Goal: Task Accomplishment & Management: Manage account settings

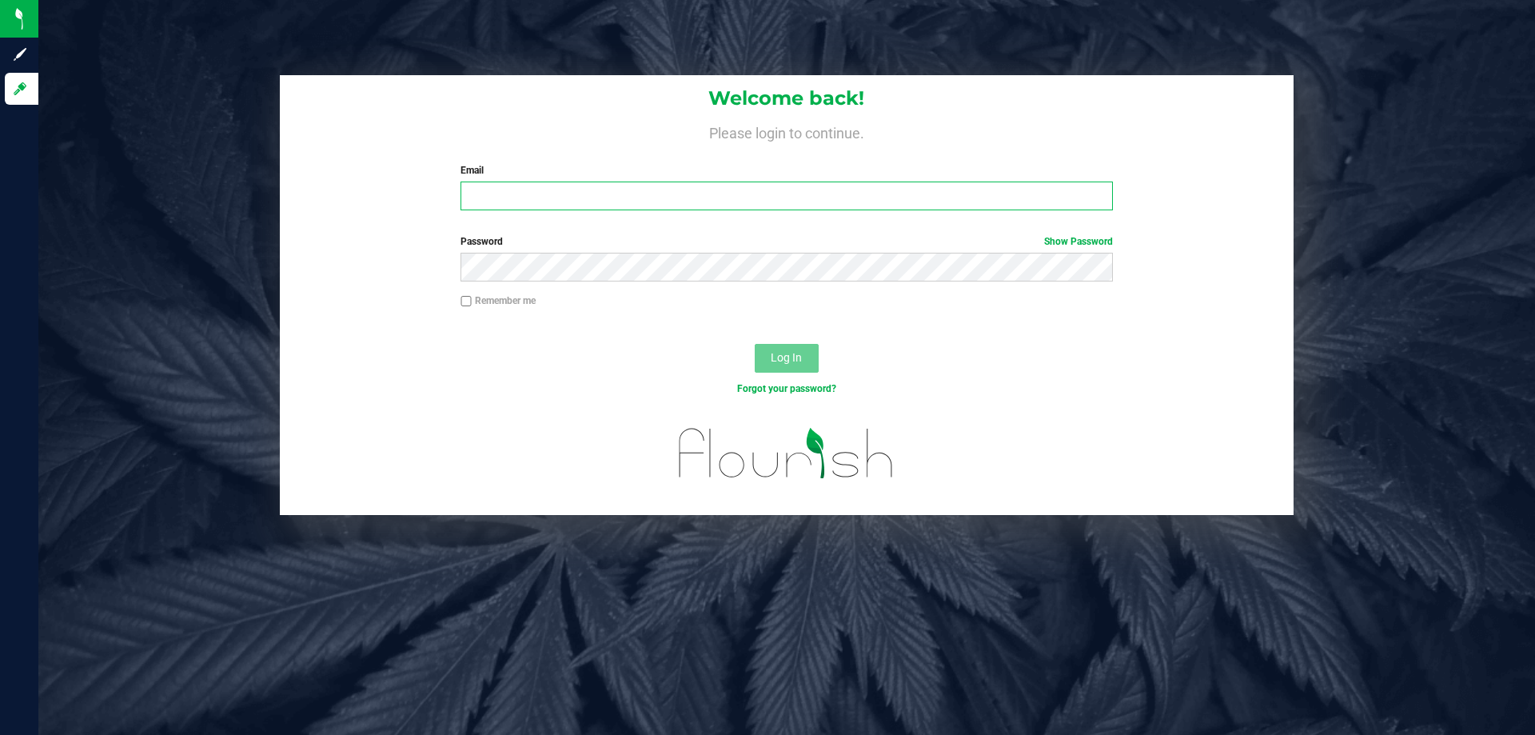
click at [510, 188] on input "Email" at bounding box center [786, 195] width 652 height 29
type input "[EMAIL_ADDRESS][DOMAIN_NAME]"
click at [755, 344] on button "Log In" at bounding box center [787, 358] width 64 height 29
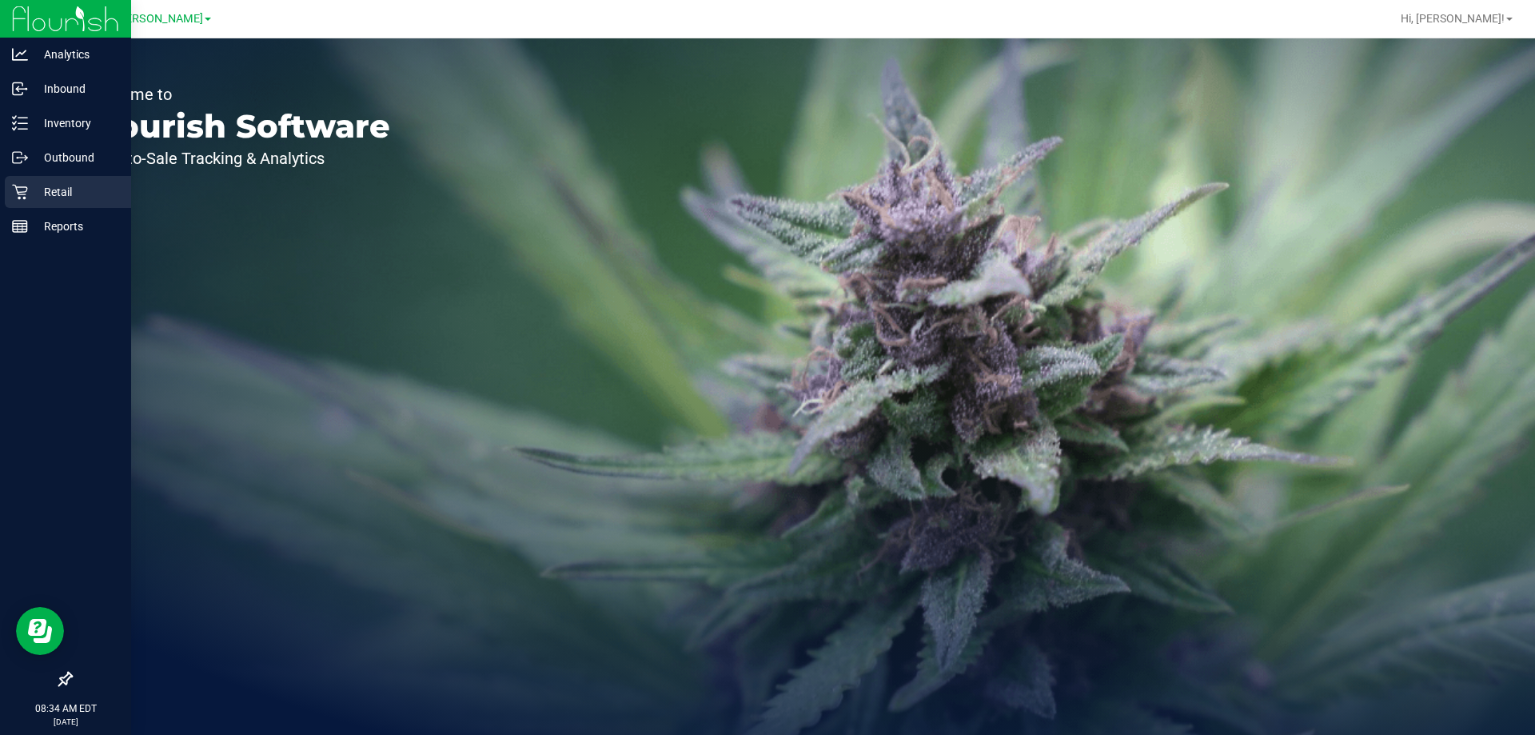
click at [17, 185] on icon at bounding box center [20, 192] width 16 height 16
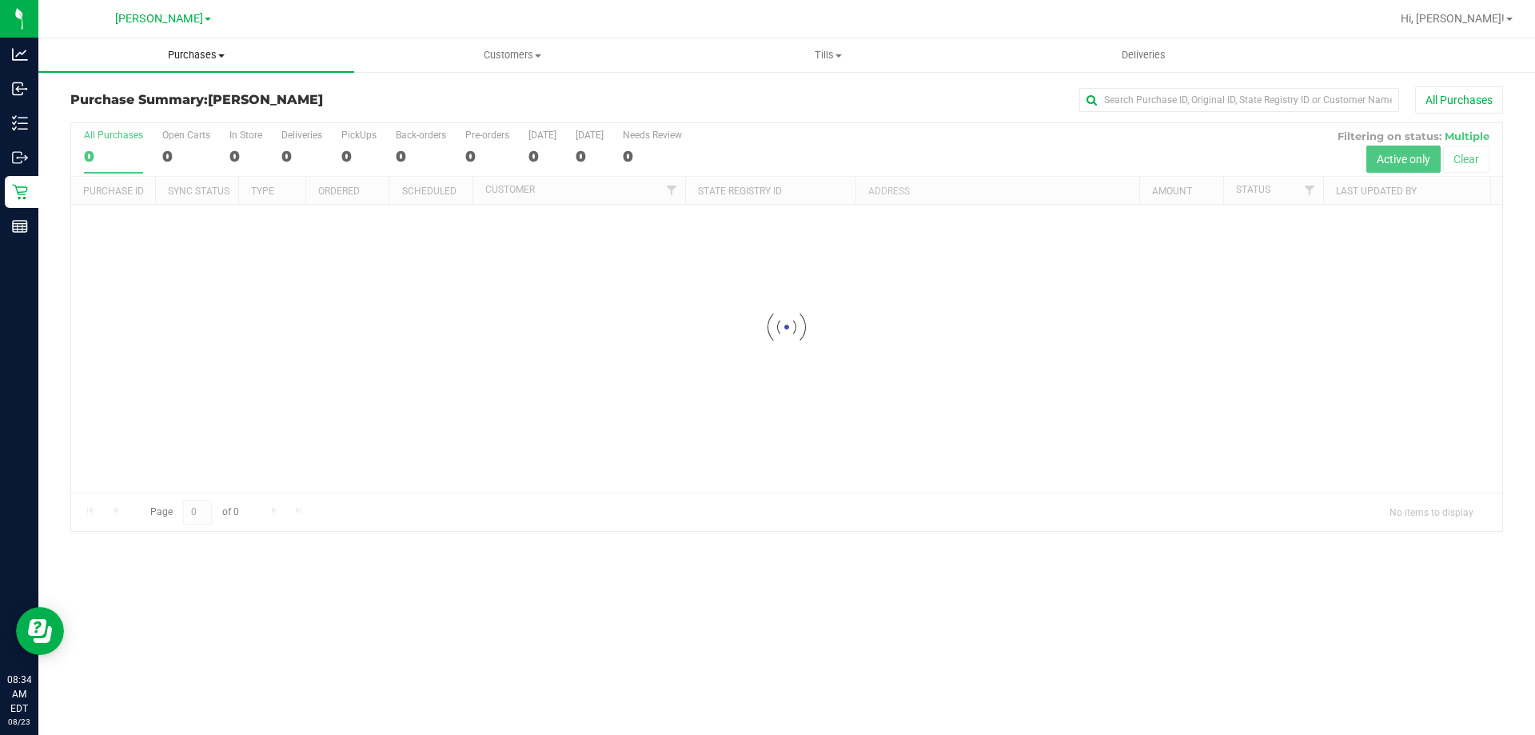
click at [207, 58] on span "Purchases" at bounding box center [196, 55] width 316 height 14
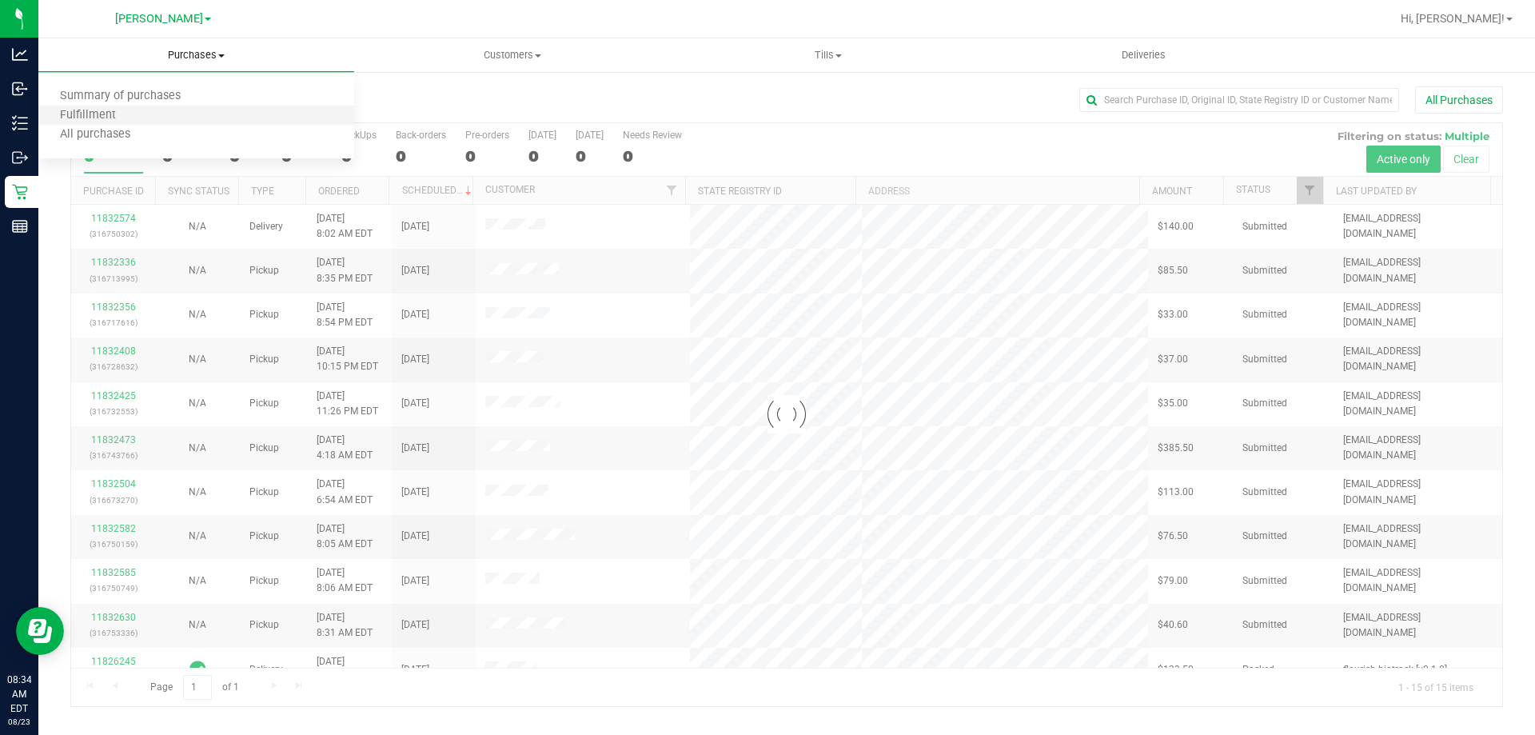
click at [185, 107] on li "Fulfillment" at bounding box center [196, 115] width 316 height 19
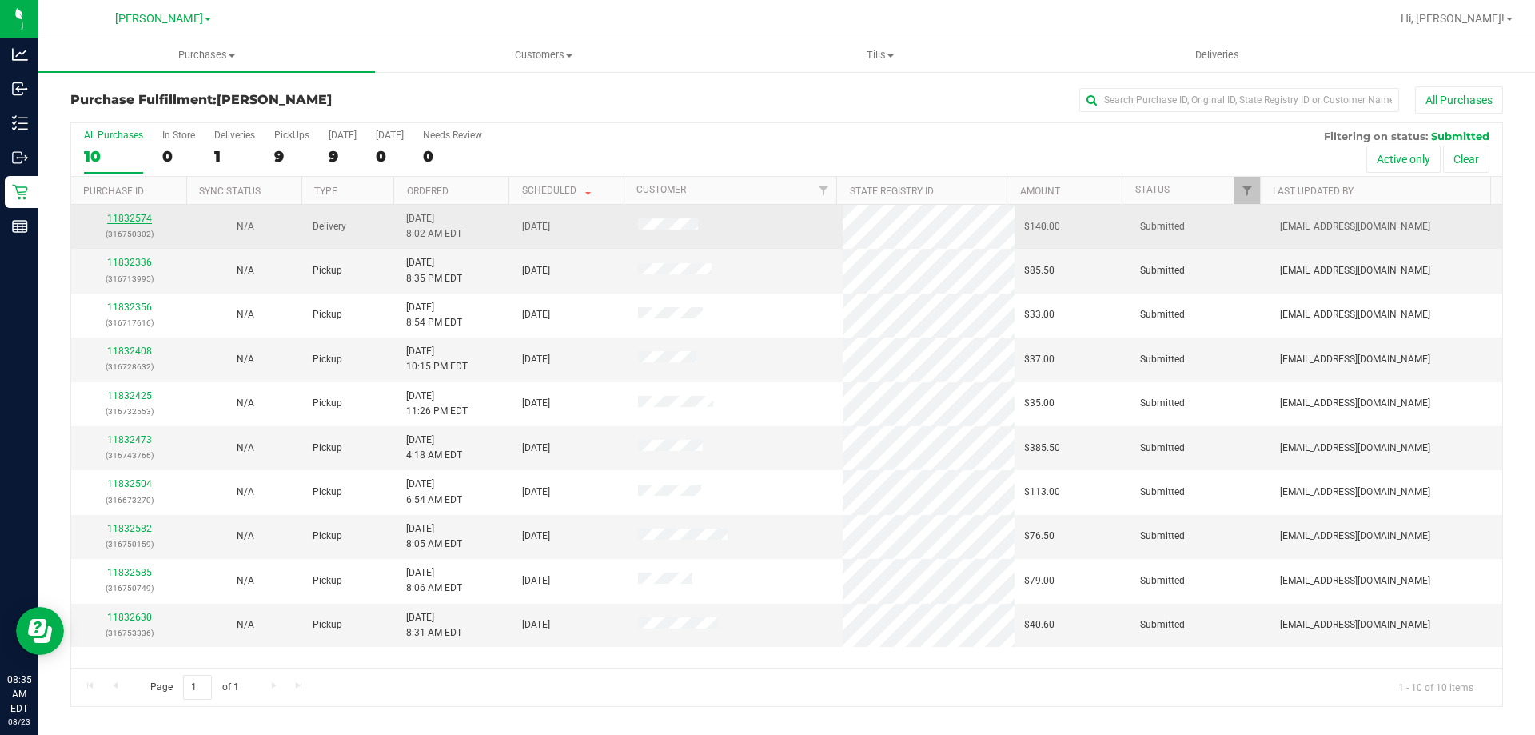
click at [122, 216] on link "11832574" at bounding box center [129, 218] width 45 height 11
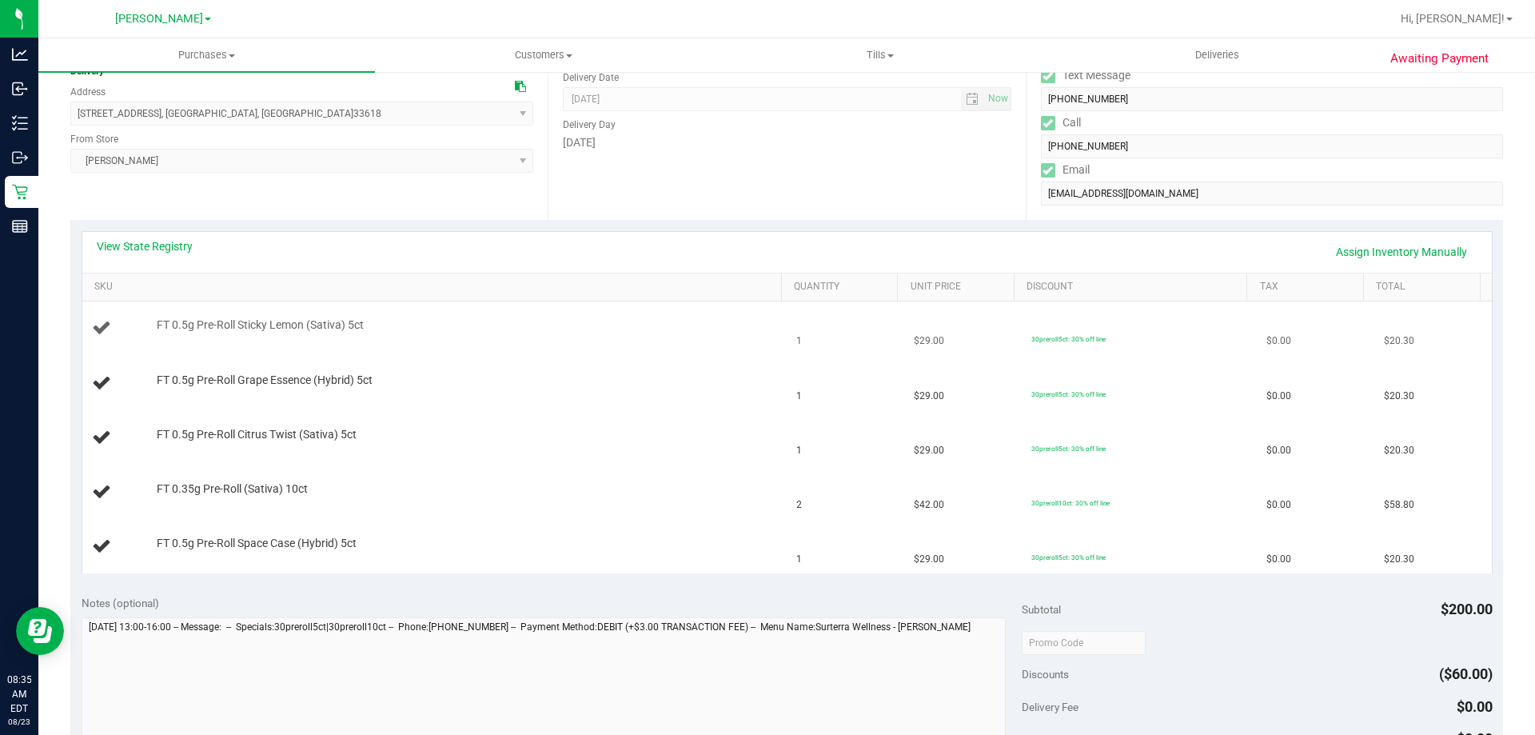
scroll to position [240, 0]
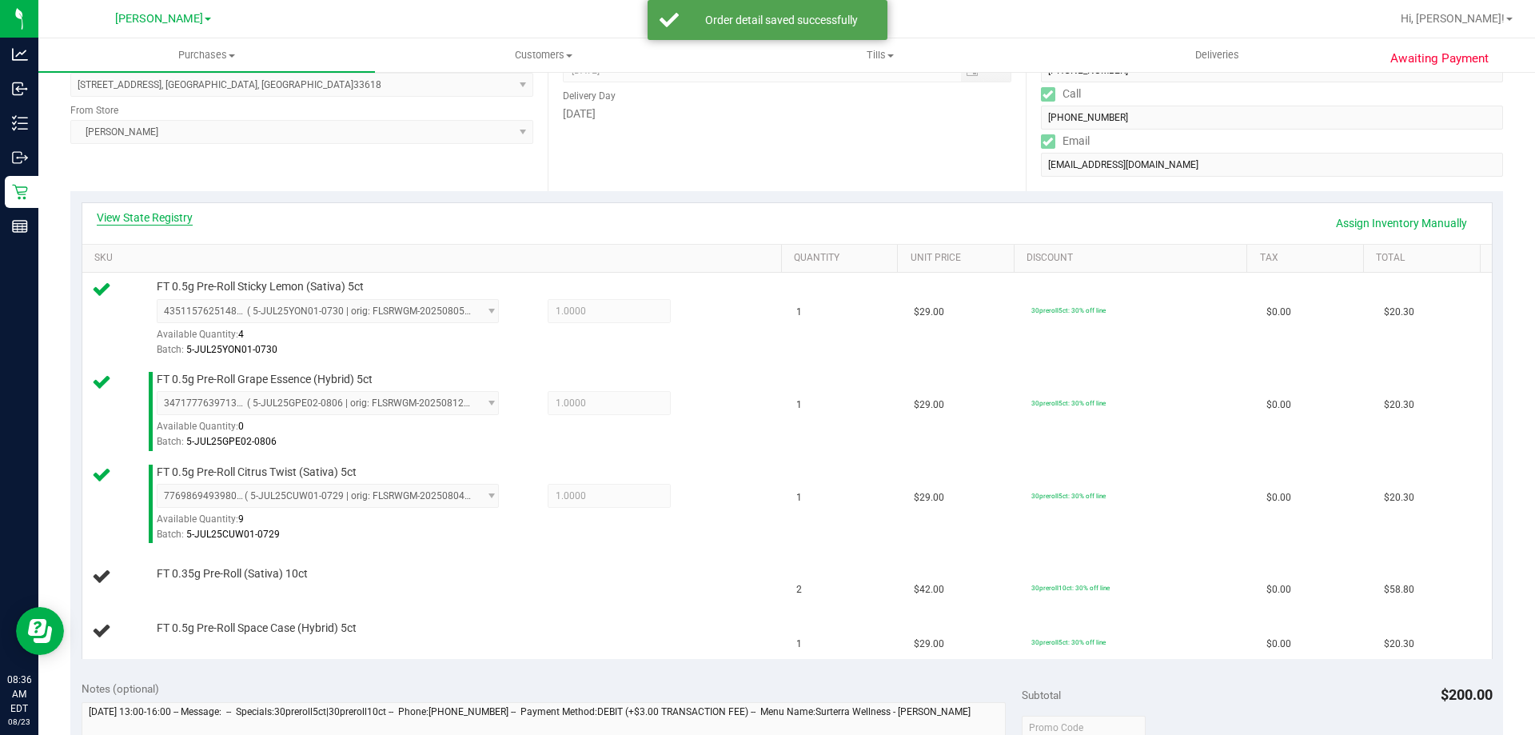
click at [145, 216] on link "View State Registry" at bounding box center [145, 217] width 96 height 16
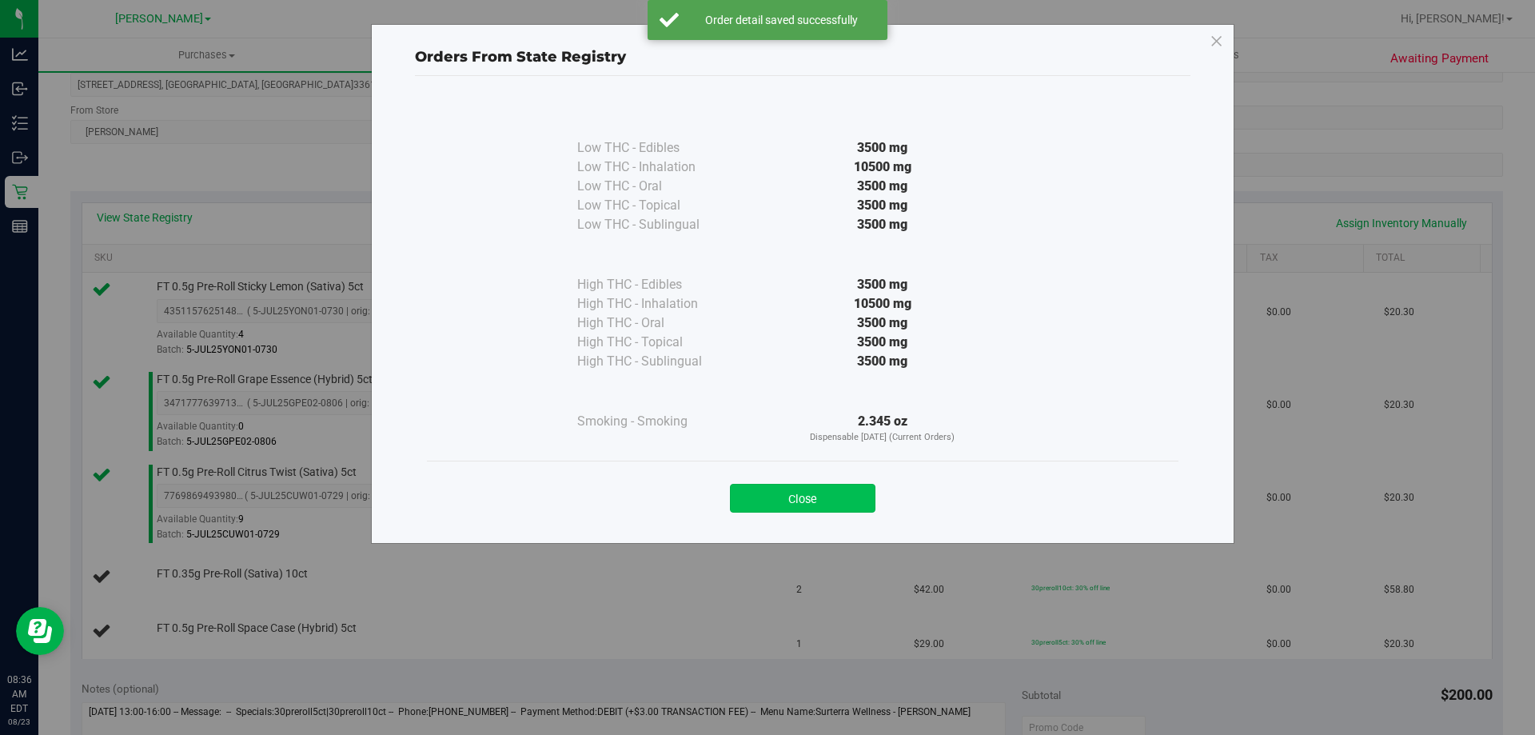
click at [799, 506] on button "Close" at bounding box center [803, 498] width 146 height 29
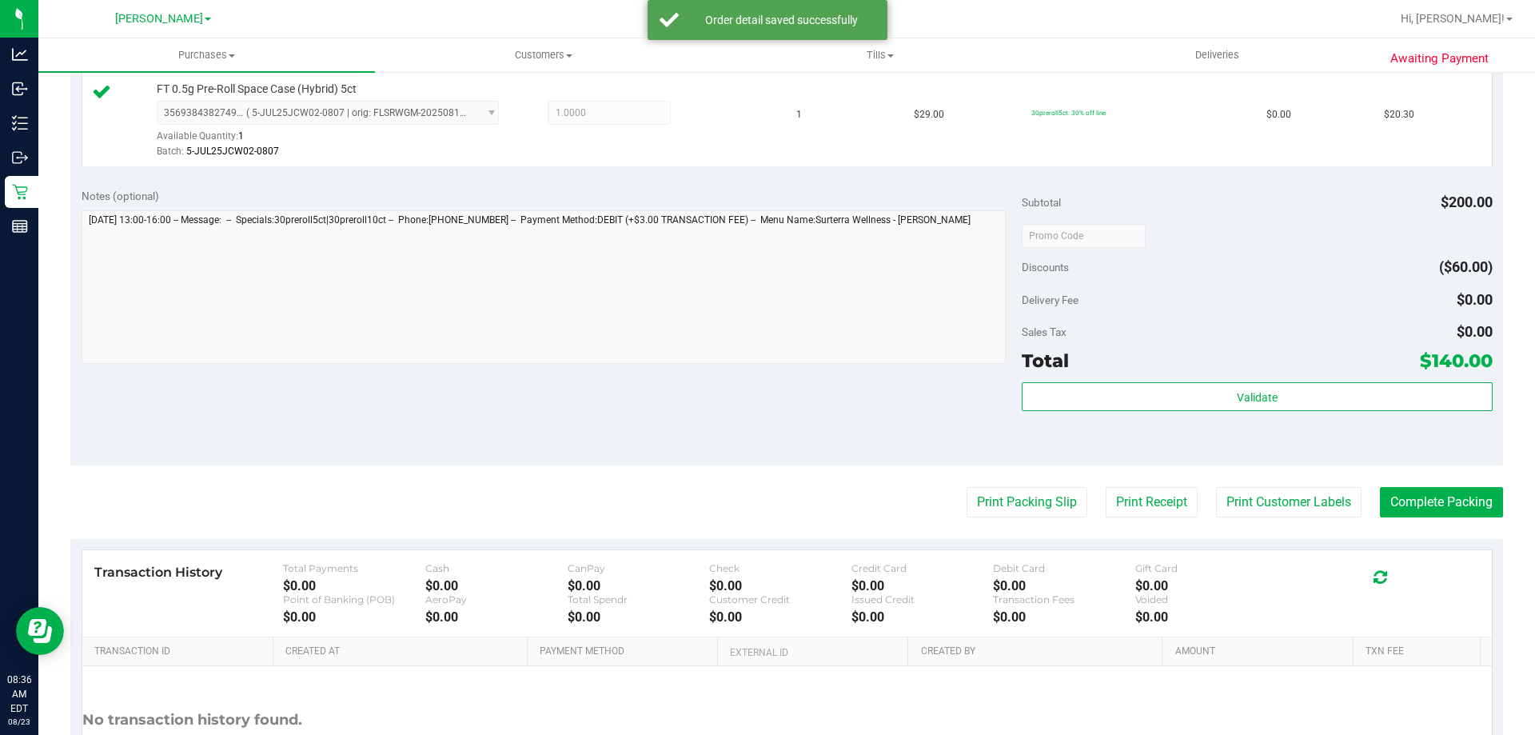
scroll to position [860, 0]
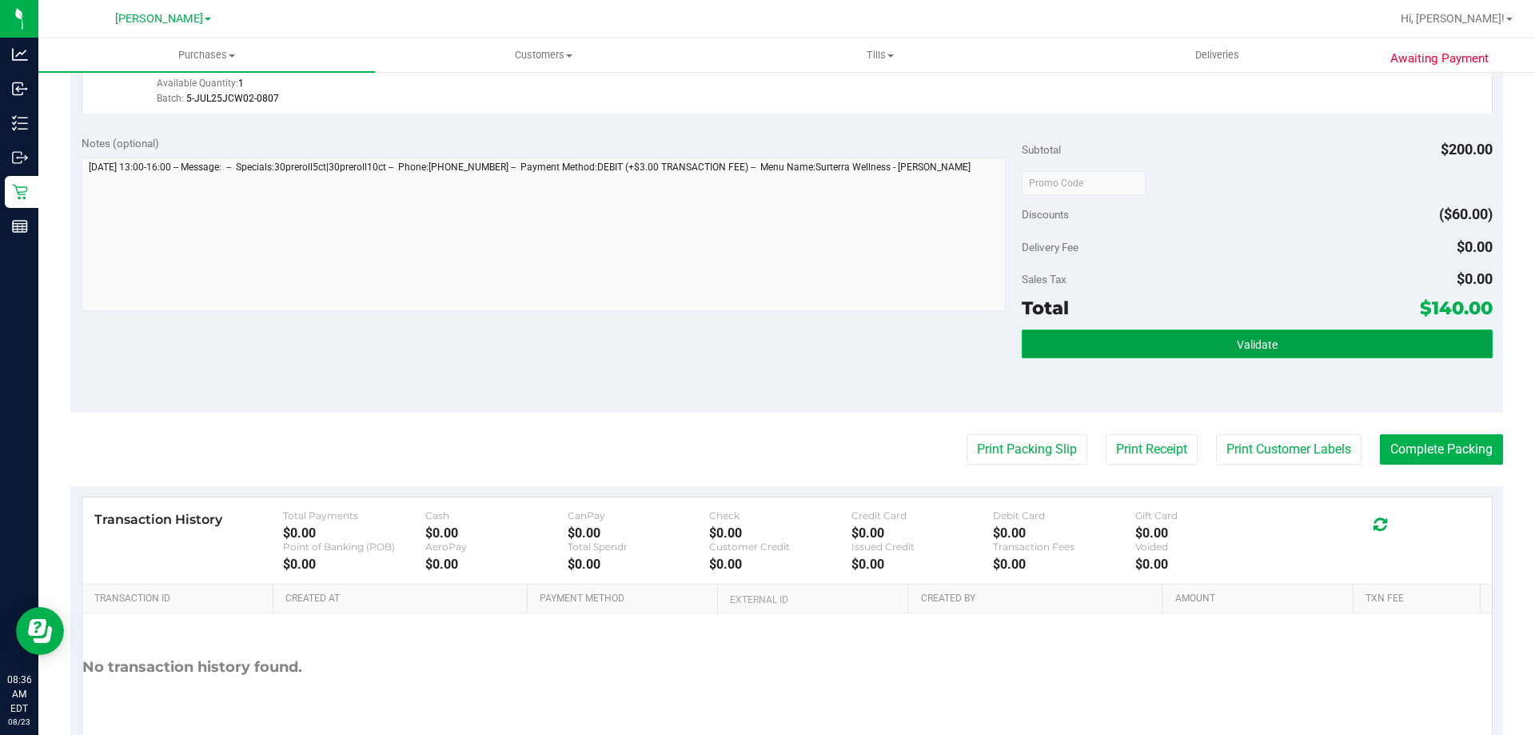
click at [1242, 338] on span "Validate" at bounding box center [1257, 344] width 41 height 13
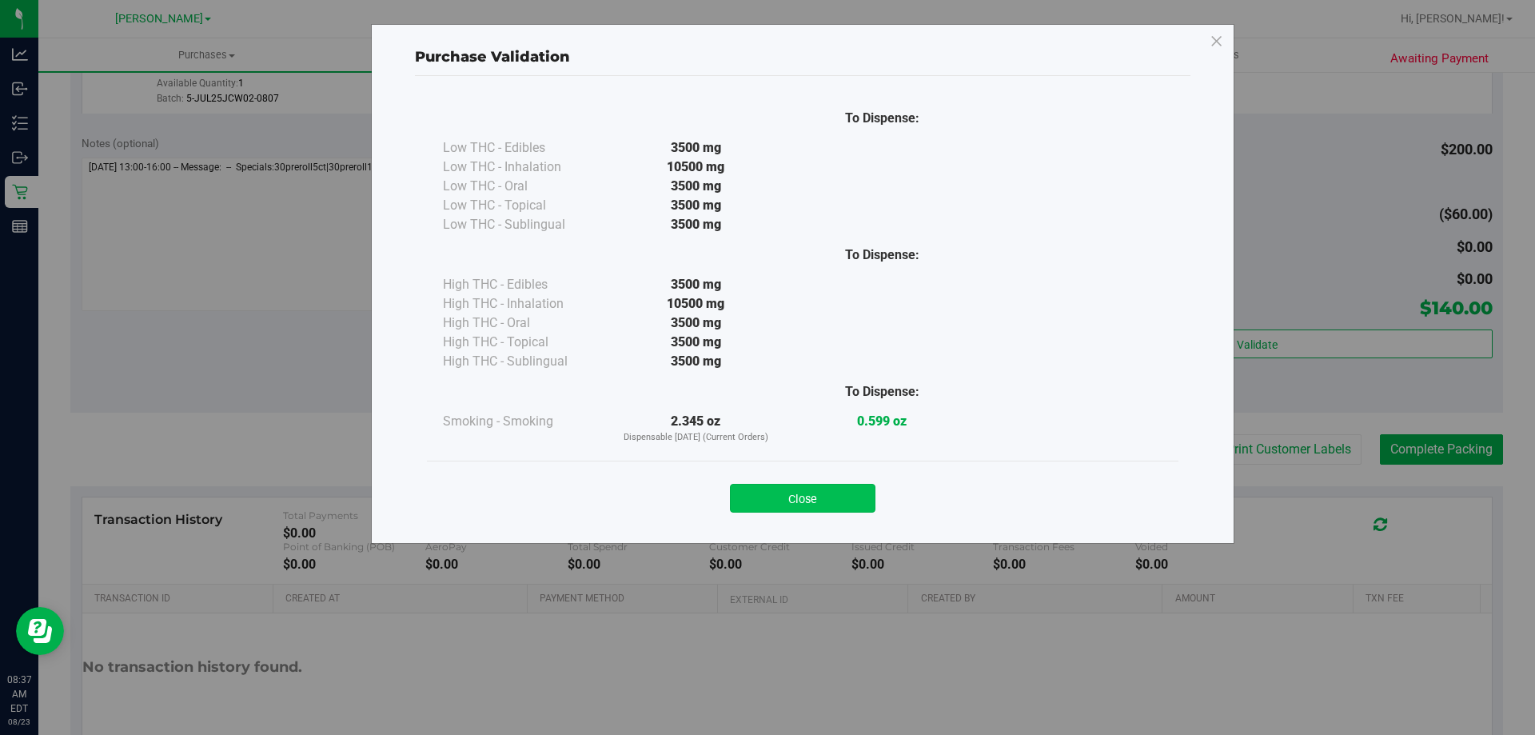
click at [780, 500] on button "Close" at bounding box center [803, 498] width 146 height 29
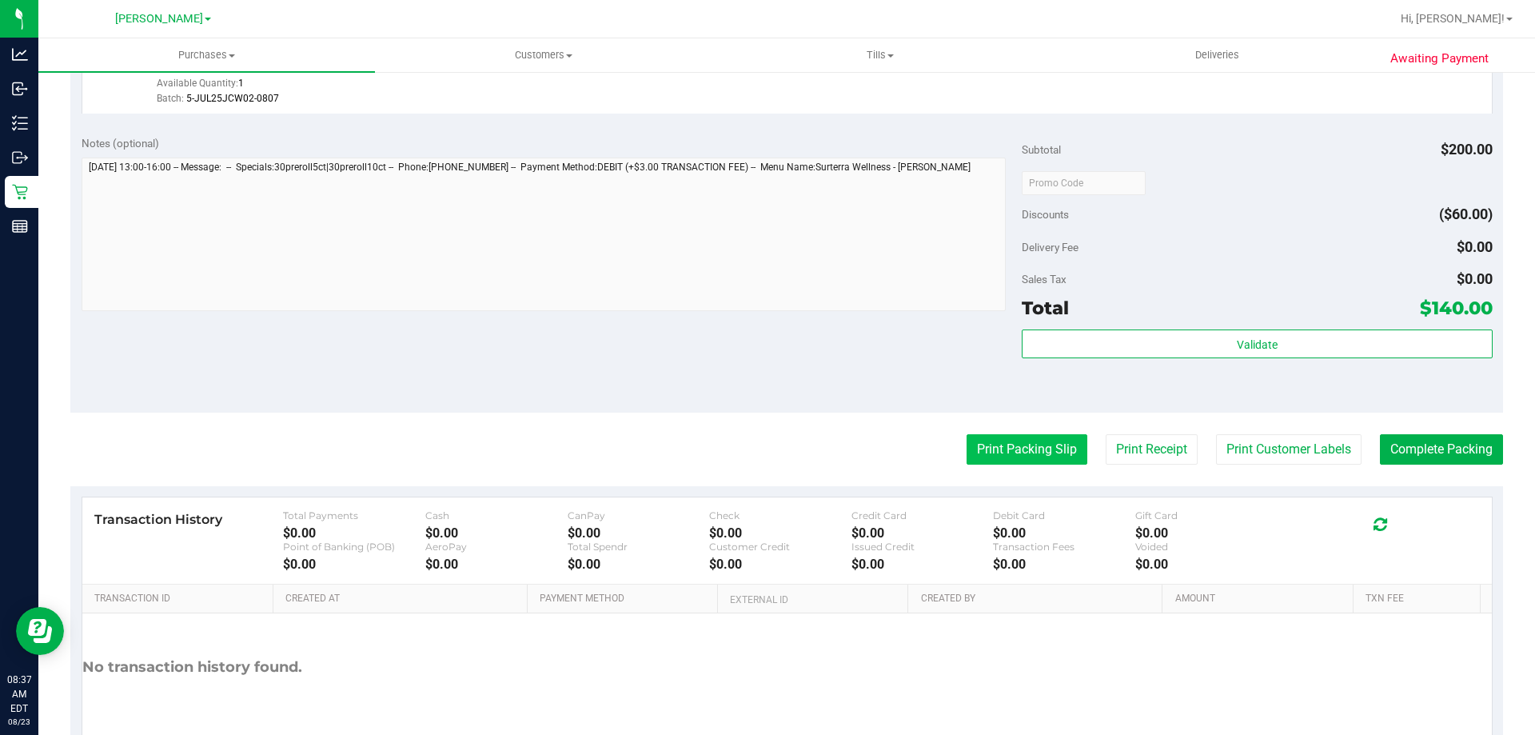
click at [1023, 448] on button "Print Packing Slip" at bounding box center [1027, 449] width 121 height 30
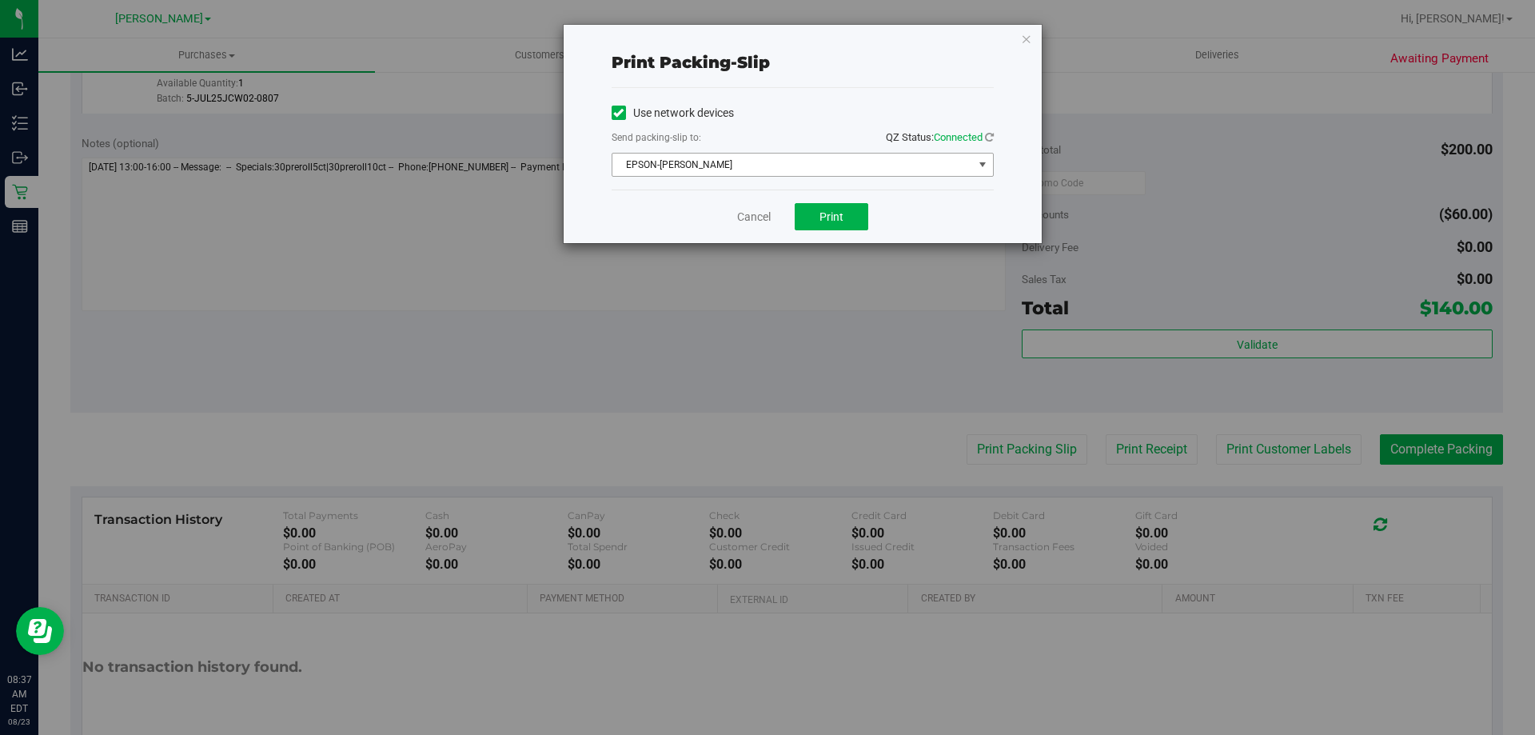
click at [765, 166] on span "EPSON-[PERSON_NAME]" at bounding box center [792, 164] width 361 height 22
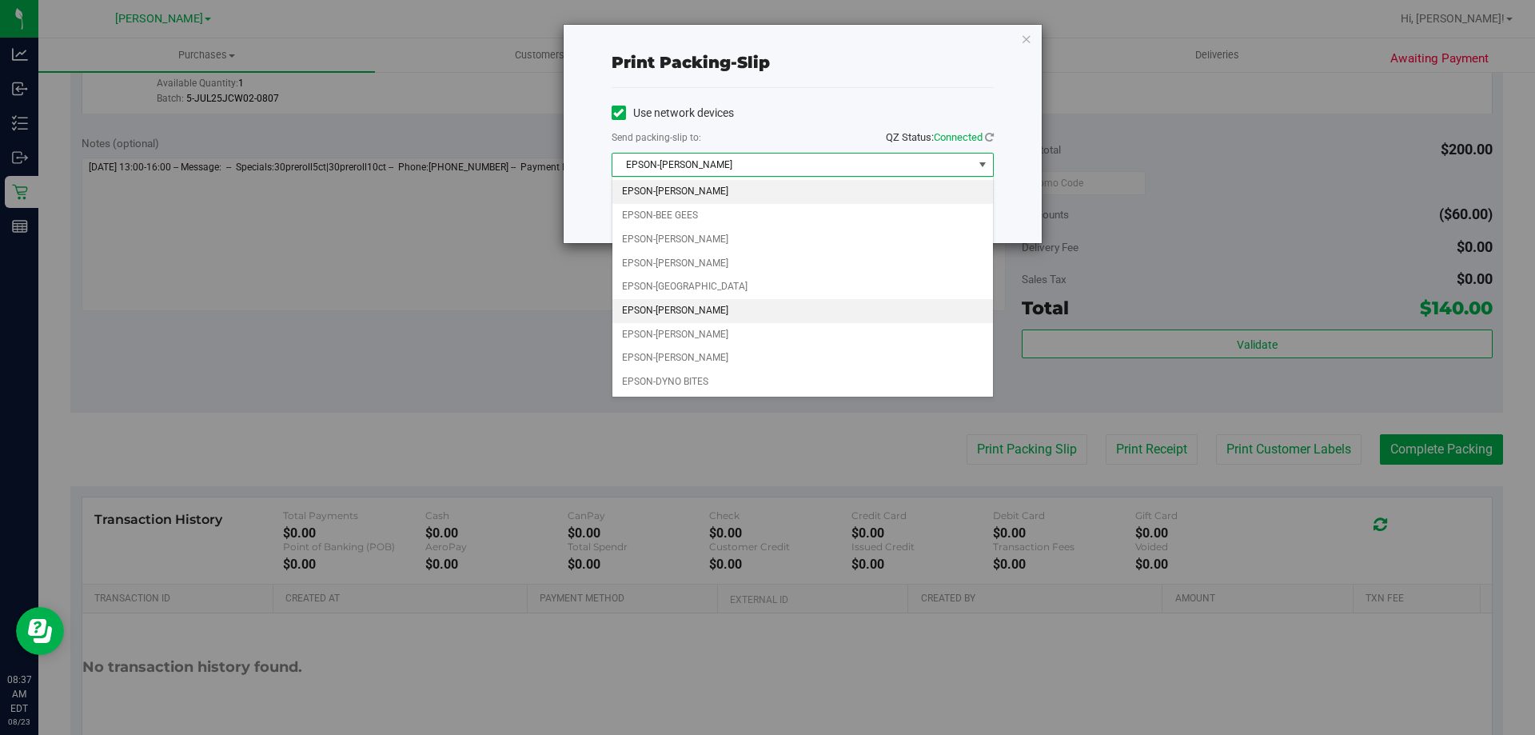
click at [711, 305] on li "EPSON-[PERSON_NAME]" at bounding box center [802, 311] width 381 height 24
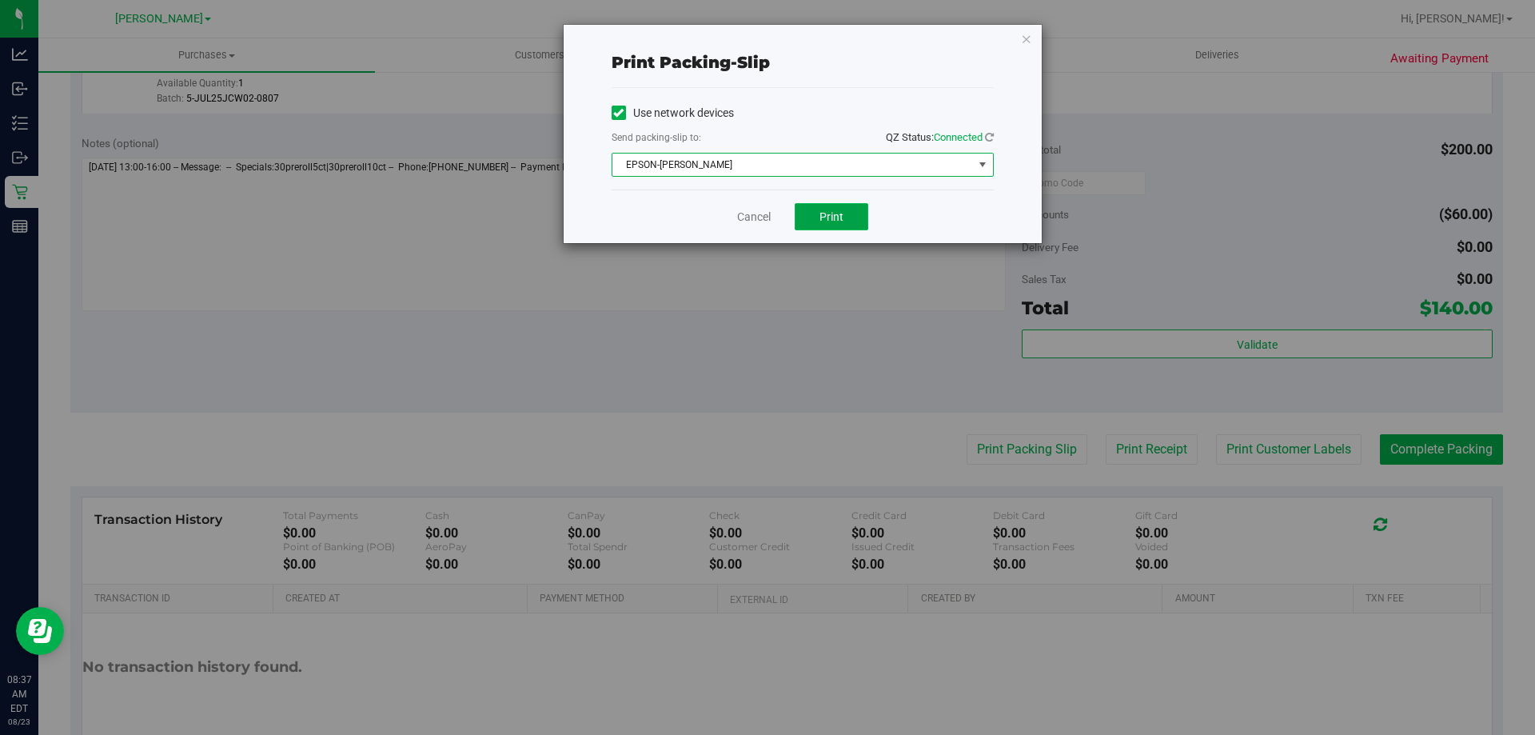
click at [841, 222] on span "Print" at bounding box center [831, 216] width 24 height 13
click at [763, 213] on link "Cancel" at bounding box center [754, 217] width 34 height 17
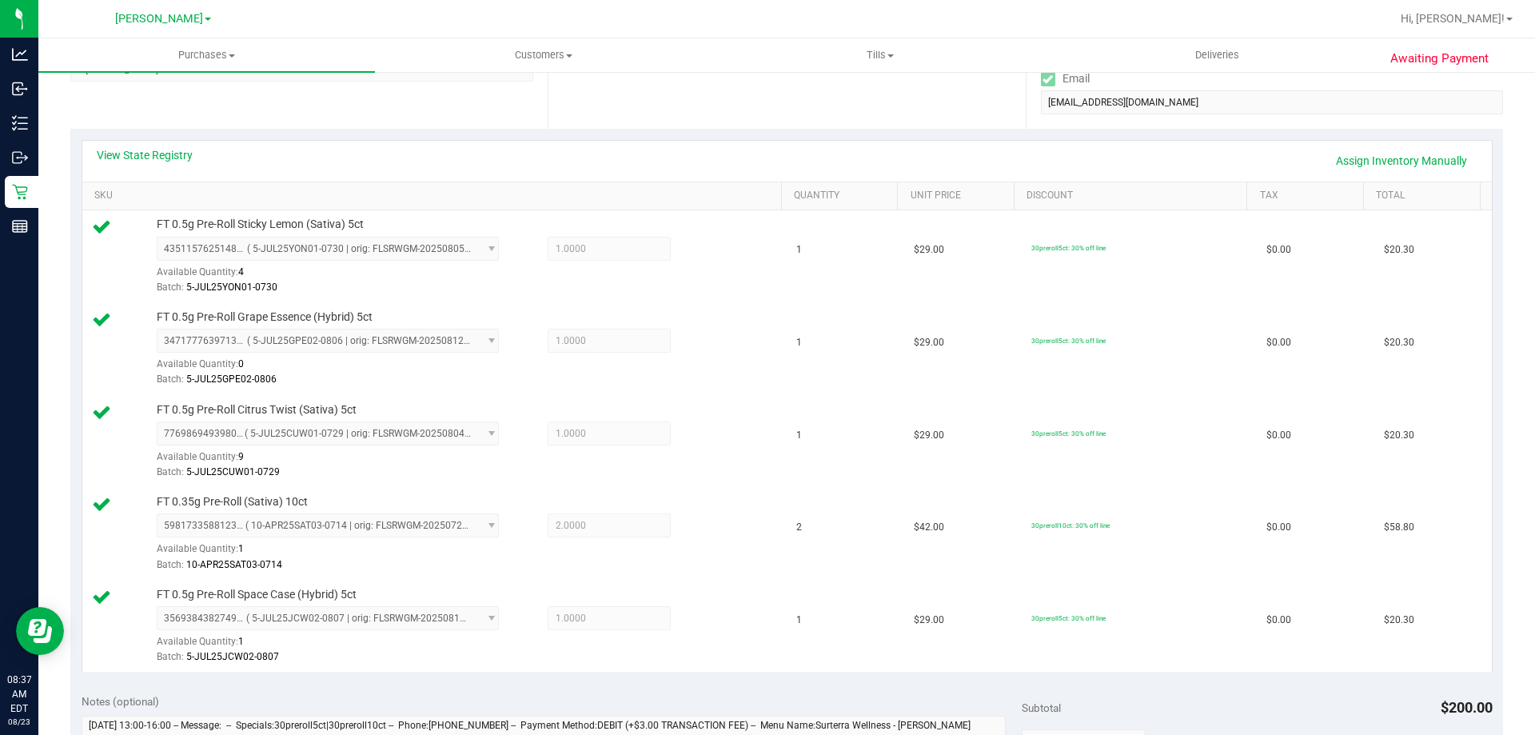
scroll to position [943, 0]
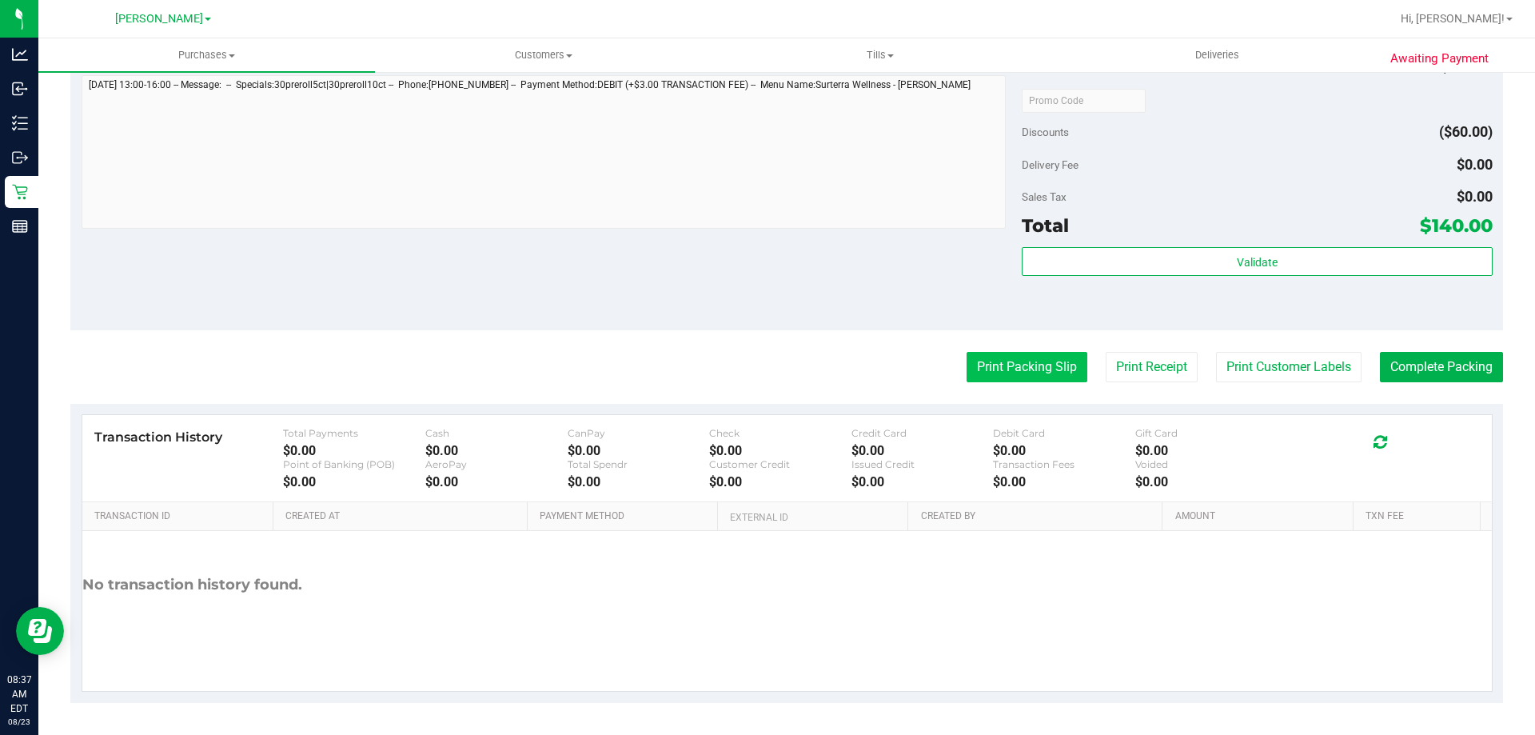
click at [1016, 352] on button "Print Packing Slip" at bounding box center [1027, 367] width 121 height 30
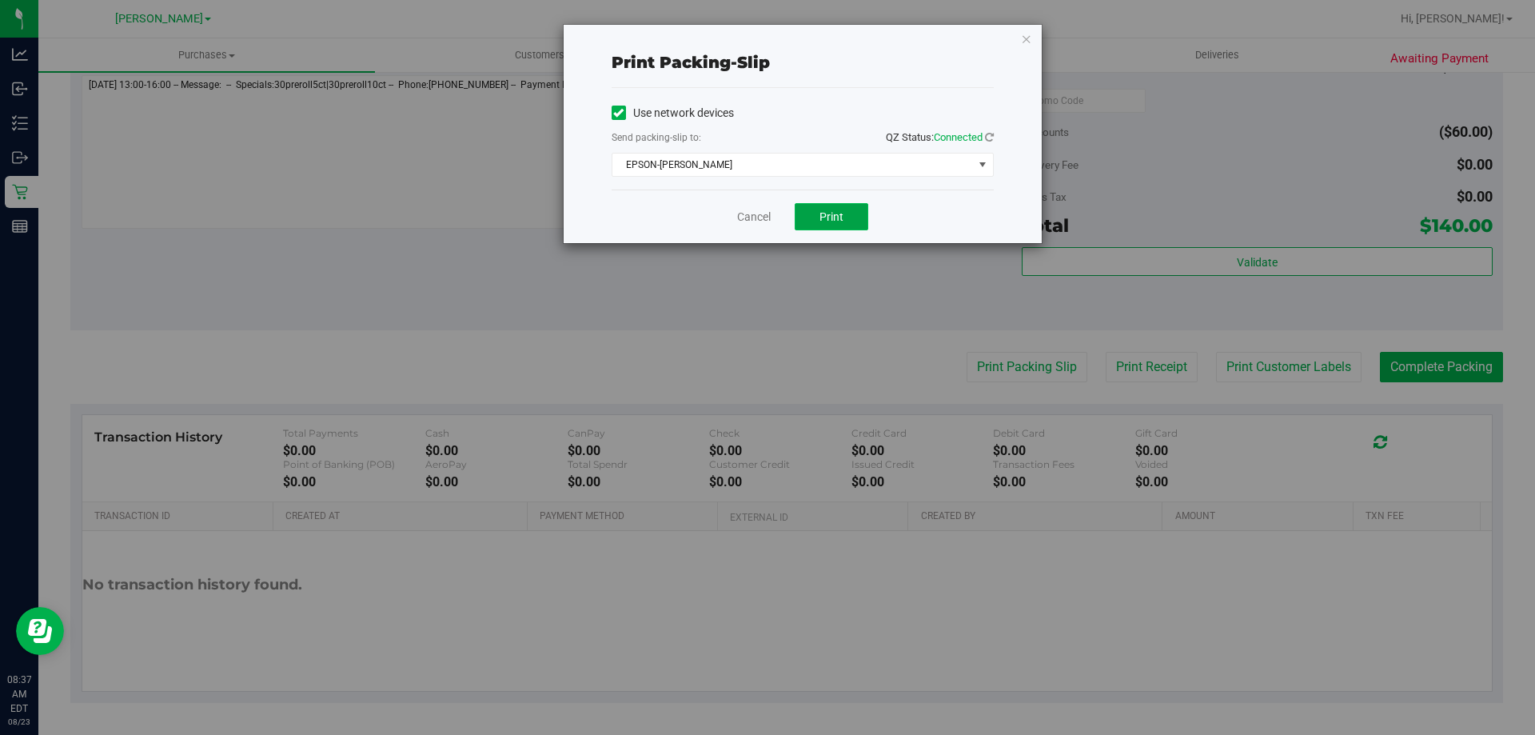
click at [808, 205] on button "Print" at bounding box center [832, 216] width 74 height 27
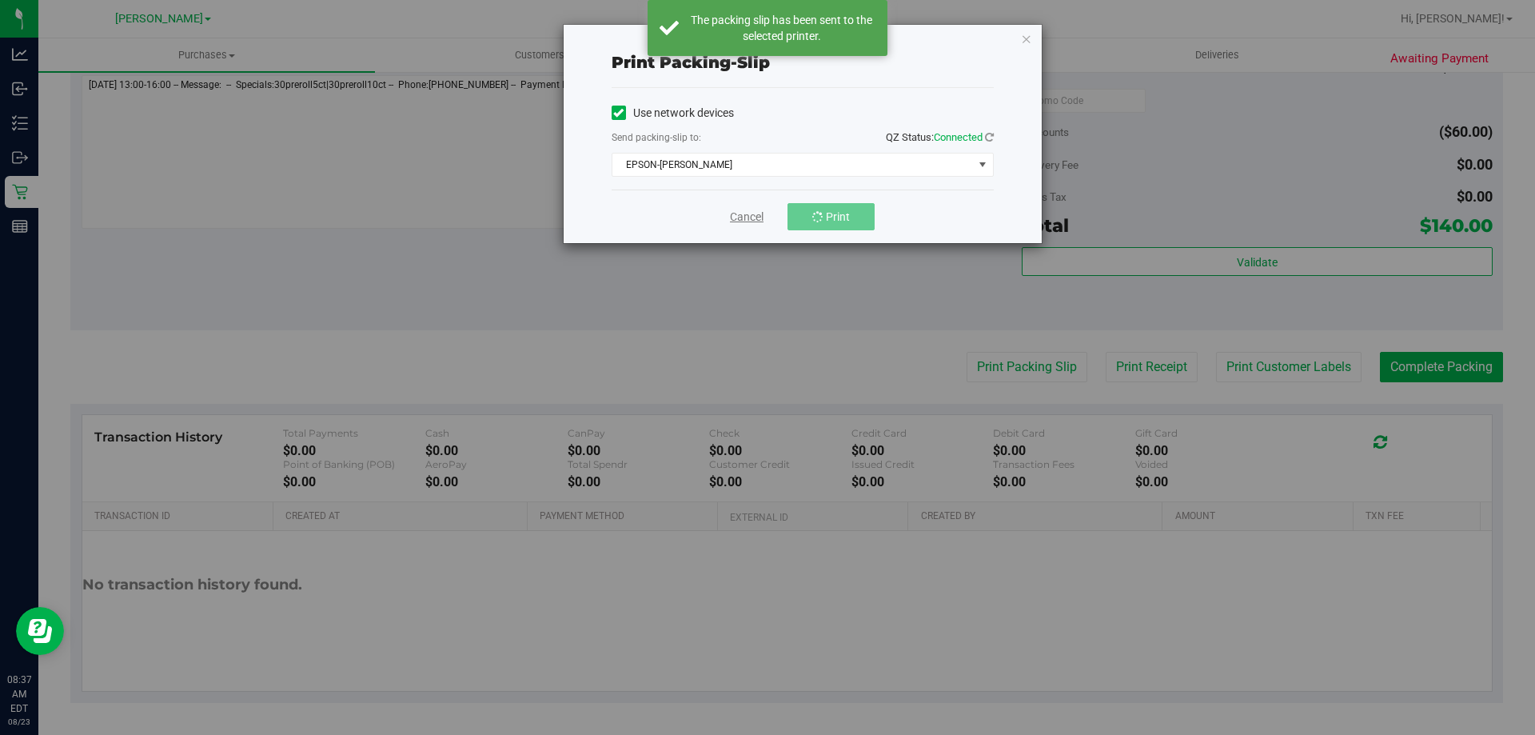
click at [751, 217] on link "Cancel" at bounding box center [747, 217] width 34 height 17
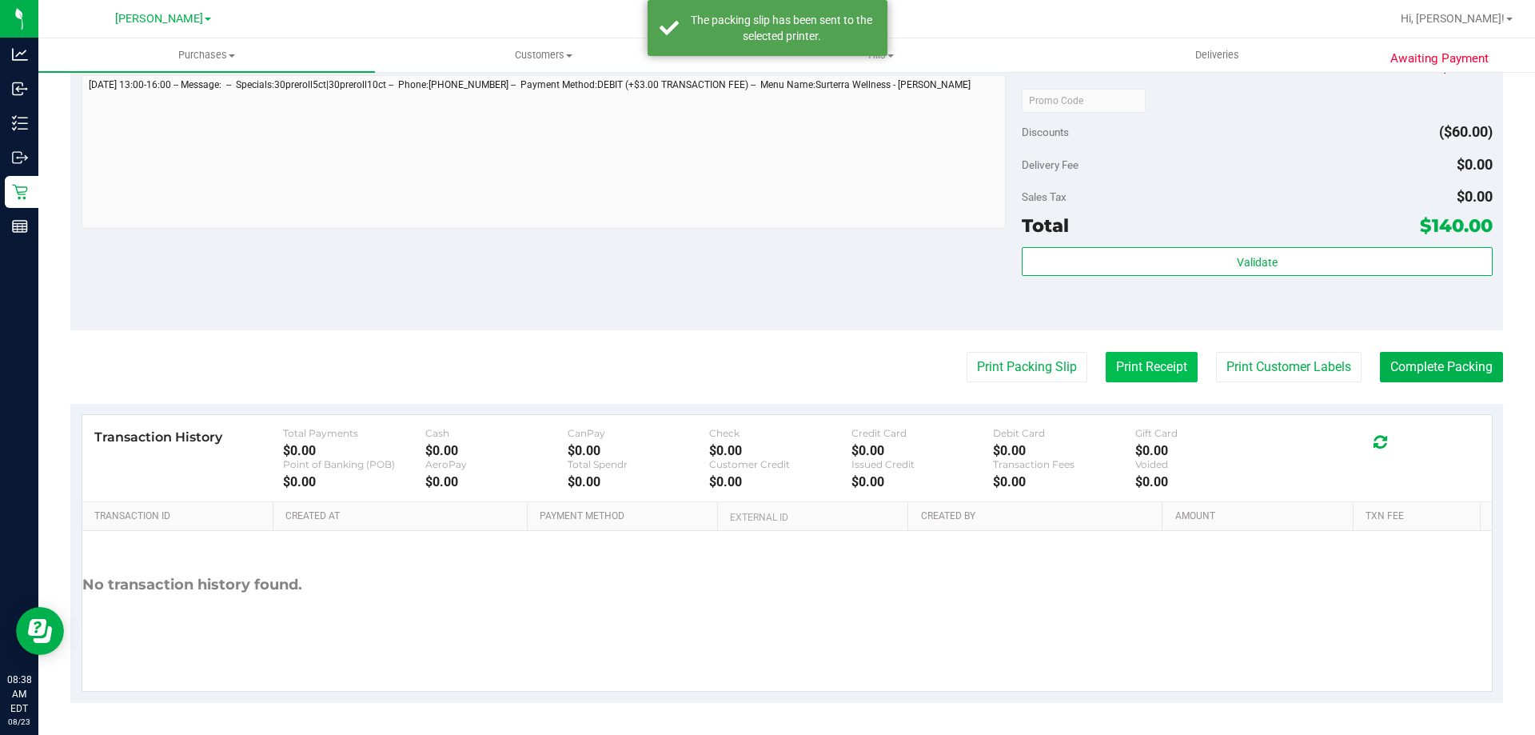
click at [1137, 374] on button "Print Receipt" at bounding box center [1152, 367] width 92 height 30
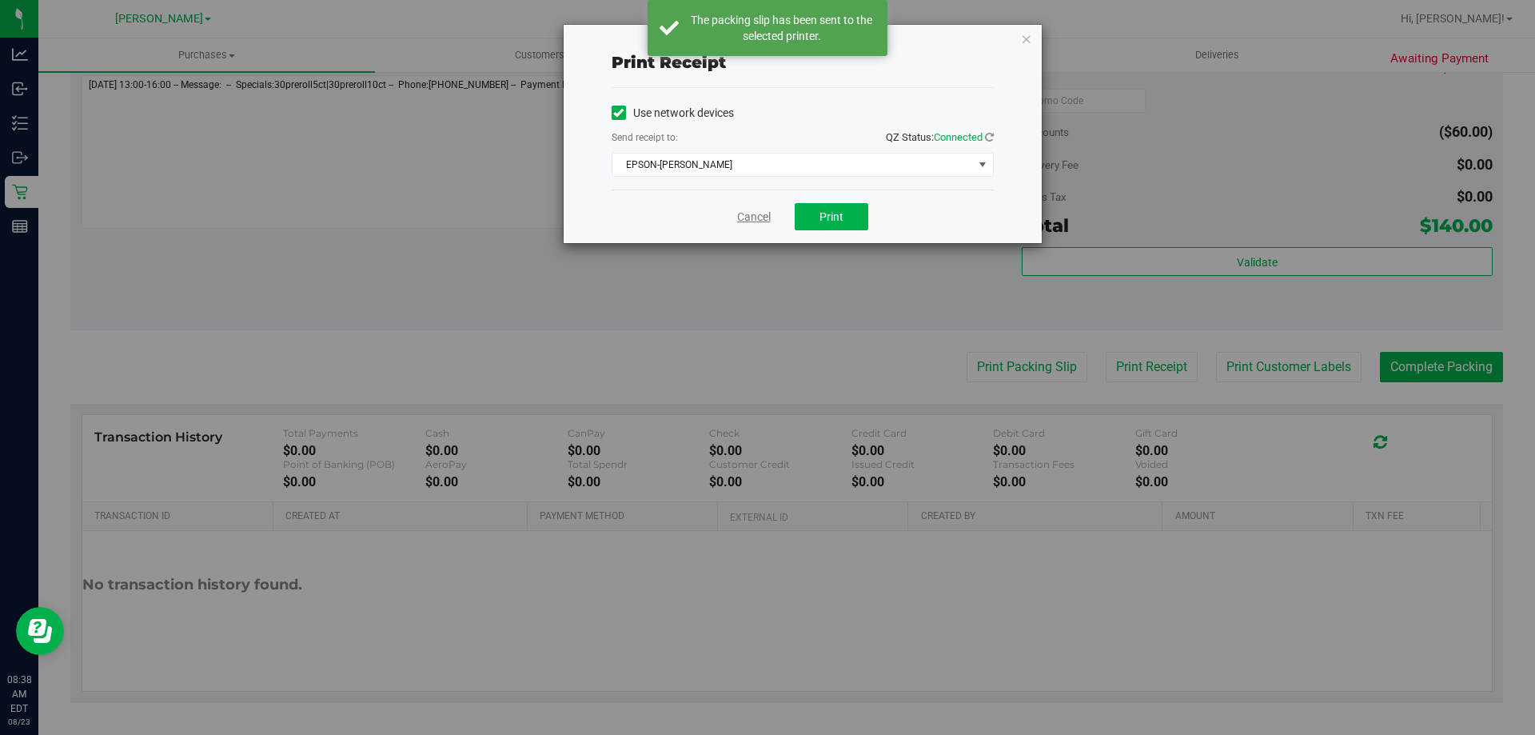
click at [755, 218] on link "Cancel" at bounding box center [754, 217] width 34 height 17
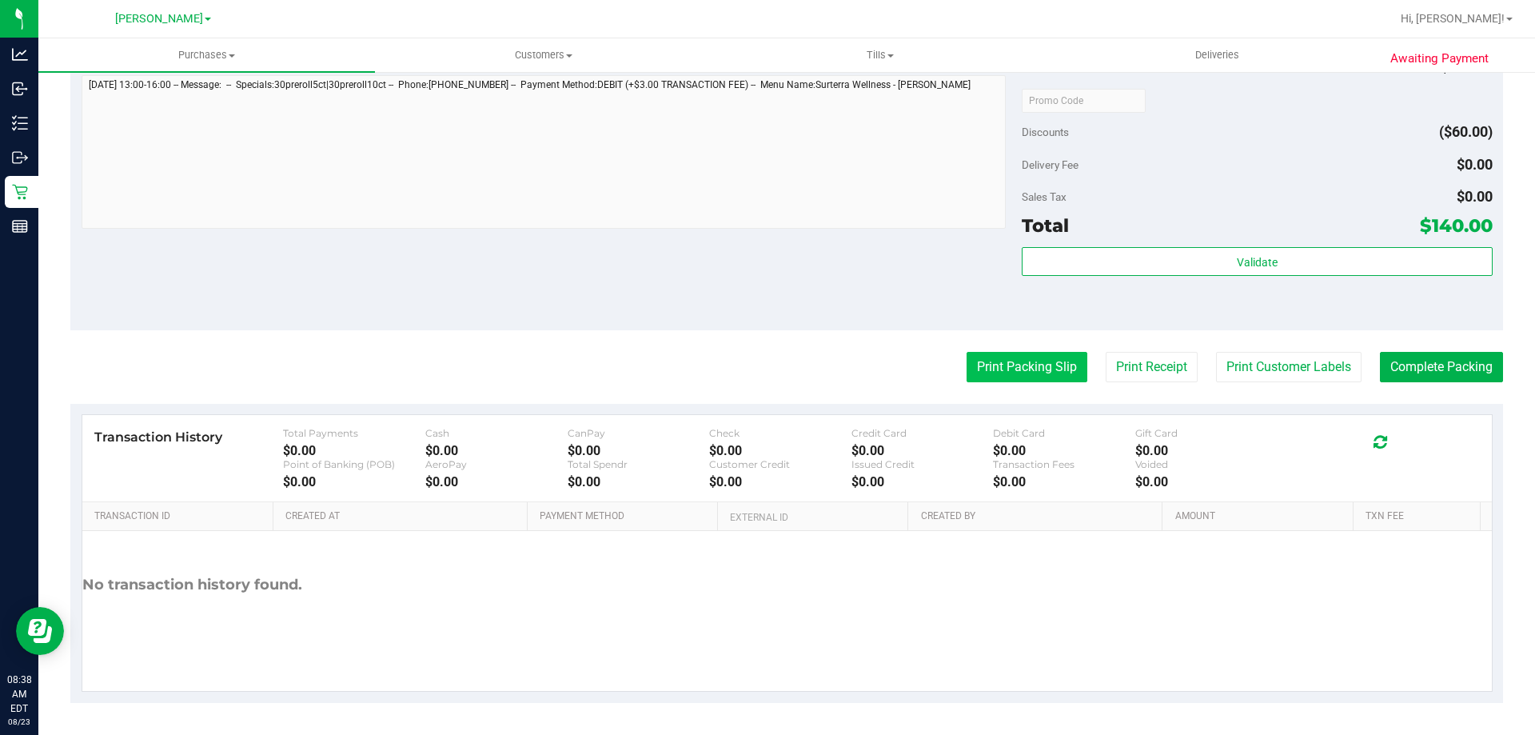
click at [1011, 378] on button "Print Packing Slip" at bounding box center [1027, 367] width 121 height 30
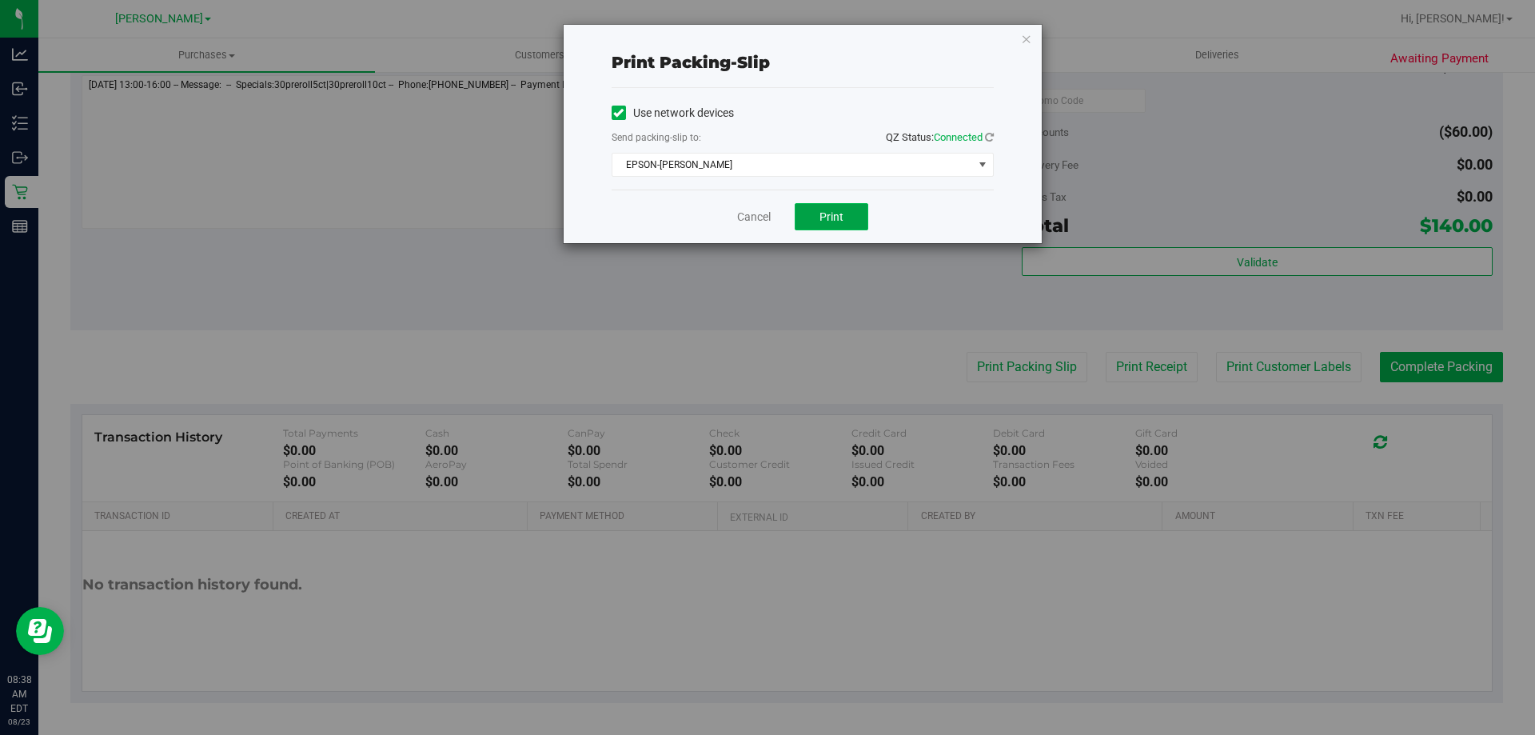
click at [851, 212] on button "Print" at bounding box center [832, 216] width 74 height 27
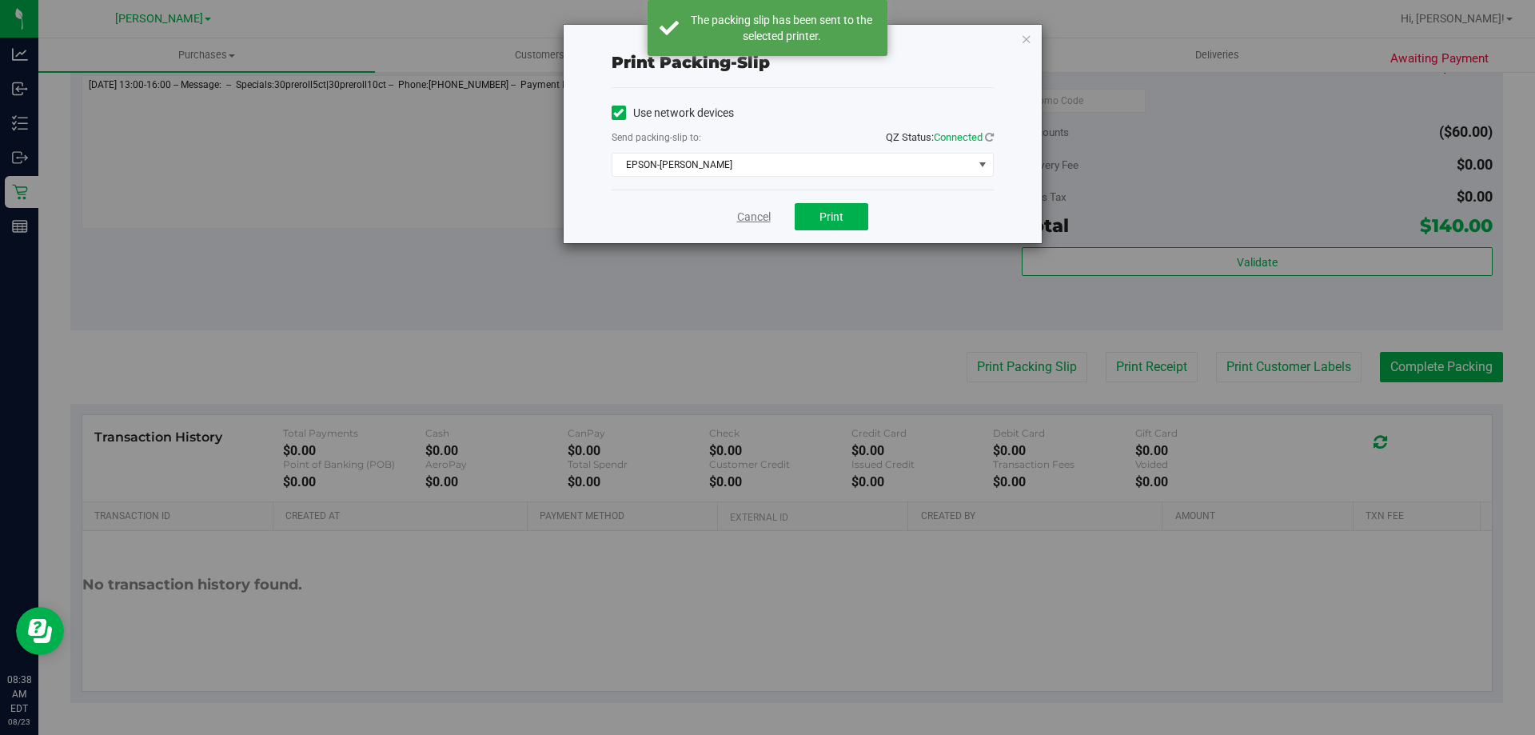
click at [736, 223] on div "Cancel Print" at bounding box center [803, 216] width 382 height 54
click at [769, 220] on link "Cancel" at bounding box center [754, 217] width 34 height 17
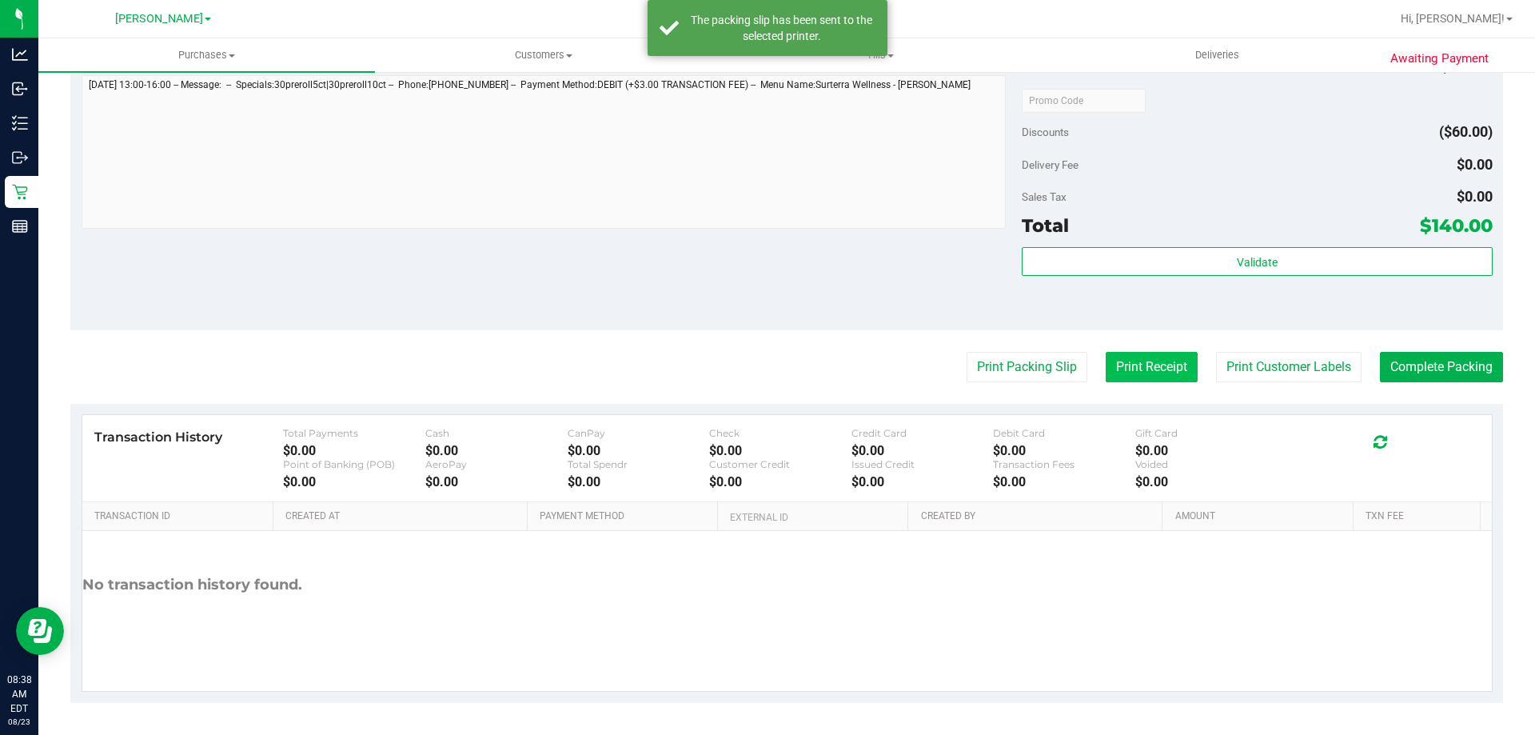
click at [1118, 355] on button "Print Receipt" at bounding box center [1152, 367] width 92 height 30
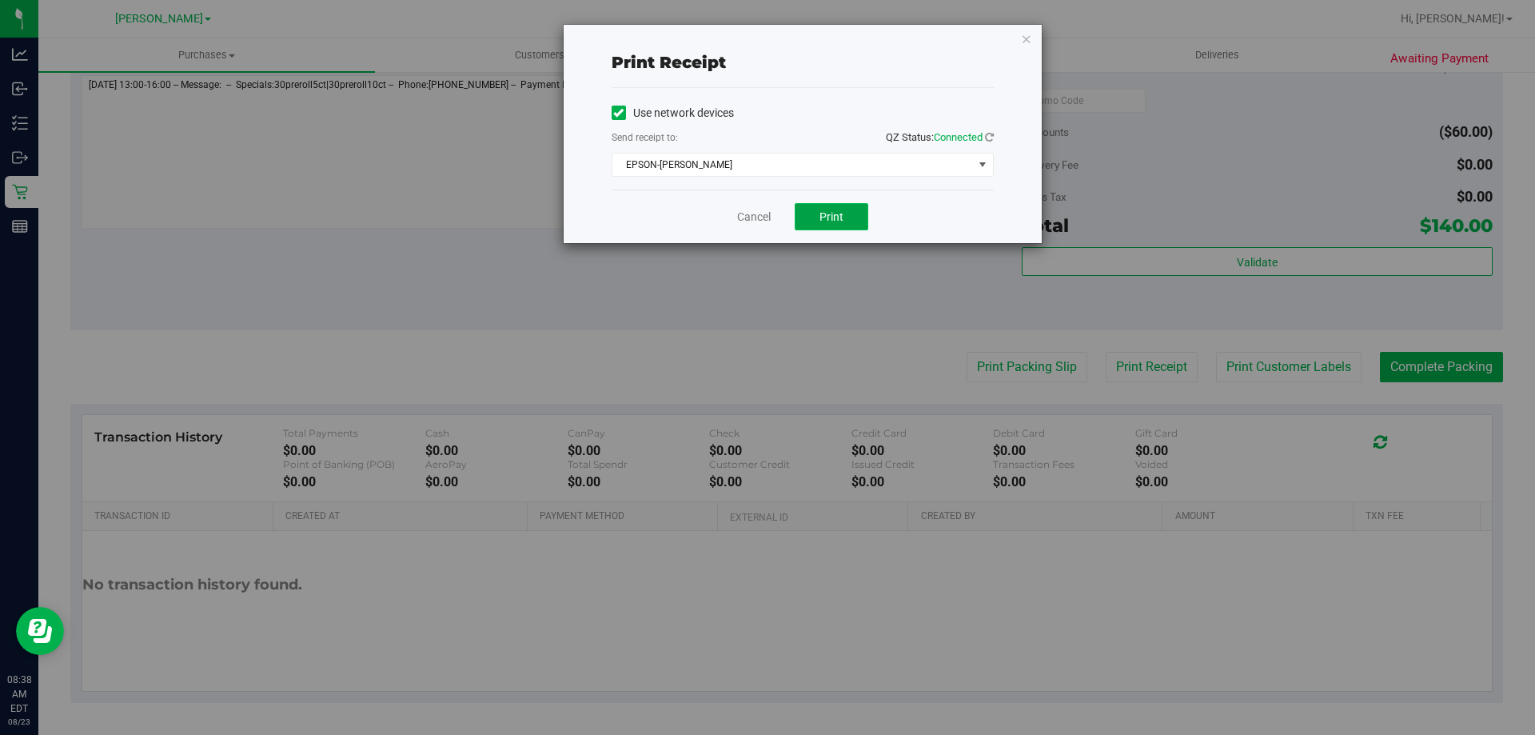
click at [843, 209] on button "Print" at bounding box center [832, 216] width 74 height 27
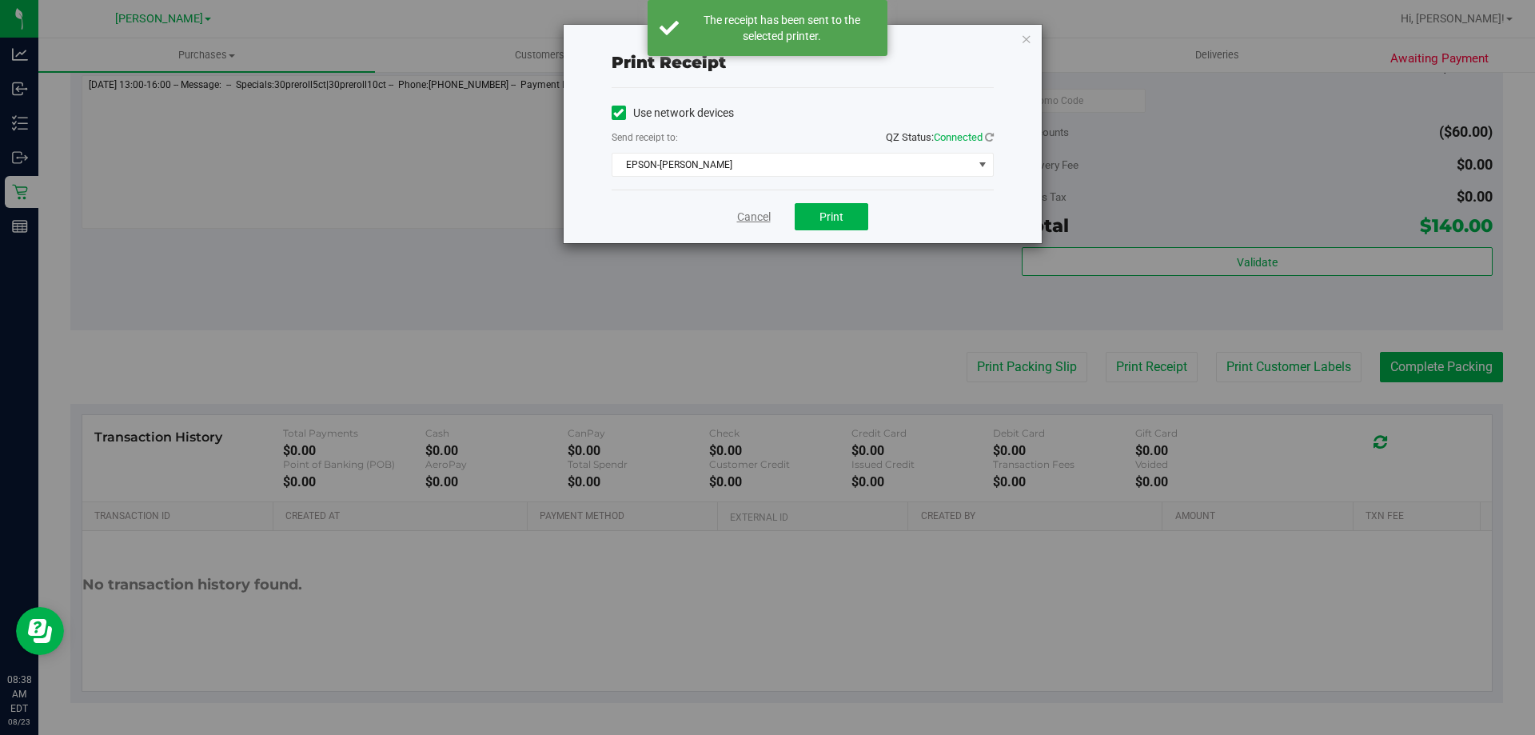
click at [755, 217] on link "Cancel" at bounding box center [754, 217] width 34 height 17
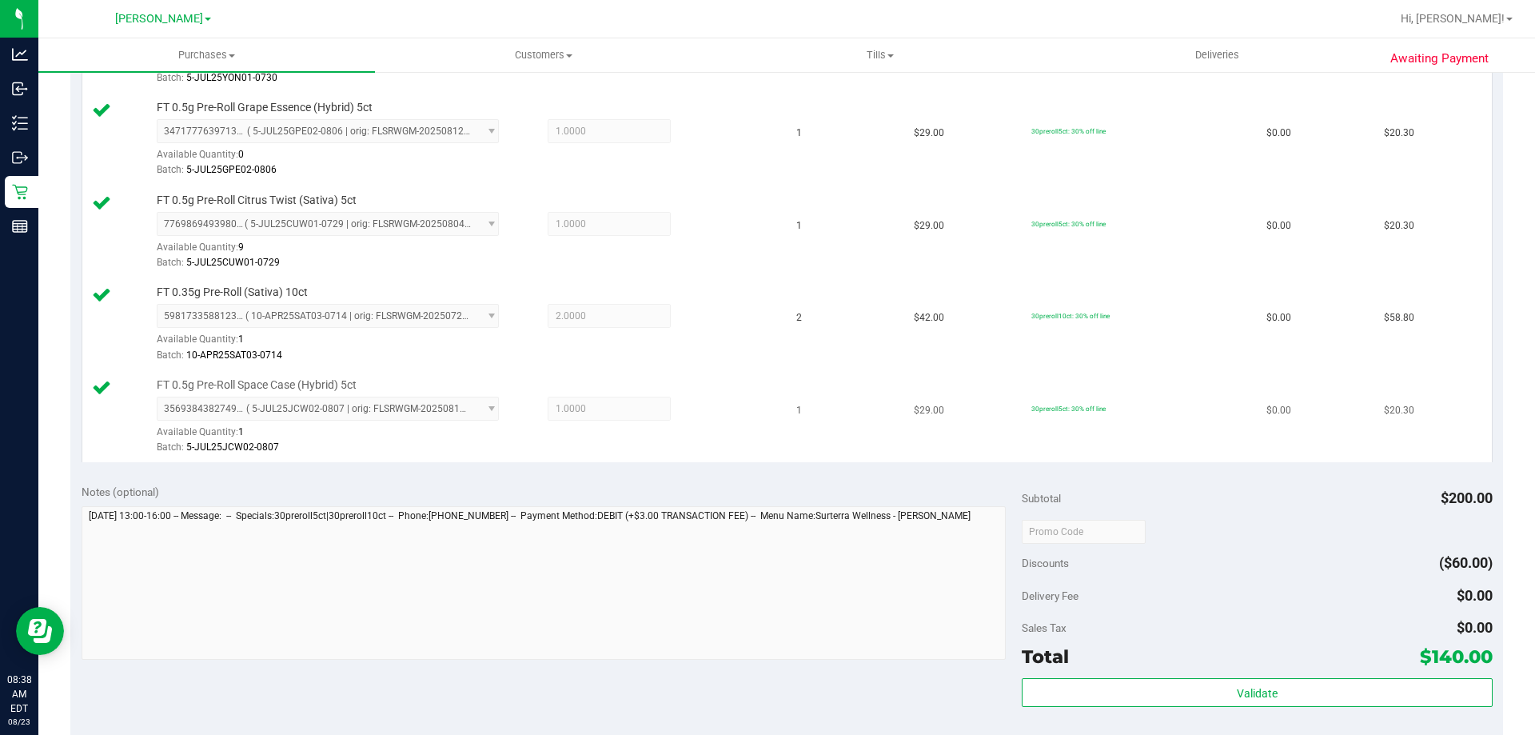
scroll to position [508, 0]
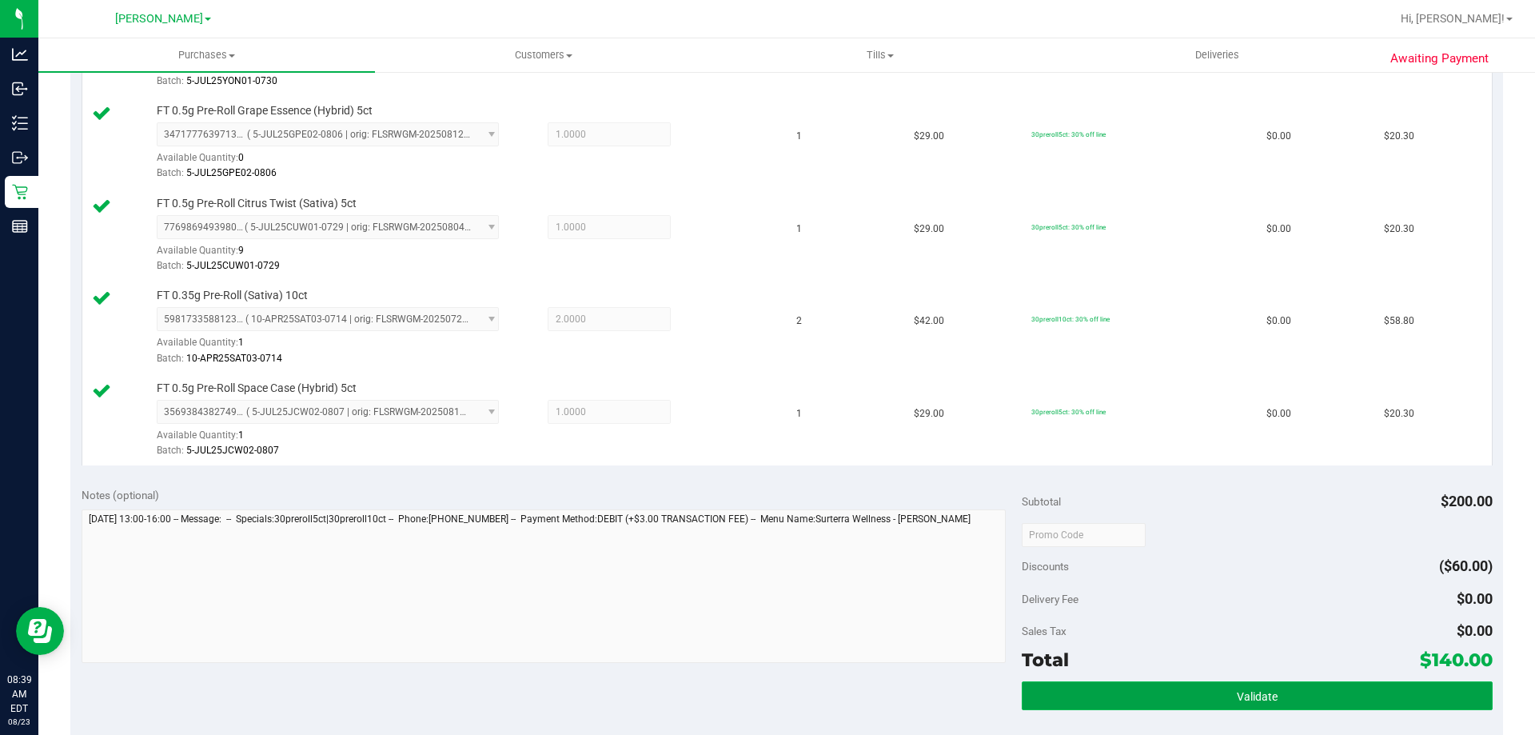
click at [1262, 708] on button "Validate" at bounding box center [1257, 695] width 470 height 29
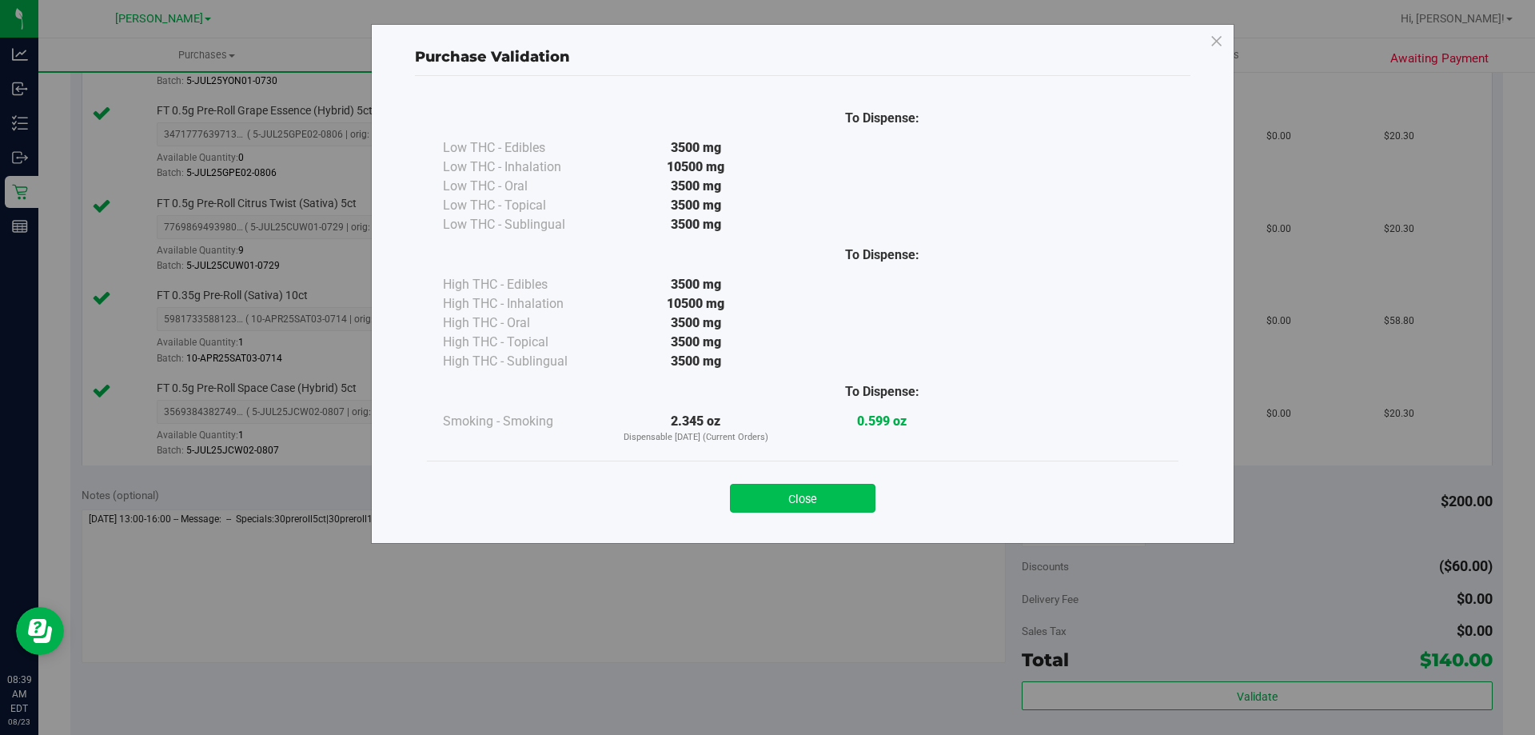
click at [760, 490] on button "Close" at bounding box center [803, 498] width 146 height 29
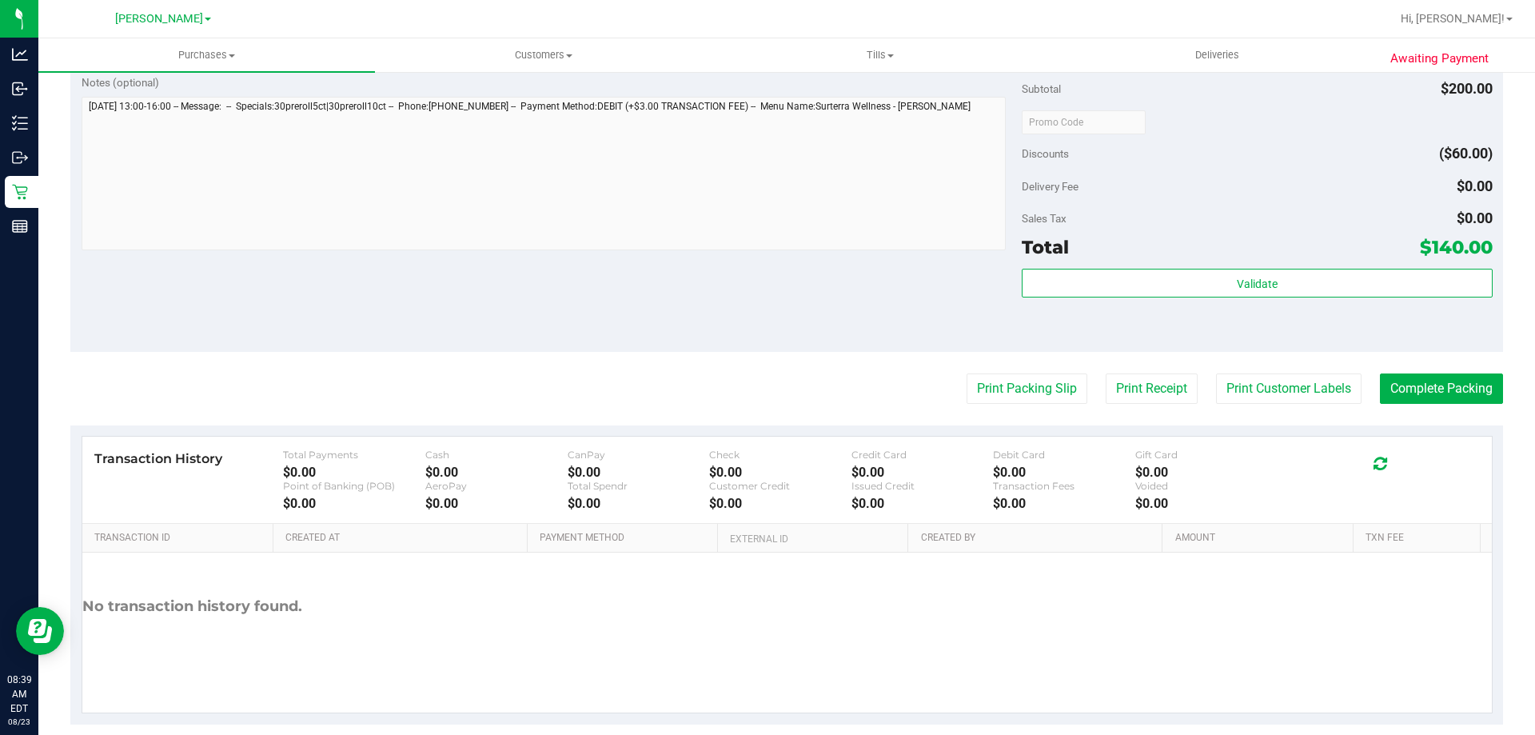
scroll to position [937, 0]
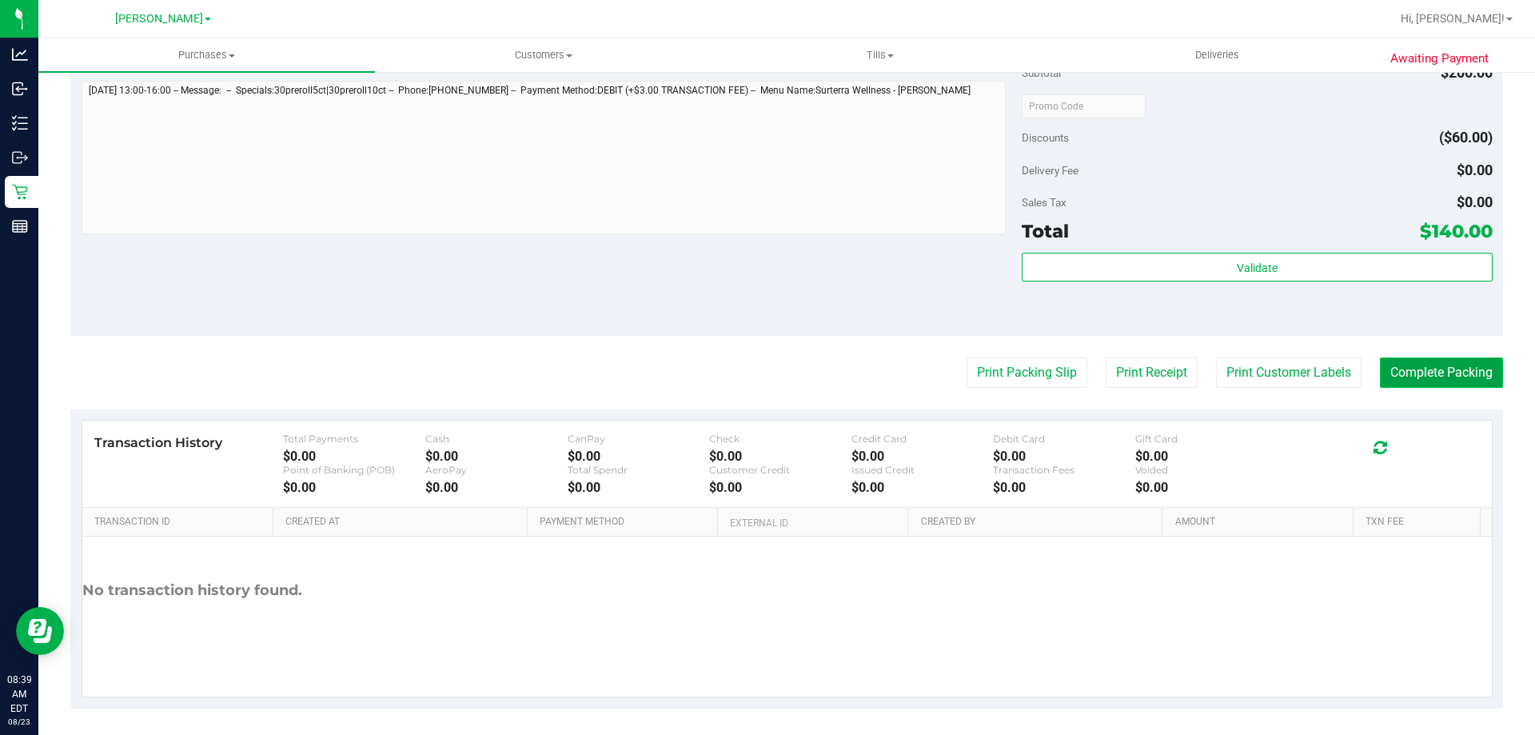
click at [1423, 369] on button "Complete Packing" at bounding box center [1441, 372] width 123 height 30
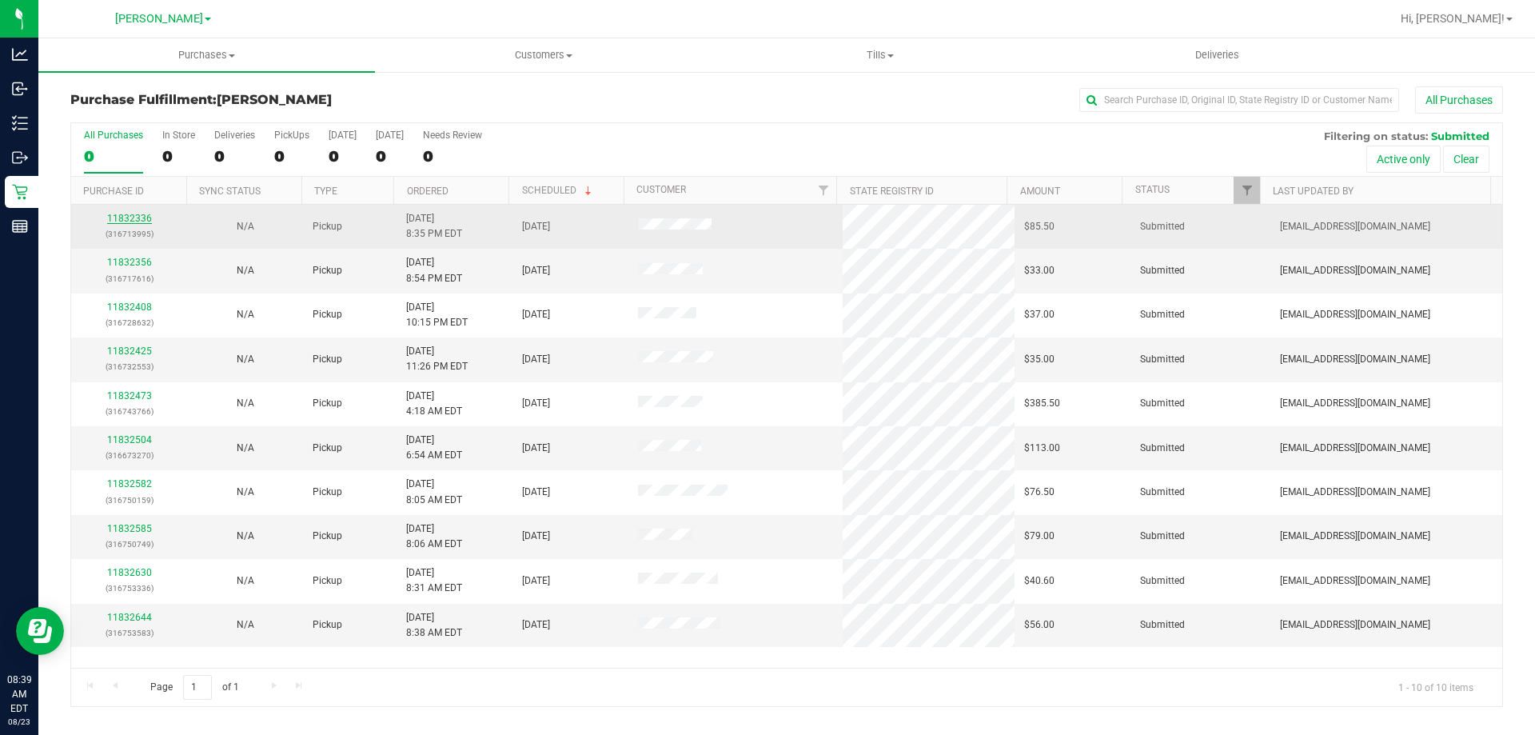
click at [122, 214] on link "11832336" at bounding box center [129, 218] width 45 height 11
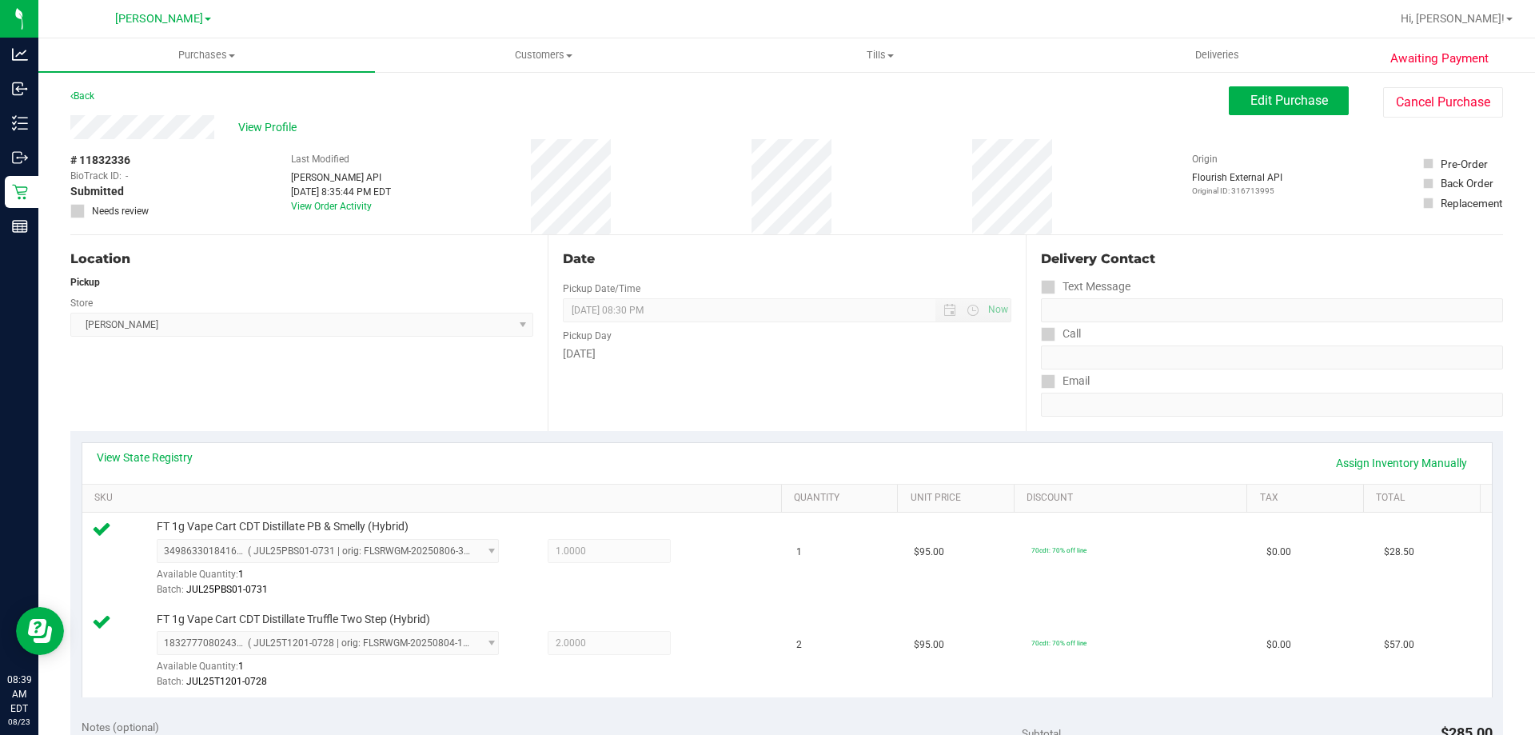
scroll to position [306, 0]
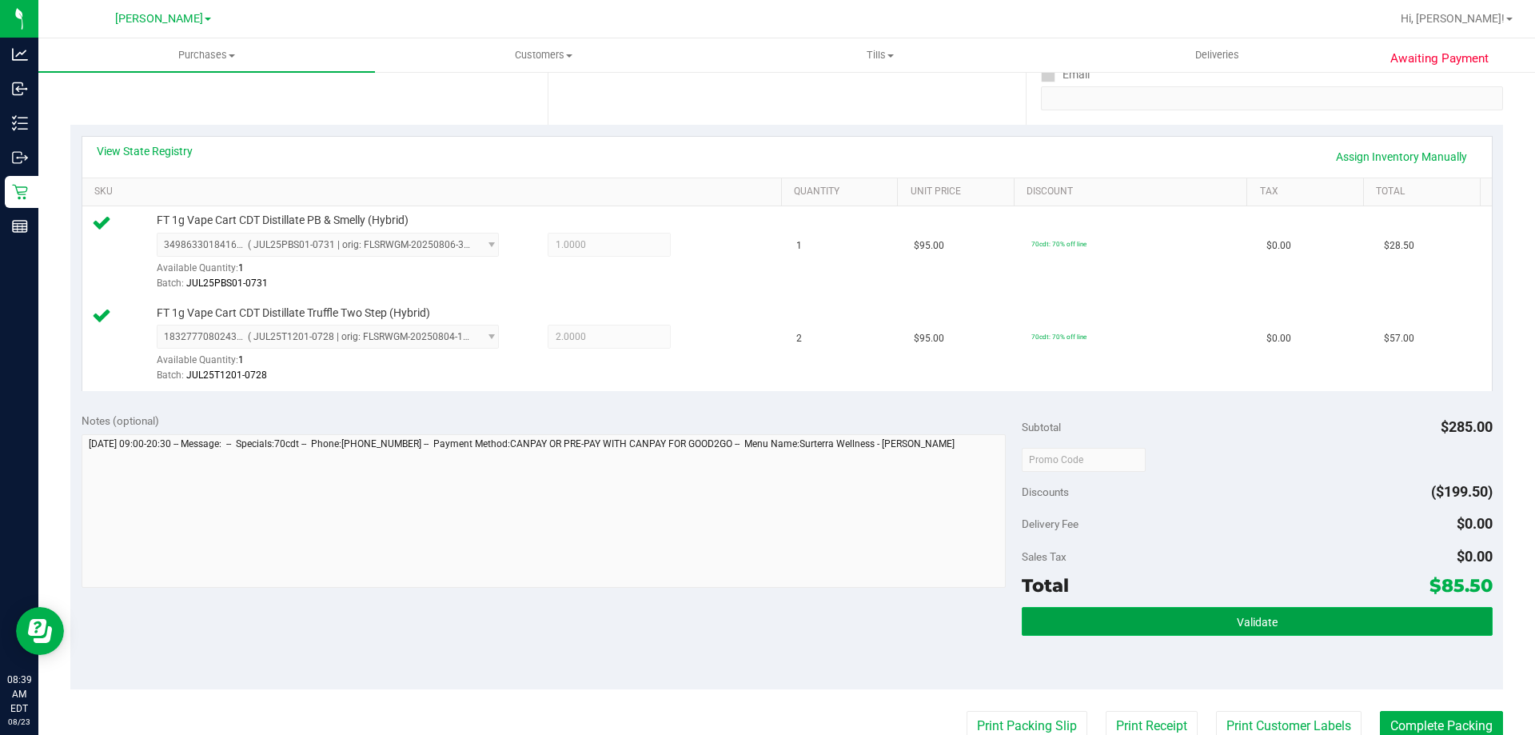
click at [1186, 621] on button "Validate" at bounding box center [1257, 621] width 470 height 29
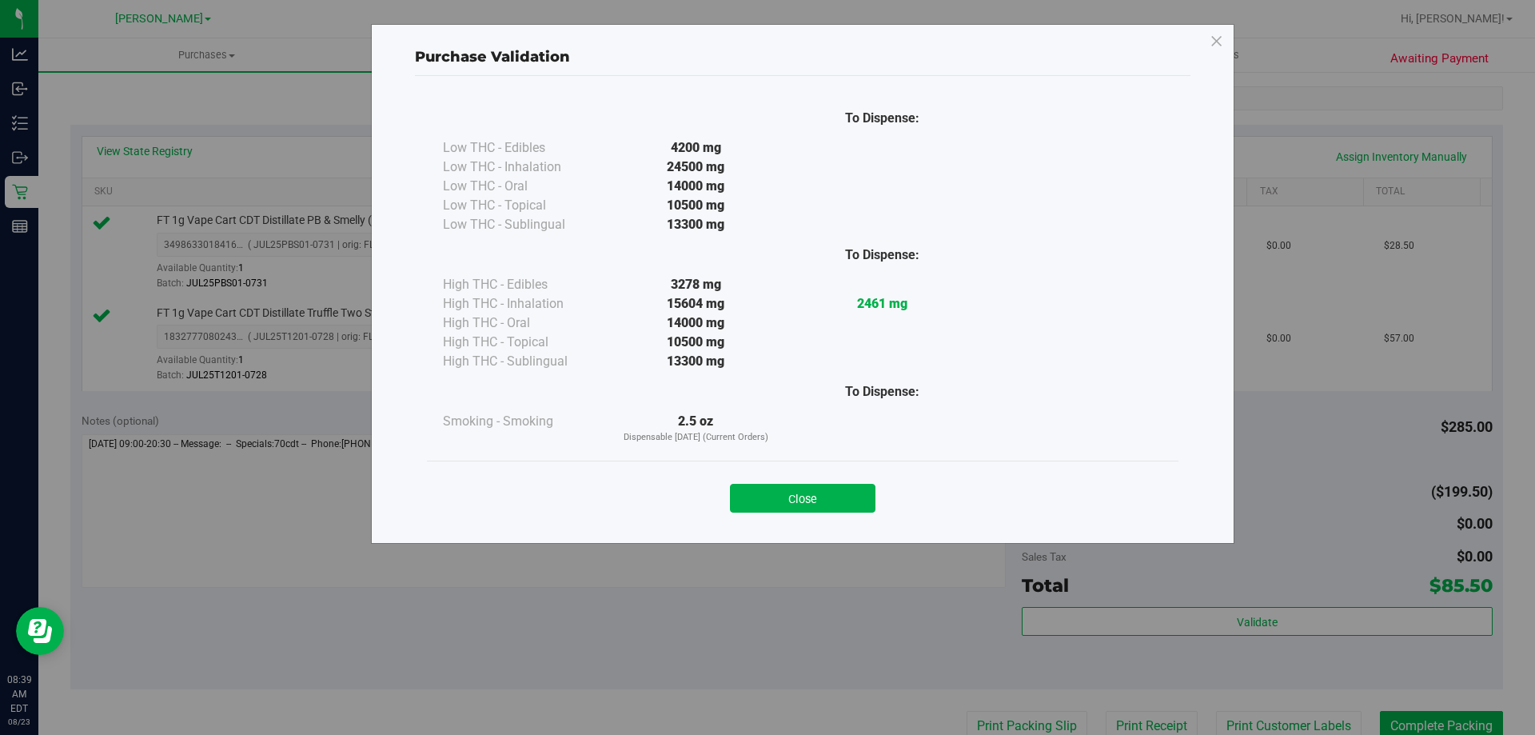
drag, startPoint x: 773, startPoint y: 492, endPoint x: 864, endPoint y: 622, distance: 158.4
click at [775, 495] on button "Close" at bounding box center [803, 498] width 146 height 29
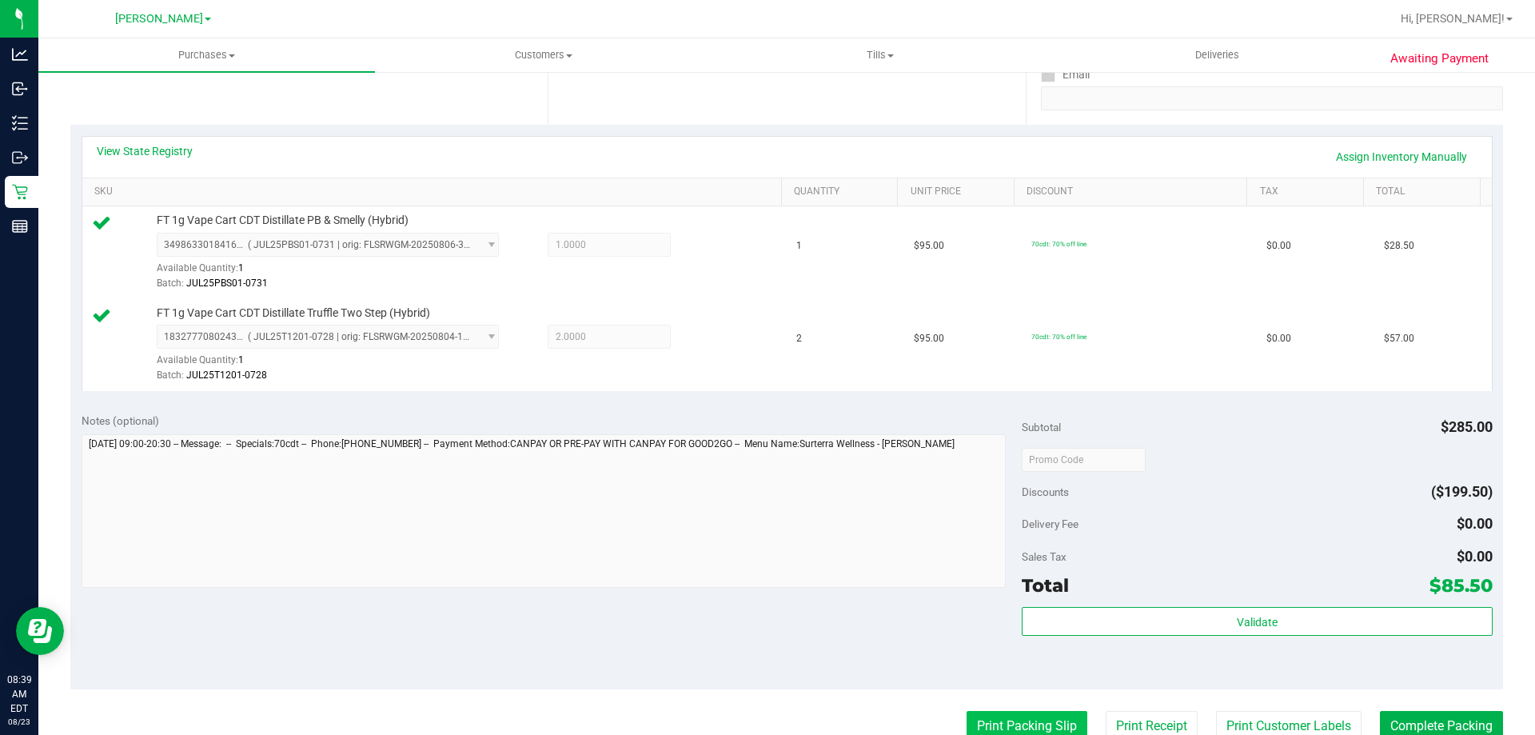
click at [1022, 727] on button "Print Packing Slip" at bounding box center [1027, 726] width 121 height 30
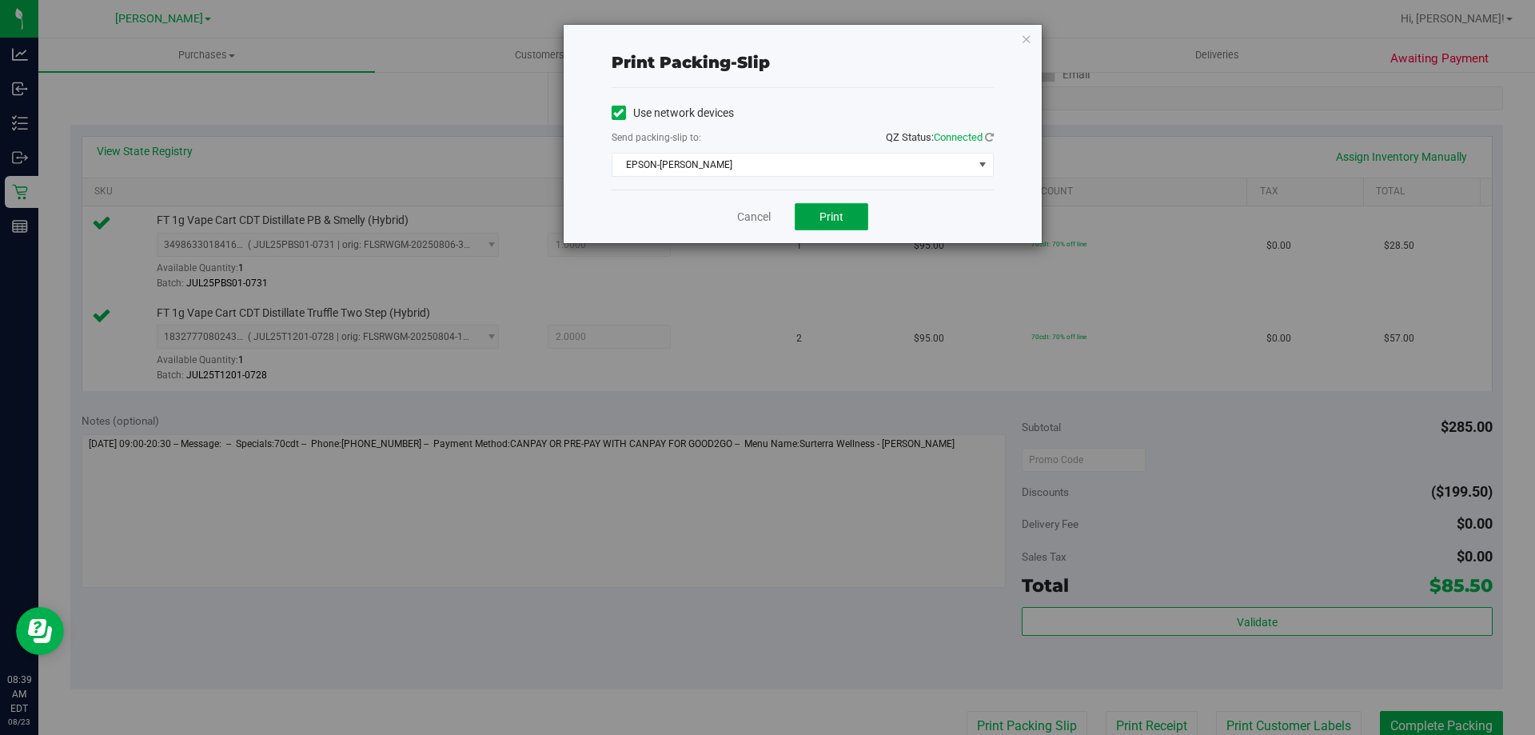
click at [831, 215] on span "Print" at bounding box center [831, 216] width 24 height 13
click at [755, 221] on link "Cancel" at bounding box center [754, 217] width 34 height 17
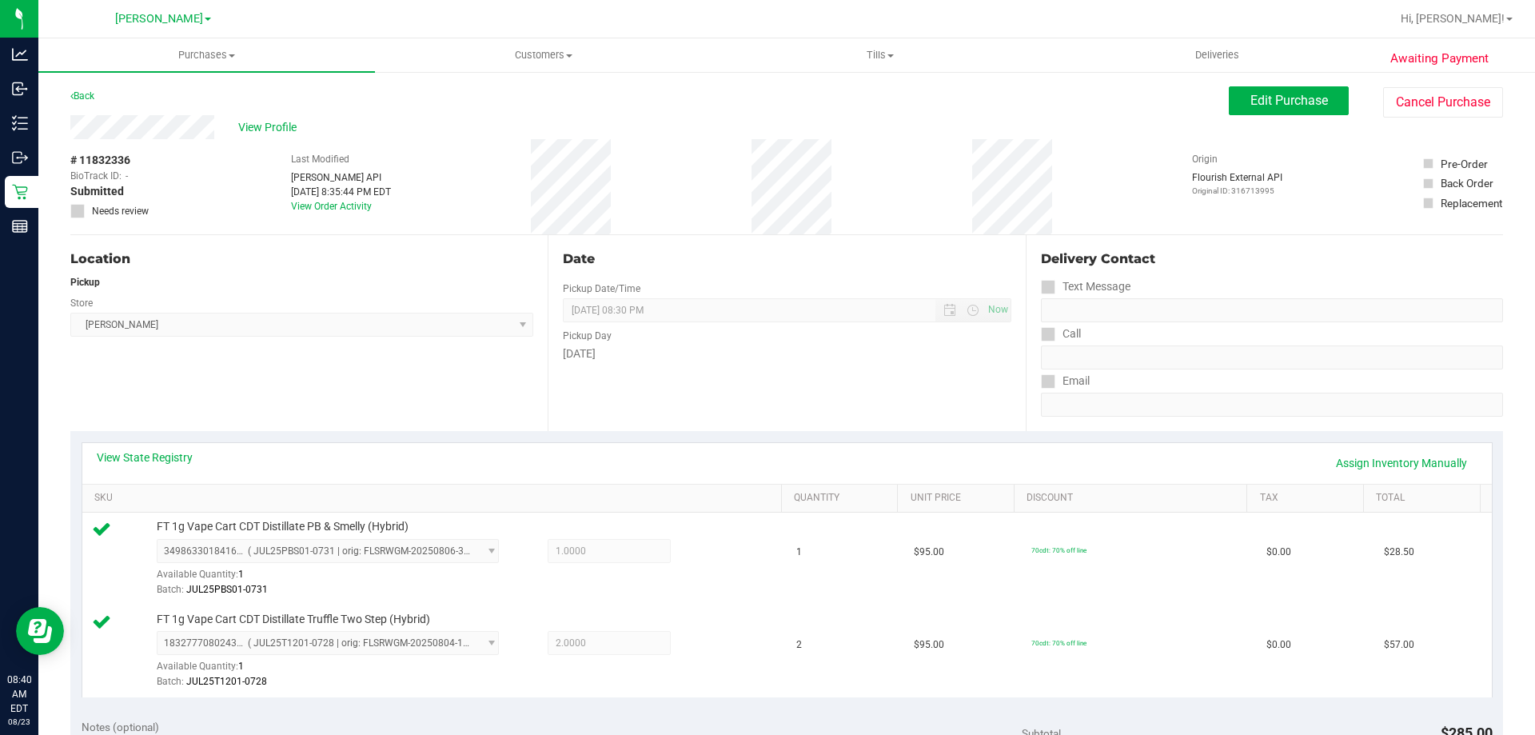
scroll to position [403, 0]
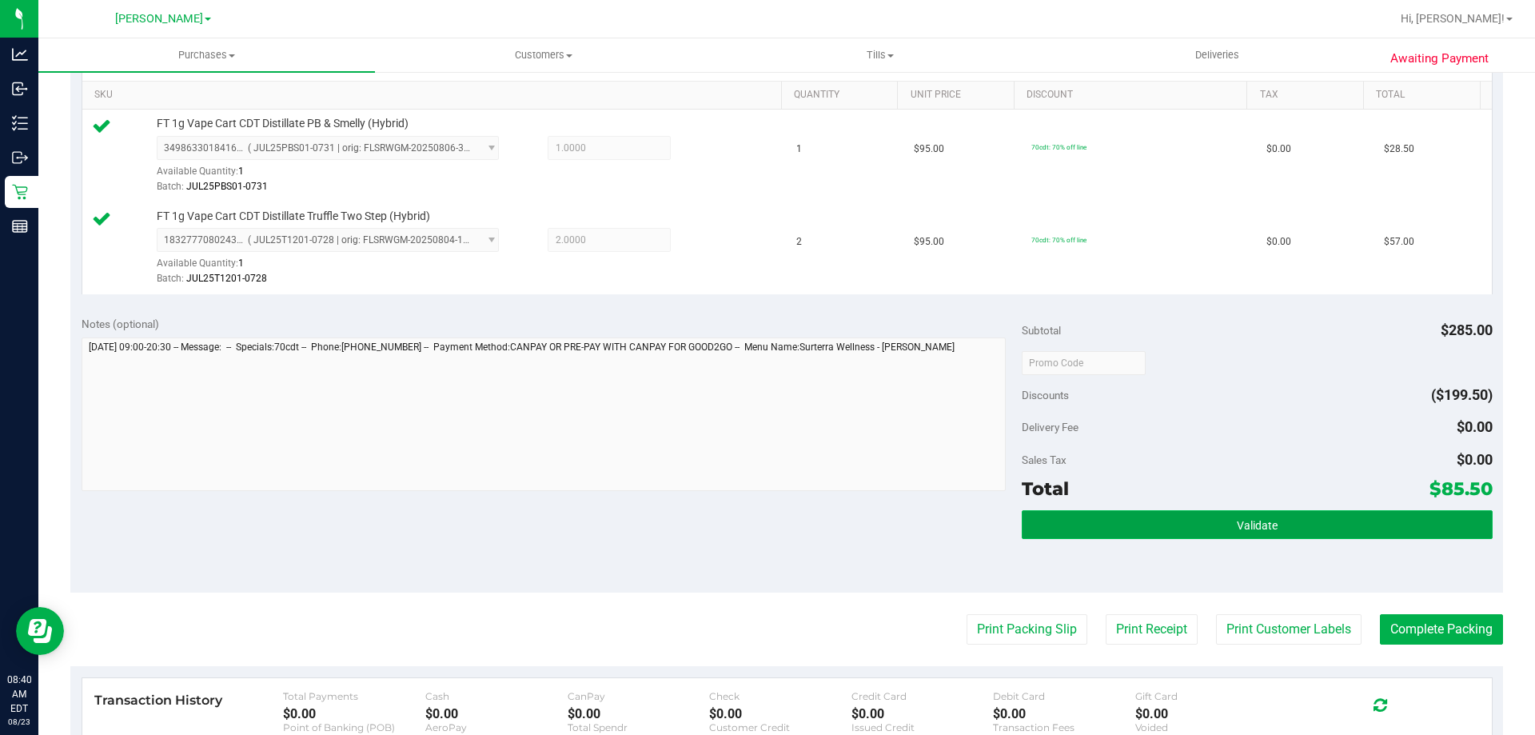
click at [1284, 532] on button "Validate" at bounding box center [1257, 524] width 470 height 29
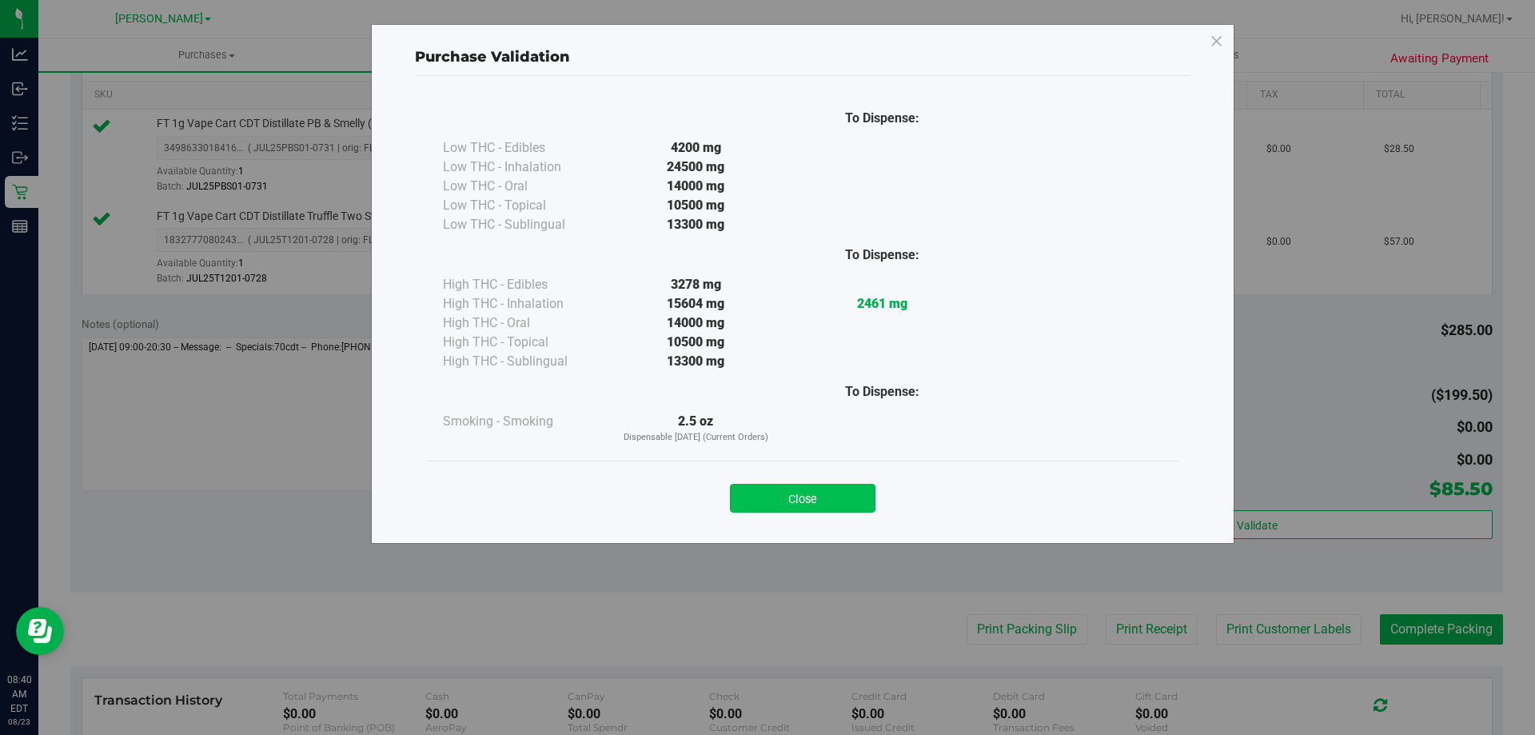
click at [792, 500] on button "Close" at bounding box center [803, 498] width 146 height 29
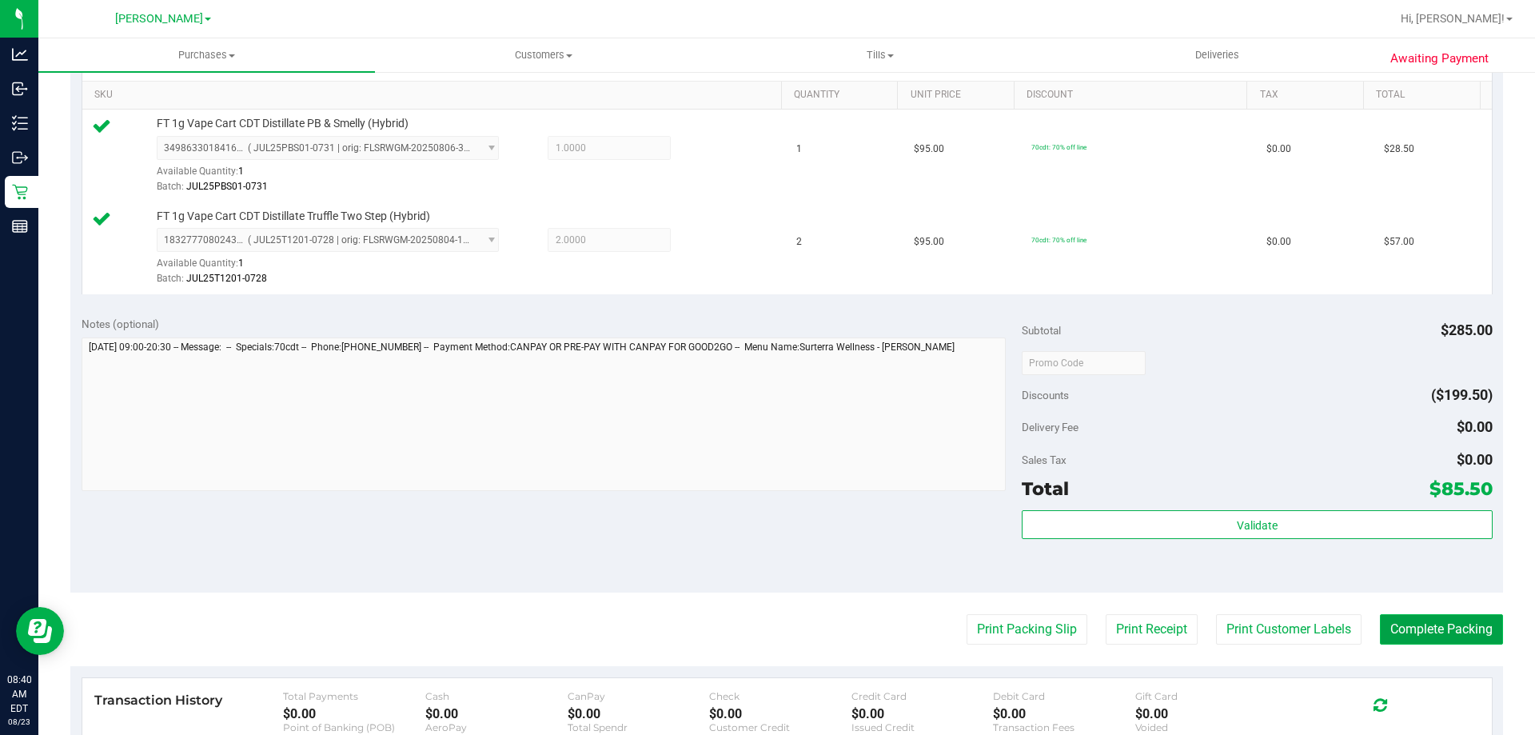
click at [1441, 634] on button "Complete Packing" at bounding box center [1441, 629] width 123 height 30
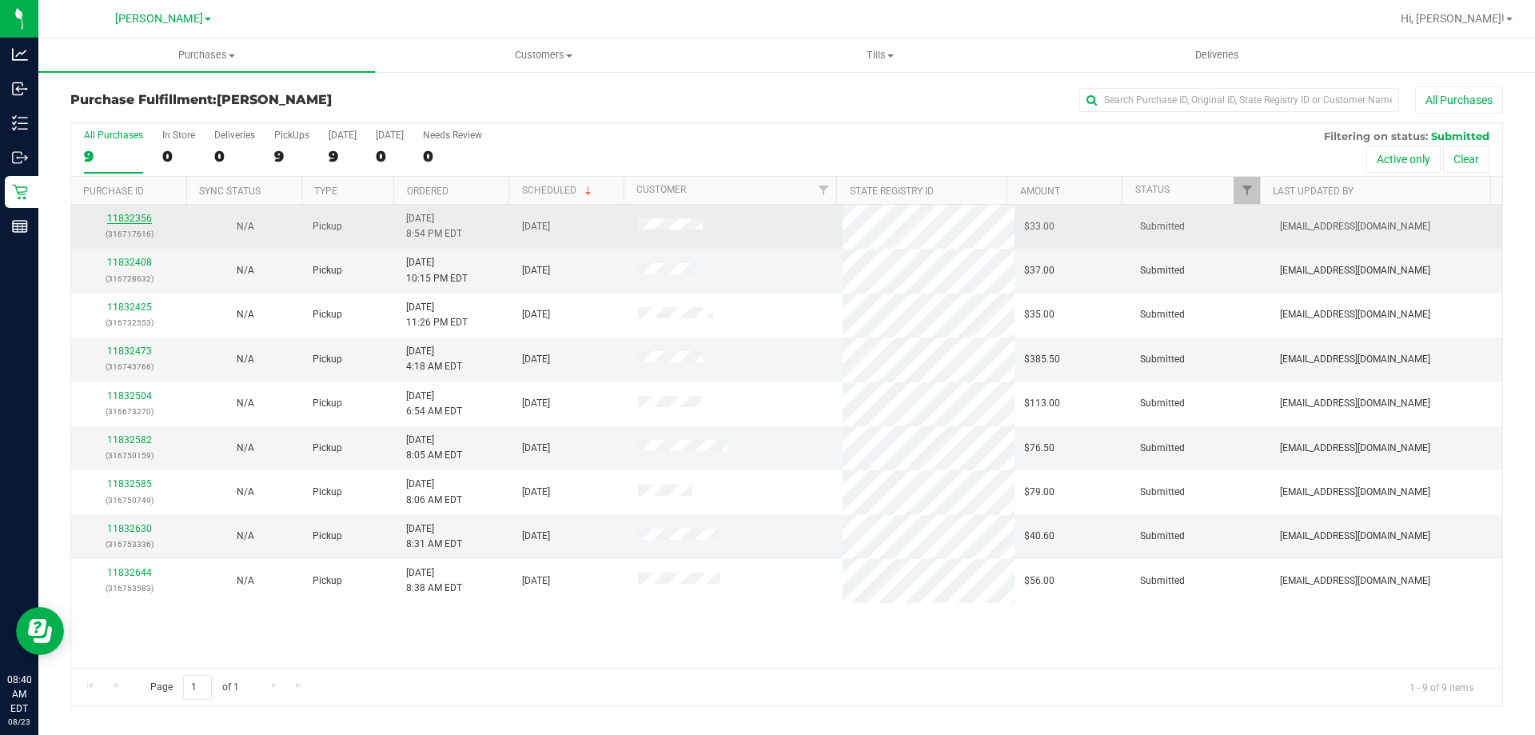
click at [130, 217] on link "11832356" at bounding box center [129, 218] width 45 height 11
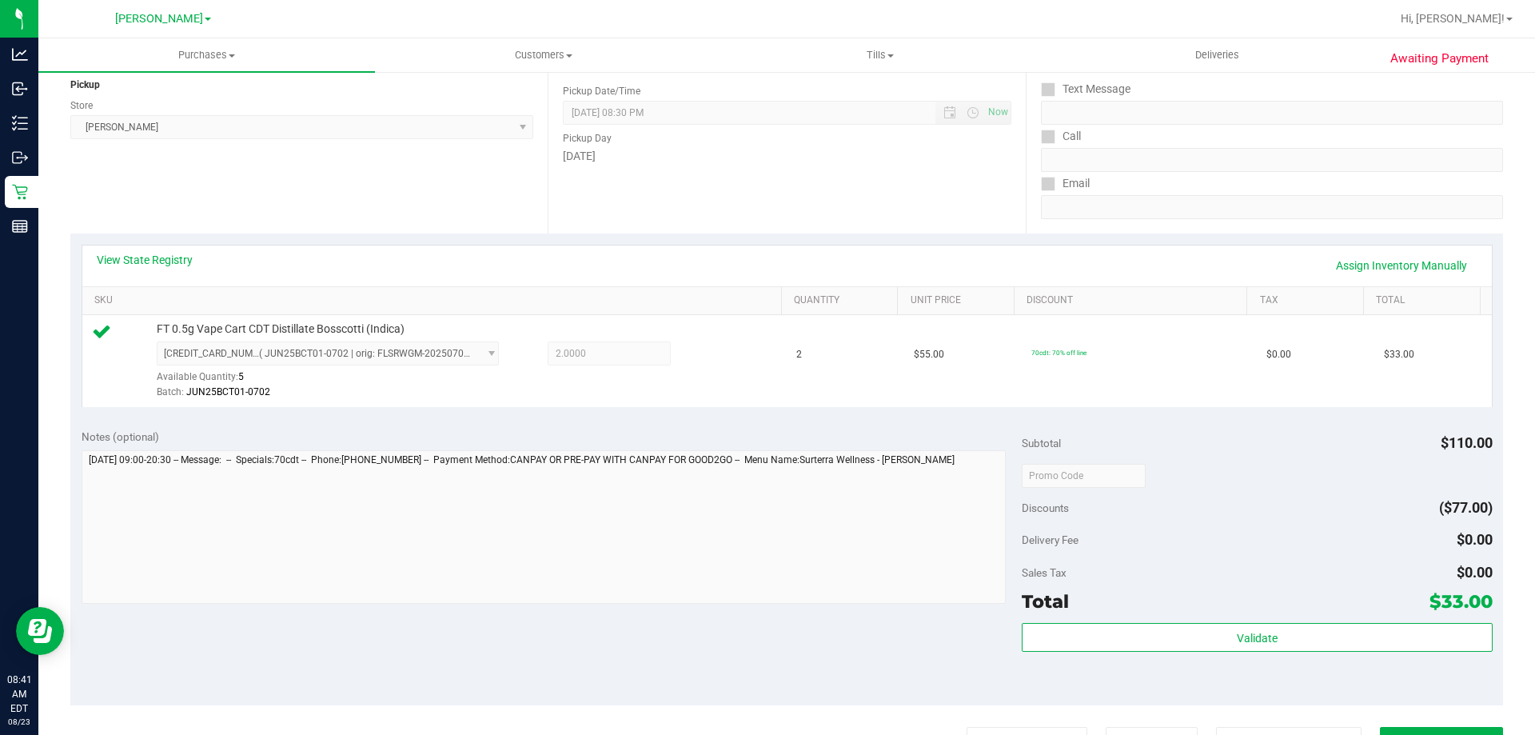
scroll to position [201, 0]
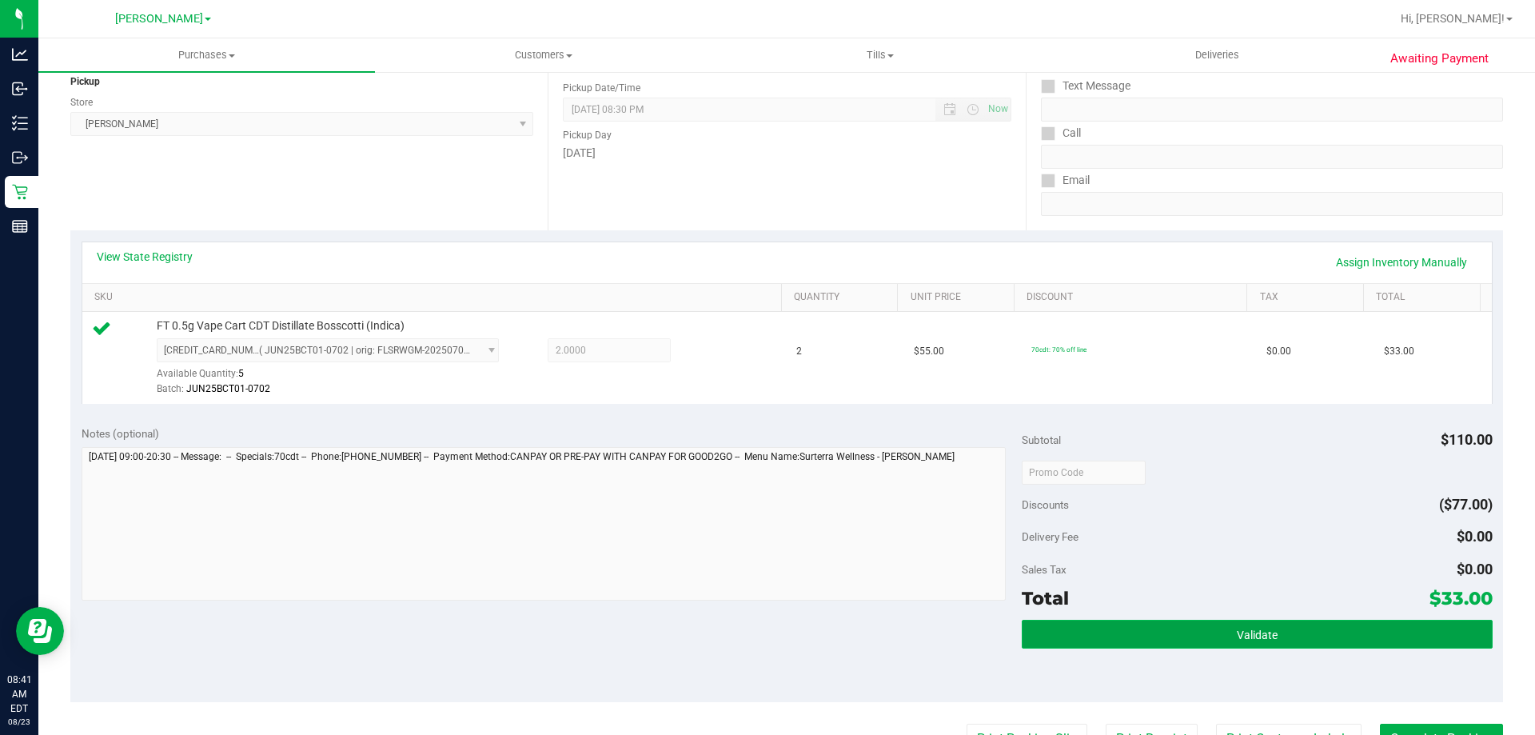
click at [1129, 620] on button "Validate" at bounding box center [1257, 634] width 470 height 29
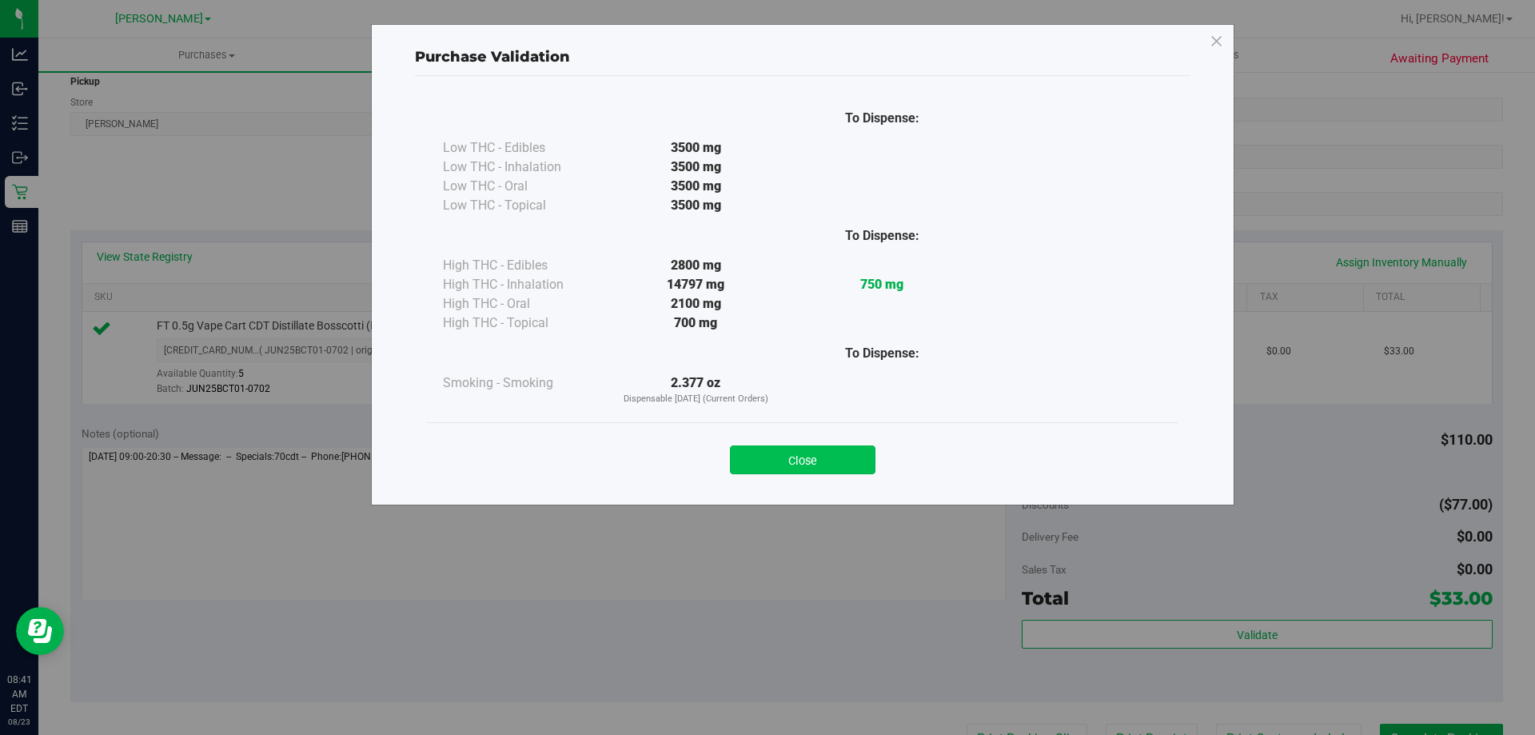
click at [758, 451] on button "Close" at bounding box center [803, 459] width 146 height 29
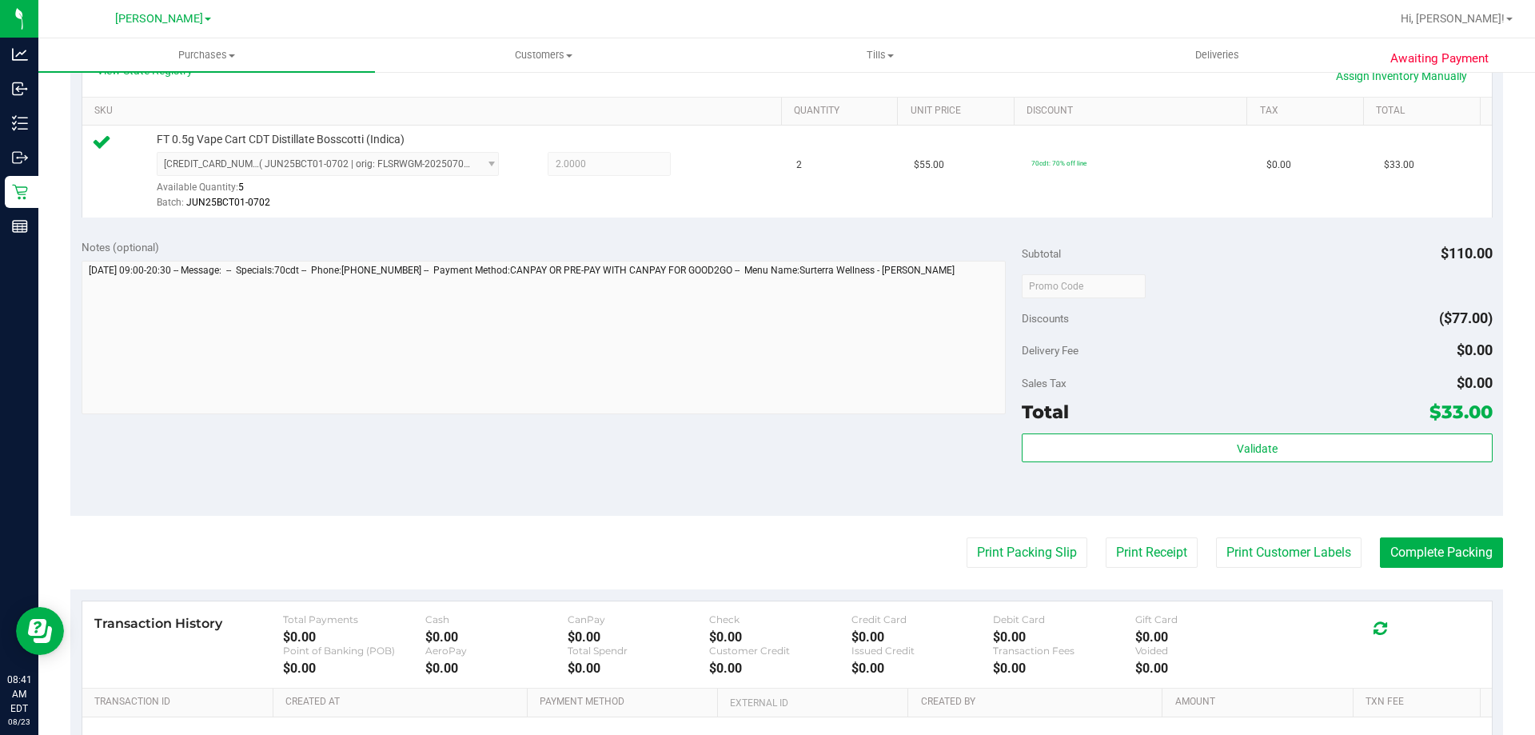
scroll to position [399, 0]
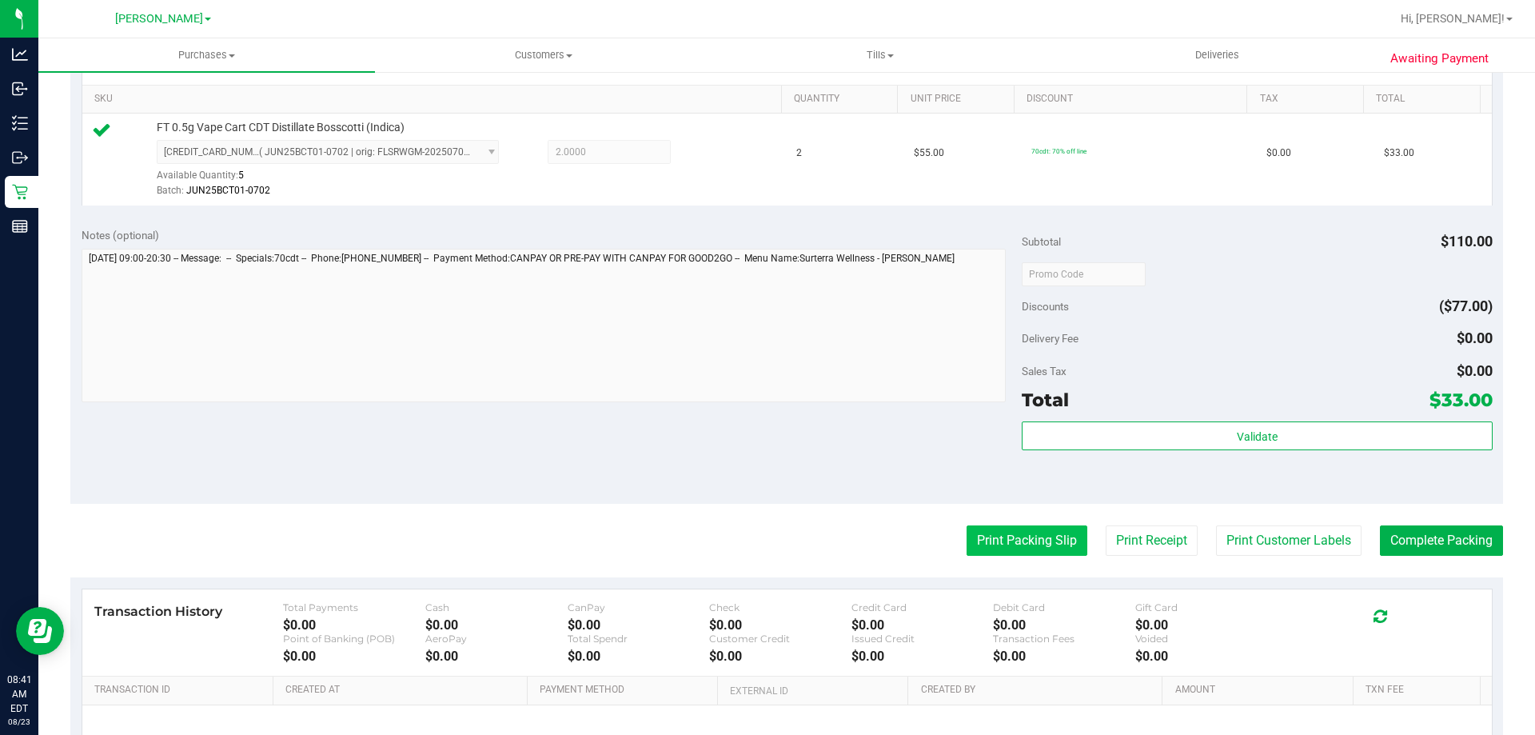
click at [985, 526] on button "Print Packing Slip" at bounding box center [1027, 540] width 121 height 30
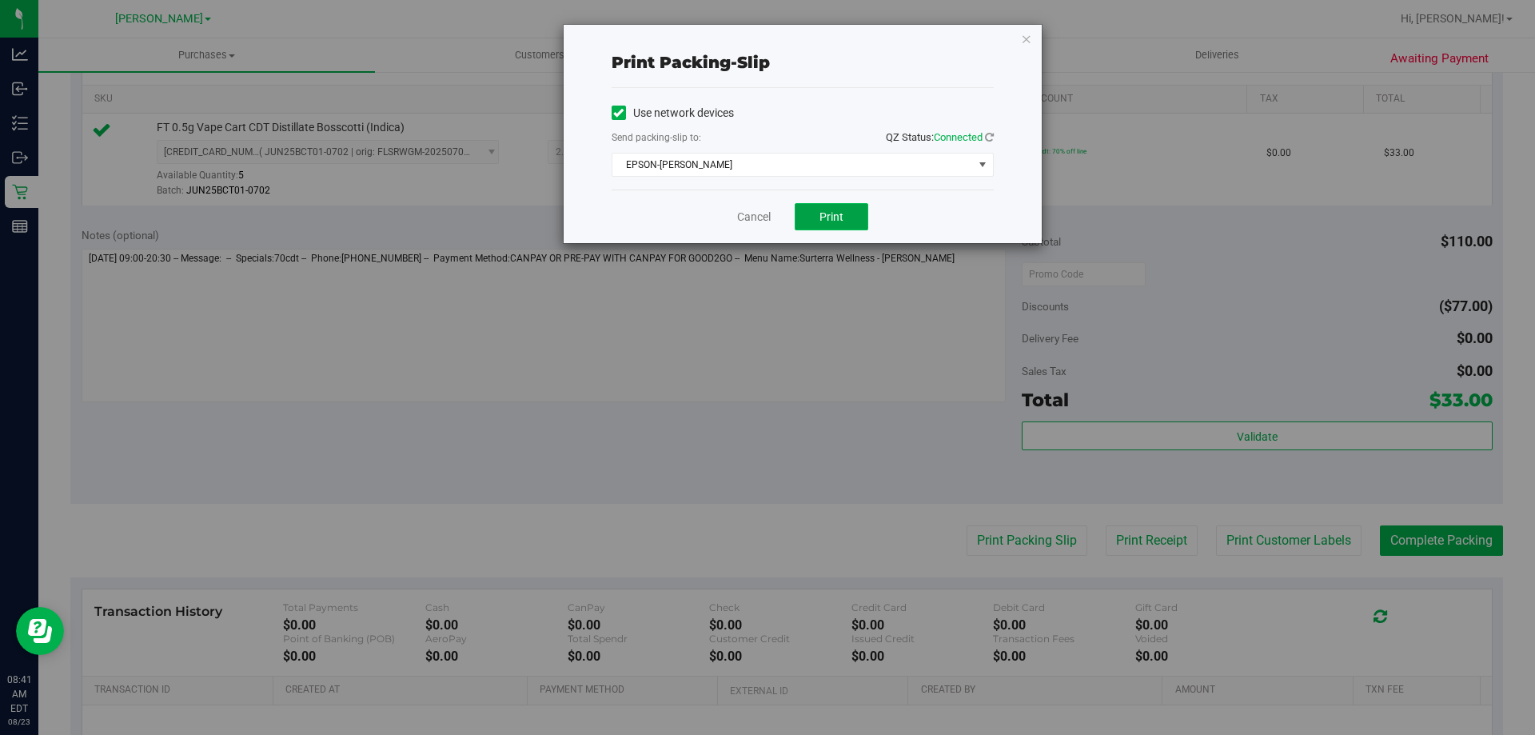
click at [811, 207] on button "Print" at bounding box center [832, 216] width 74 height 27
click at [748, 221] on link "Cancel" at bounding box center [754, 217] width 34 height 17
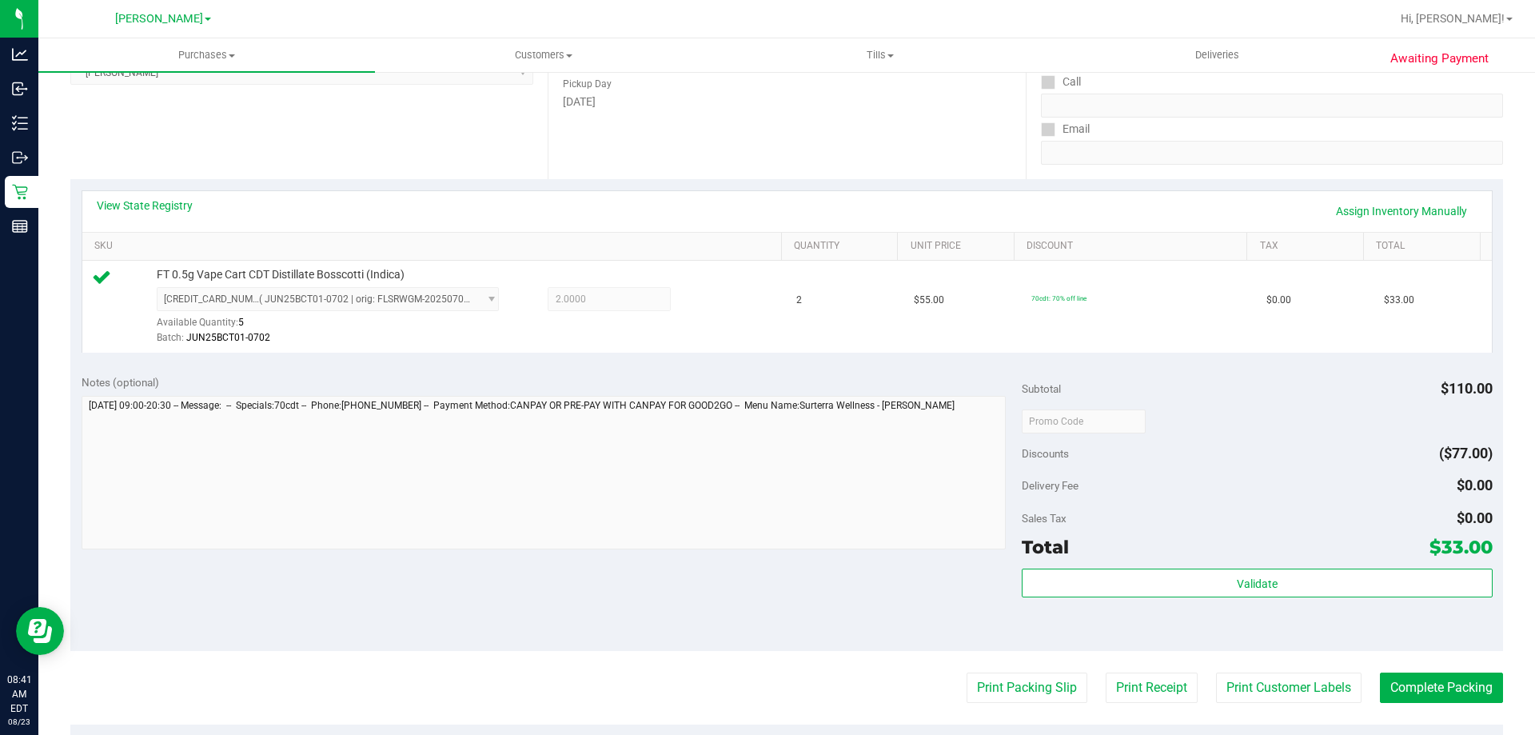
scroll to position [481, 0]
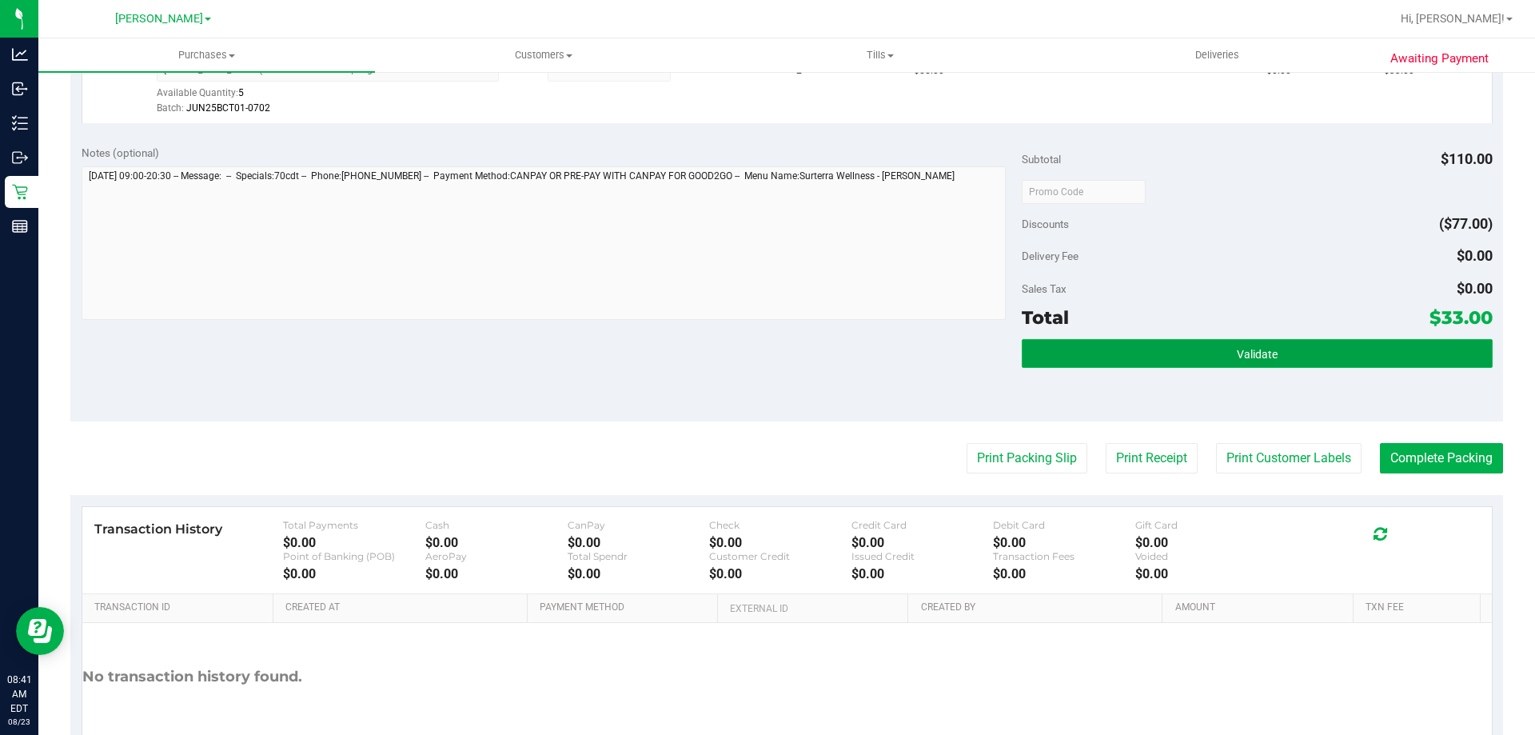
click at [1363, 353] on button "Validate" at bounding box center [1257, 353] width 470 height 29
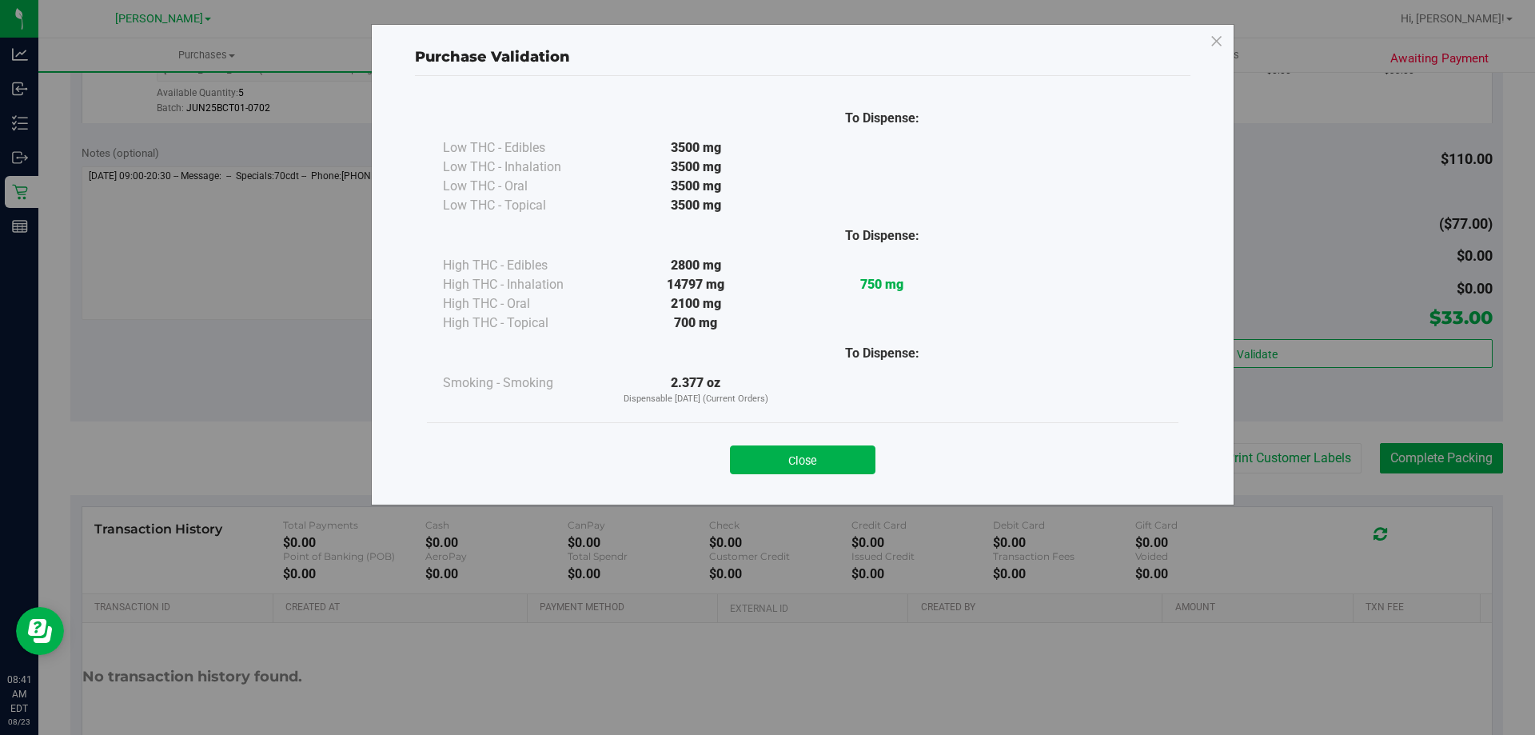
drag, startPoint x: 804, startPoint y: 460, endPoint x: 936, endPoint y: 432, distance: 135.0
click at [803, 459] on button "Close" at bounding box center [803, 459] width 146 height 29
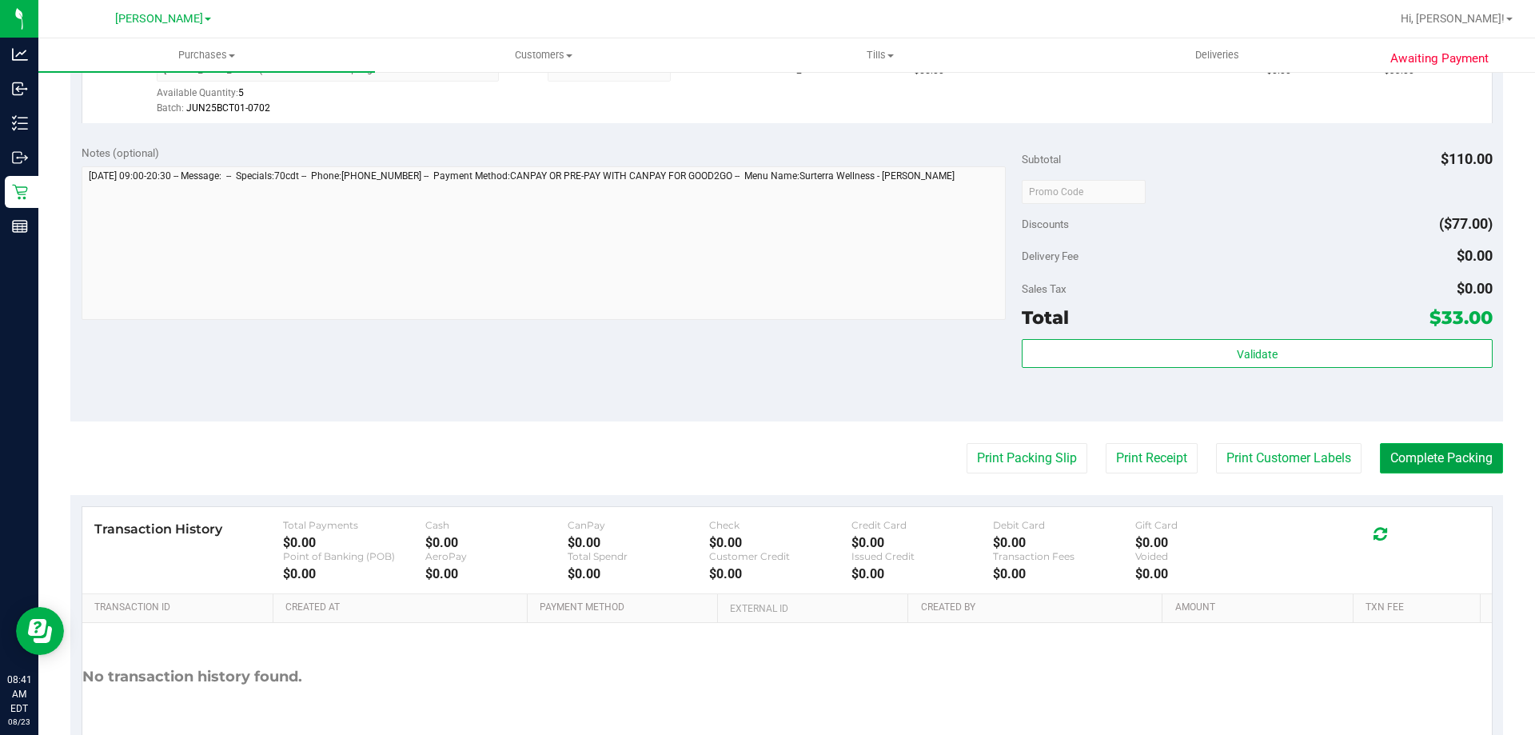
click at [1420, 450] on button "Complete Packing" at bounding box center [1441, 458] width 123 height 30
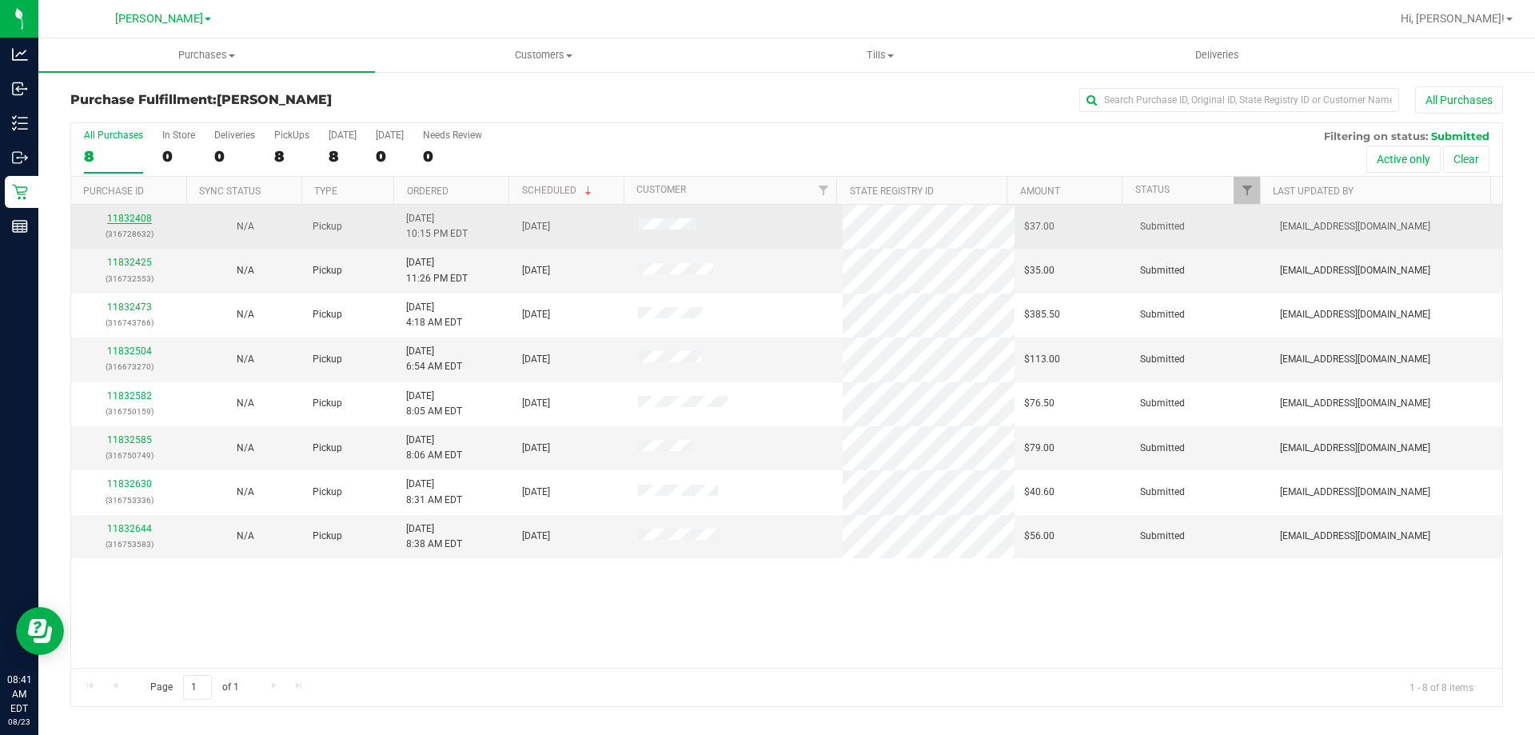
click at [123, 215] on link "11832408" at bounding box center [129, 218] width 45 height 11
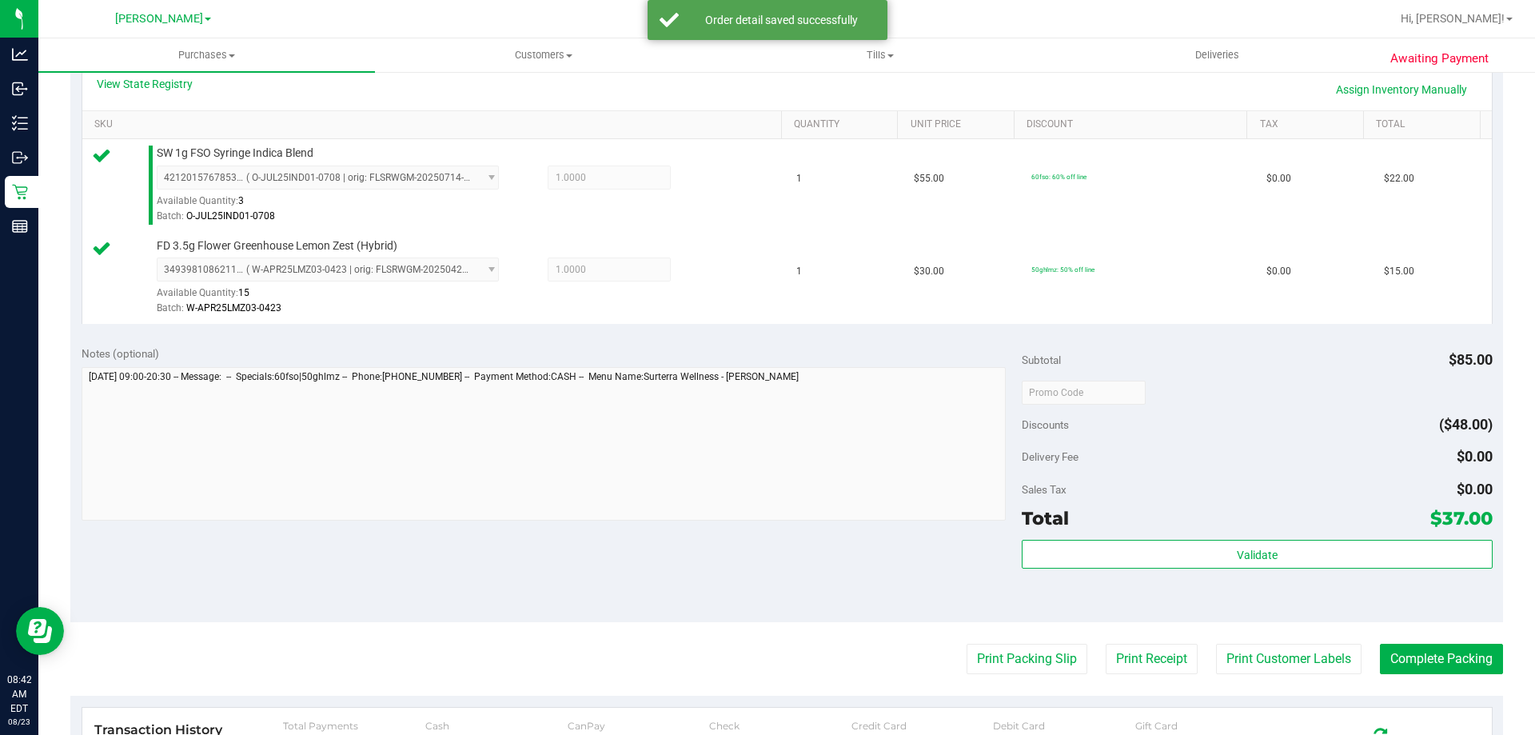
scroll to position [393, 0]
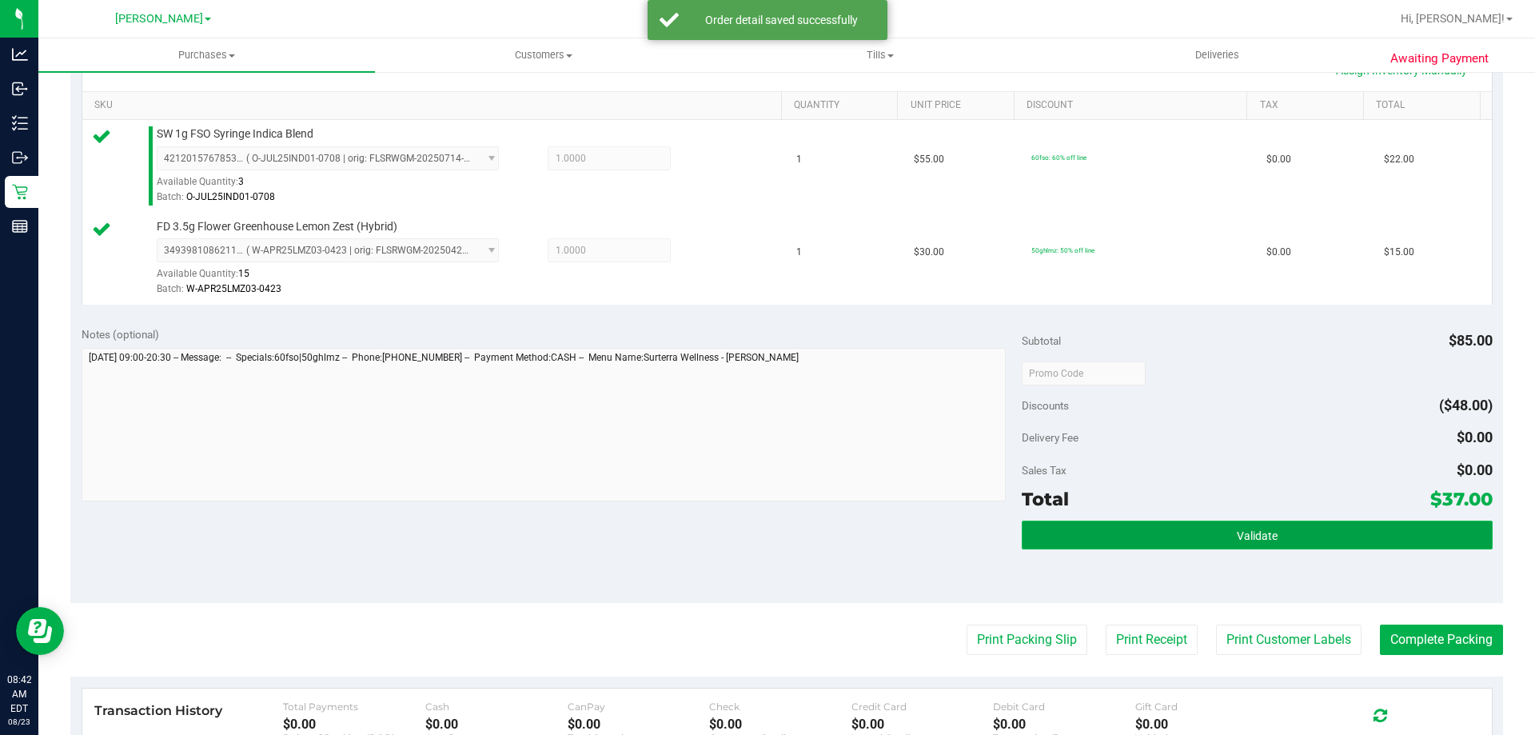
click at [1275, 547] on button "Validate" at bounding box center [1257, 534] width 470 height 29
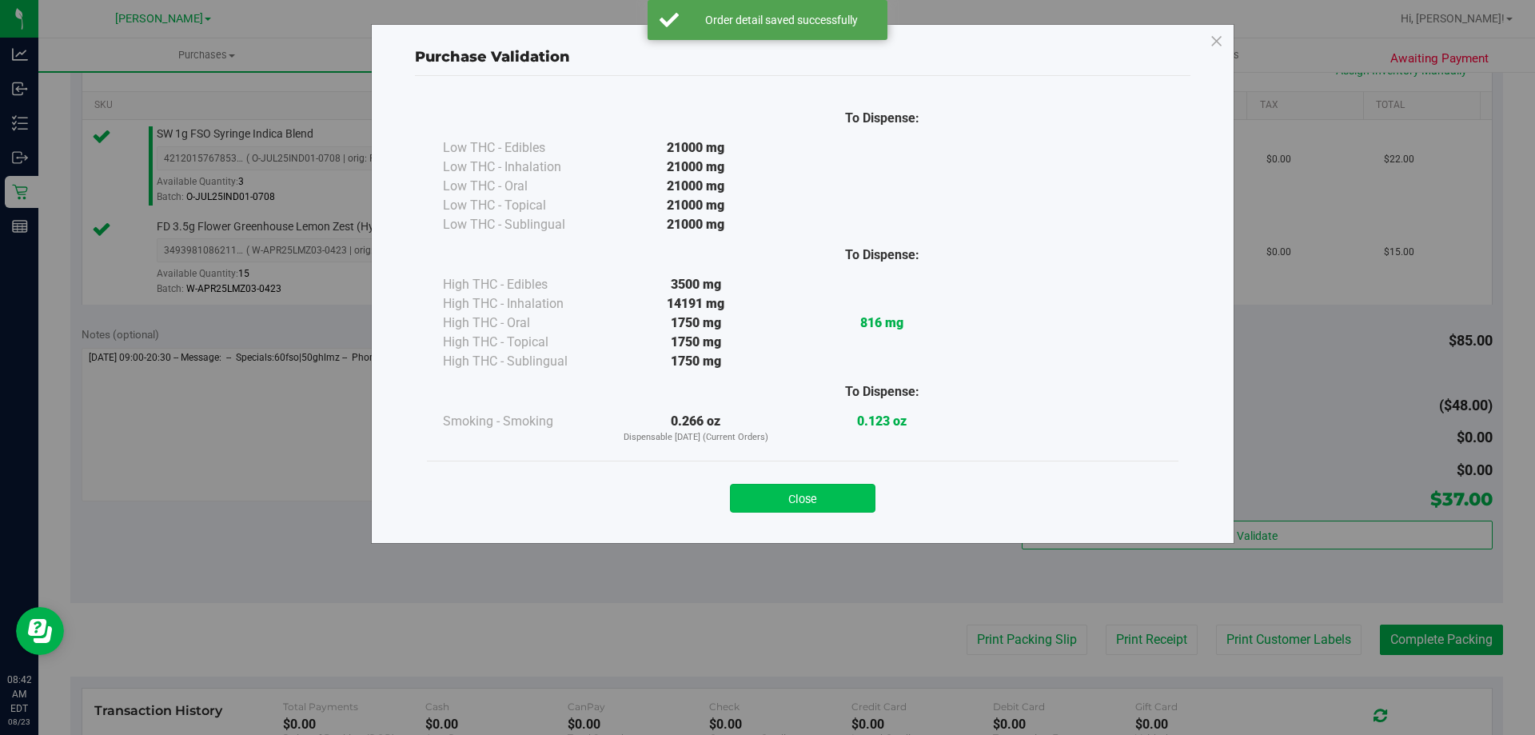
click at [771, 504] on button "Close" at bounding box center [803, 498] width 146 height 29
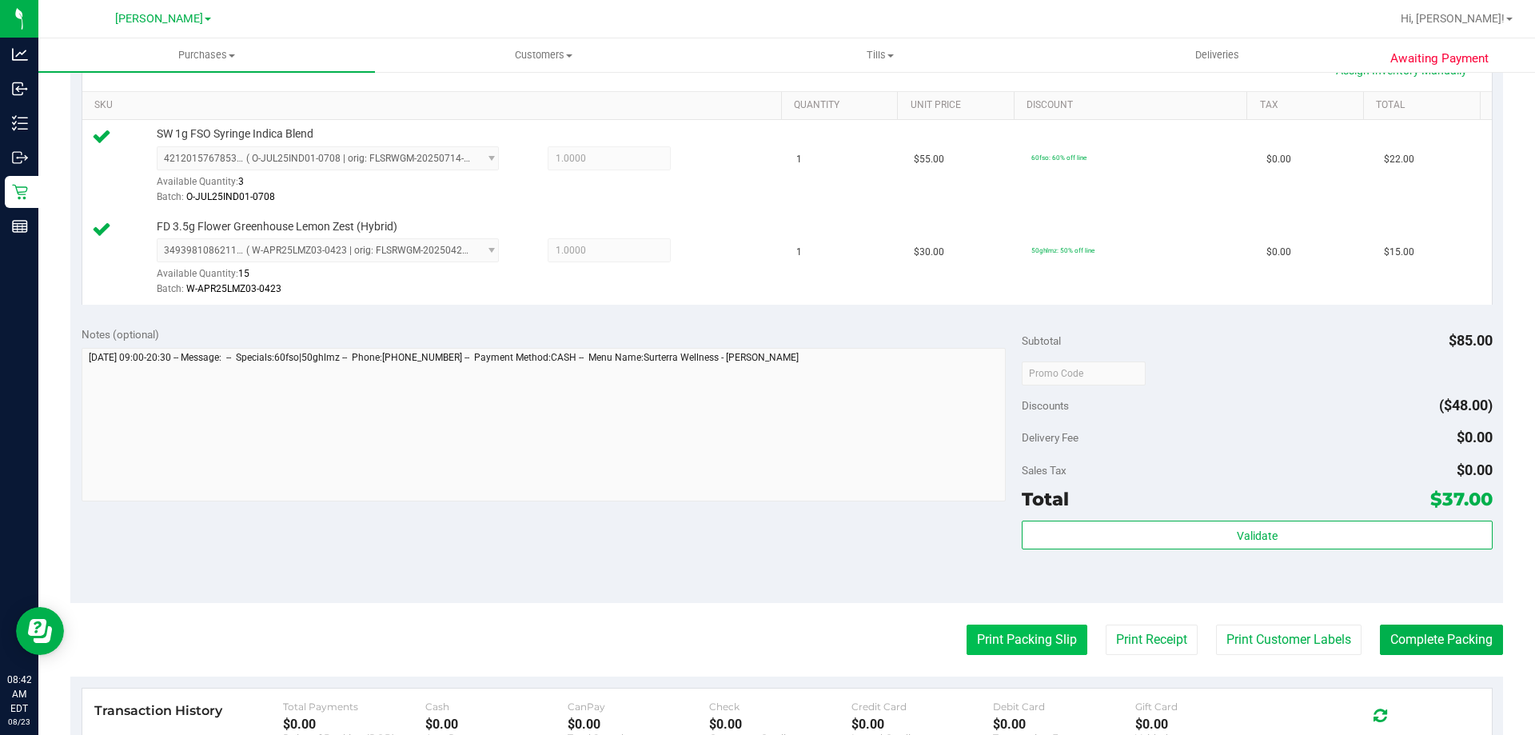
click at [1025, 644] on button "Print Packing Slip" at bounding box center [1027, 639] width 121 height 30
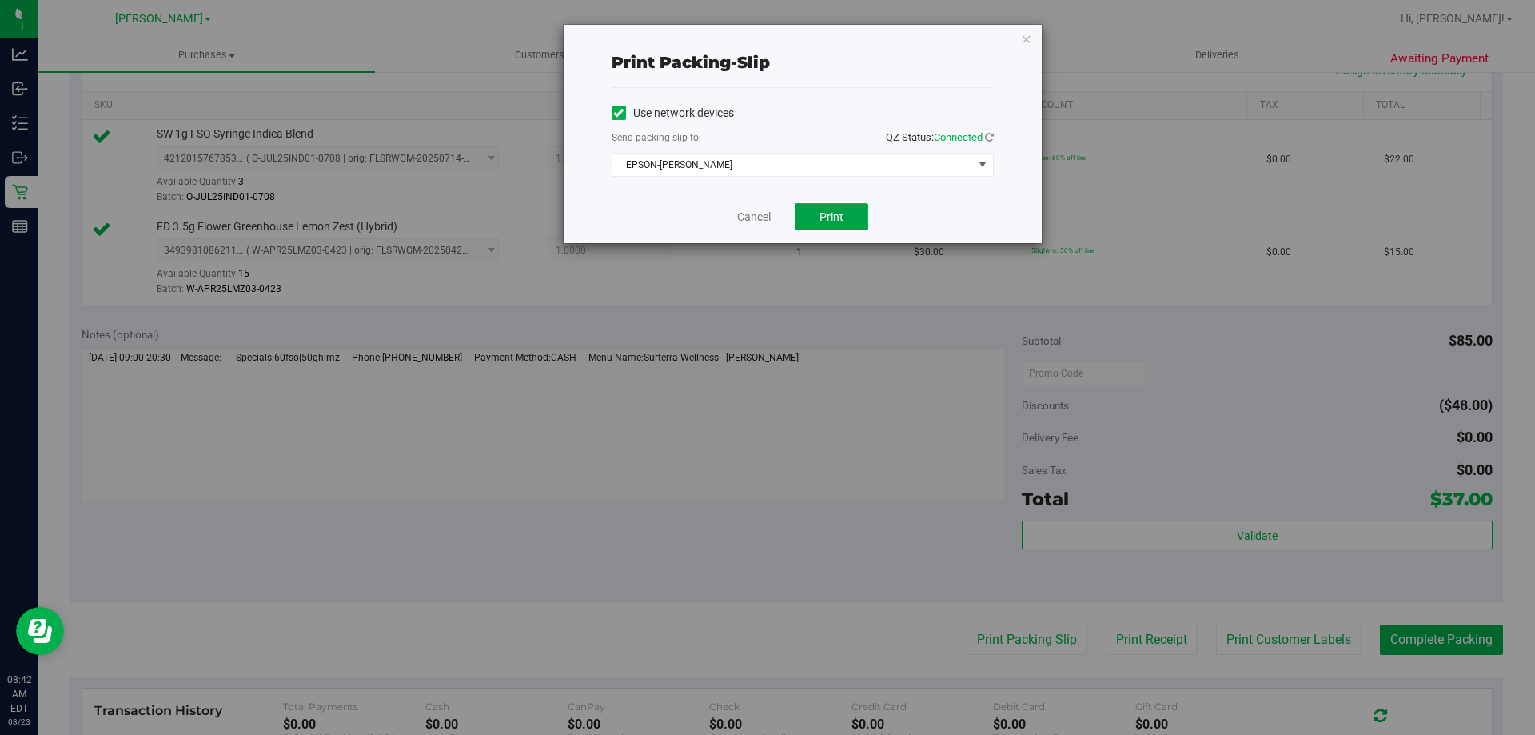
click at [802, 210] on button "Print" at bounding box center [832, 216] width 74 height 27
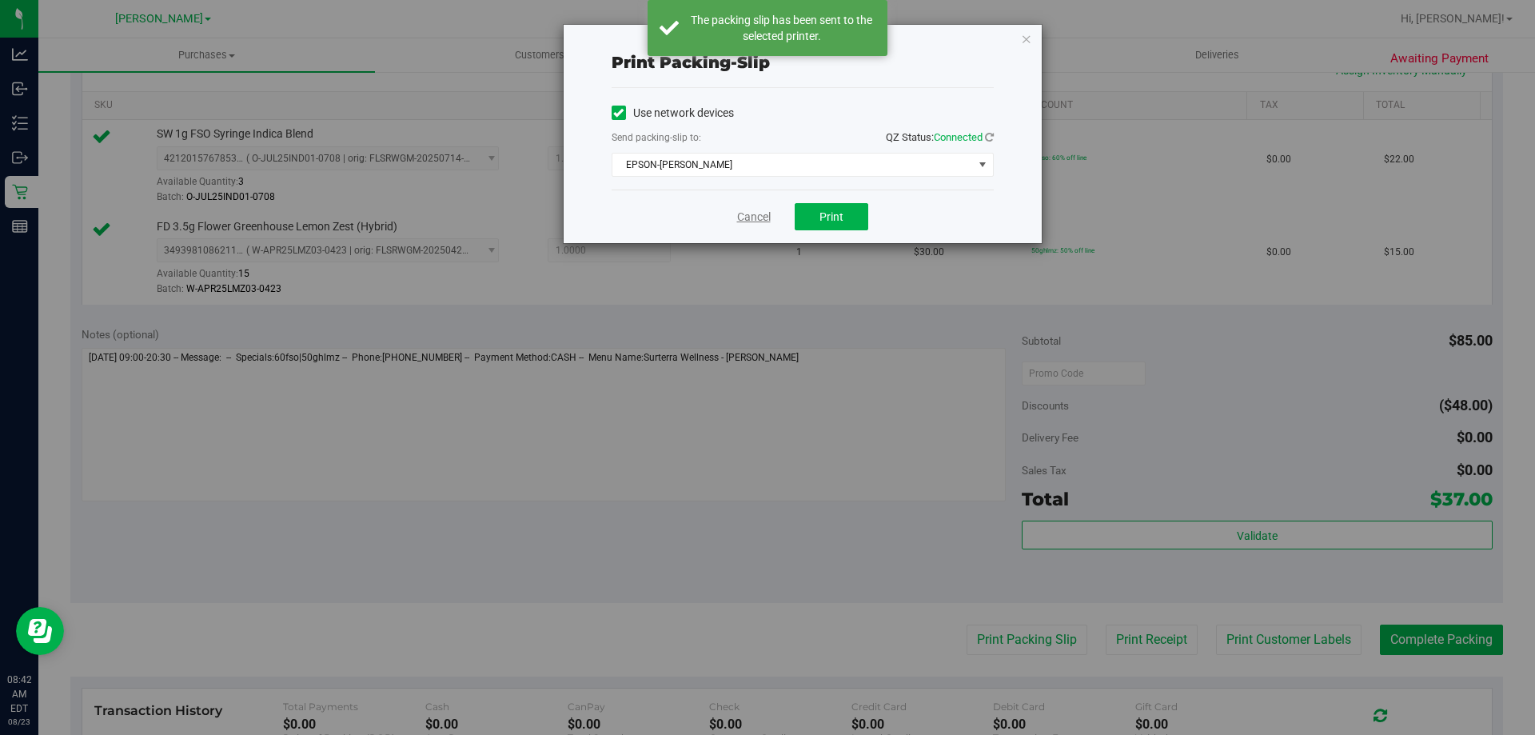
click at [759, 213] on link "Cancel" at bounding box center [754, 217] width 34 height 17
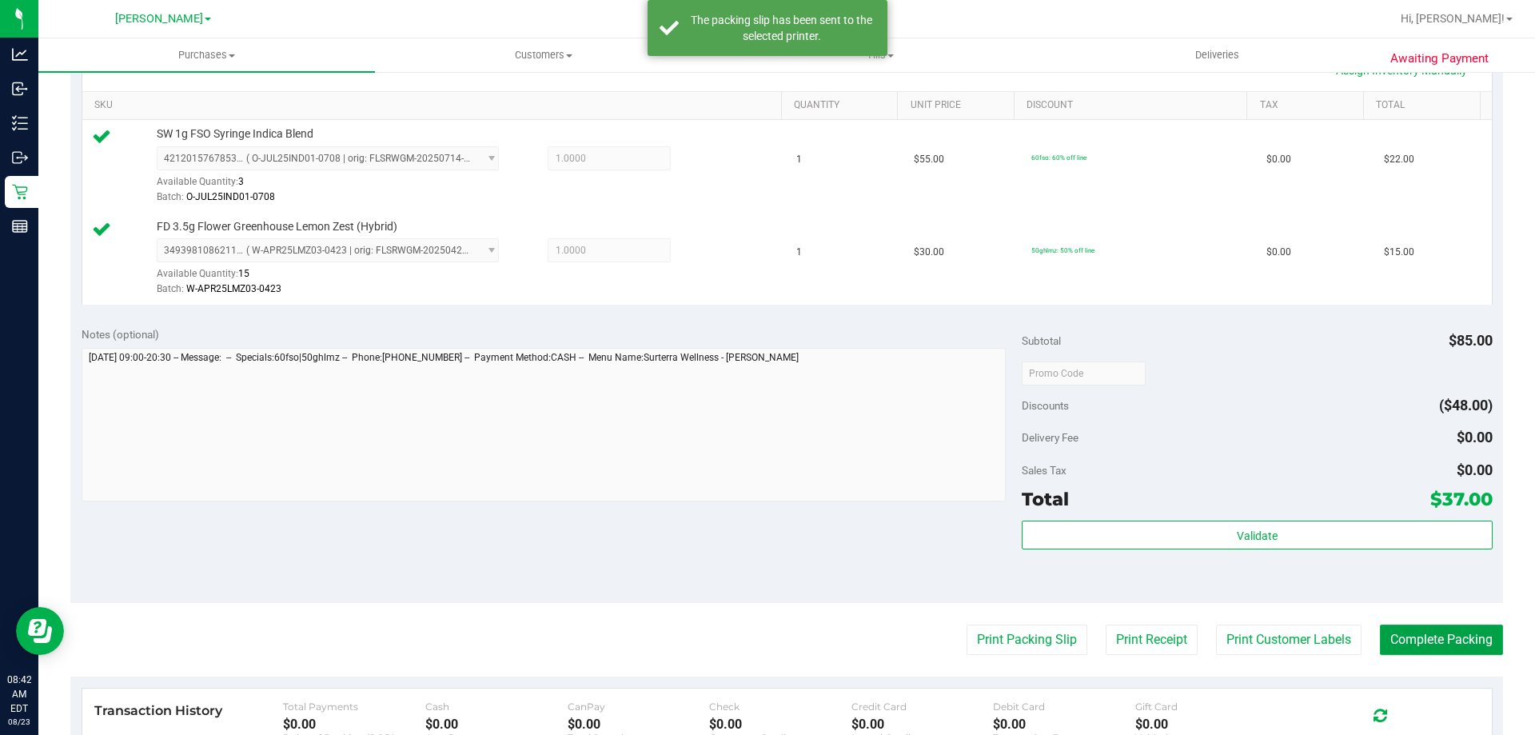
click at [1394, 645] on button "Complete Packing" at bounding box center [1441, 639] width 123 height 30
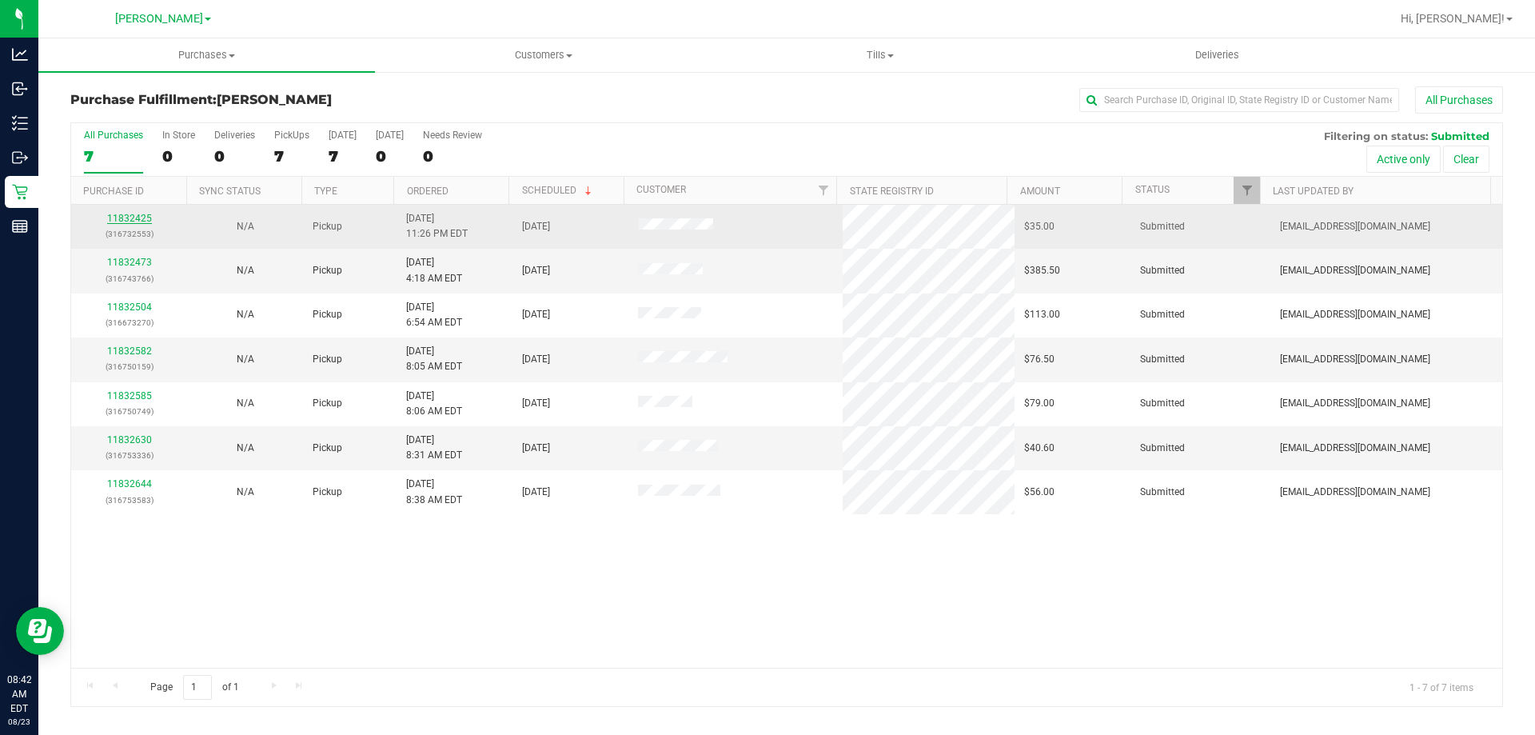
click at [143, 217] on link "11832425" at bounding box center [129, 218] width 45 height 11
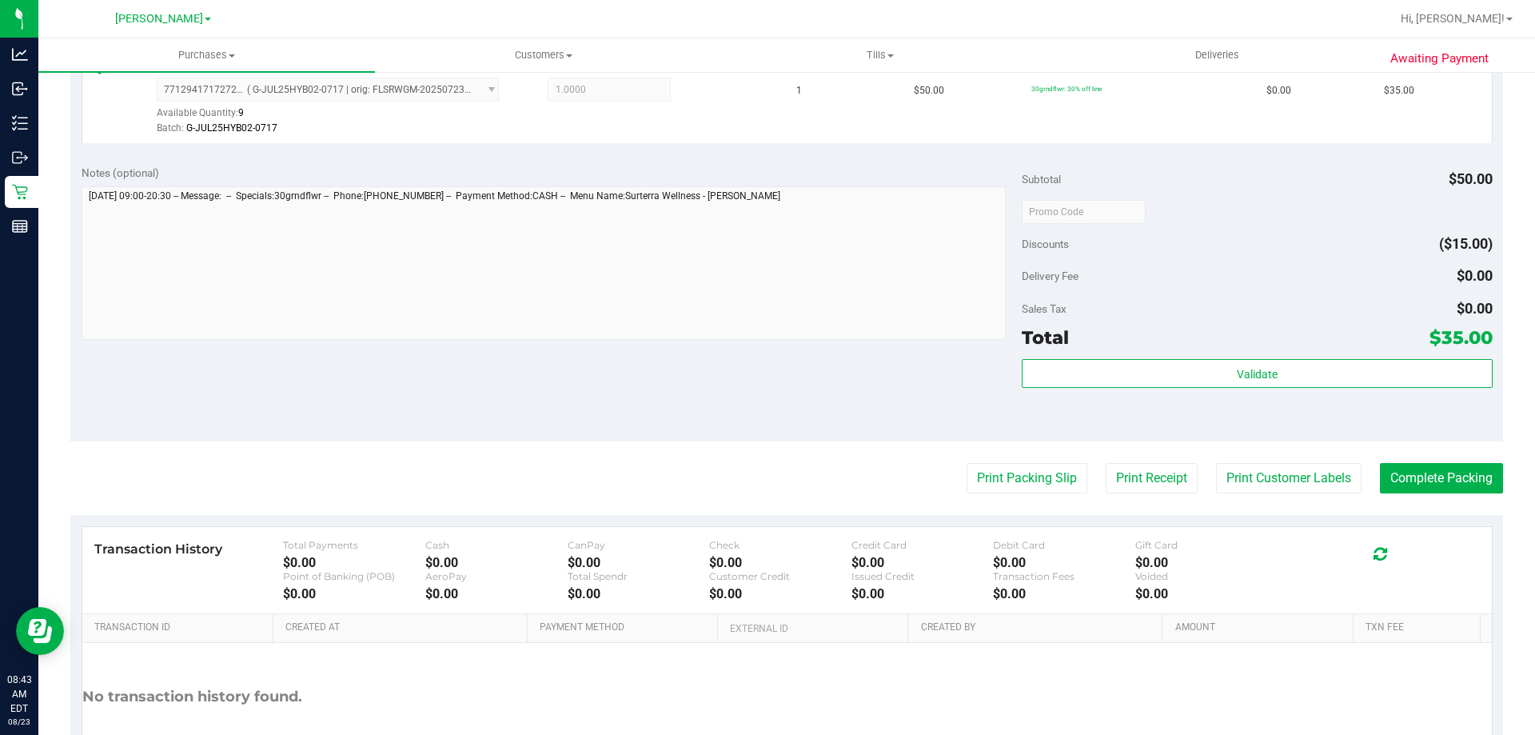
scroll to position [572, 0]
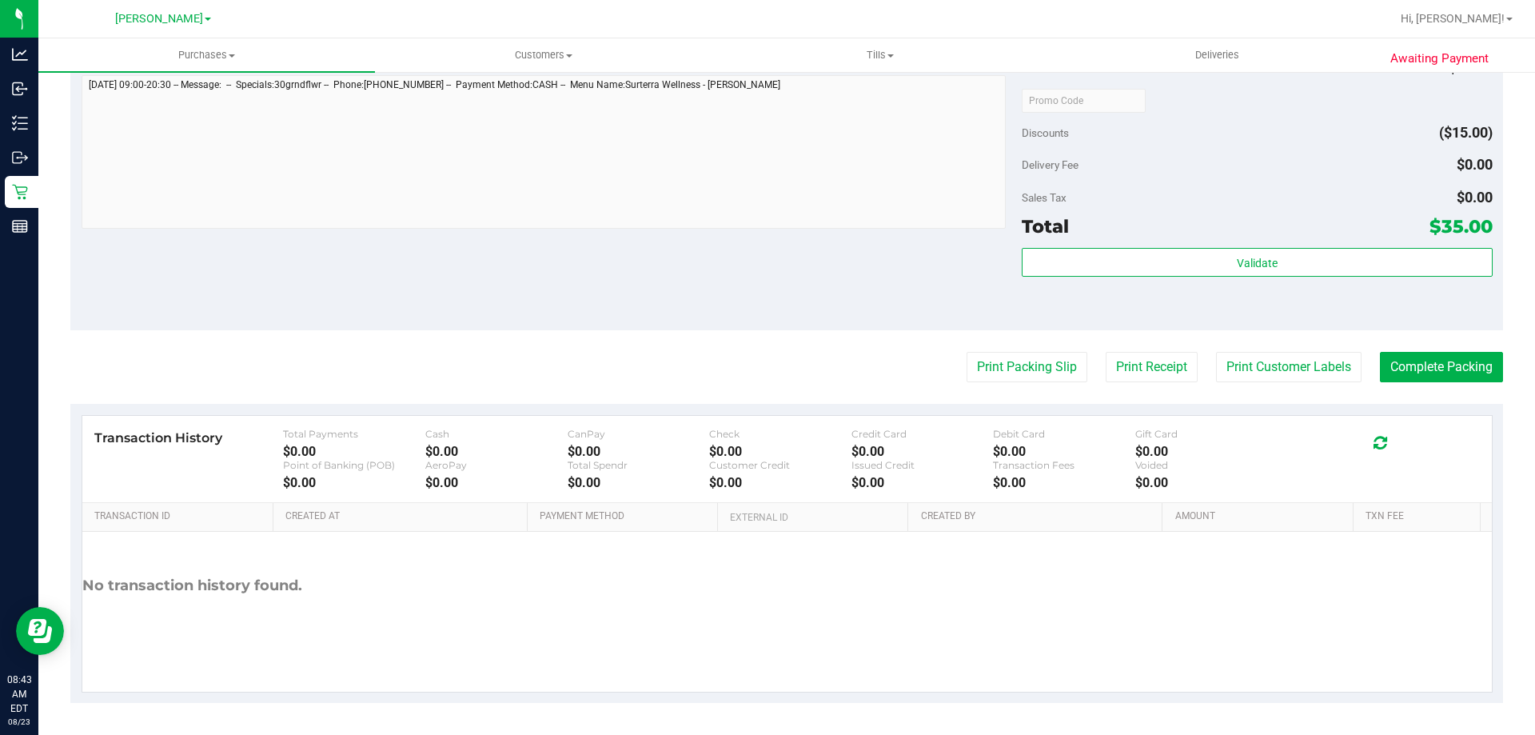
click at [1321, 279] on div "Validate" at bounding box center [1257, 284] width 470 height 72
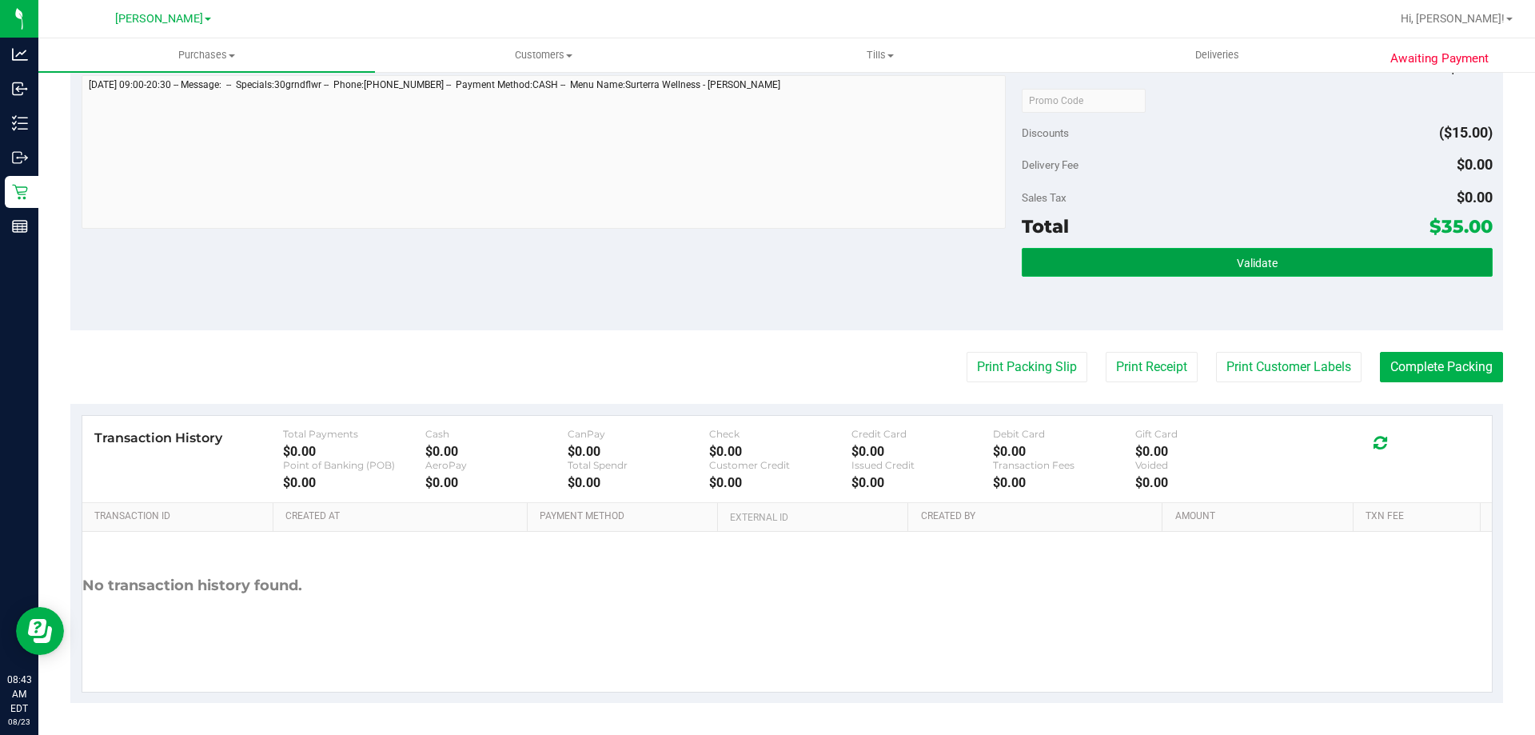
click at [1322, 257] on button "Validate" at bounding box center [1257, 262] width 470 height 29
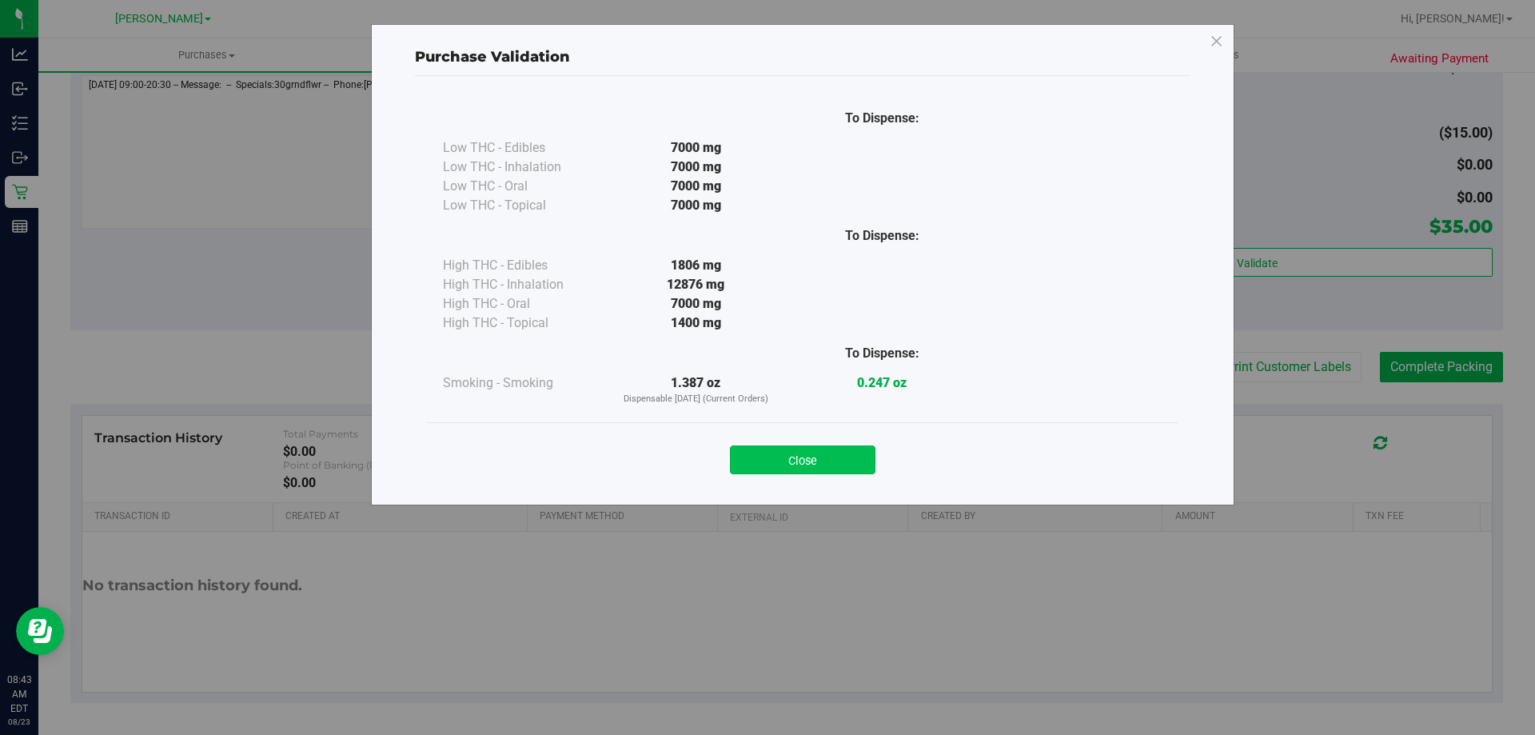
click at [814, 473] on button "Close" at bounding box center [803, 459] width 146 height 29
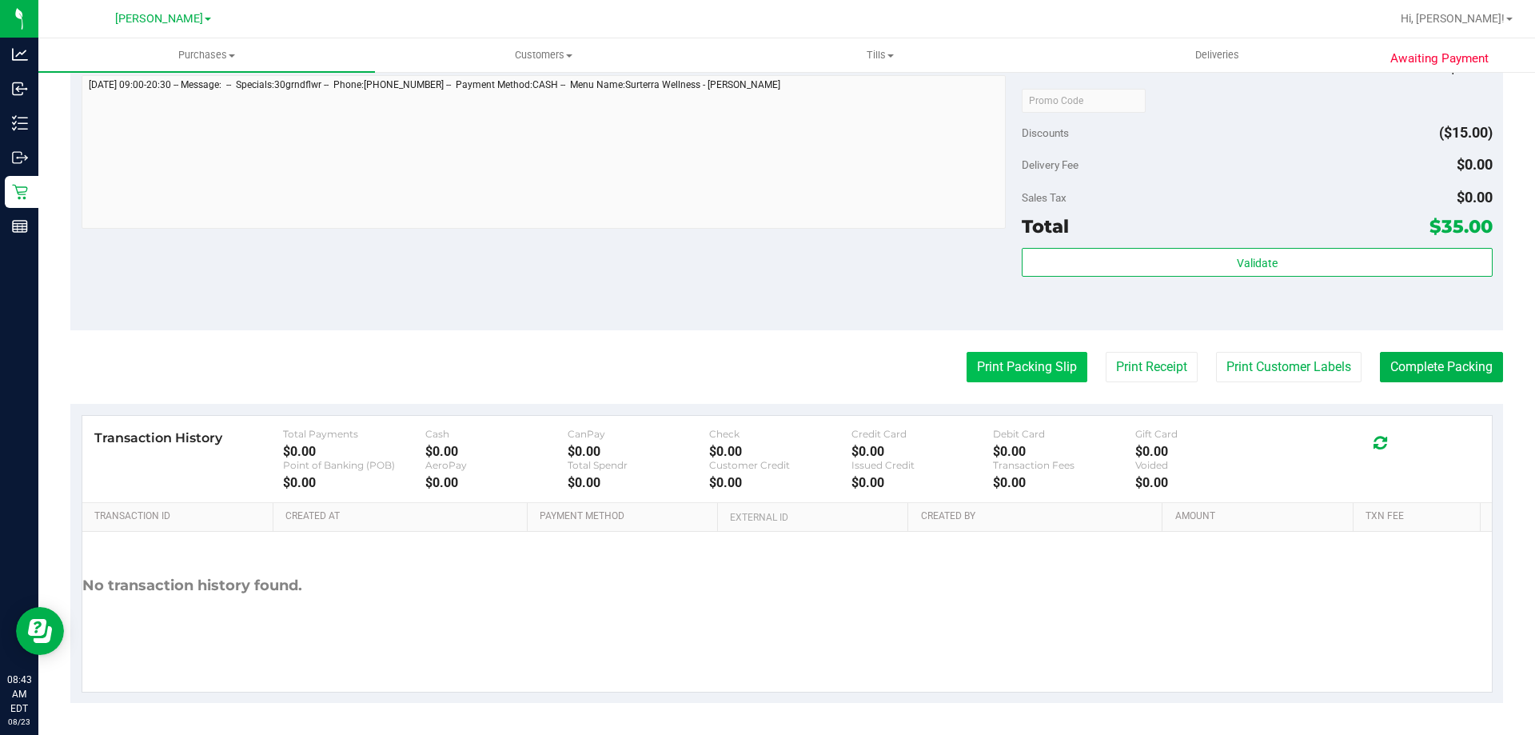
click at [996, 376] on button "Print Packing Slip" at bounding box center [1027, 367] width 121 height 30
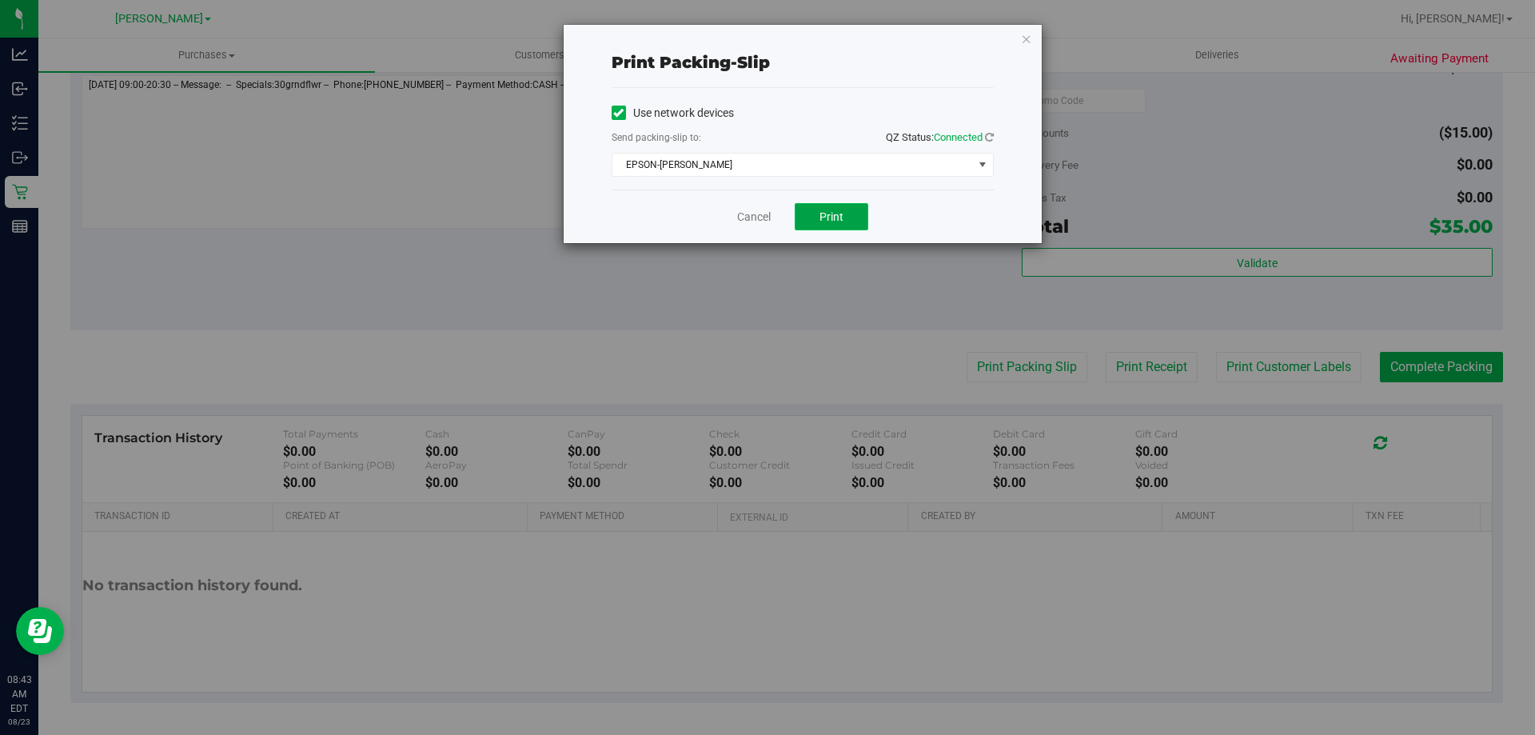
click at [819, 214] on span "Print" at bounding box center [831, 216] width 24 height 13
click at [749, 222] on link "Cancel" at bounding box center [754, 217] width 34 height 17
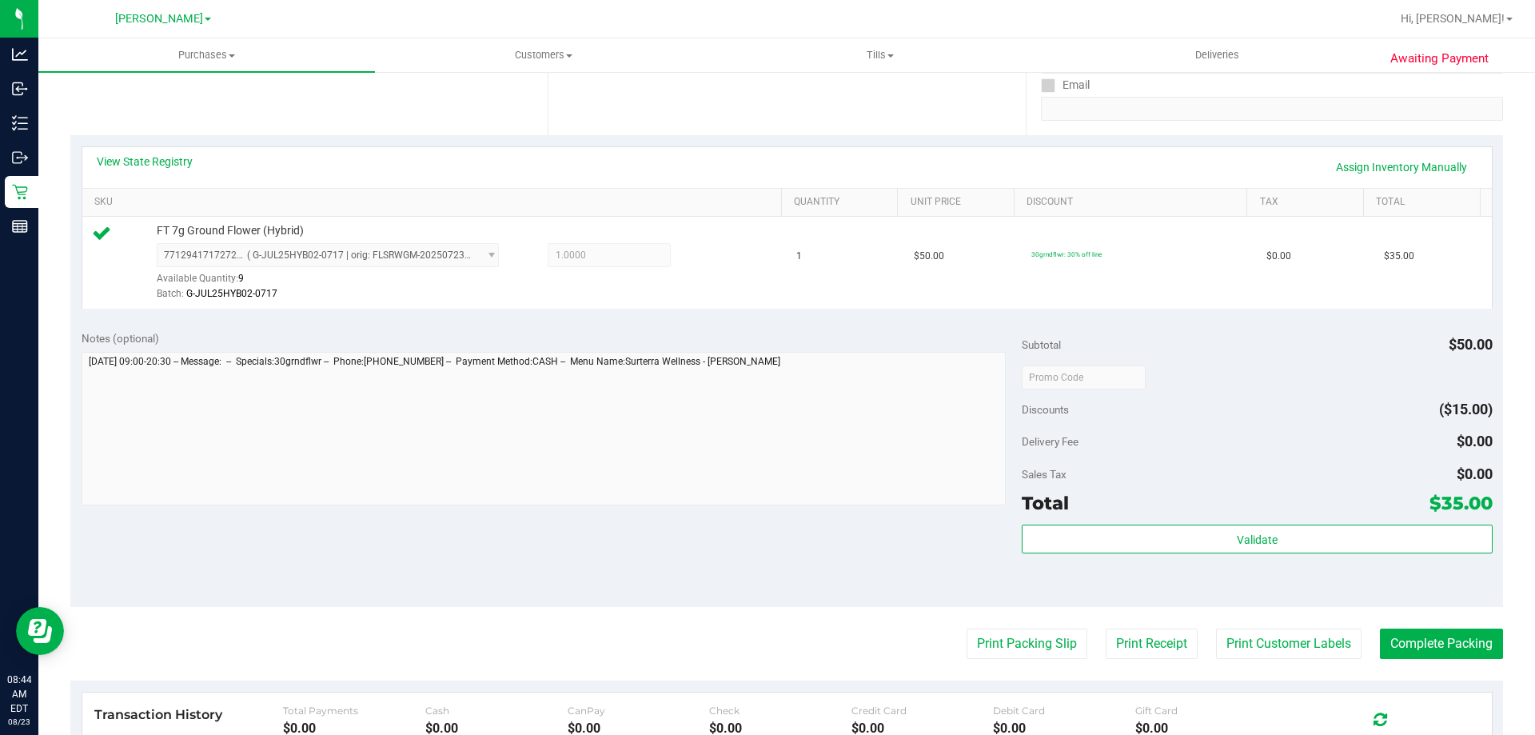
scroll to position [307, 0]
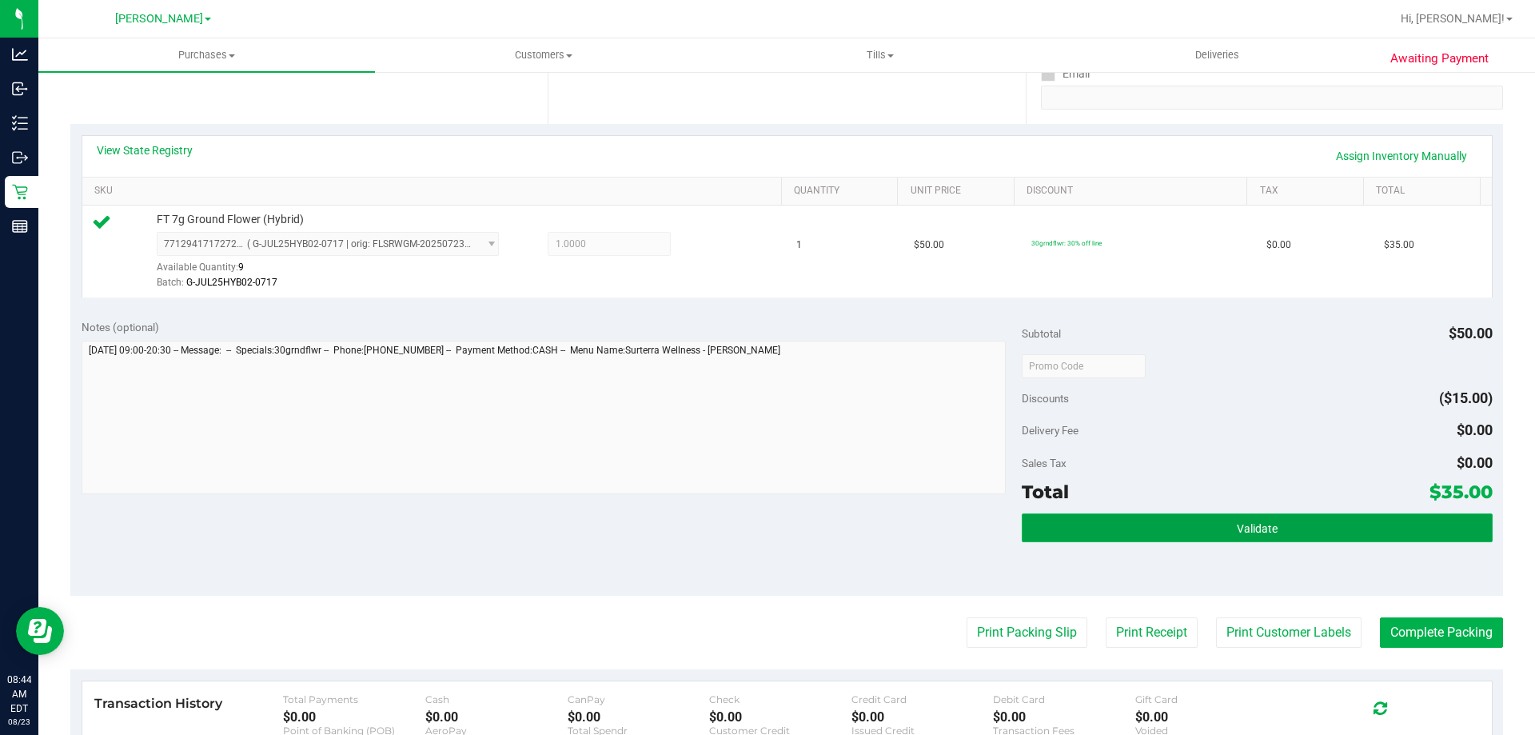
click at [1301, 533] on button "Validate" at bounding box center [1257, 527] width 470 height 29
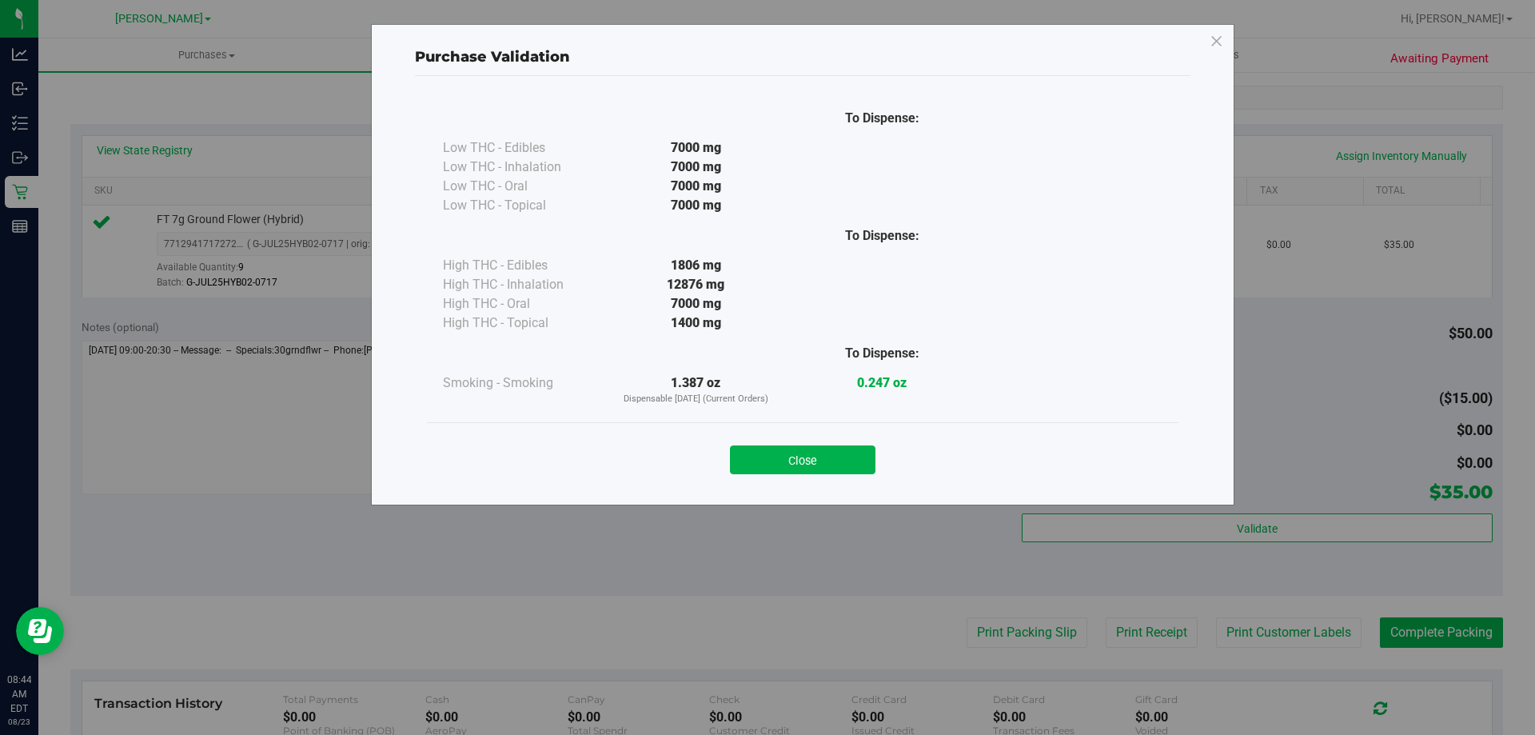
click at [828, 471] on button "Close" at bounding box center [803, 459] width 146 height 29
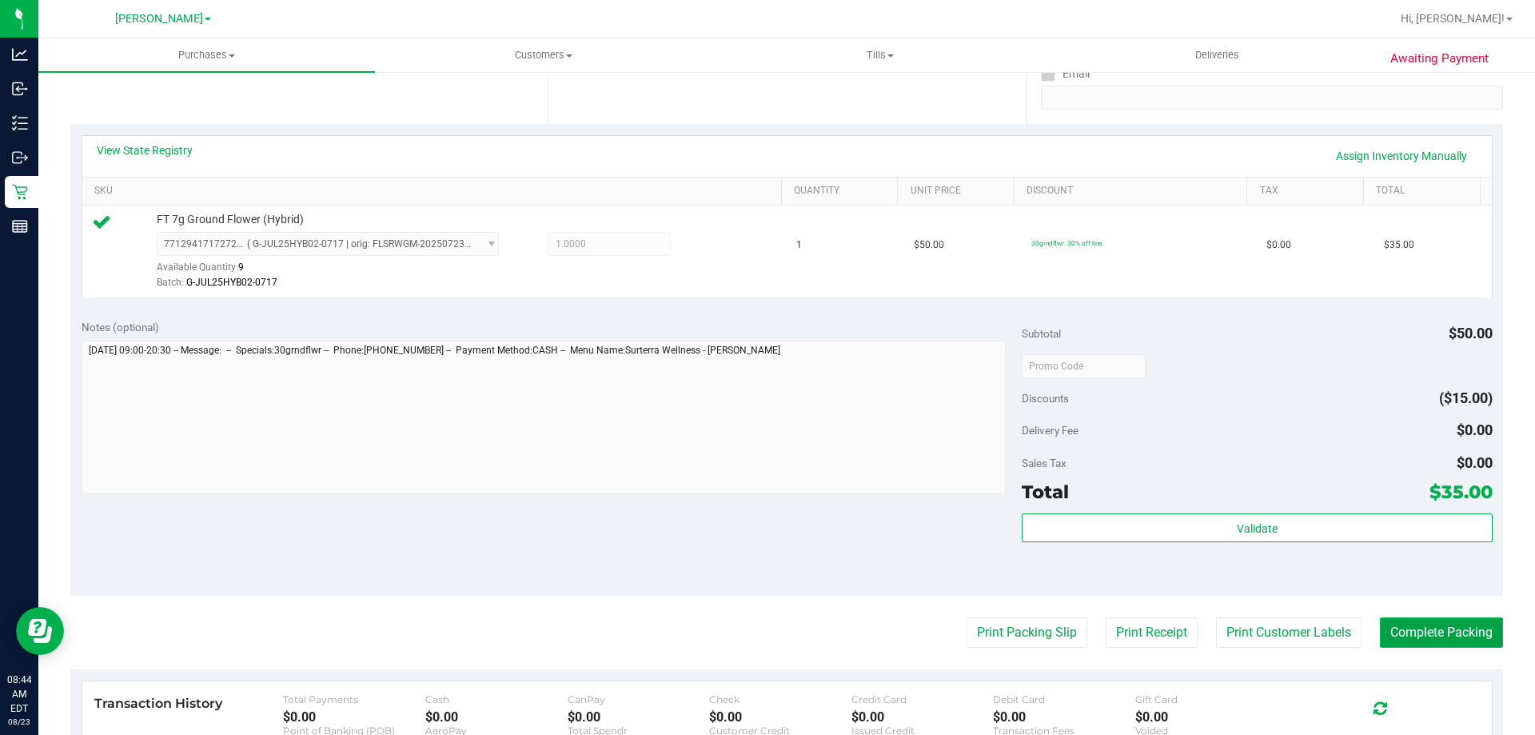
click at [1468, 629] on button "Complete Packing" at bounding box center [1441, 632] width 123 height 30
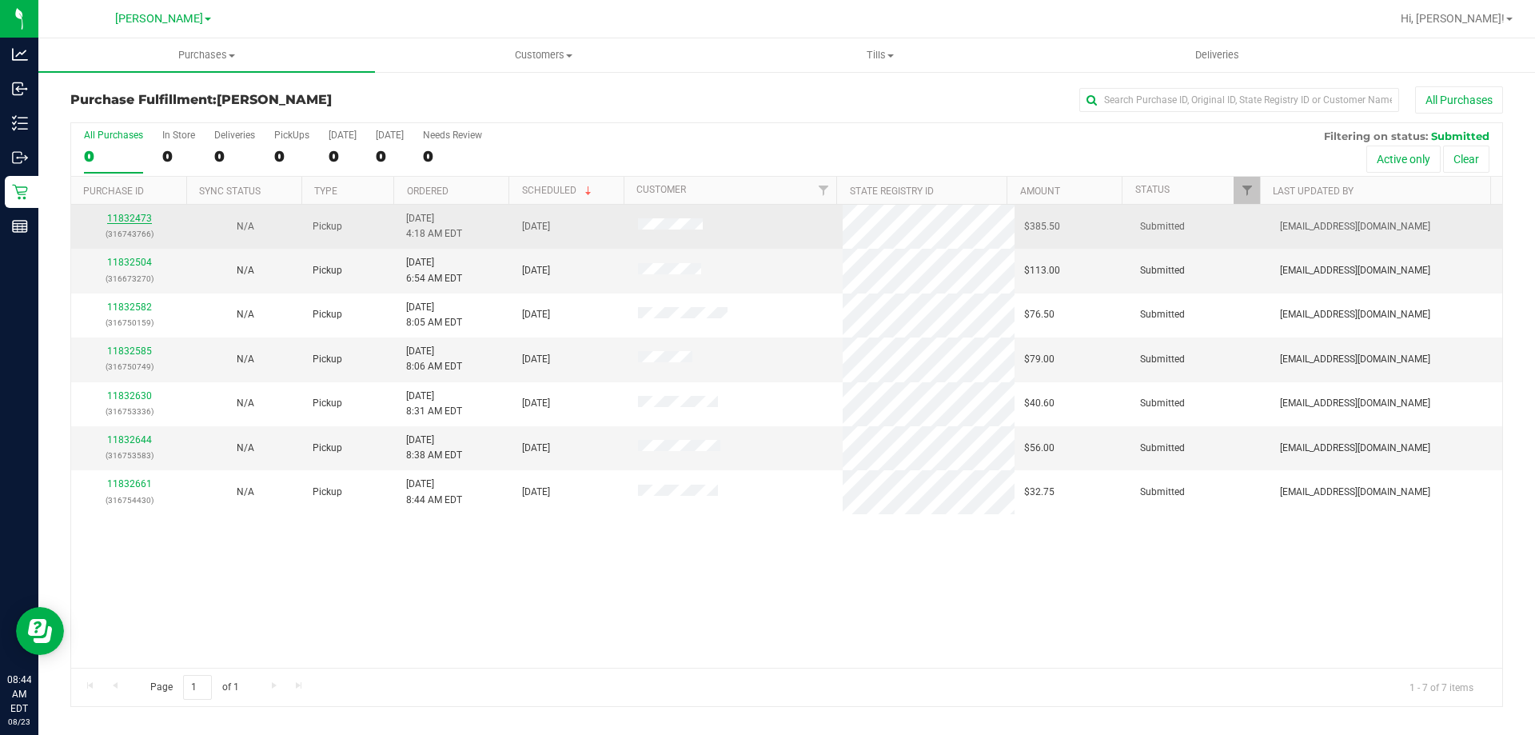
click at [122, 215] on link "11832473" at bounding box center [129, 218] width 45 height 11
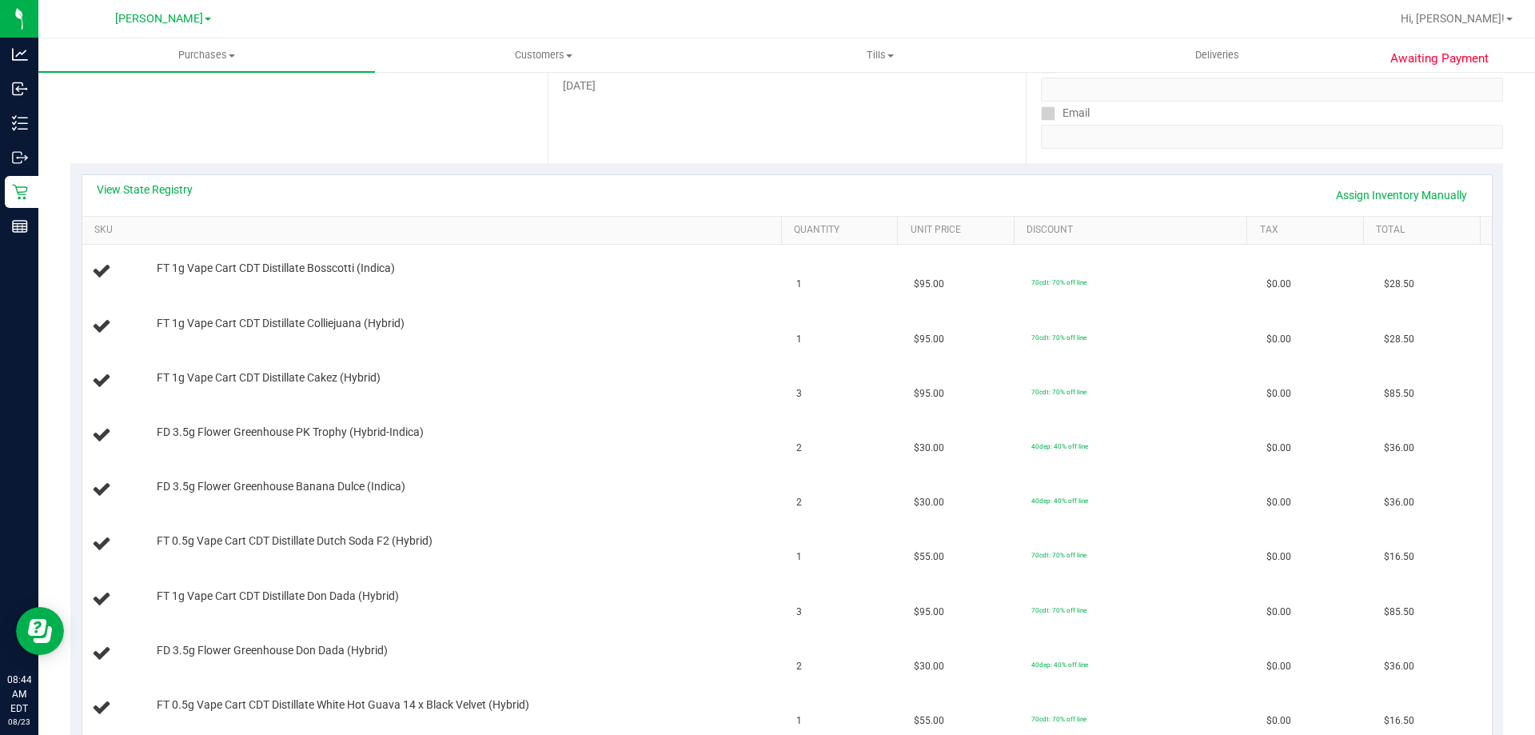
scroll to position [272, 0]
click at [161, 177] on link "View State Registry" at bounding box center [145, 185] width 96 height 16
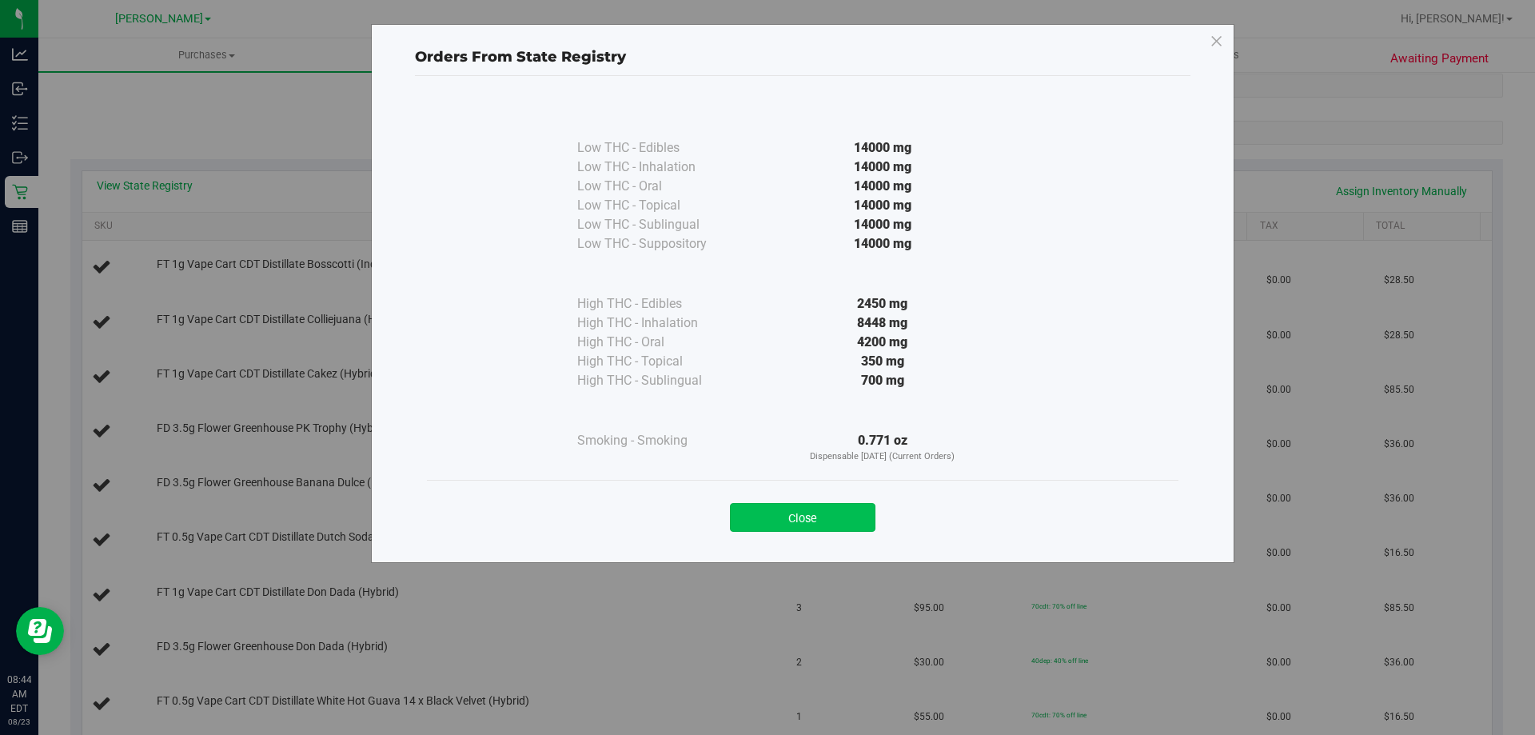
drag, startPoint x: 835, startPoint y: 516, endPoint x: 835, endPoint y: 530, distance: 13.6
click at [835, 528] on button "Close" at bounding box center [803, 517] width 146 height 29
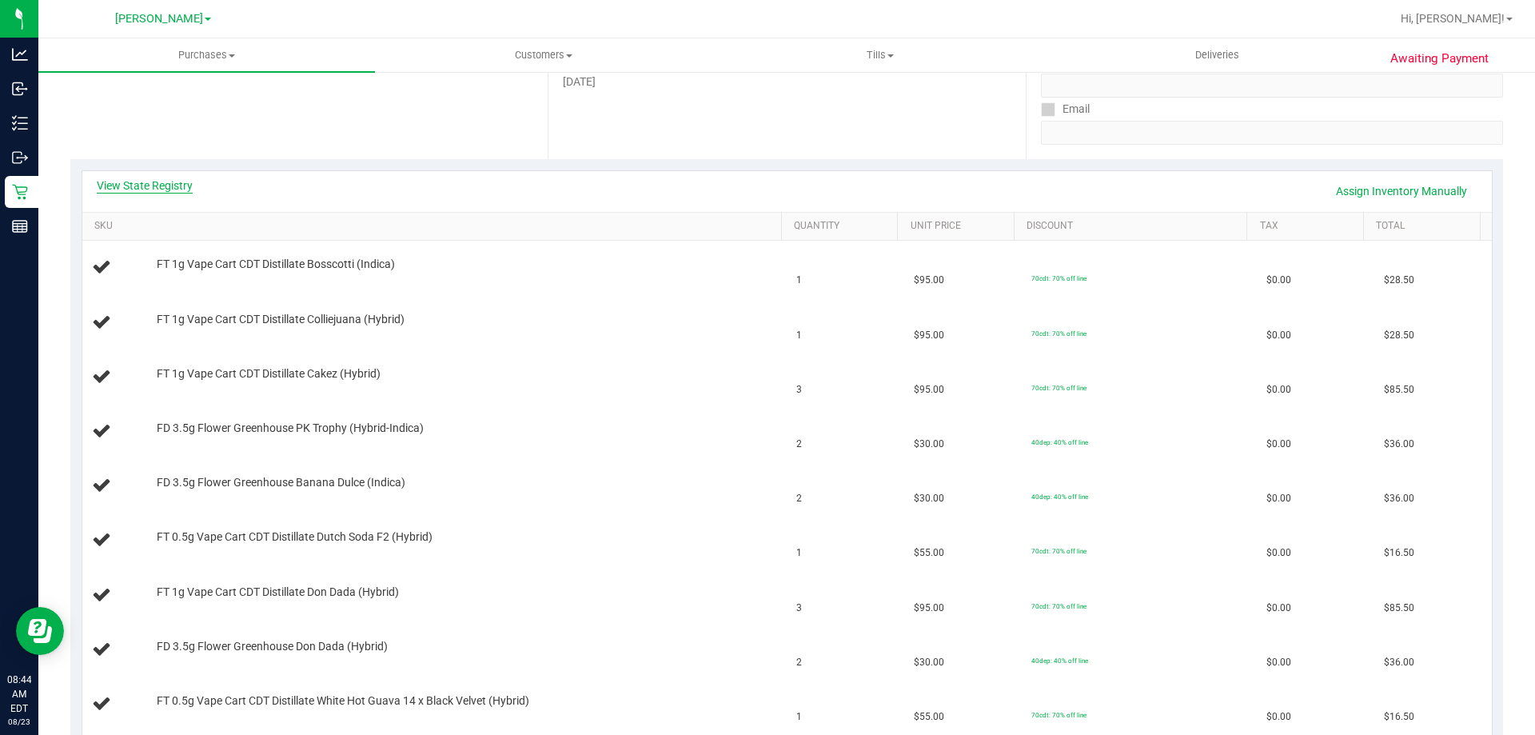
click at [97, 181] on link "View State Registry" at bounding box center [145, 185] width 96 height 16
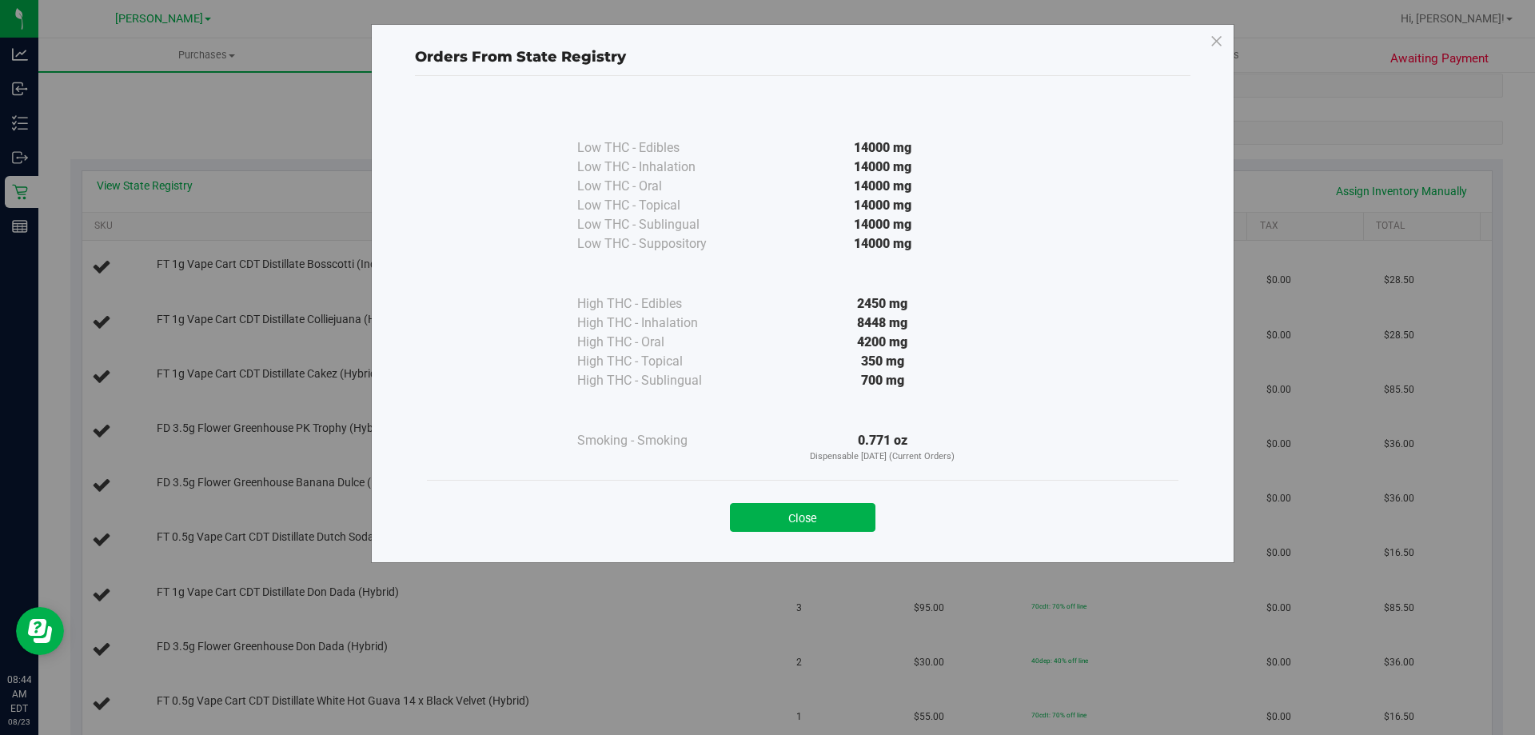
click at [266, 134] on div "Orders From State Registry Low THC - Edibles 14000 mg" at bounding box center [773, 367] width 1547 height 735
click at [801, 520] on button "Close" at bounding box center [803, 517] width 146 height 29
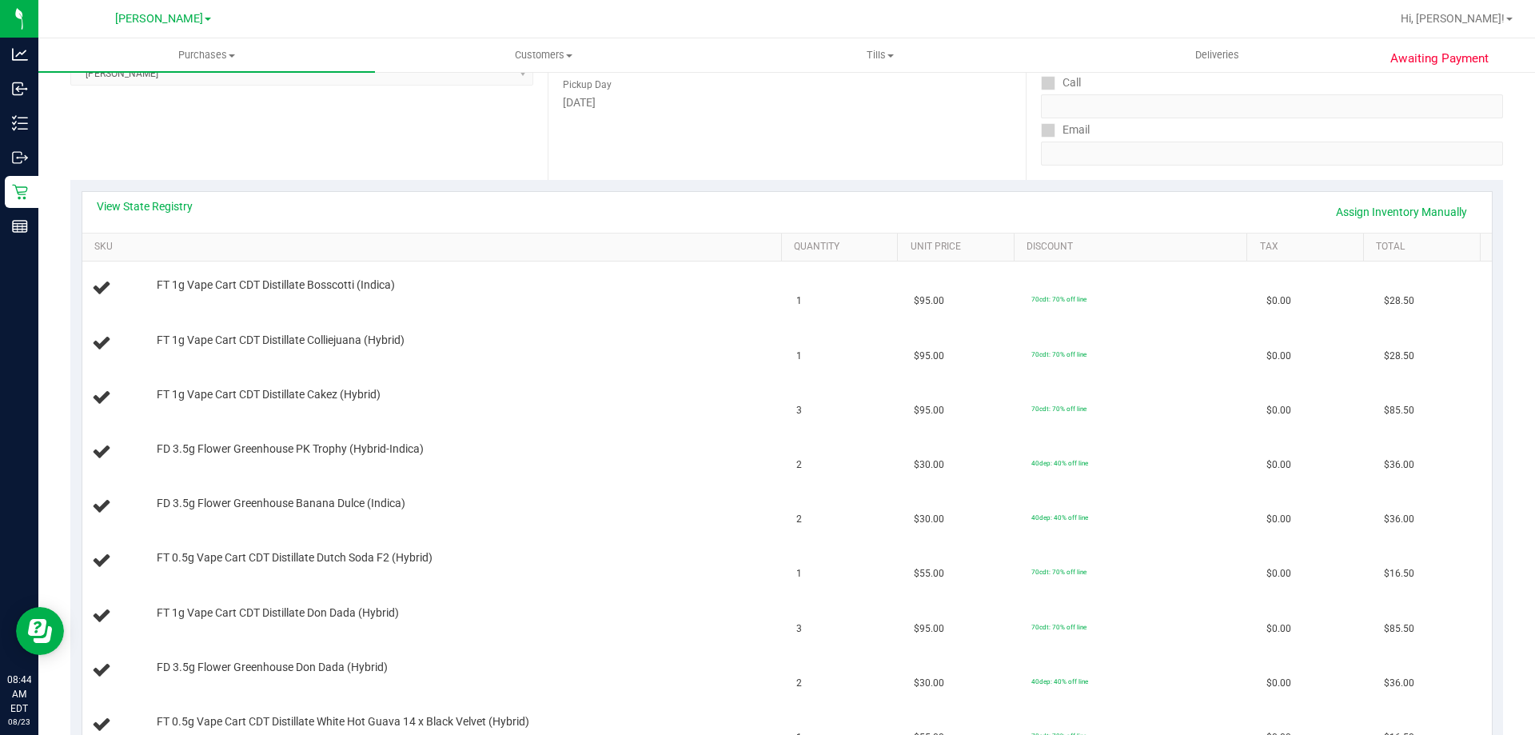
scroll to position [237, 0]
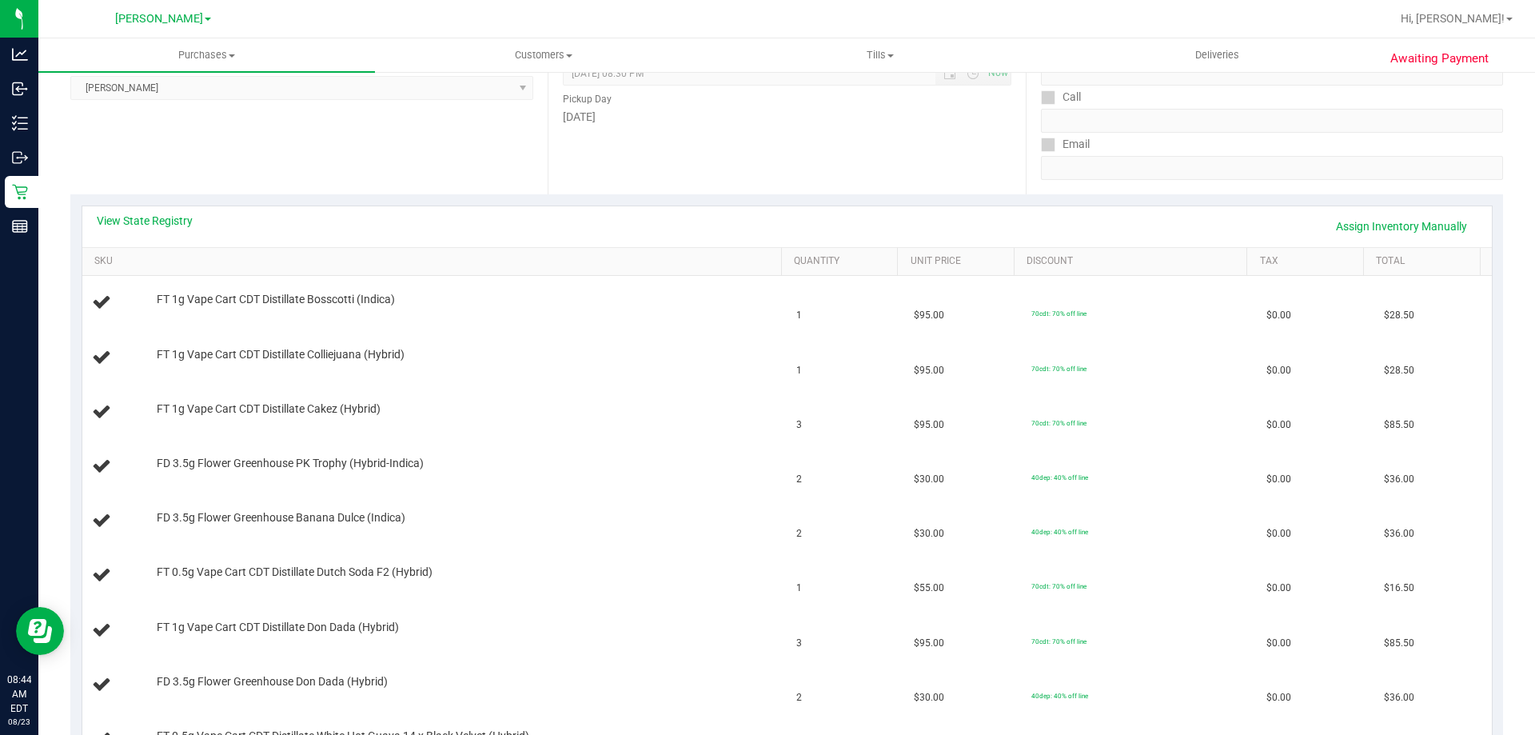
click at [161, 212] on div "View State Registry Assign Inventory Manually" at bounding box center [786, 226] width 1409 height 41
click at [165, 217] on link "View State Registry" at bounding box center [145, 221] width 96 height 16
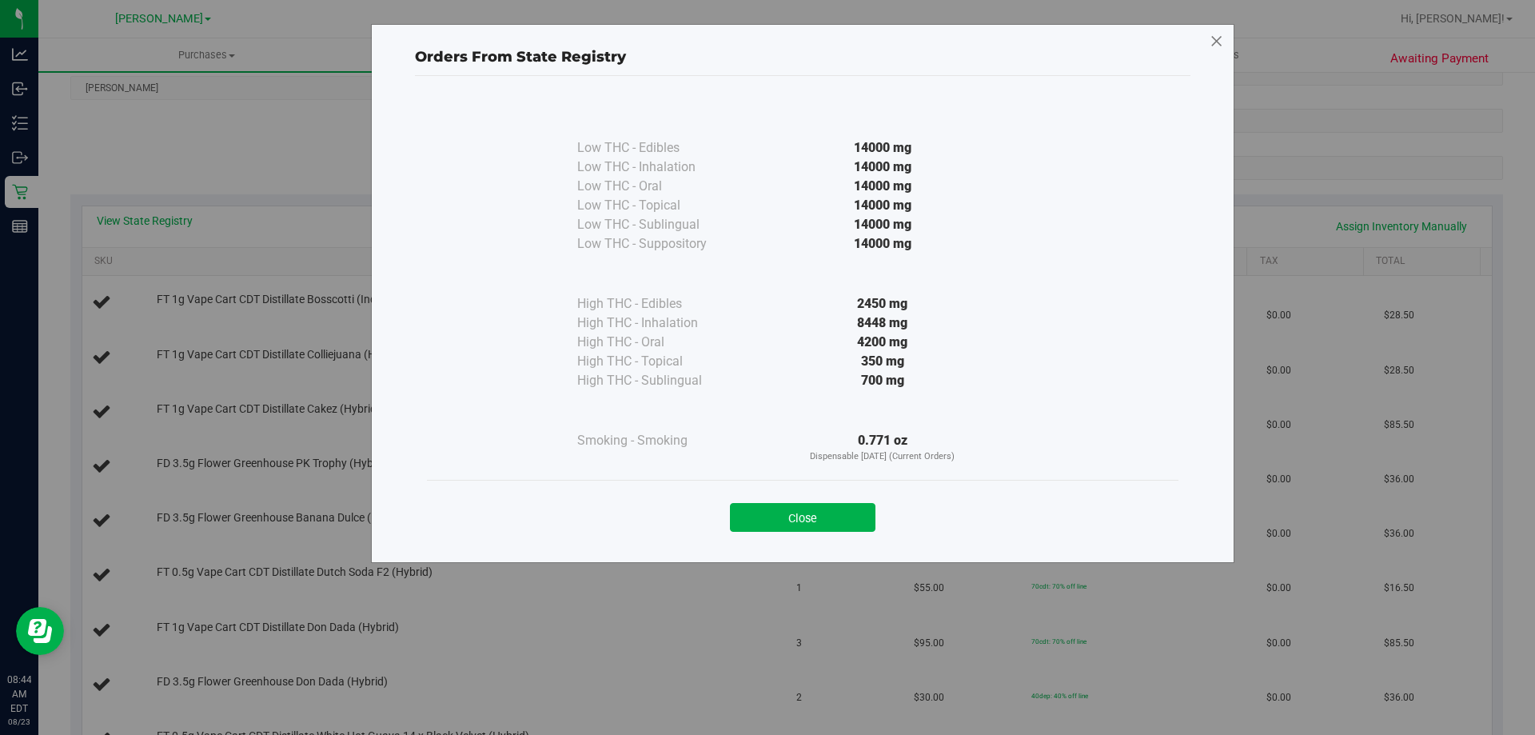
click at [1213, 42] on icon at bounding box center [1217, 42] width 14 height 26
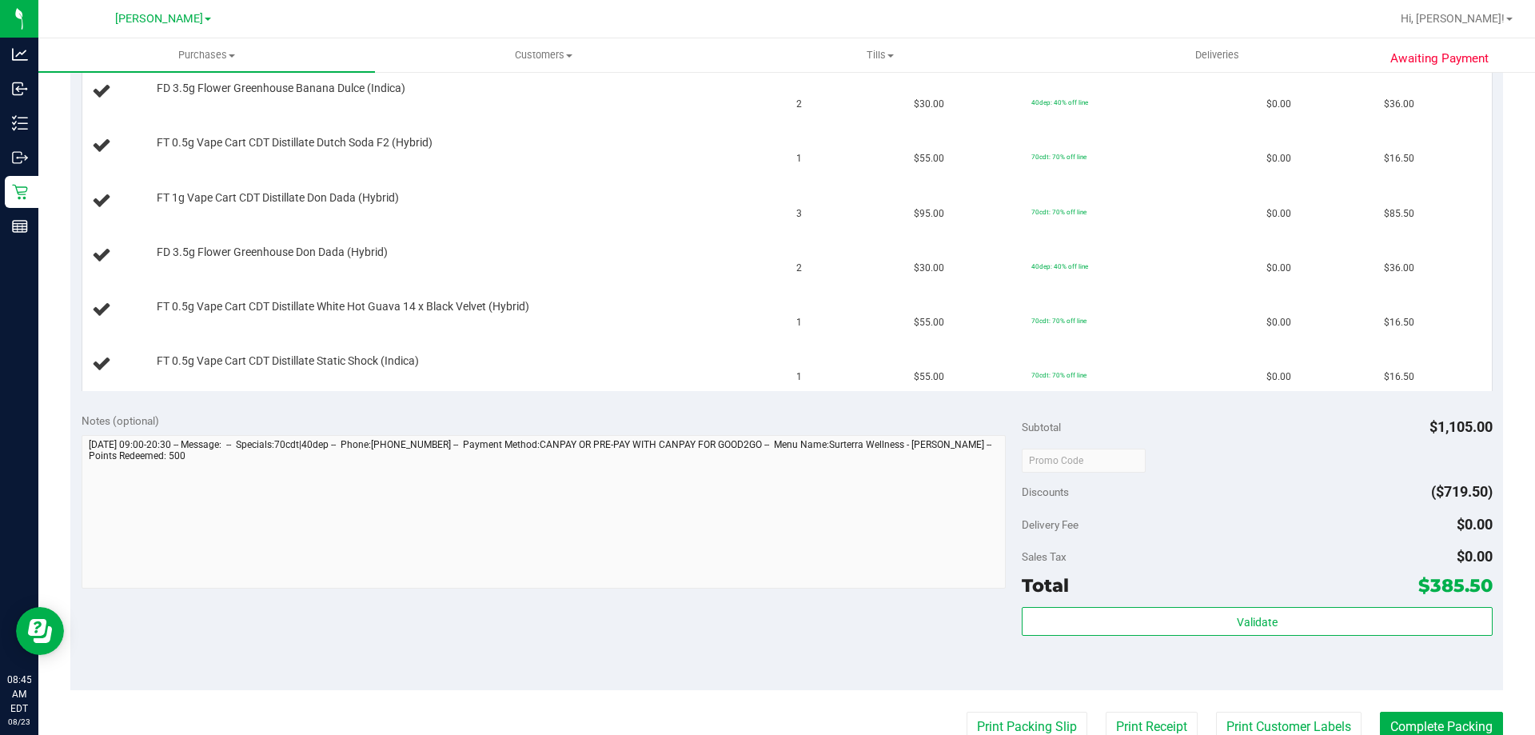
scroll to position [821, 0]
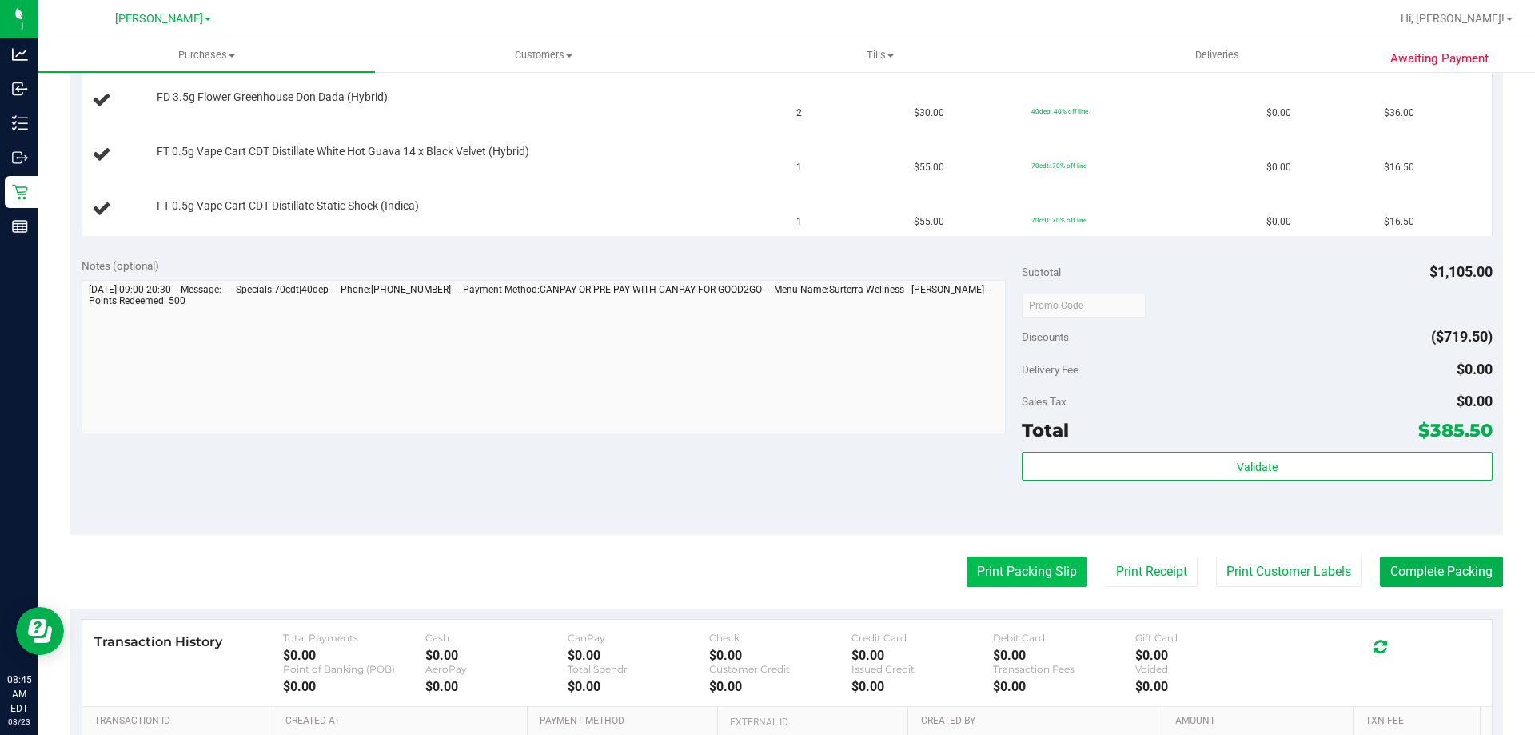
click at [979, 566] on button "Print Packing Slip" at bounding box center [1027, 571] width 121 height 30
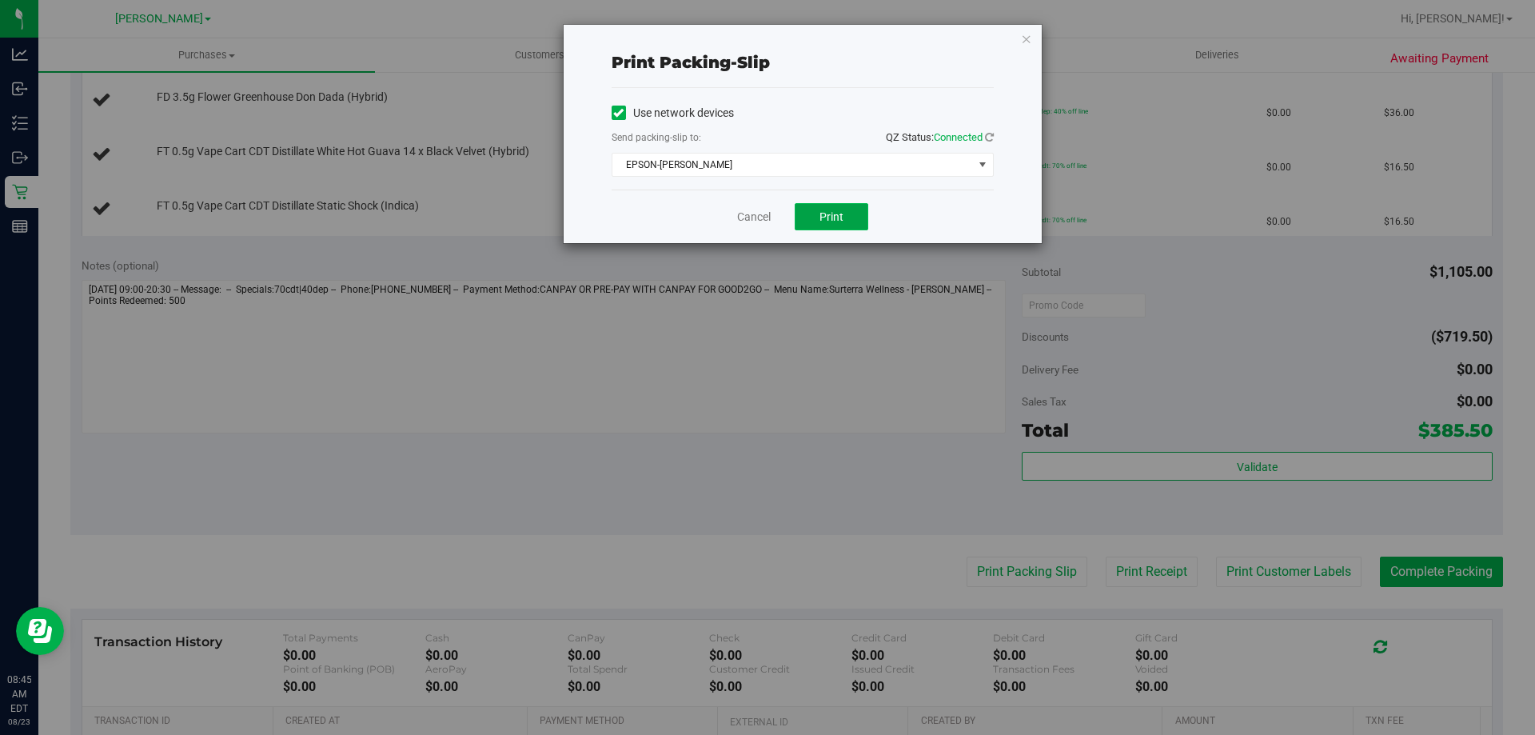
click at [834, 222] on span "Print" at bounding box center [831, 216] width 24 height 13
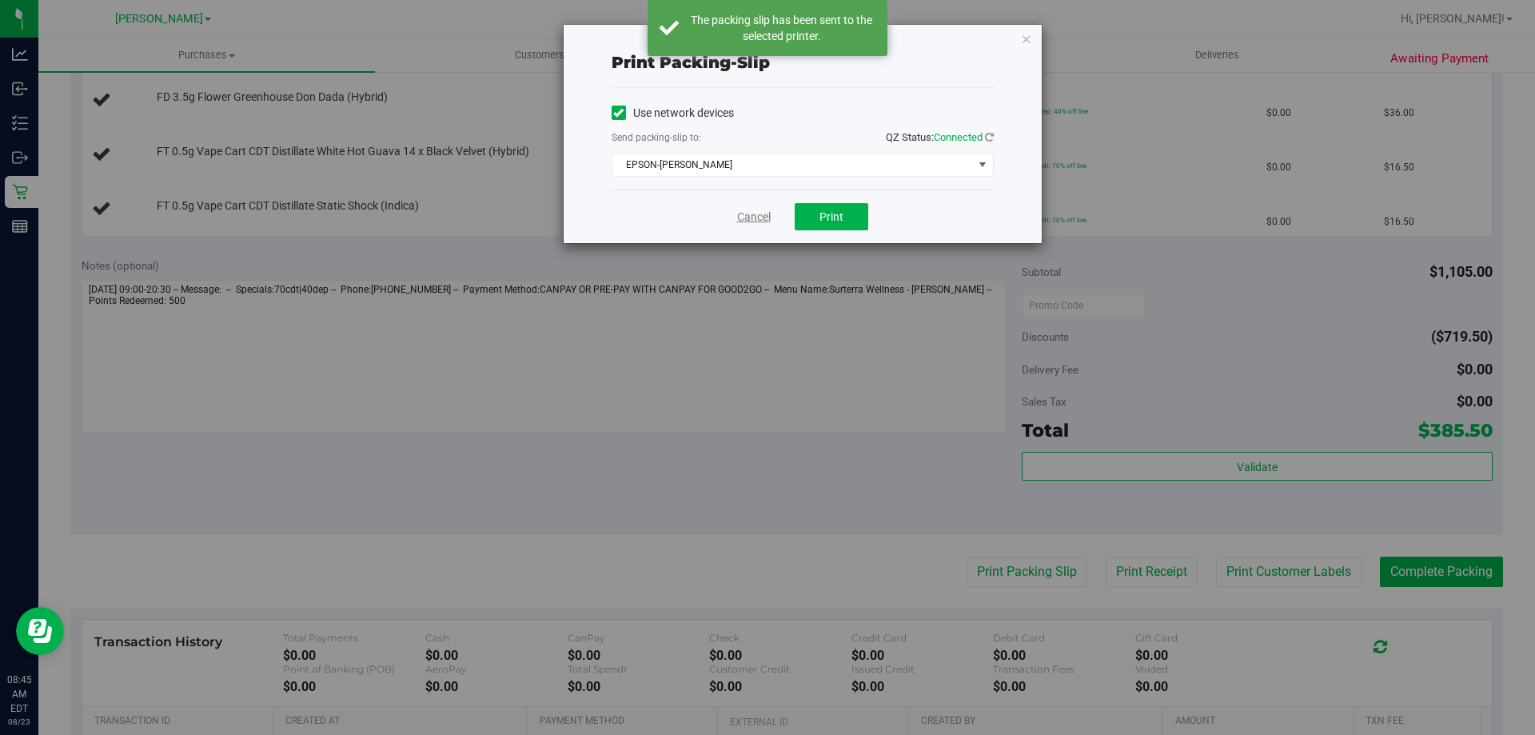
click at [749, 217] on link "Cancel" at bounding box center [754, 217] width 34 height 17
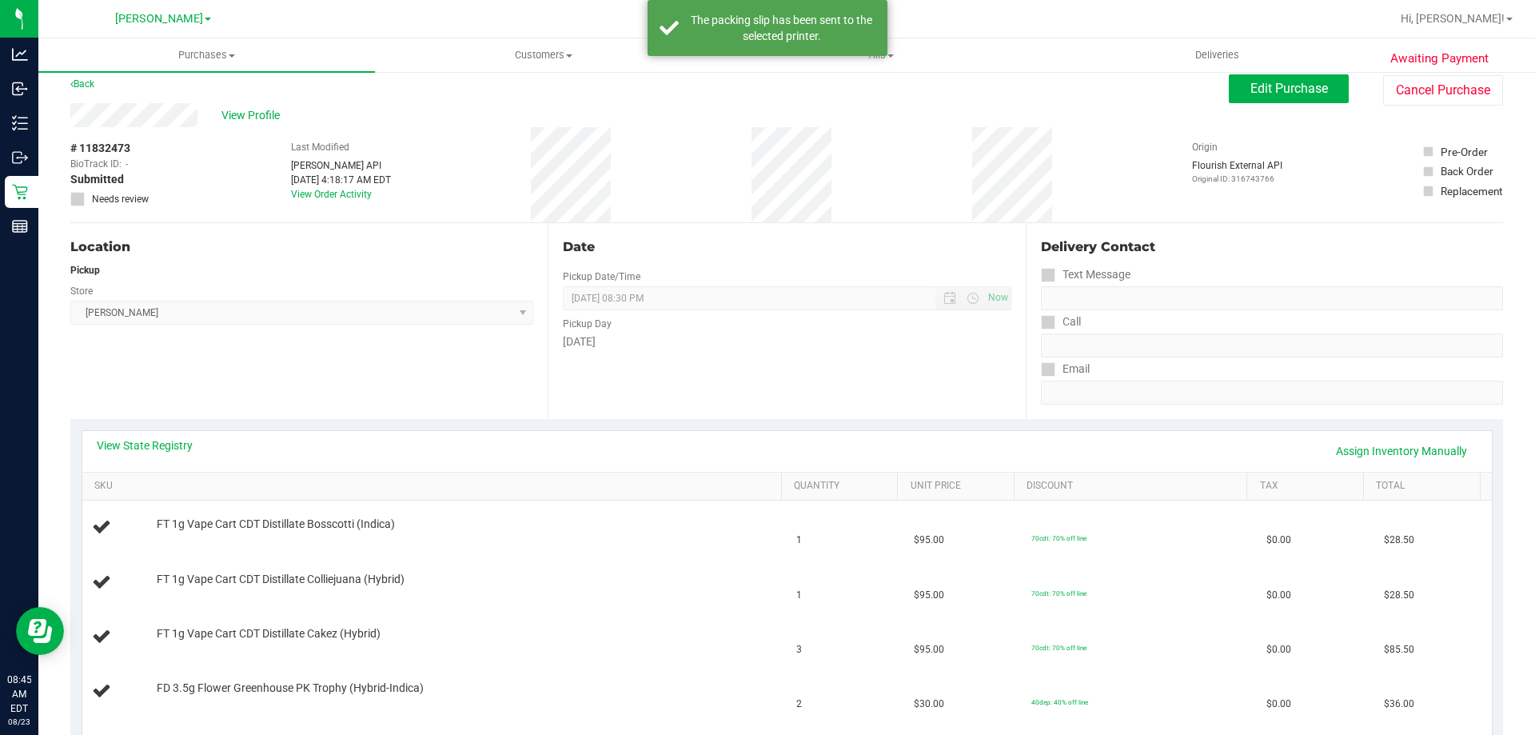
scroll to position [2, 0]
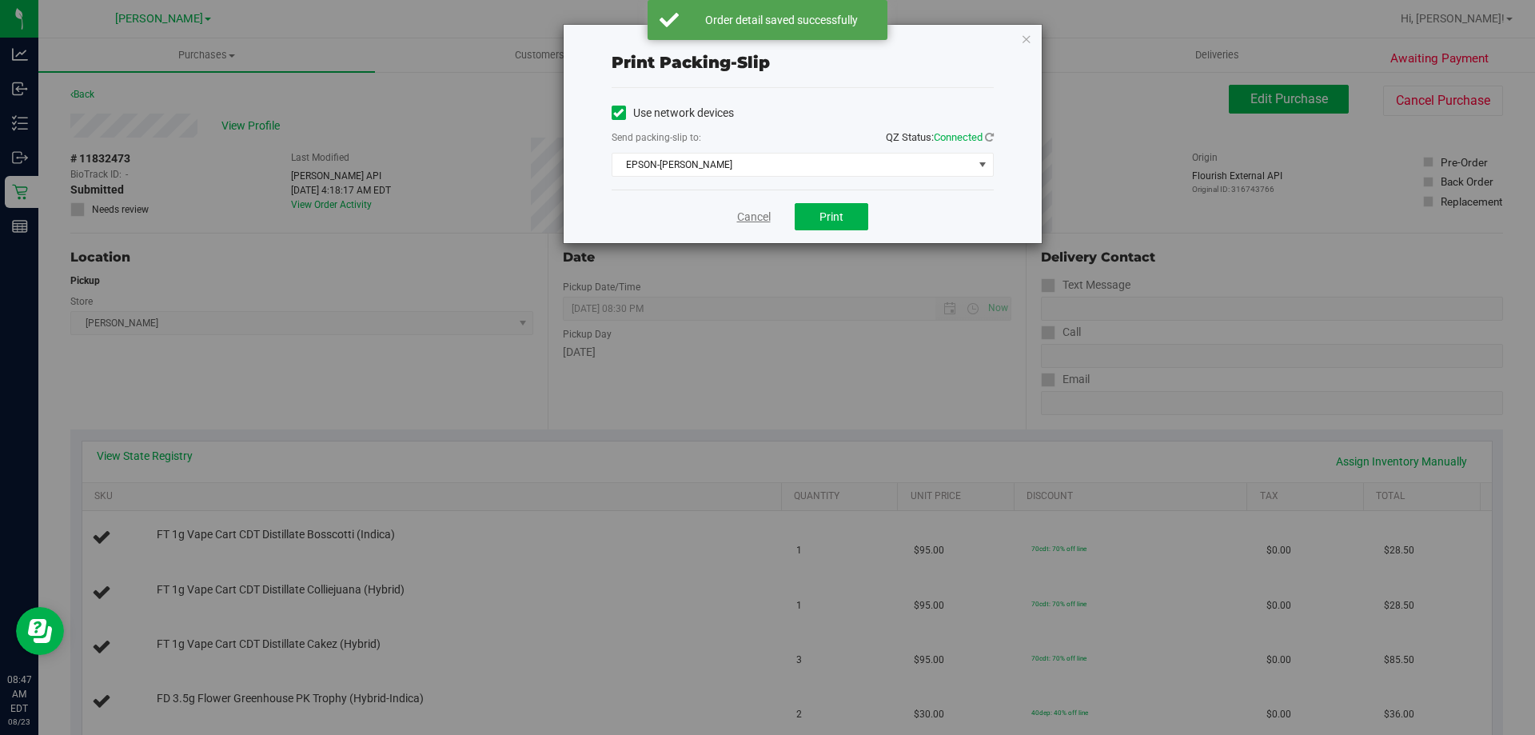
click at [746, 215] on link "Cancel" at bounding box center [754, 217] width 34 height 17
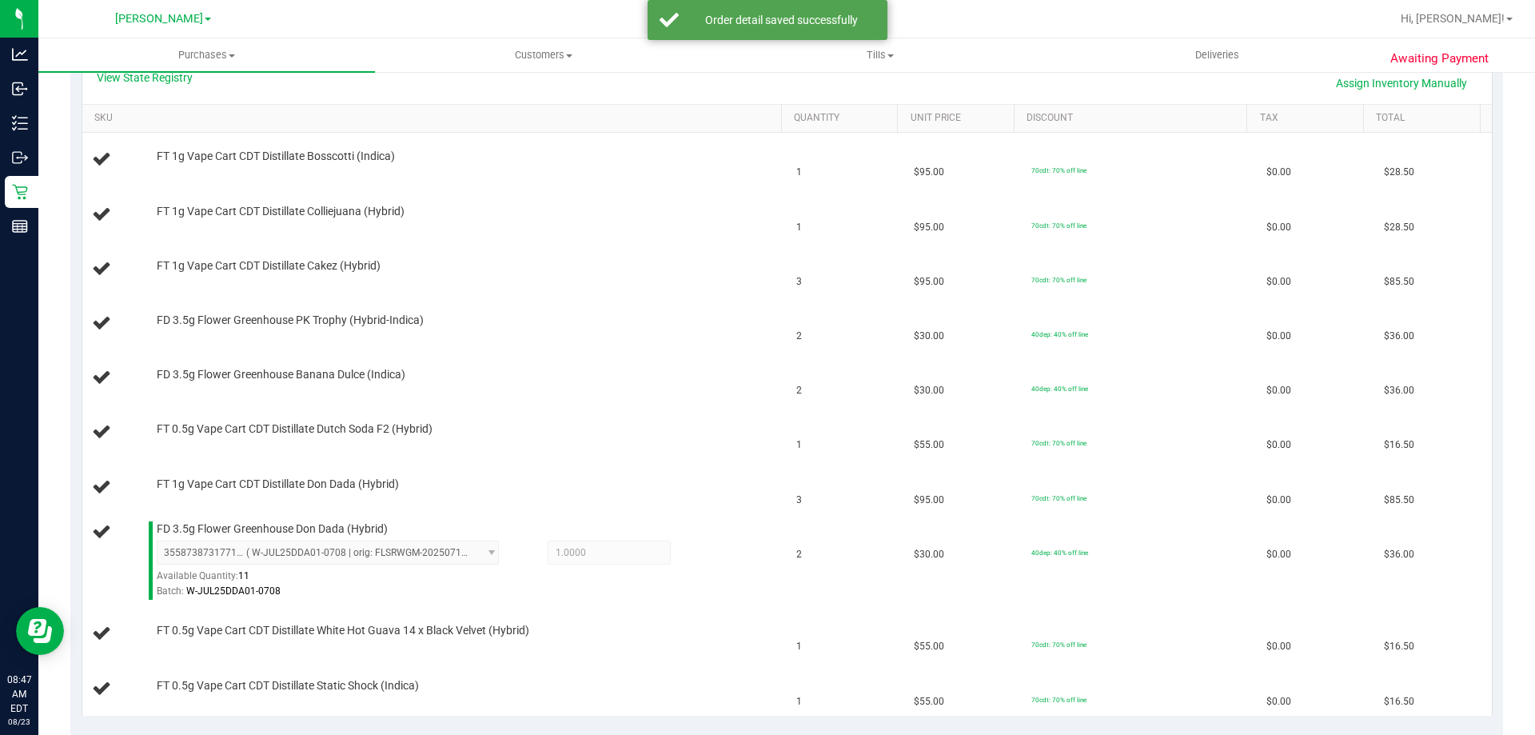
scroll to position [381, 0]
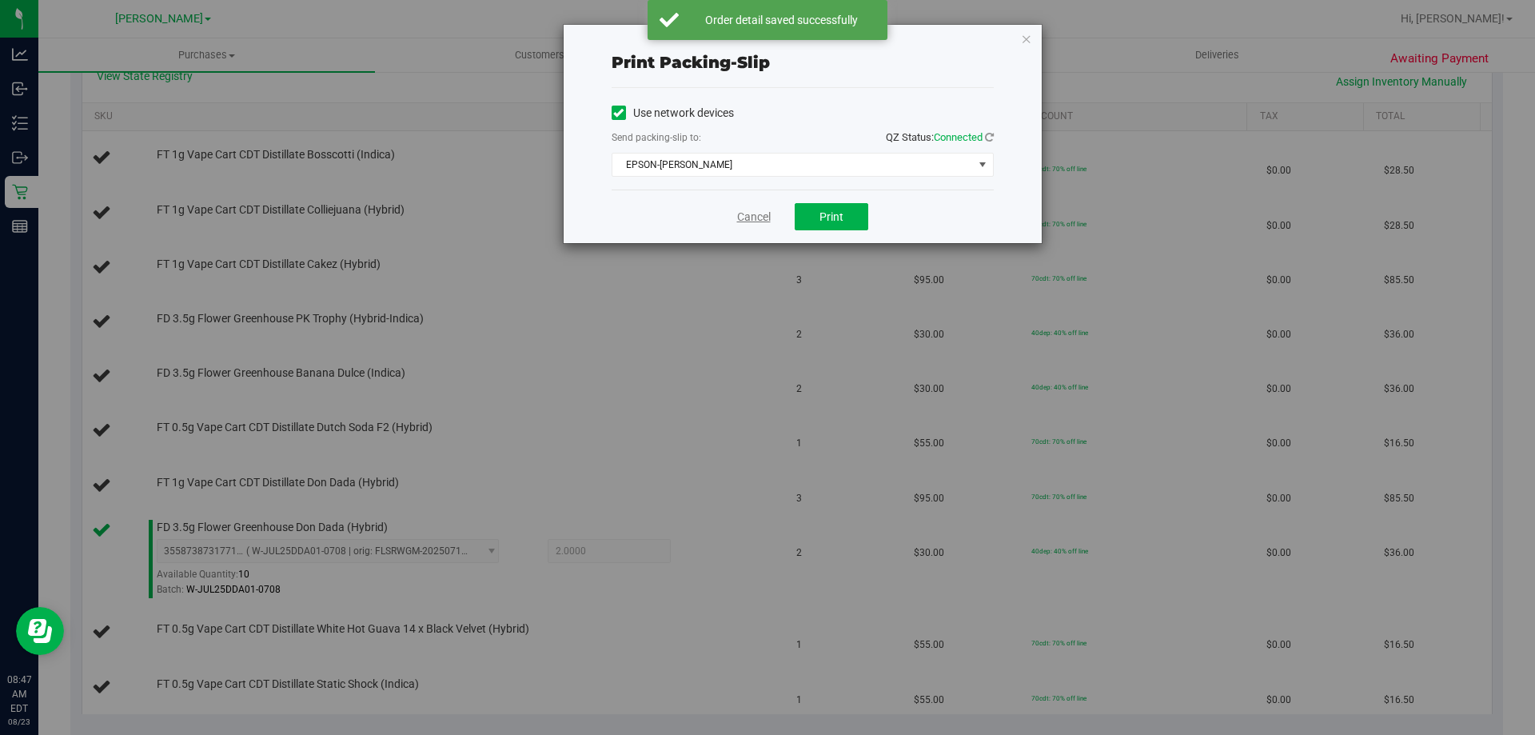
click at [751, 212] on link "Cancel" at bounding box center [754, 217] width 34 height 17
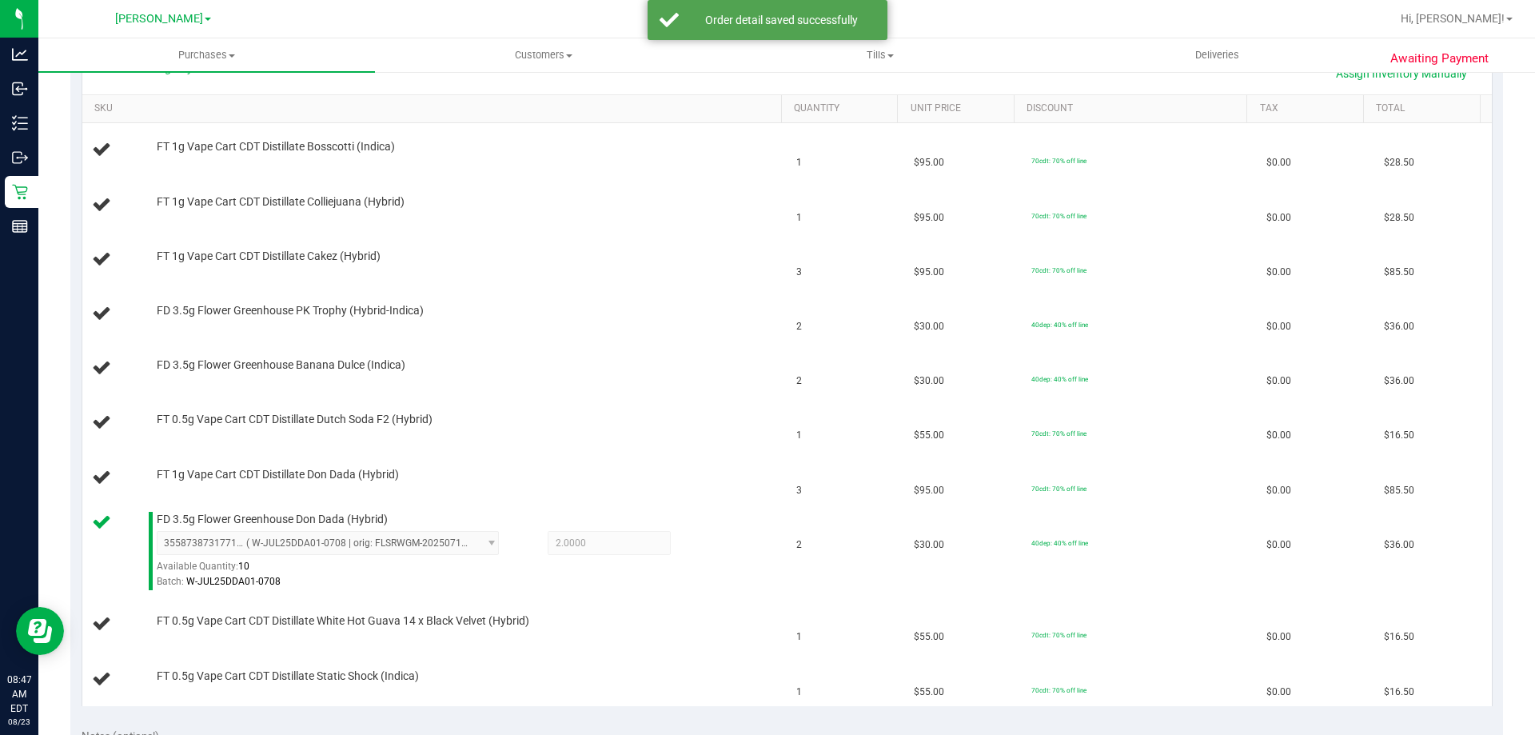
scroll to position [388, 0]
click at [586, 317] on div "FD 3.5g Flower Greenhouse PK Trophy (Hybrid-Indica)" at bounding box center [461, 313] width 625 height 16
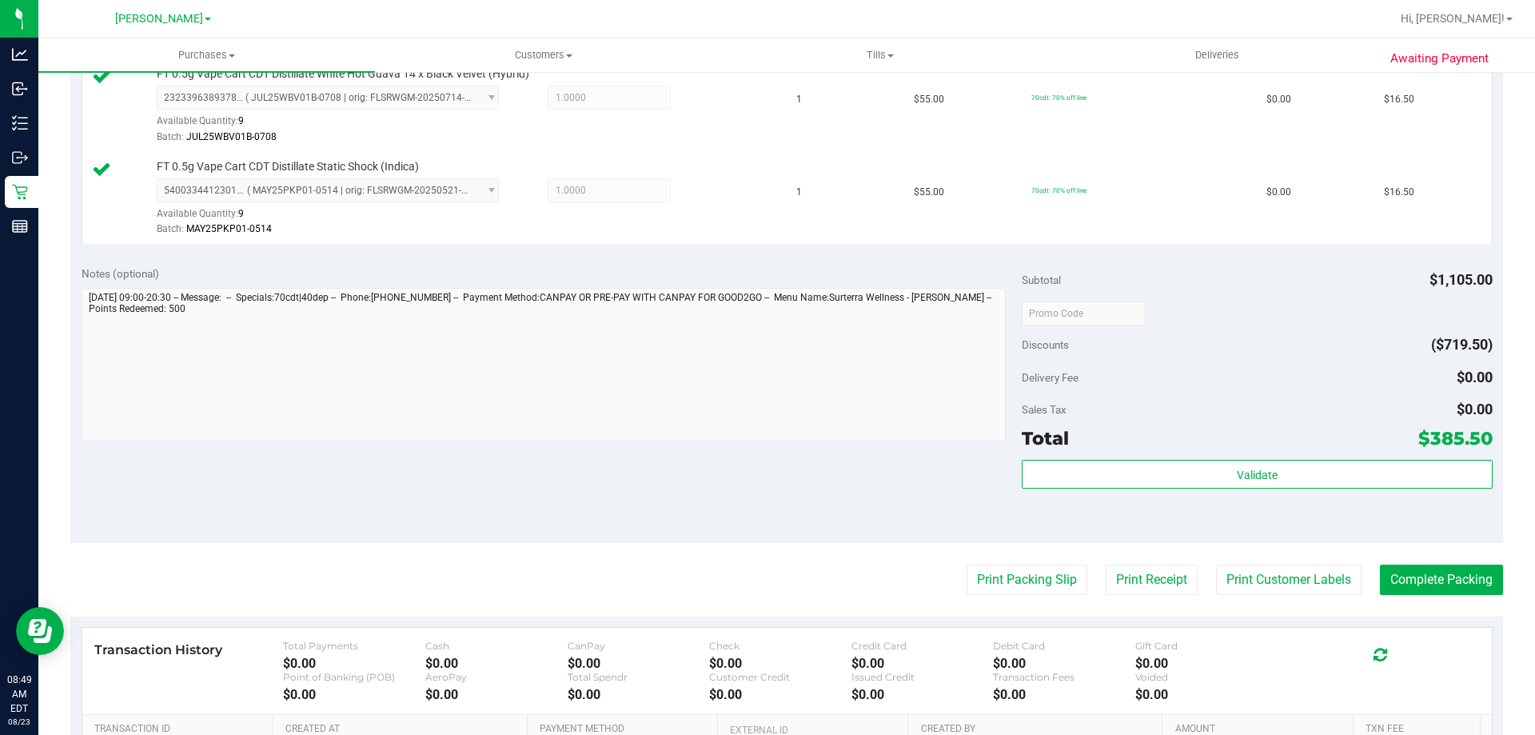
scroll to position [1207, 0]
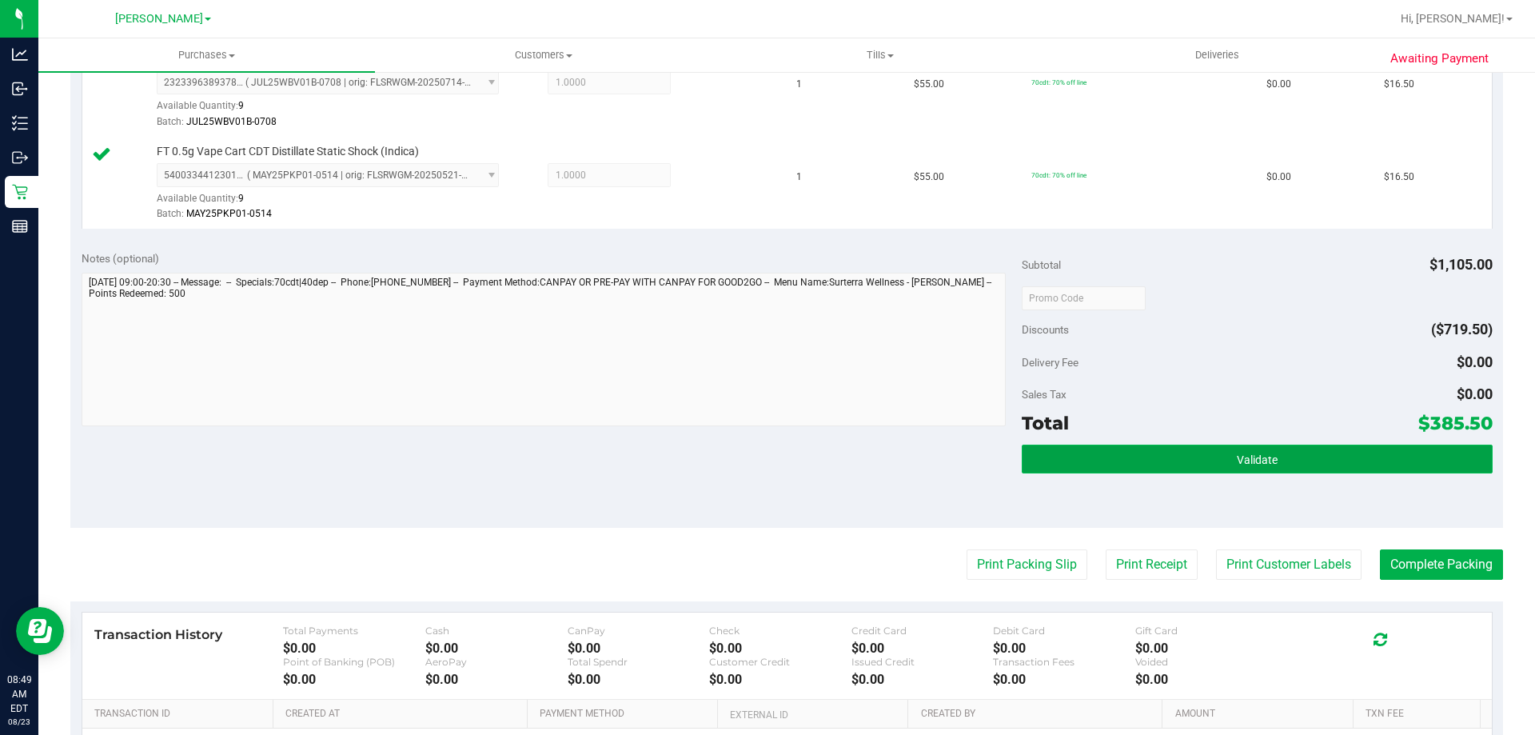
click at [1184, 456] on button "Validate" at bounding box center [1257, 458] width 470 height 29
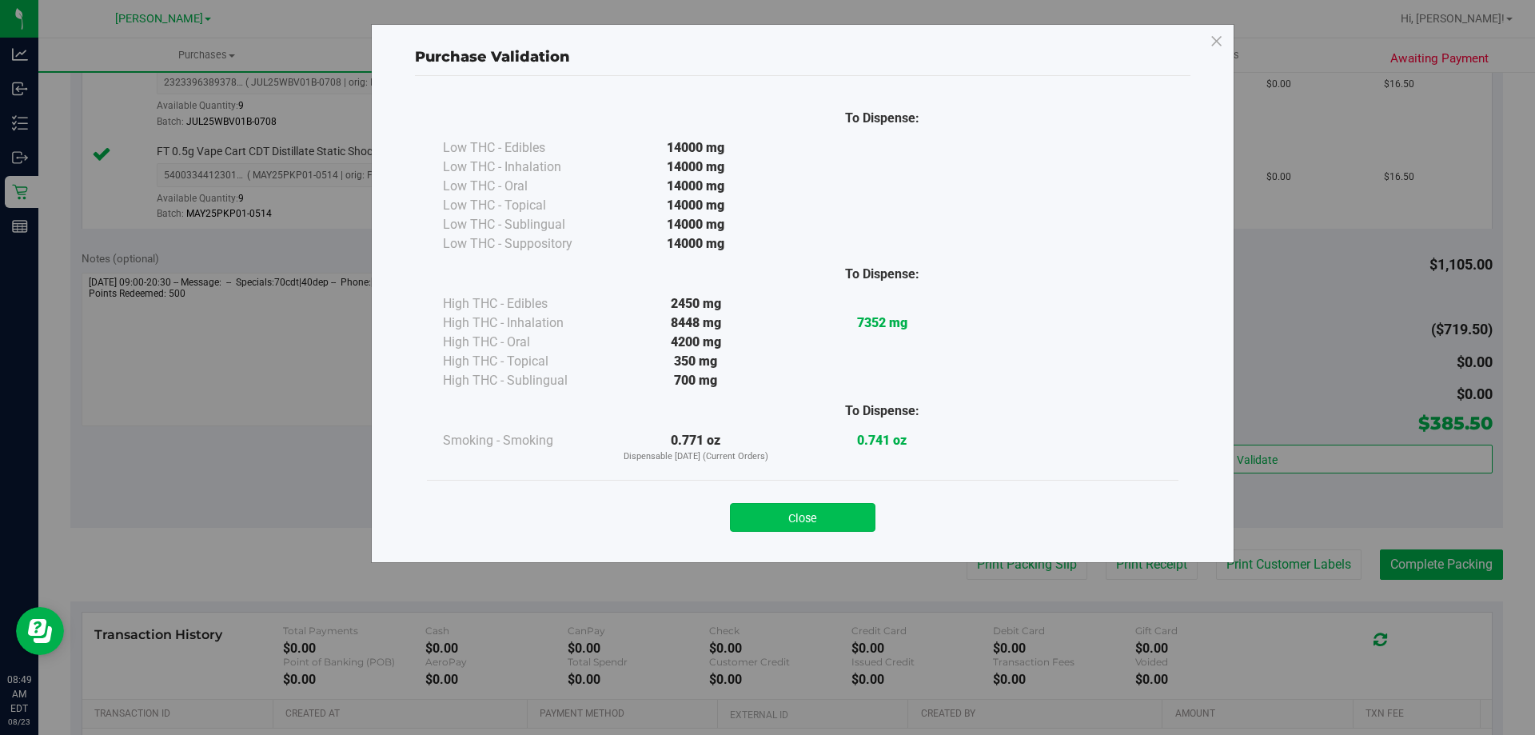
click at [796, 528] on button "Close" at bounding box center [803, 517] width 146 height 29
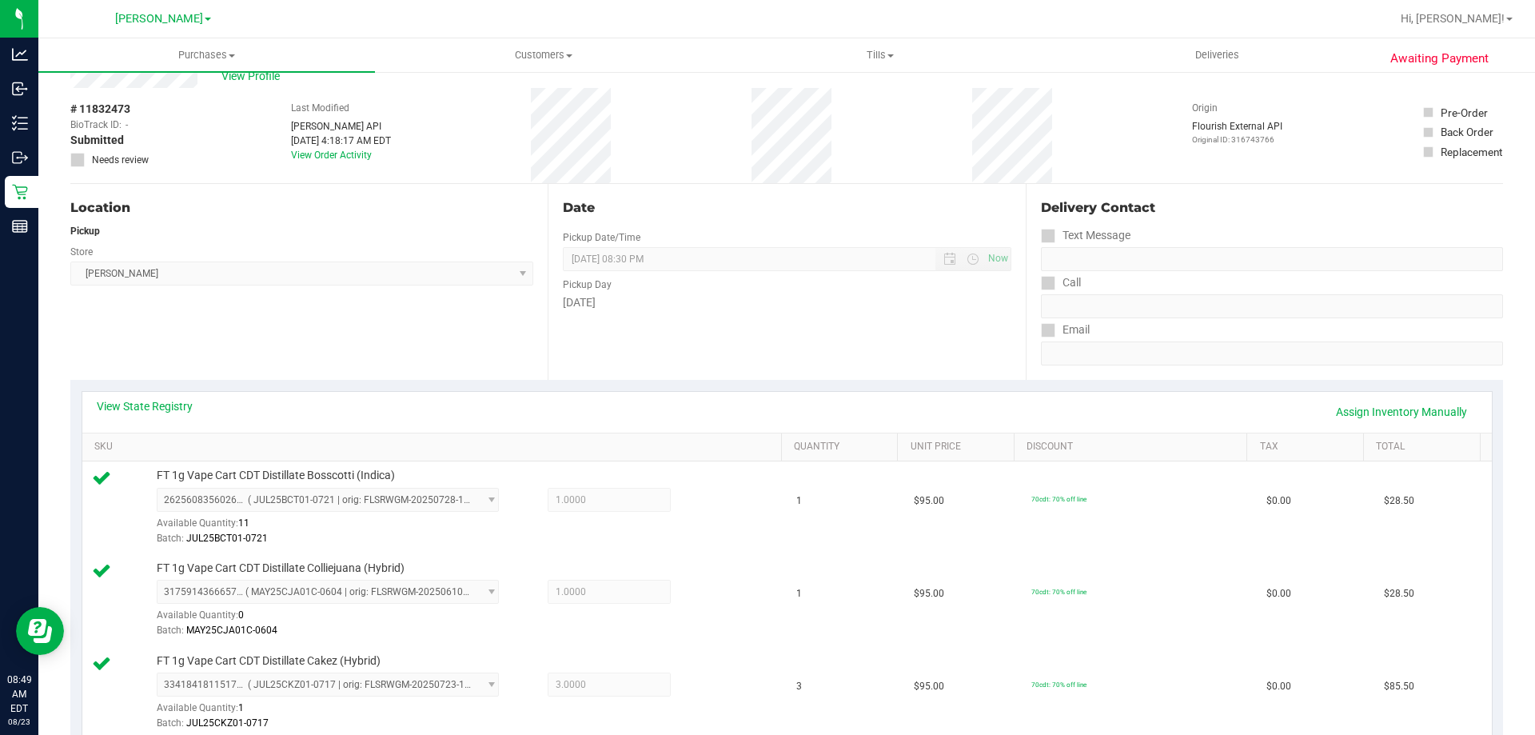
scroll to position [0, 0]
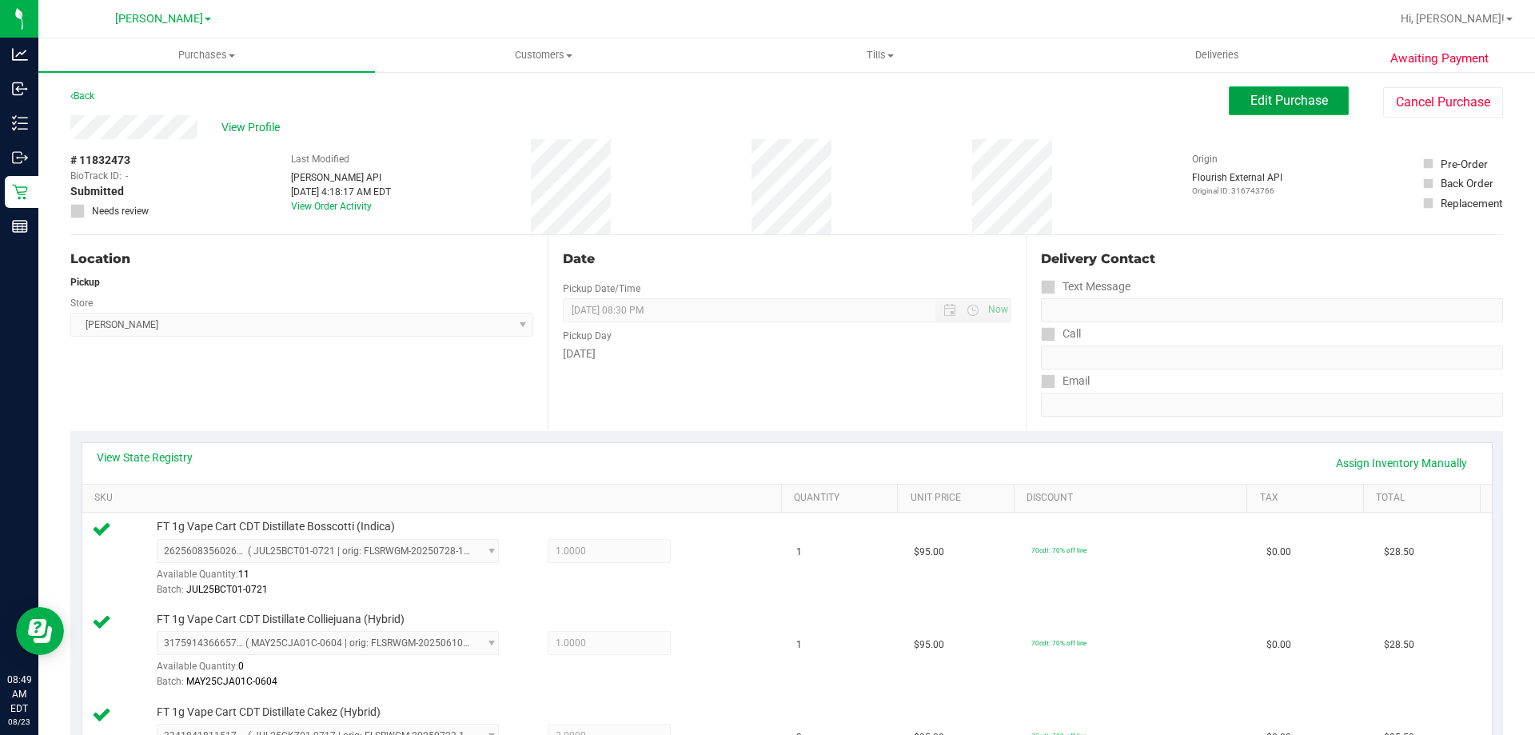
click at [1229, 98] on button "Edit Purchase" at bounding box center [1289, 100] width 120 height 29
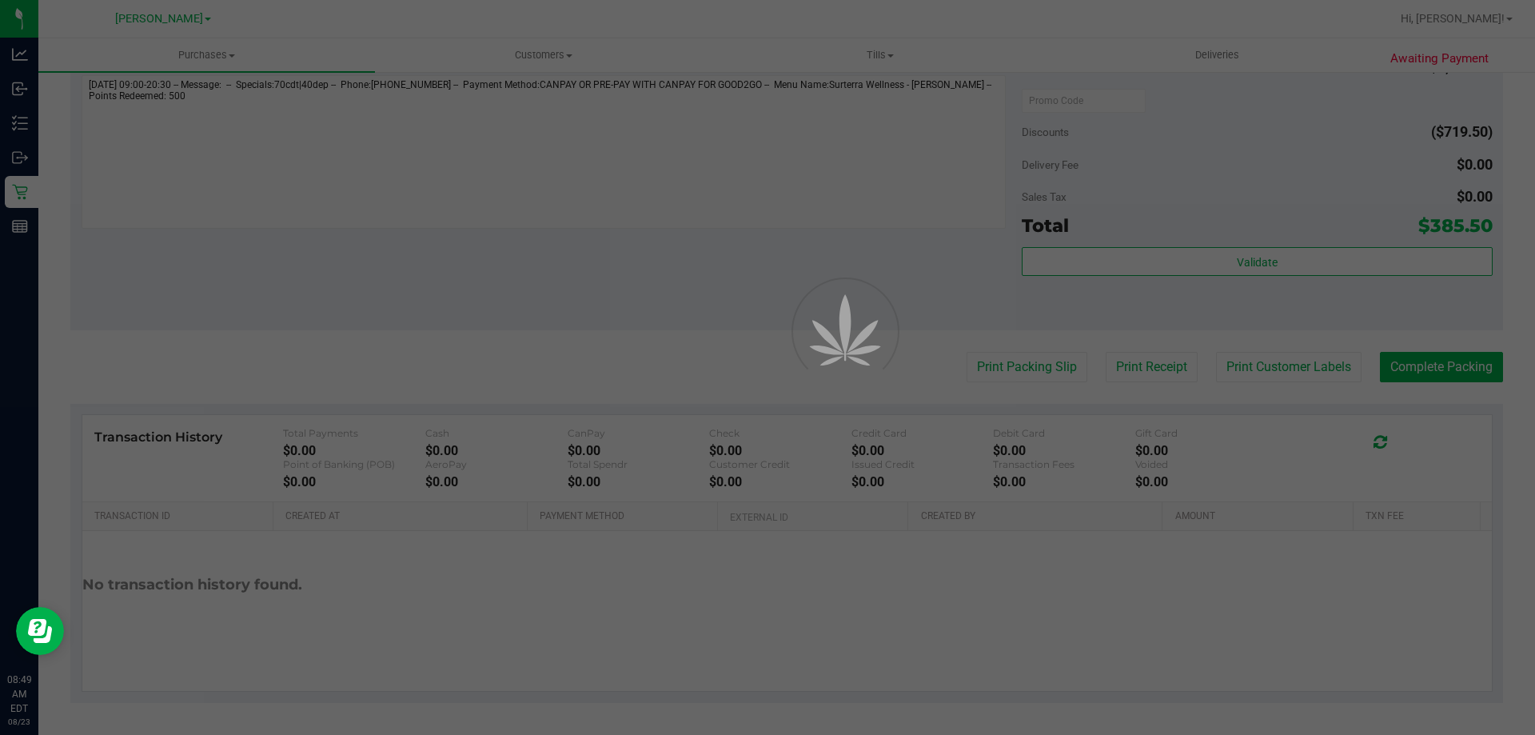
scroll to position [1148, 0]
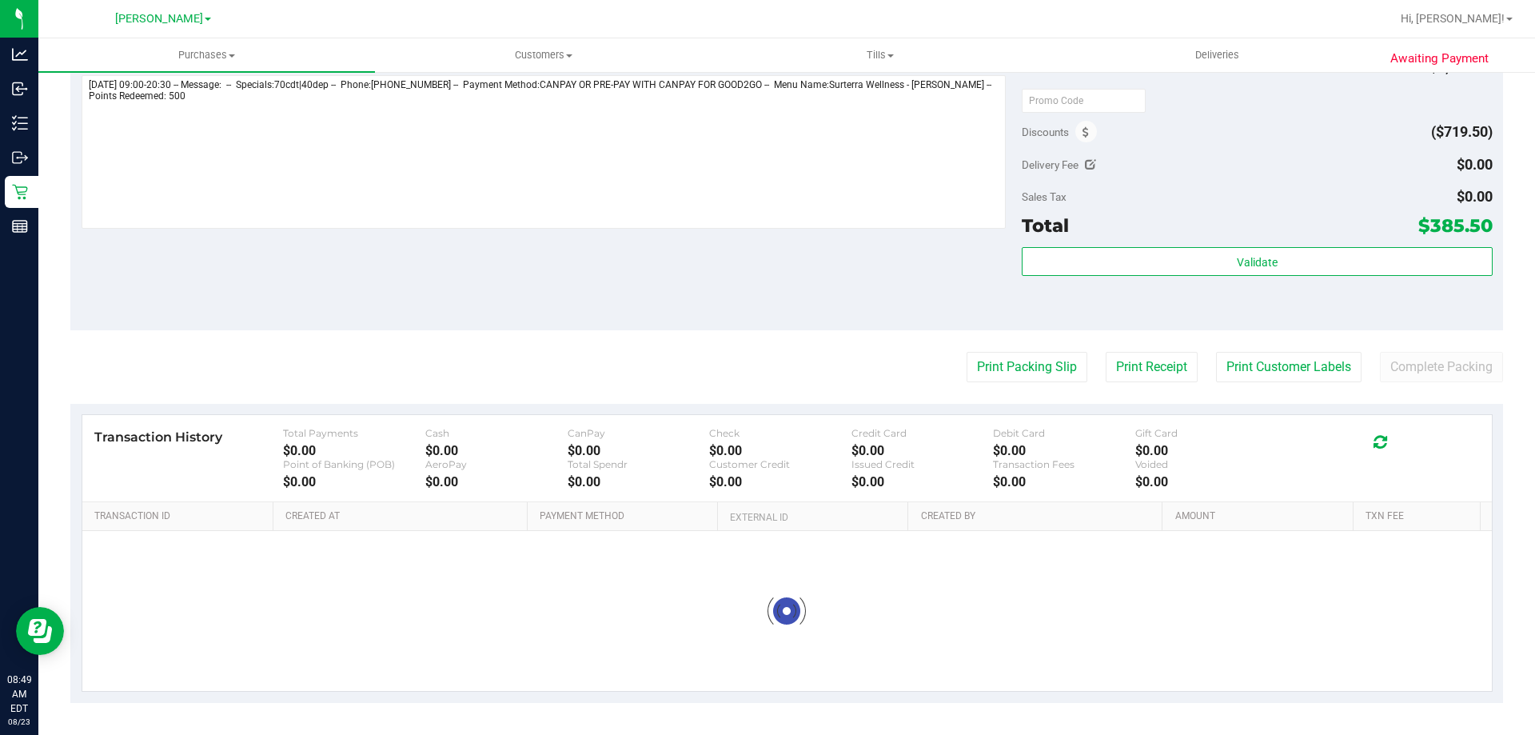
scroll to position [896, 0]
click at [1075, 130] on span at bounding box center [1086, 132] width 22 height 22
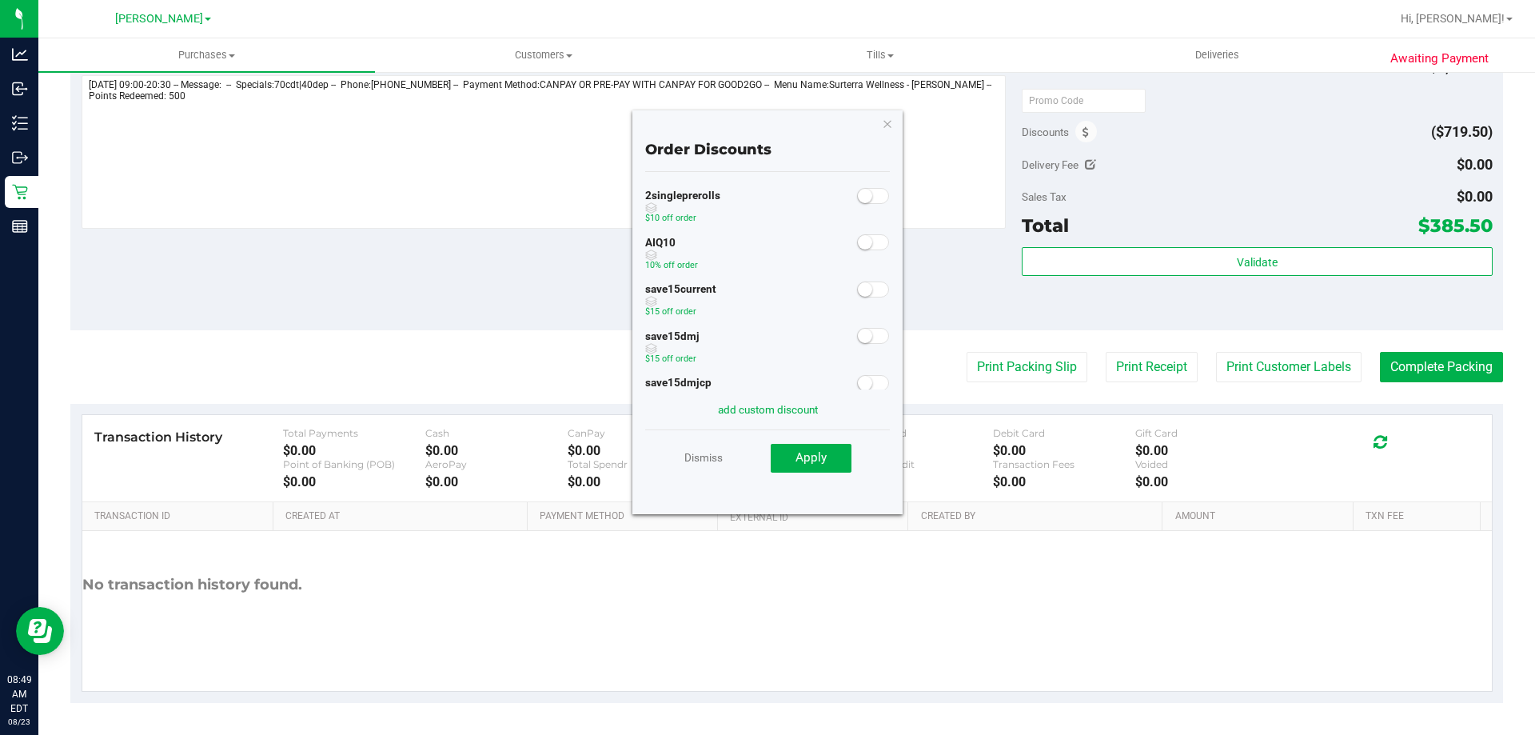
click at [858, 240] on small at bounding box center [865, 242] width 14 height 14
click at [794, 458] on button "Apply" at bounding box center [811, 458] width 81 height 29
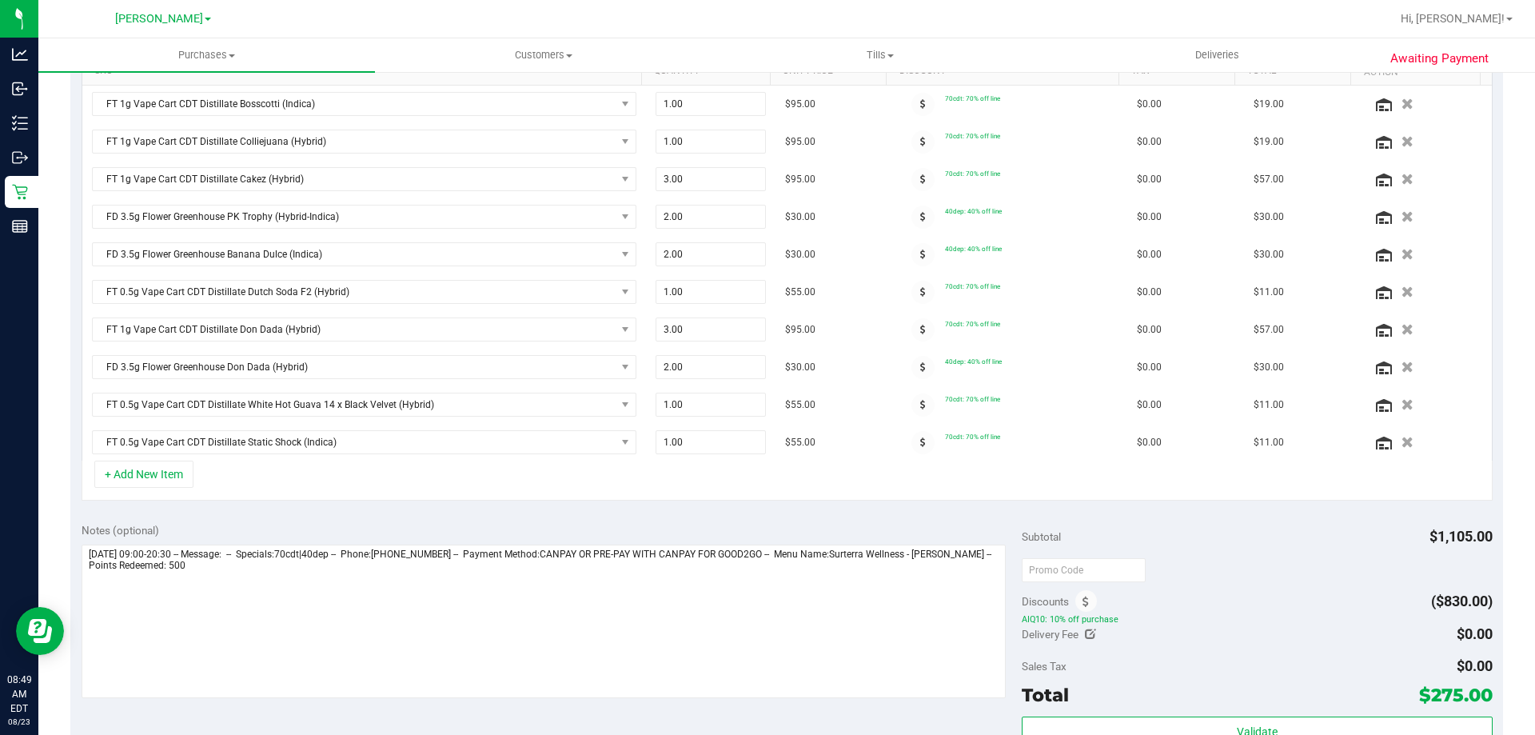
scroll to position [0, 0]
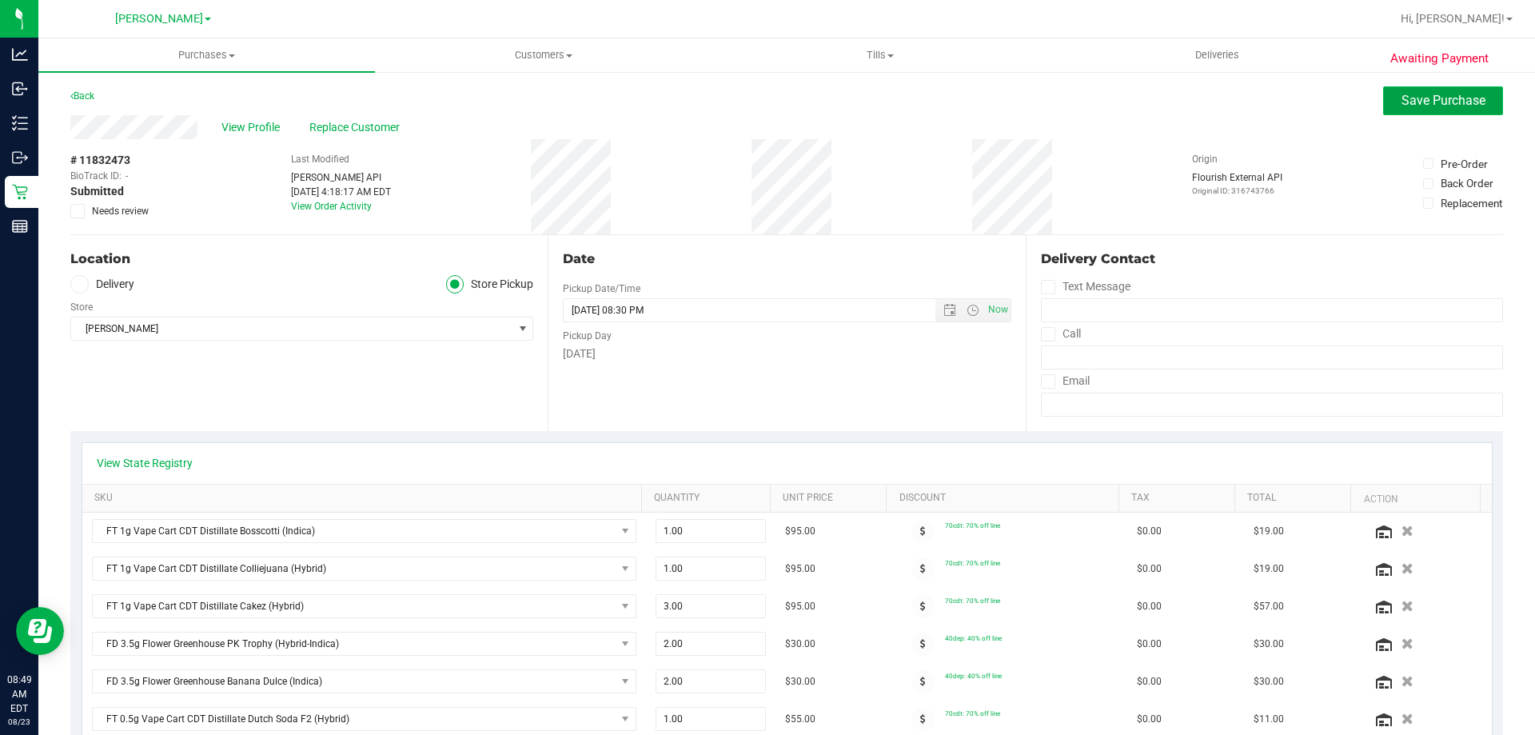
click at [1415, 103] on span "Save Purchase" at bounding box center [1443, 100] width 84 height 15
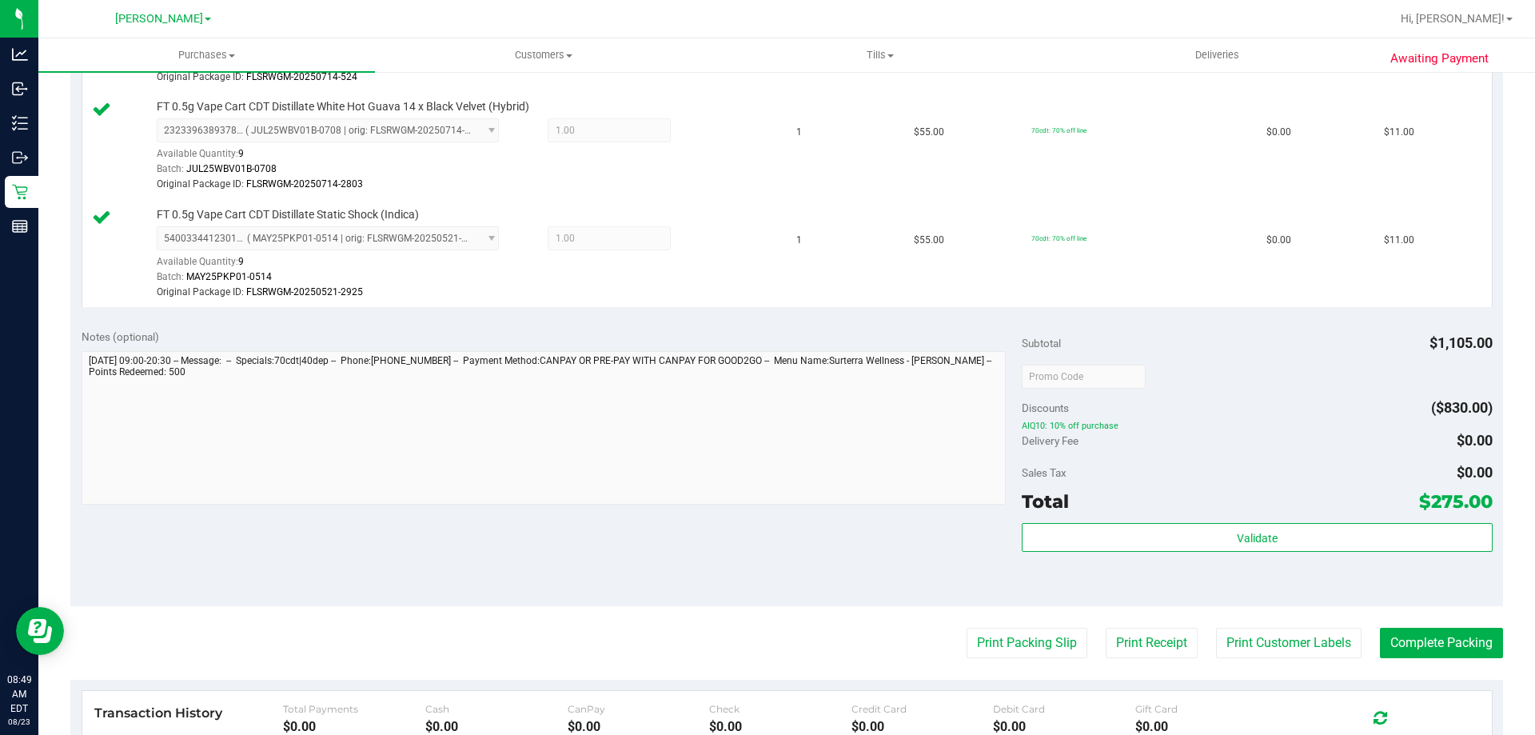
scroll to position [1372, 0]
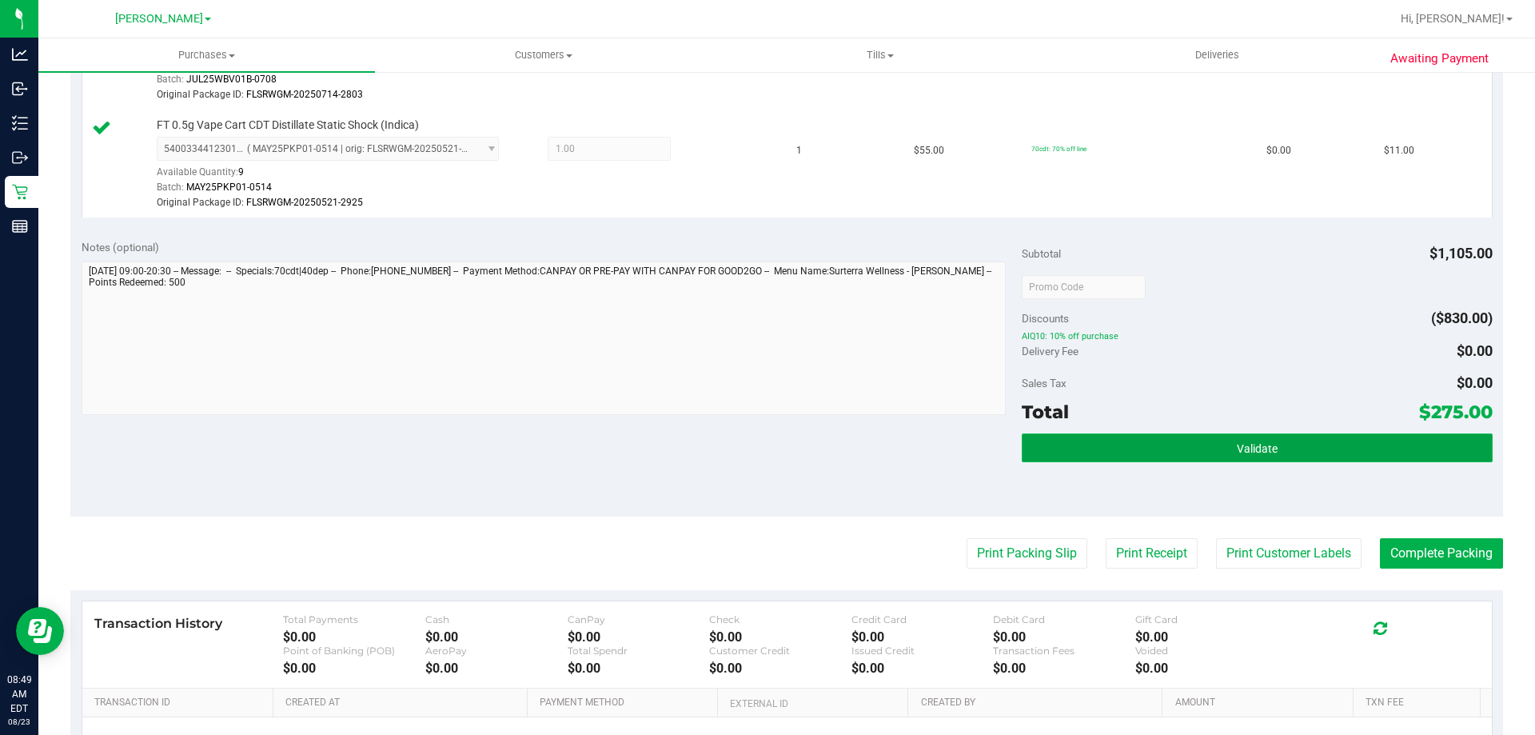
click at [1355, 444] on button "Validate" at bounding box center [1257, 447] width 470 height 29
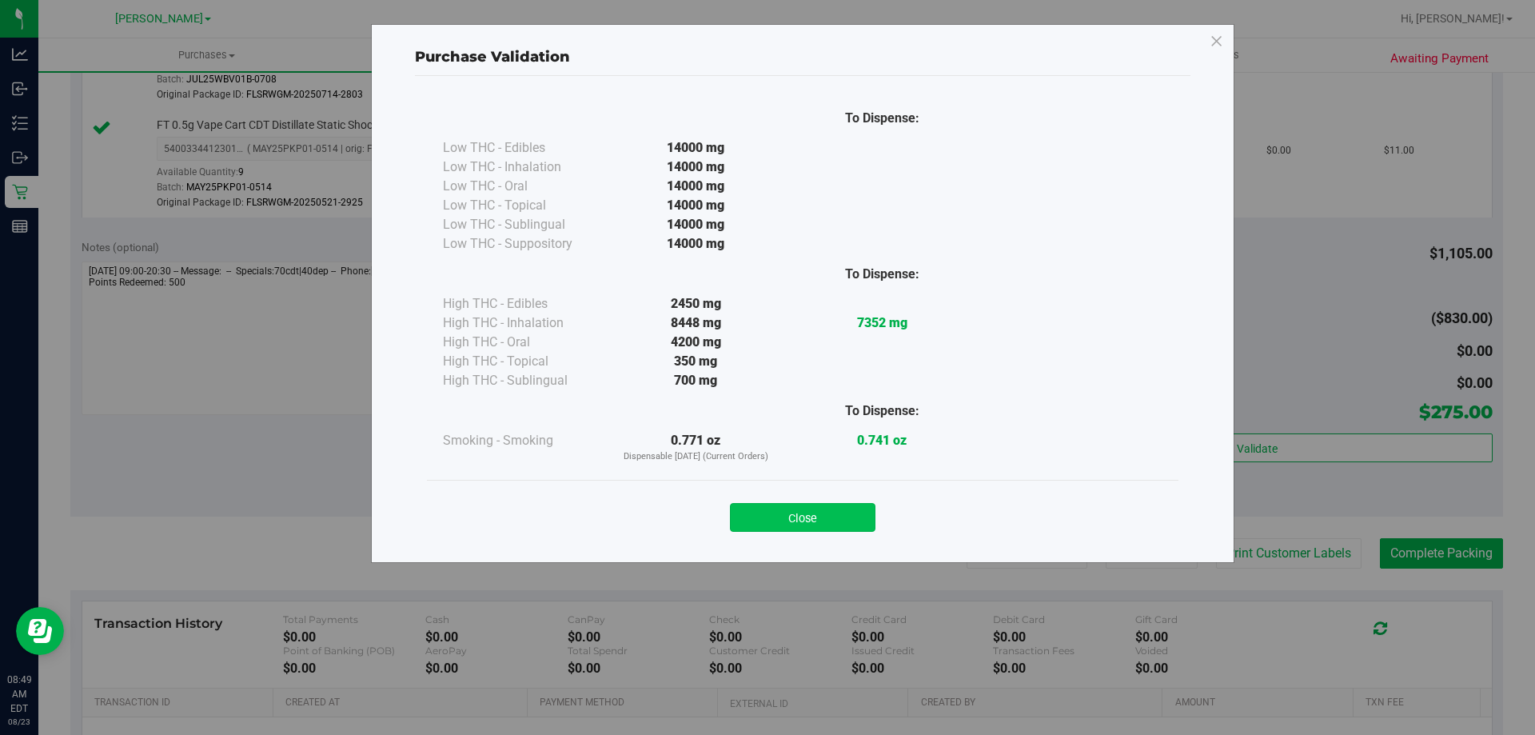
click at [845, 514] on button "Close" at bounding box center [803, 517] width 146 height 29
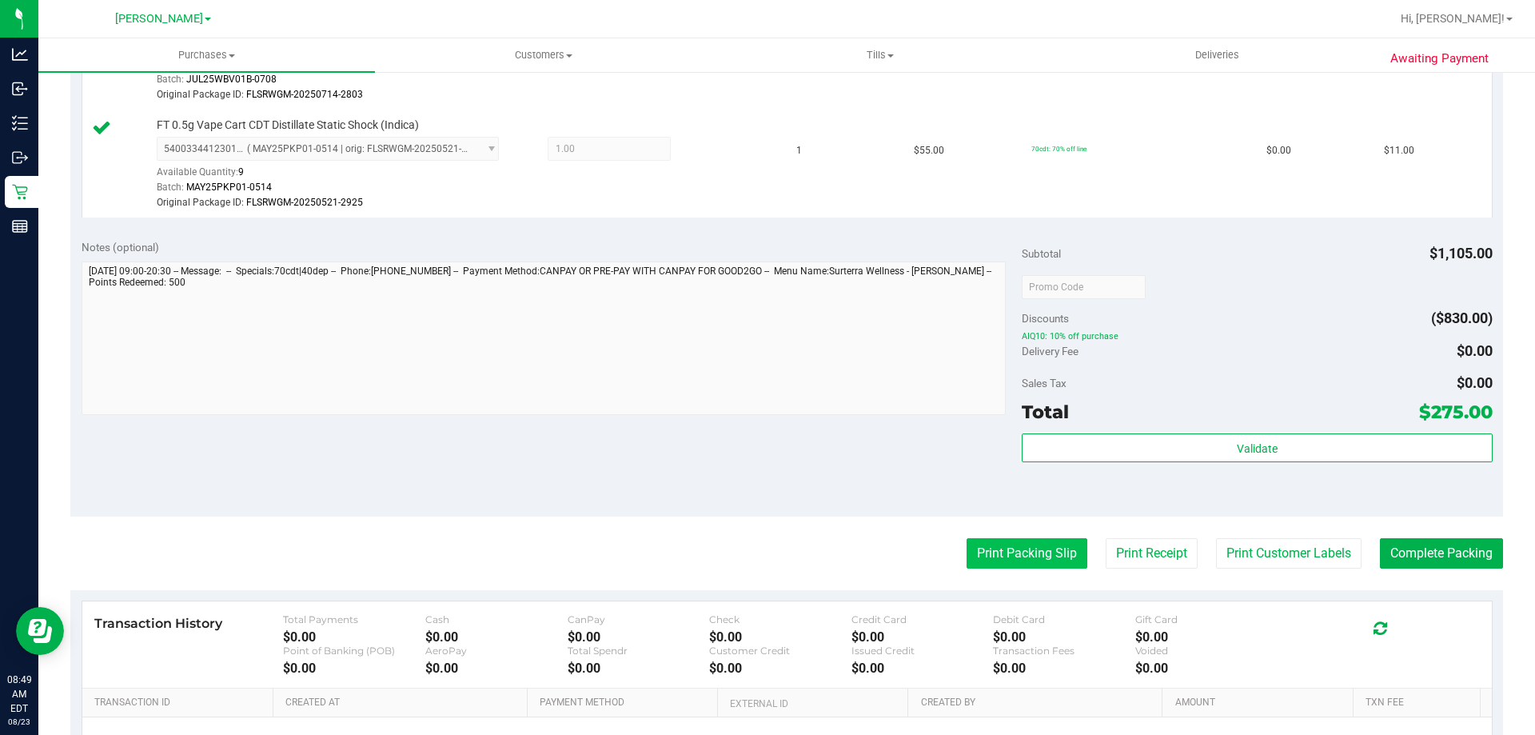
click at [1050, 545] on button "Print Packing Slip" at bounding box center [1027, 553] width 121 height 30
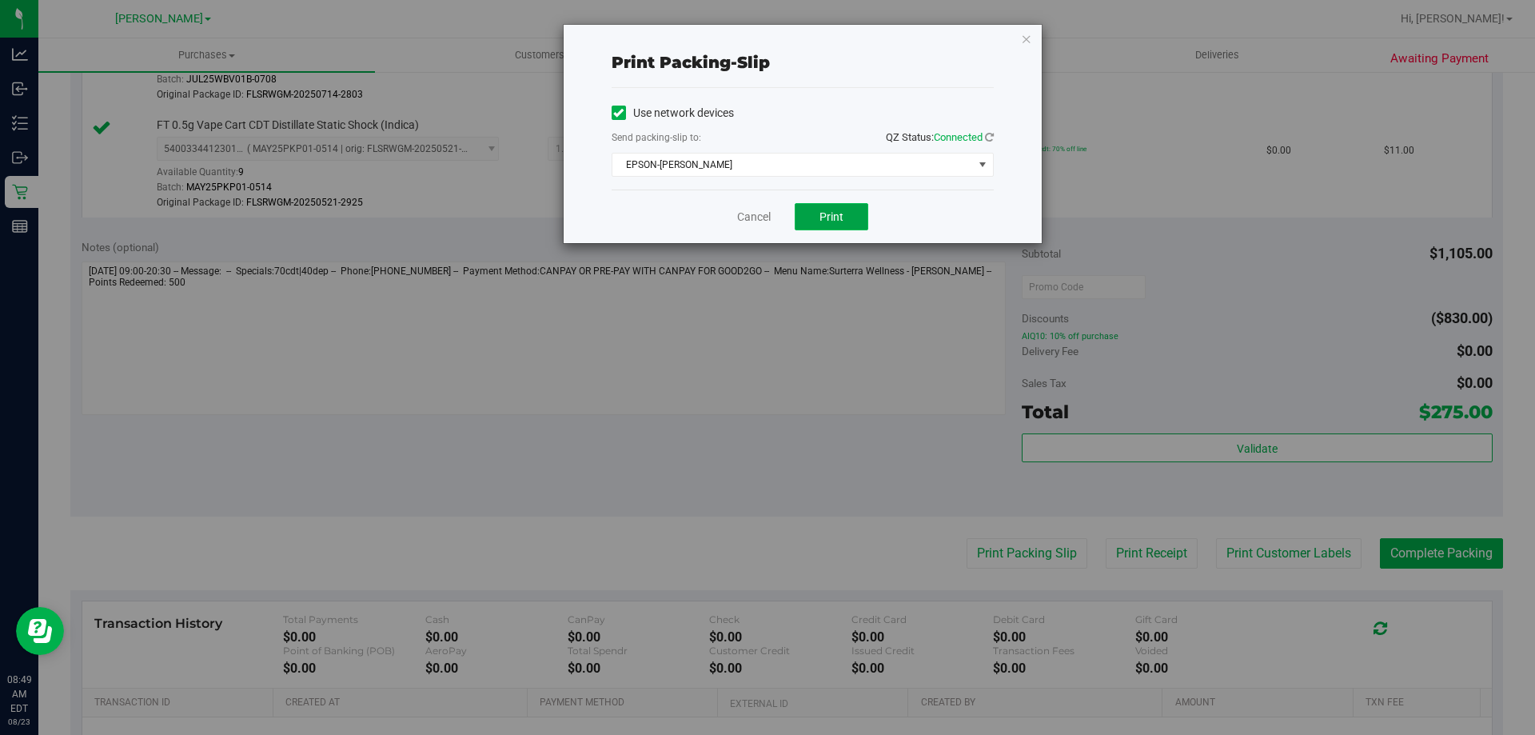
click at [837, 221] on span "Print" at bounding box center [831, 216] width 24 height 13
click at [742, 220] on link "Cancel" at bounding box center [754, 217] width 34 height 17
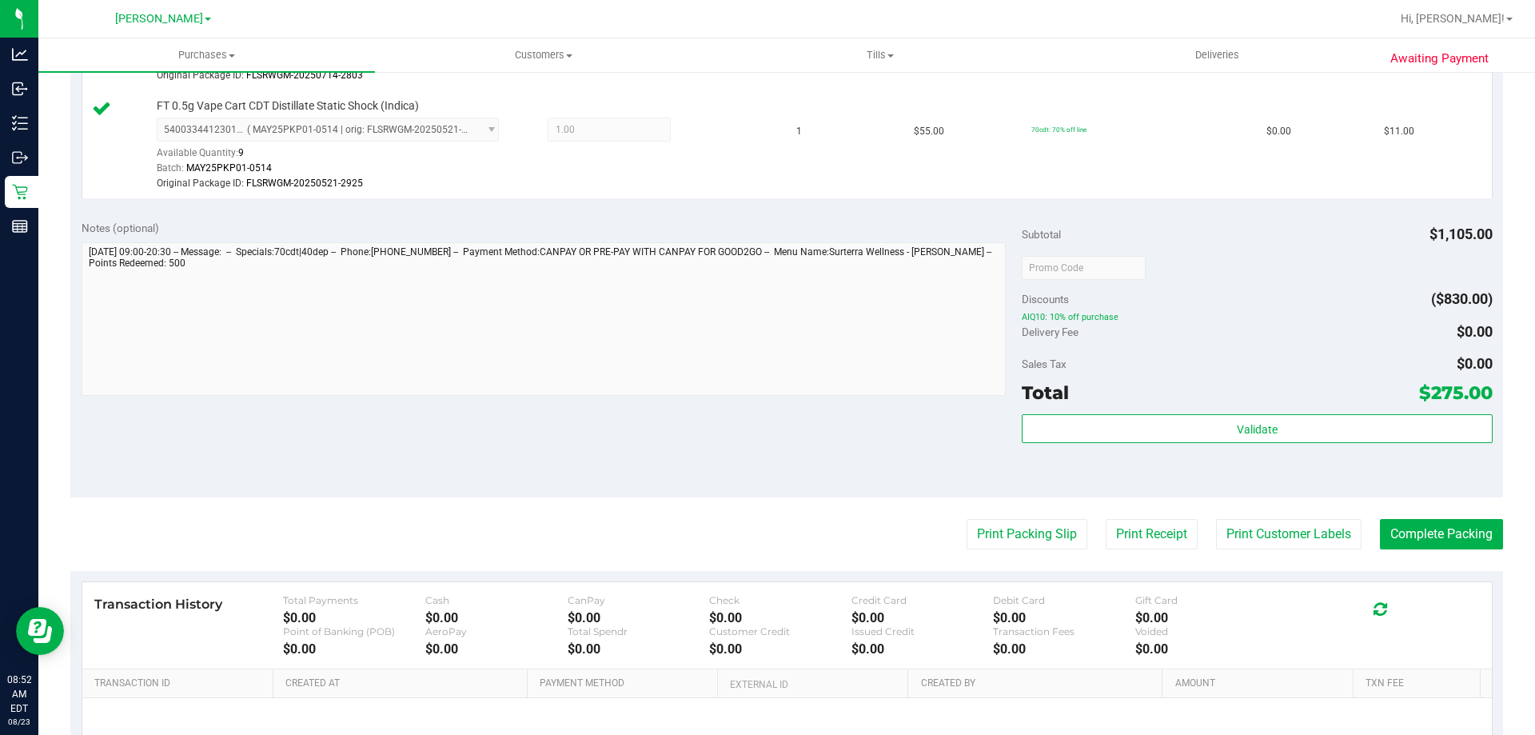
scroll to position [1429, 0]
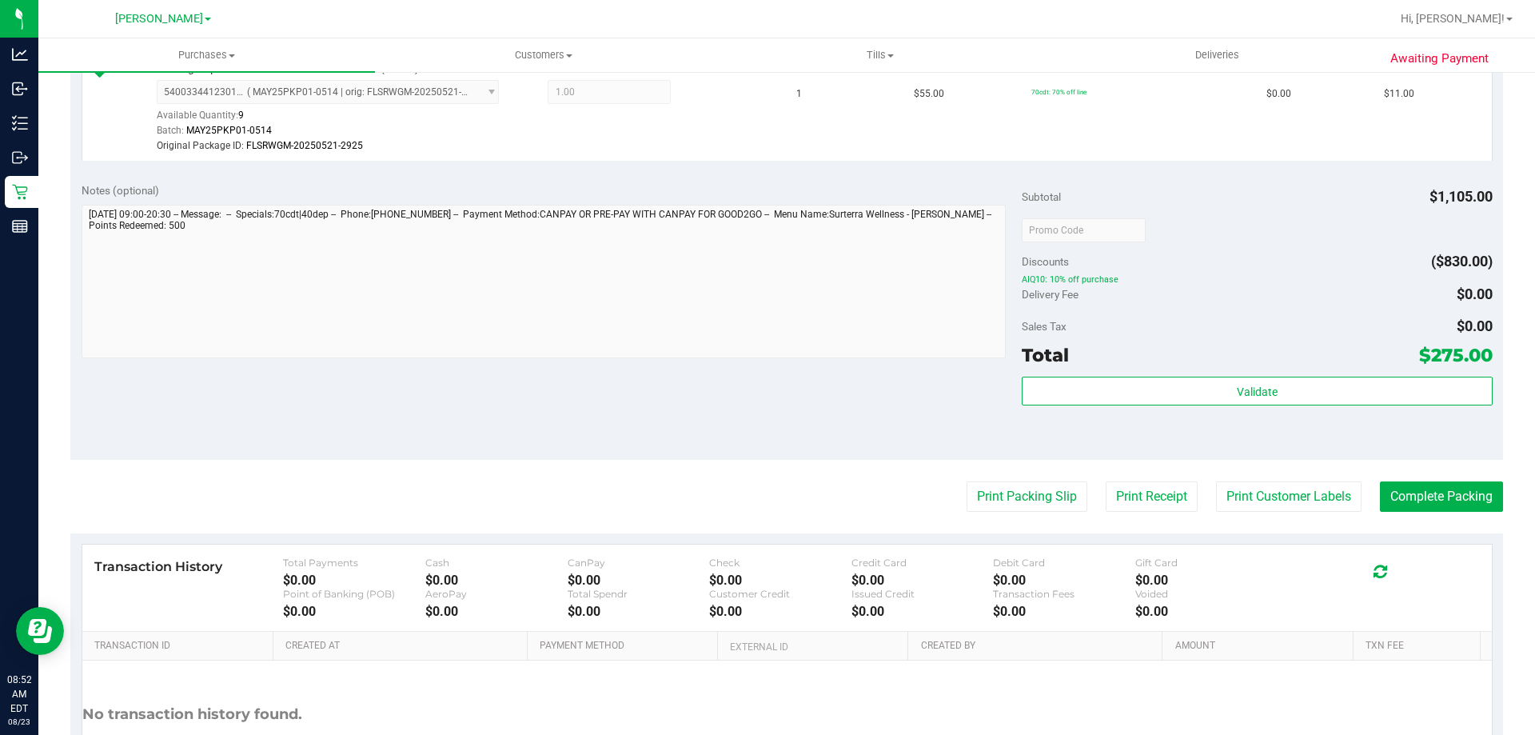
click at [1302, 411] on div "Validate" at bounding box center [1257, 413] width 470 height 72
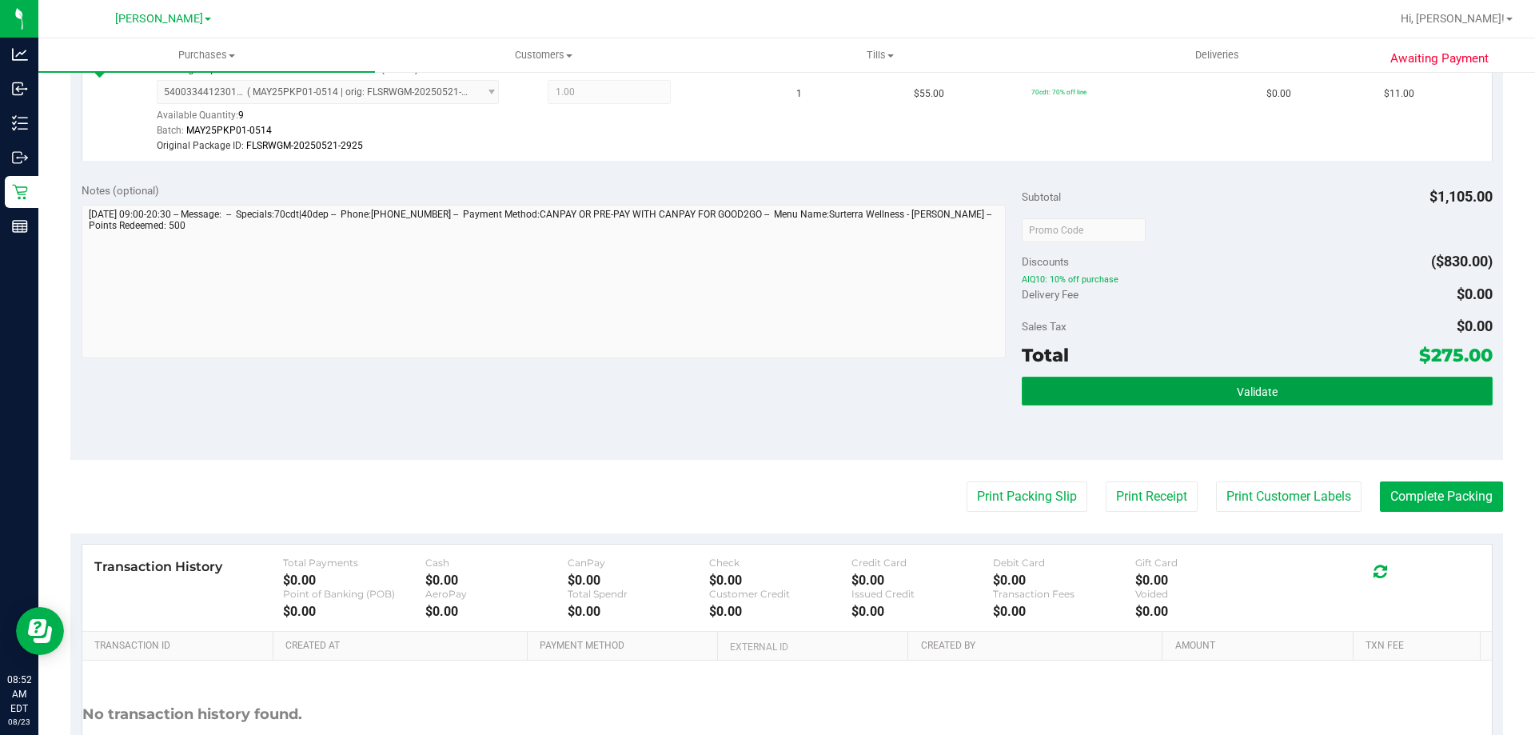
click at [1304, 391] on button "Validate" at bounding box center [1257, 391] width 470 height 29
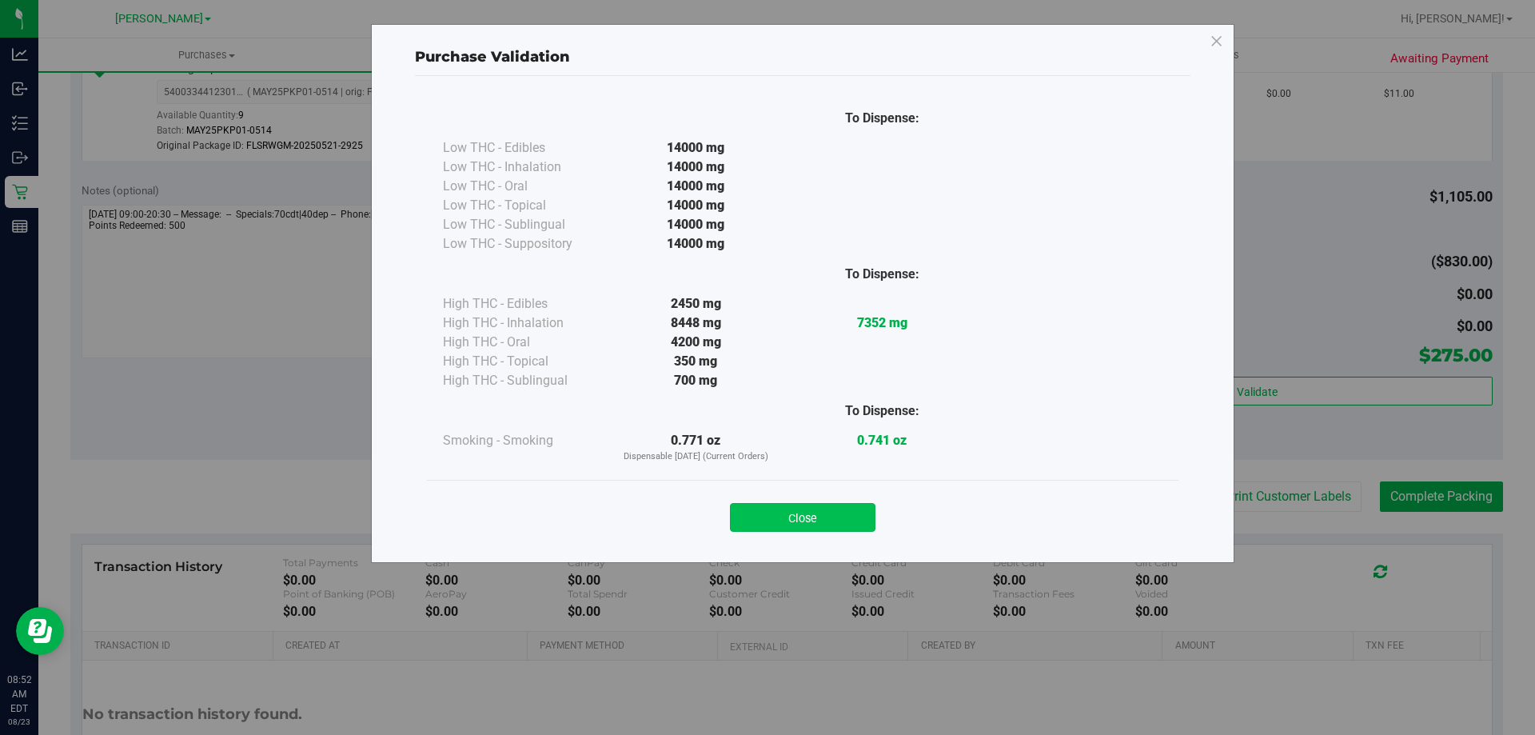
click at [770, 511] on button "Close" at bounding box center [803, 517] width 146 height 29
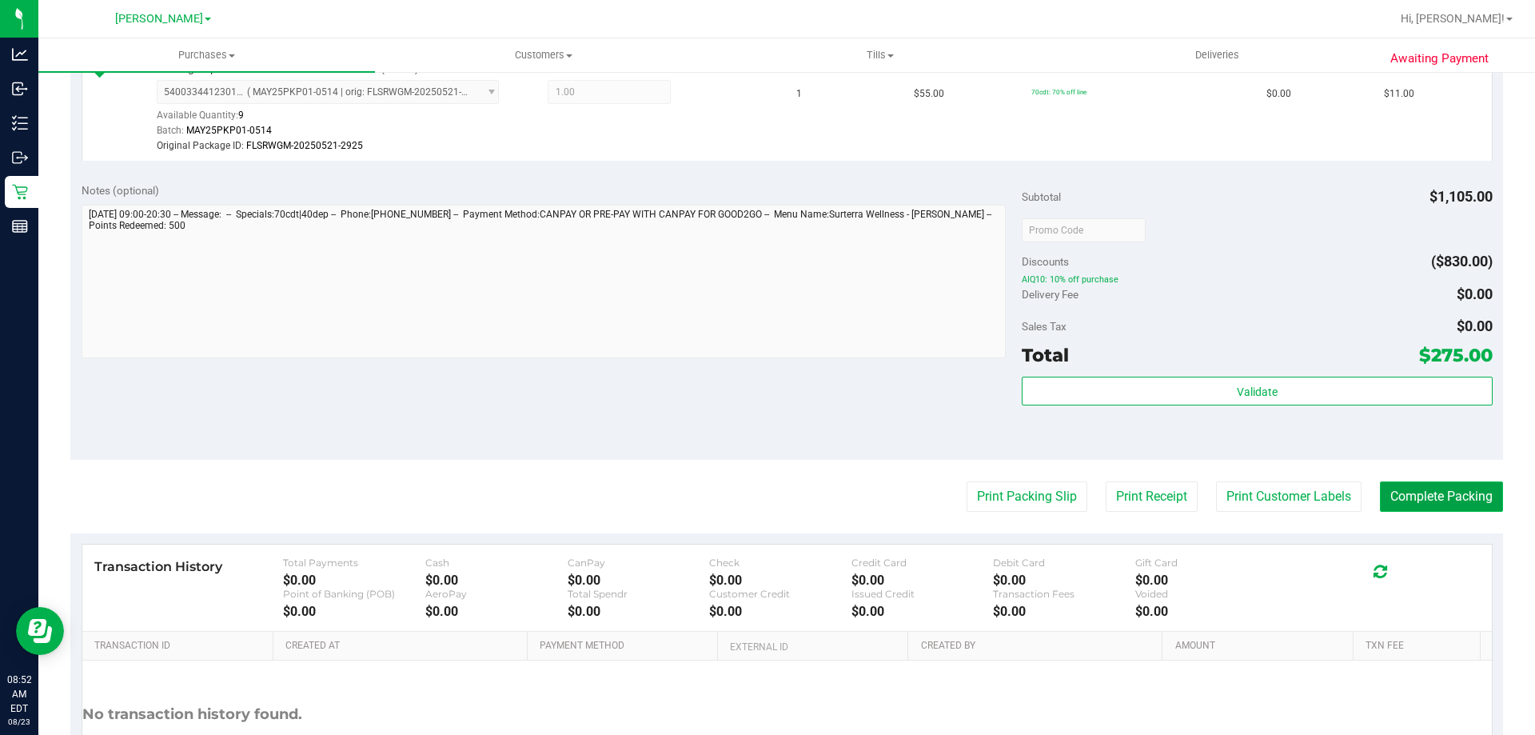
click at [1469, 491] on button "Complete Packing" at bounding box center [1441, 496] width 123 height 30
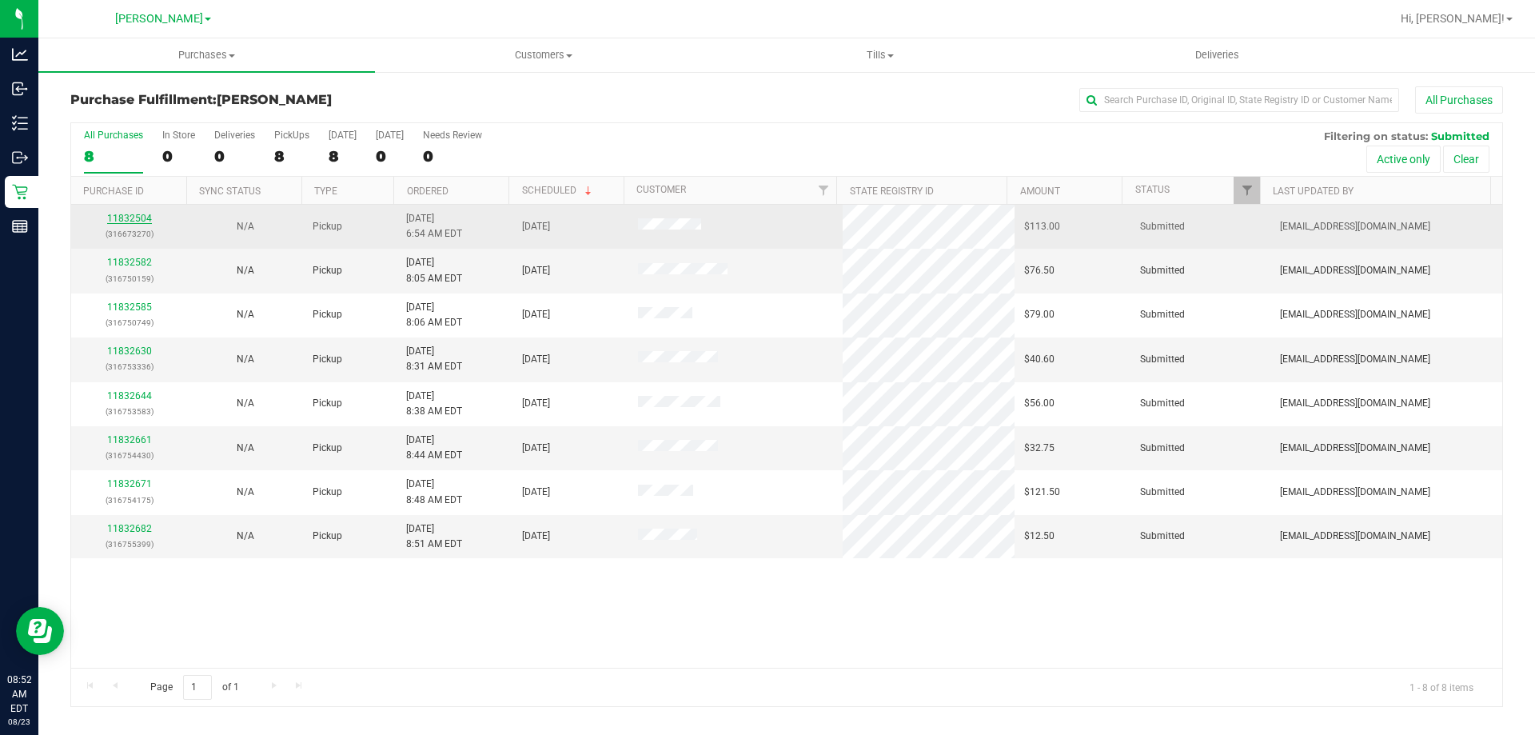
click at [118, 214] on link "11832504" at bounding box center [129, 218] width 45 height 11
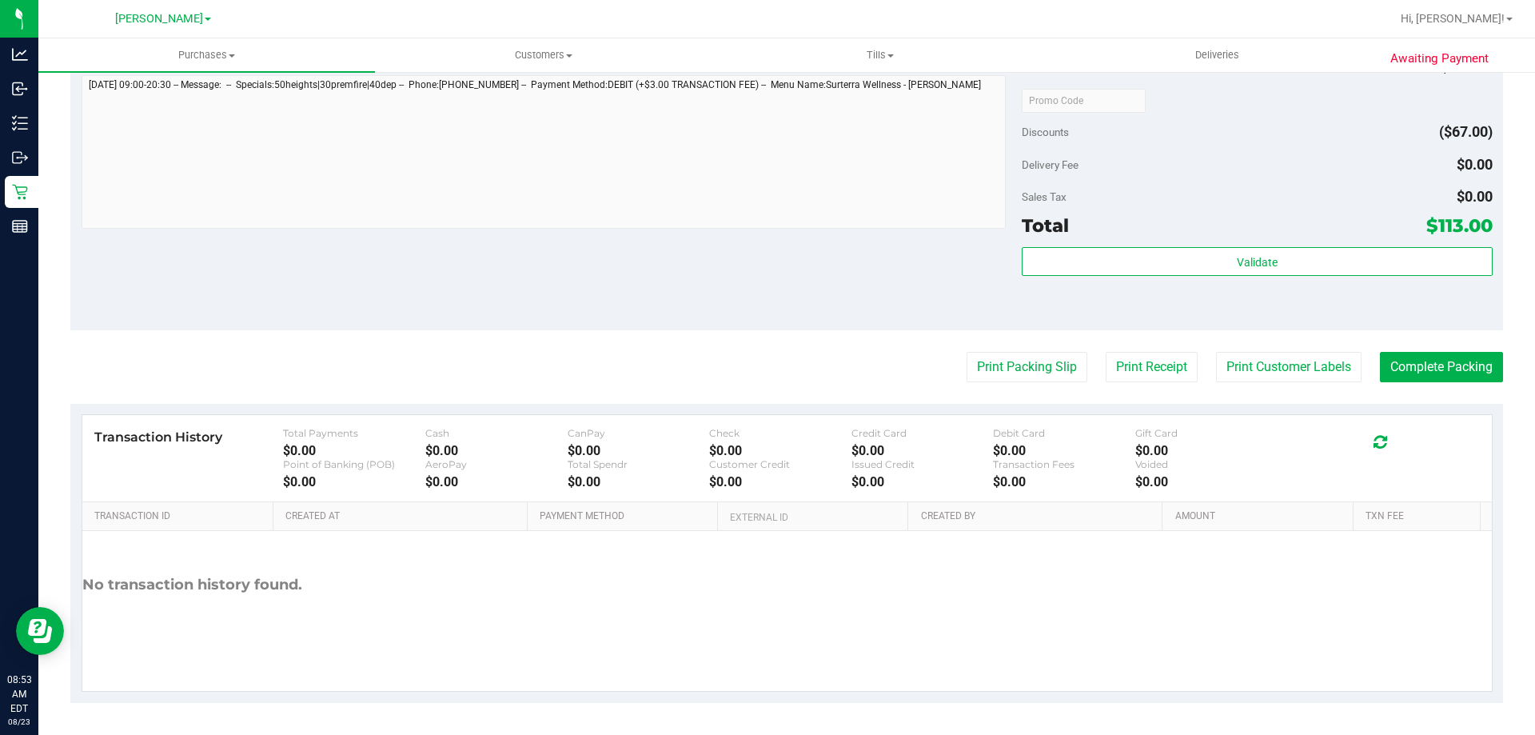
scroll to position [756, 0]
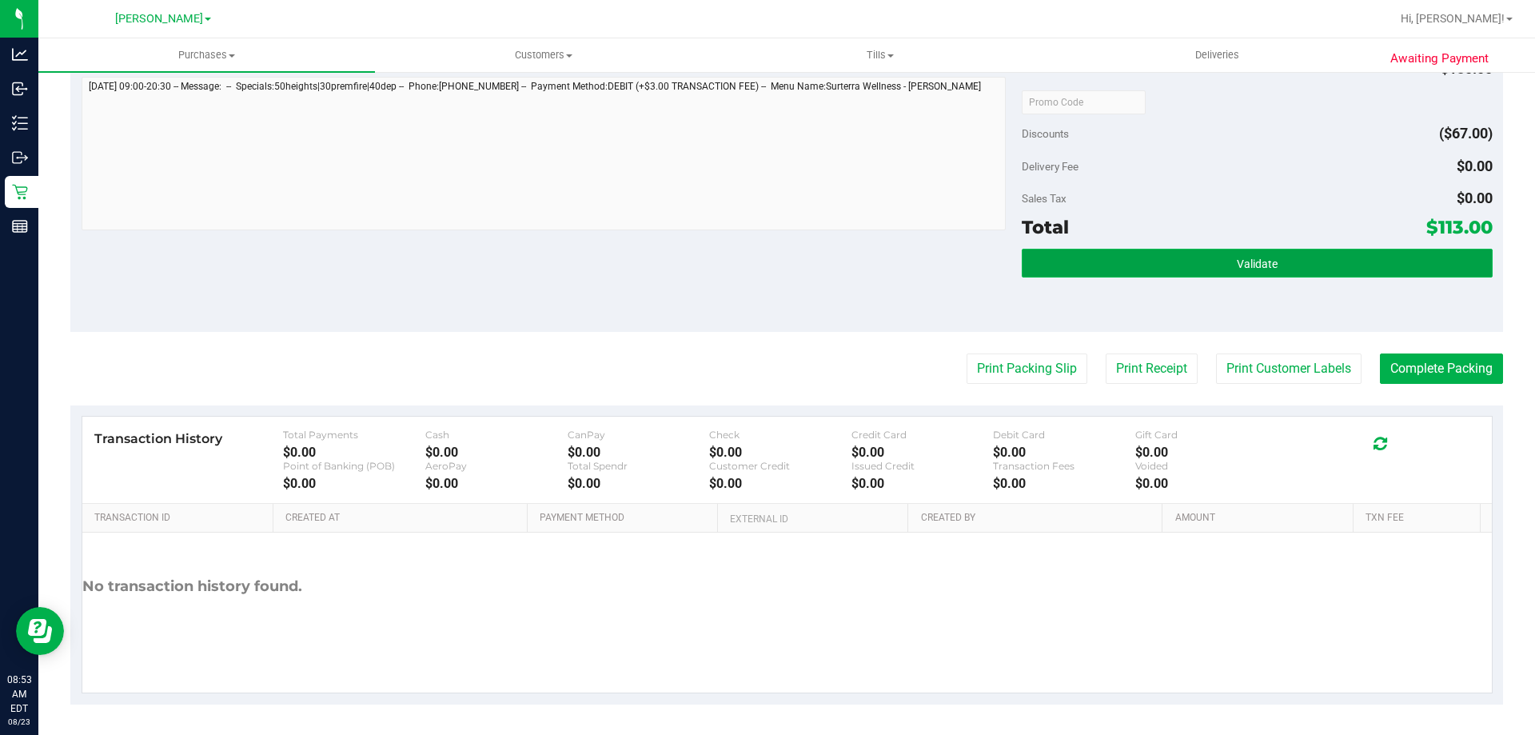
click at [1237, 275] on button "Validate" at bounding box center [1257, 263] width 470 height 29
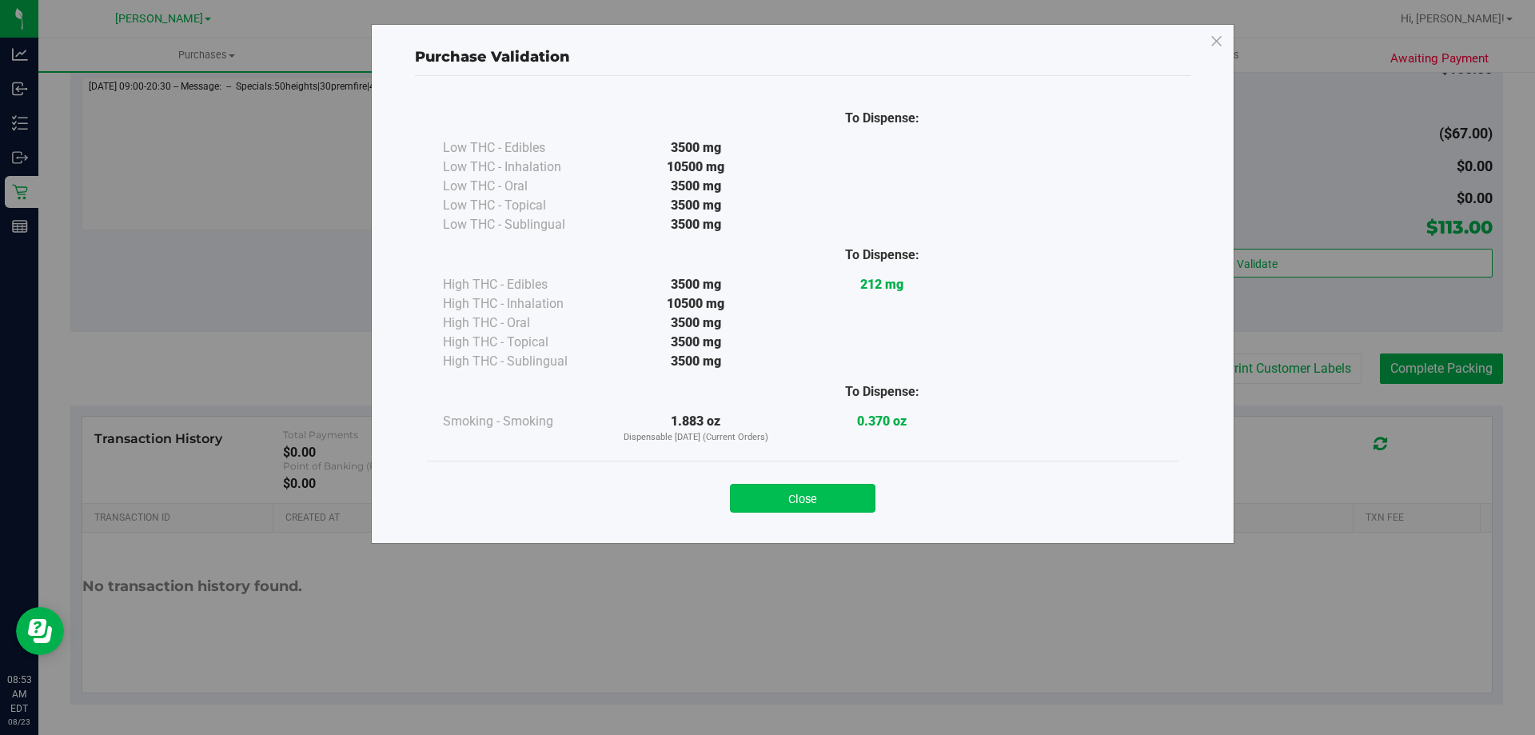
click at [803, 508] on button "Close" at bounding box center [803, 498] width 146 height 29
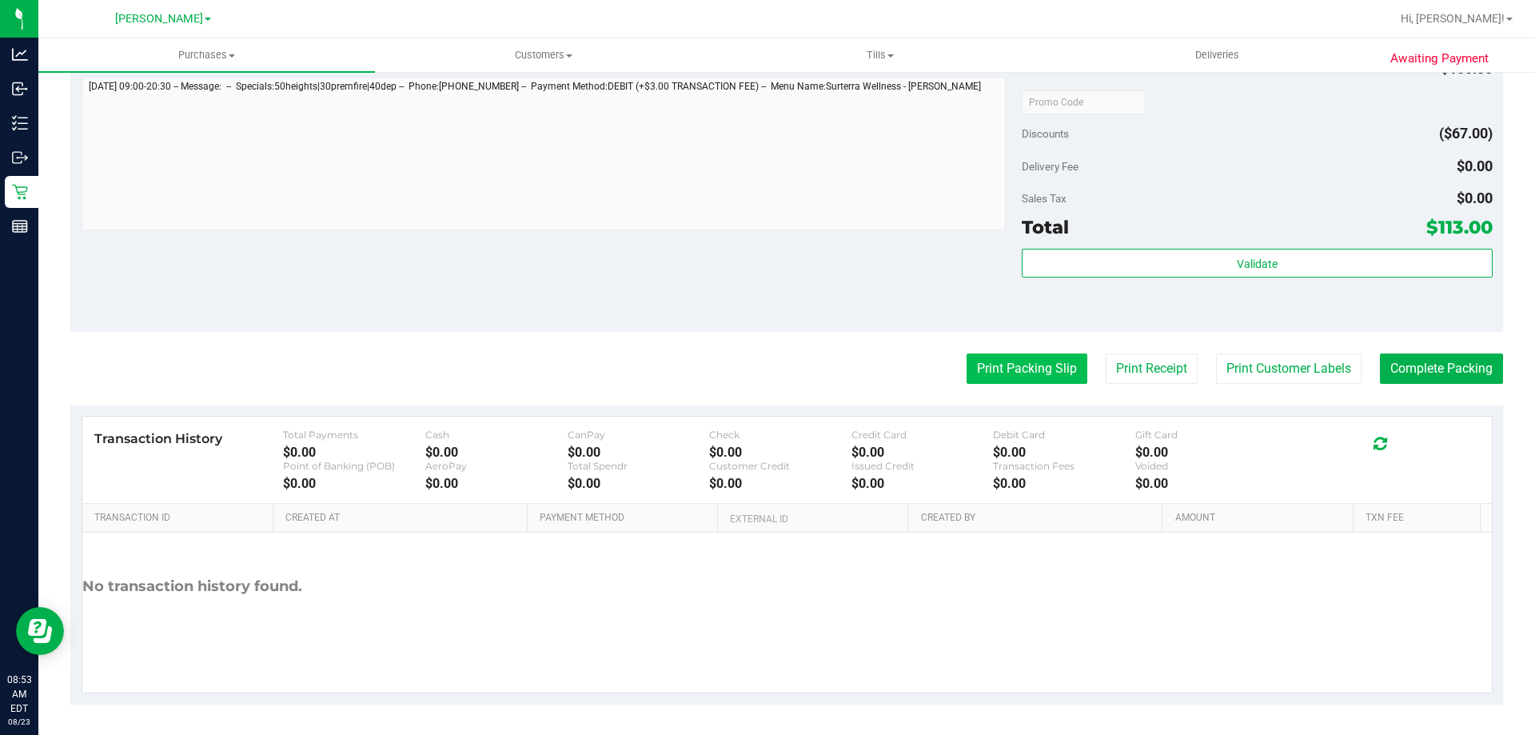
click at [1001, 368] on button "Print Packing Slip" at bounding box center [1027, 368] width 121 height 30
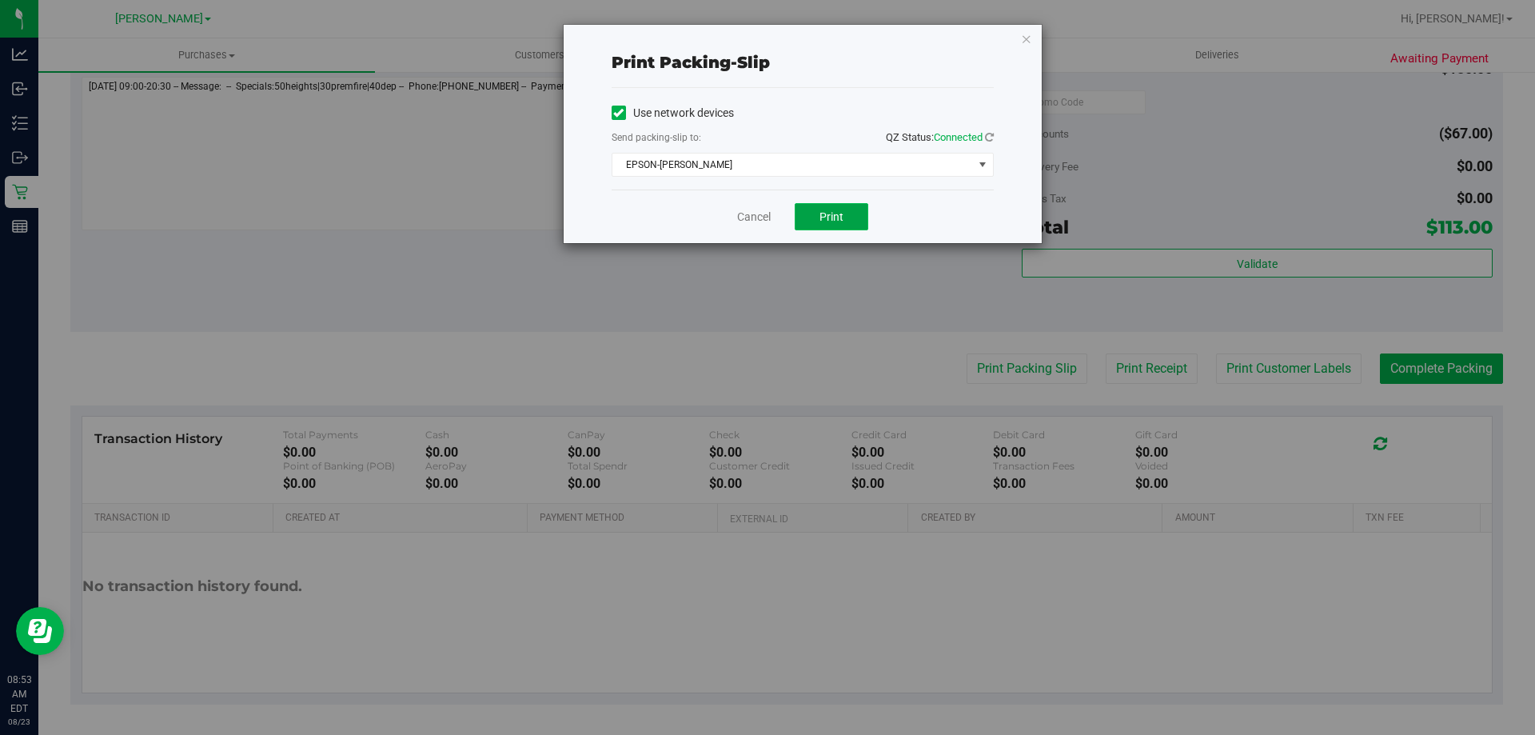
click at [817, 216] on button "Print" at bounding box center [832, 216] width 74 height 27
click at [746, 212] on link "Cancel" at bounding box center [754, 217] width 34 height 17
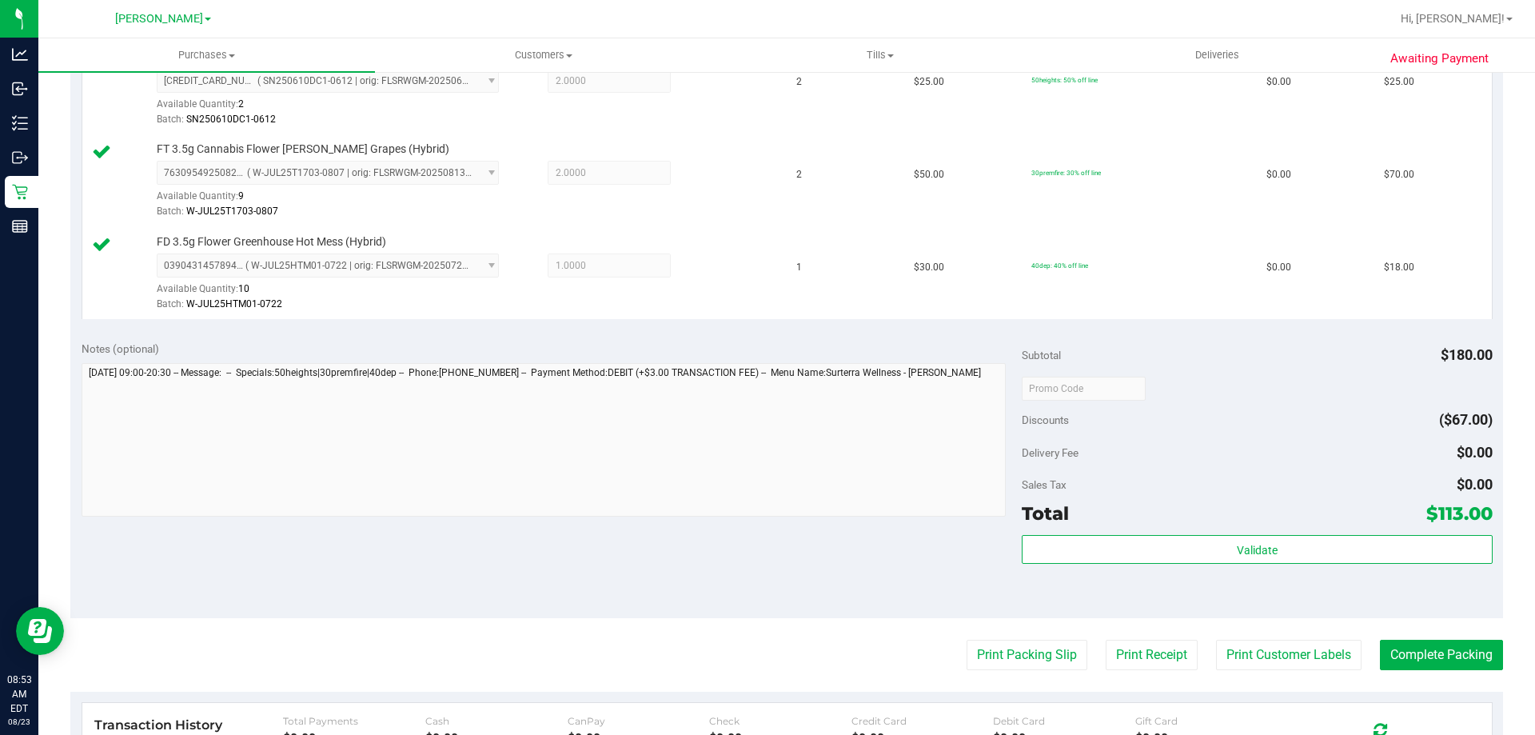
scroll to position [758, 0]
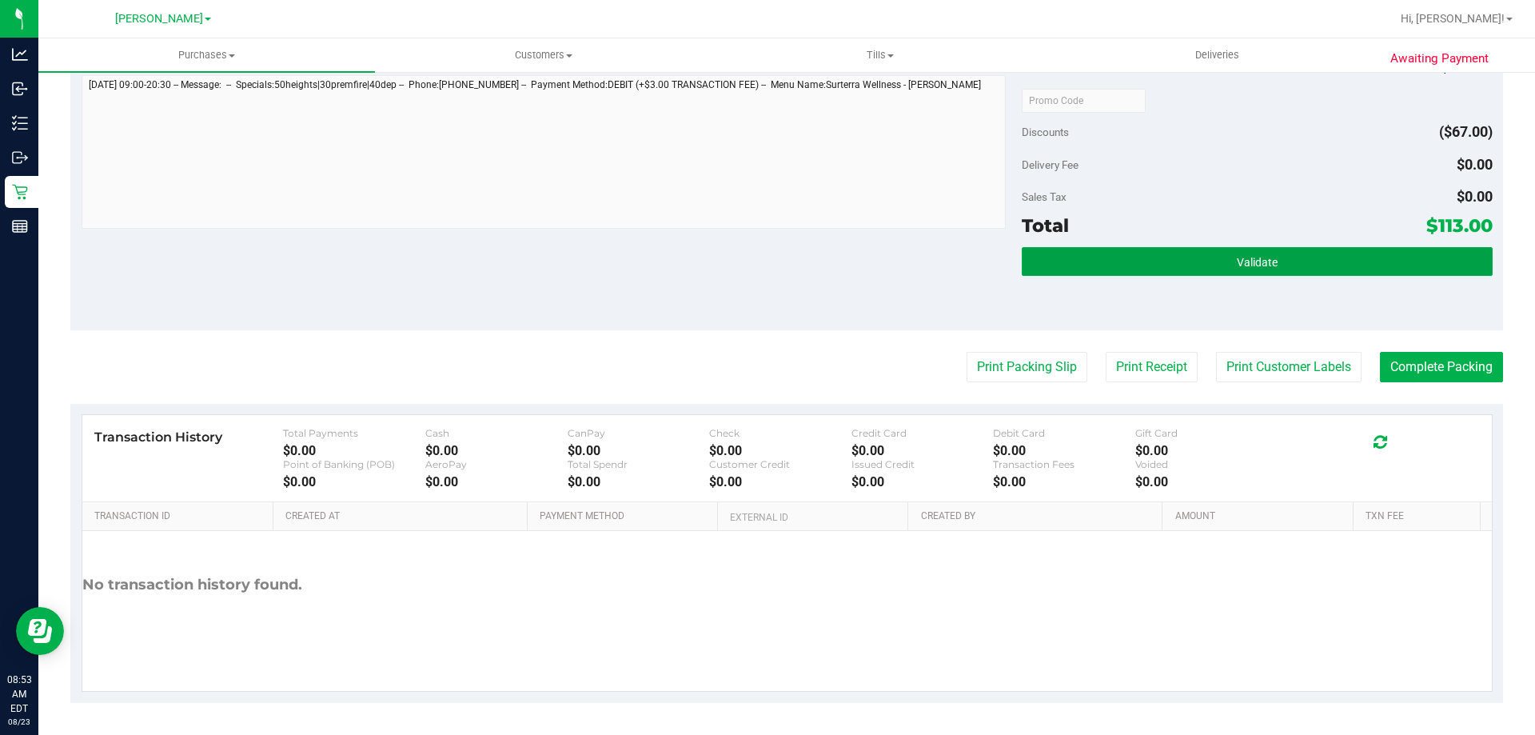
drag, startPoint x: 1298, startPoint y: 249, endPoint x: 952, endPoint y: 241, distance: 345.5
click at [1296, 249] on button "Validate" at bounding box center [1257, 261] width 470 height 29
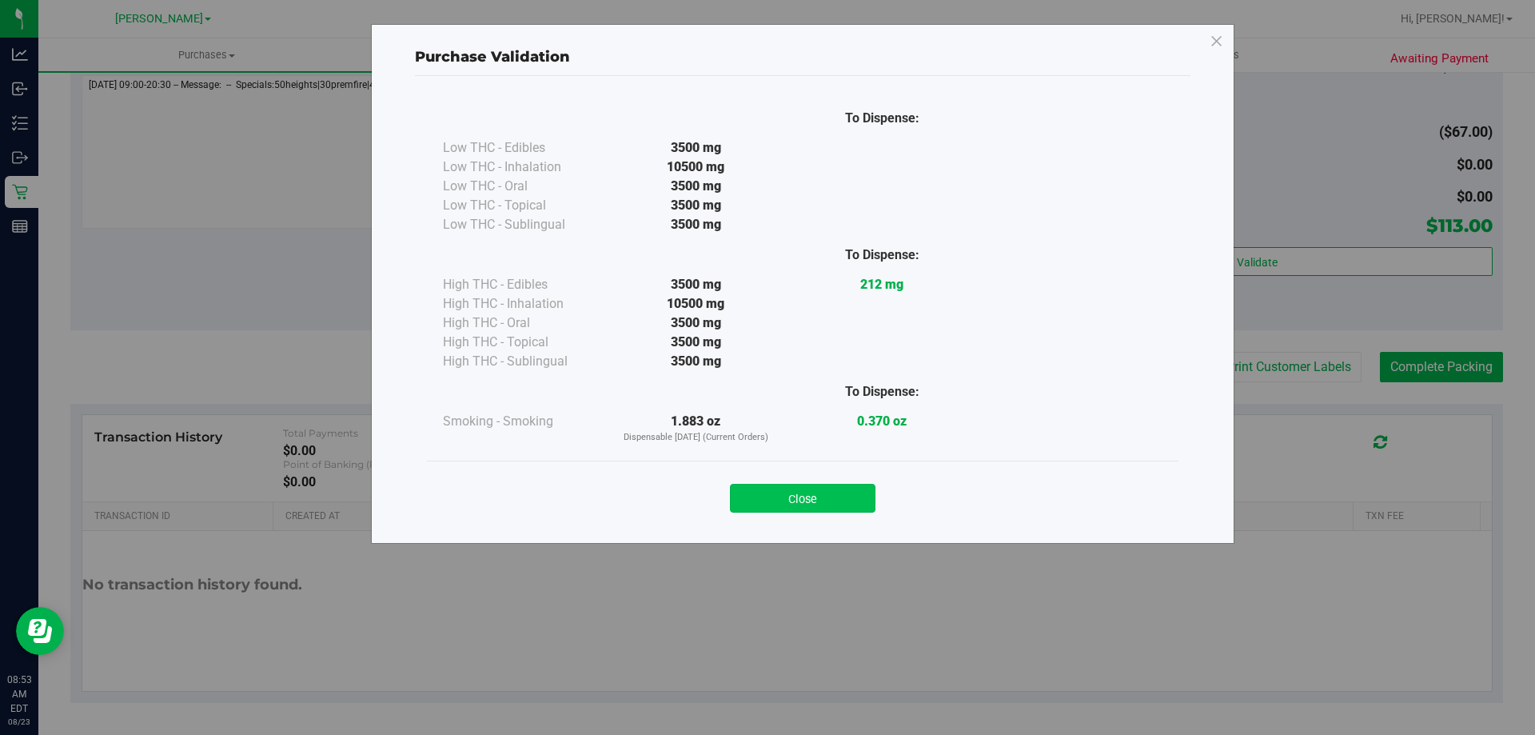
click at [739, 484] on button "Close" at bounding box center [803, 498] width 146 height 29
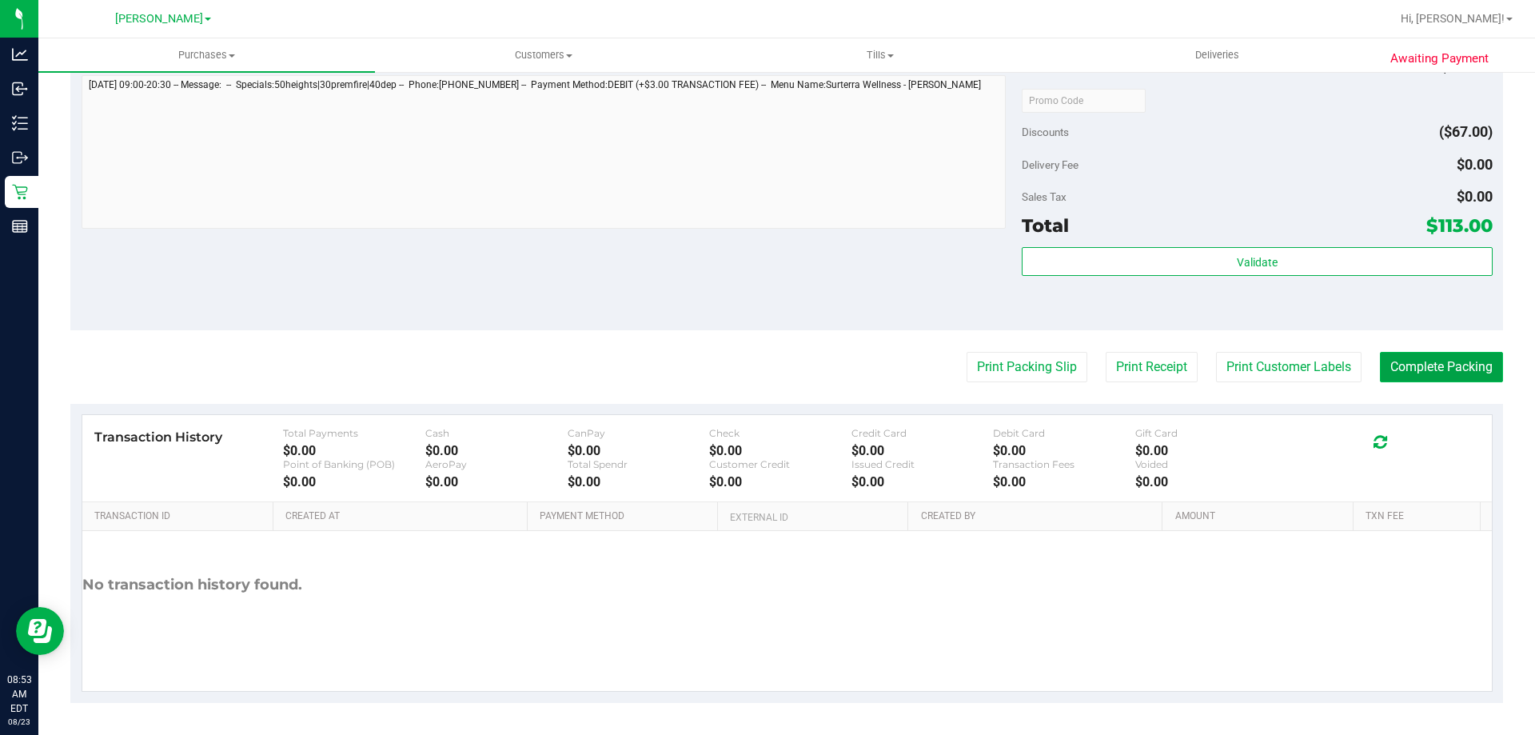
click at [1435, 363] on button "Complete Packing" at bounding box center [1441, 367] width 123 height 30
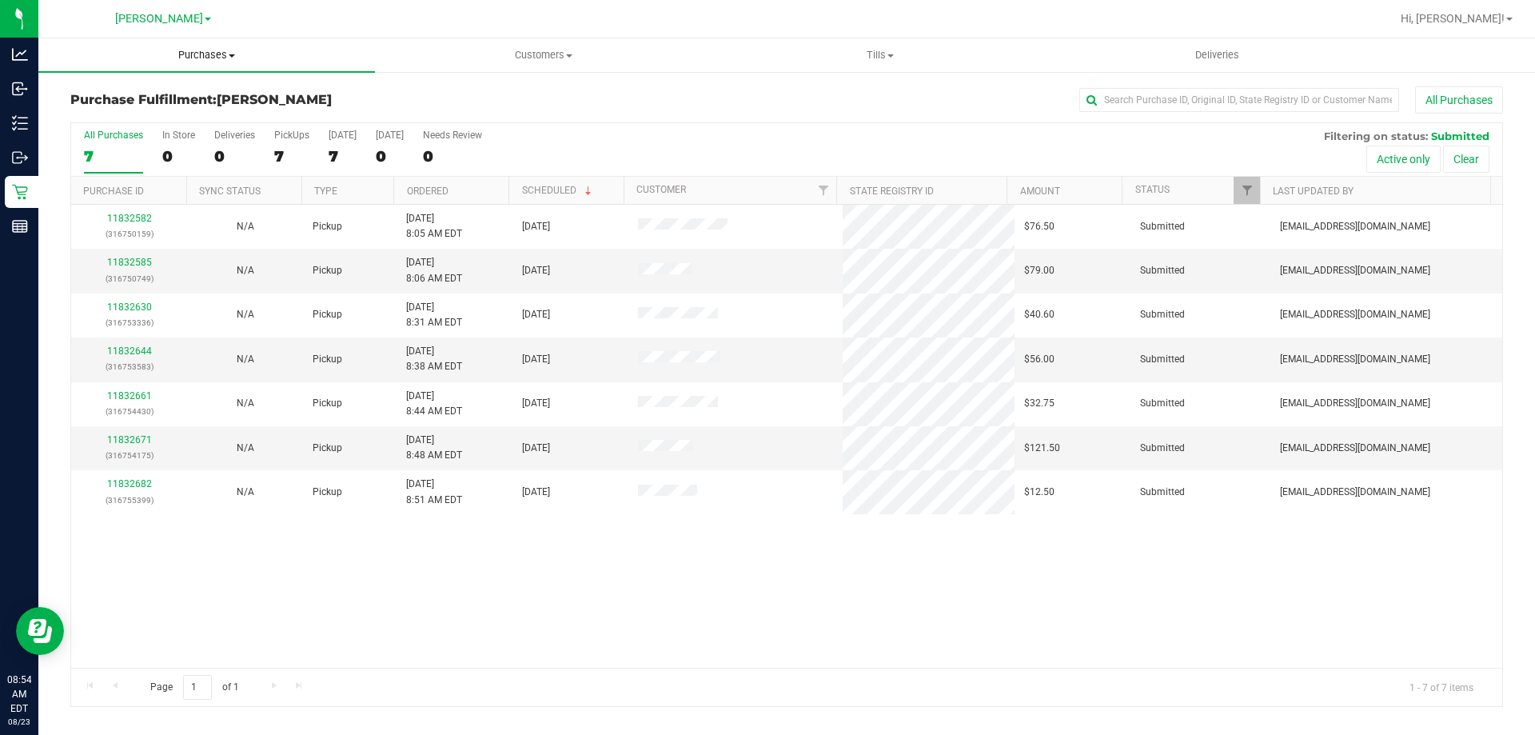
click at [185, 50] on span "Purchases" at bounding box center [206, 55] width 337 height 14
click at [140, 92] on span "Summary of purchases" at bounding box center [120, 97] width 164 height 14
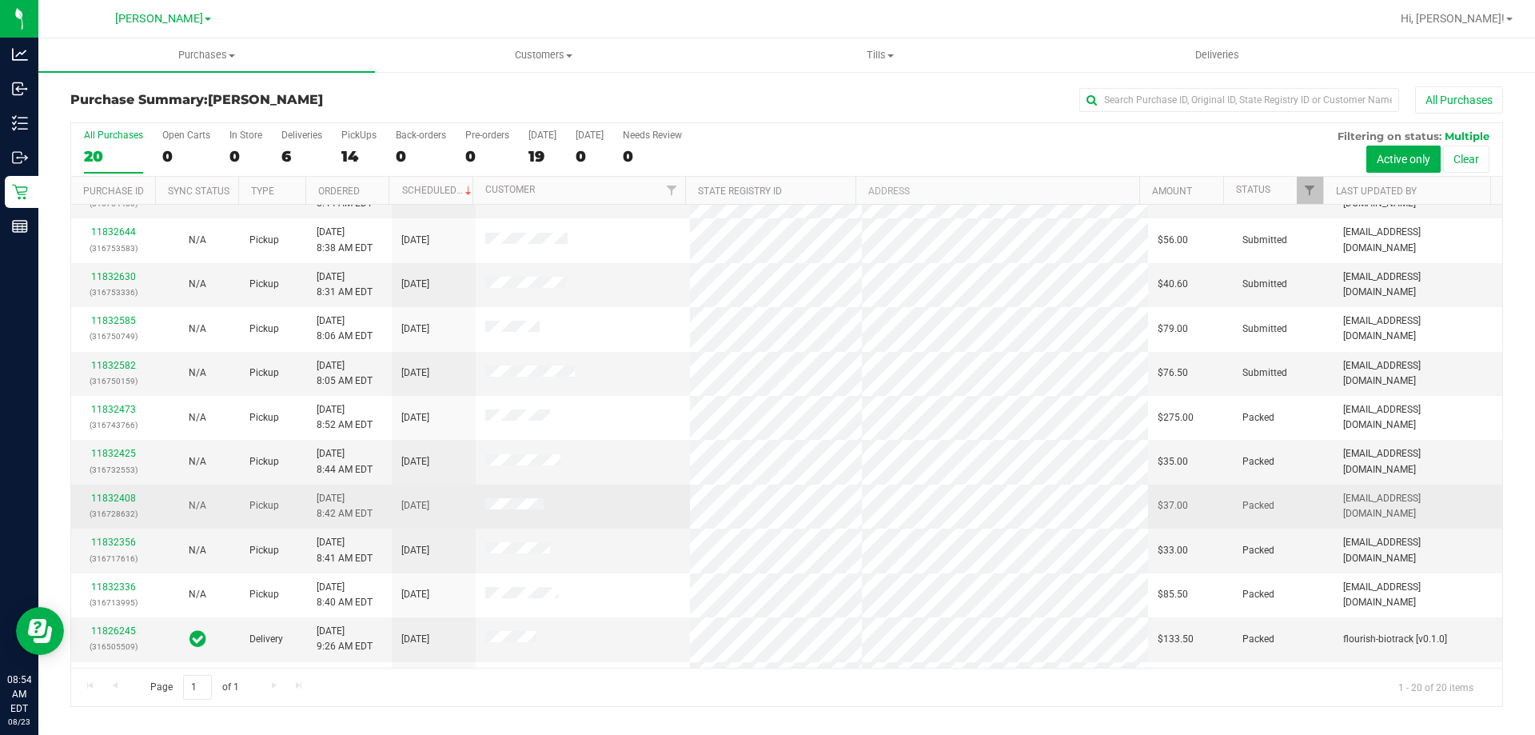
scroll to position [320, 0]
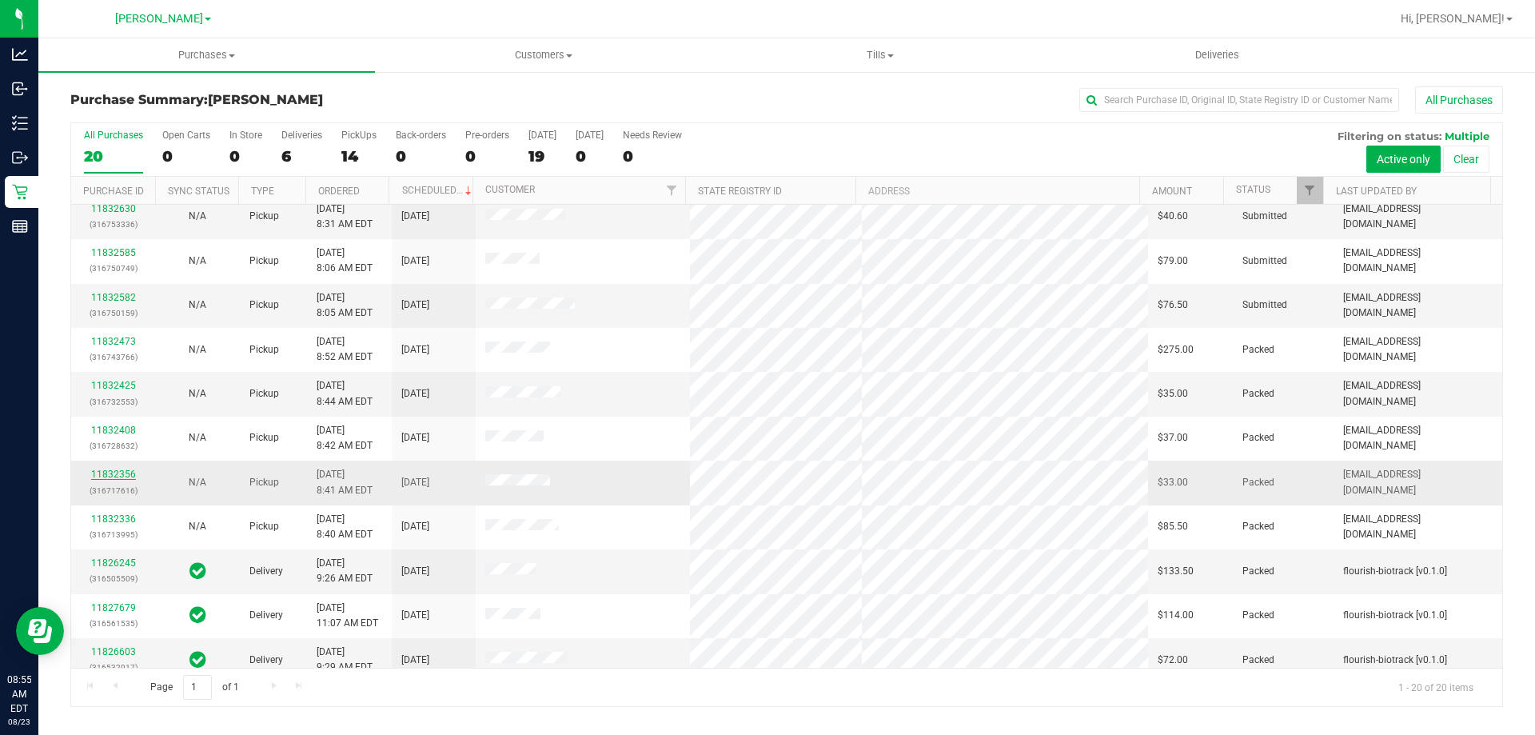
click at [122, 472] on link "11832356" at bounding box center [113, 473] width 45 height 11
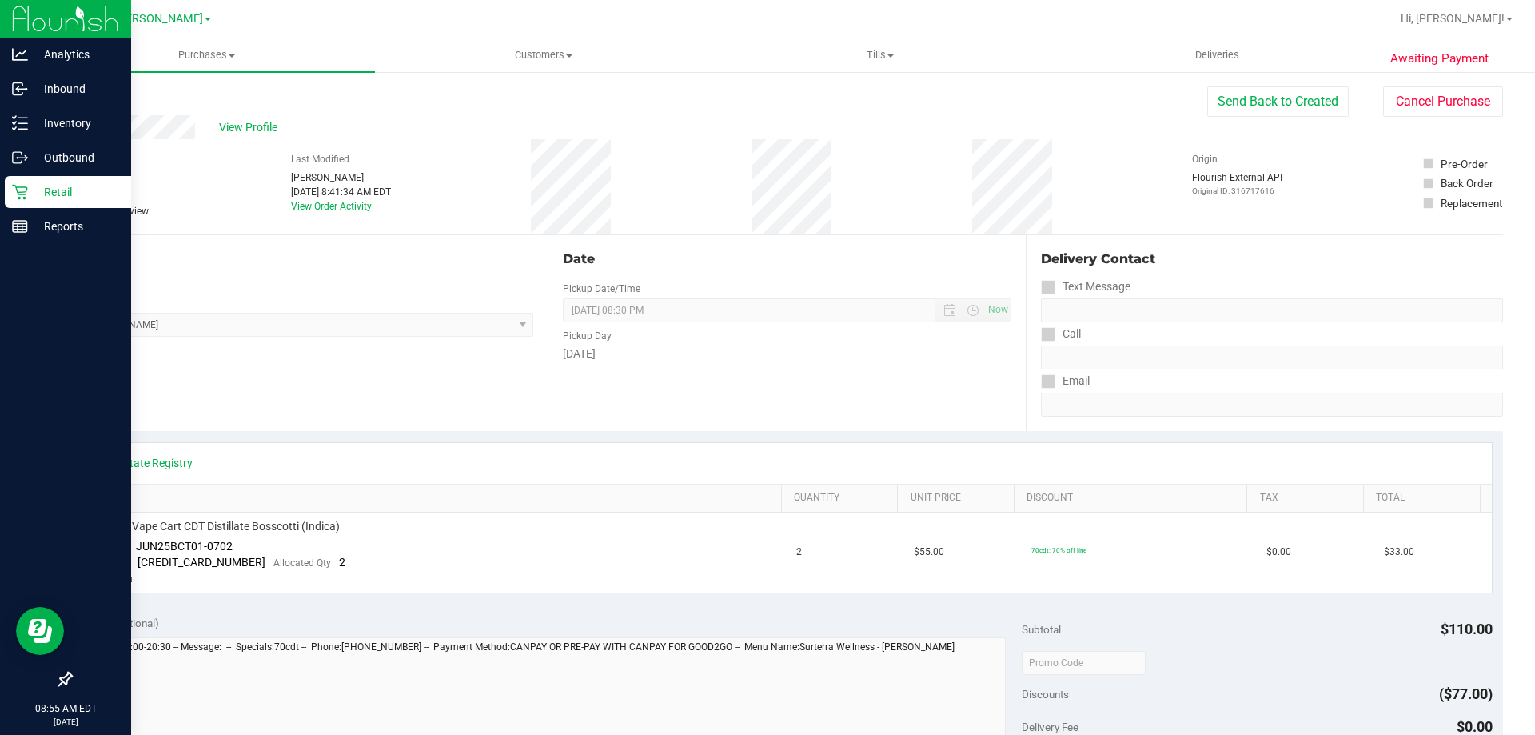
click at [38, 198] on p "Retail" at bounding box center [76, 191] width 96 height 19
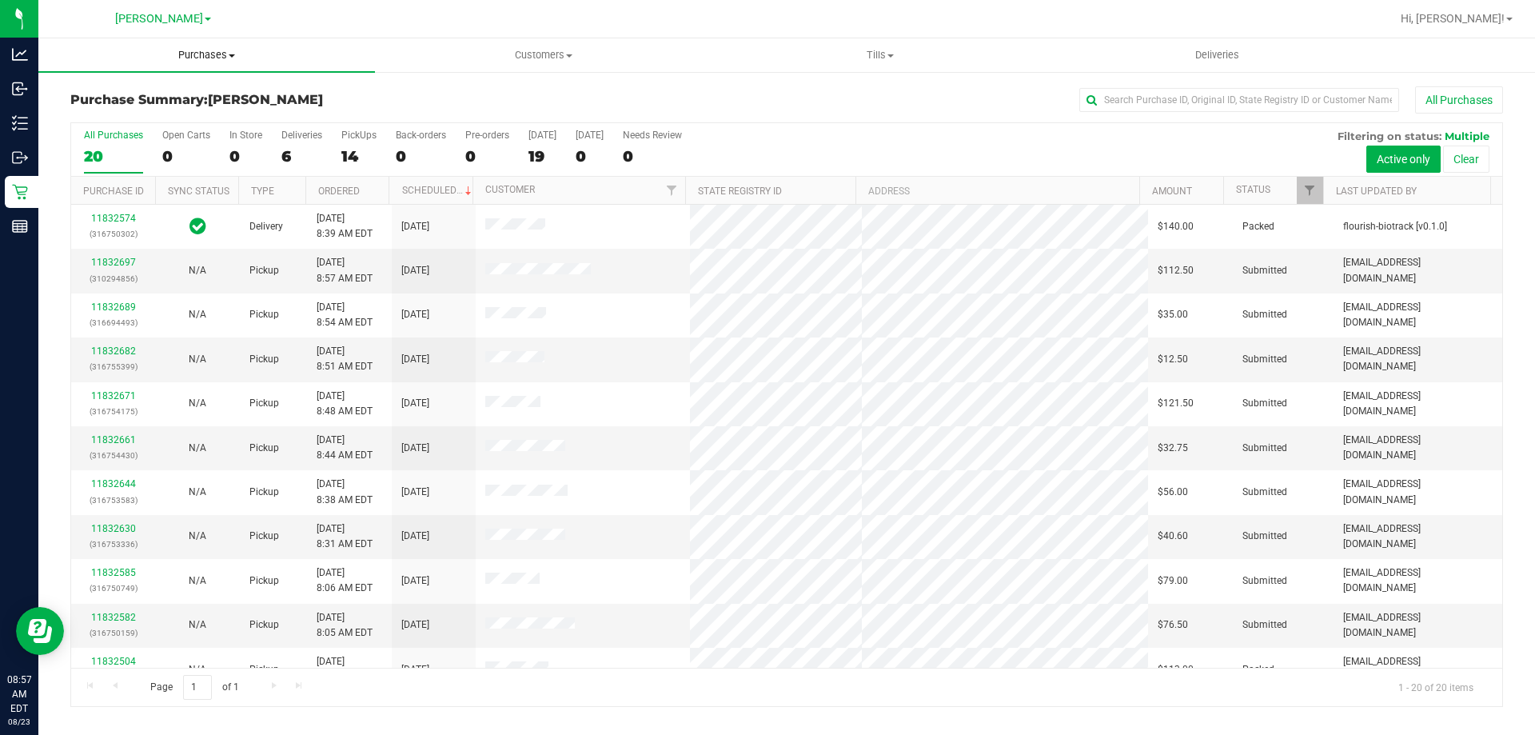
click at [210, 48] on span "Purchases" at bounding box center [206, 55] width 337 height 14
click at [123, 116] on span "Fulfillment" at bounding box center [87, 116] width 99 height 14
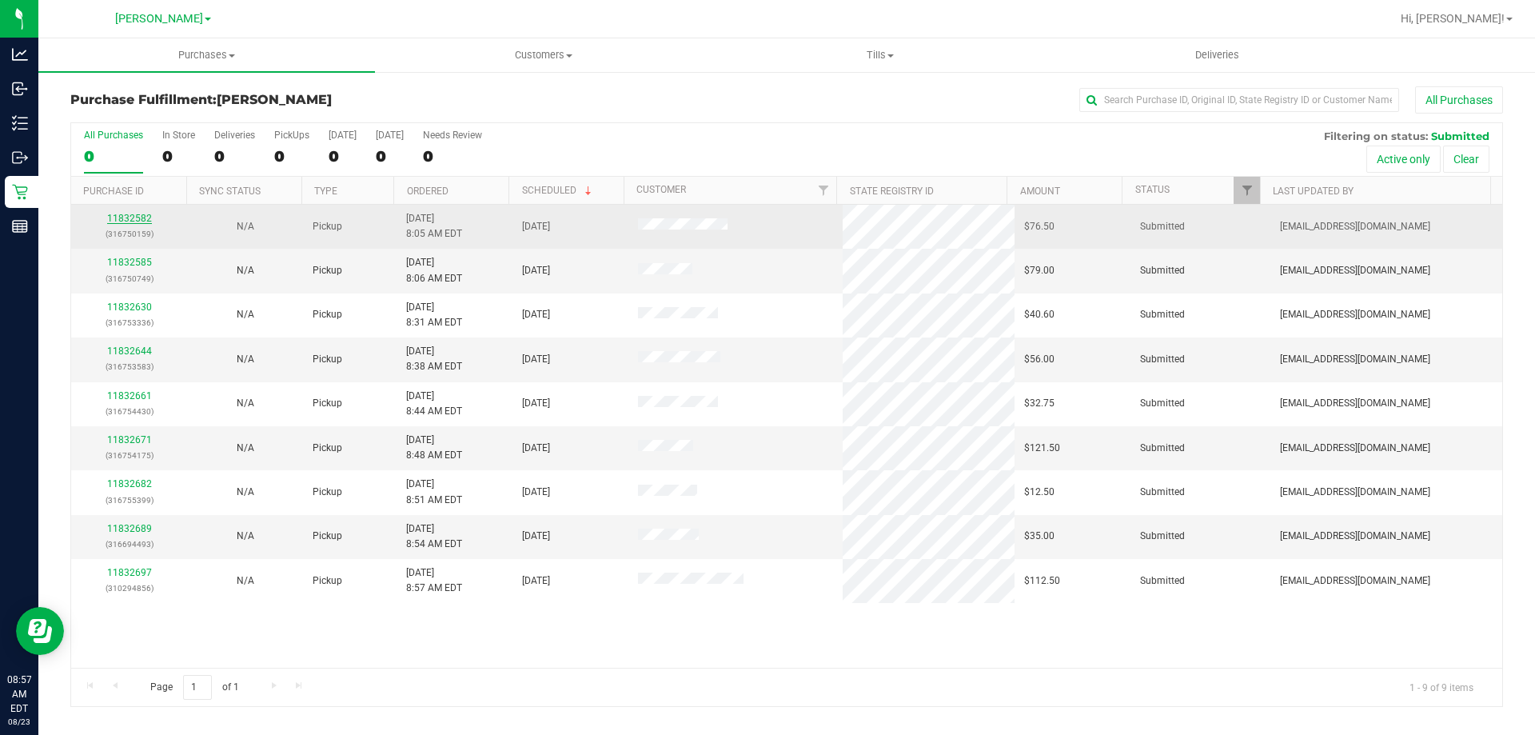
click at [121, 218] on link "11832582" at bounding box center [129, 218] width 45 height 11
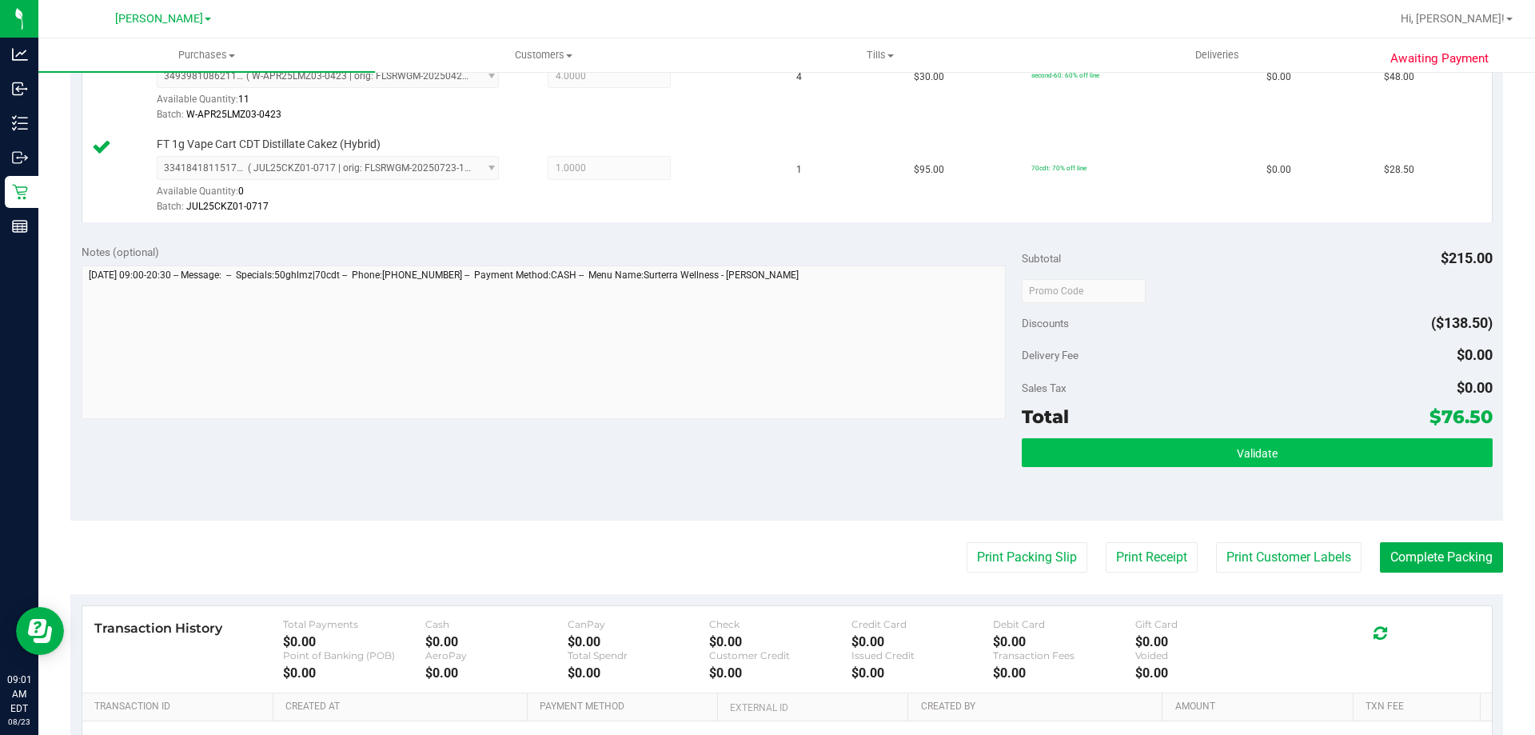
scroll to position [478, 0]
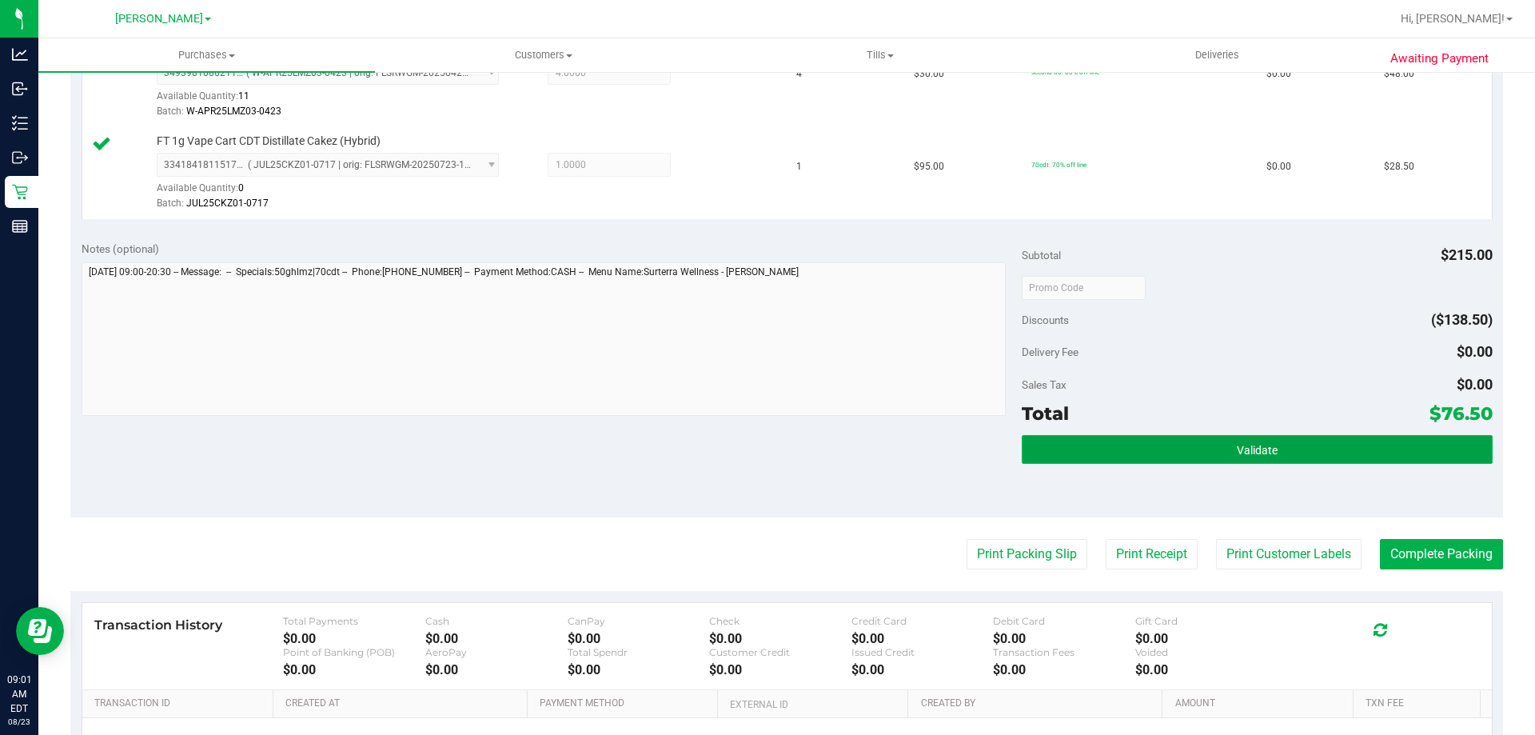
click at [1346, 456] on button "Validate" at bounding box center [1257, 449] width 470 height 29
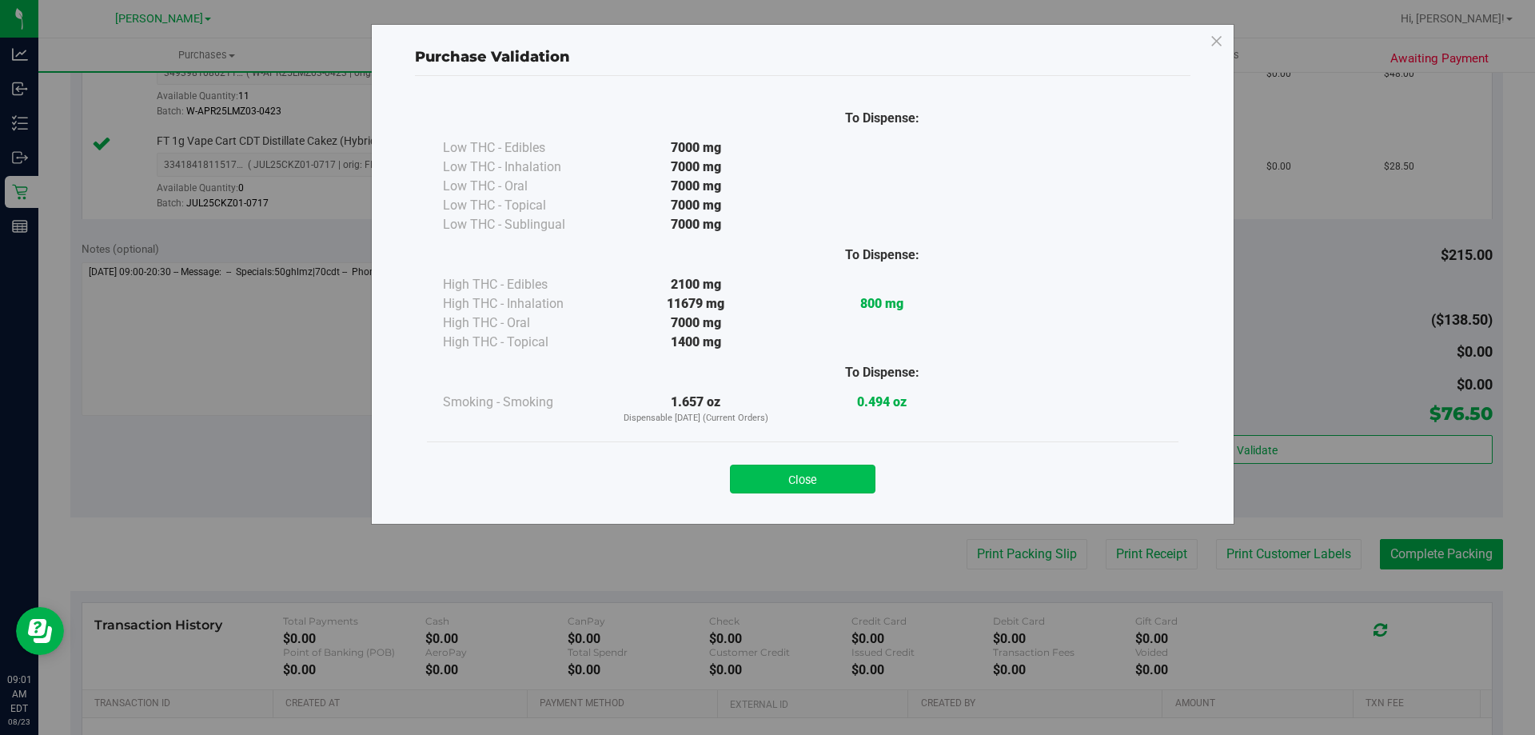
click at [800, 476] on button "Close" at bounding box center [803, 478] width 146 height 29
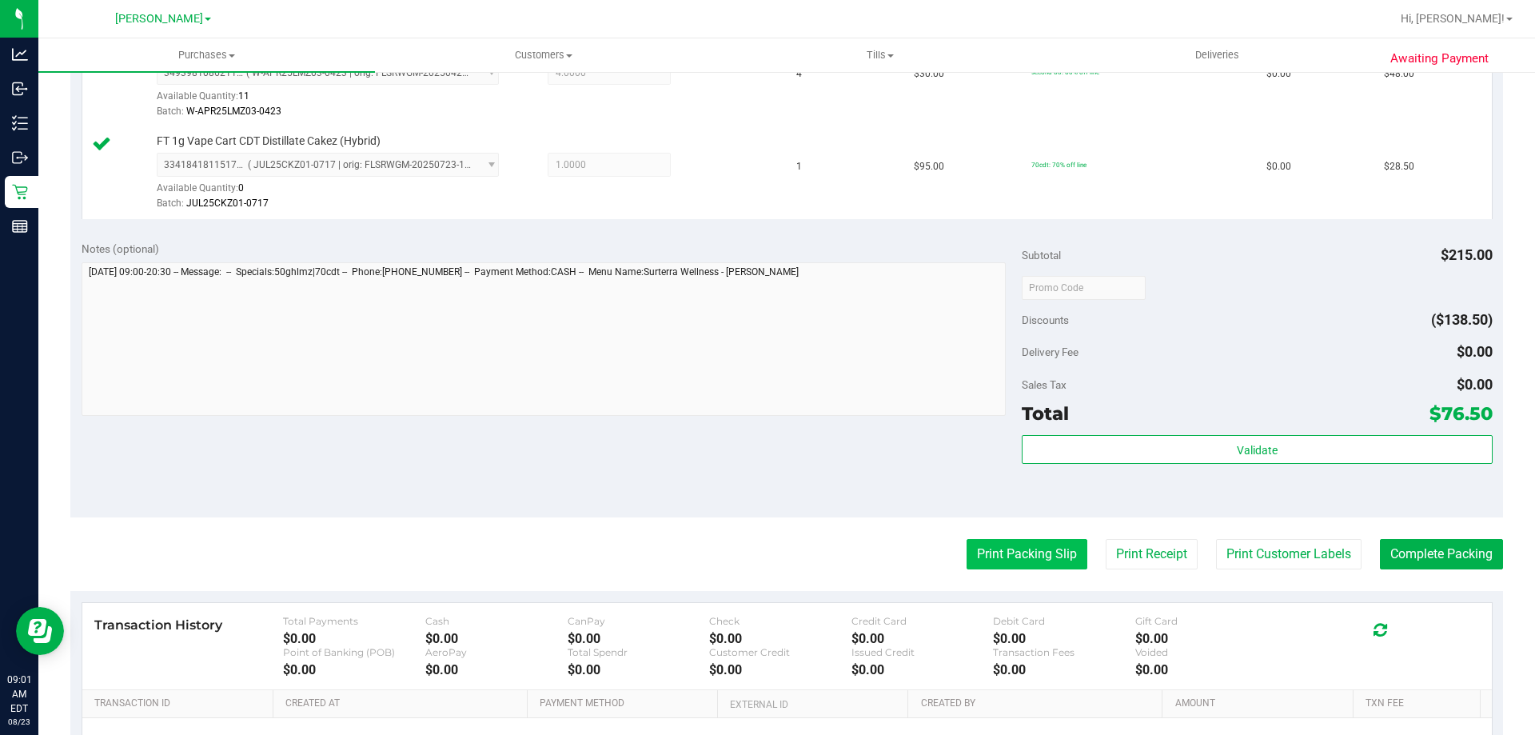
click at [983, 554] on button "Print Packing Slip" at bounding box center [1027, 554] width 121 height 30
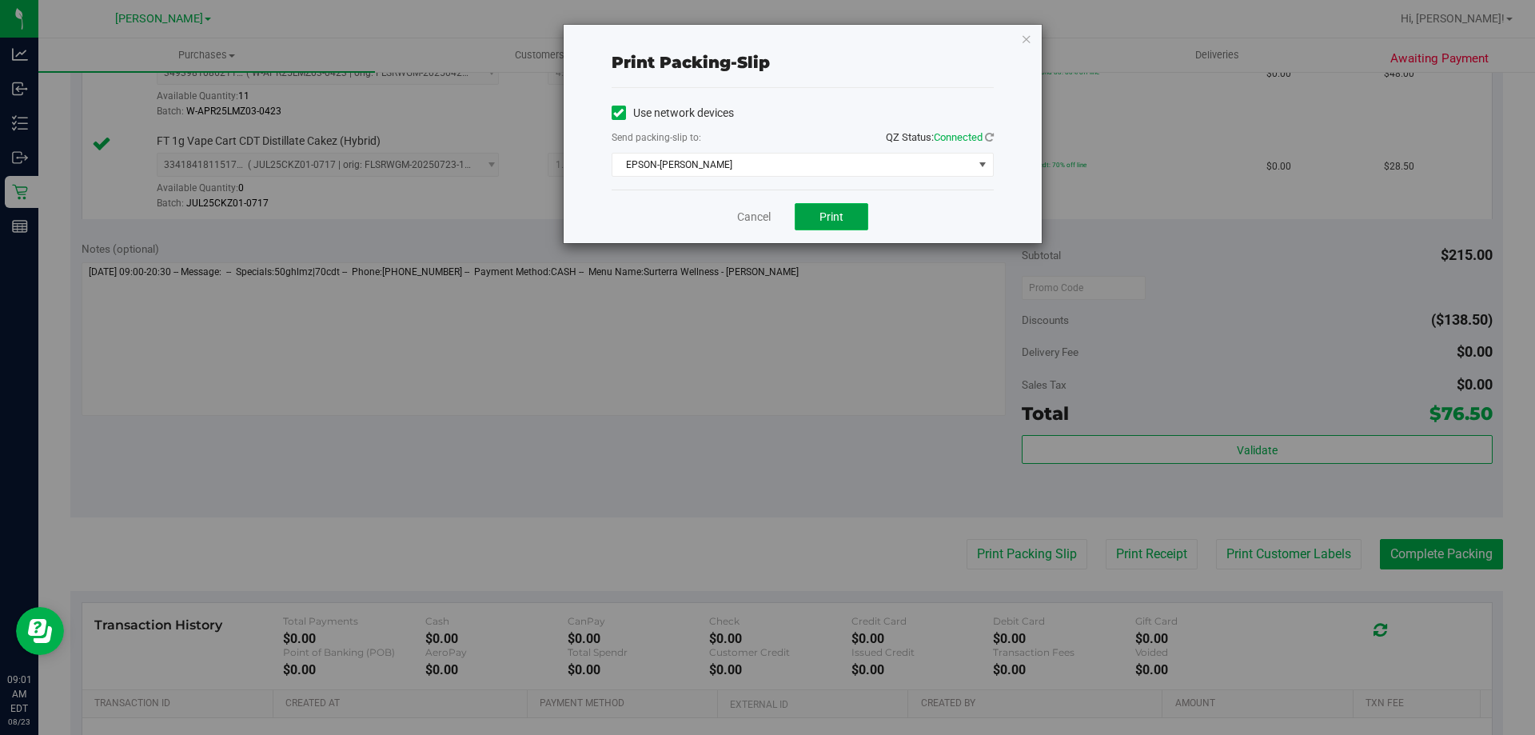
click at [807, 217] on button "Print" at bounding box center [832, 216] width 74 height 27
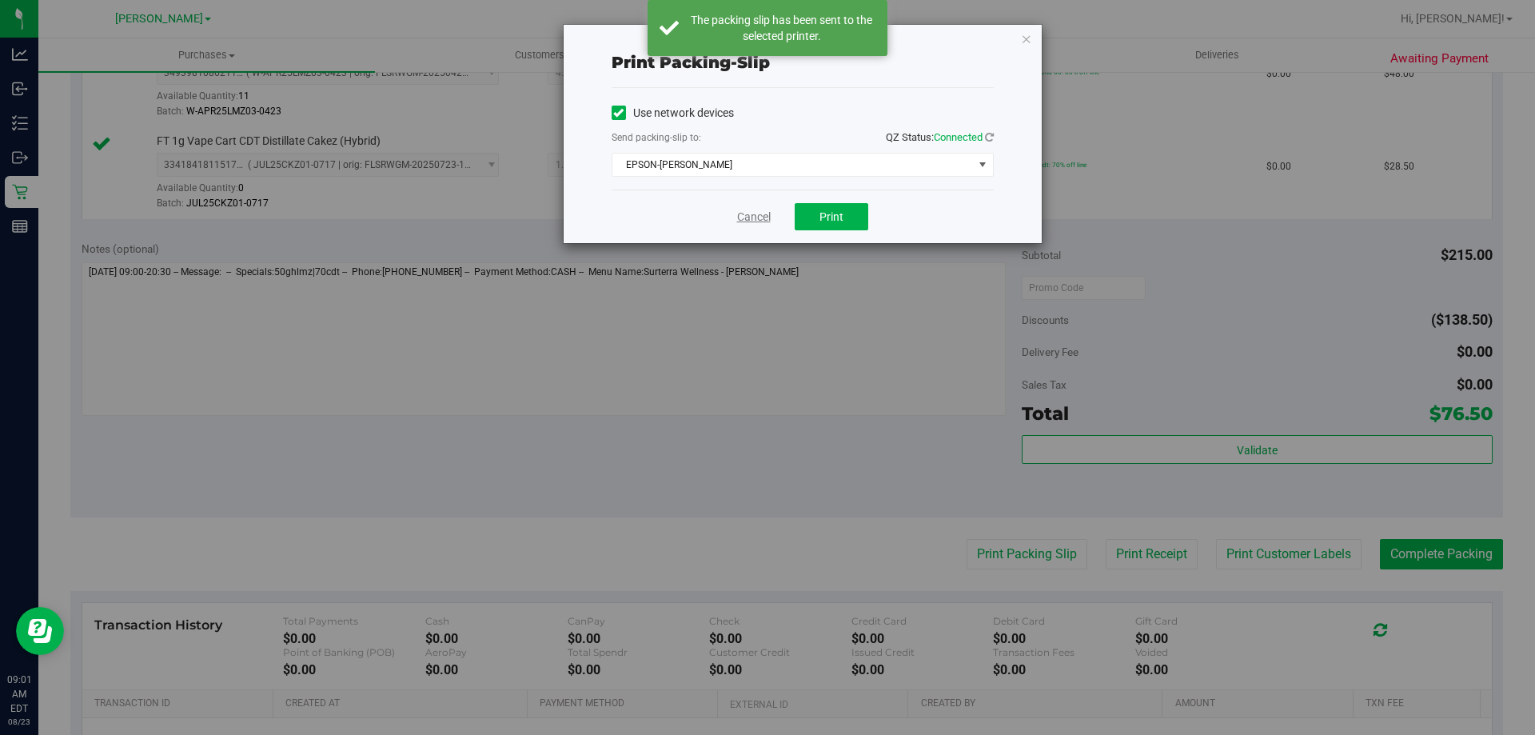
click at [771, 221] on link "Cancel" at bounding box center [754, 217] width 34 height 17
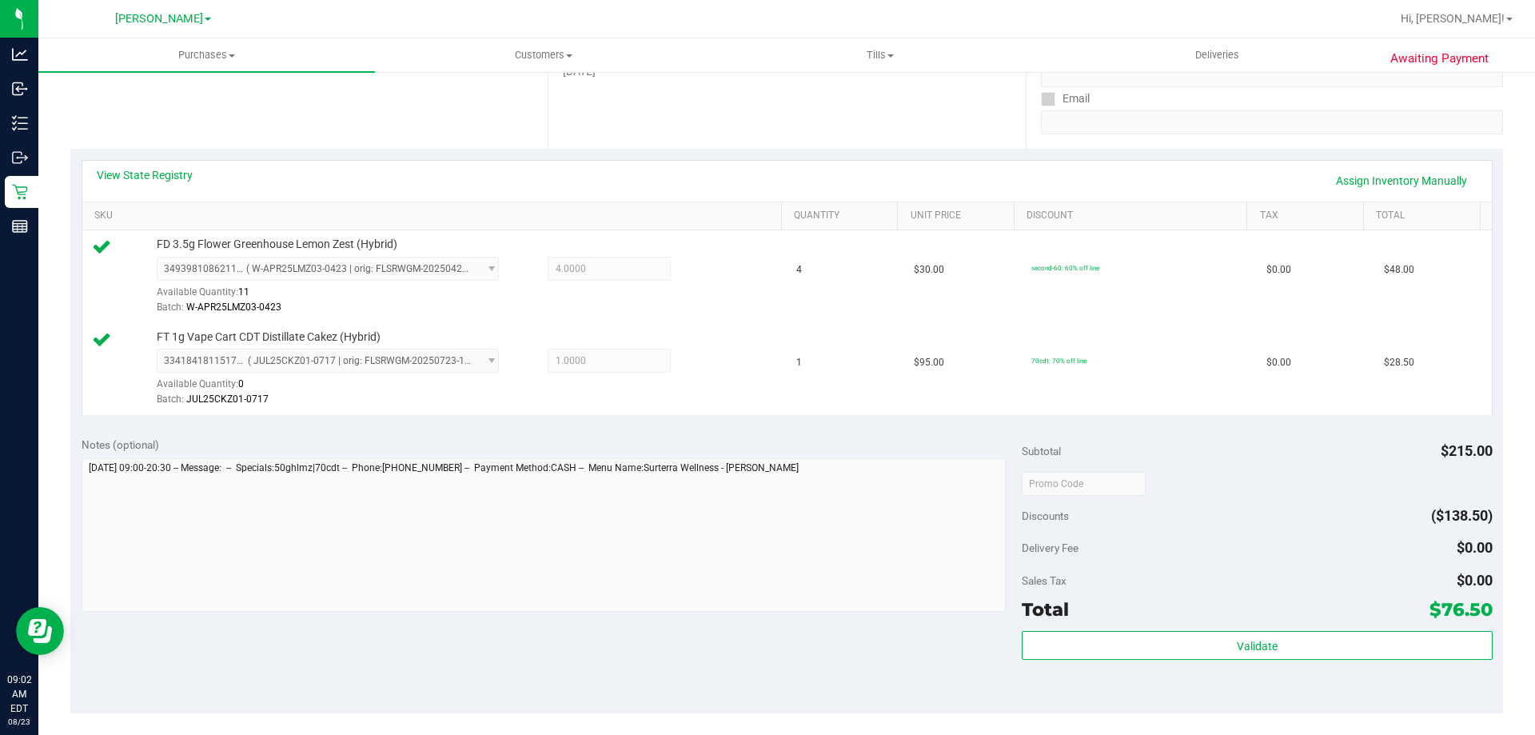
scroll to position [301, 0]
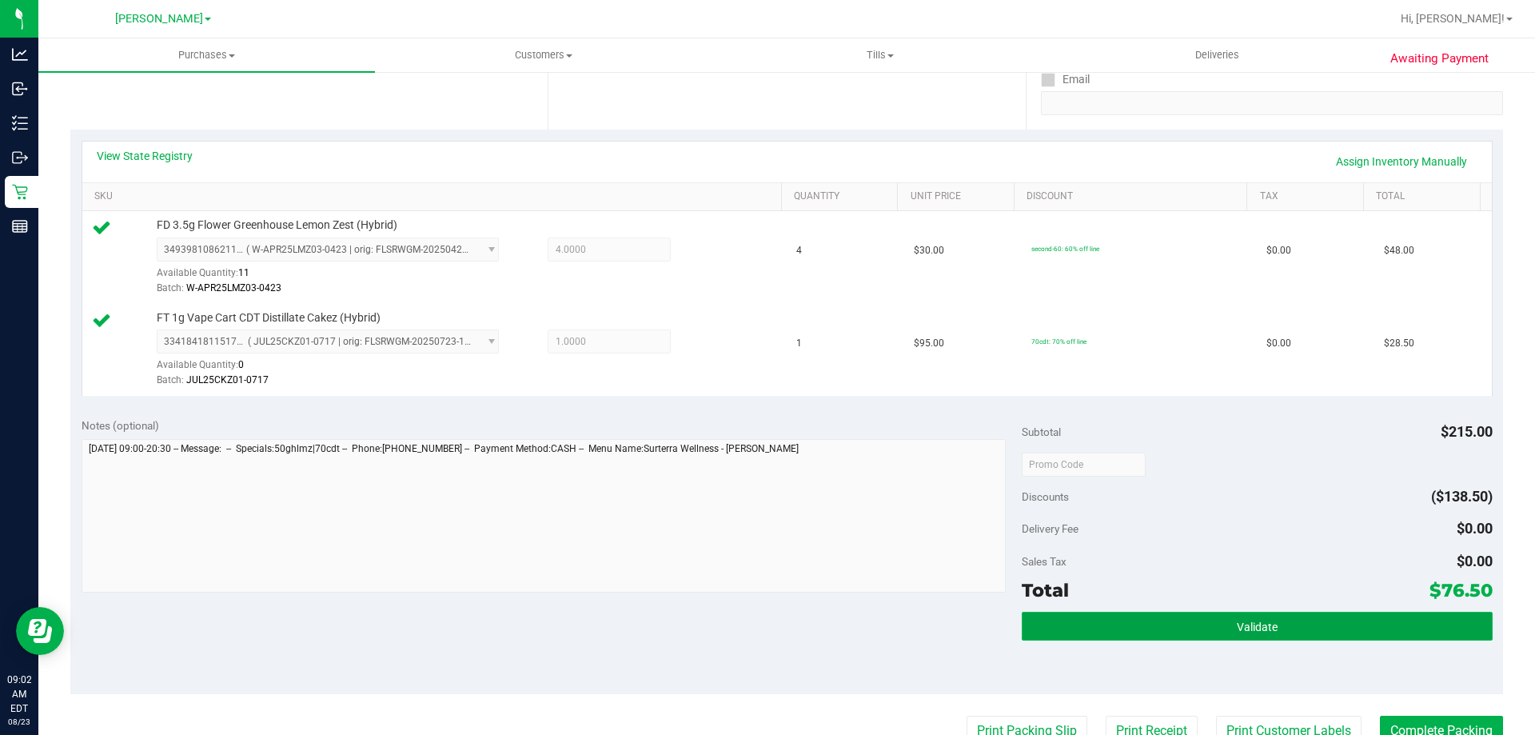
click at [1296, 626] on button "Validate" at bounding box center [1257, 626] width 470 height 29
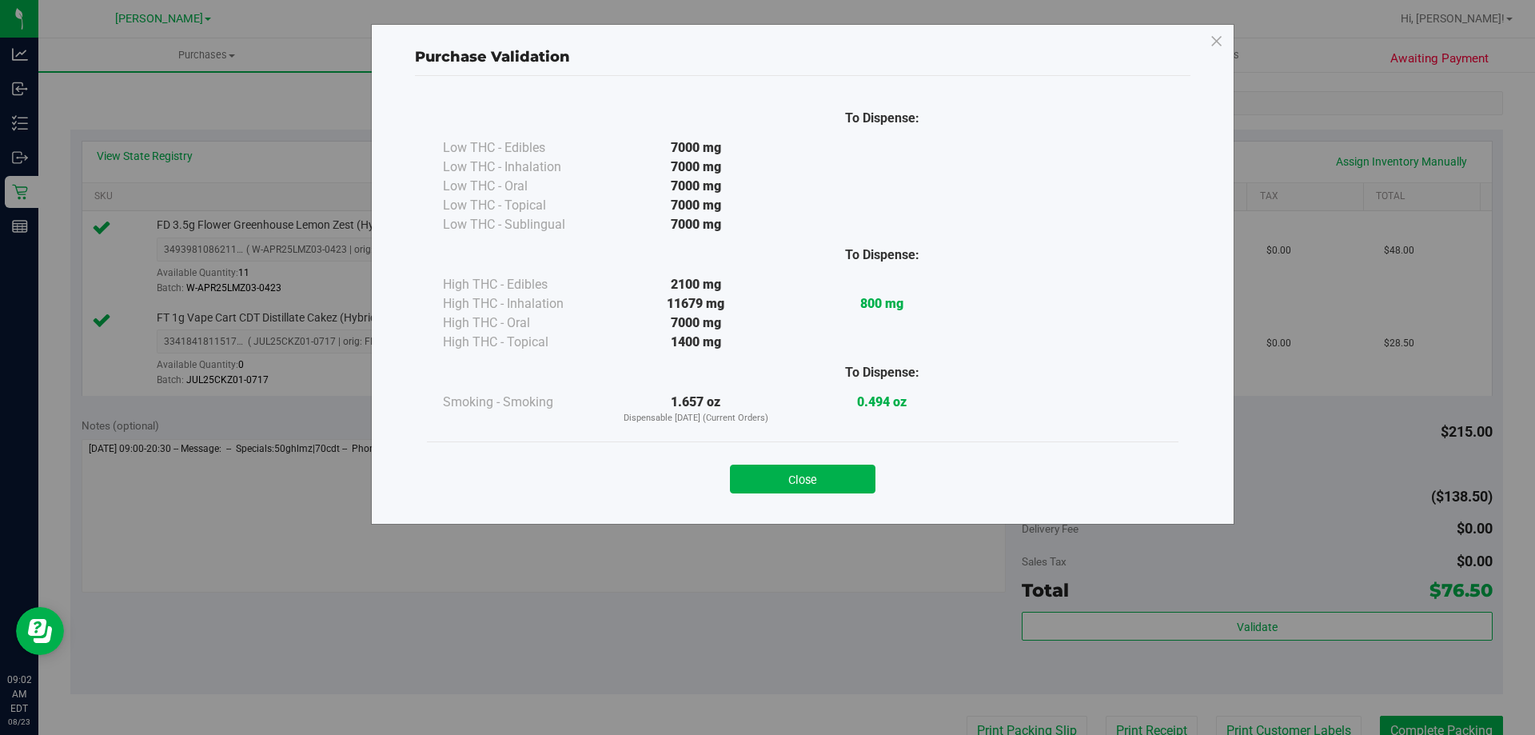
click at [786, 463] on div "Close" at bounding box center [803, 474] width 728 height 40
click at [795, 481] on button "Close" at bounding box center [803, 478] width 146 height 29
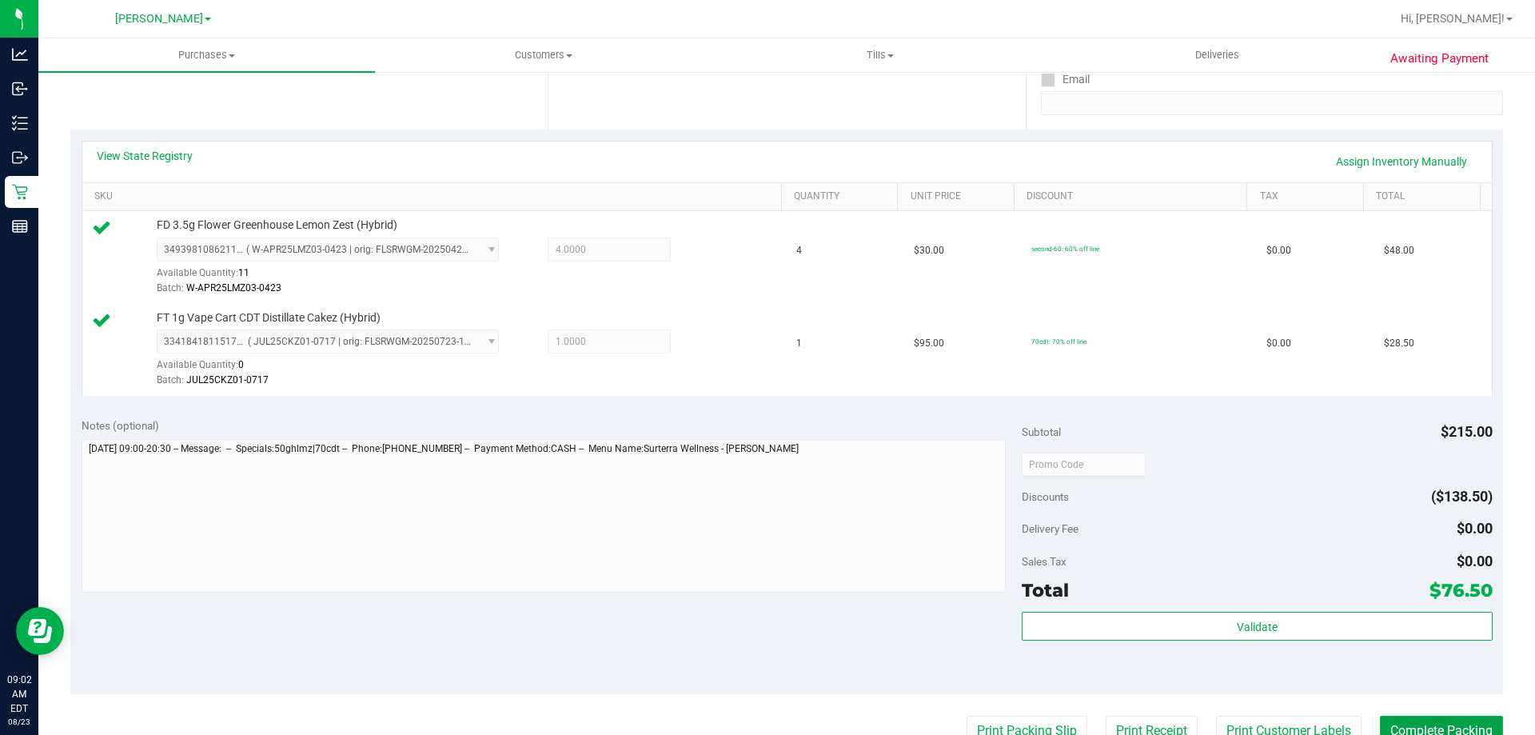
click at [1441, 723] on button "Complete Packing" at bounding box center [1441, 731] width 123 height 30
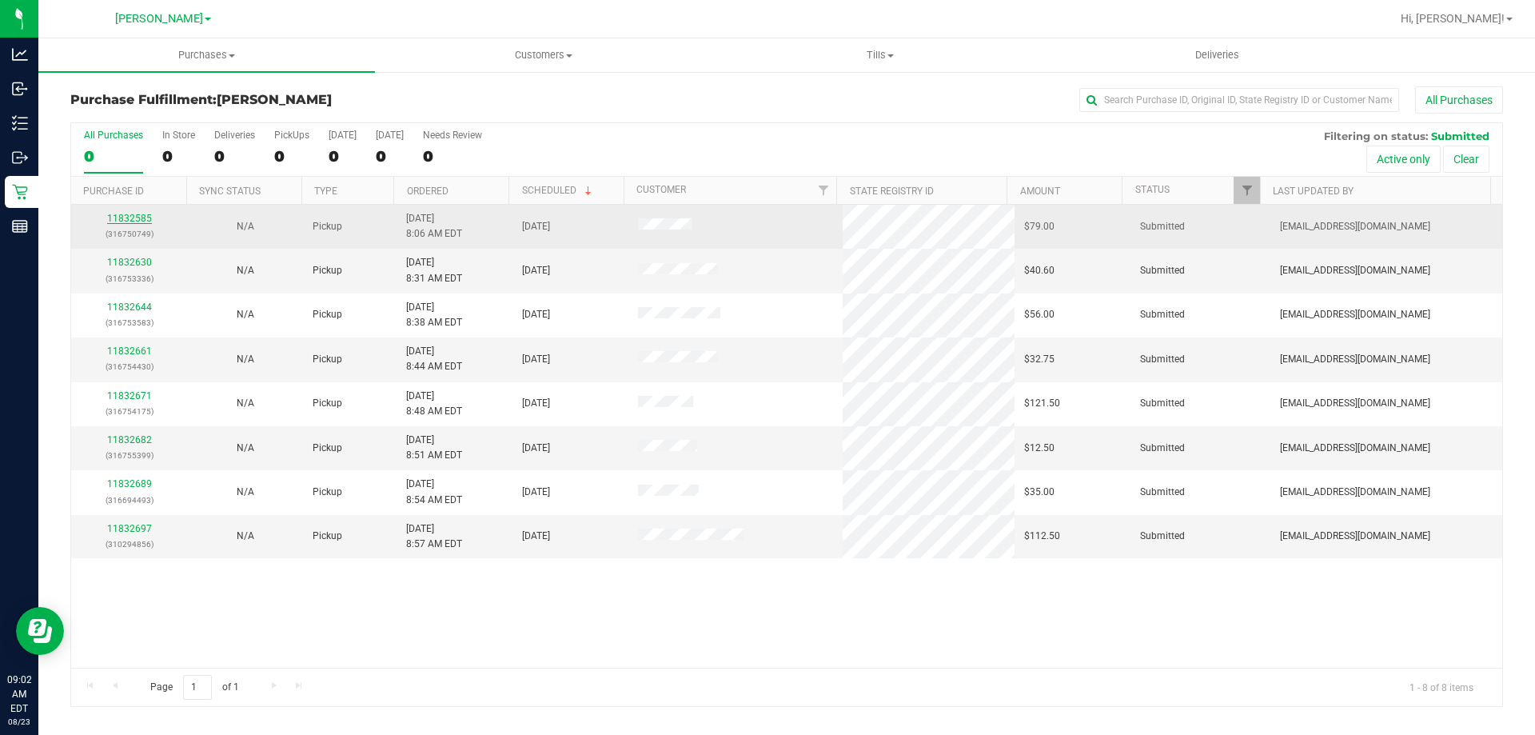
click at [121, 218] on link "11832585" at bounding box center [129, 218] width 45 height 11
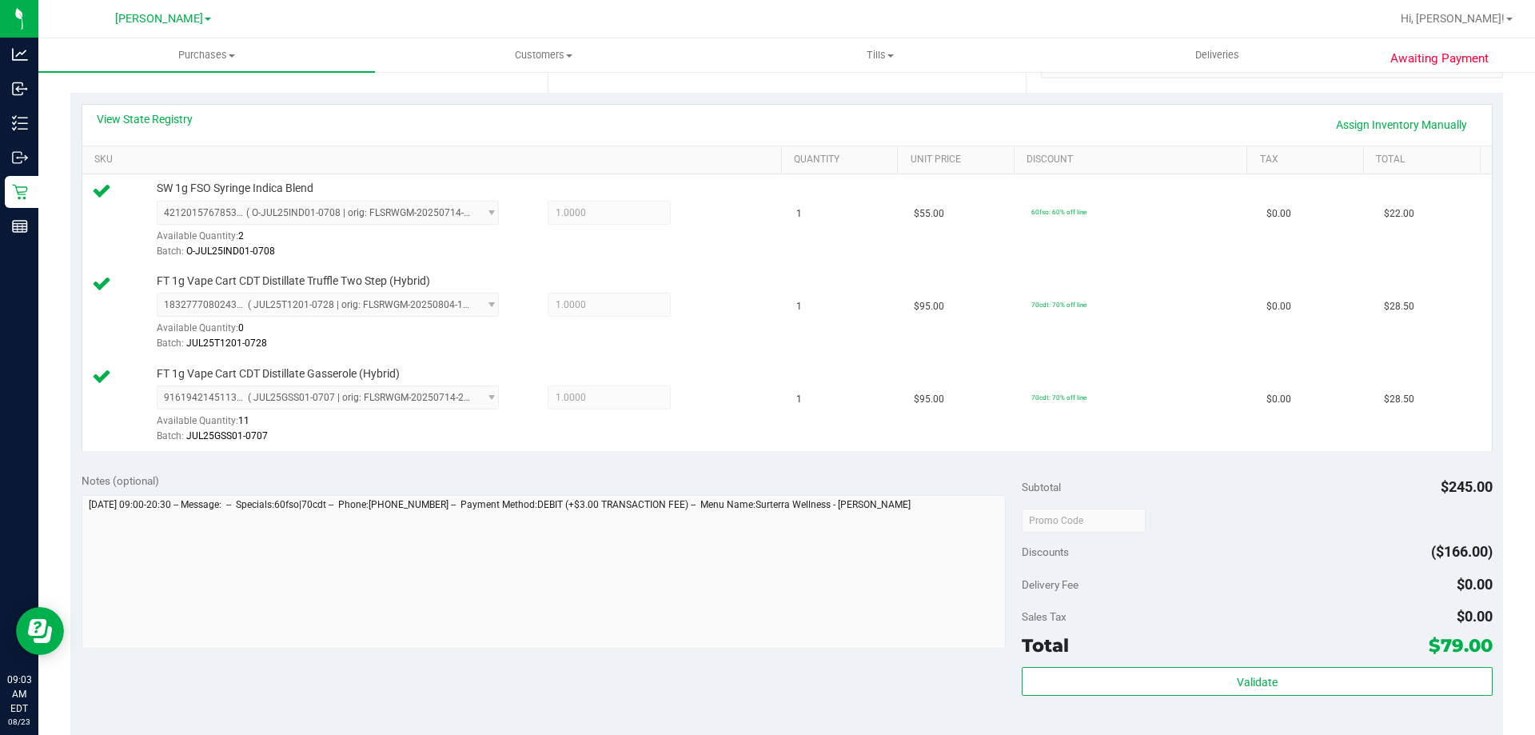
scroll to position [361, 0]
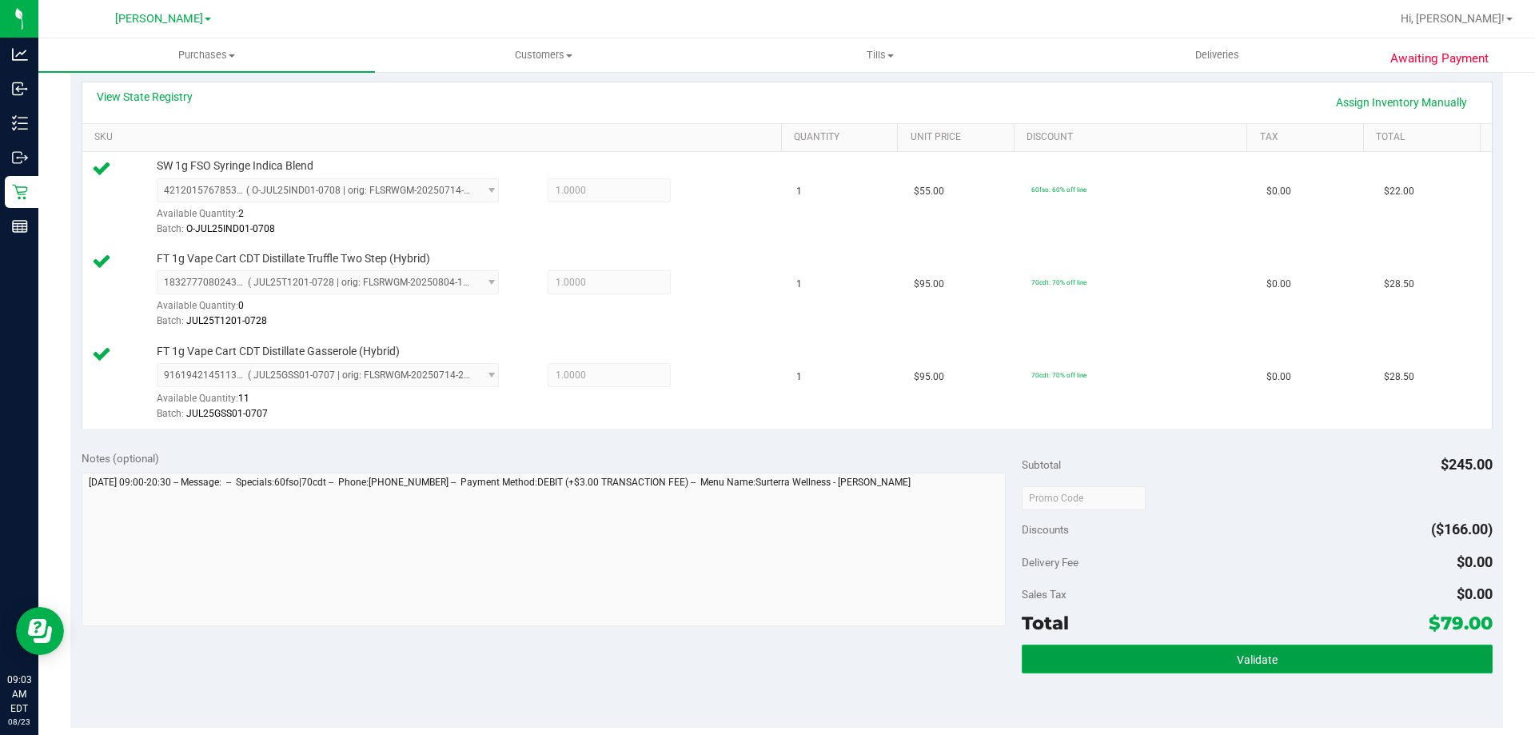
click at [1247, 668] on button "Validate" at bounding box center [1257, 658] width 470 height 29
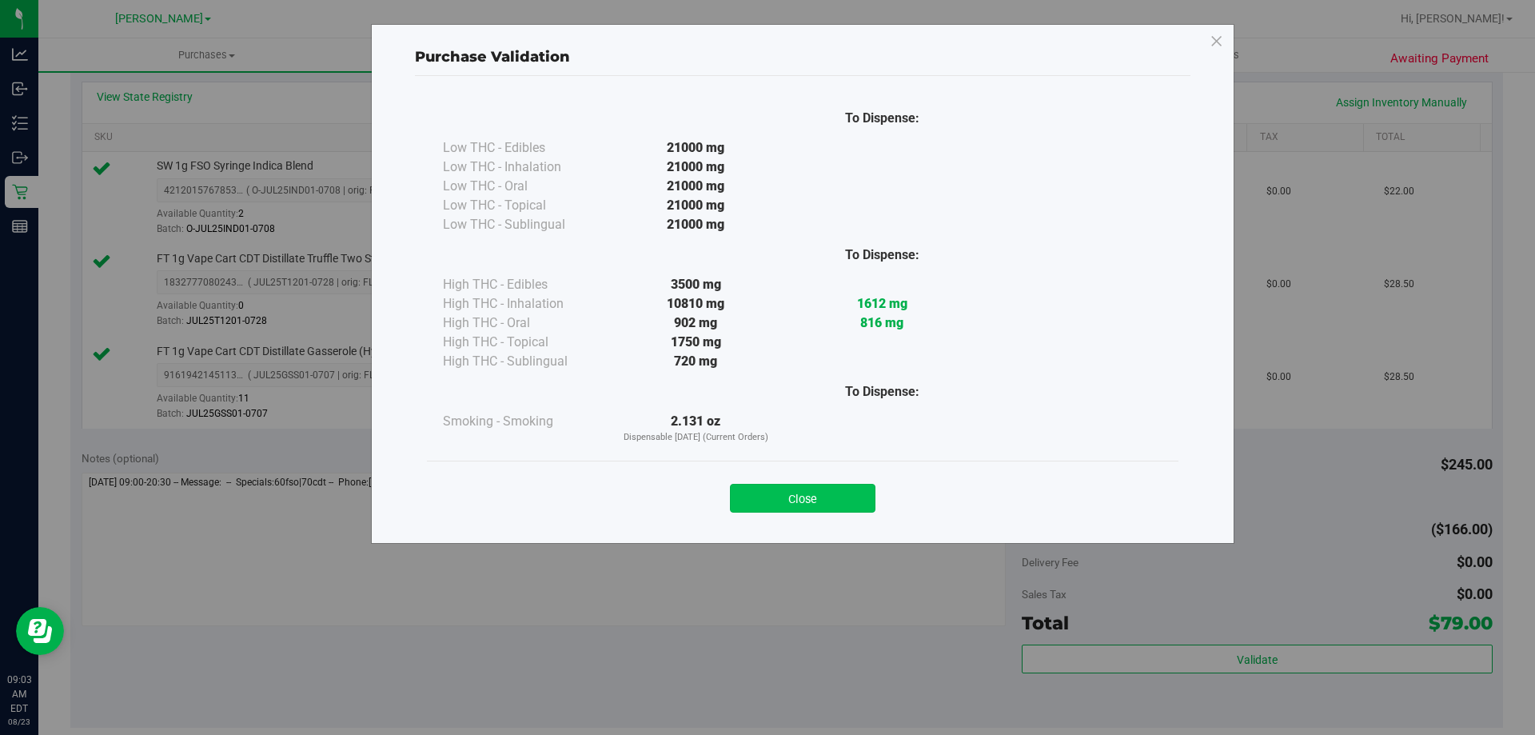
click at [790, 486] on button "Close" at bounding box center [803, 498] width 146 height 29
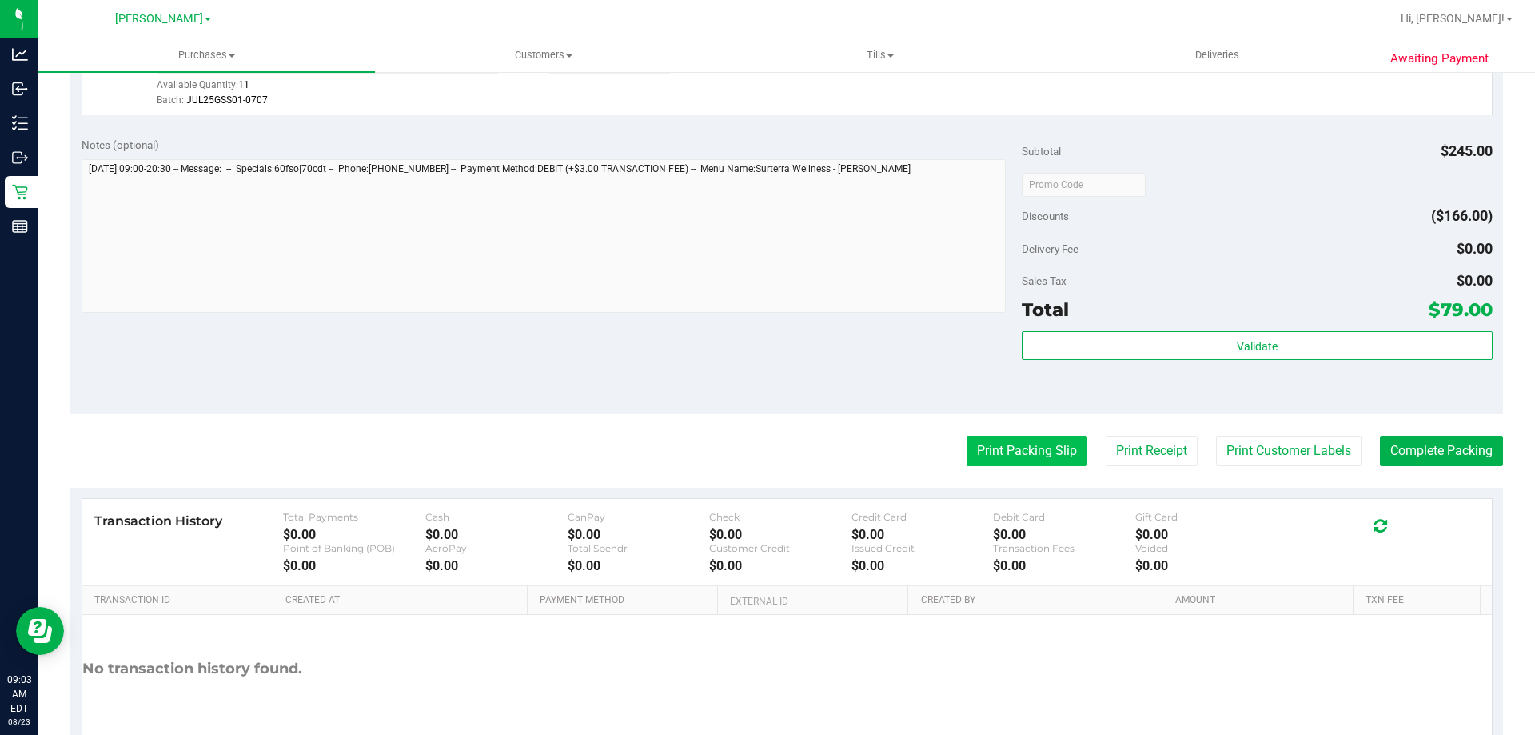
scroll to position [685, 0]
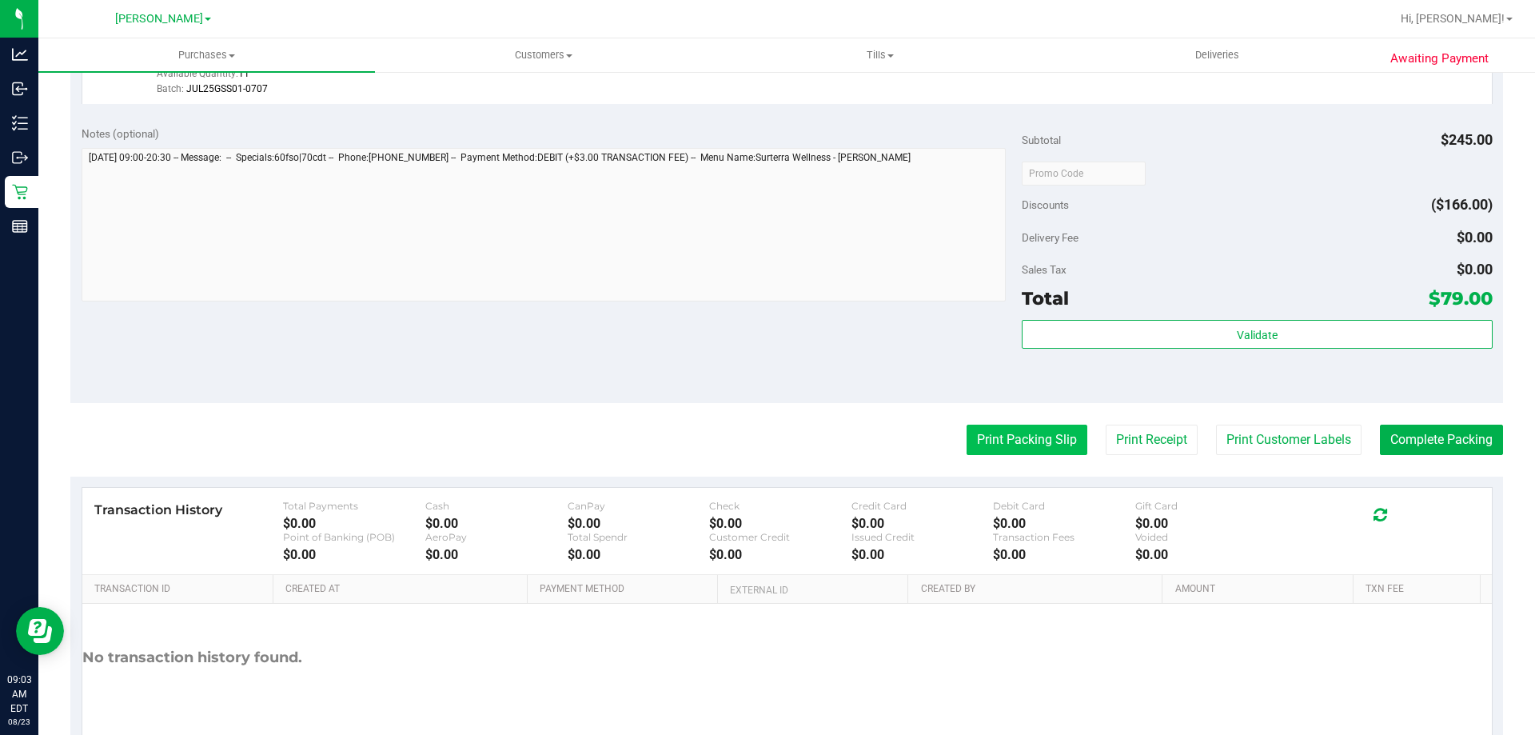
click at [971, 441] on button "Print Packing Slip" at bounding box center [1027, 440] width 121 height 30
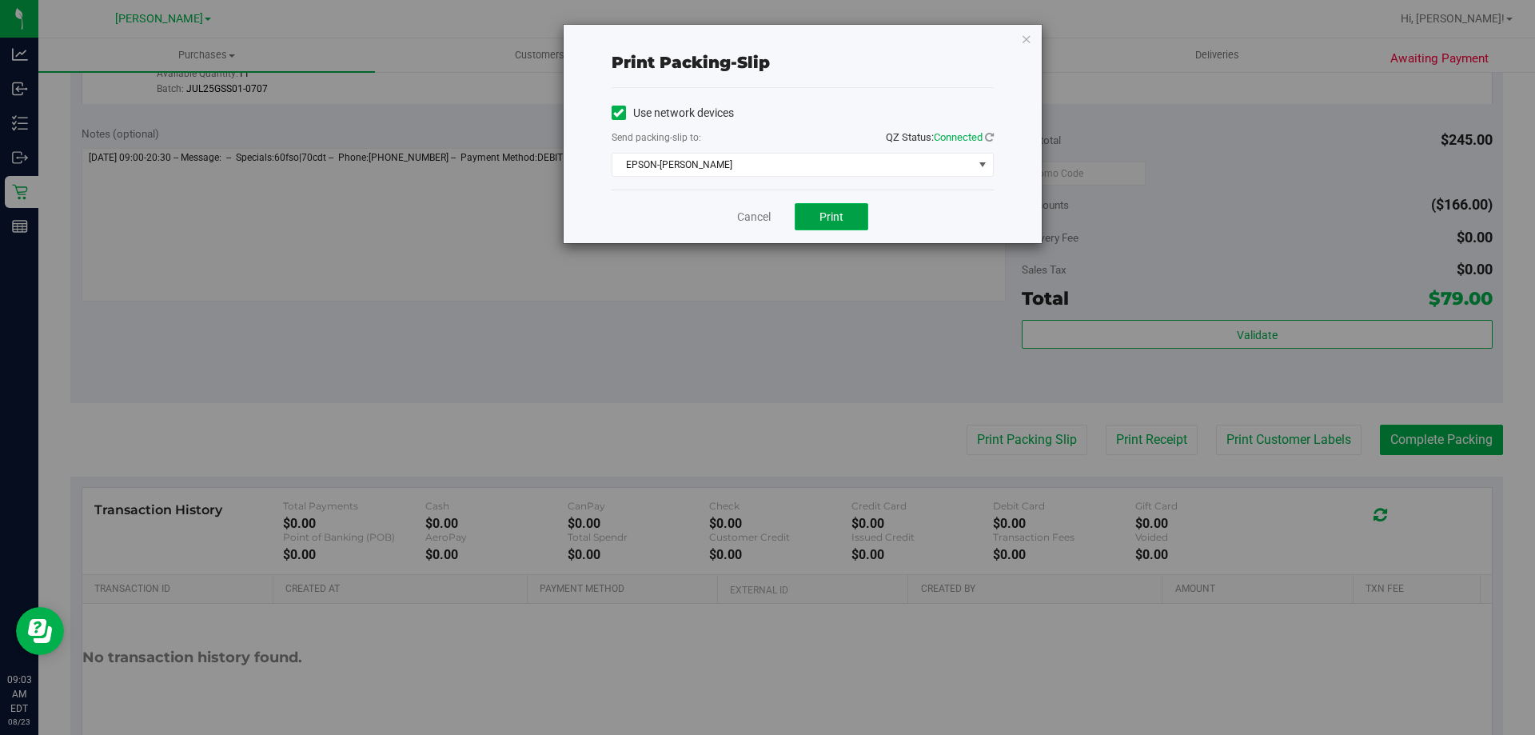
click at [822, 215] on span "Print" at bounding box center [831, 216] width 24 height 13
click at [760, 220] on link "Cancel" at bounding box center [754, 217] width 34 height 17
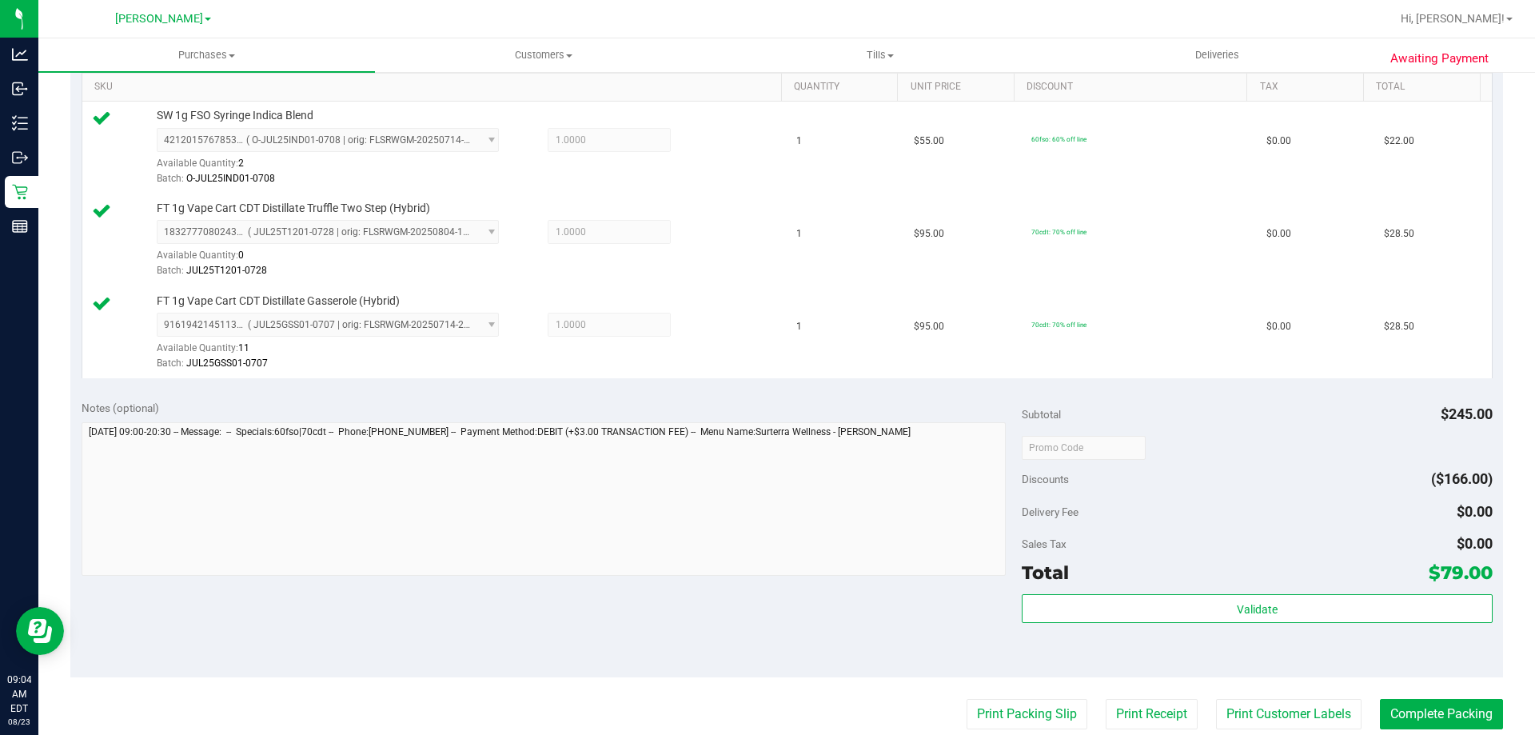
scroll to position [758, 0]
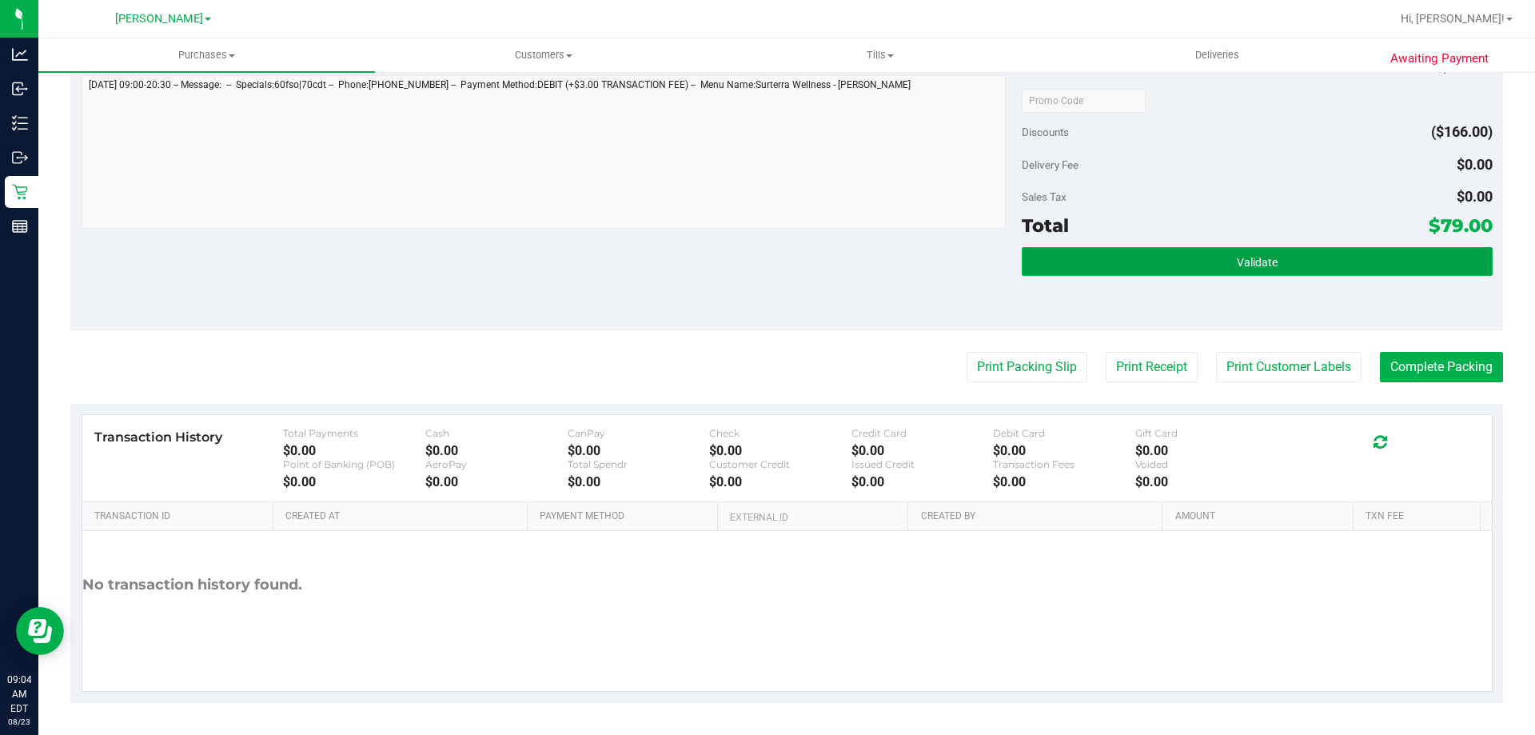
click at [1273, 260] on button "Validate" at bounding box center [1257, 261] width 470 height 29
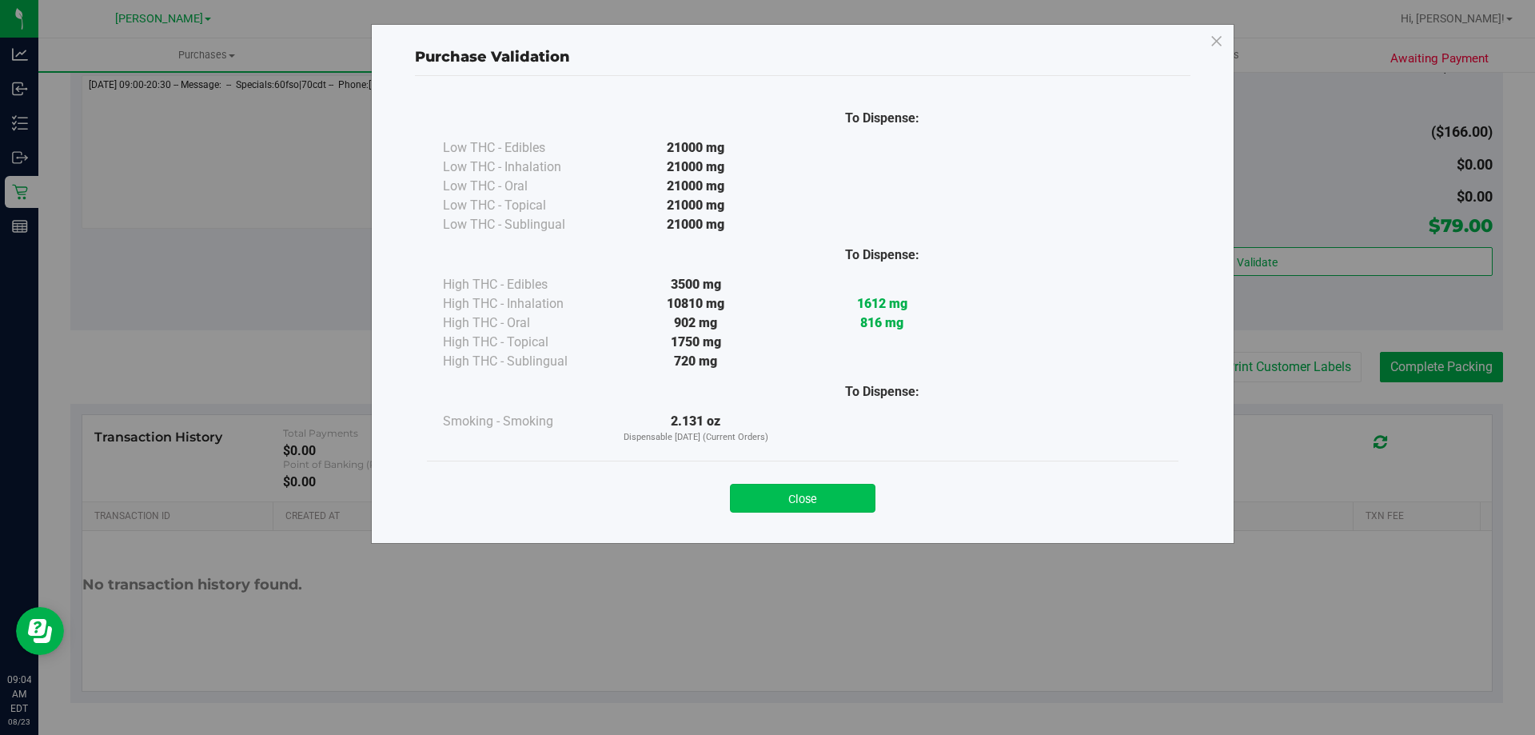
click at [815, 496] on button "Close" at bounding box center [803, 498] width 146 height 29
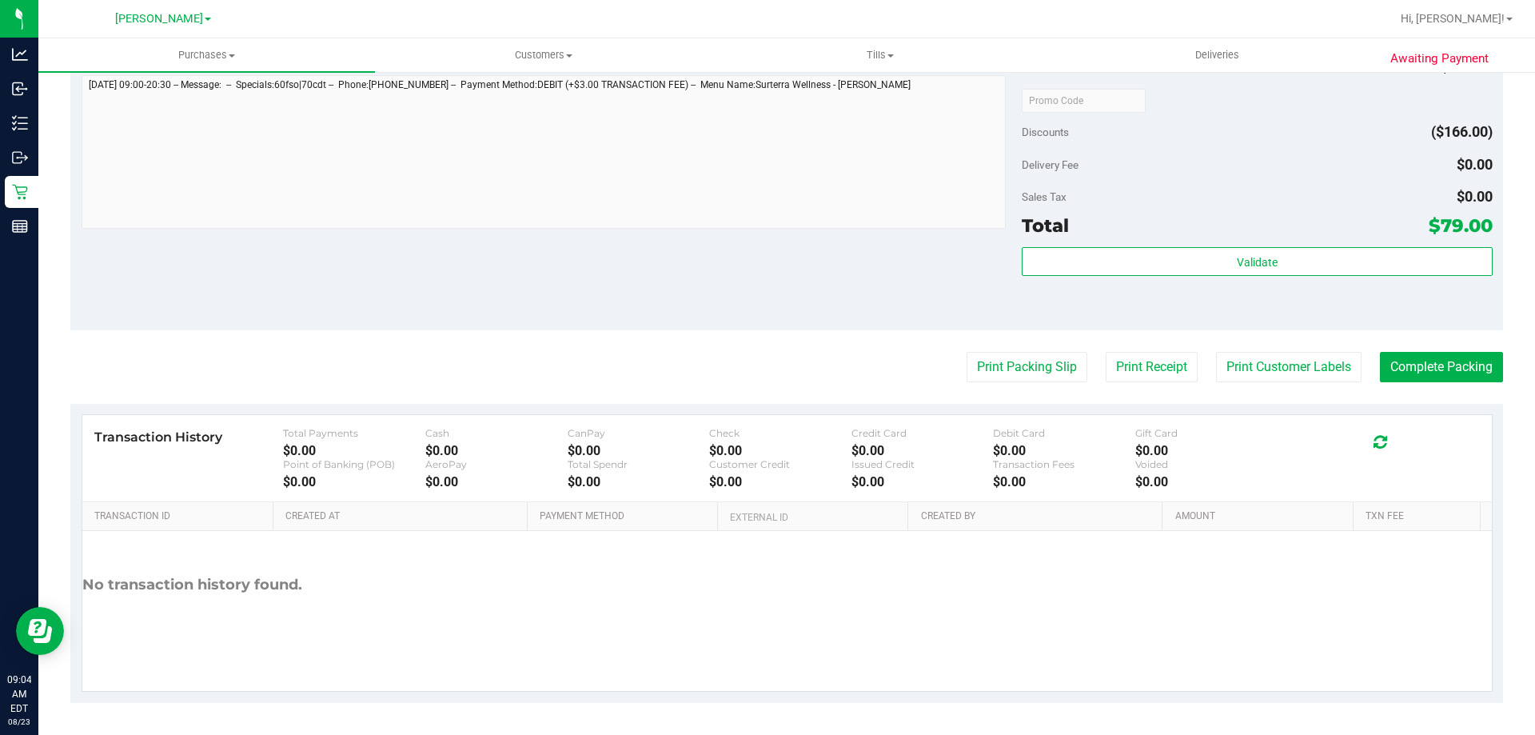
click at [1427, 342] on purchase-details "Back Edit Purchase Cancel Purchase View Profile # 11832585 BioTrack ID: - Submi…" at bounding box center [786, 15] width 1433 height 1374
click at [1421, 360] on button "Complete Packing" at bounding box center [1441, 367] width 123 height 30
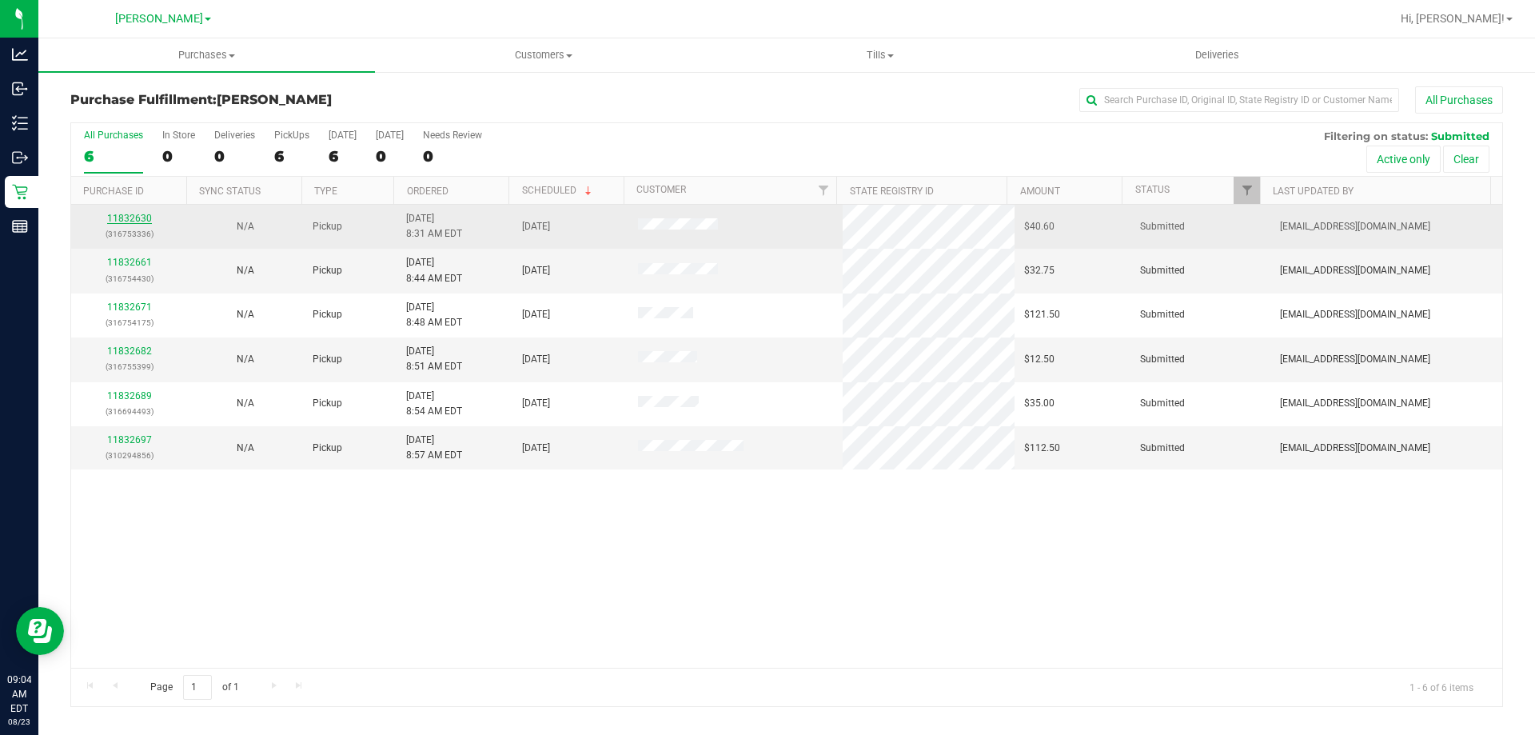
click at [138, 217] on link "11832630" at bounding box center [129, 218] width 45 height 11
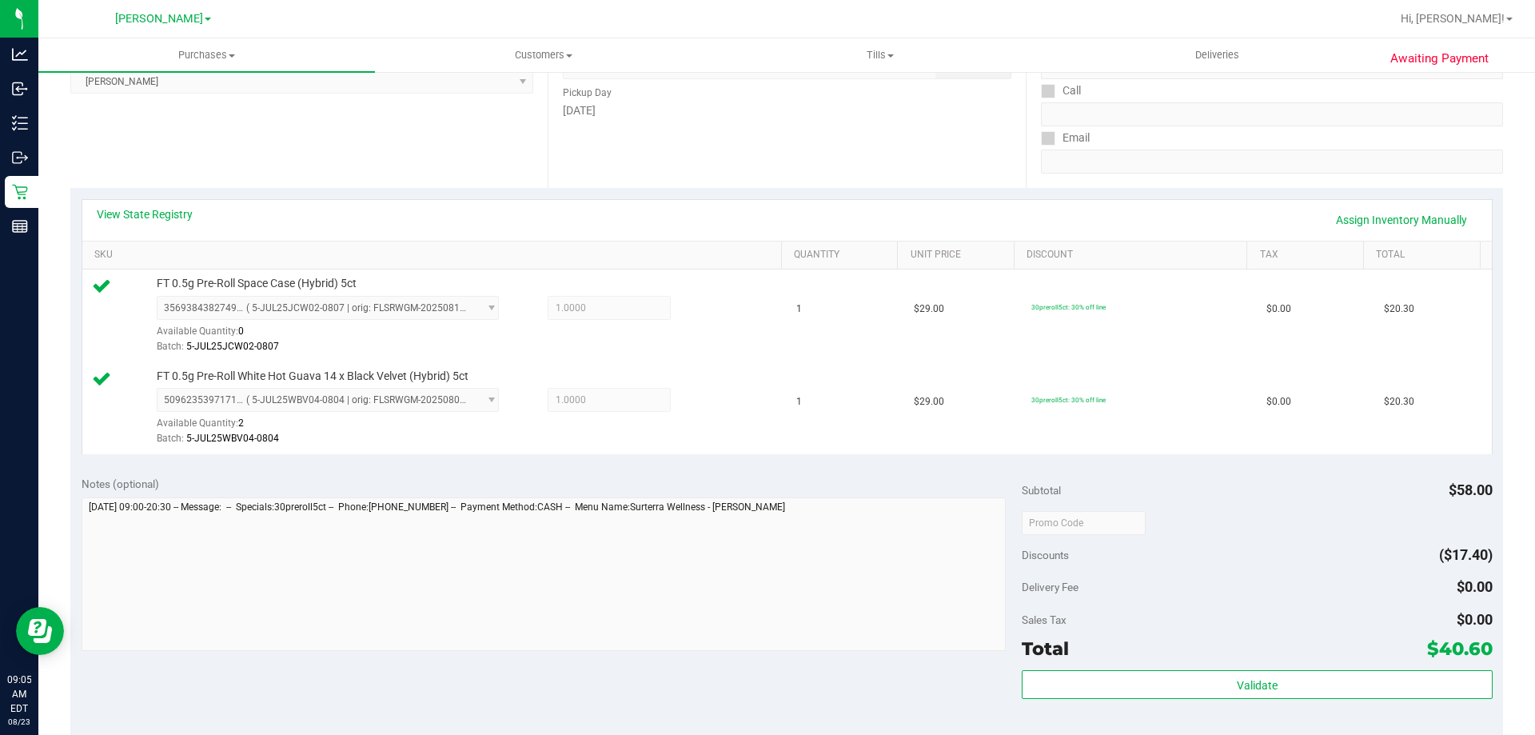
scroll to position [409, 0]
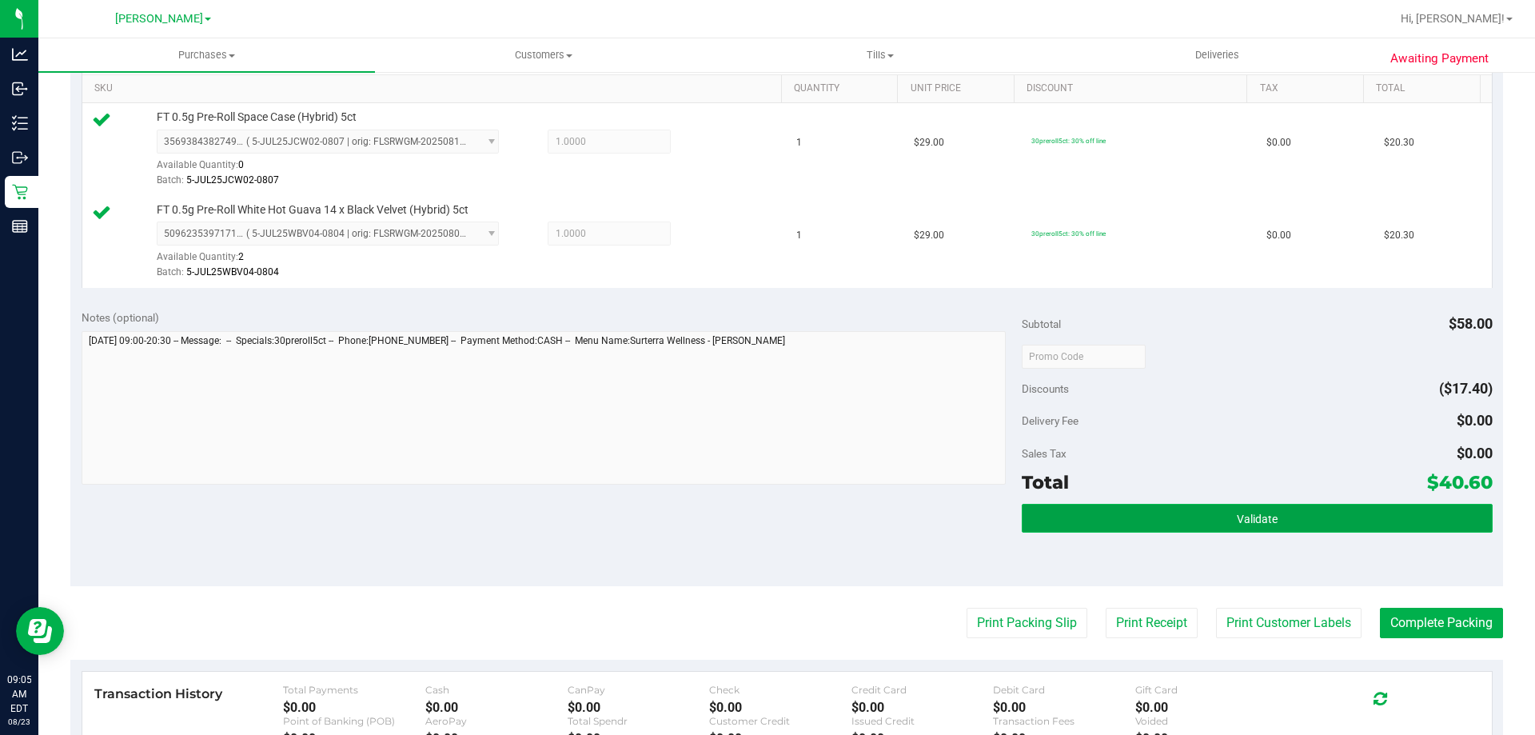
click at [1324, 527] on button "Validate" at bounding box center [1257, 518] width 470 height 29
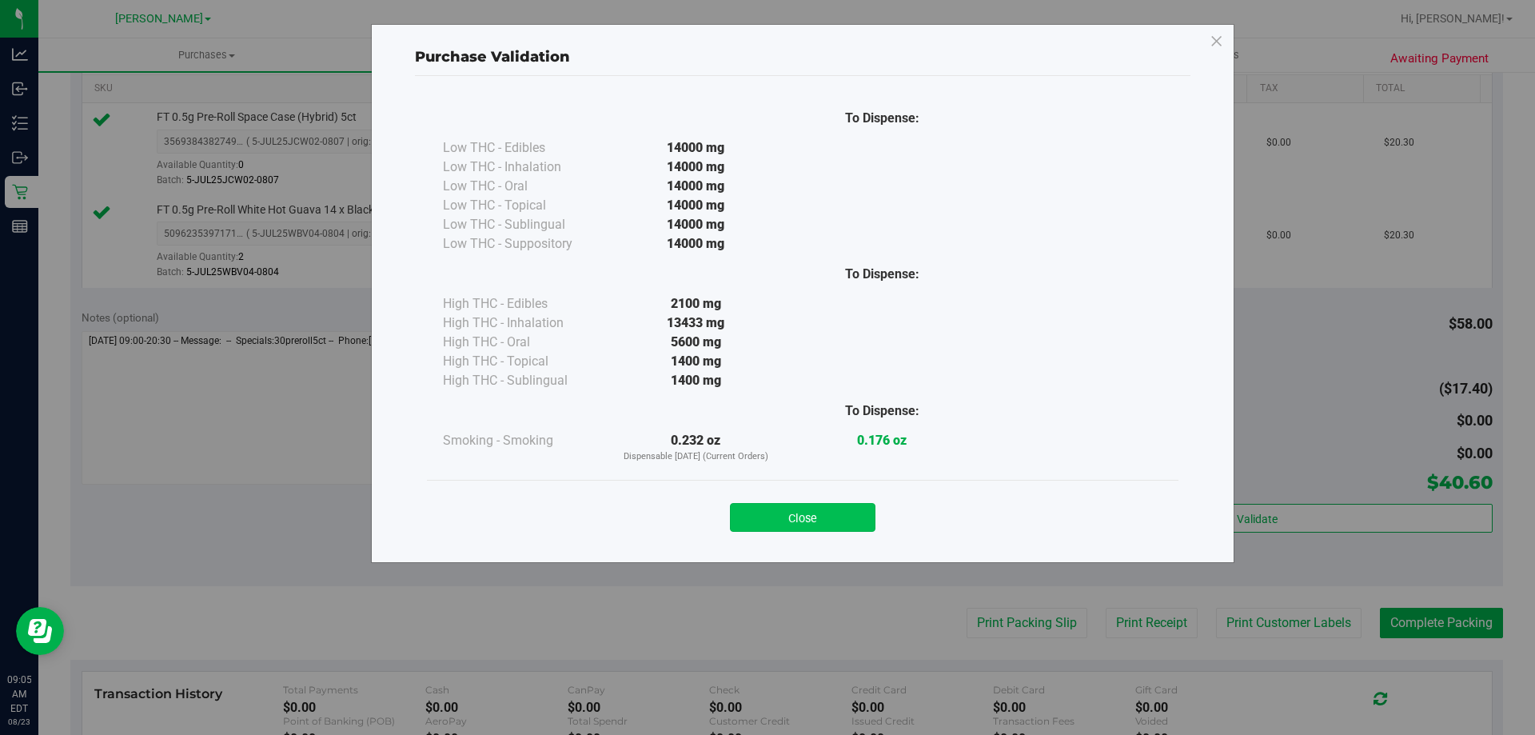
click at [812, 521] on button "Close" at bounding box center [803, 517] width 146 height 29
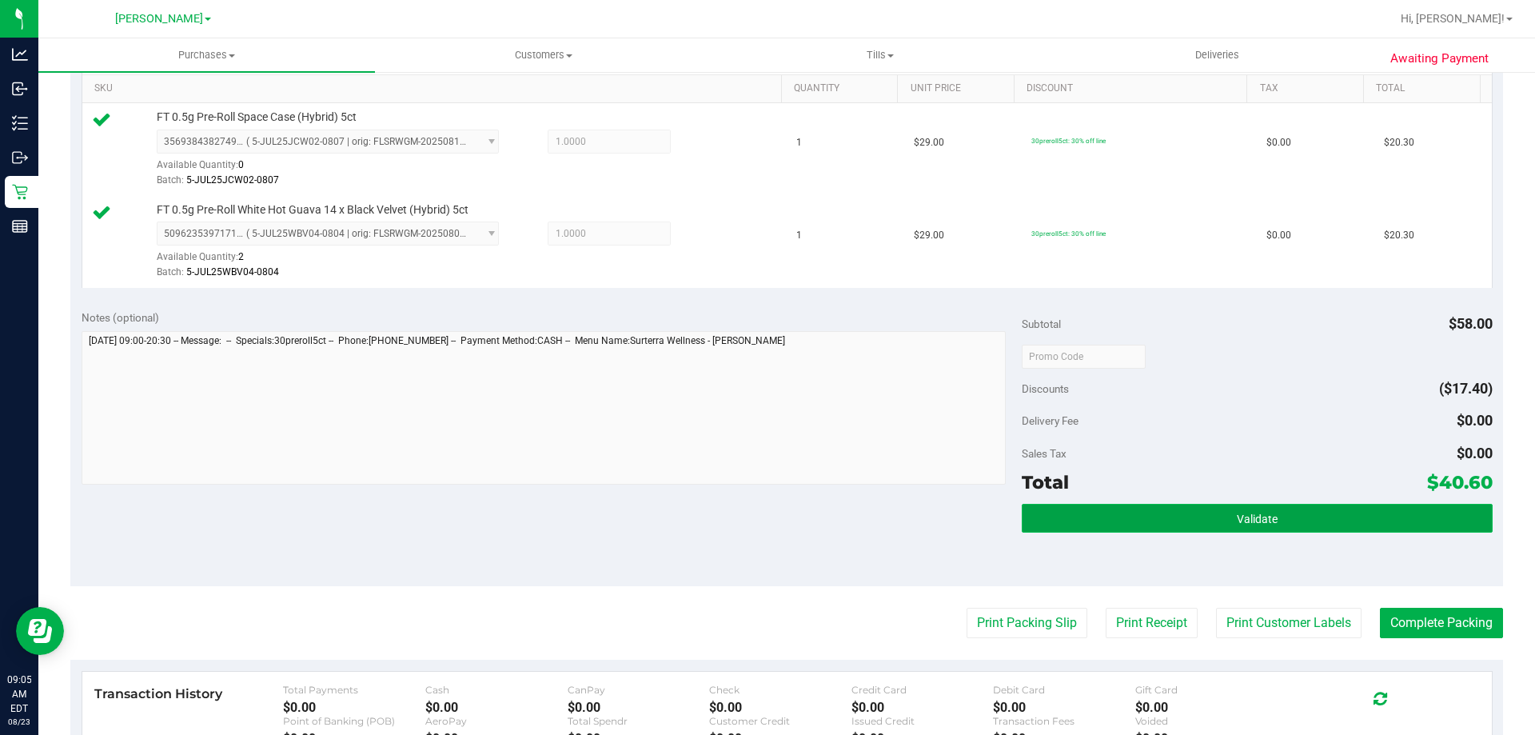
click at [1206, 518] on button "Validate" at bounding box center [1257, 518] width 470 height 29
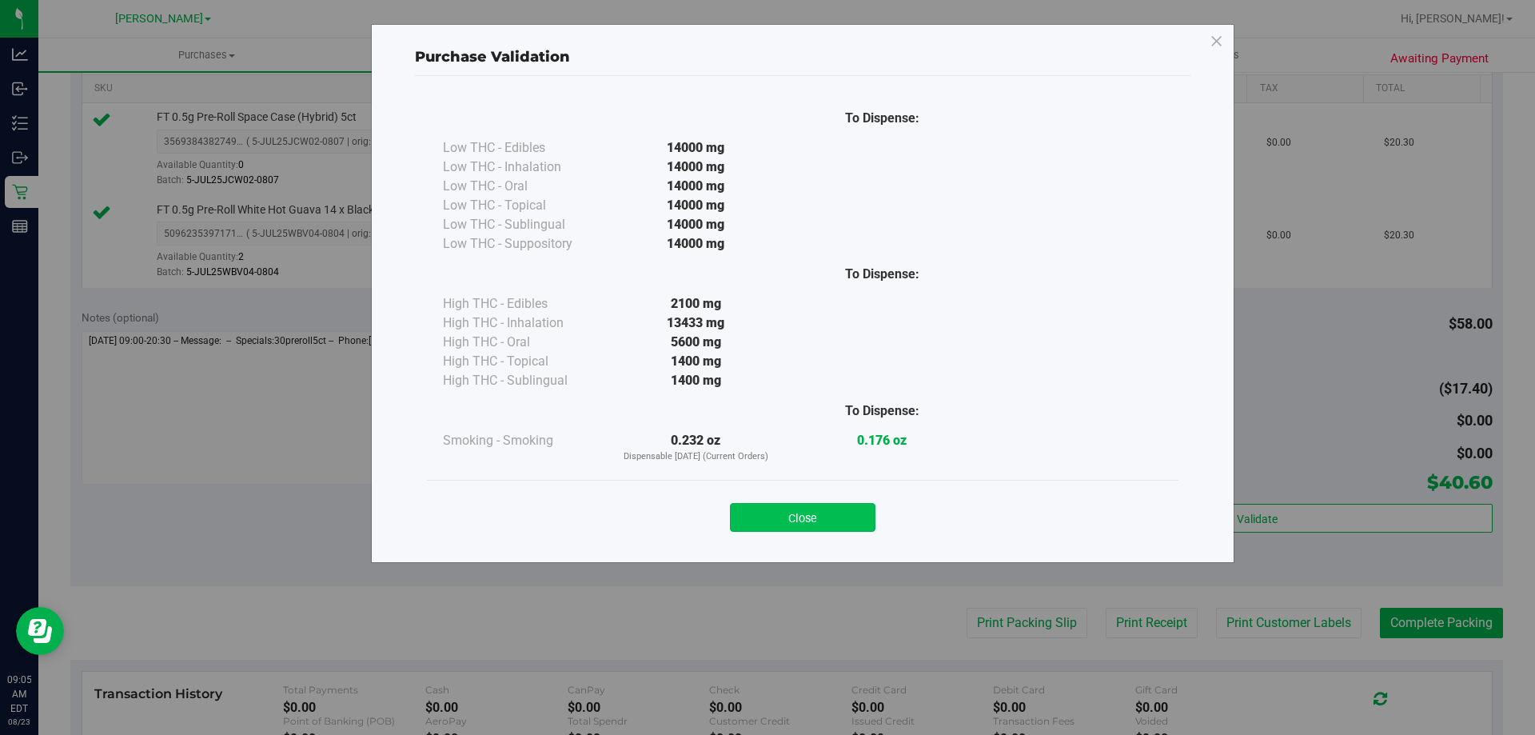
click at [795, 511] on button "Close" at bounding box center [803, 517] width 146 height 29
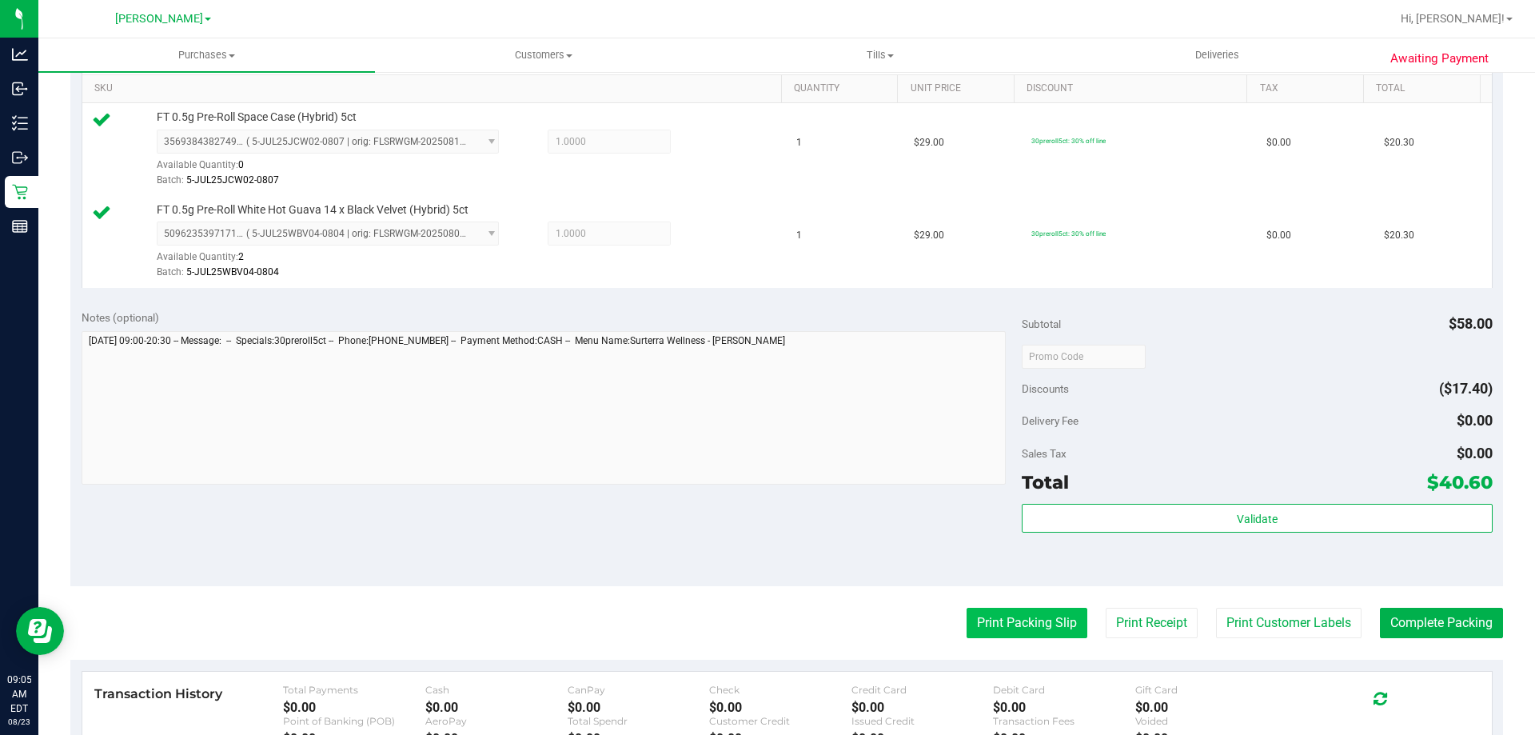
click at [1029, 621] on button "Print Packing Slip" at bounding box center [1027, 623] width 121 height 30
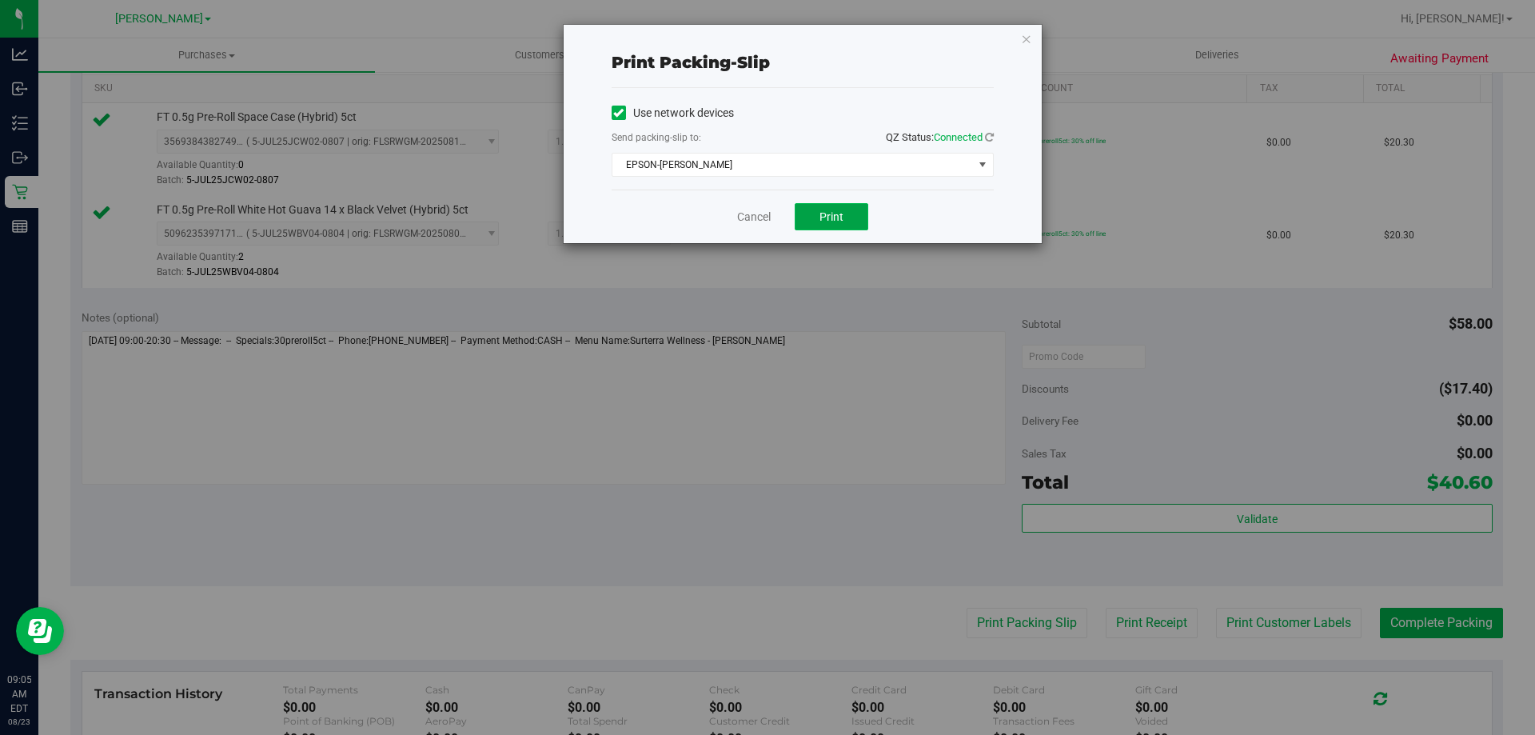
click at [821, 213] on span "Print" at bounding box center [831, 216] width 24 height 13
click at [742, 217] on link "Cancel" at bounding box center [754, 217] width 34 height 17
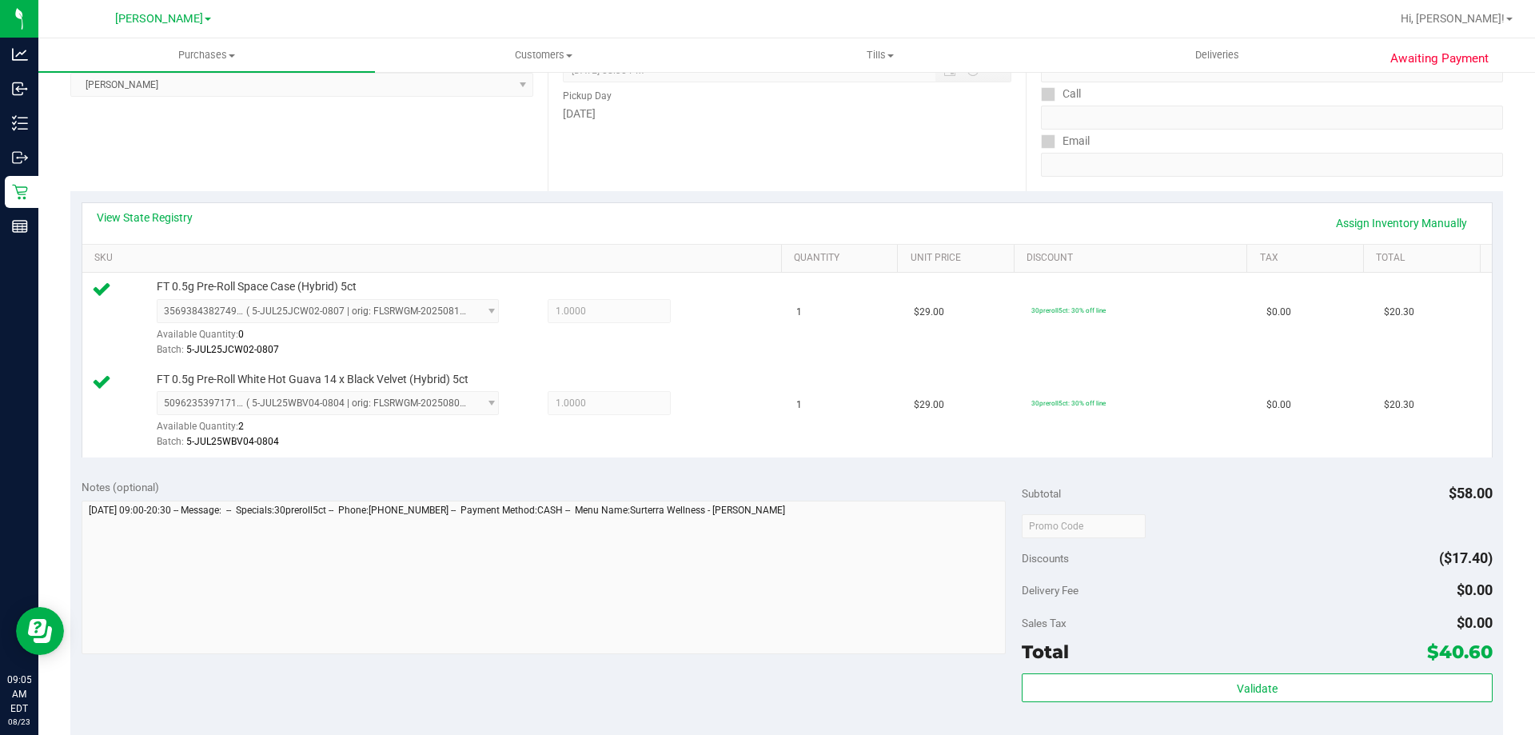
scroll to position [0, 0]
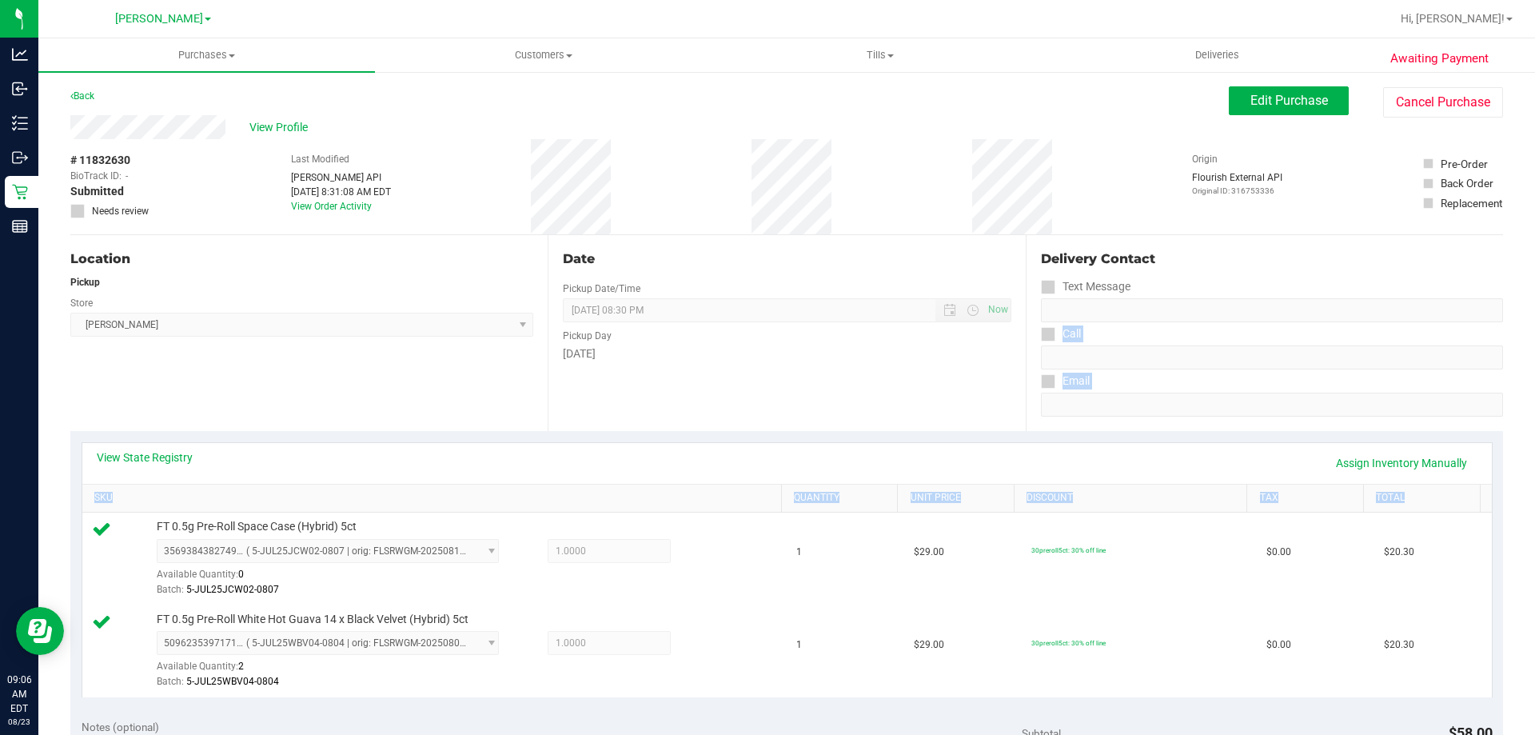
drag, startPoint x: 1522, startPoint y: 341, endPoint x: 1504, endPoint y: 528, distance: 188.8
click at [1504, 528] on div "Awaiting Payment Back Edit Purchase Cancel Purchase View Profile # 11832630 Bio…" at bounding box center [786, 734] width 1497 height 1329
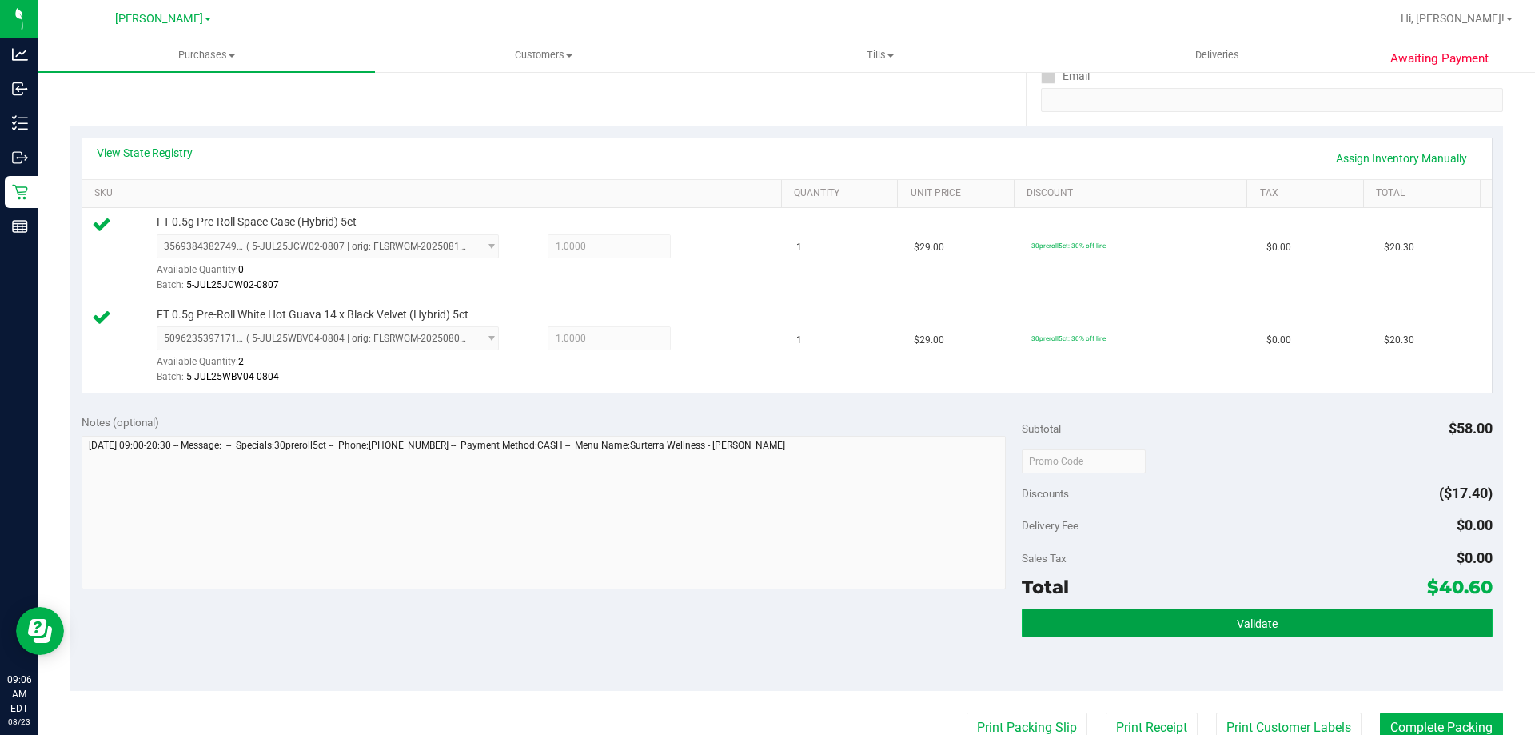
click at [1186, 621] on button "Validate" at bounding box center [1257, 622] width 470 height 29
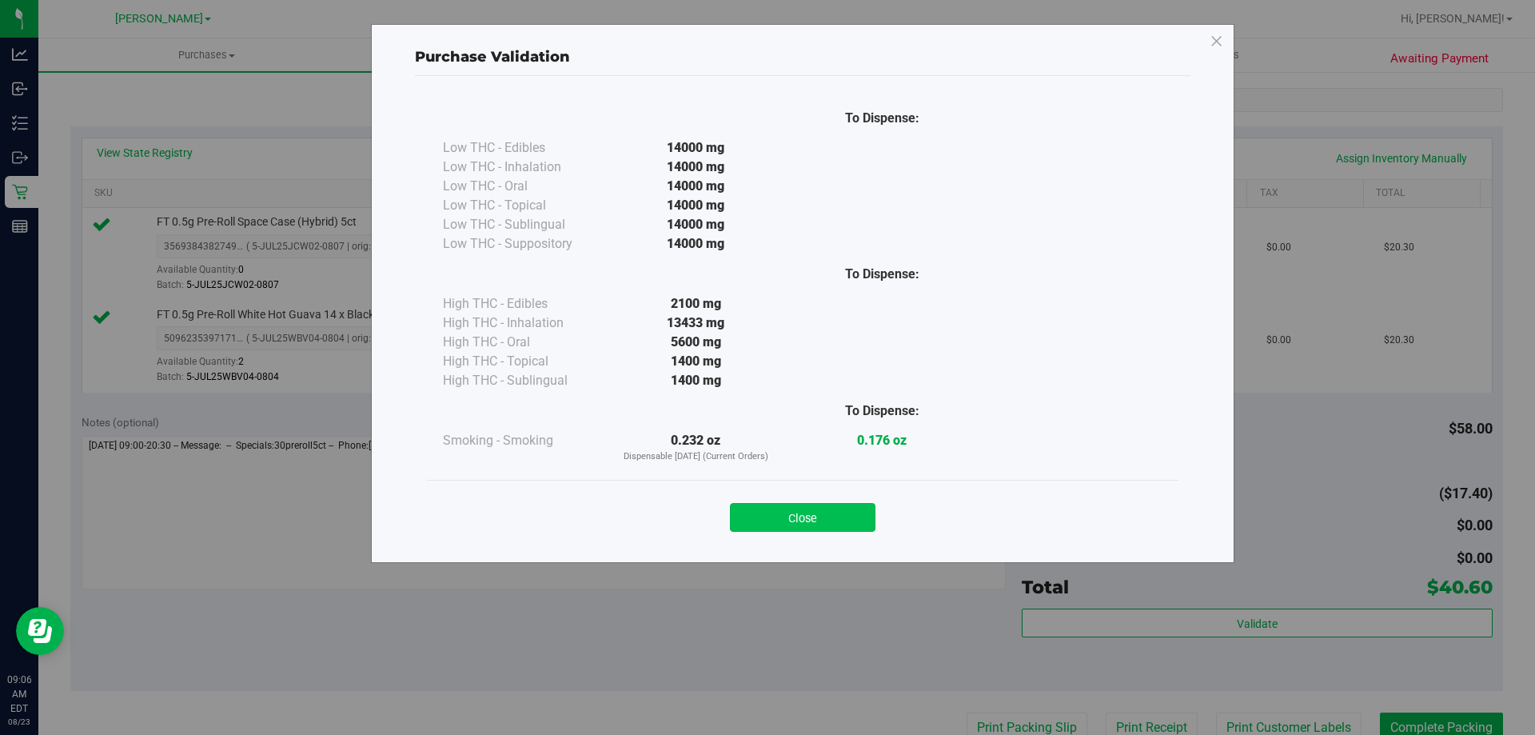
click at [766, 513] on button "Close" at bounding box center [803, 517] width 146 height 29
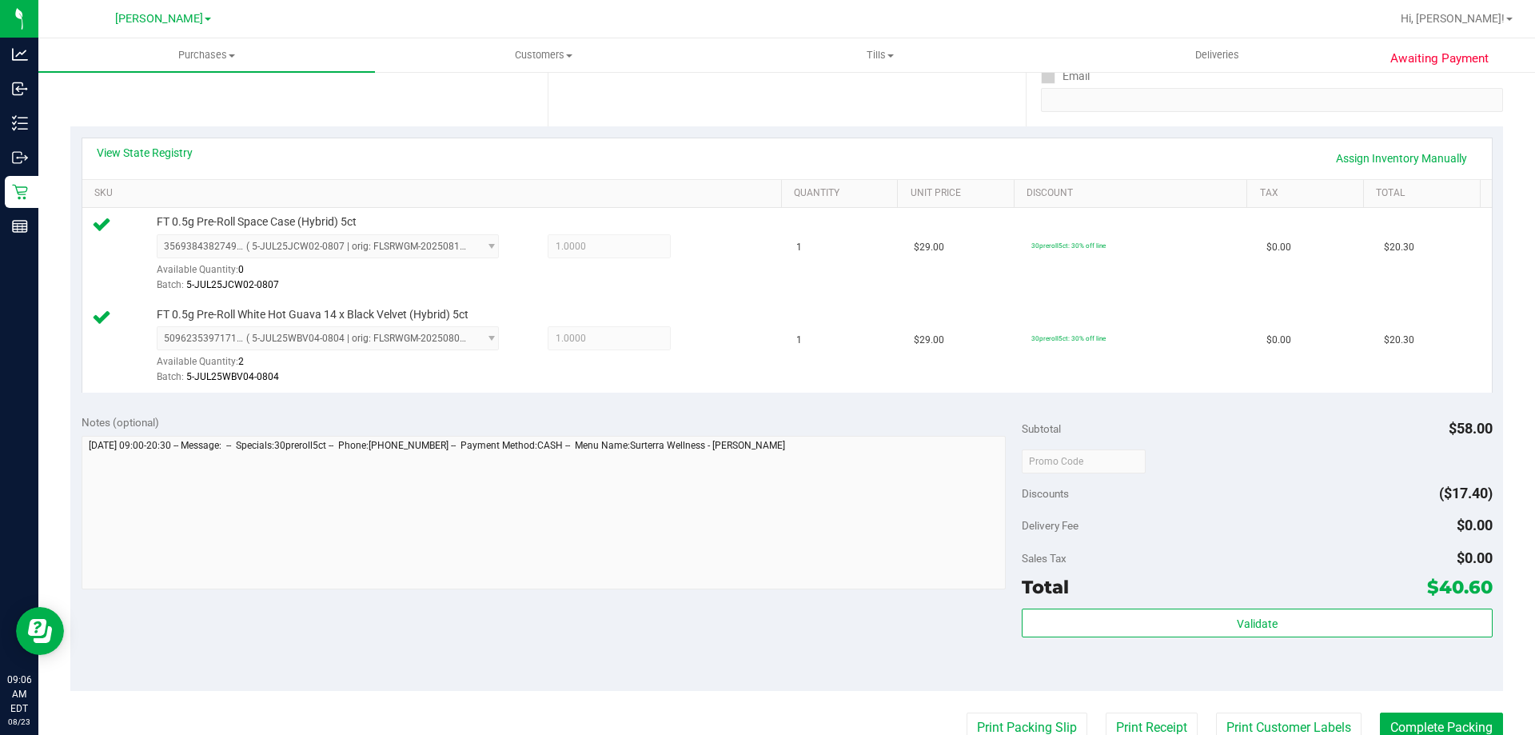
scroll to position [665, 0]
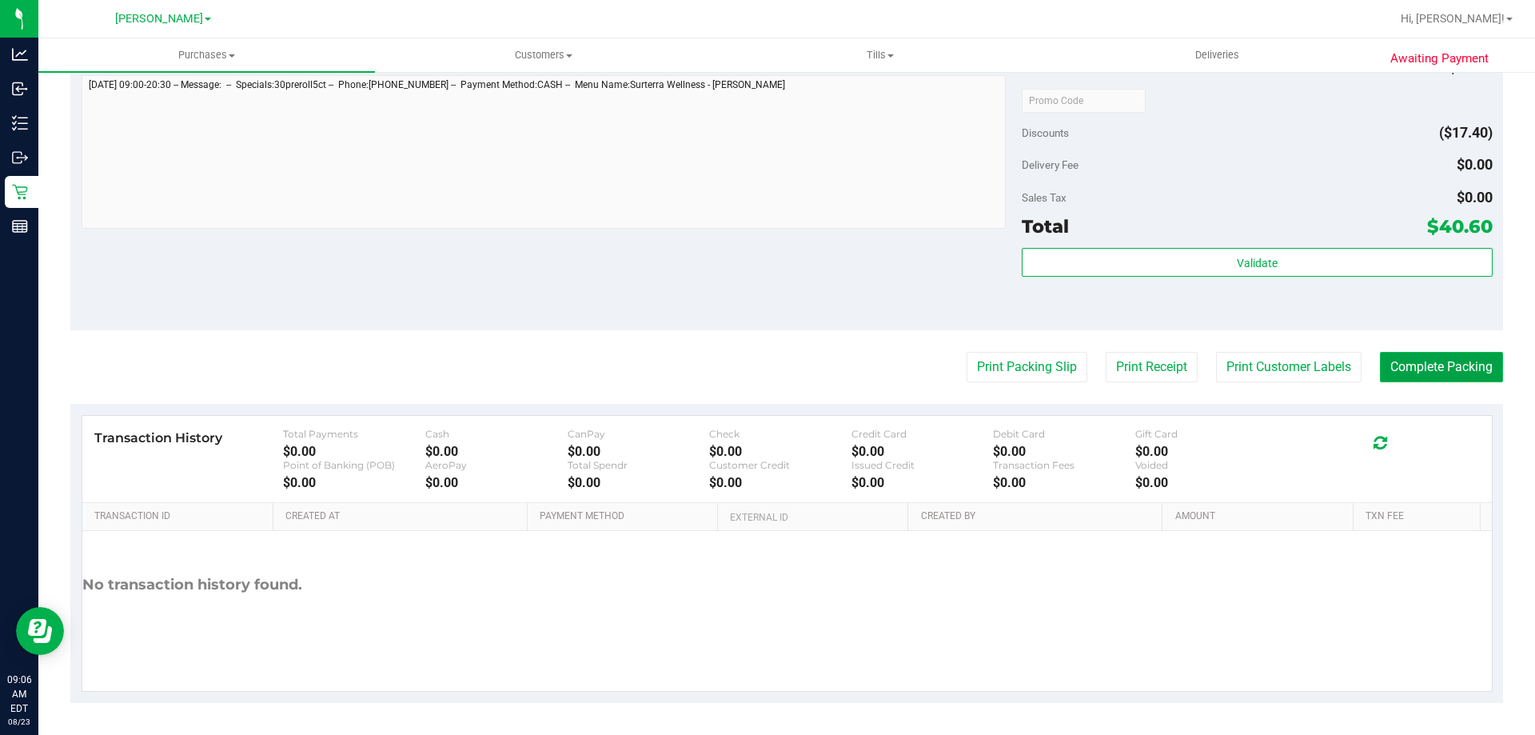
click at [1429, 375] on button "Complete Packing" at bounding box center [1441, 367] width 123 height 30
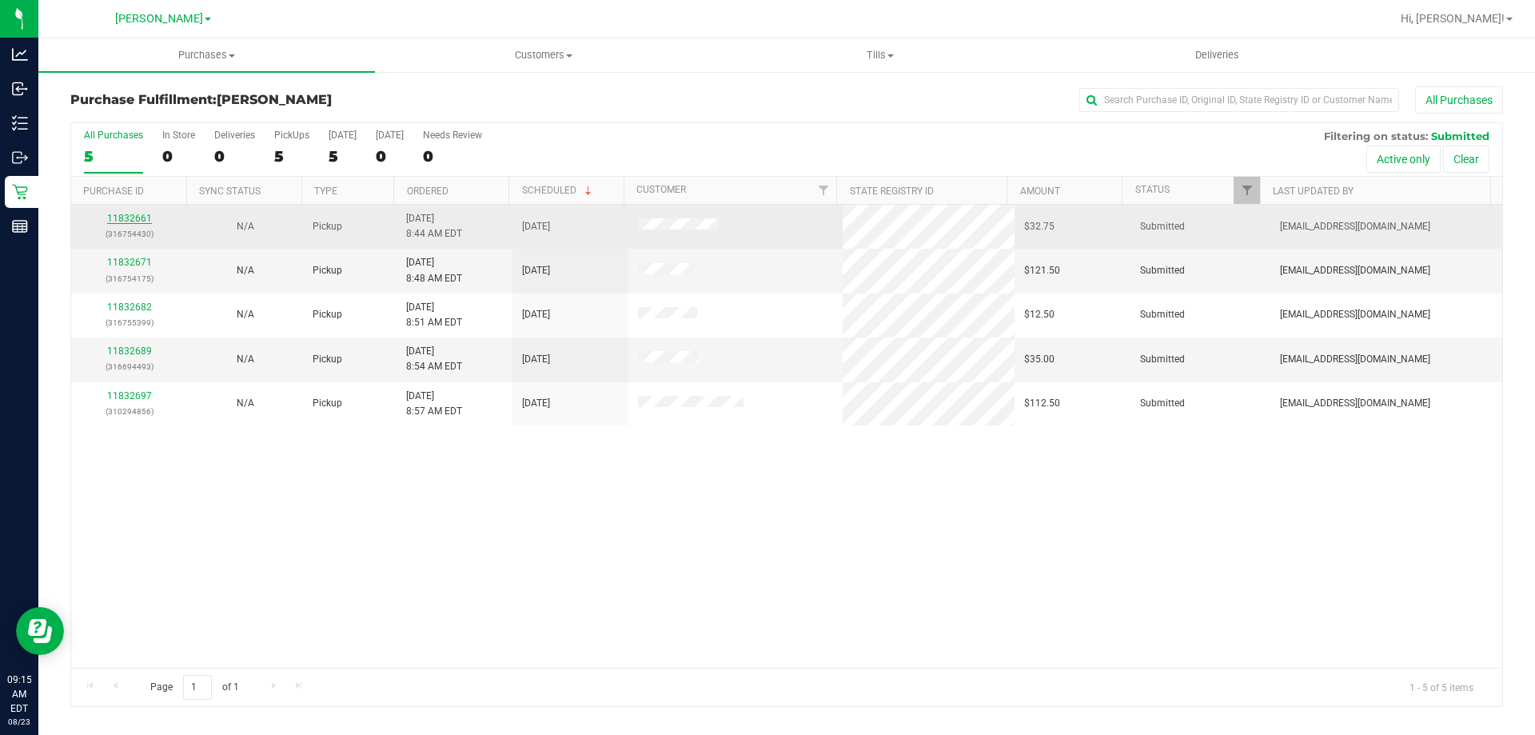
click at [143, 218] on link "11832661" at bounding box center [129, 218] width 45 height 11
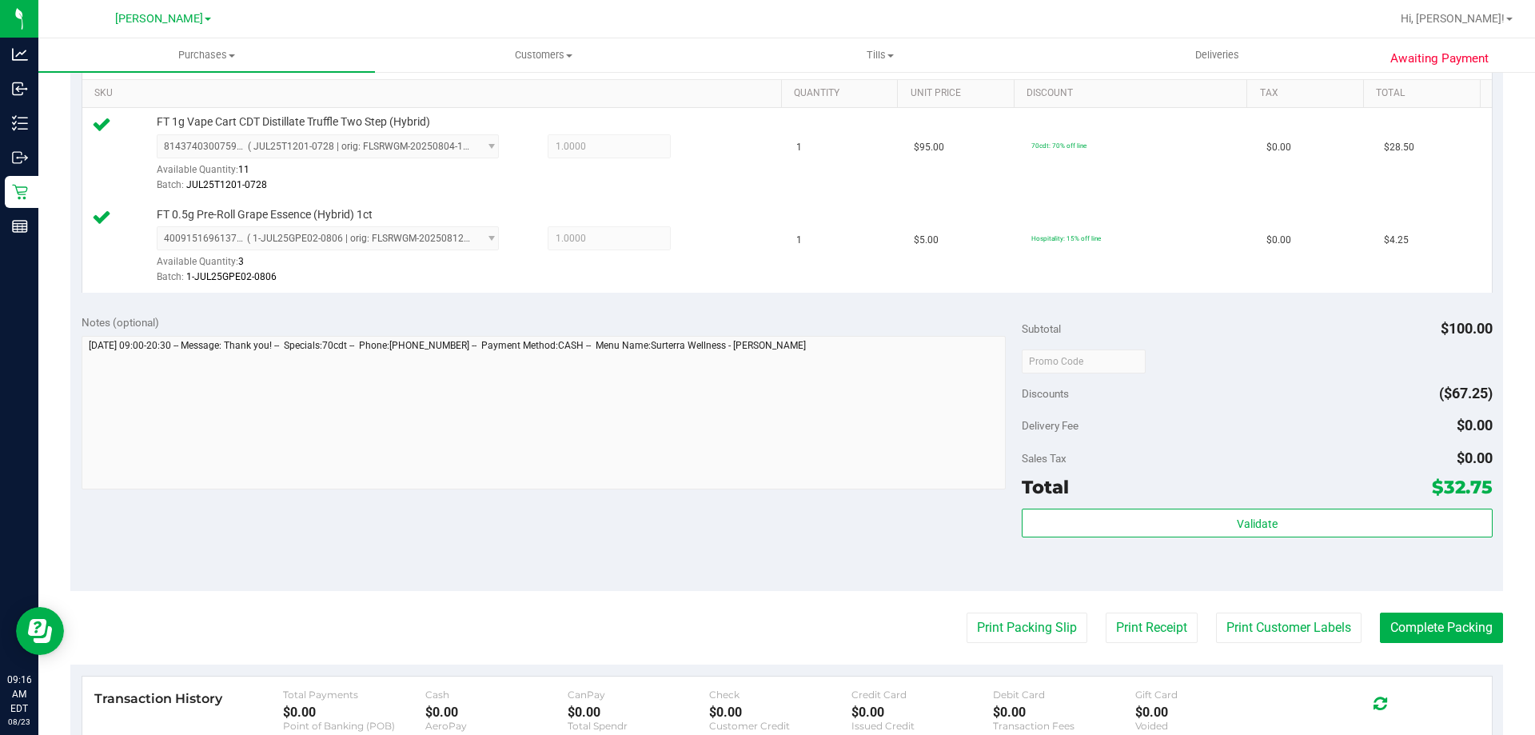
scroll to position [416, 0]
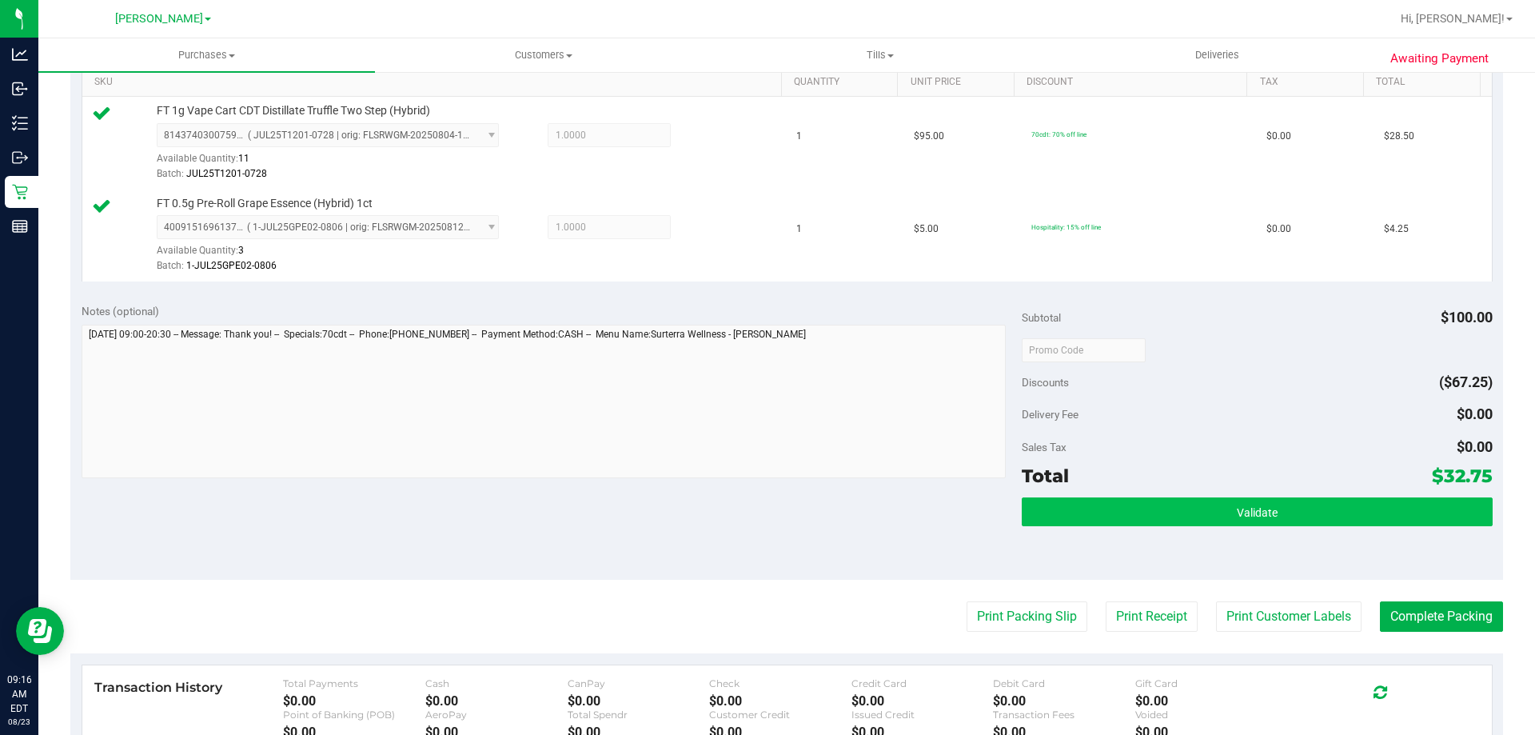
click at [1290, 524] on div "Validate" at bounding box center [1257, 533] width 470 height 72
click at [1295, 508] on button "Validate" at bounding box center [1257, 511] width 470 height 29
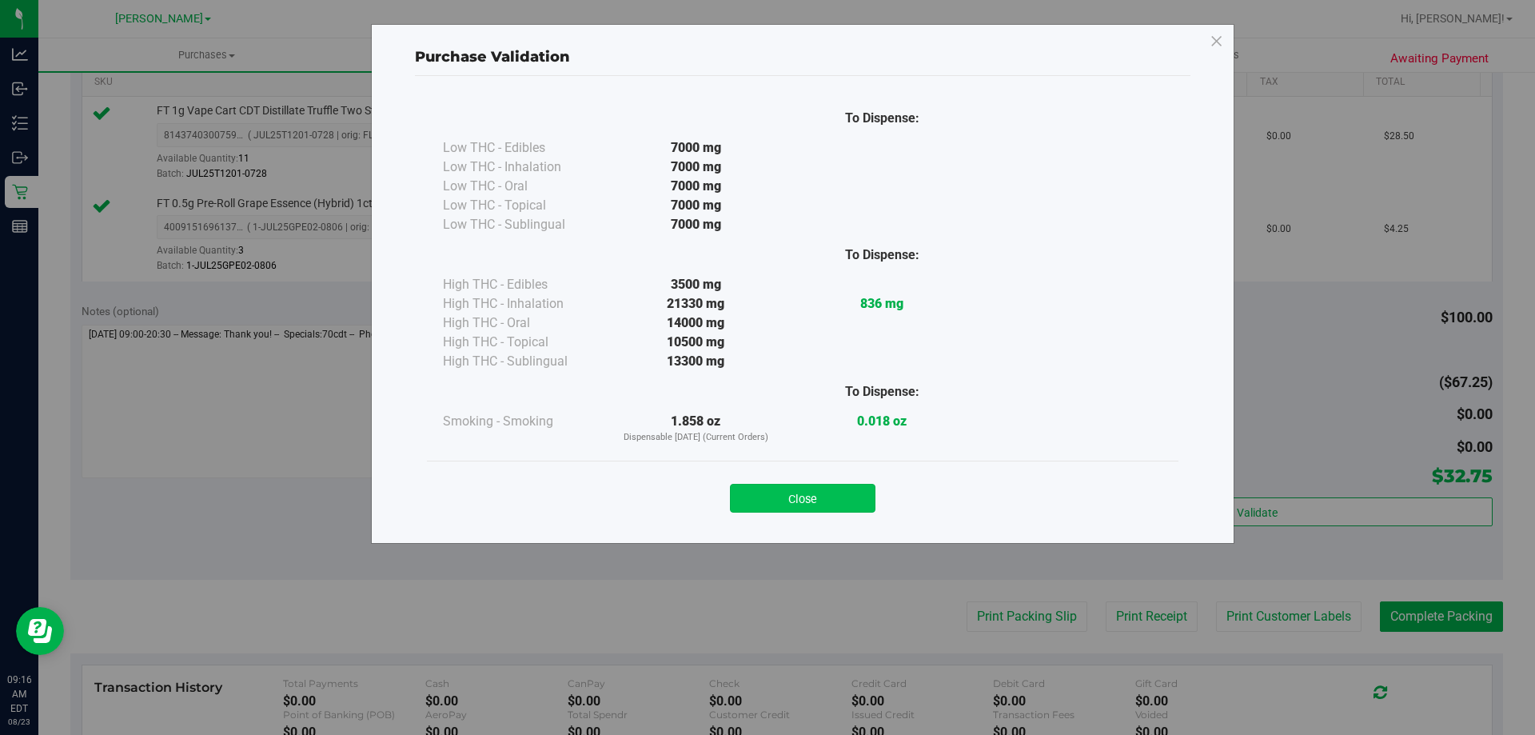
click at [769, 493] on button "Close" at bounding box center [803, 498] width 146 height 29
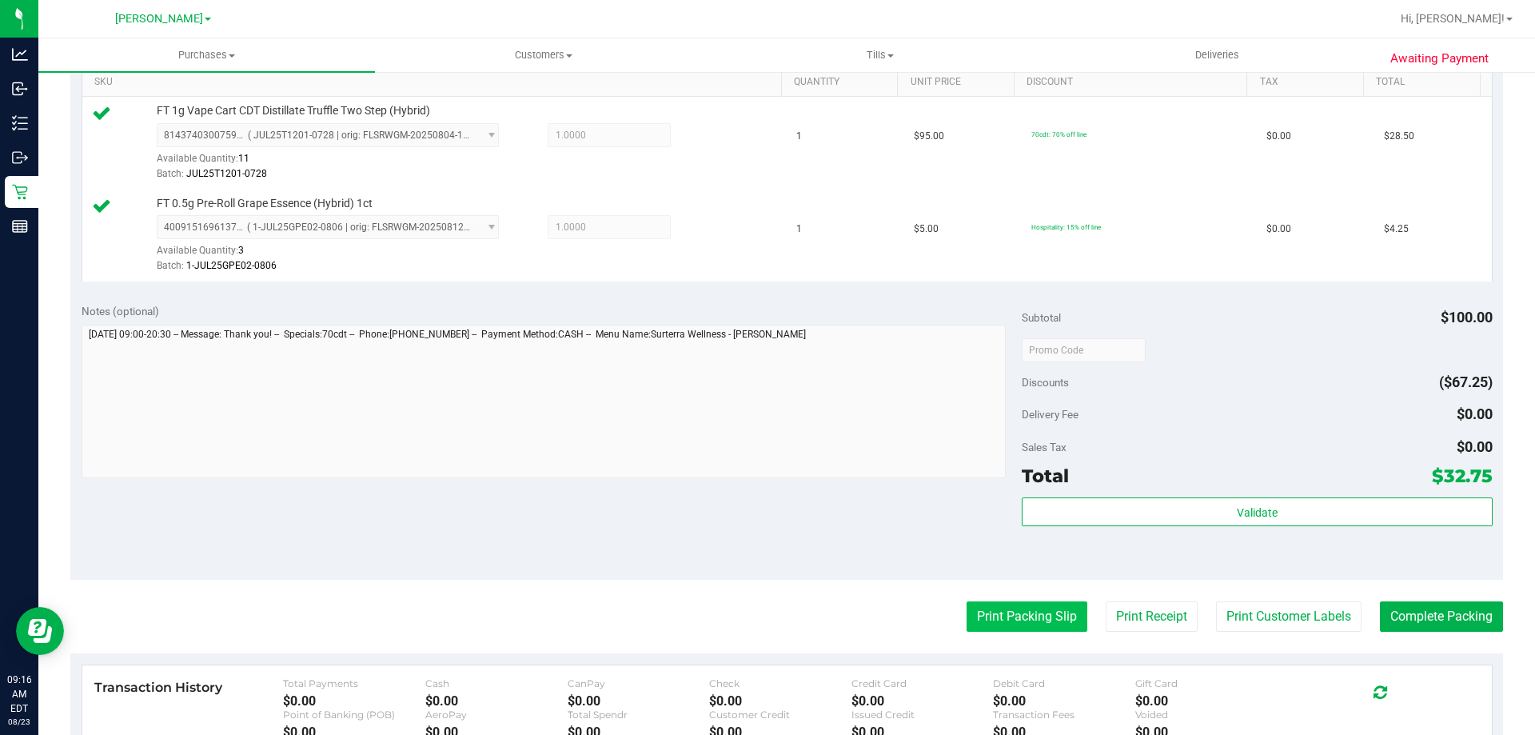
click at [999, 612] on button "Print Packing Slip" at bounding box center [1027, 616] width 121 height 30
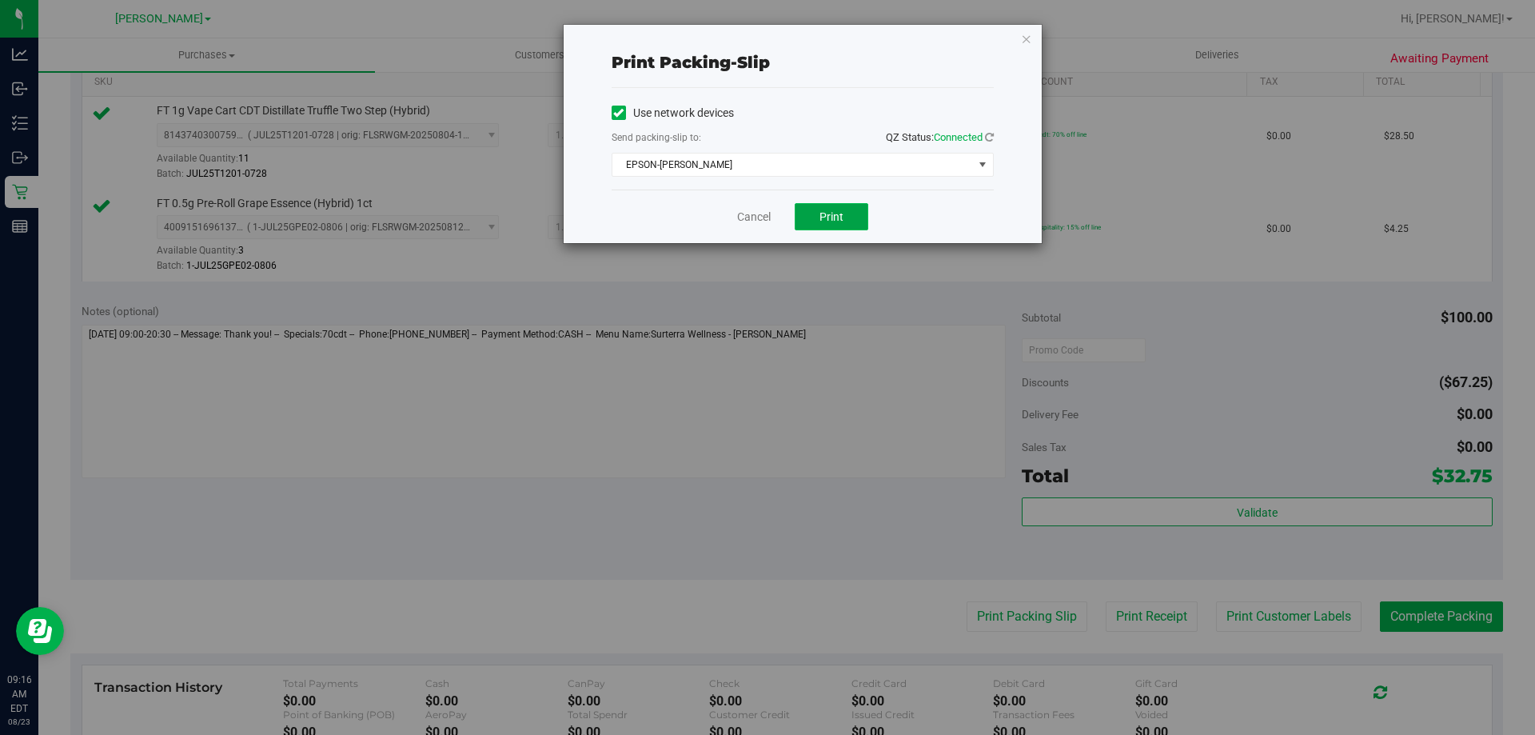
click at [827, 217] on span "Print" at bounding box center [831, 216] width 24 height 13
click at [746, 214] on link "Cancel" at bounding box center [754, 217] width 34 height 17
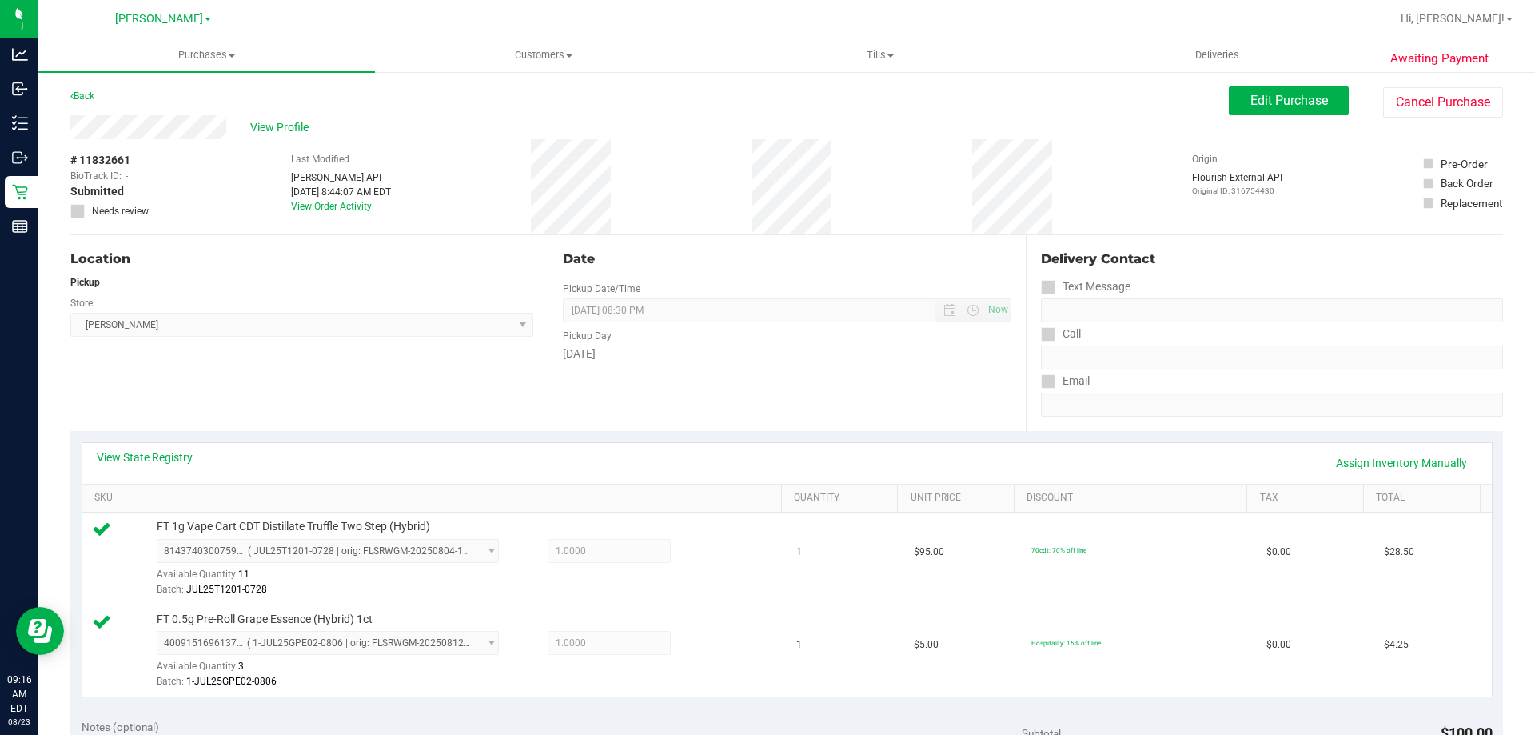
scroll to position [528, 0]
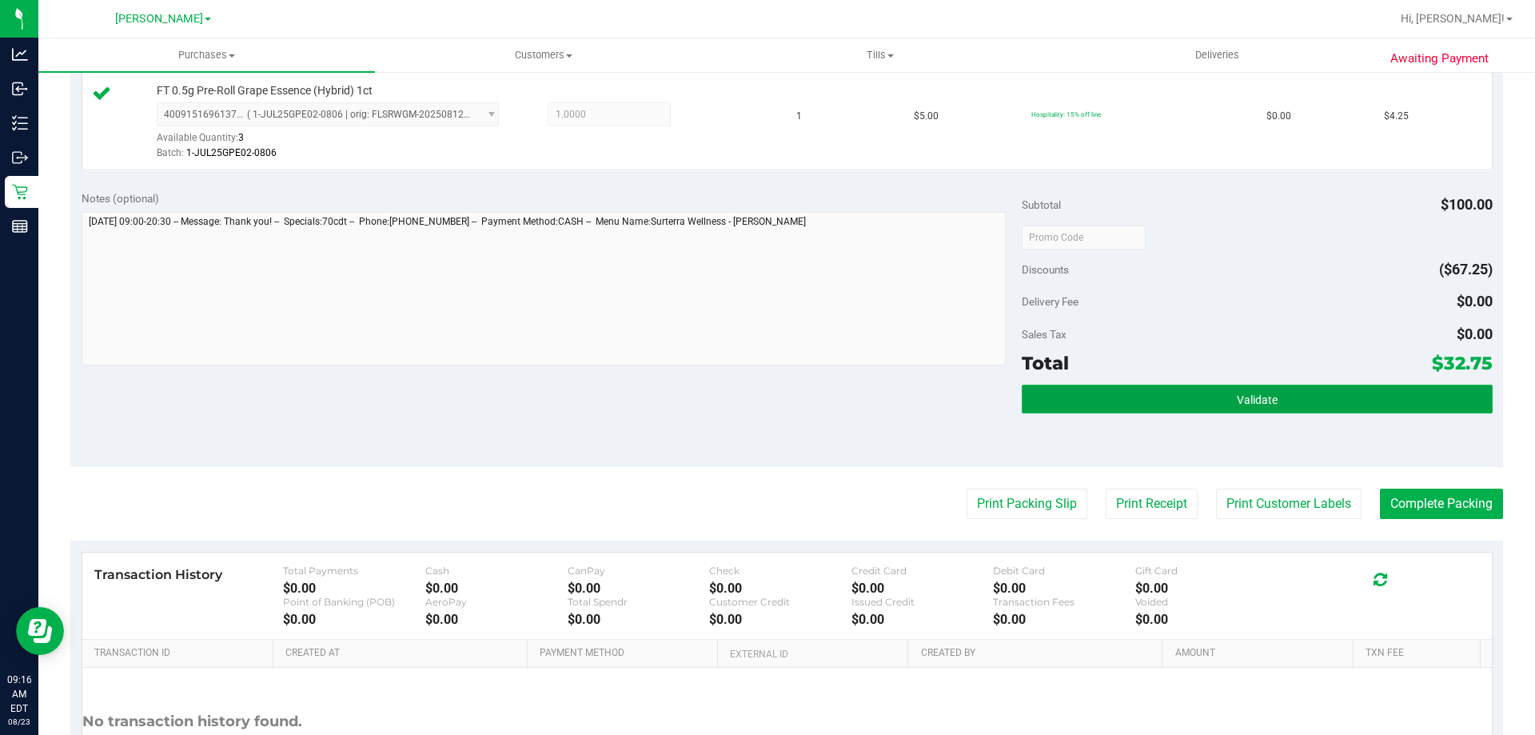
click at [1284, 388] on button "Validate" at bounding box center [1257, 399] width 470 height 29
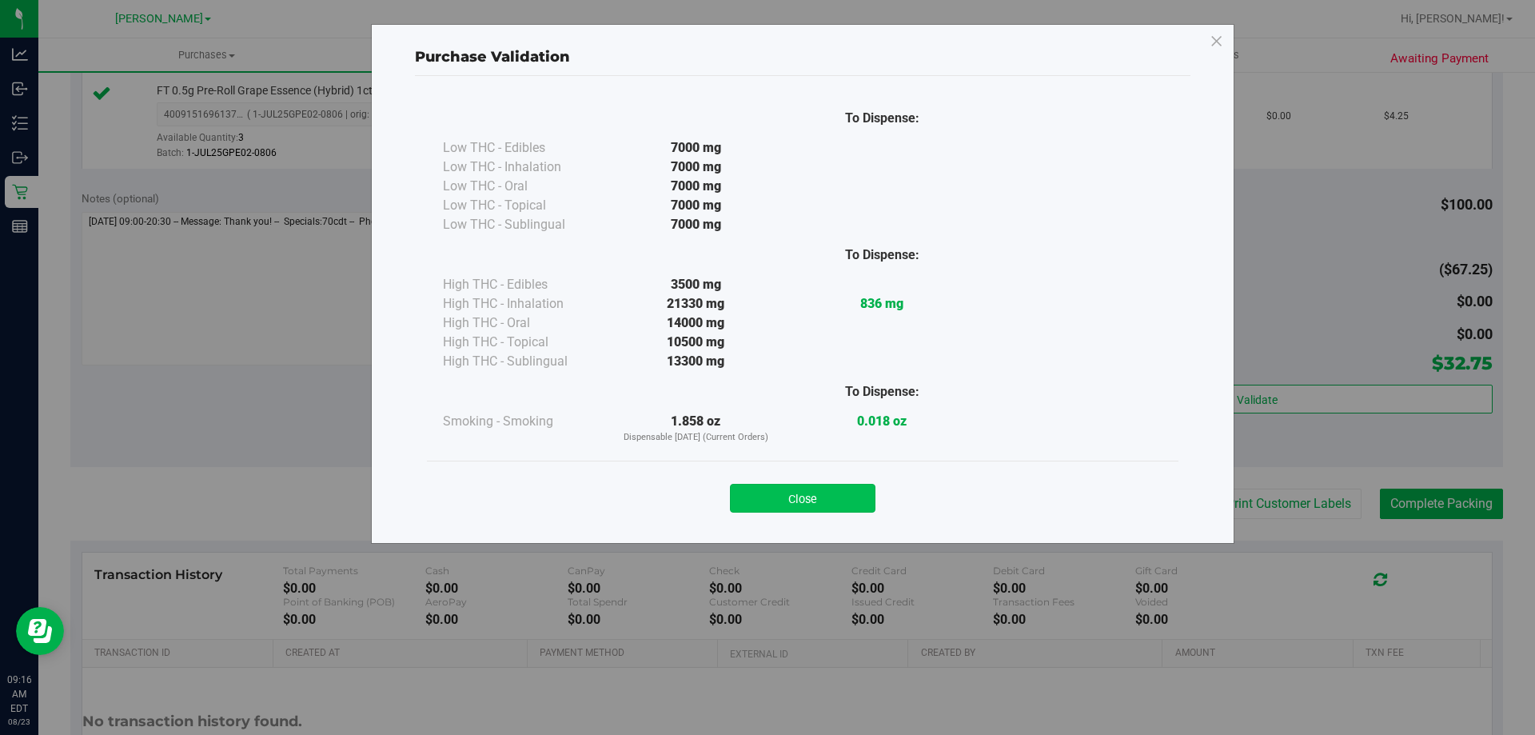
click at [778, 494] on button "Close" at bounding box center [803, 498] width 146 height 29
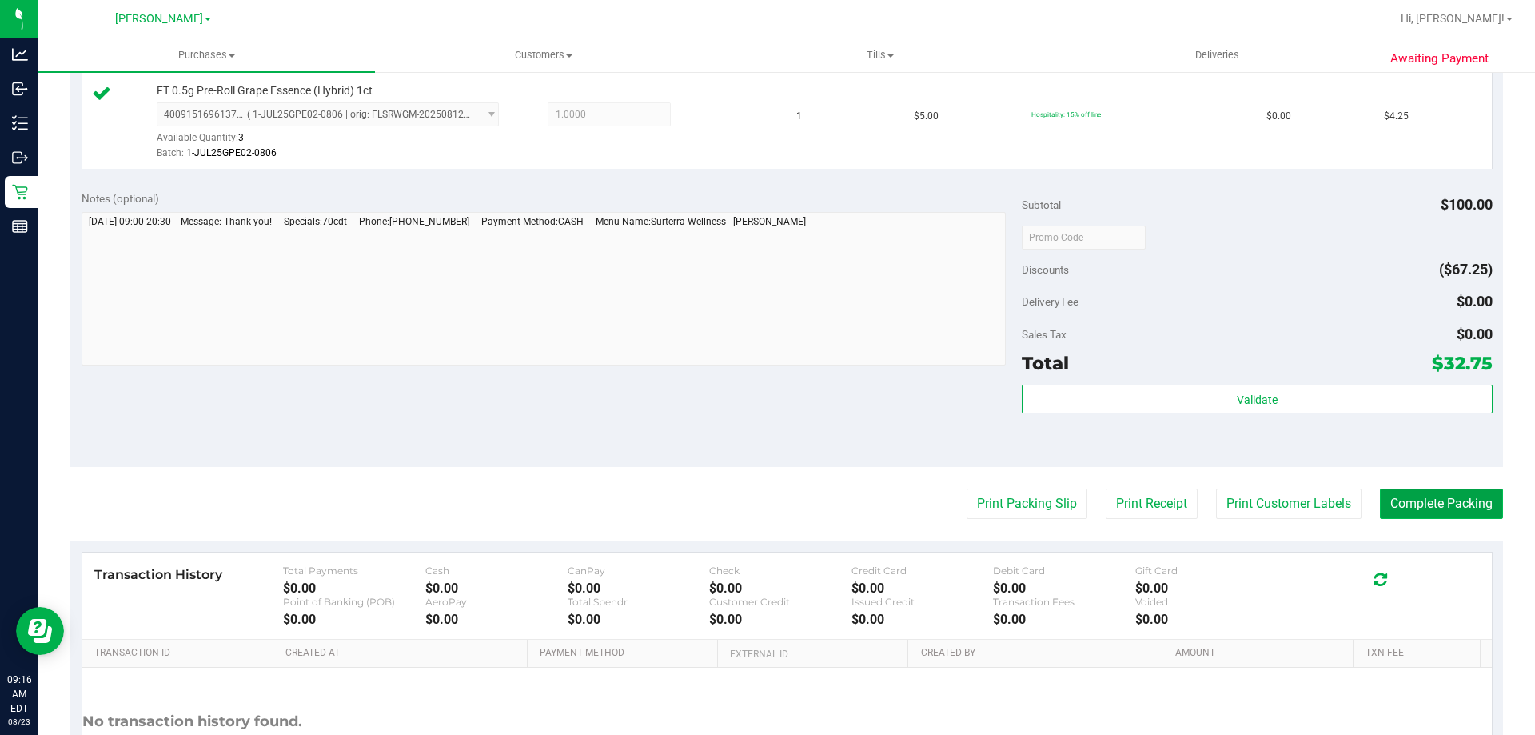
click at [1433, 508] on button "Complete Packing" at bounding box center [1441, 503] width 123 height 30
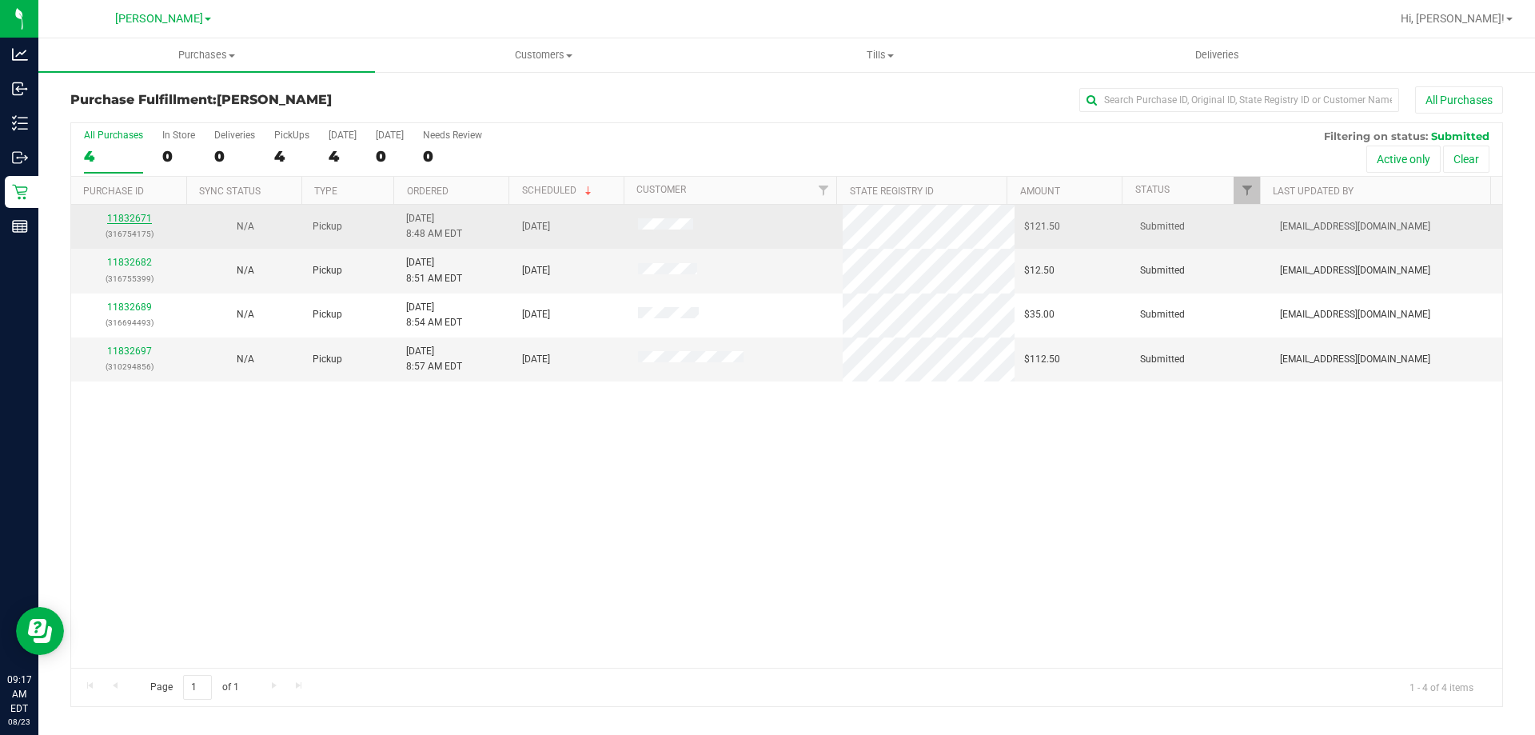
click at [142, 213] on link "11832671" at bounding box center [129, 218] width 45 height 11
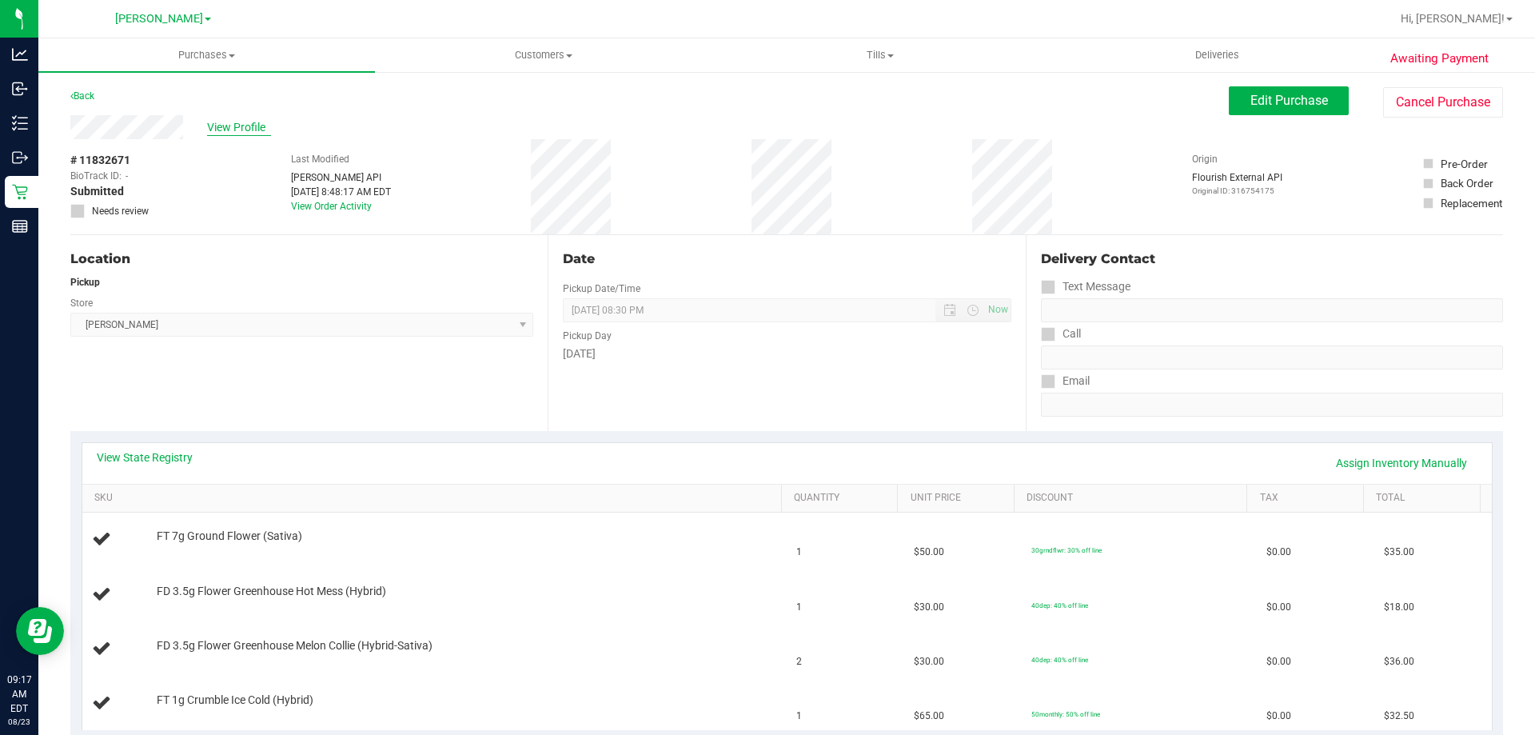
drag, startPoint x: 241, startPoint y: 134, endPoint x: 241, endPoint y: 125, distance: 8.8
click at [241, 126] on span "View Profile" at bounding box center [239, 127] width 64 height 17
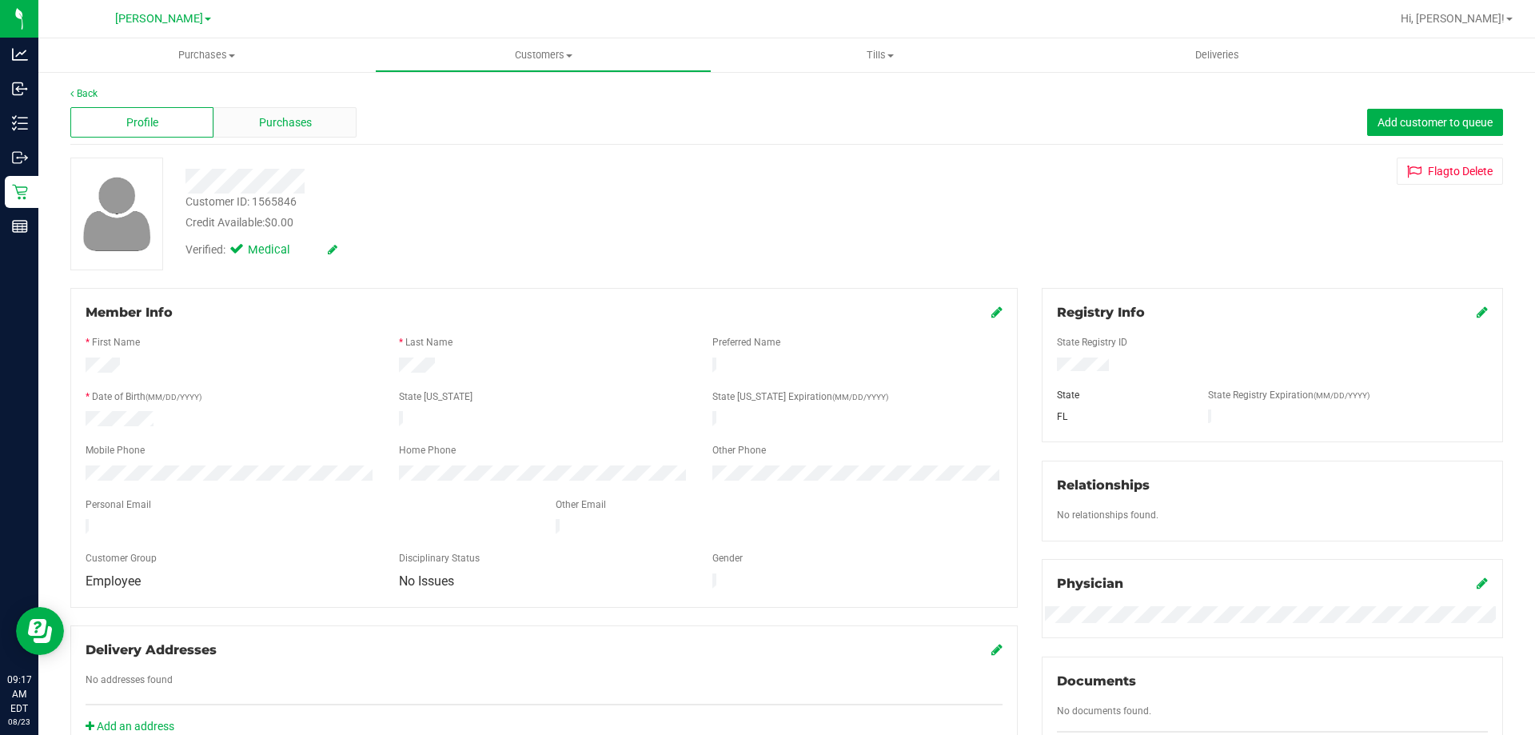
click at [259, 119] on span "Purchases" at bounding box center [285, 122] width 53 height 17
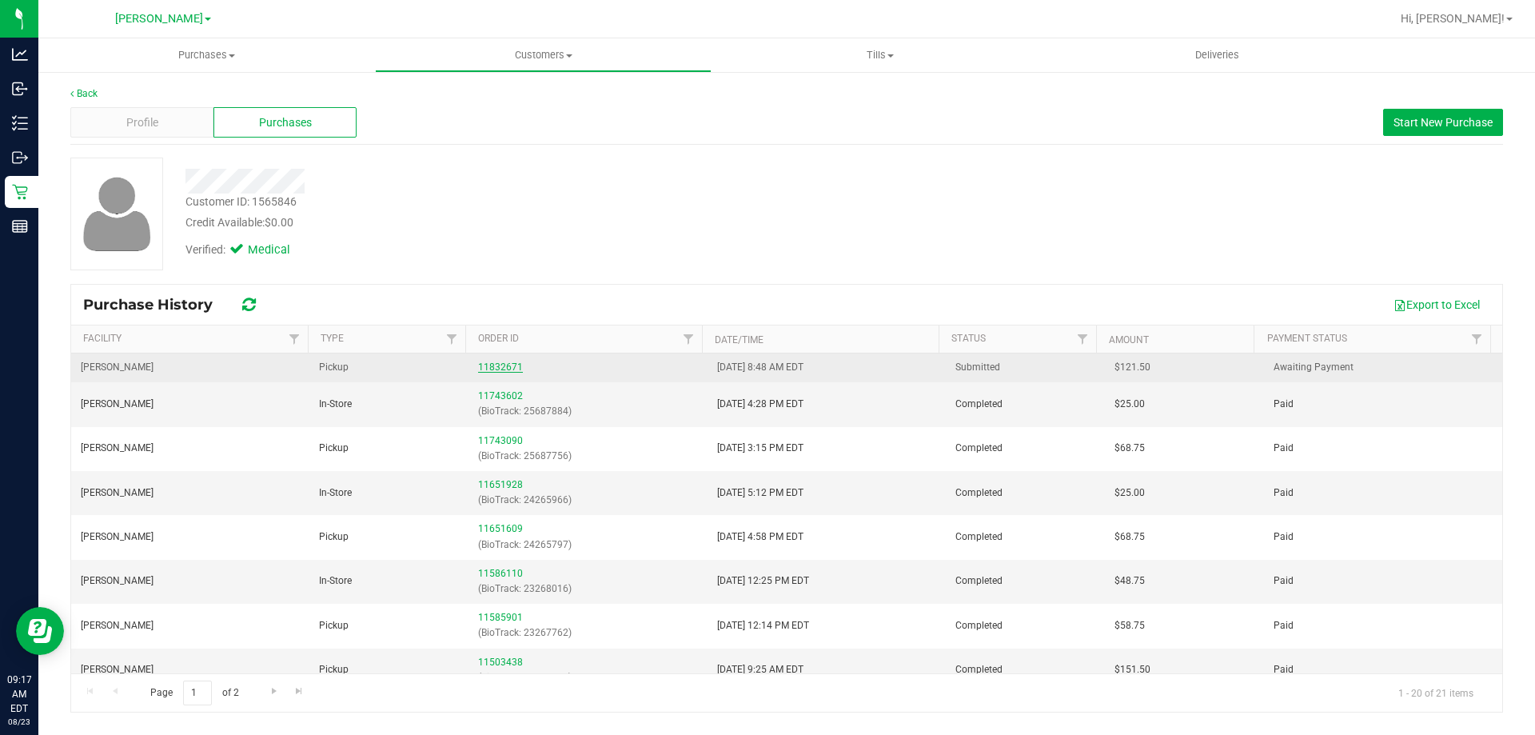
click at [496, 364] on link "11832671" at bounding box center [500, 366] width 45 height 11
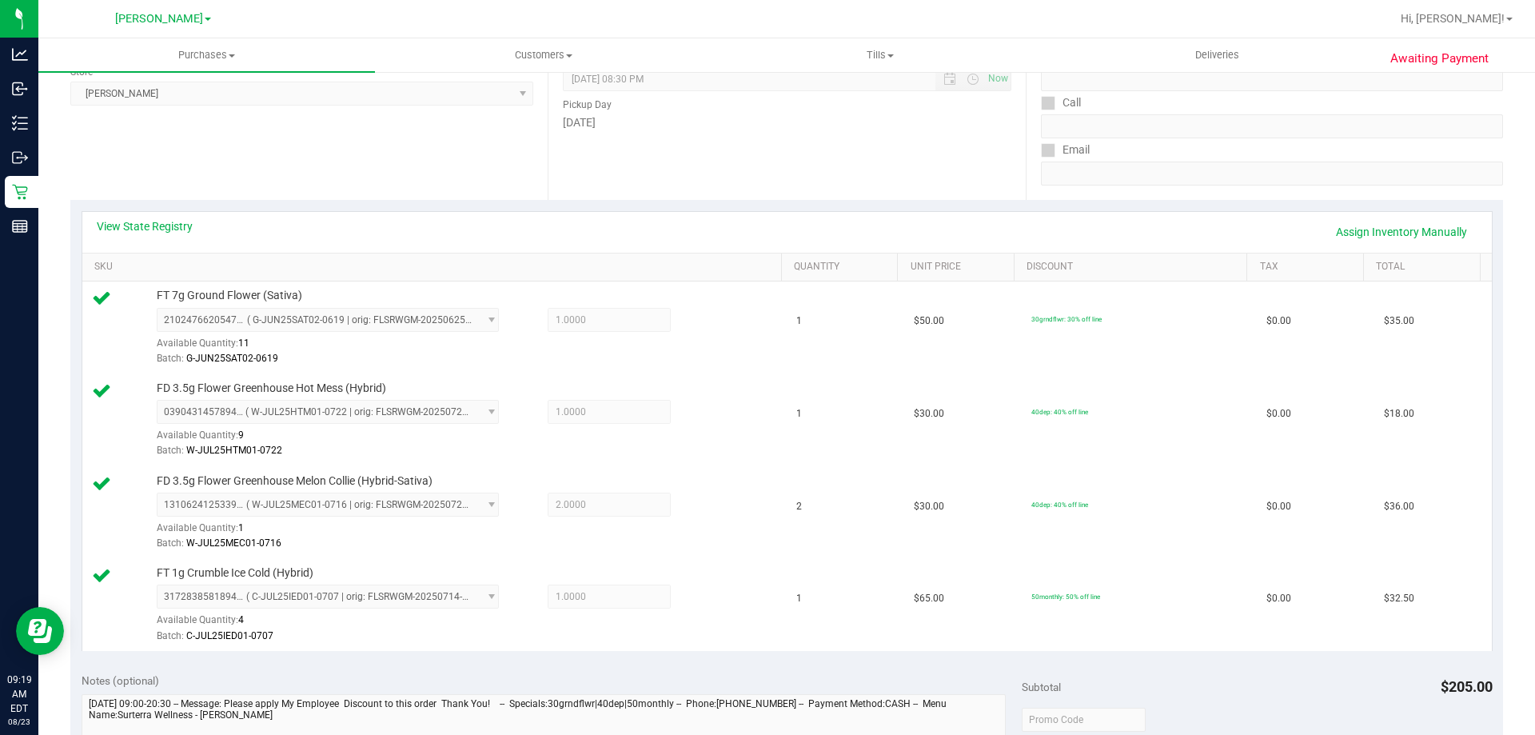
scroll to position [840, 0]
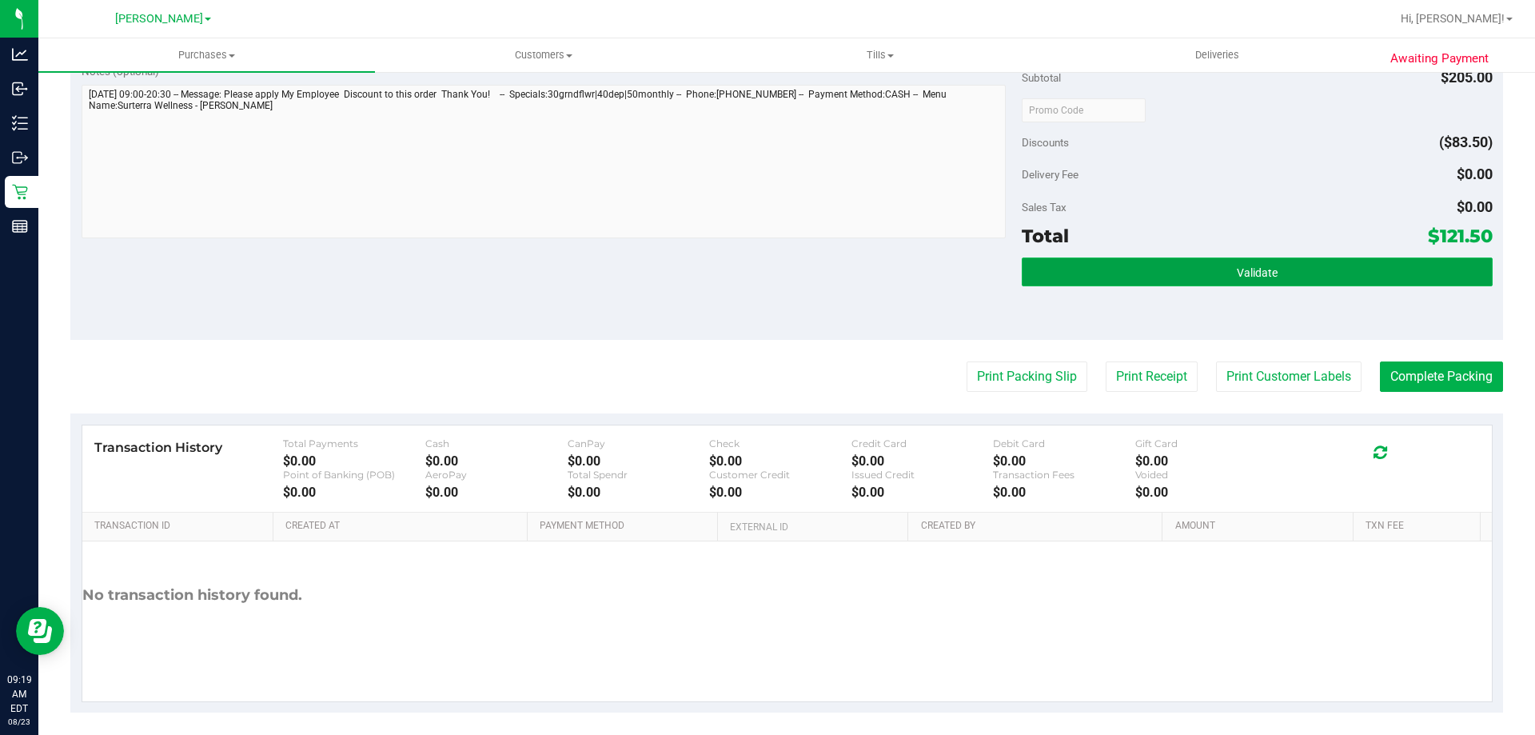
click at [1214, 273] on button "Validate" at bounding box center [1257, 271] width 470 height 29
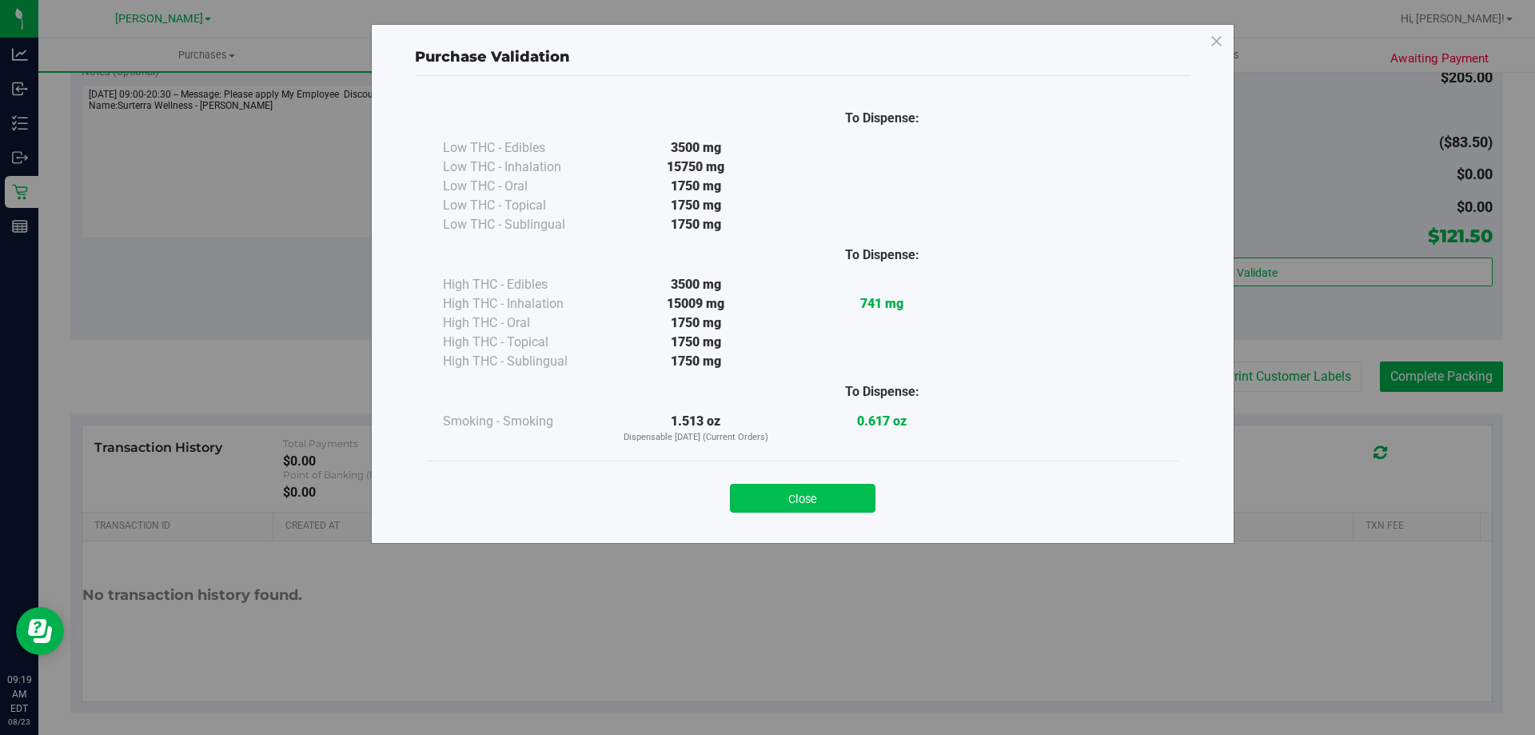
click at [748, 504] on button "Close" at bounding box center [803, 498] width 146 height 29
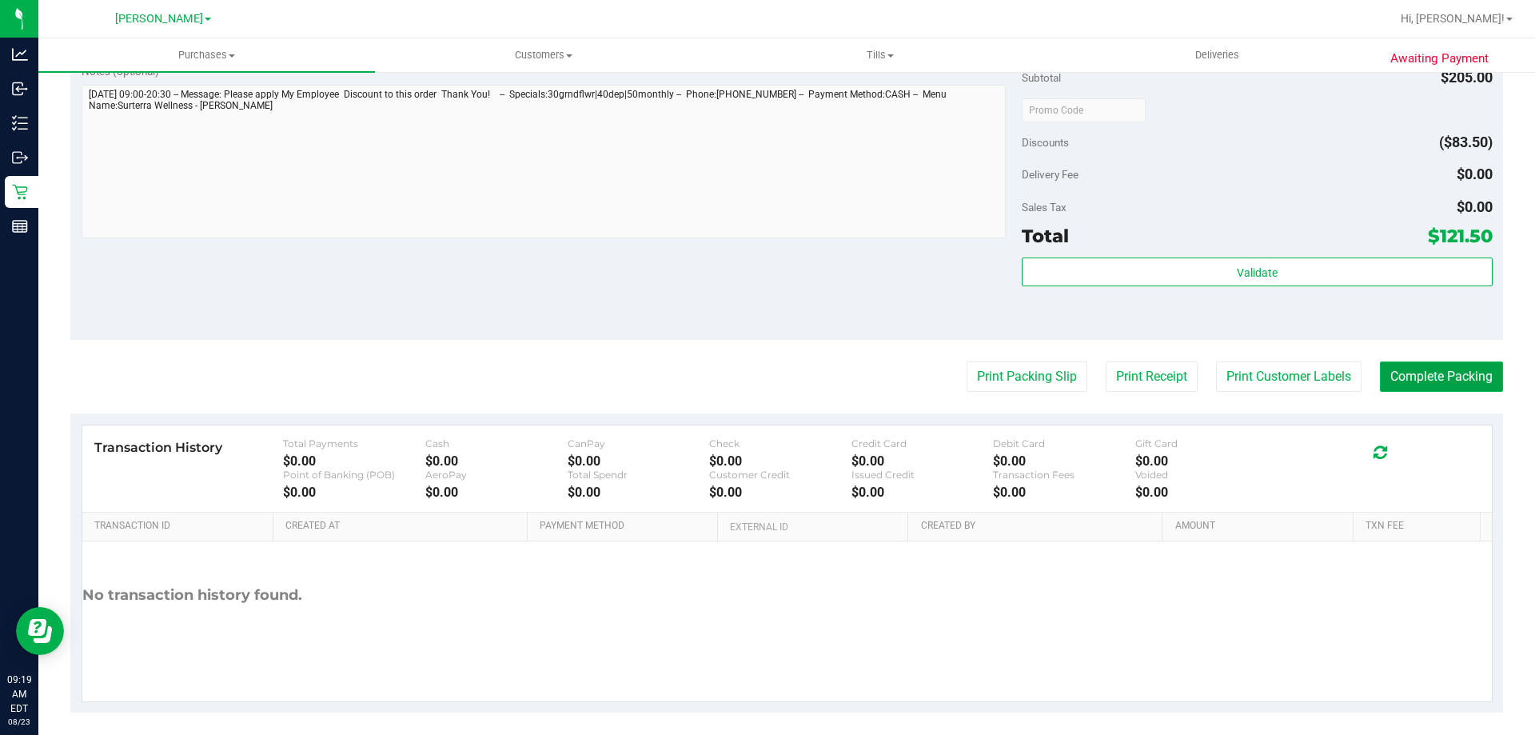
click at [1410, 374] on button "Complete Packing" at bounding box center [1441, 376] width 123 height 30
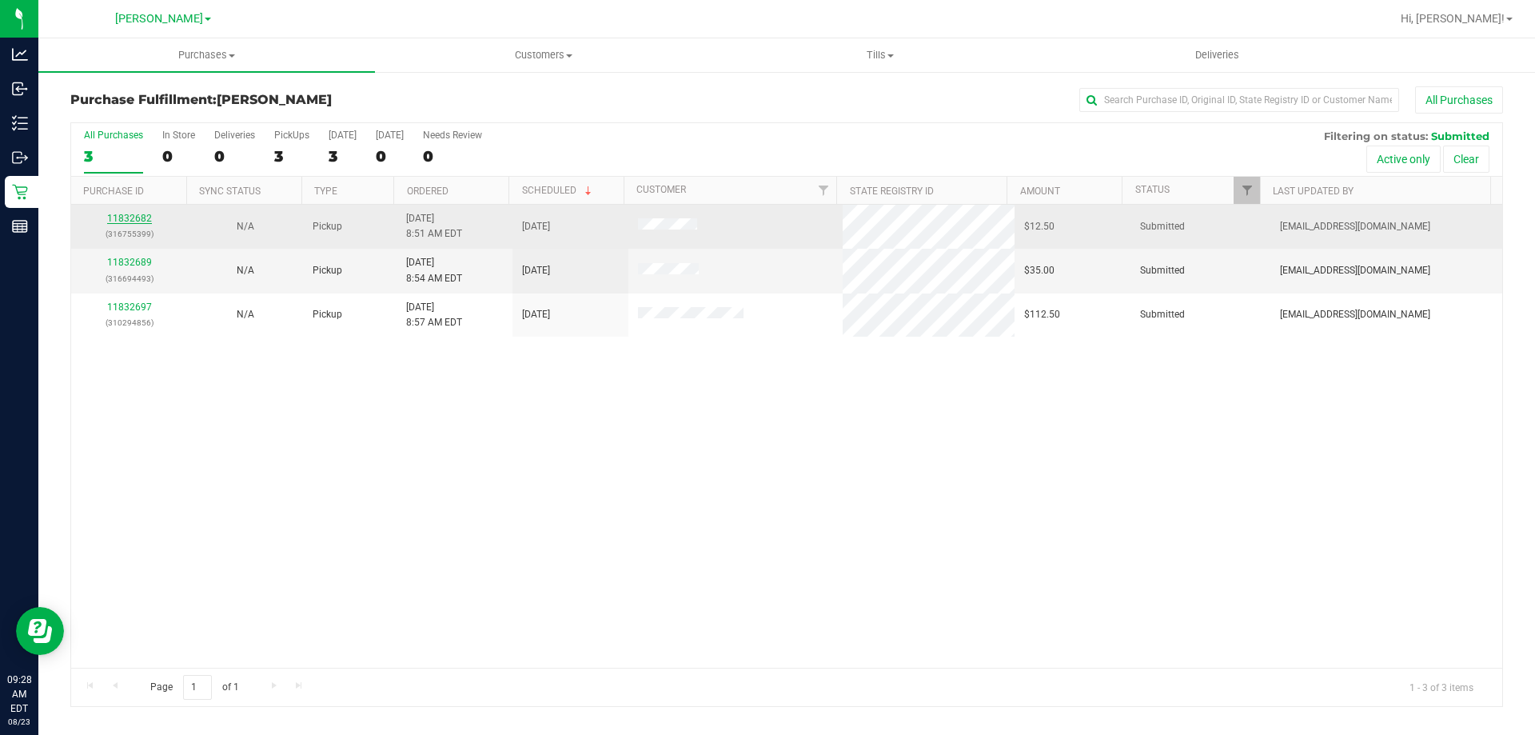
click at [132, 214] on link "11832682" at bounding box center [129, 218] width 45 height 11
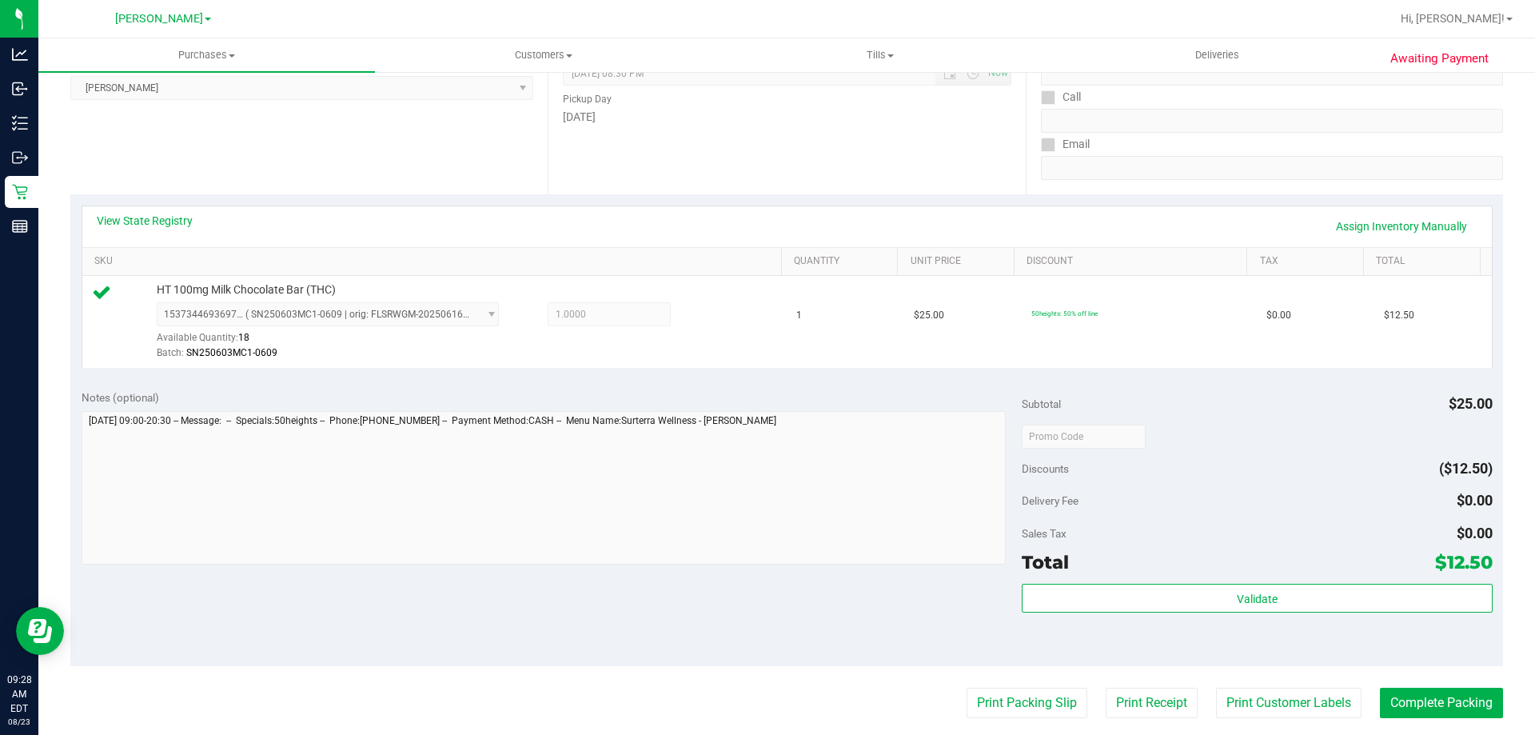
scroll to position [246, 0]
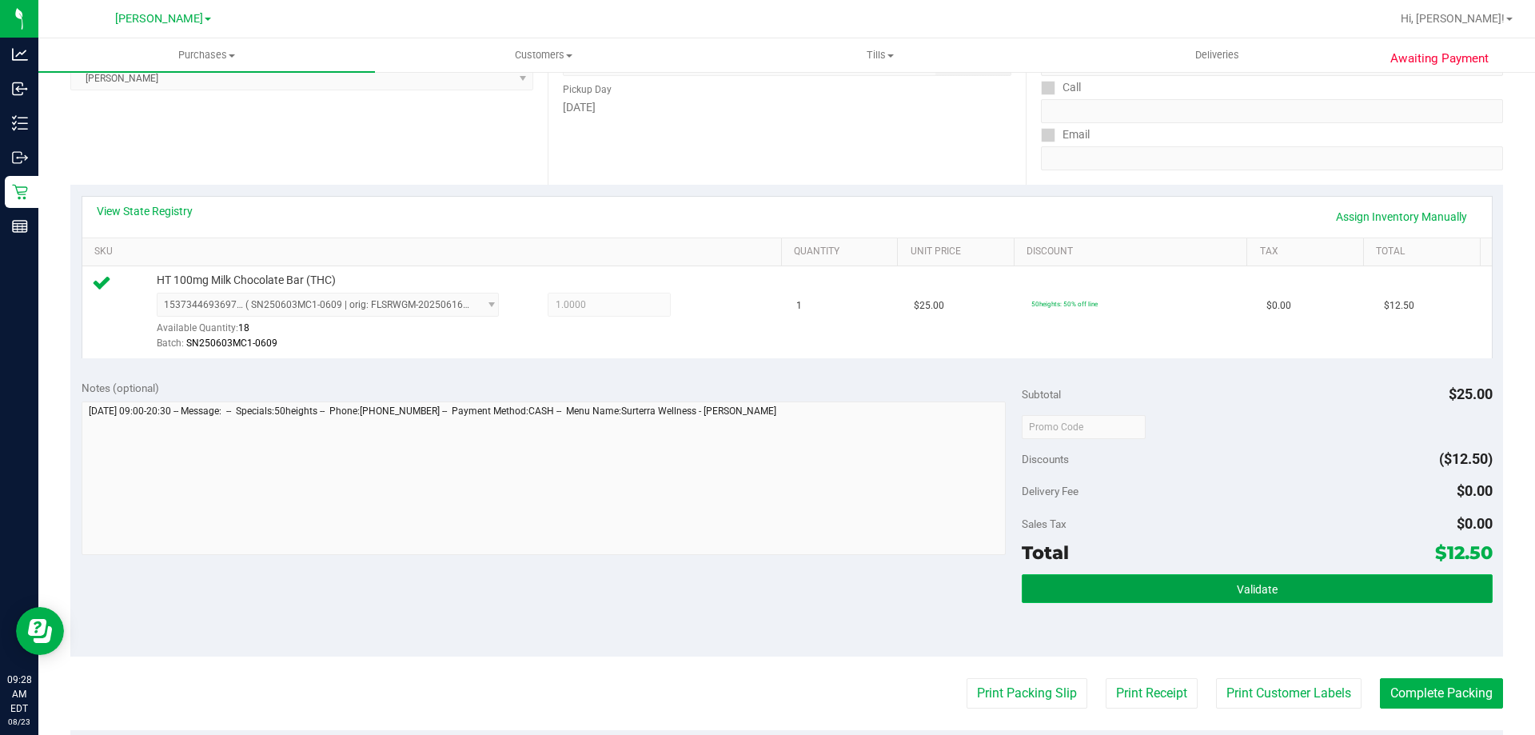
click at [1321, 578] on button "Validate" at bounding box center [1257, 588] width 470 height 29
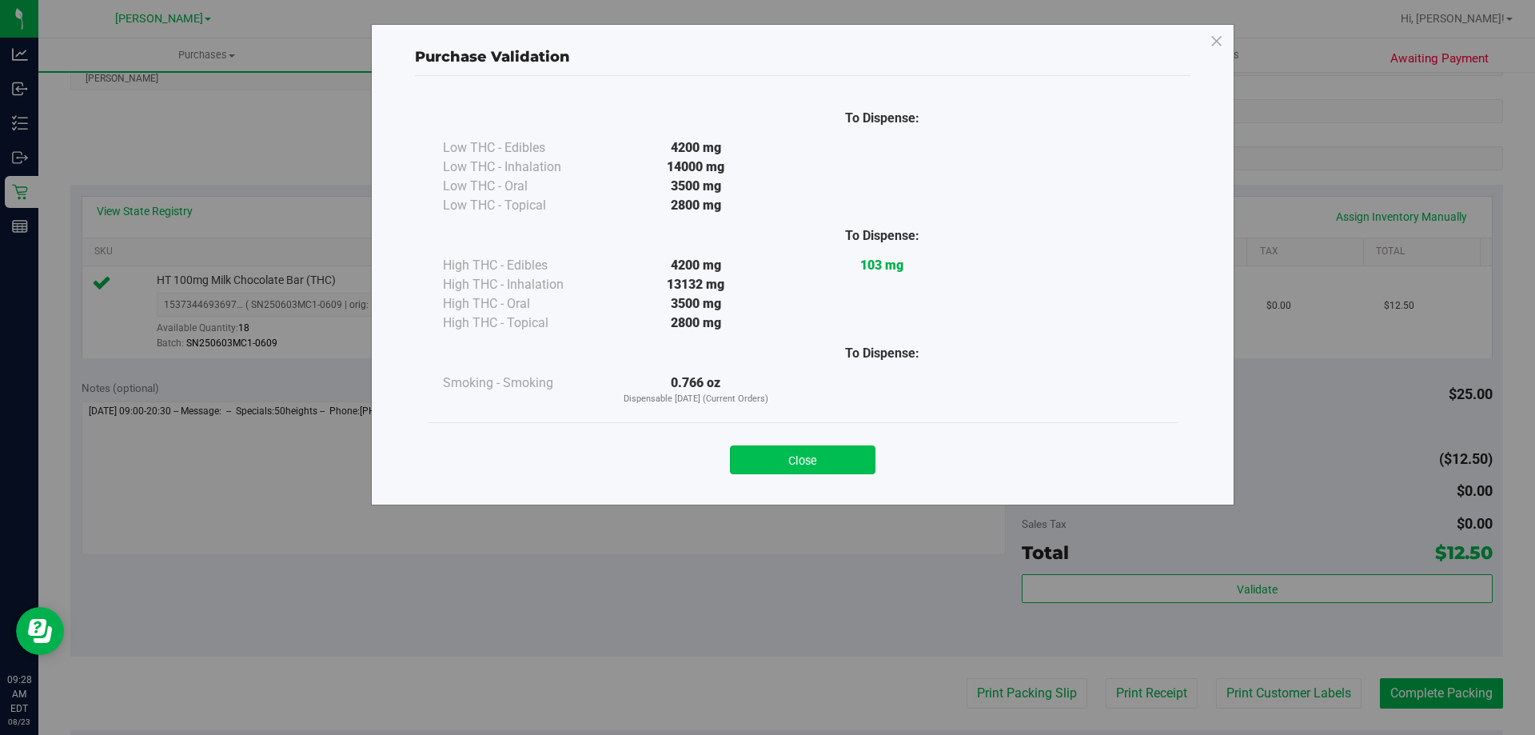
click at [805, 455] on button "Close" at bounding box center [803, 459] width 146 height 29
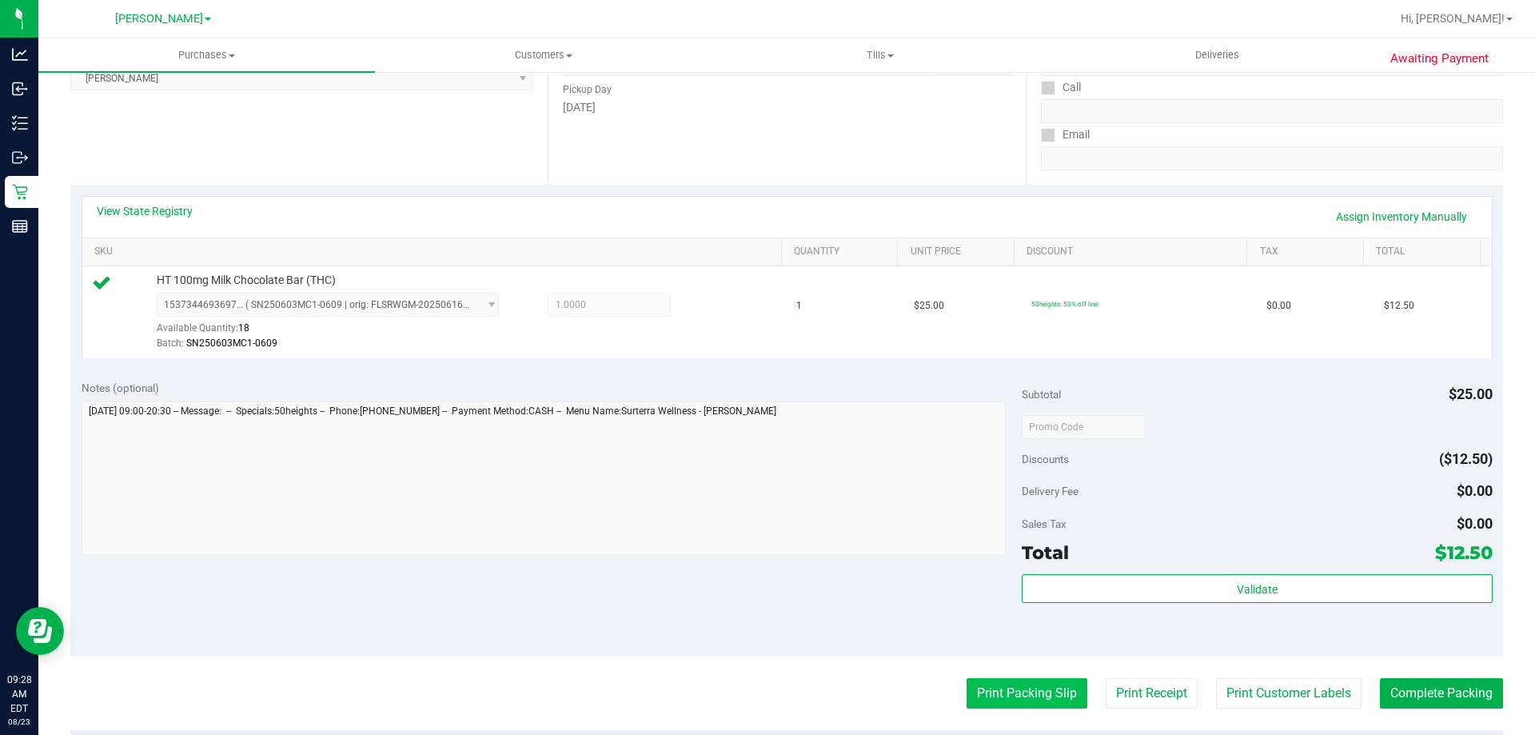
click at [1016, 695] on button "Print Packing Slip" at bounding box center [1027, 693] width 121 height 30
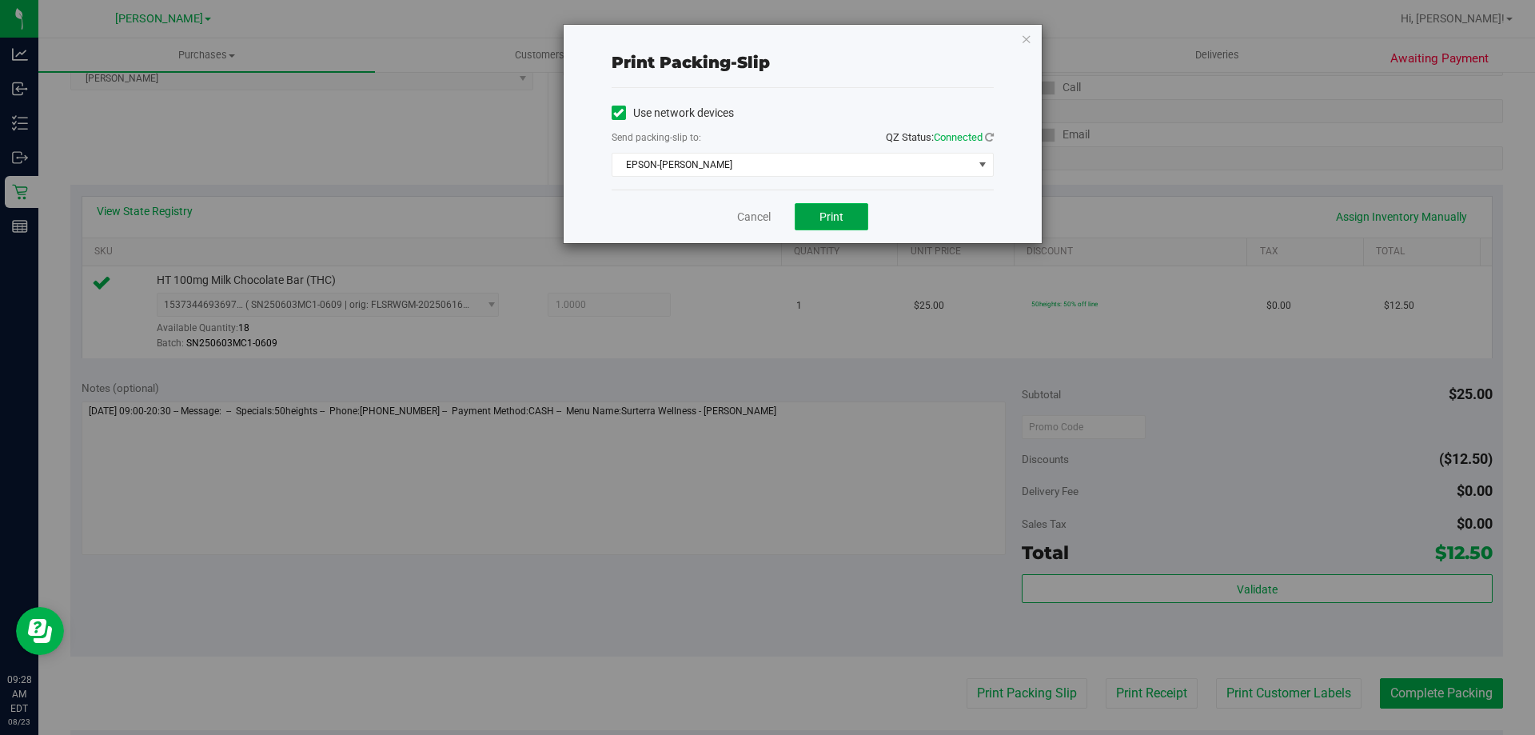
click at [858, 221] on button "Print" at bounding box center [832, 216] width 74 height 27
click at [755, 218] on link "Cancel" at bounding box center [754, 217] width 34 height 17
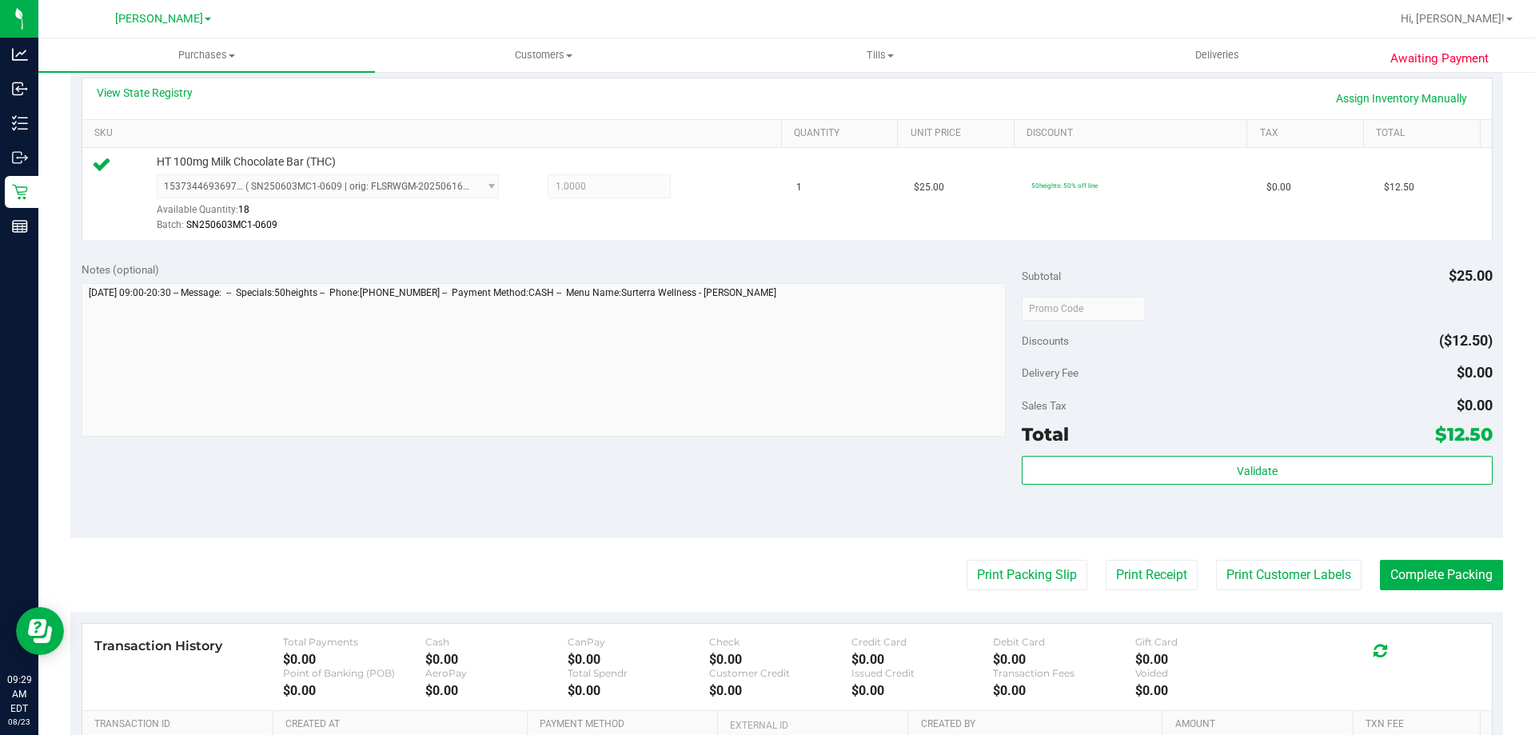
scroll to position [395, 0]
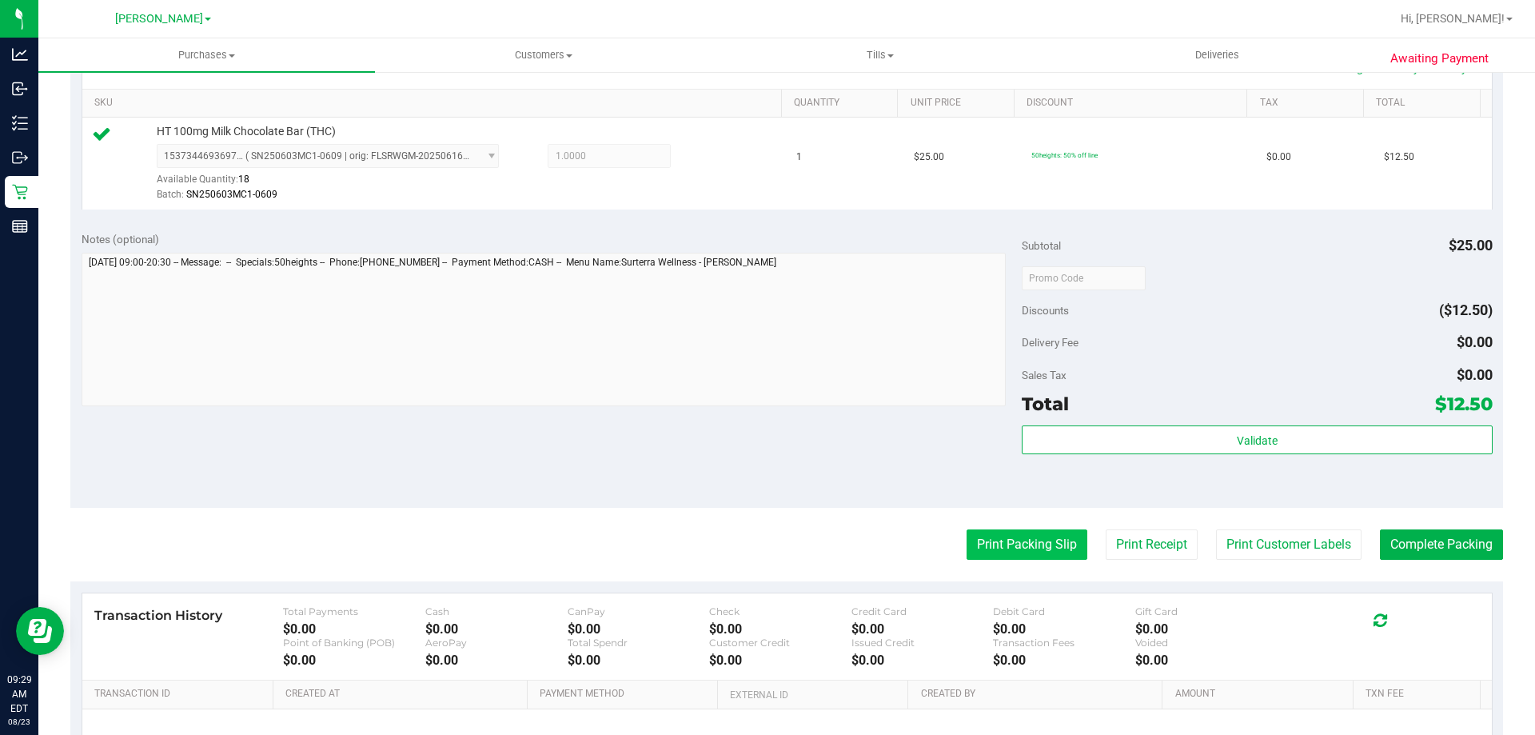
click at [1000, 556] on button "Print Packing Slip" at bounding box center [1027, 544] width 121 height 30
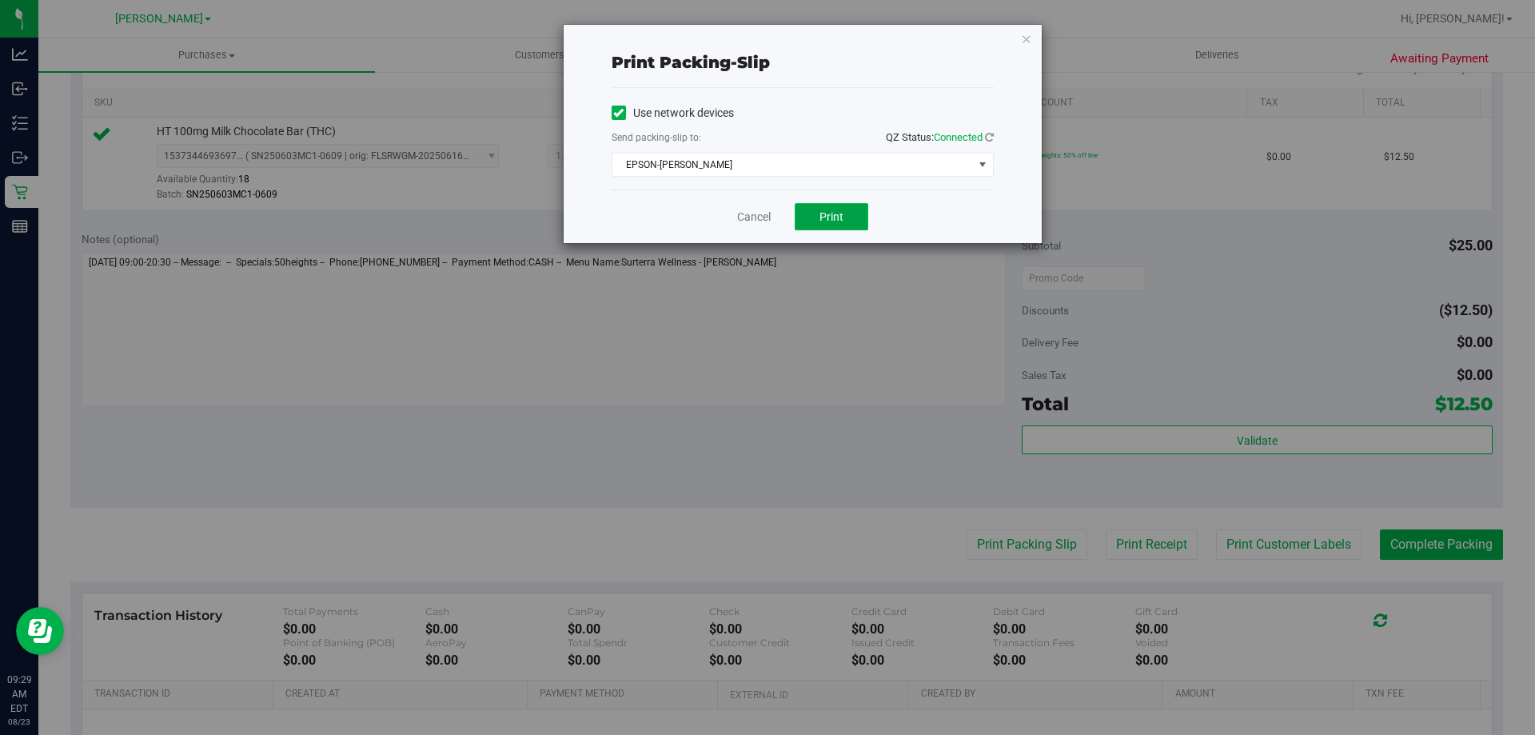
click at [830, 214] on span "Print" at bounding box center [831, 216] width 24 height 13
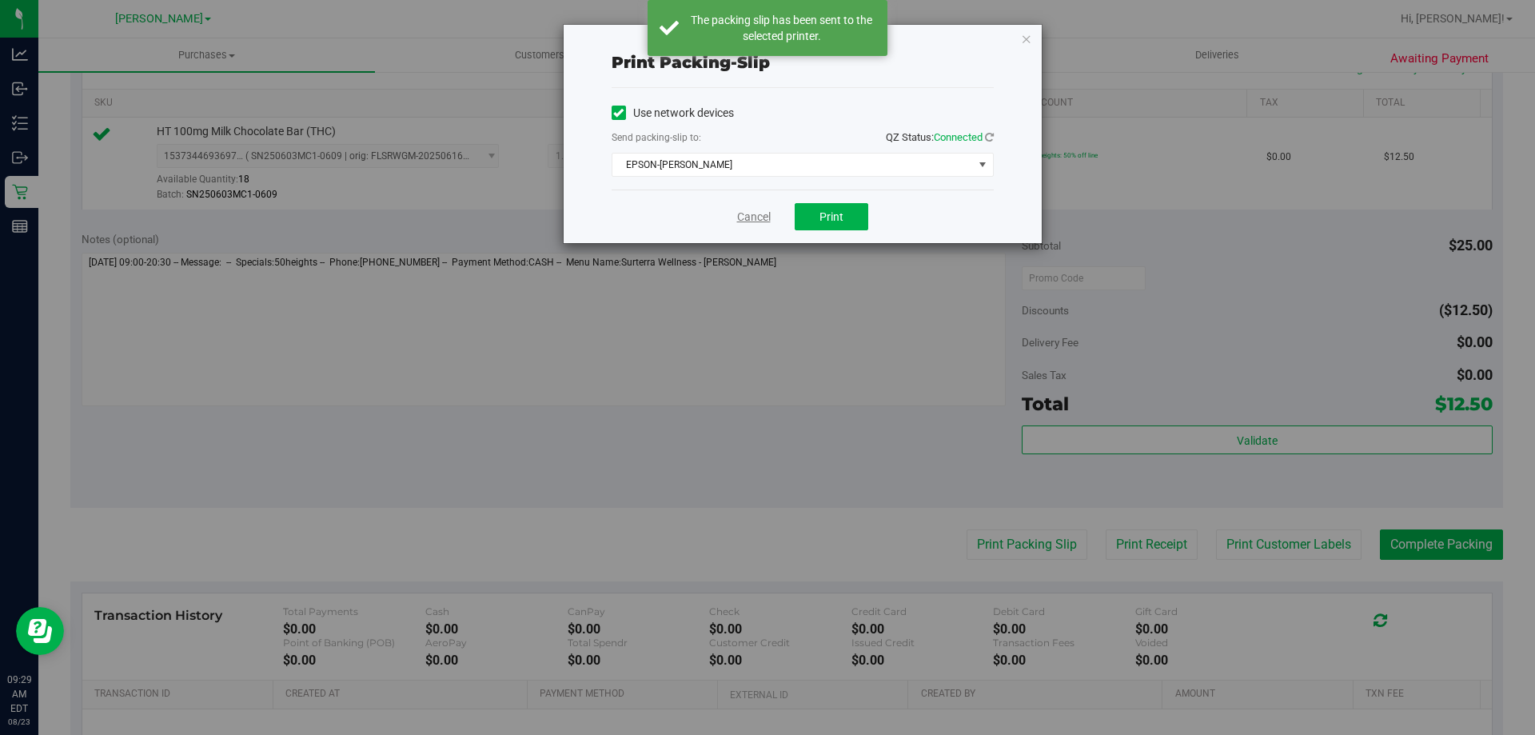
click at [759, 221] on link "Cancel" at bounding box center [754, 217] width 34 height 17
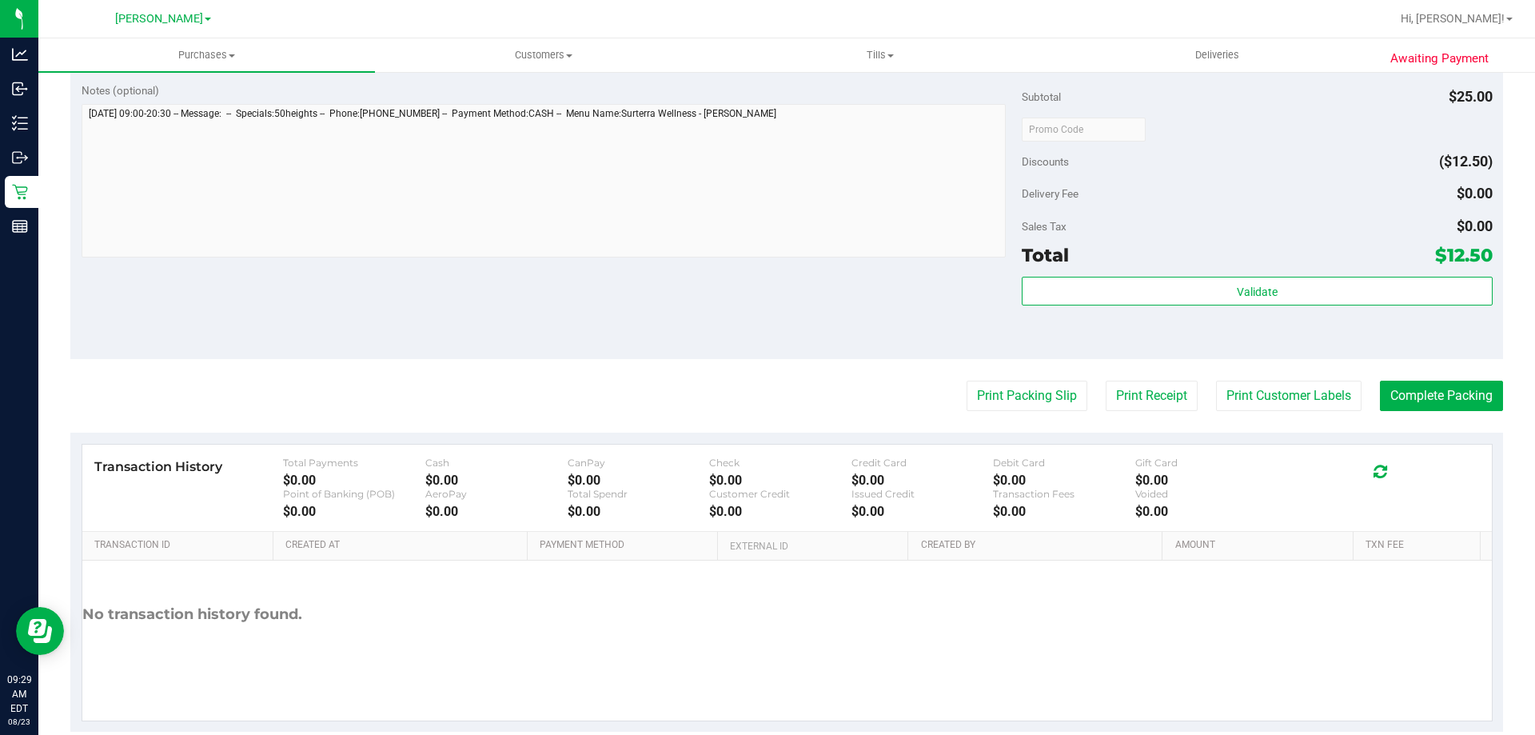
scroll to position [548, 0]
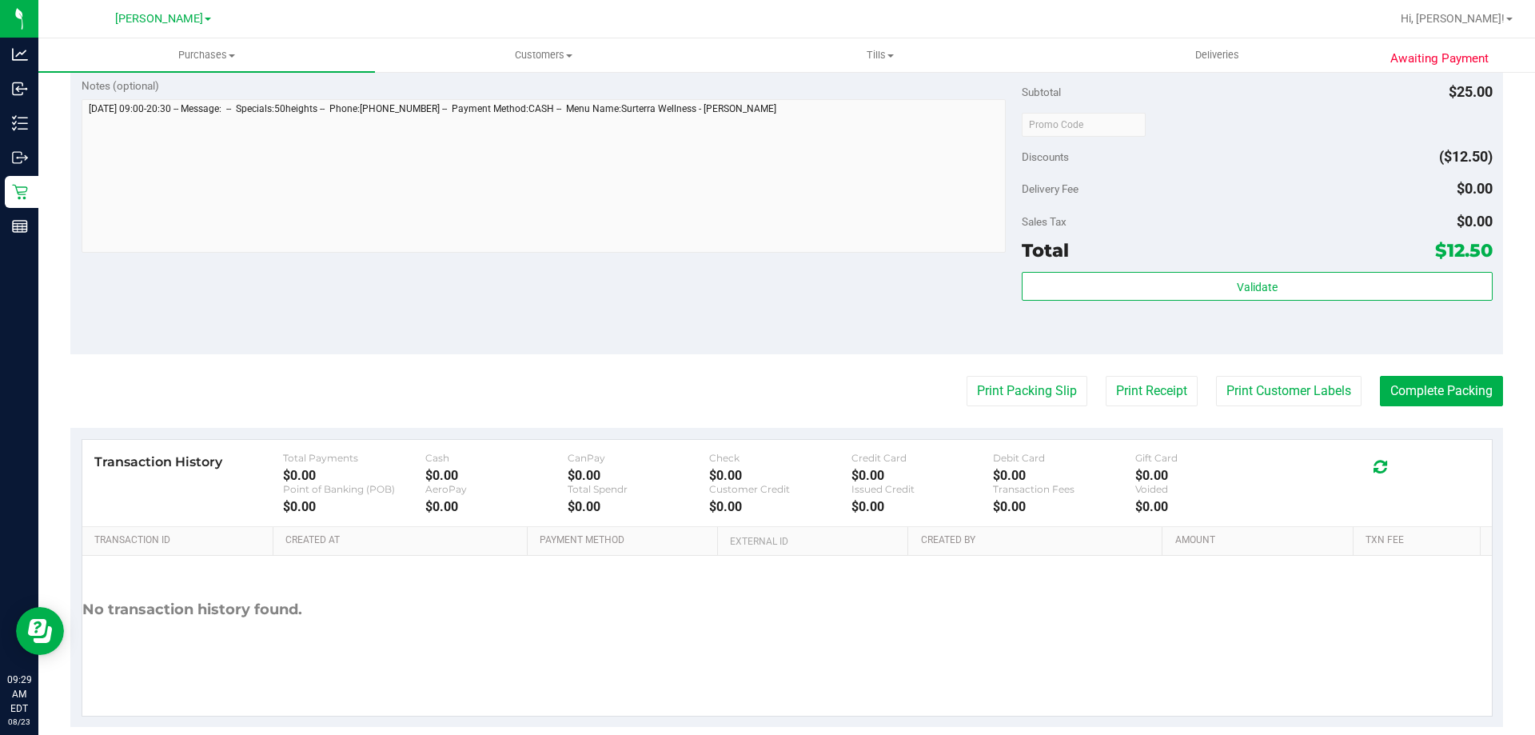
click at [1146, 269] on div "Subtotal $25.00 Discounts ($12.50) Delivery Fee $0.00 Sales Tax $0.00 Total $12…" at bounding box center [1257, 211] width 470 height 266
click at [1144, 301] on div "Validate" at bounding box center [1257, 287] width 470 height 30
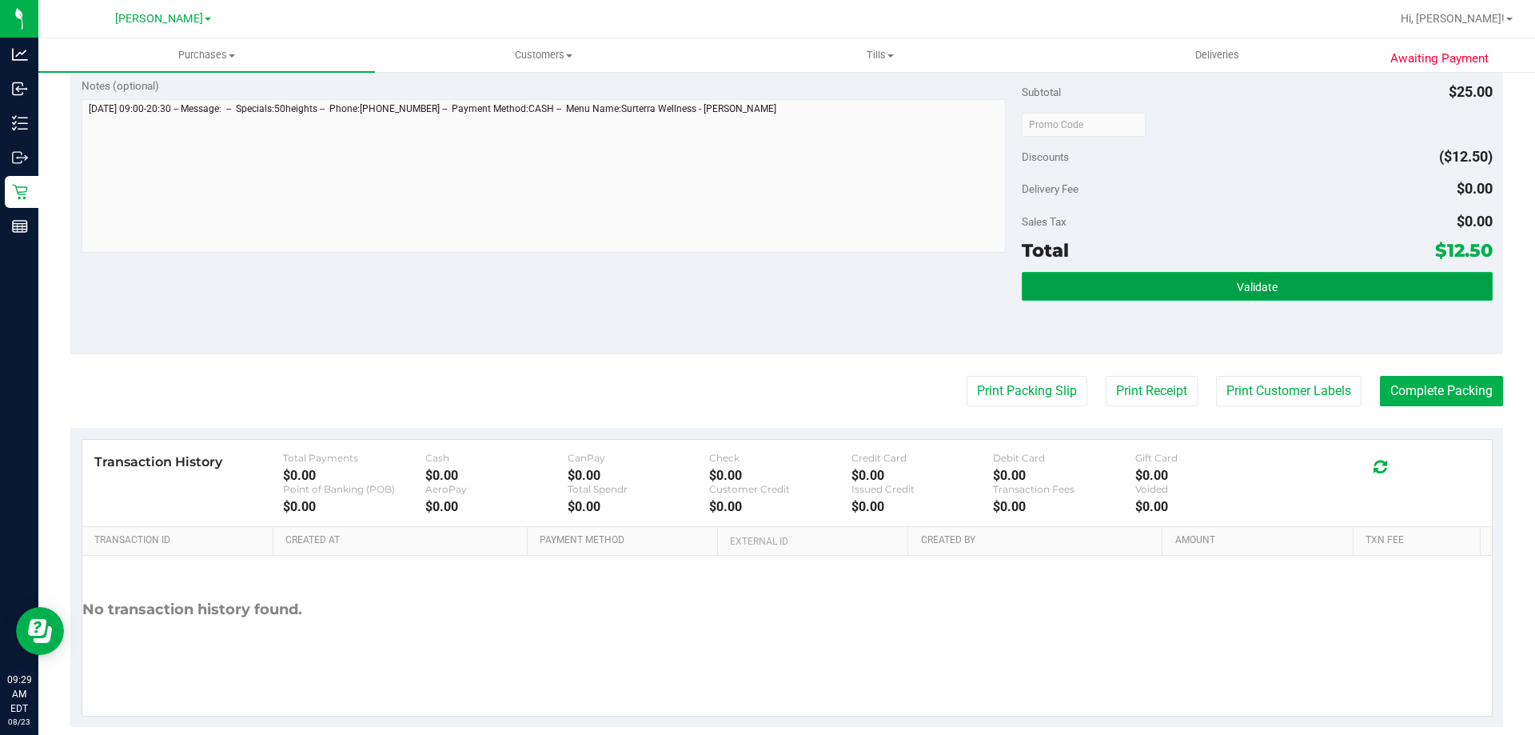
click at [1146, 297] on button "Validate" at bounding box center [1257, 286] width 470 height 29
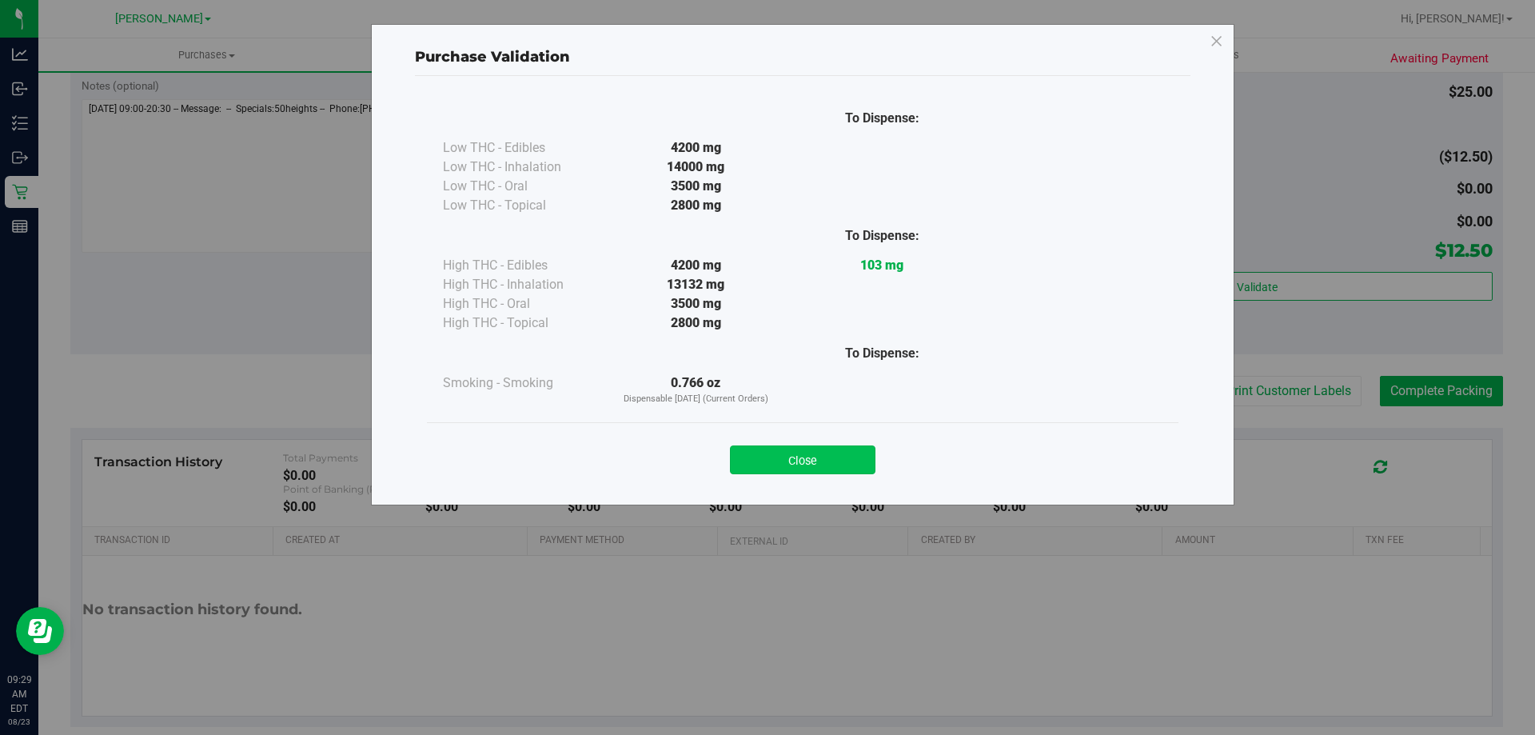
click at [831, 466] on button "Close" at bounding box center [803, 459] width 146 height 29
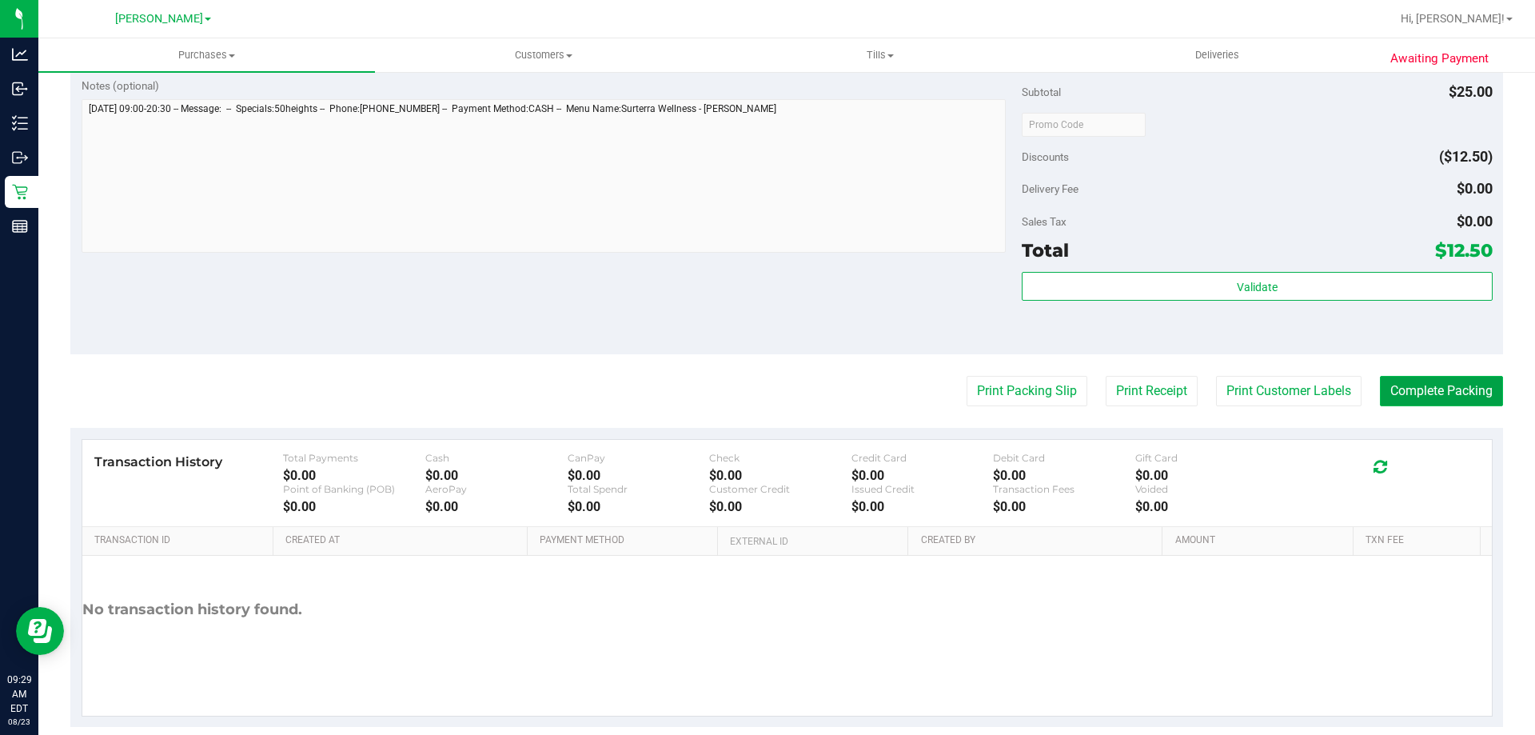
click at [1421, 384] on button "Complete Packing" at bounding box center [1441, 391] width 123 height 30
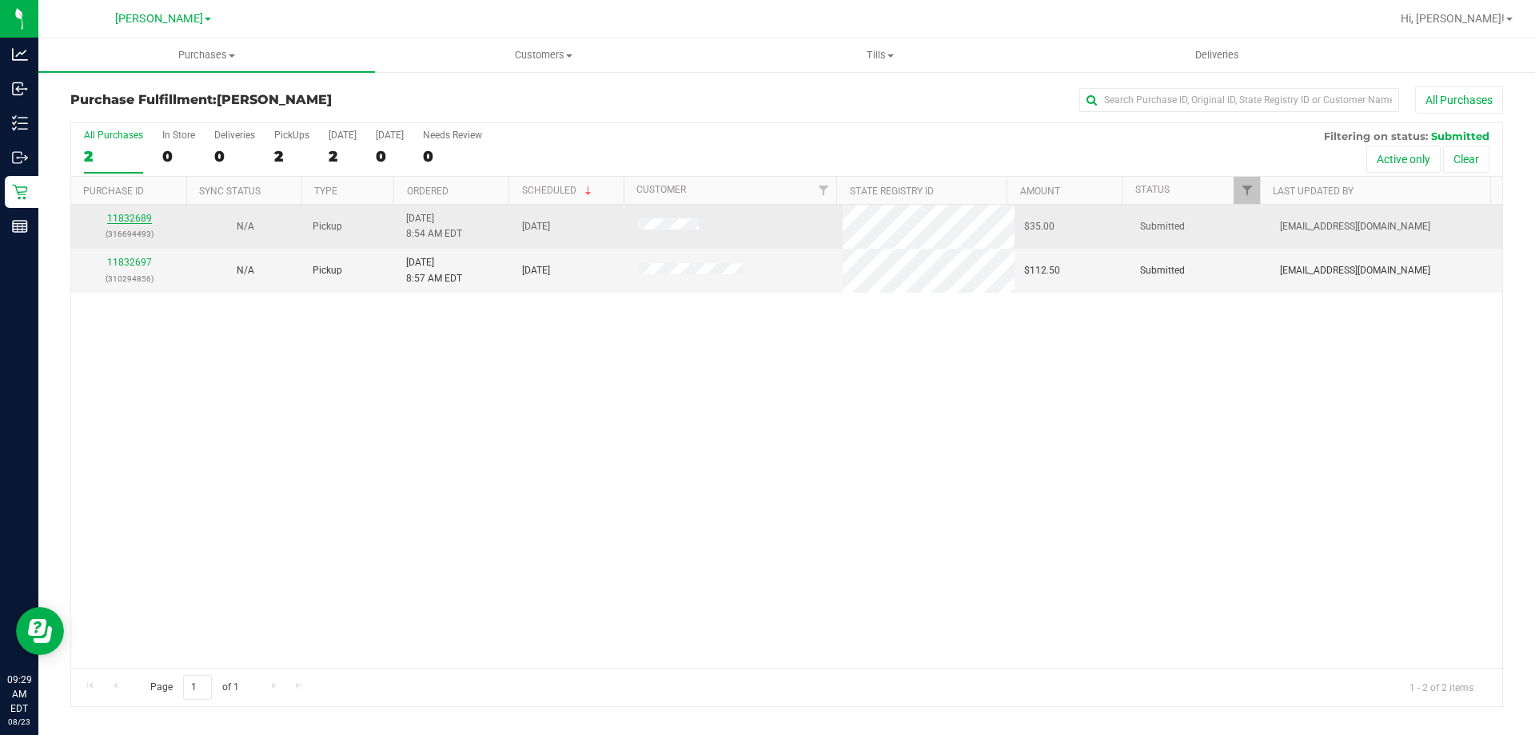
click at [142, 219] on link "11832689" at bounding box center [129, 218] width 45 height 11
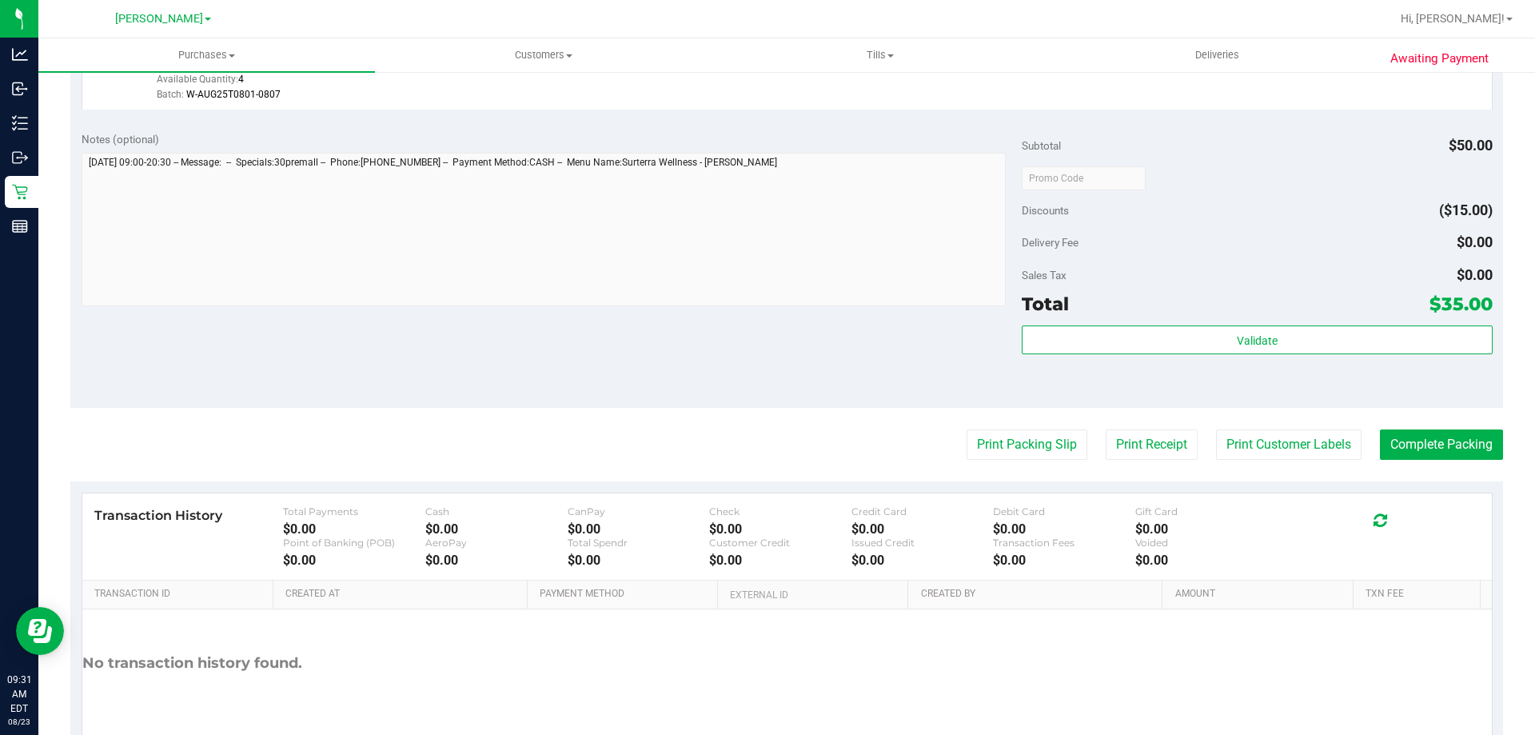
scroll to position [572, 0]
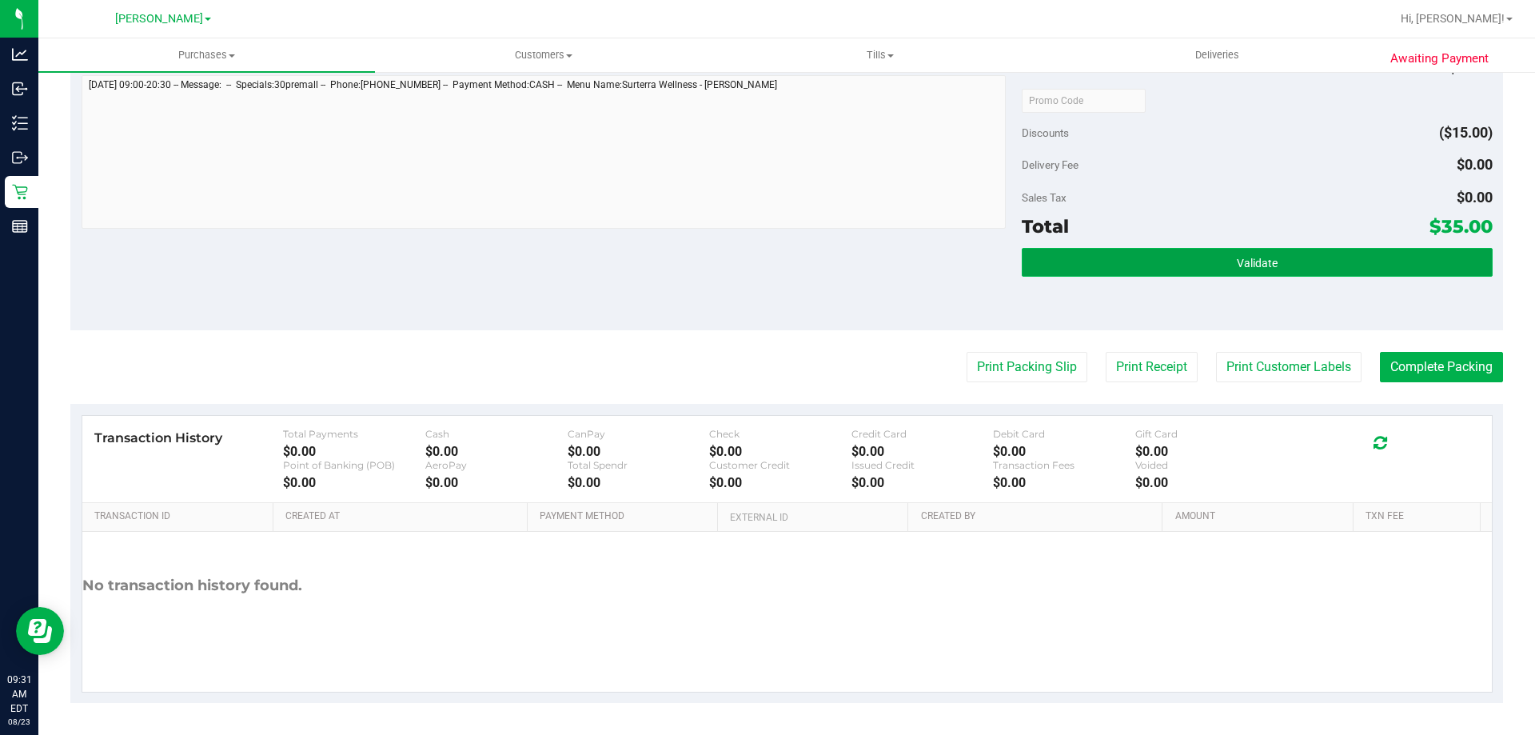
click at [1317, 261] on button "Validate" at bounding box center [1257, 262] width 470 height 29
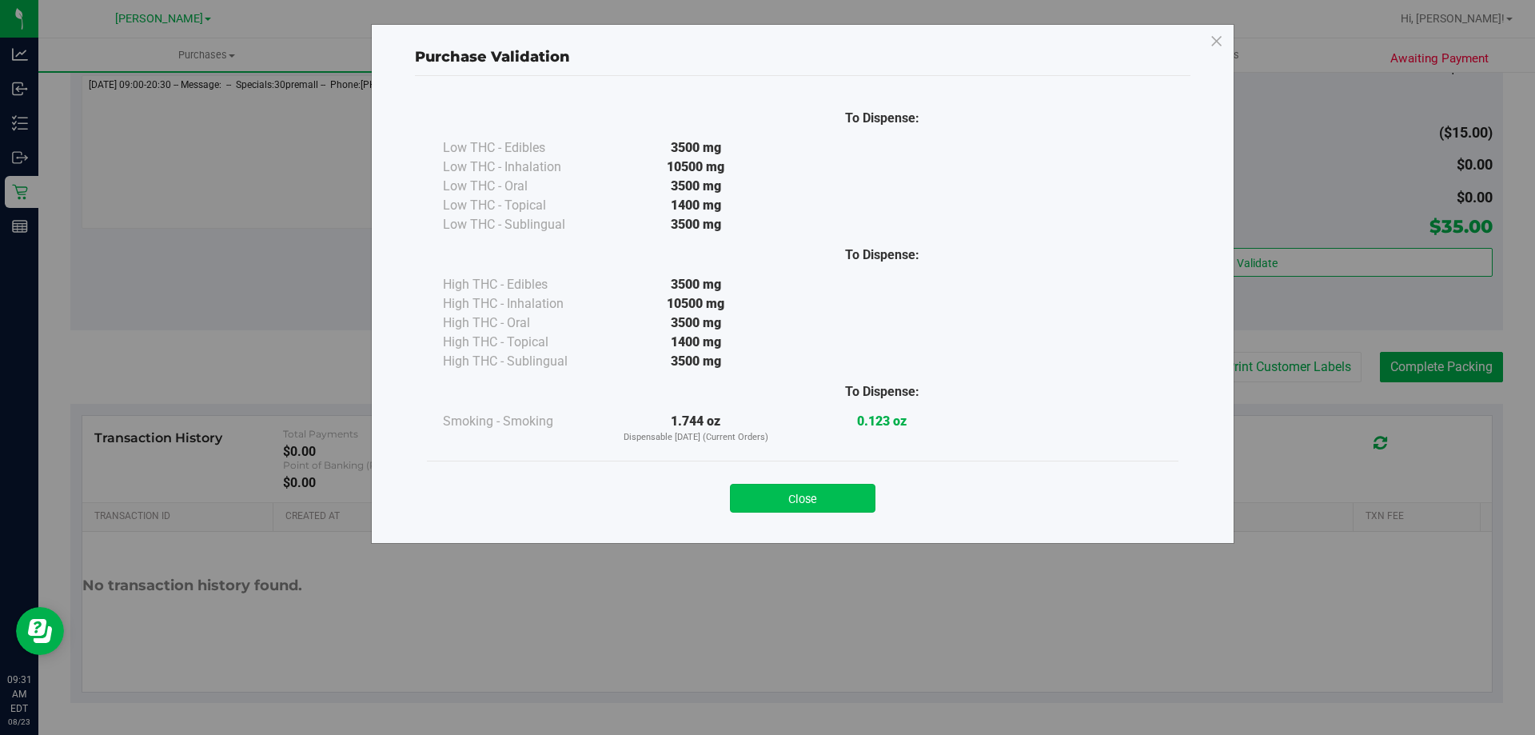
click at [790, 492] on button "Close" at bounding box center [803, 498] width 146 height 29
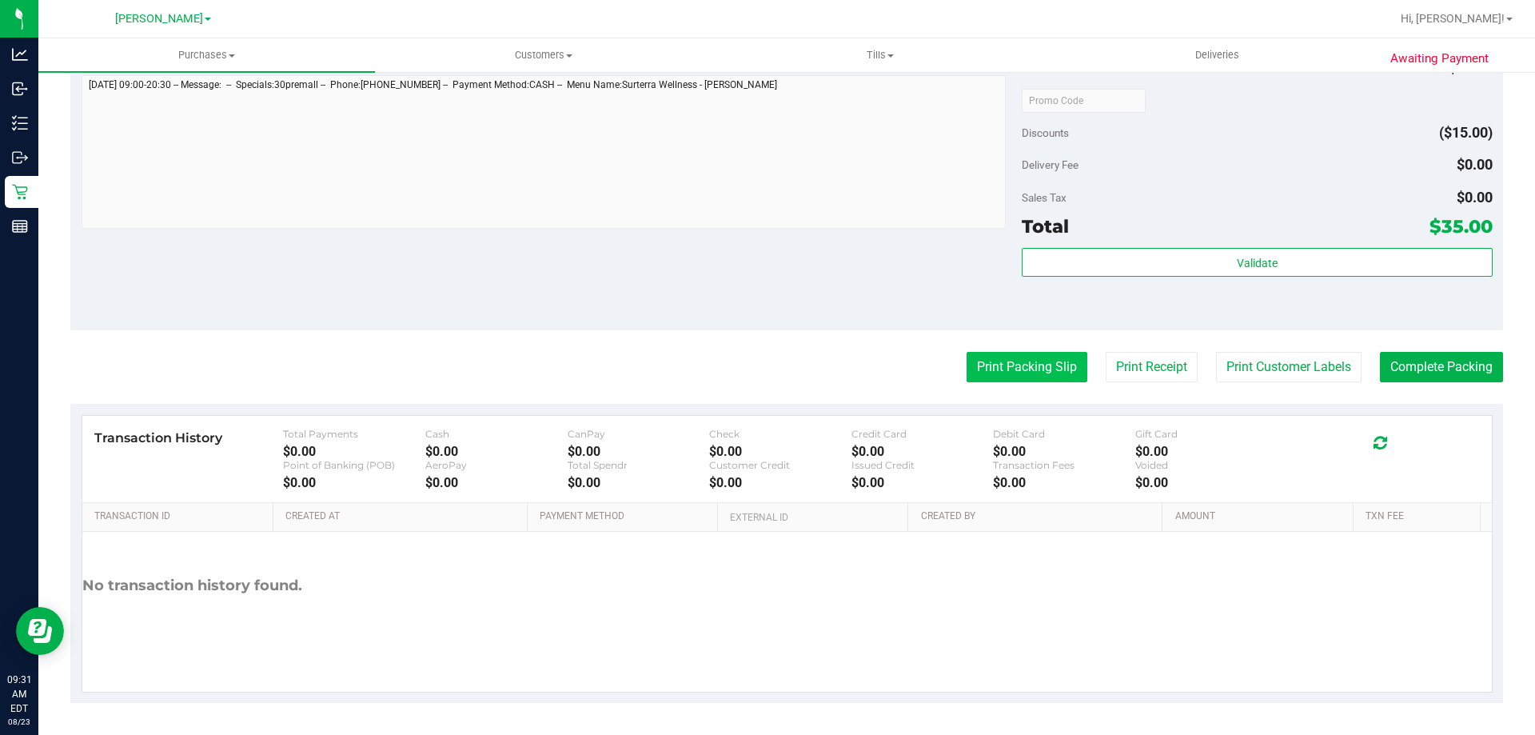
click at [976, 366] on button "Print Packing Slip" at bounding box center [1027, 367] width 121 height 30
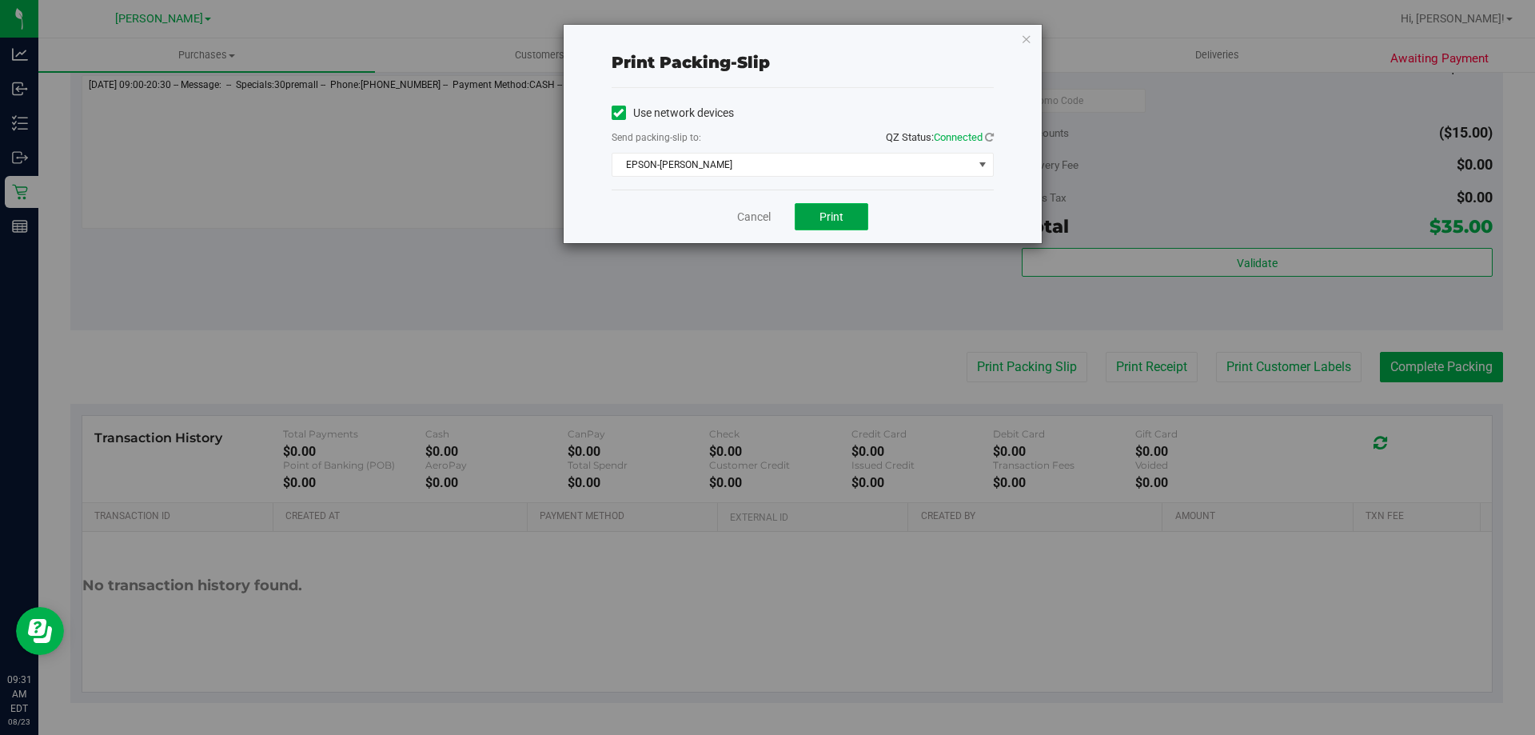
click at [818, 210] on button "Print" at bounding box center [832, 216] width 74 height 27
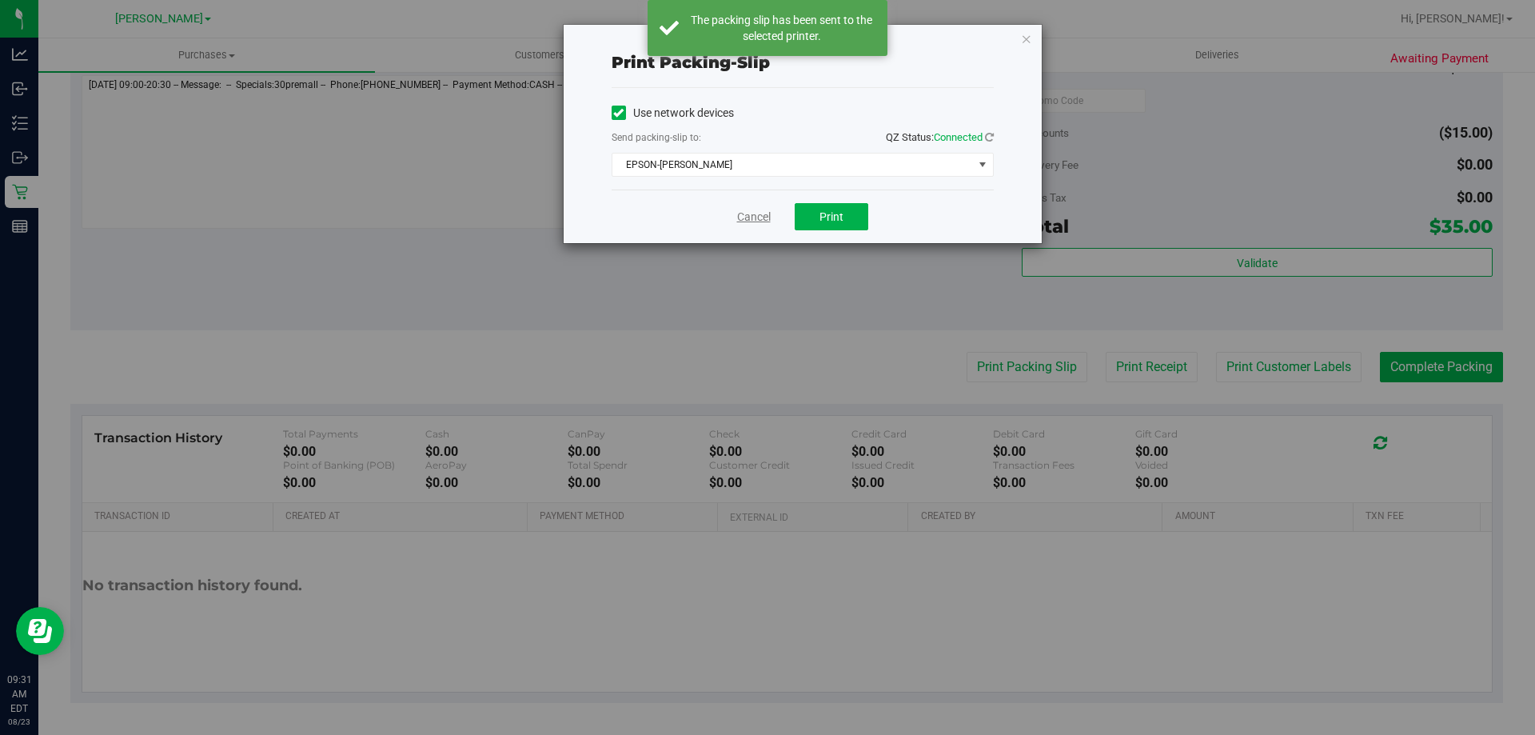
click at [748, 213] on link "Cancel" at bounding box center [754, 217] width 34 height 17
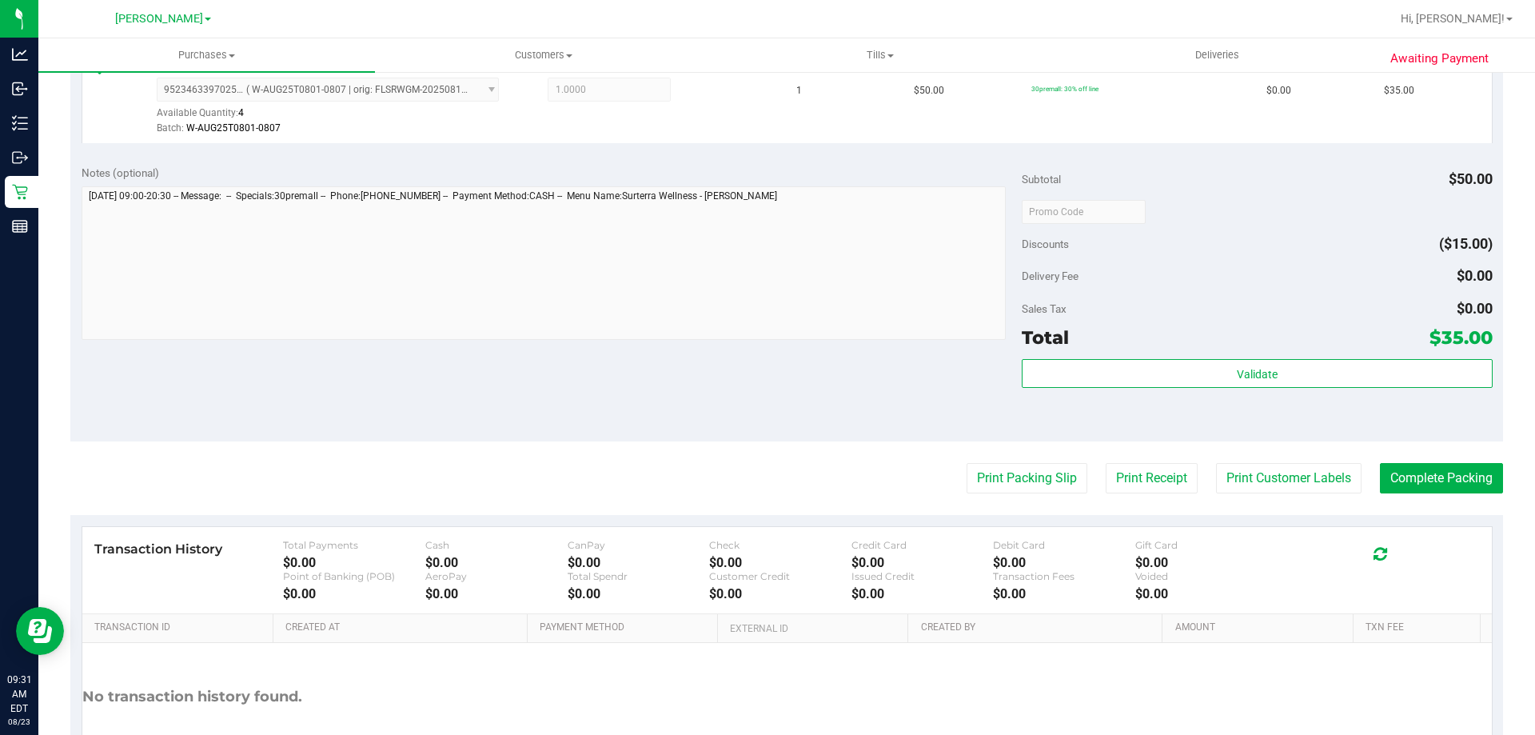
scroll to position [490, 0]
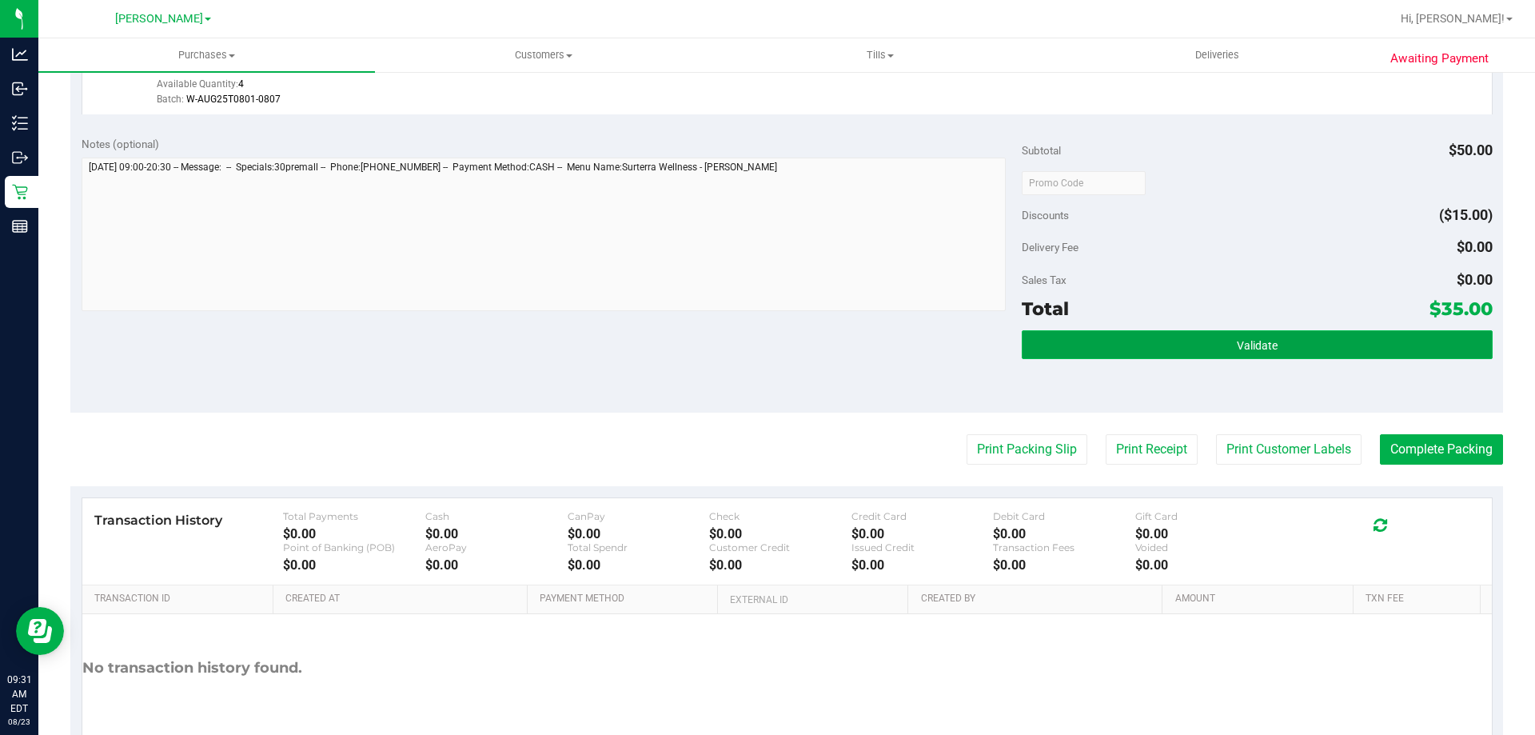
click at [1282, 341] on button "Validate" at bounding box center [1257, 344] width 470 height 29
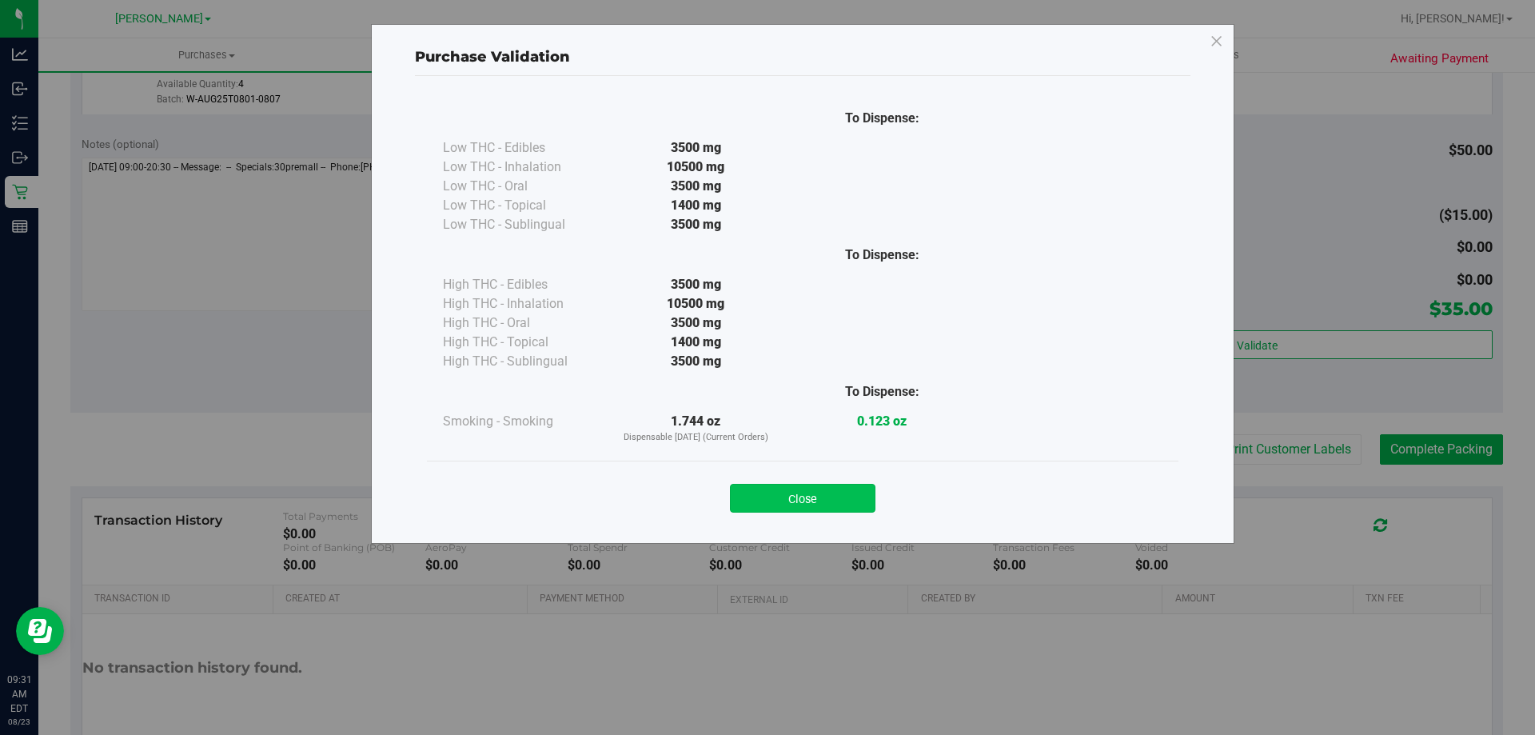
click at [788, 496] on button "Close" at bounding box center [803, 498] width 146 height 29
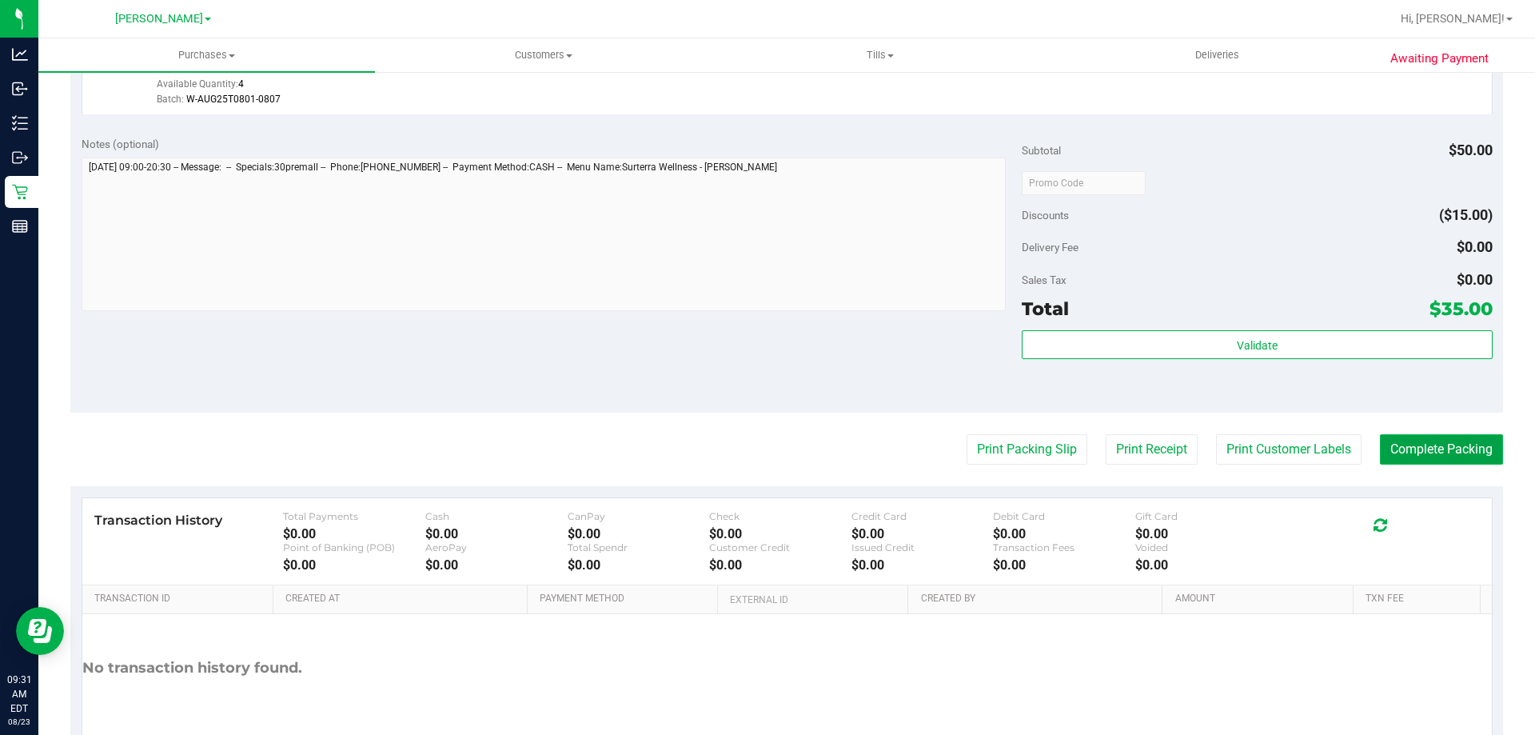
click at [1437, 453] on button "Complete Packing" at bounding box center [1441, 449] width 123 height 30
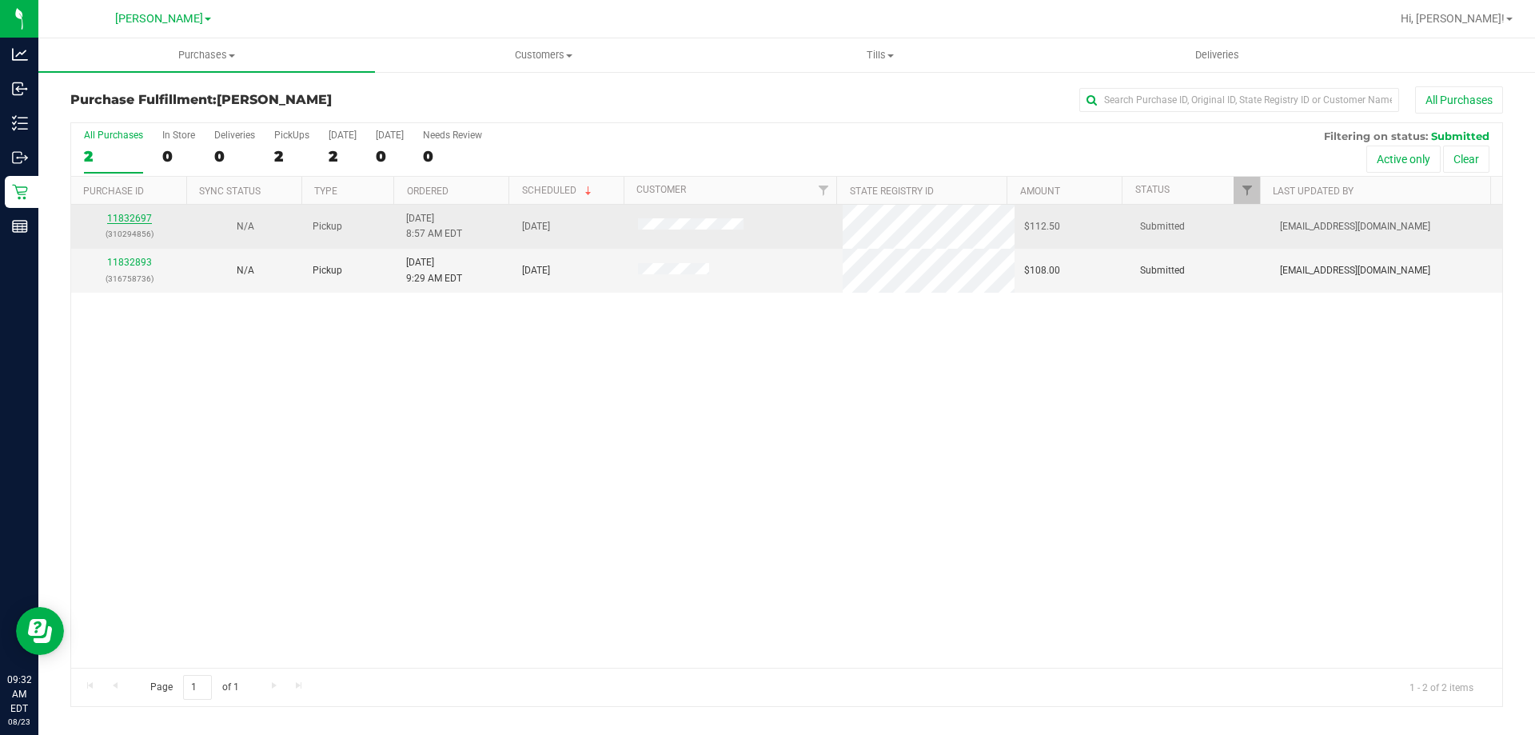
click at [122, 218] on link "11832697" at bounding box center [129, 218] width 45 height 11
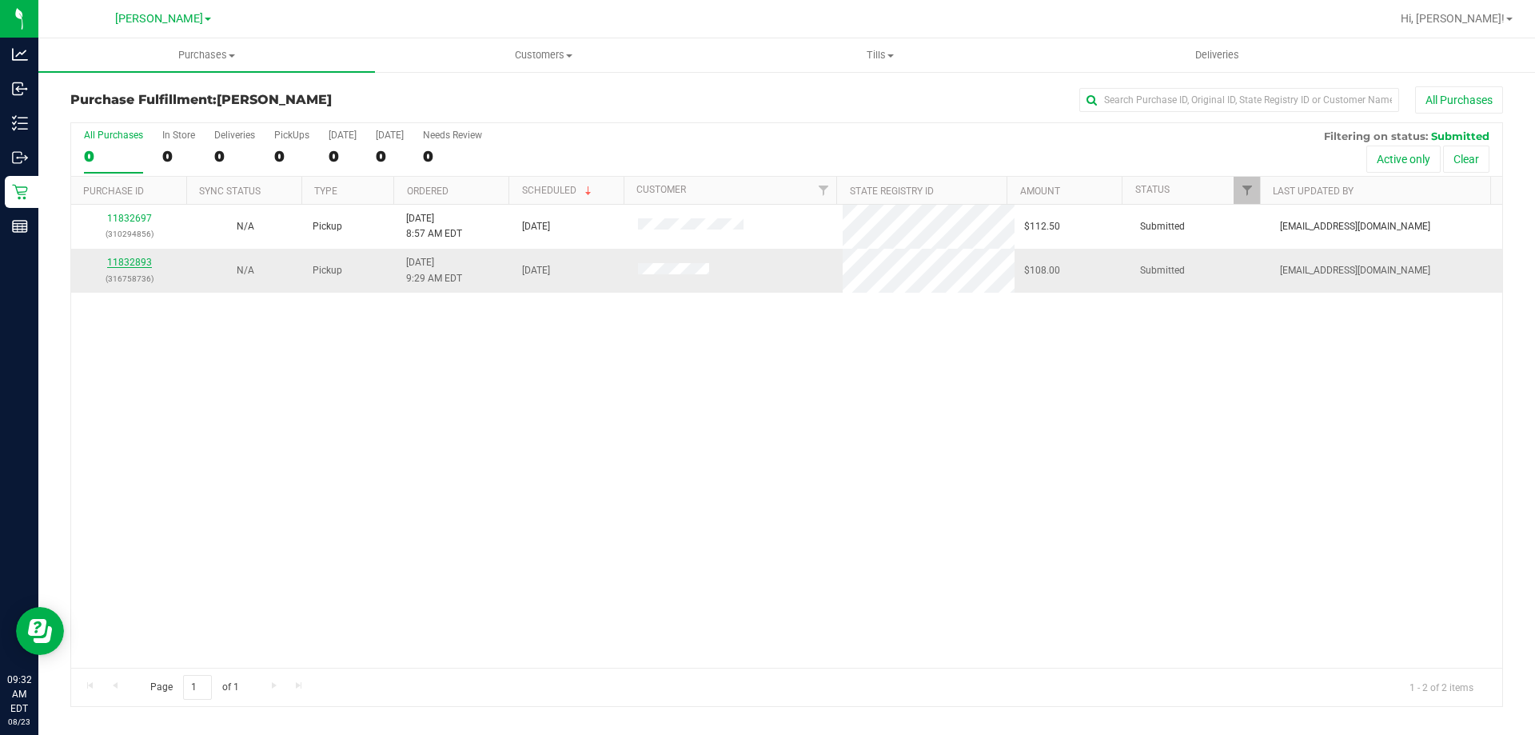
click at [138, 263] on link "11832893" at bounding box center [129, 262] width 45 height 11
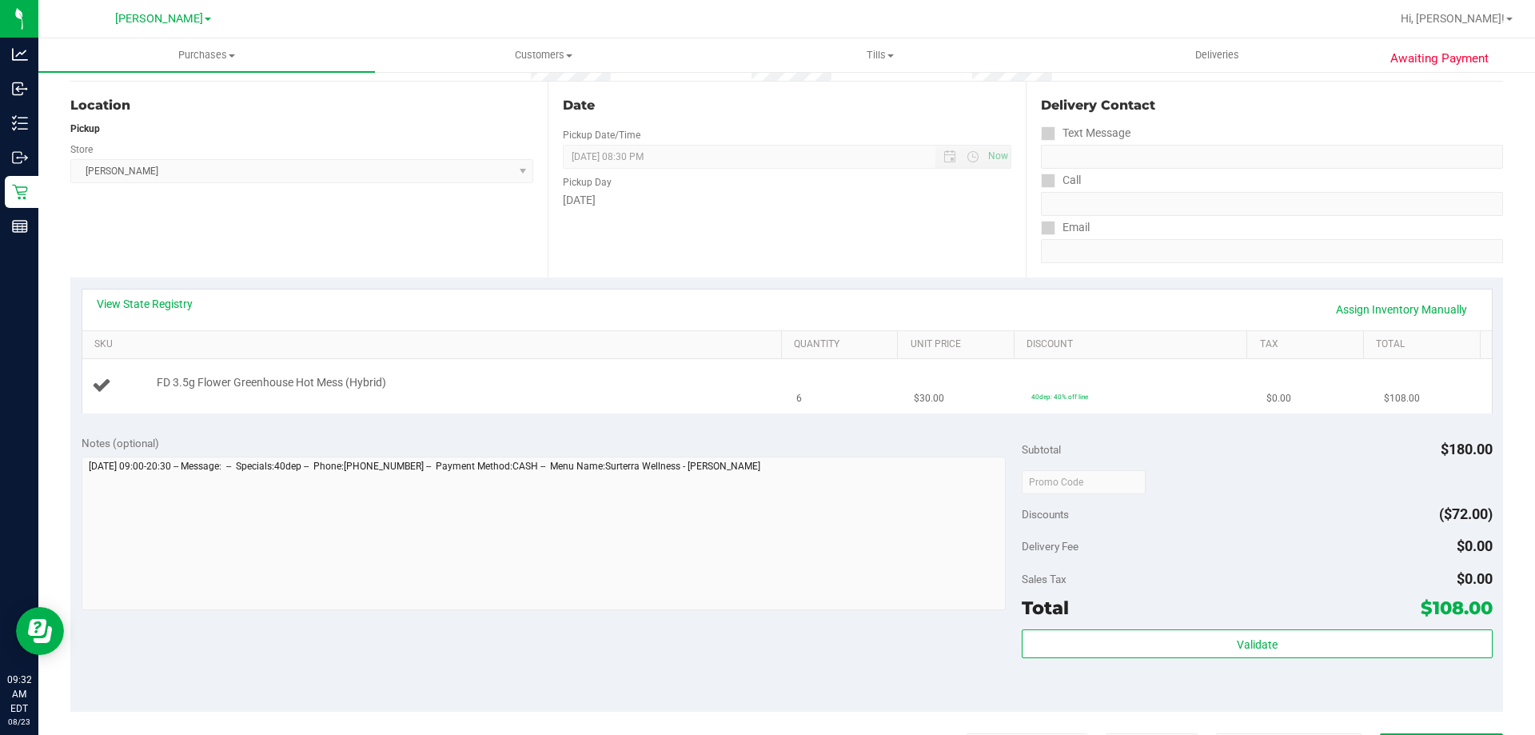
scroll to position [160, 0]
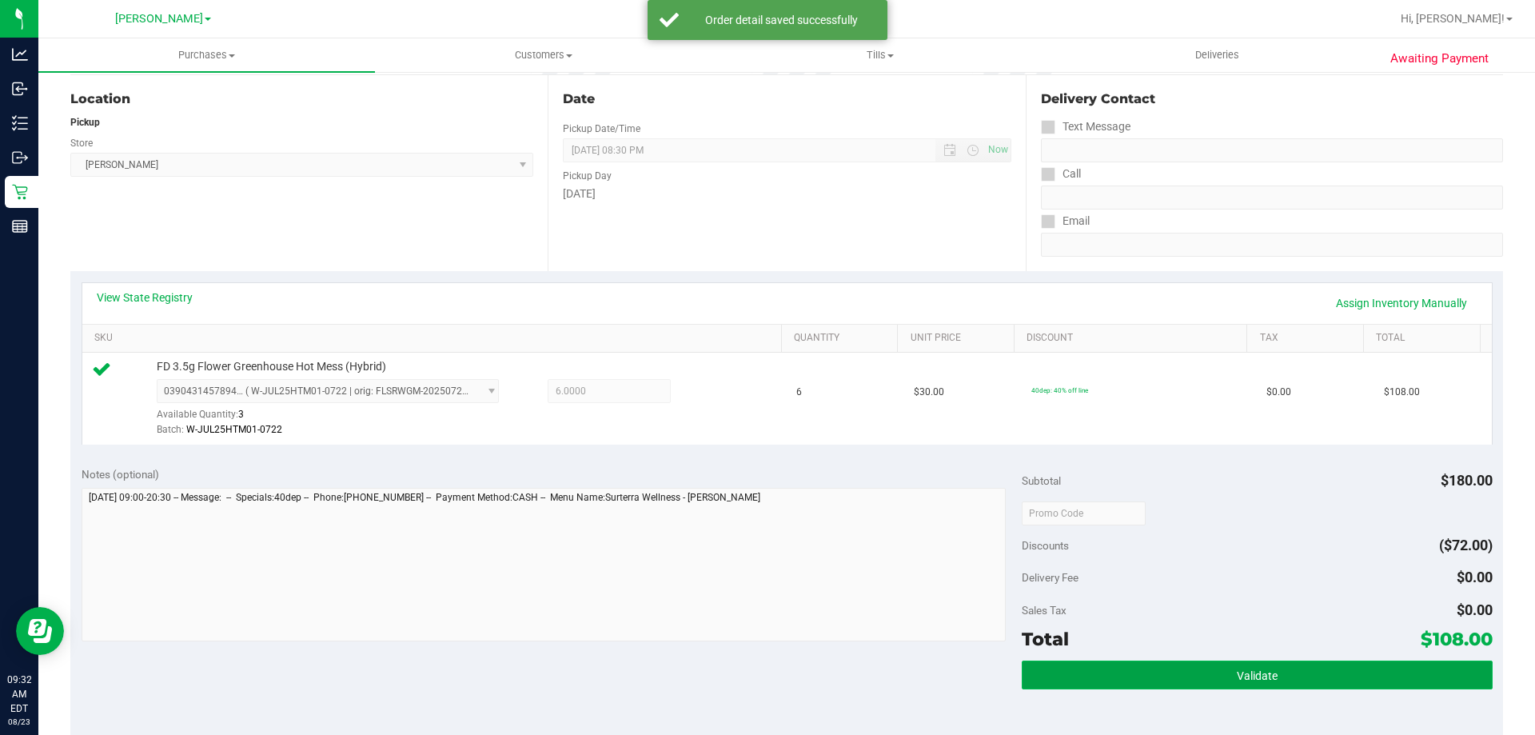
click at [1337, 668] on button "Validate" at bounding box center [1257, 674] width 470 height 29
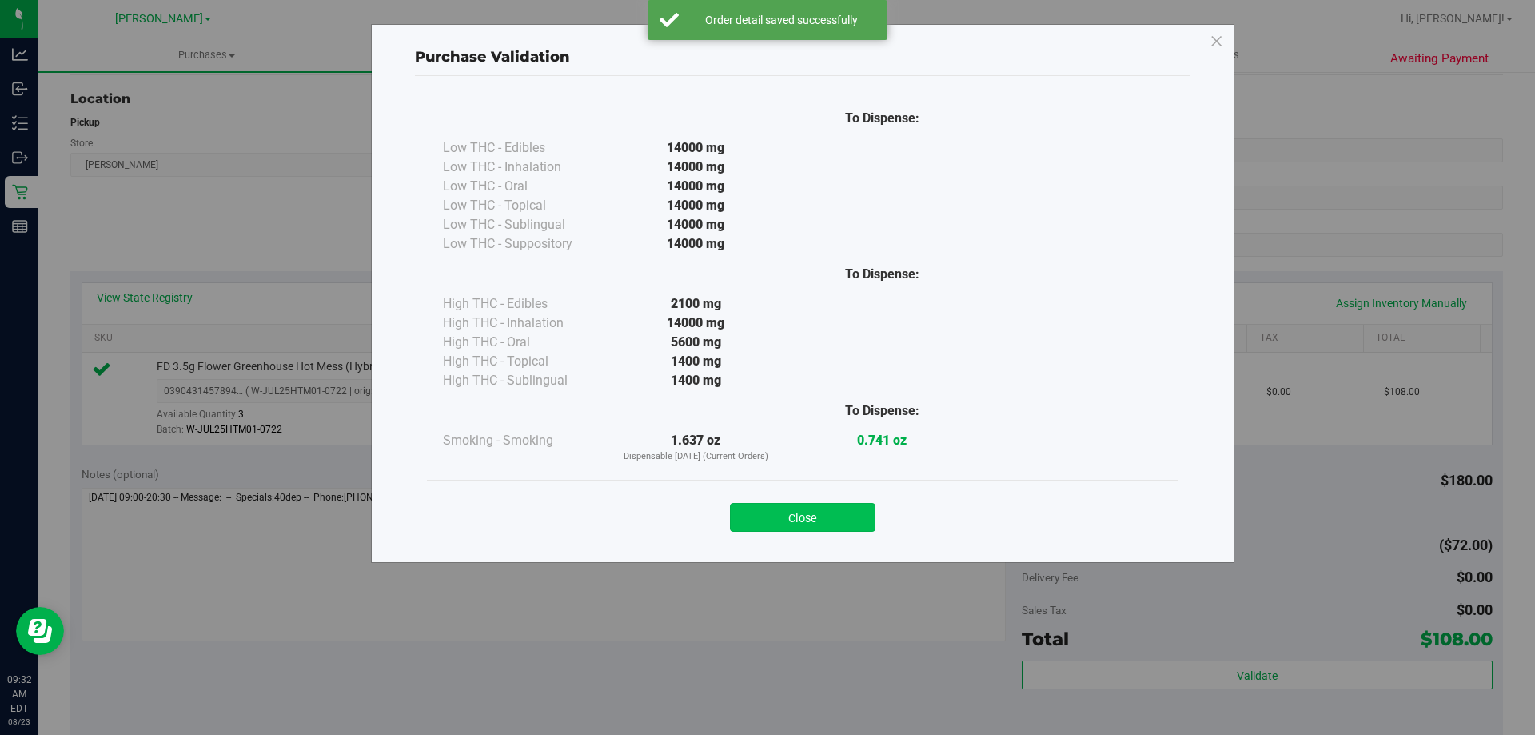
click at [786, 505] on button "Close" at bounding box center [803, 517] width 146 height 29
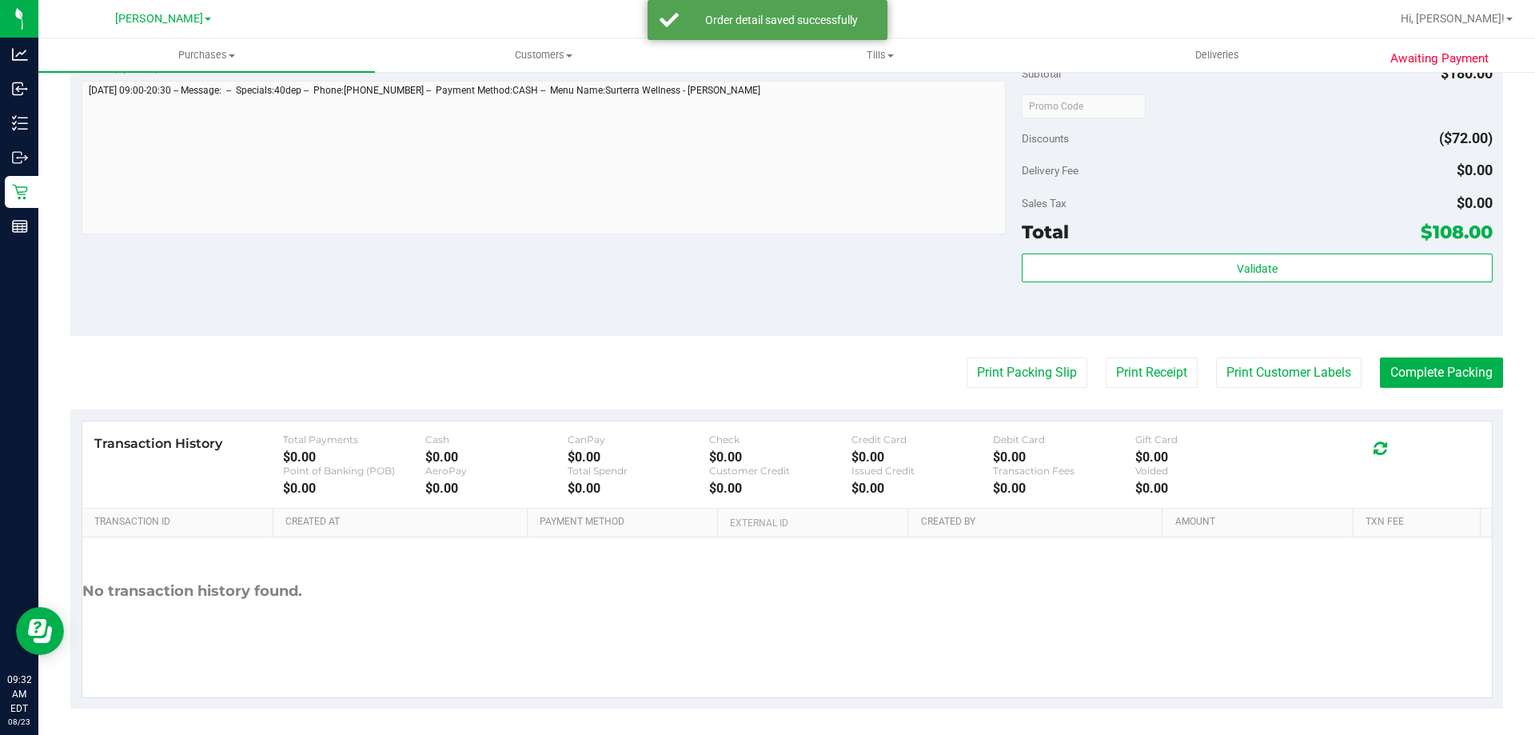
scroll to position [572, 0]
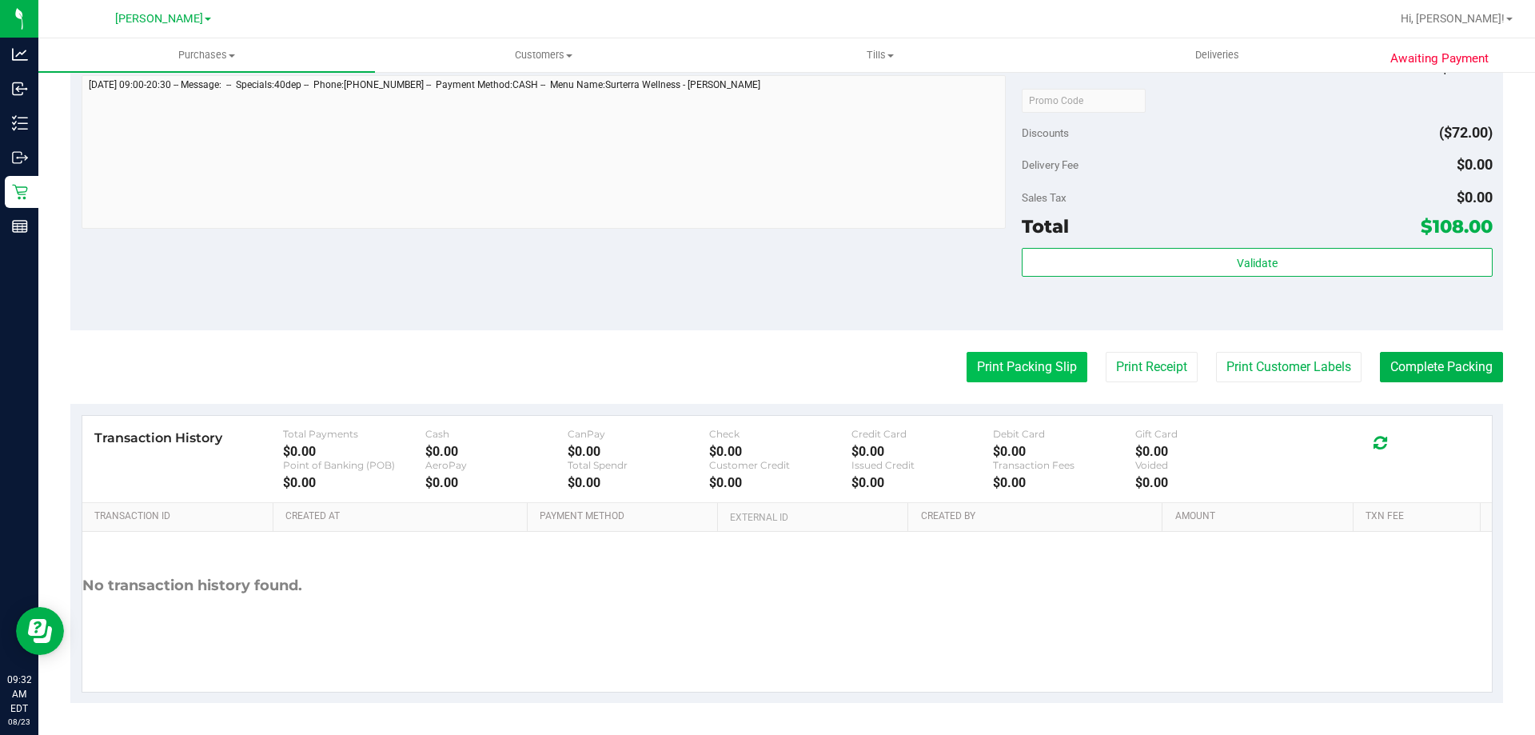
click at [1022, 355] on button "Print Packing Slip" at bounding box center [1027, 367] width 121 height 30
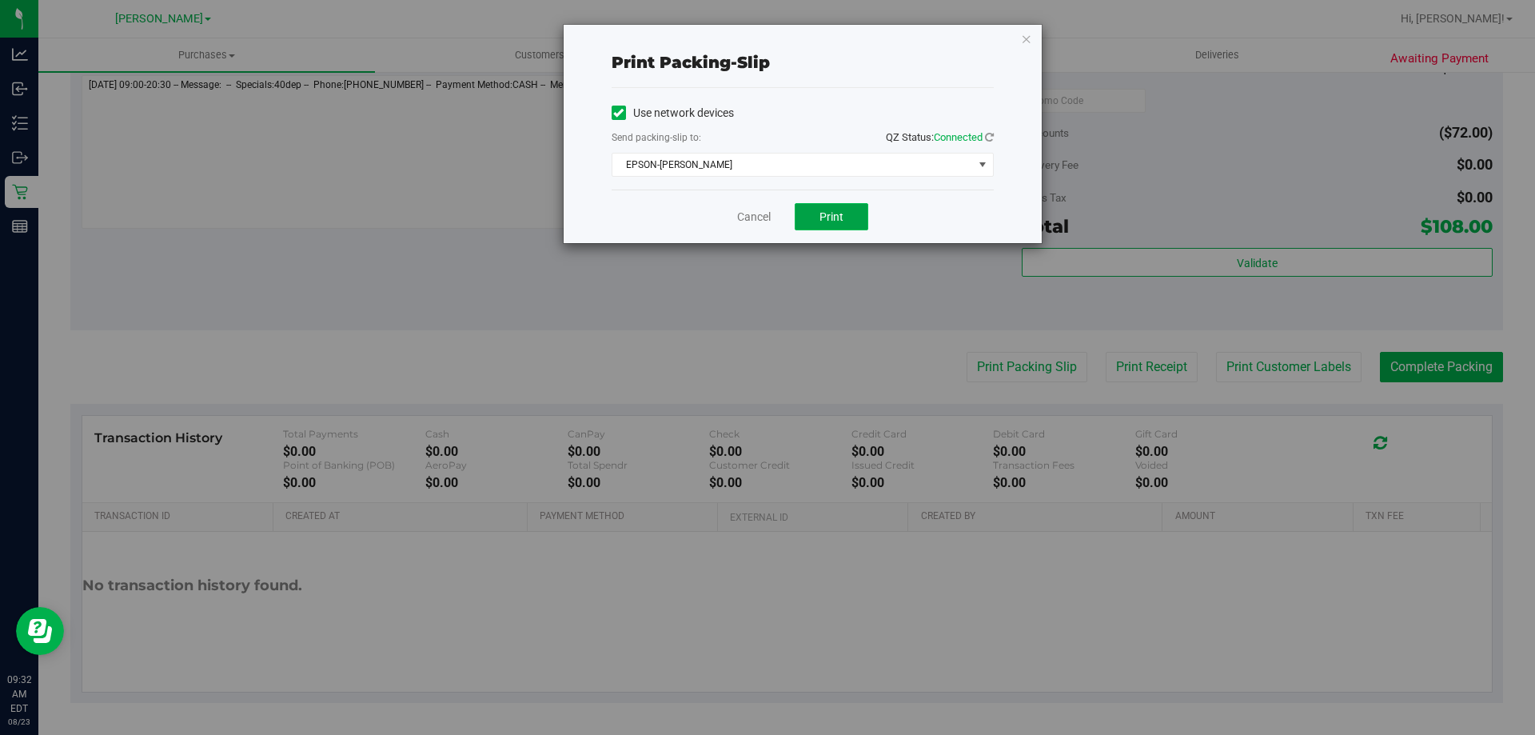
click at [827, 215] on span "Print" at bounding box center [831, 216] width 24 height 13
click at [737, 222] on link "Cancel" at bounding box center [754, 217] width 34 height 17
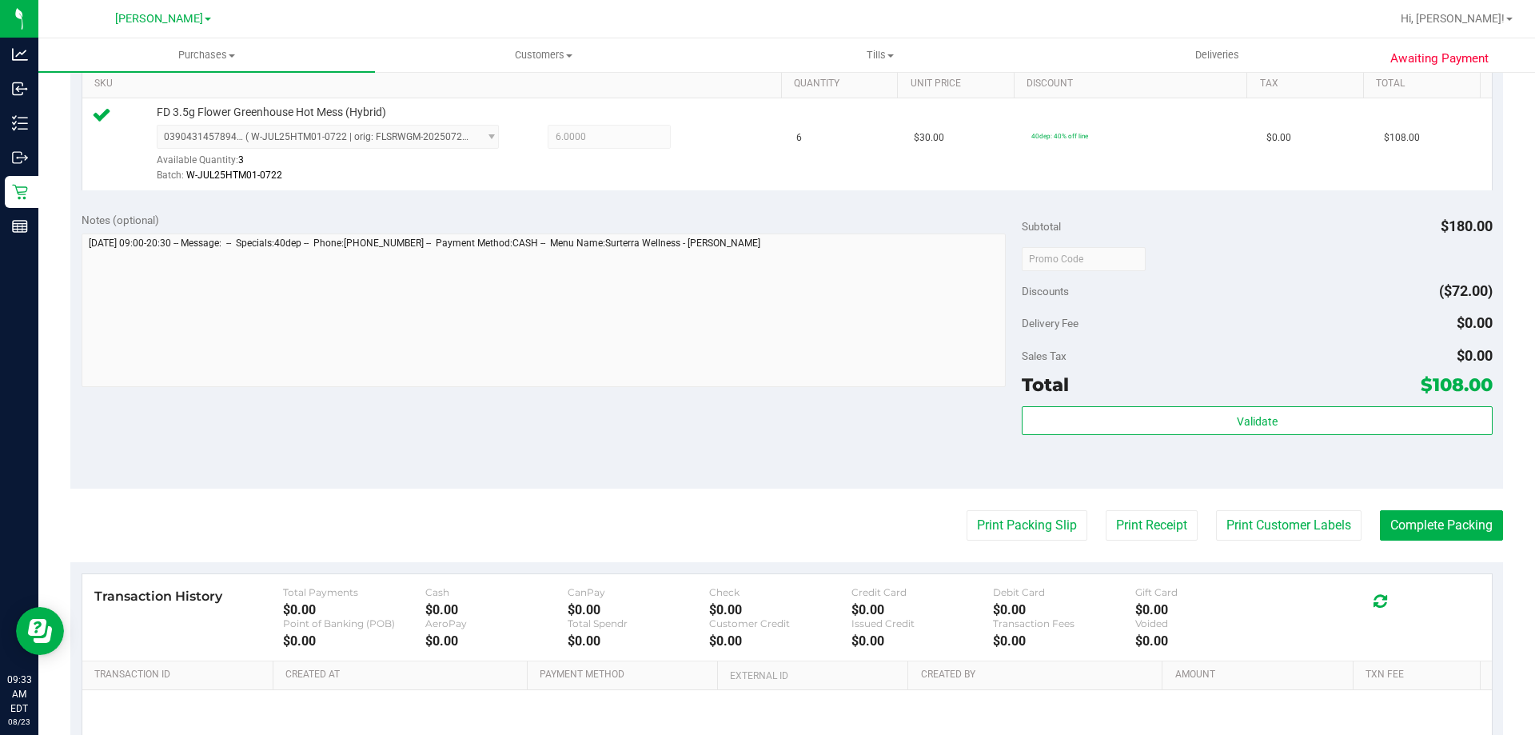
scroll to position [439, 0]
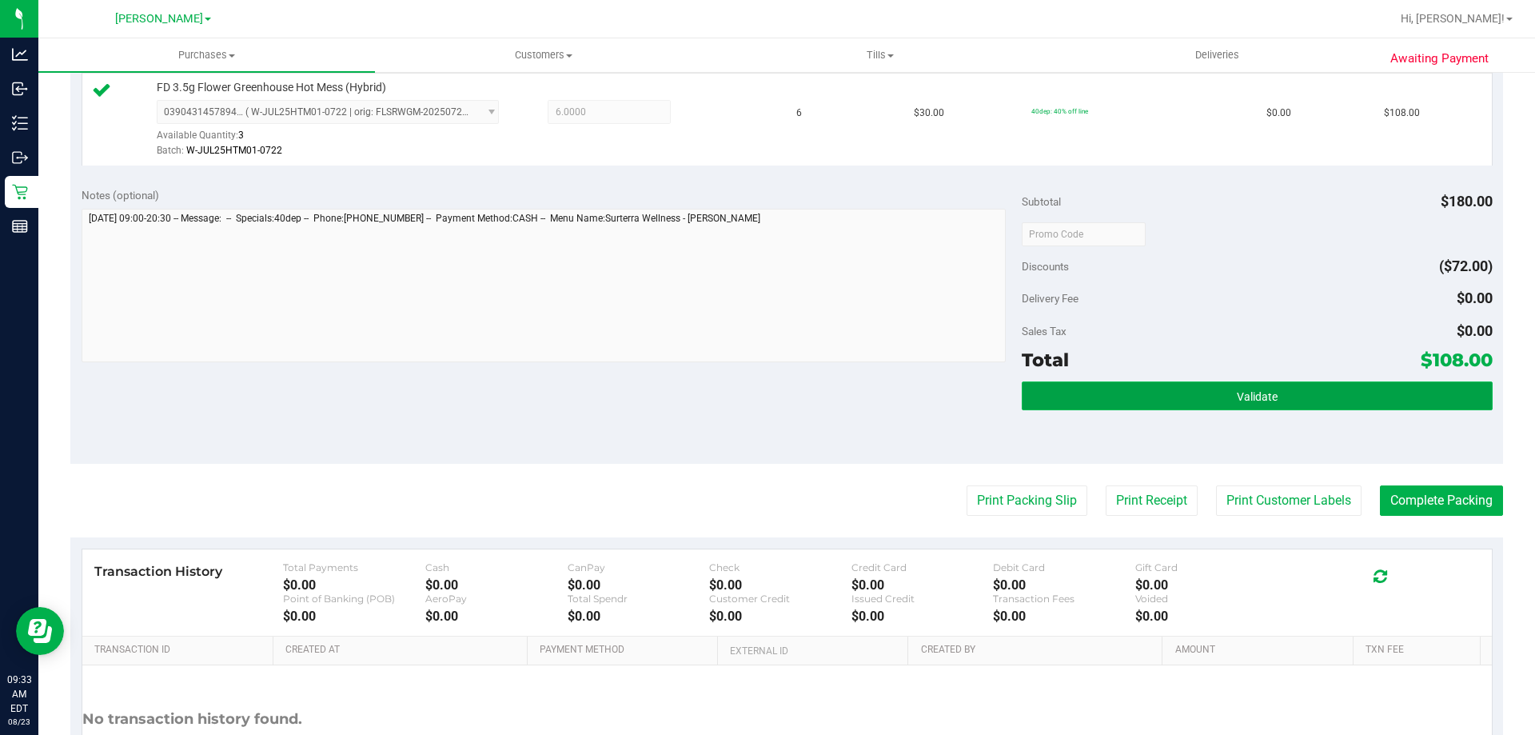
click at [1321, 396] on button "Validate" at bounding box center [1257, 395] width 470 height 29
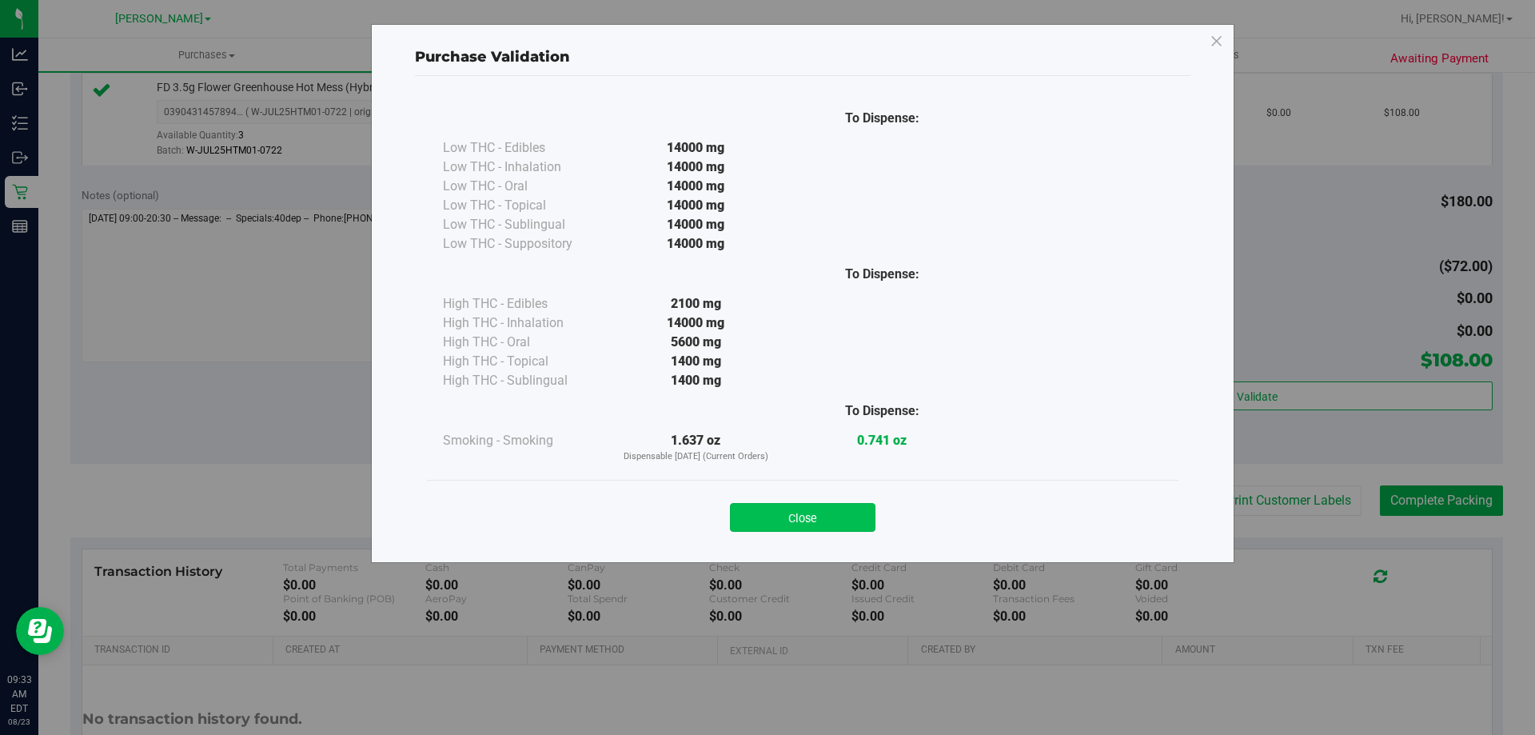
click at [759, 511] on button "Close" at bounding box center [803, 517] width 146 height 29
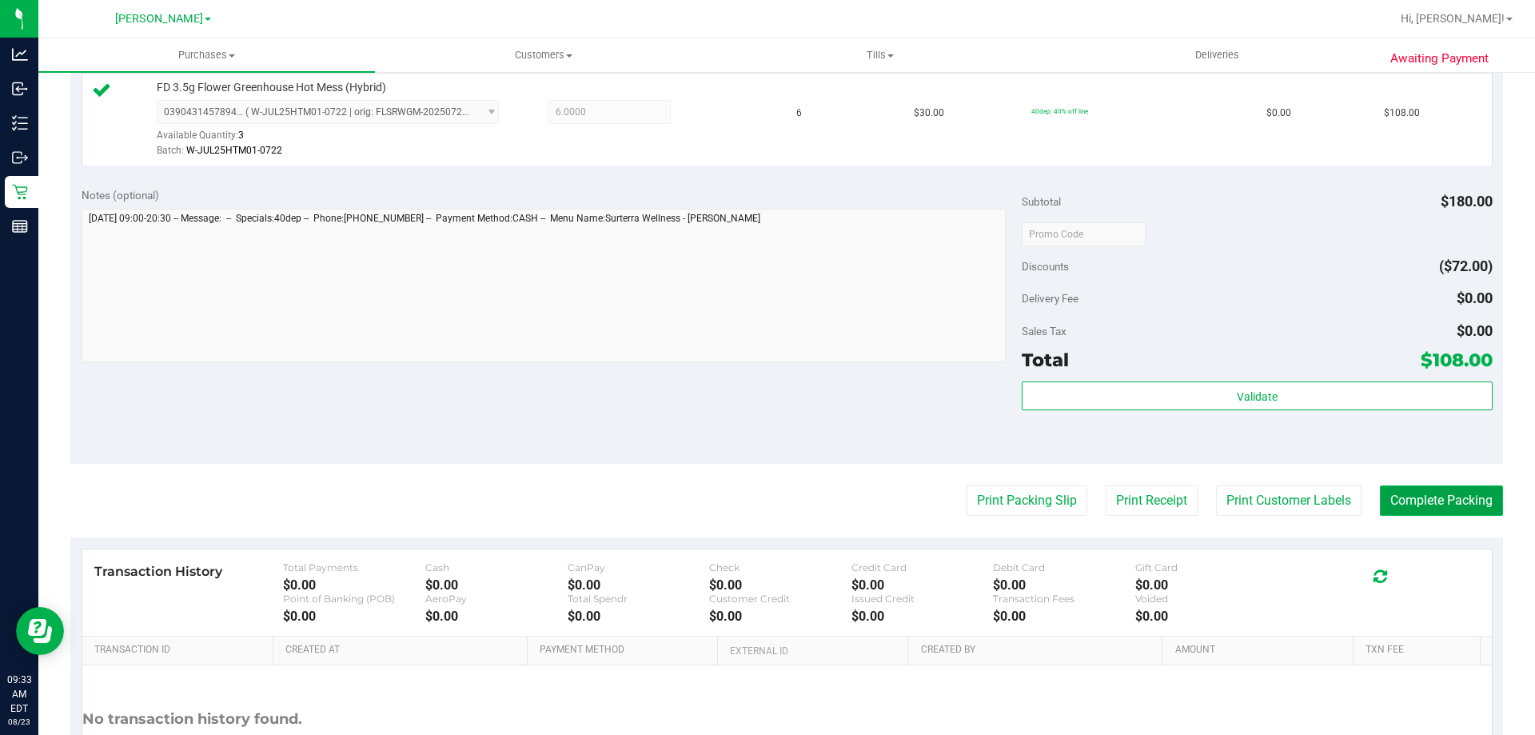
click at [1446, 496] on button "Complete Packing" at bounding box center [1441, 500] width 123 height 30
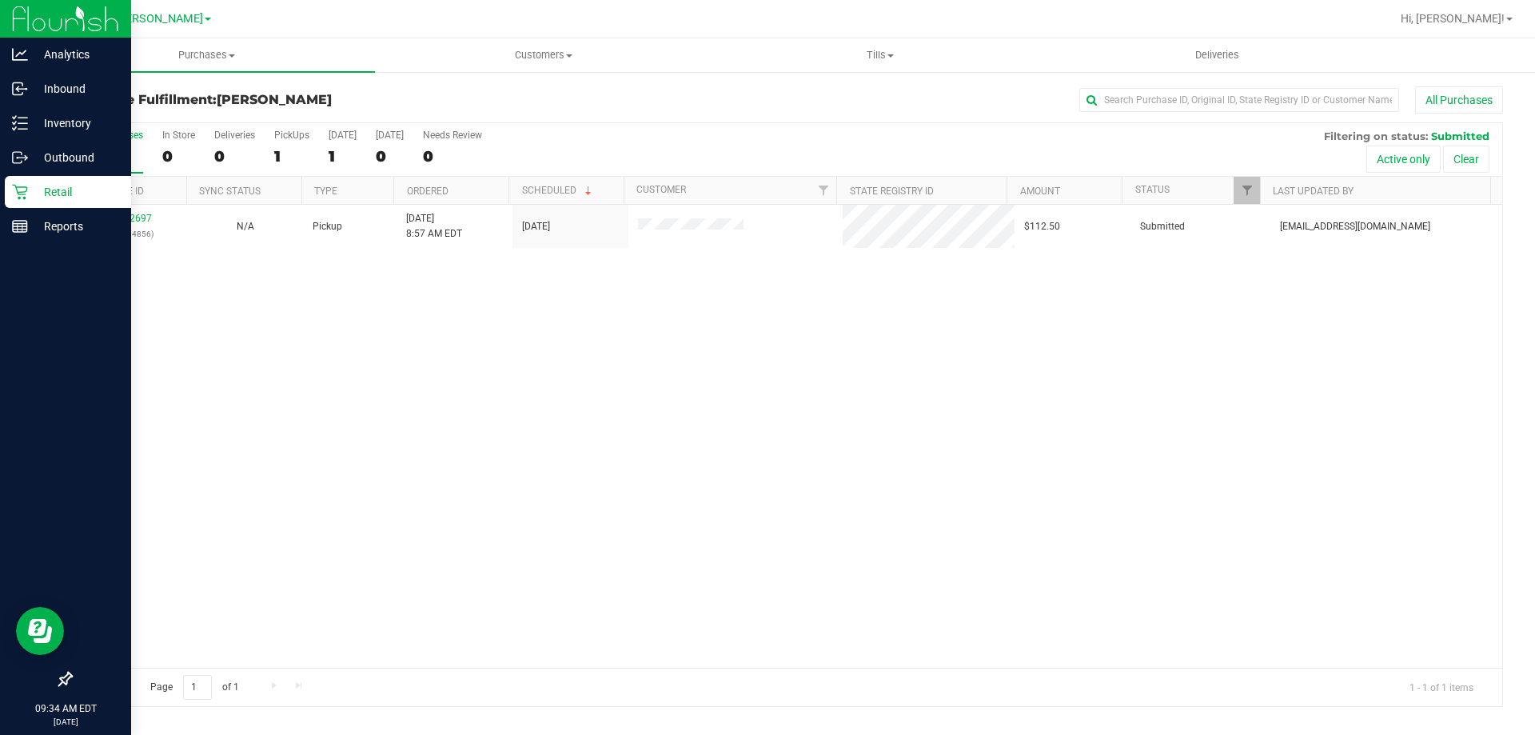
click at [27, 189] on icon at bounding box center [19, 192] width 15 height 15
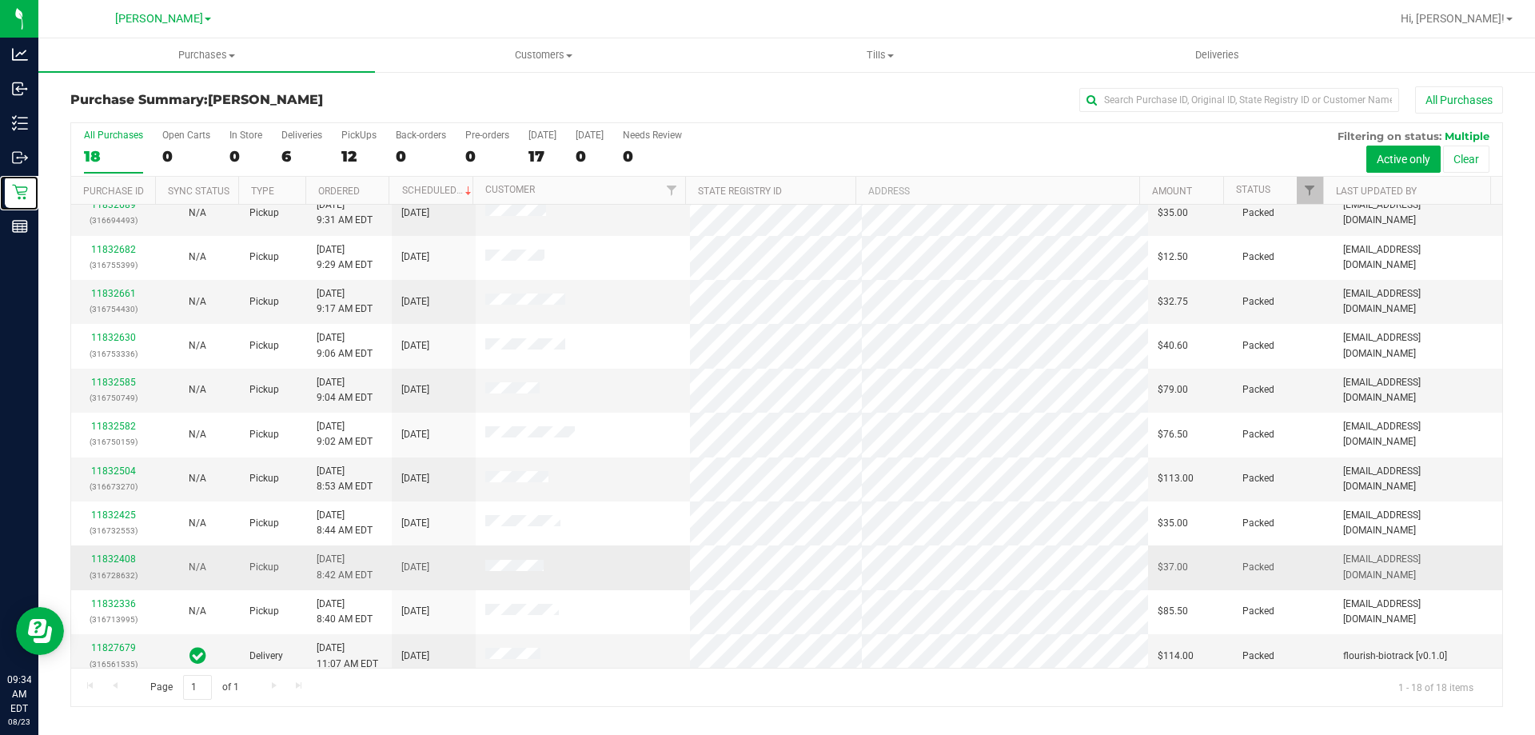
scroll to position [160, 0]
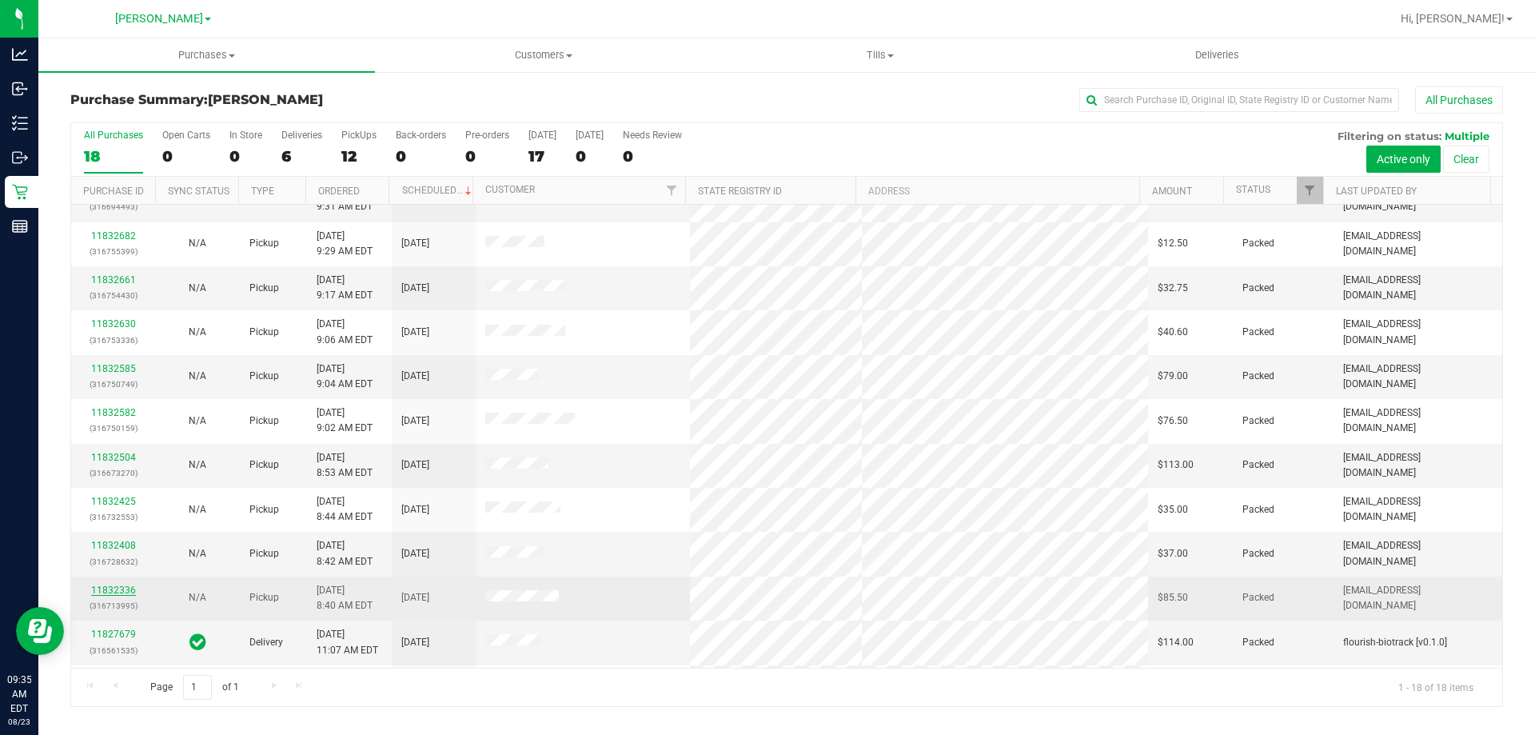
click at [122, 589] on link "11832336" at bounding box center [113, 589] width 45 height 11
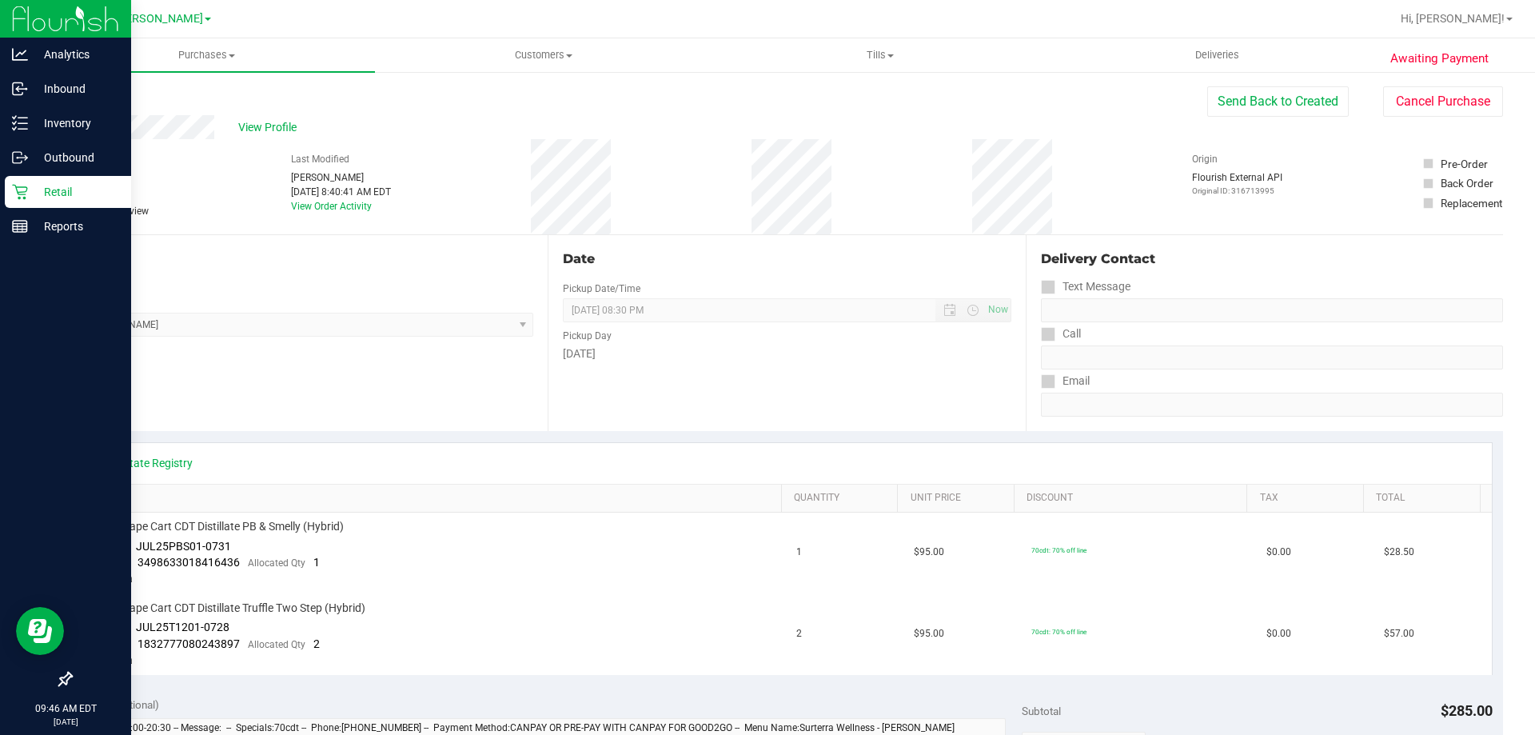
click at [25, 190] on icon at bounding box center [20, 192] width 16 height 16
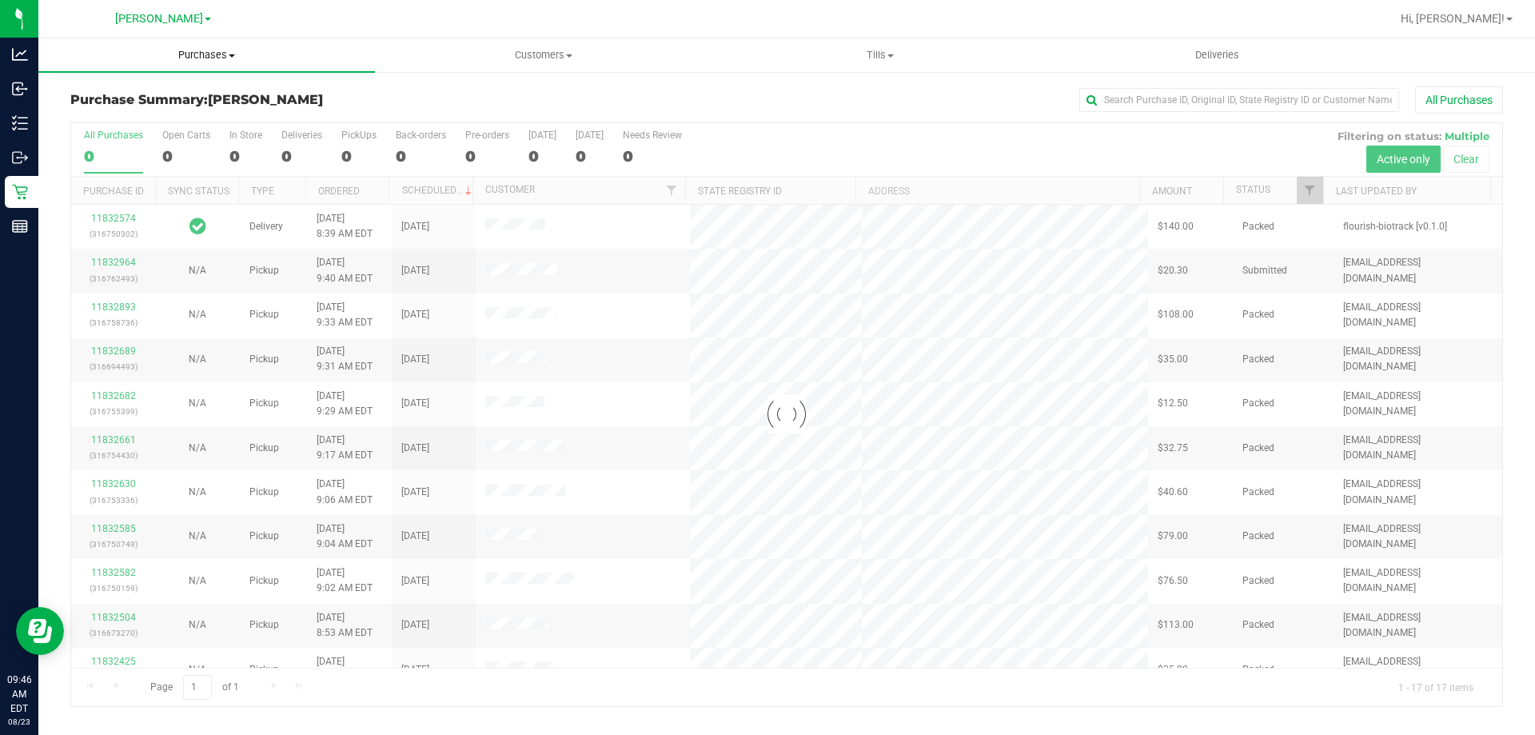
click at [206, 54] on span "Purchases" at bounding box center [206, 55] width 337 height 14
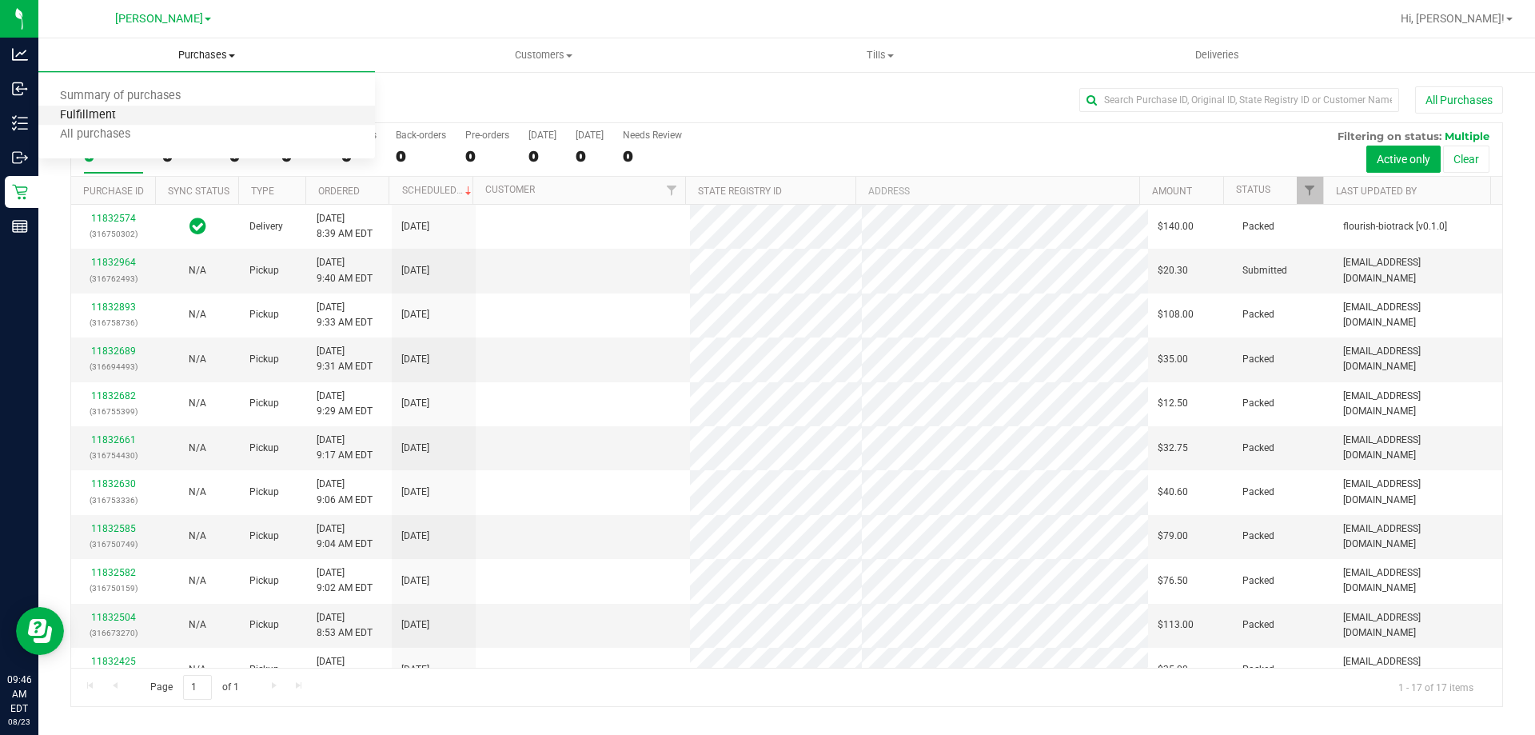
click at [123, 118] on span "Fulfillment" at bounding box center [87, 116] width 99 height 14
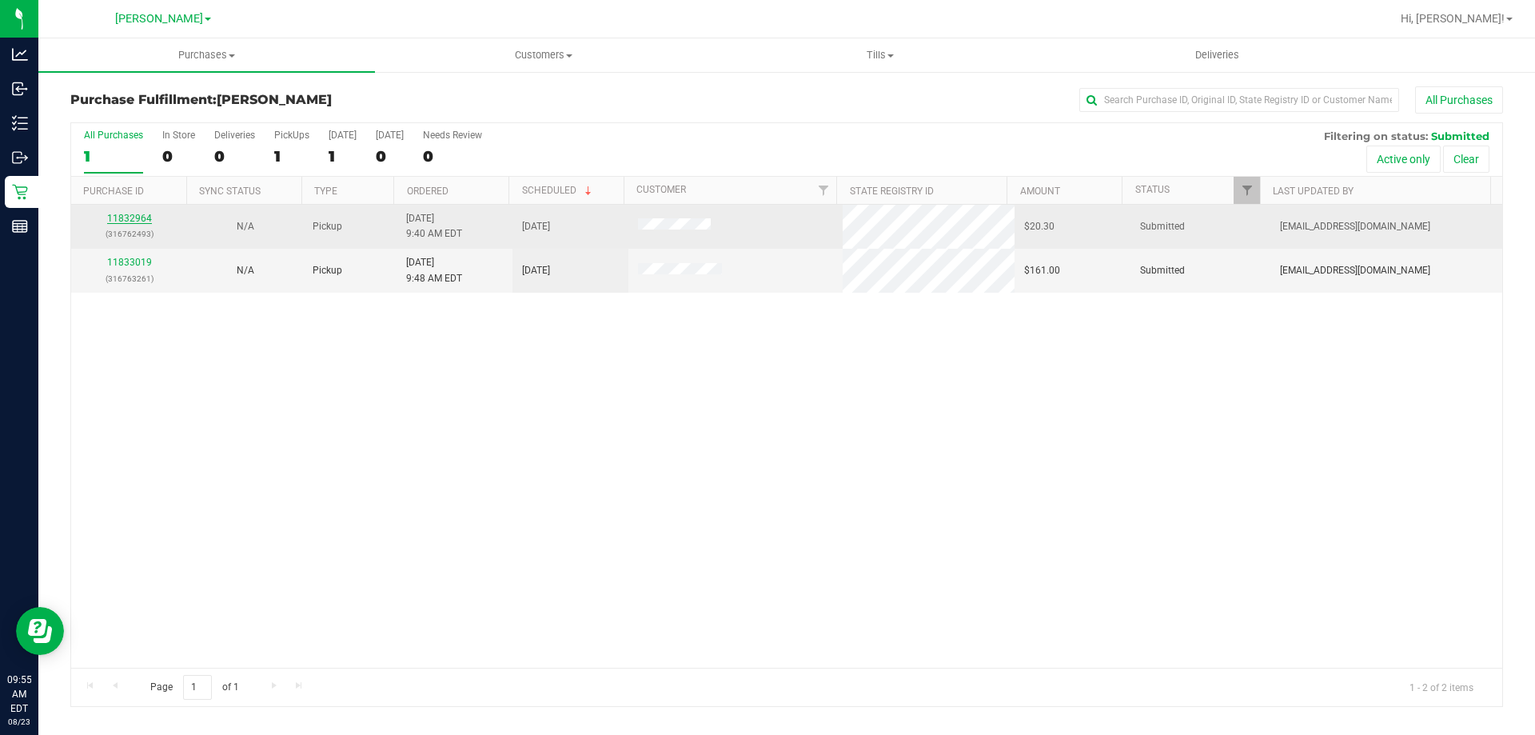
click at [132, 219] on link "11832964" at bounding box center [129, 218] width 45 height 11
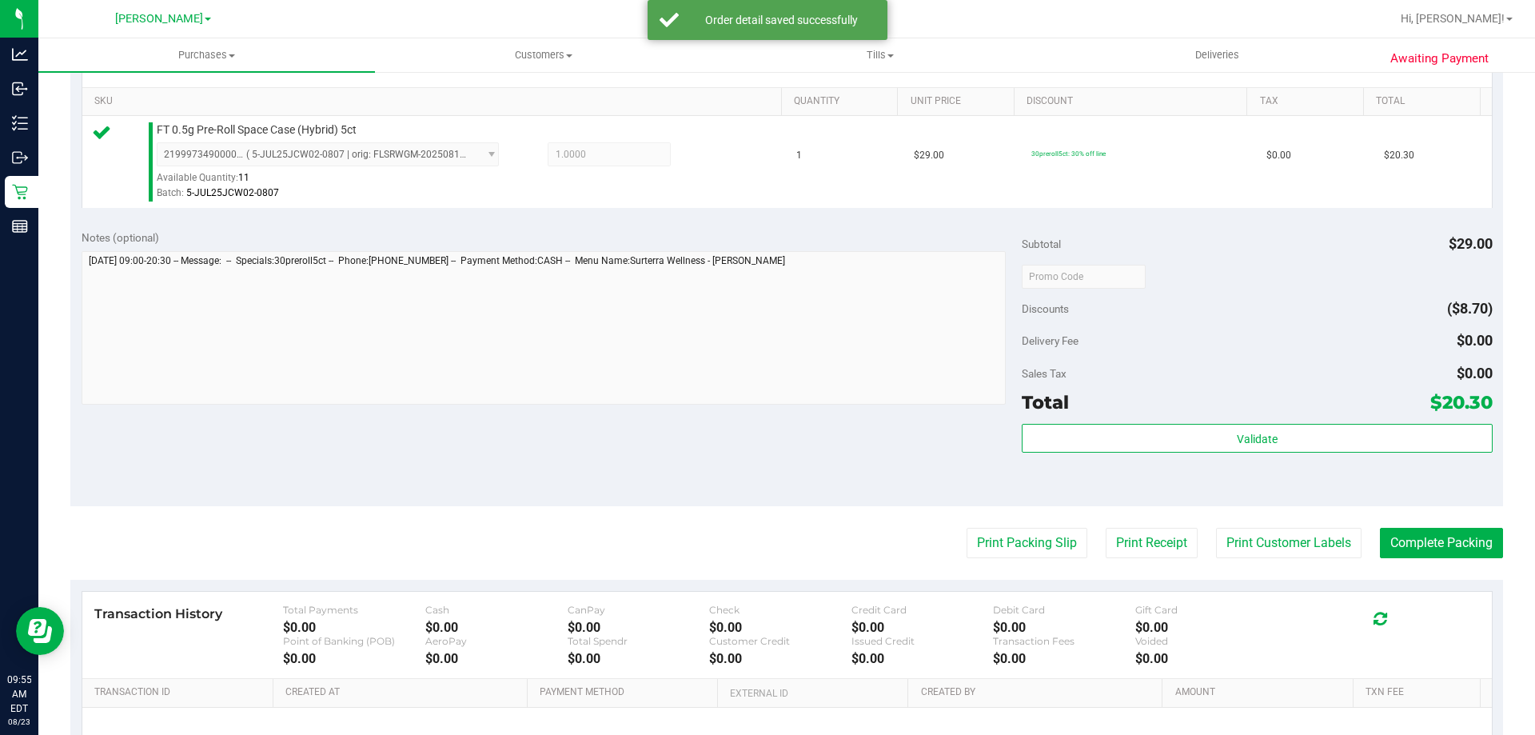
scroll to position [516, 0]
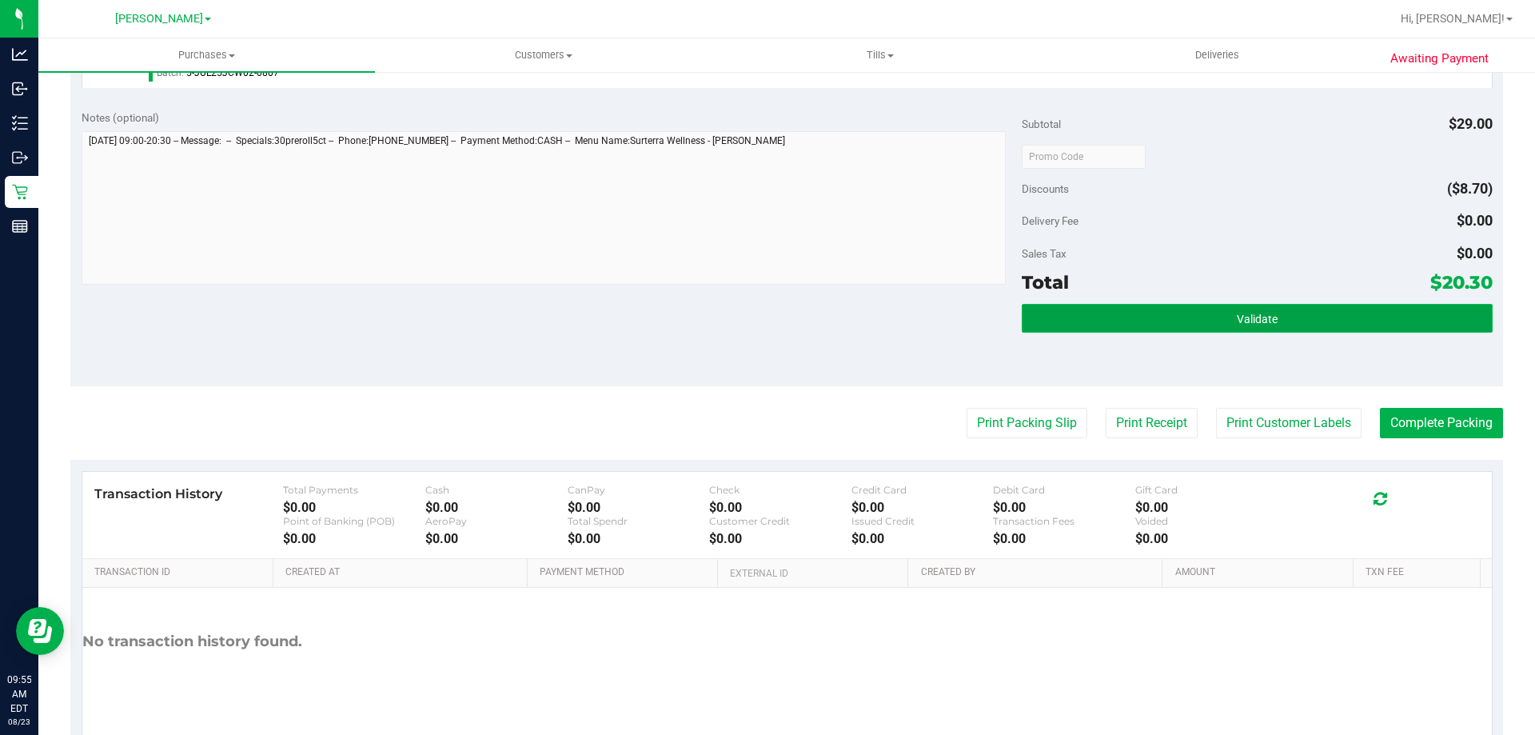
click at [1401, 322] on button "Validate" at bounding box center [1257, 318] width 470 height 29
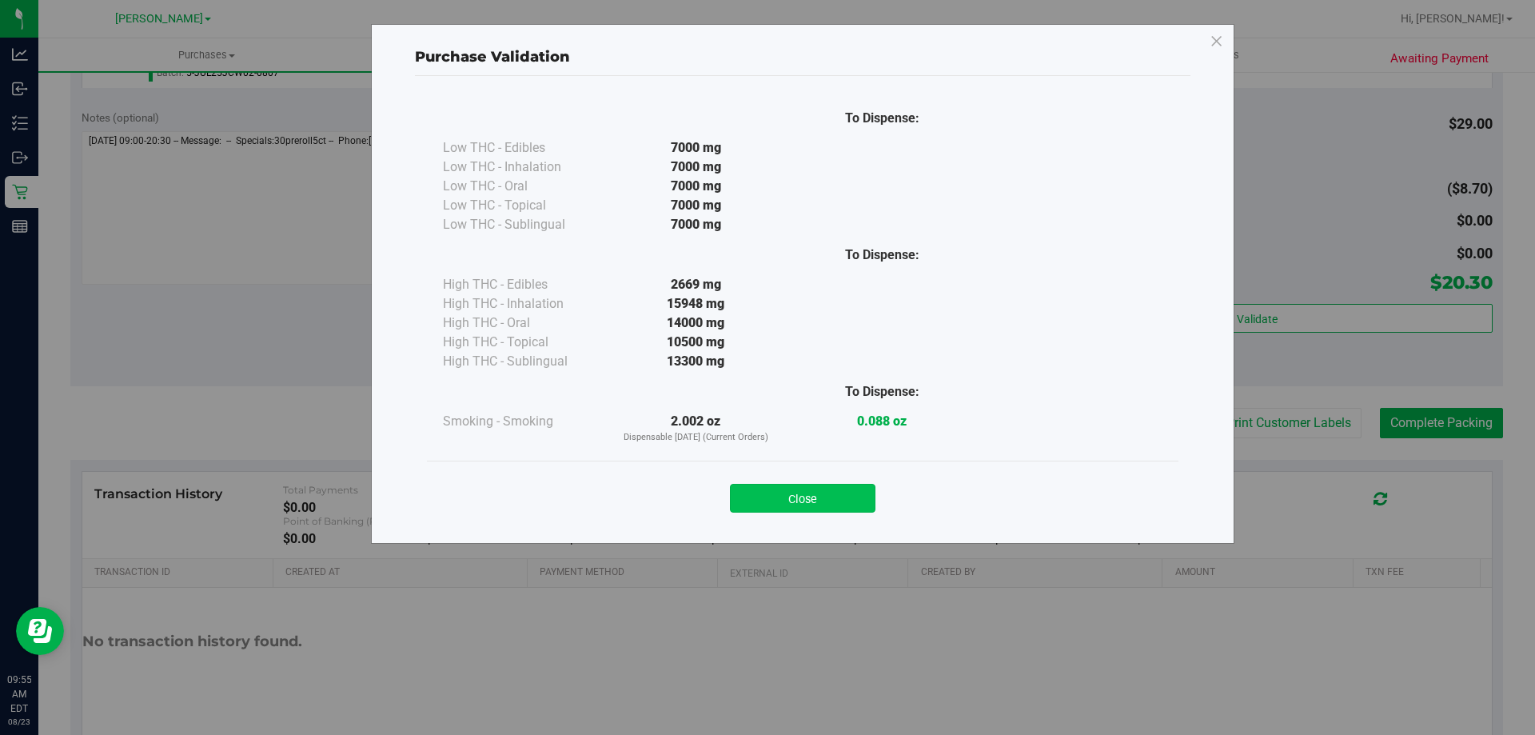
click at [823, 501] on button "Close" at bounding box center [803, 498] width 146 height 29
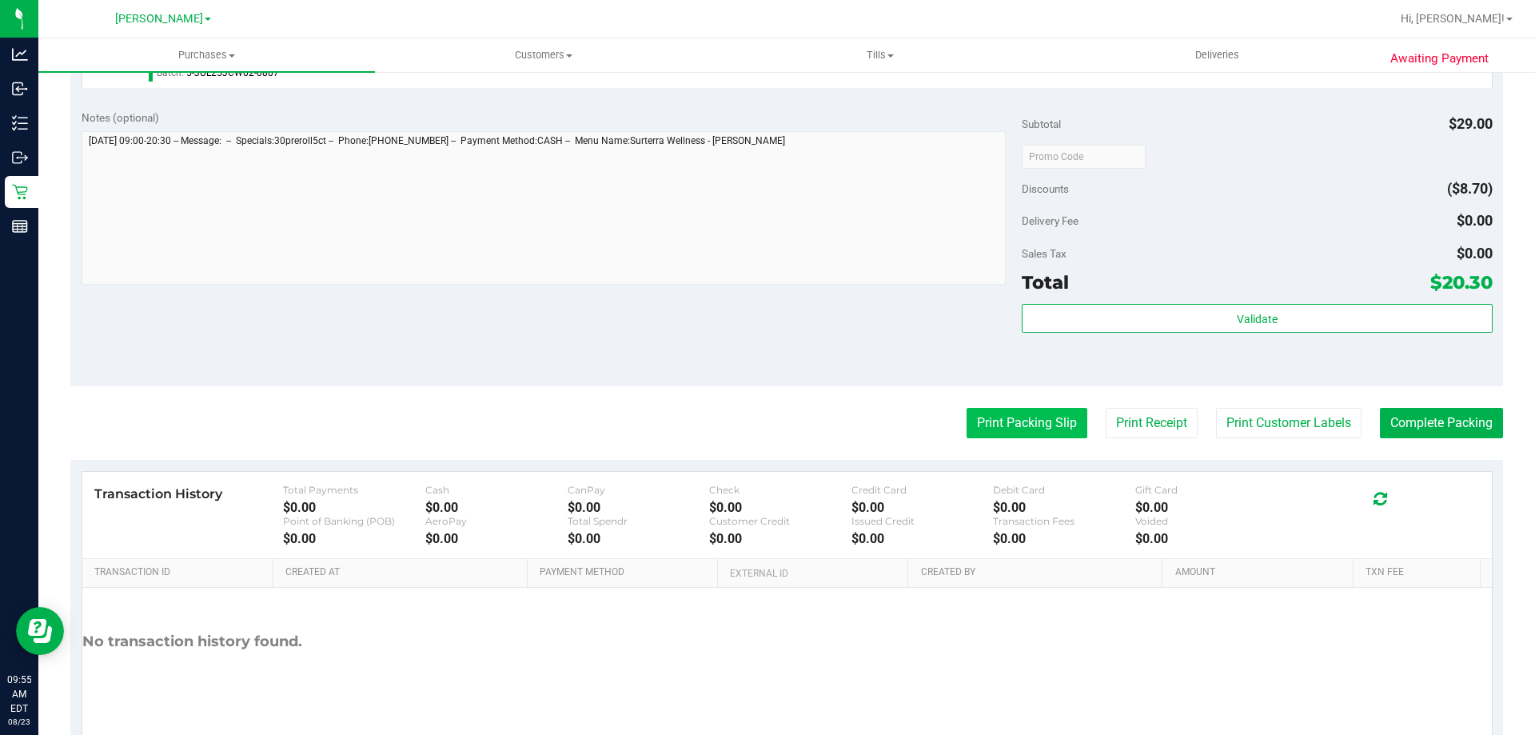
click at [970, 414] on button "Print Packing Slip" at bounding box center [1027, 423] width 121 height 30
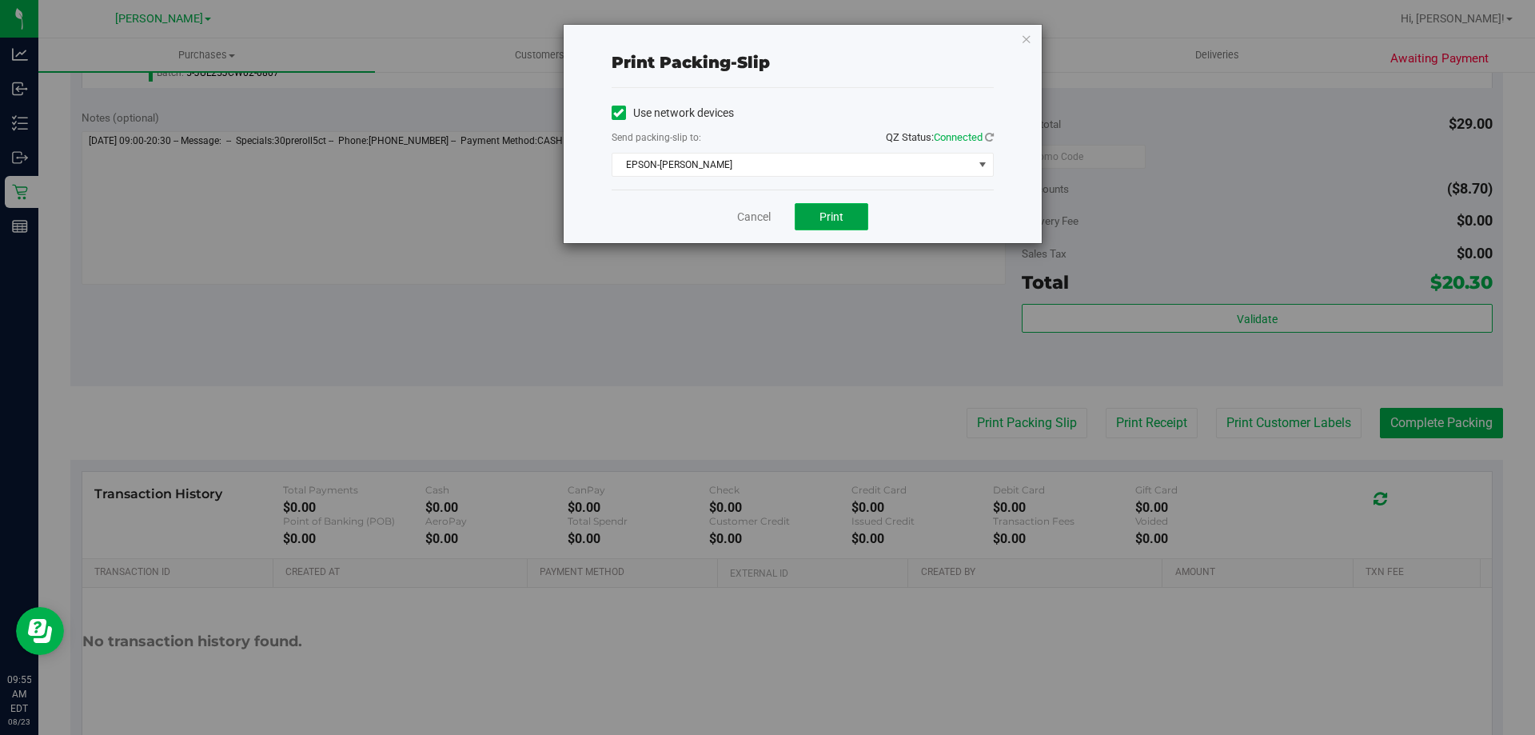
click at [838, 211] on span "Print" at bounding box center [831, 216] width 24 height 13
click at [771, 214] on link "Cancel" at bounding box center [754, 217] width 34 height 17
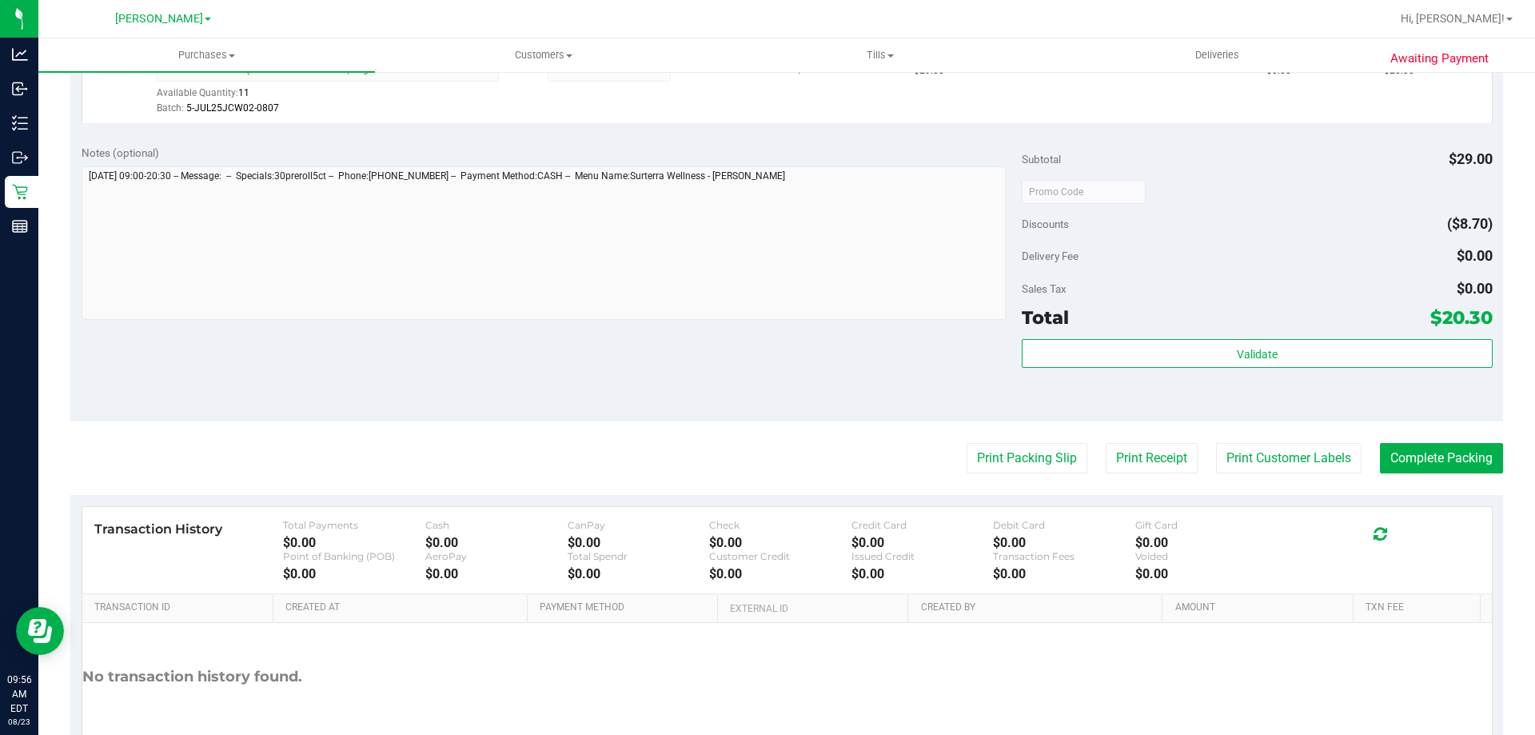
scroll to position [503, 0]
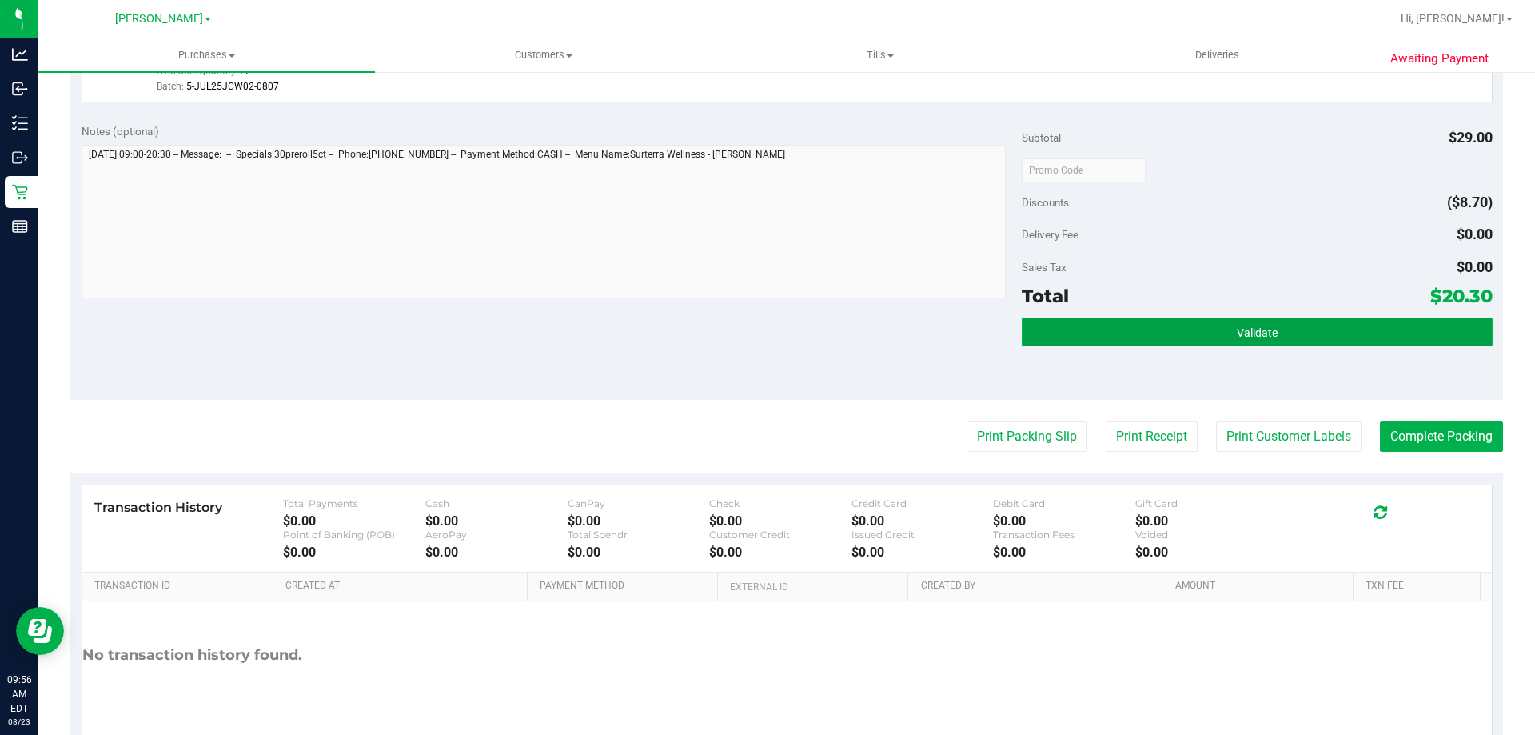
click at [1143, 323] on button "Validate" at bounding box center [1257, 331] width 470 height 29
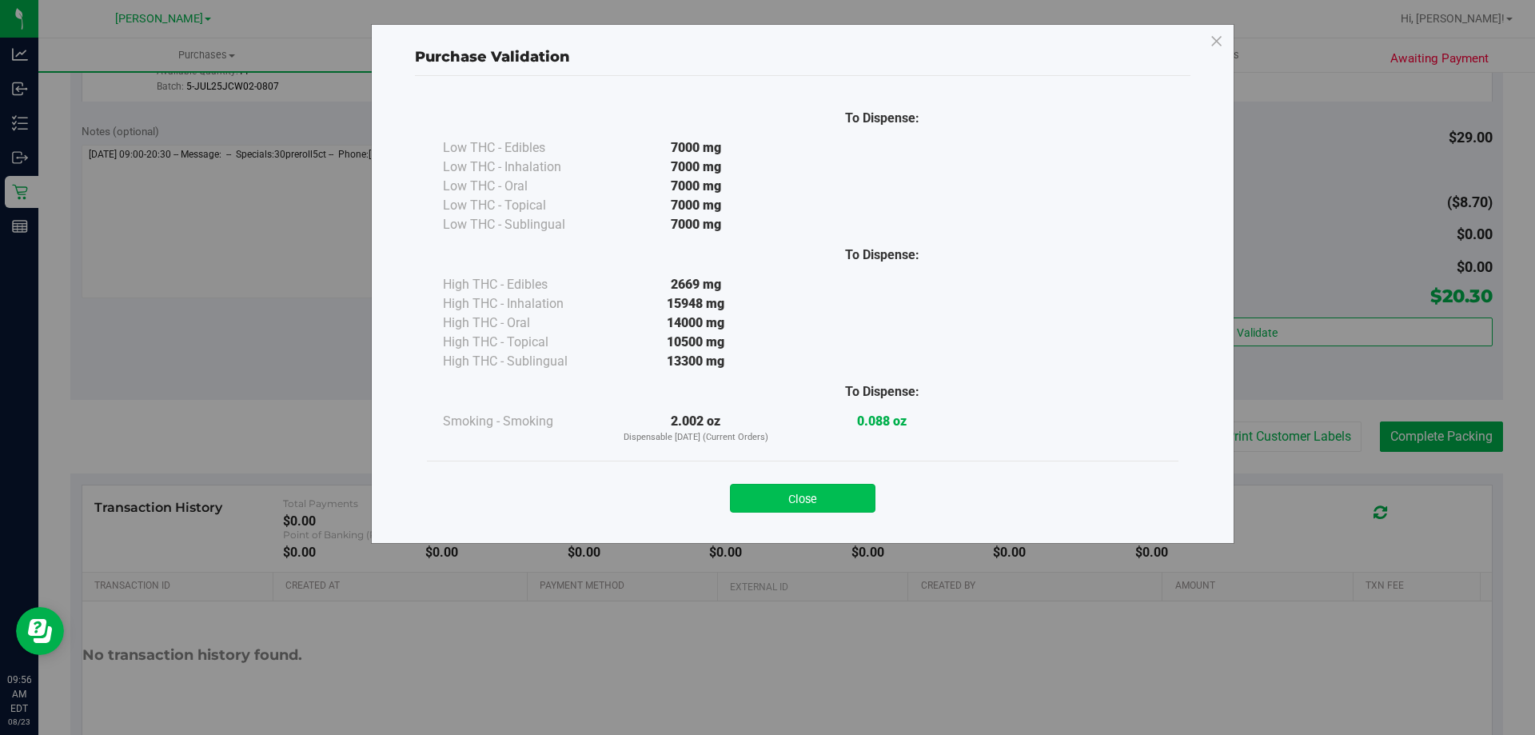
click at [805, 493] on button "Close" at bounding box center [803, 498] width 146 height 29
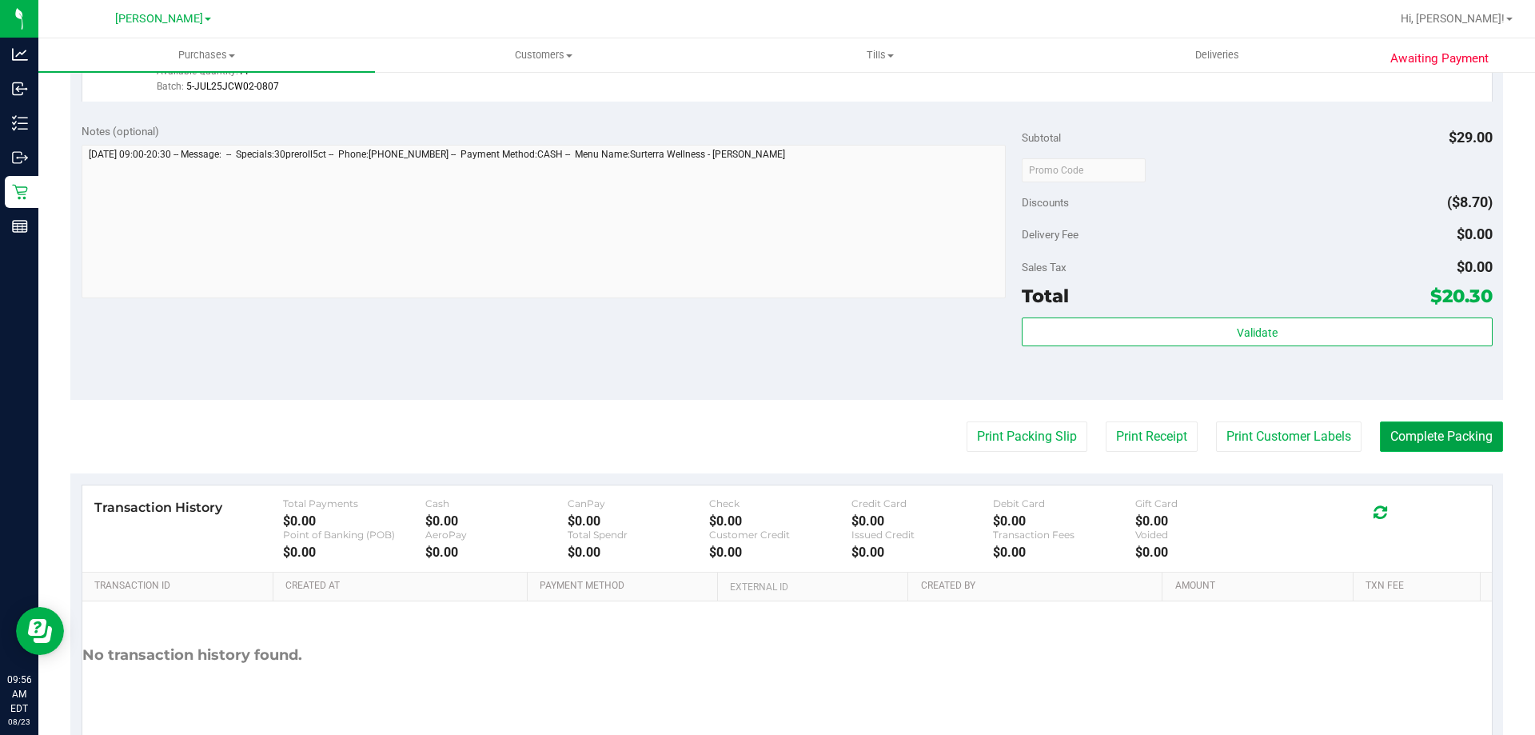
click at [1425, 444] on button "Complete Packing" at bounding box center [1441, 436] width 123 height 30
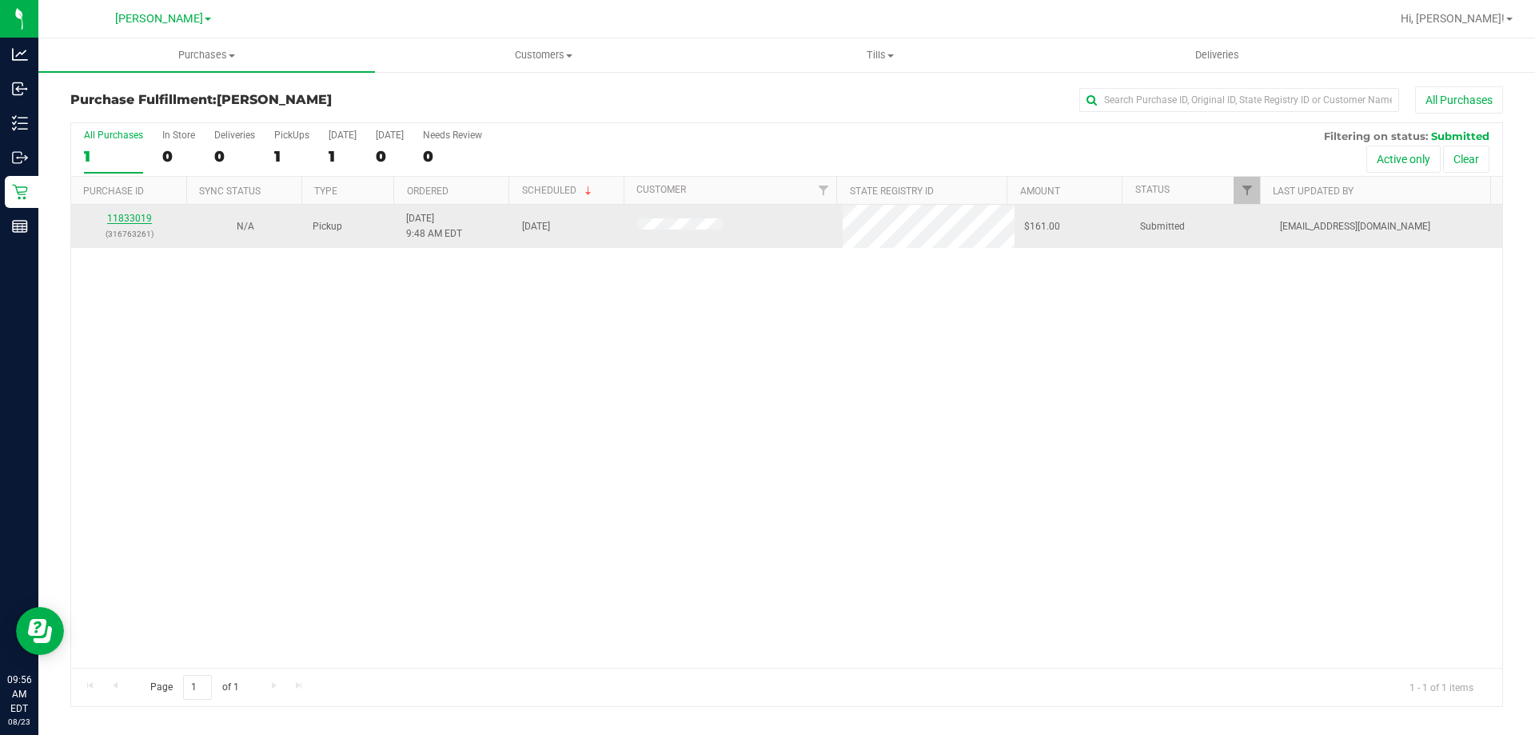
click at [126, 222] on link "11833019" at bounding box center [129, 218] width 45 height 11
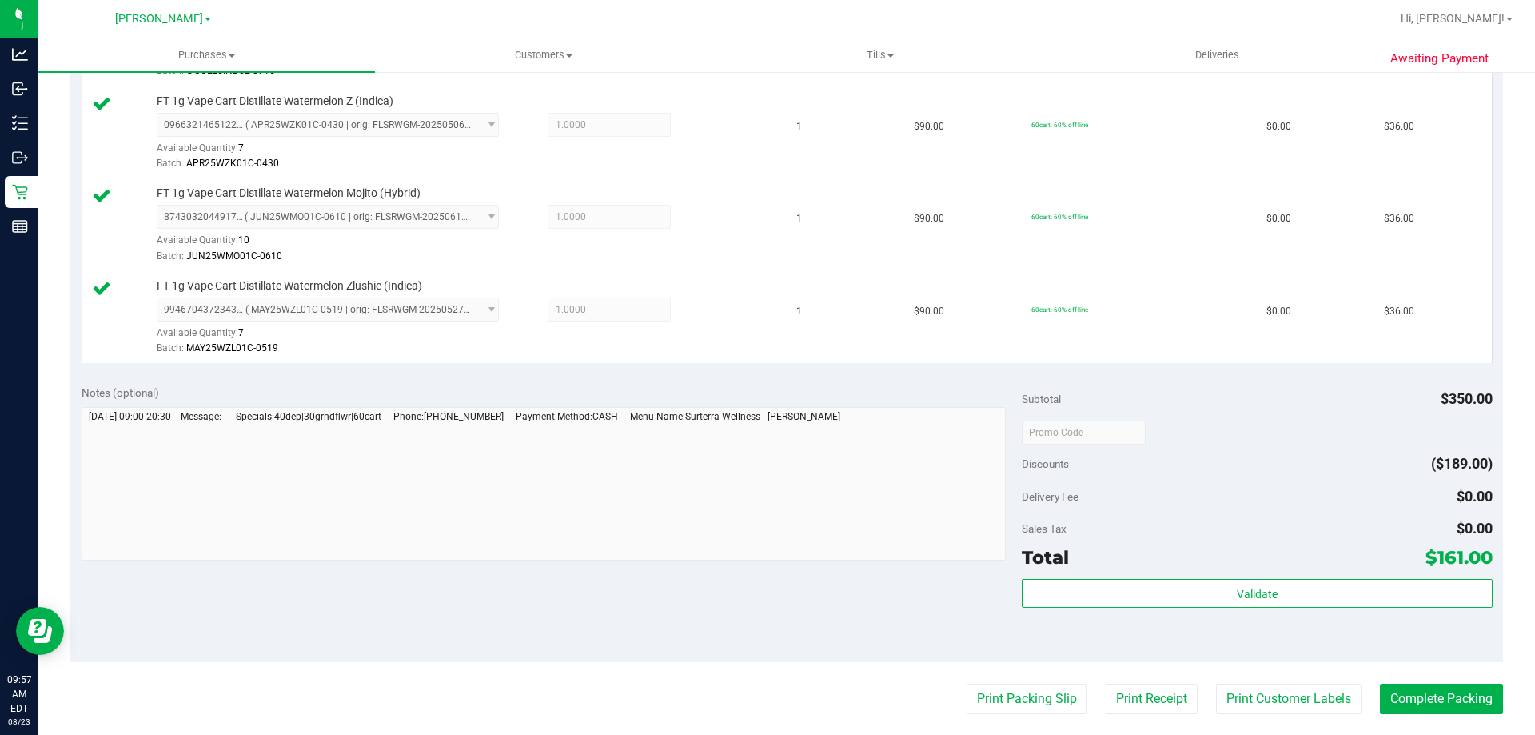
scroll to position [652, 0]
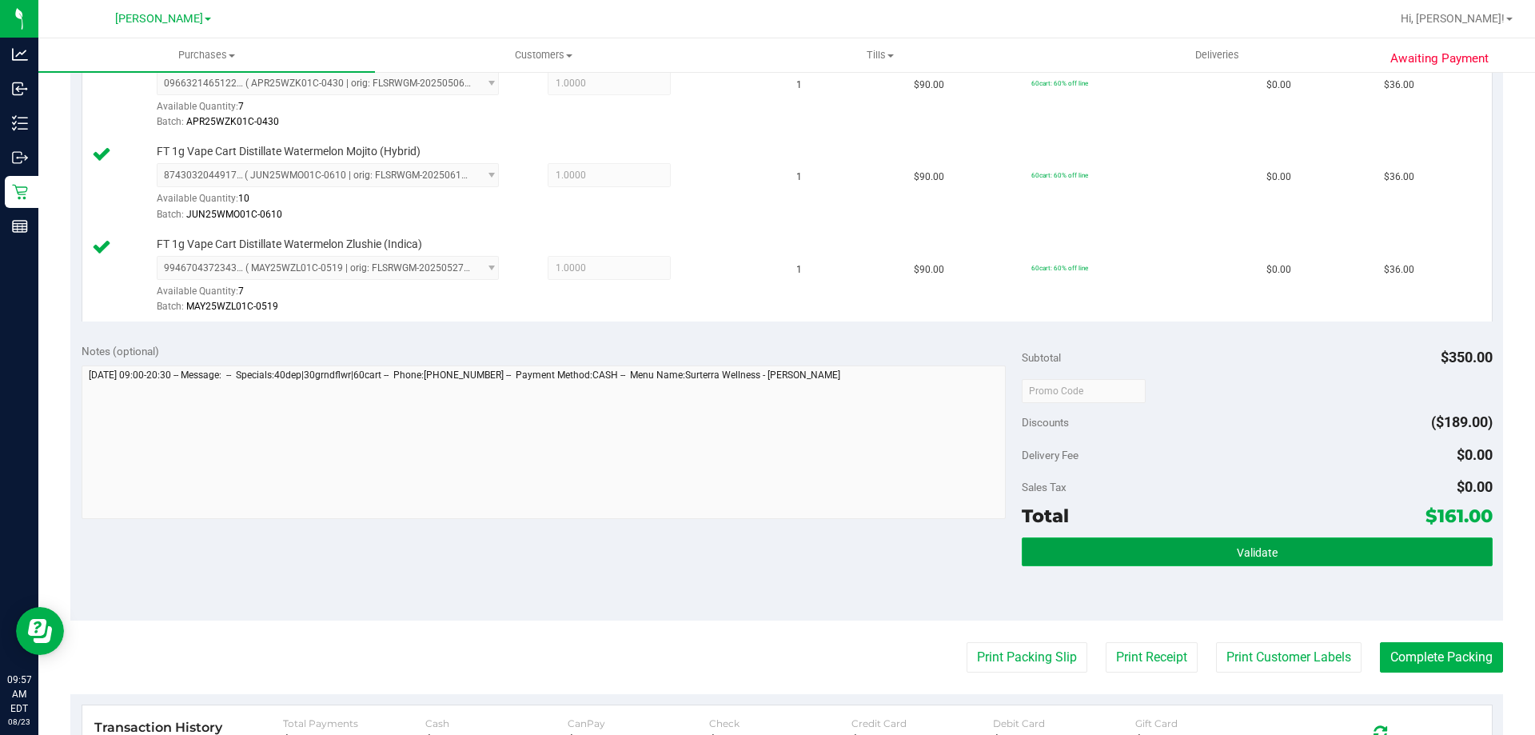
click at [1242, 538] on button "Validate" at bounding box center [1257, 551] width 470 height 29
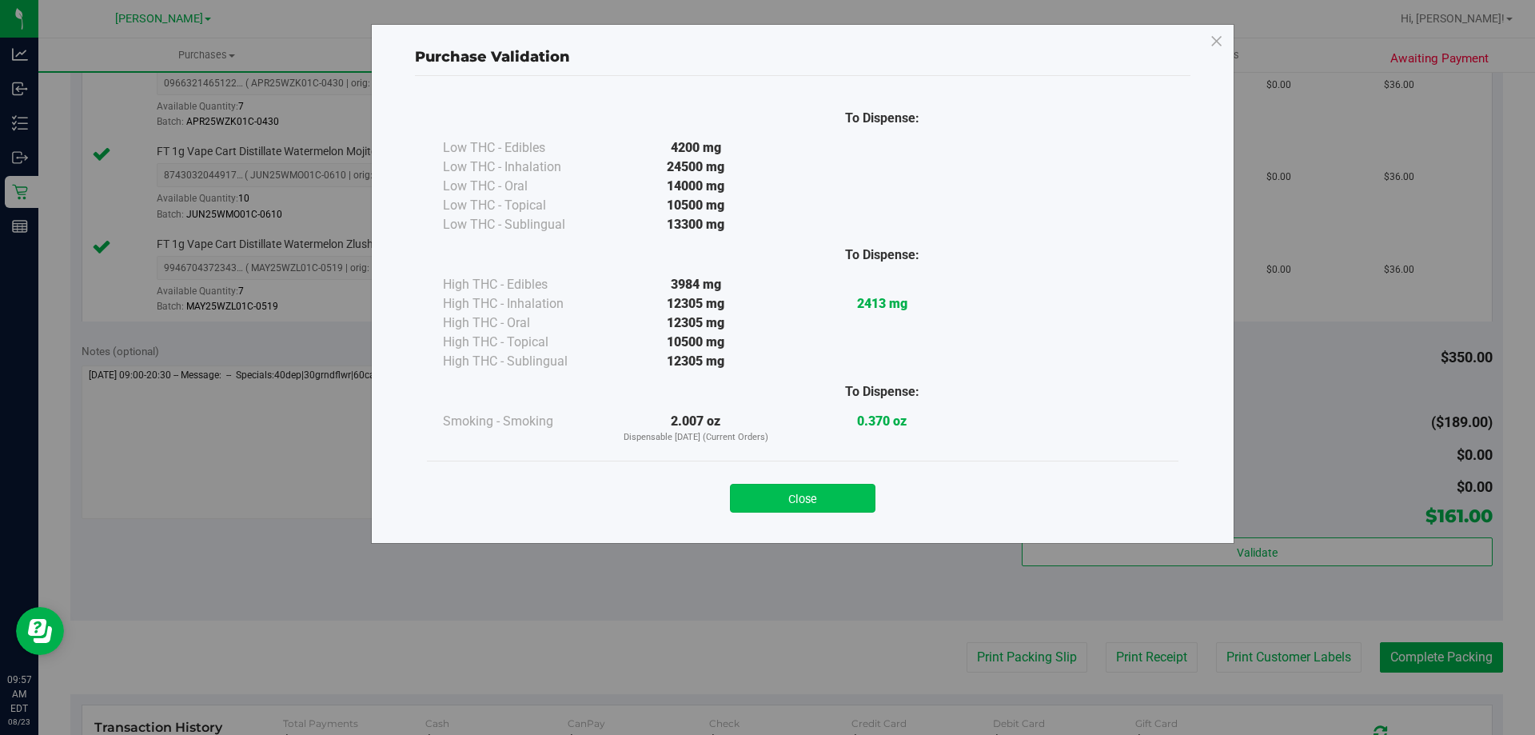
click at [804, 507] on button "Close" at bounding box center [803, 498] width 146 height 29
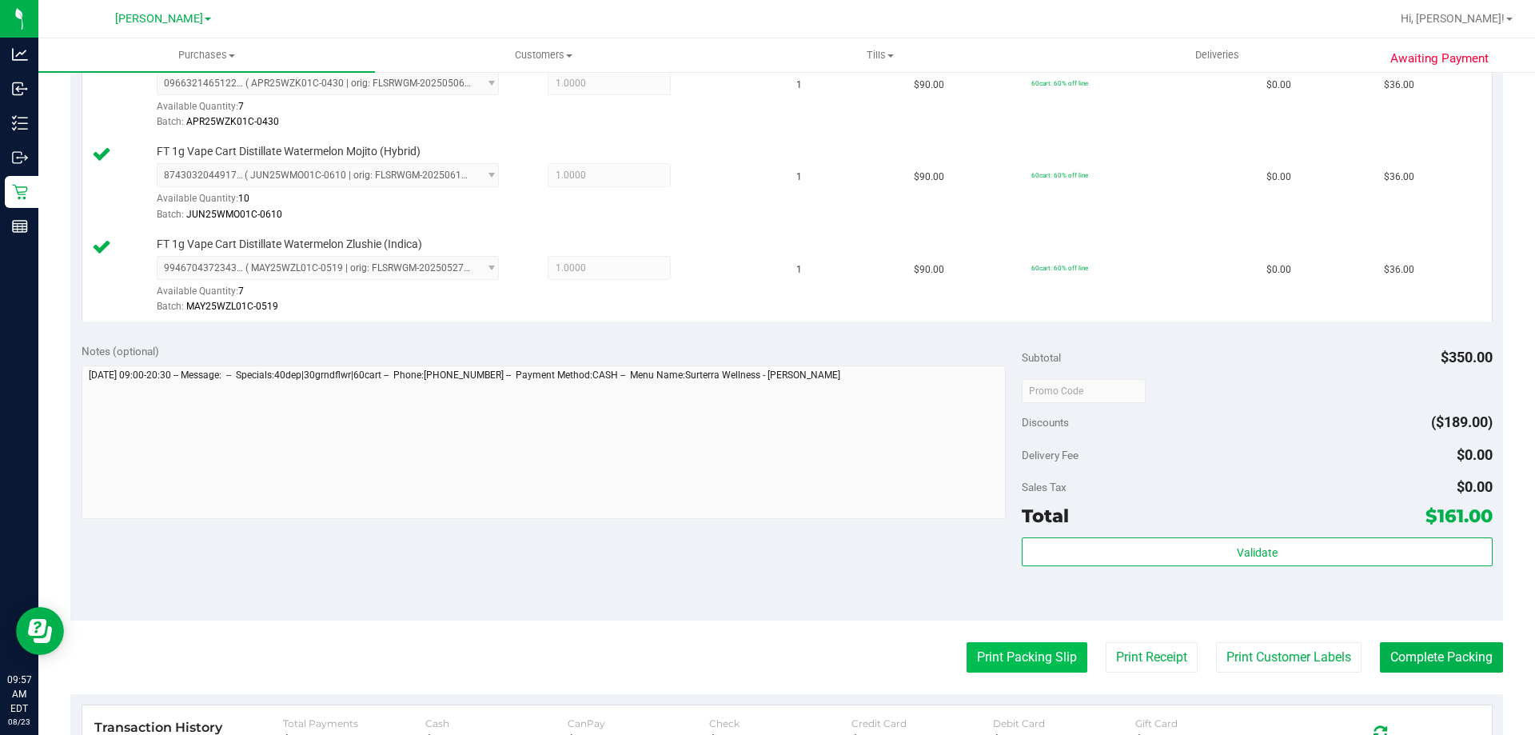
click at [1025, 667] on button "Print Packing Slip" at bounding box center [1027, 657] width 121 height 30
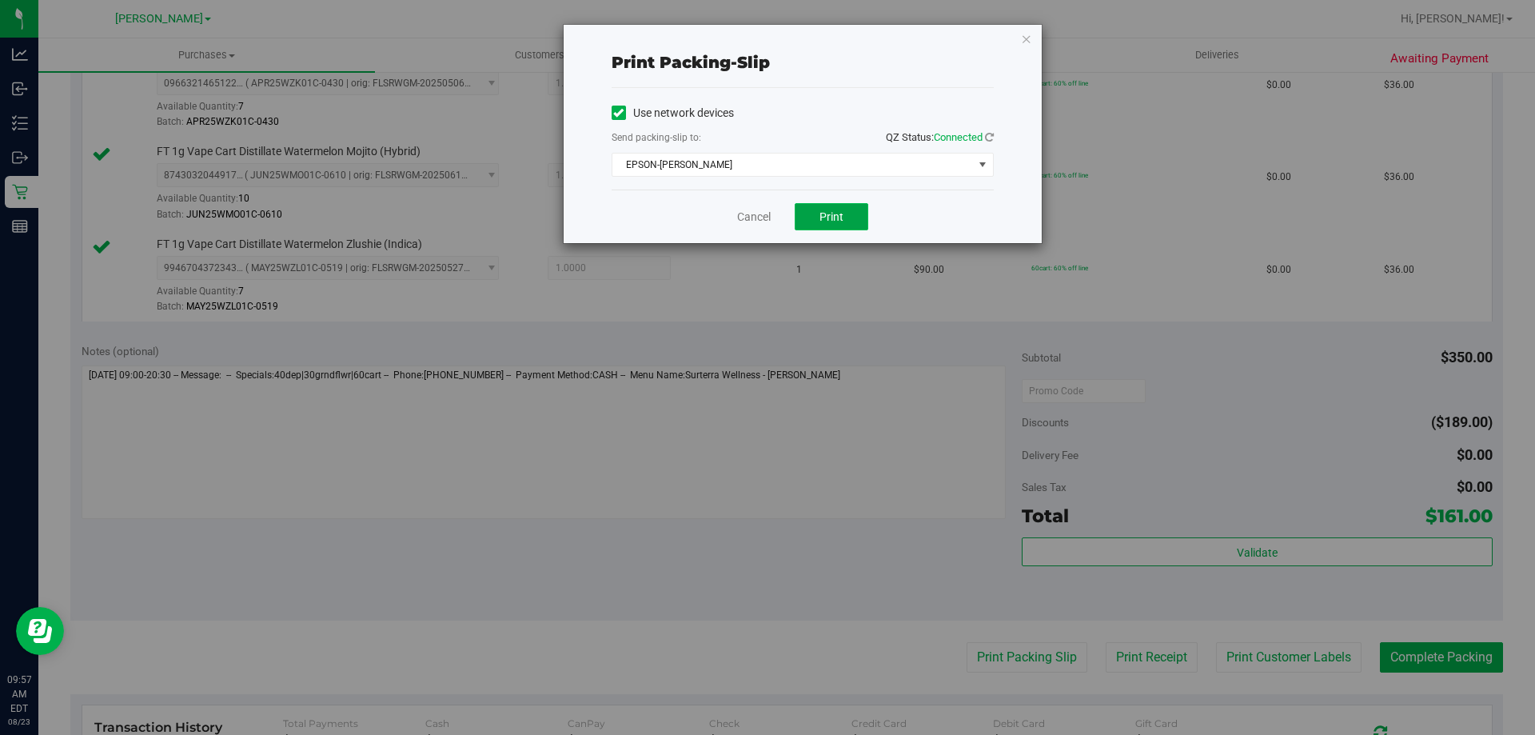
click at [839, 217] on span "Print" at bounding box center [831, 216] width 24 height 13
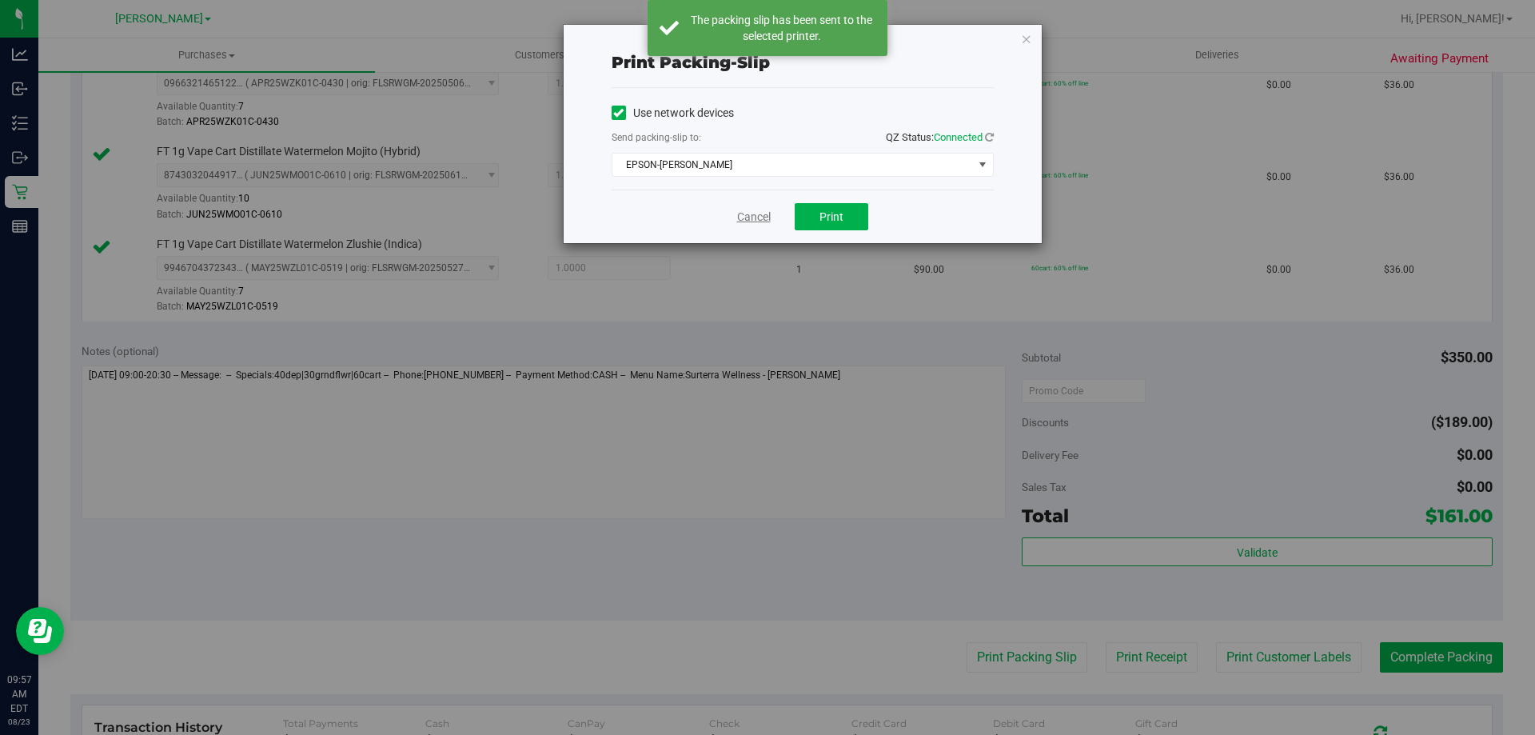
click at [757, 221] on link "Cancel" at bounding box center [754, 217] width 34 height 17
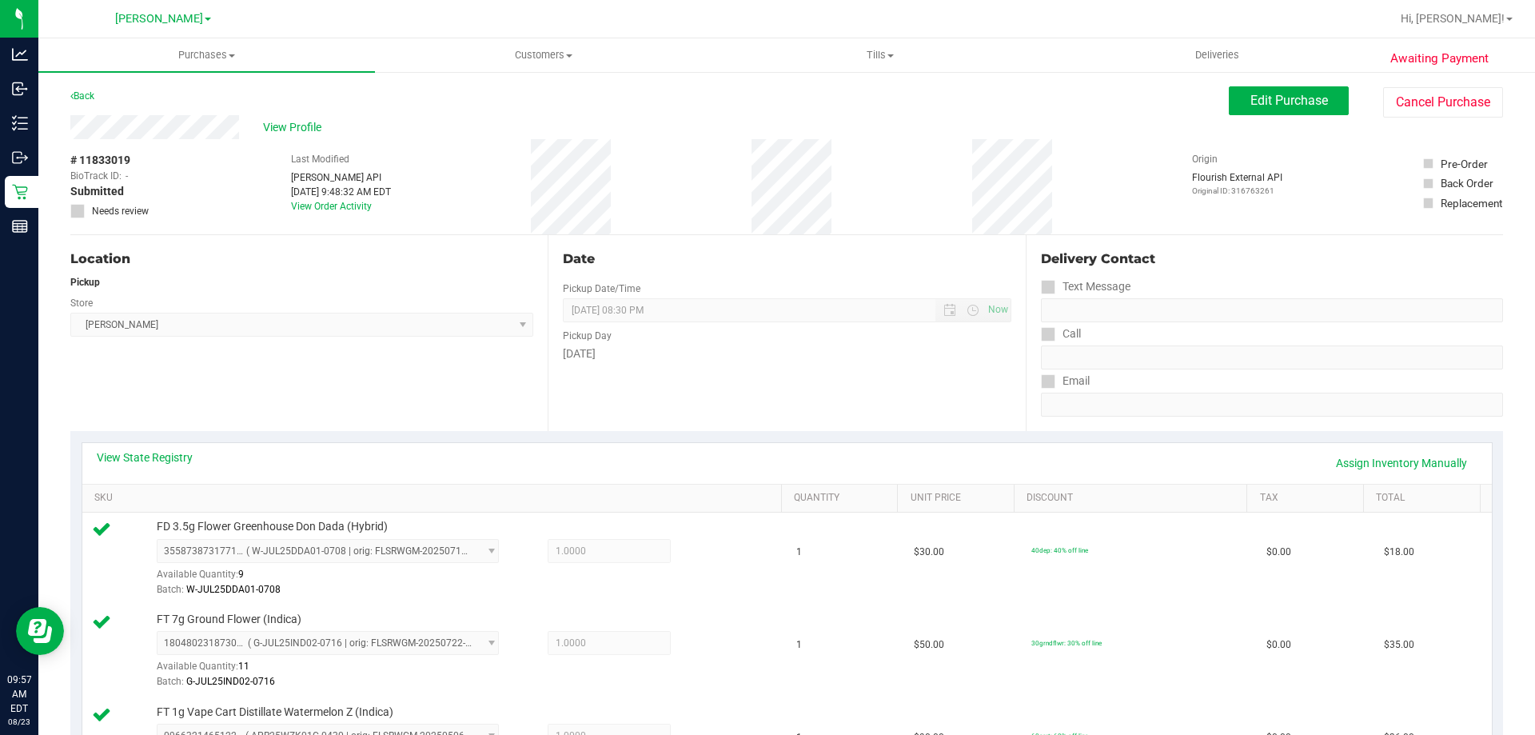
scroll to position [609, 0]
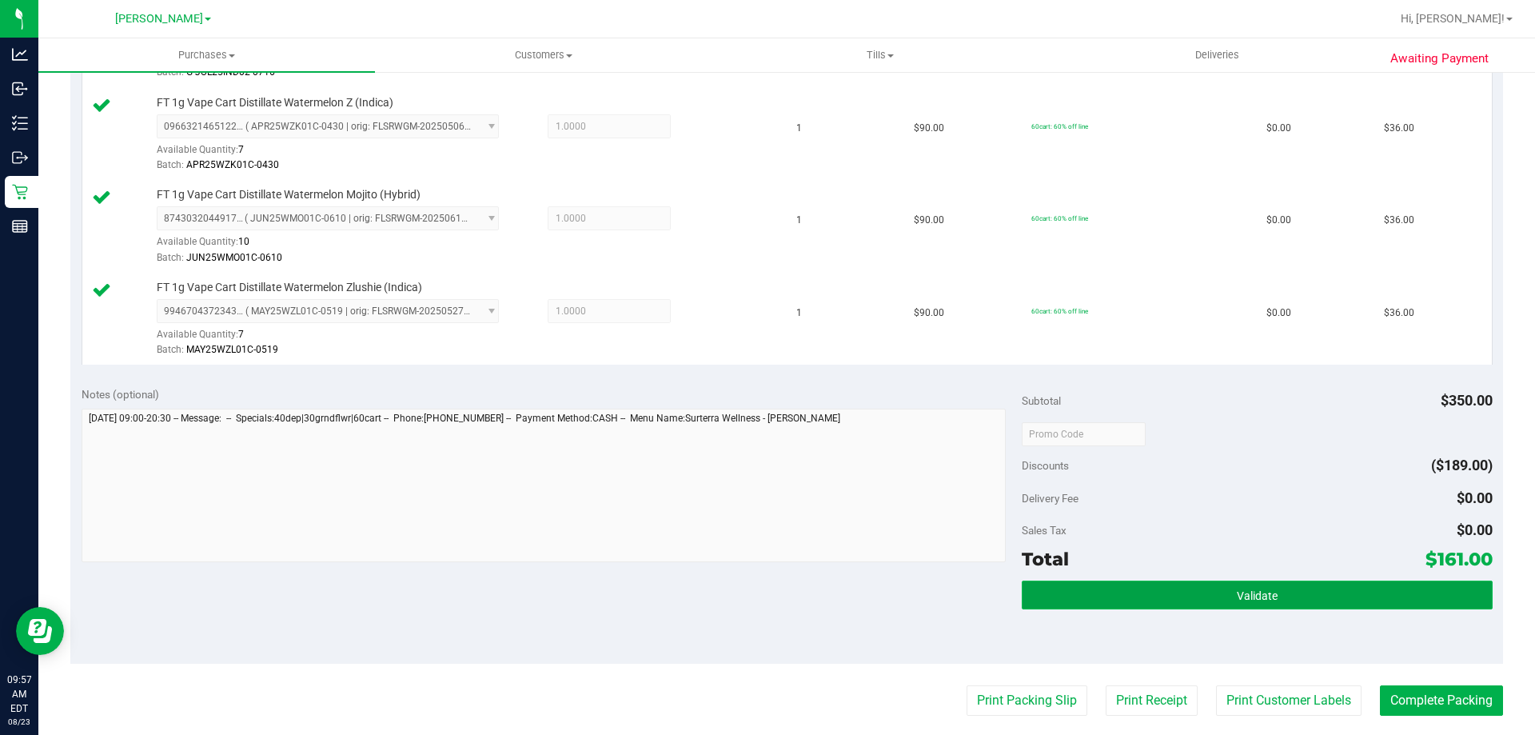
click at [1204, 604] on button "Validate" at bounding box center [1257, 594] width 470 height 29
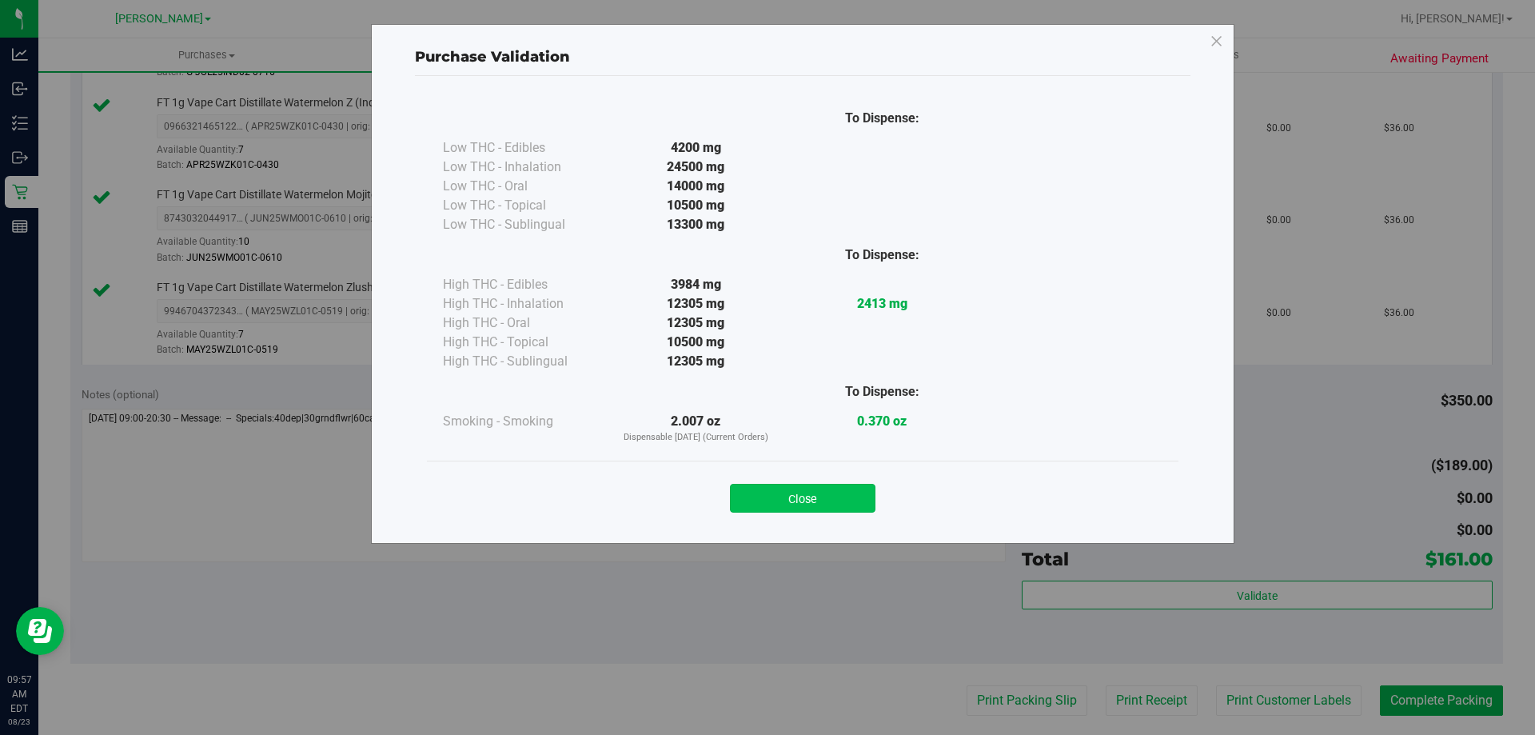
click at [830, 507] on button "Close" at bounding box center [803, 498] width 146 height 29
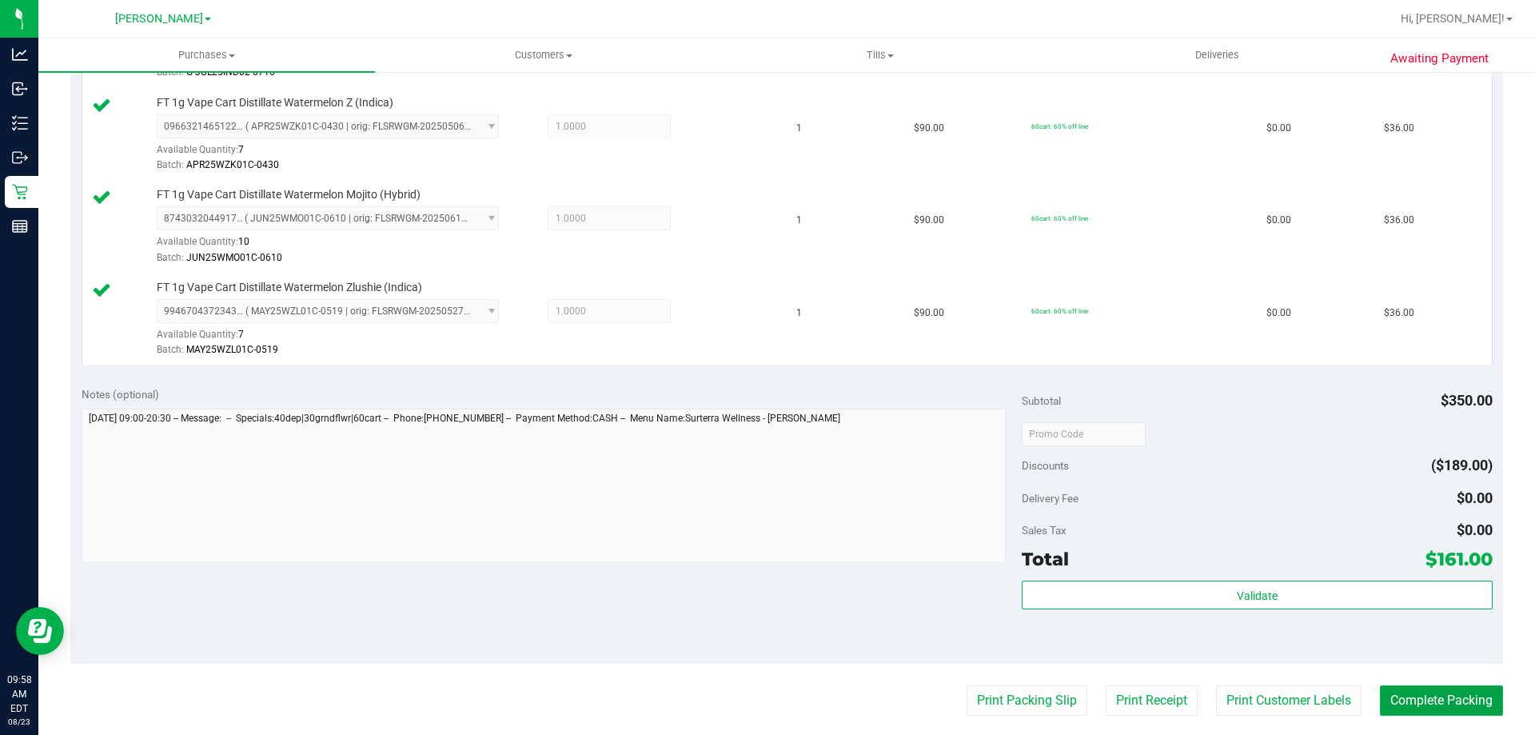
click at [1439, 690] on button "Complete Packing" at bounding box center [1441, 700] width 123 height 30
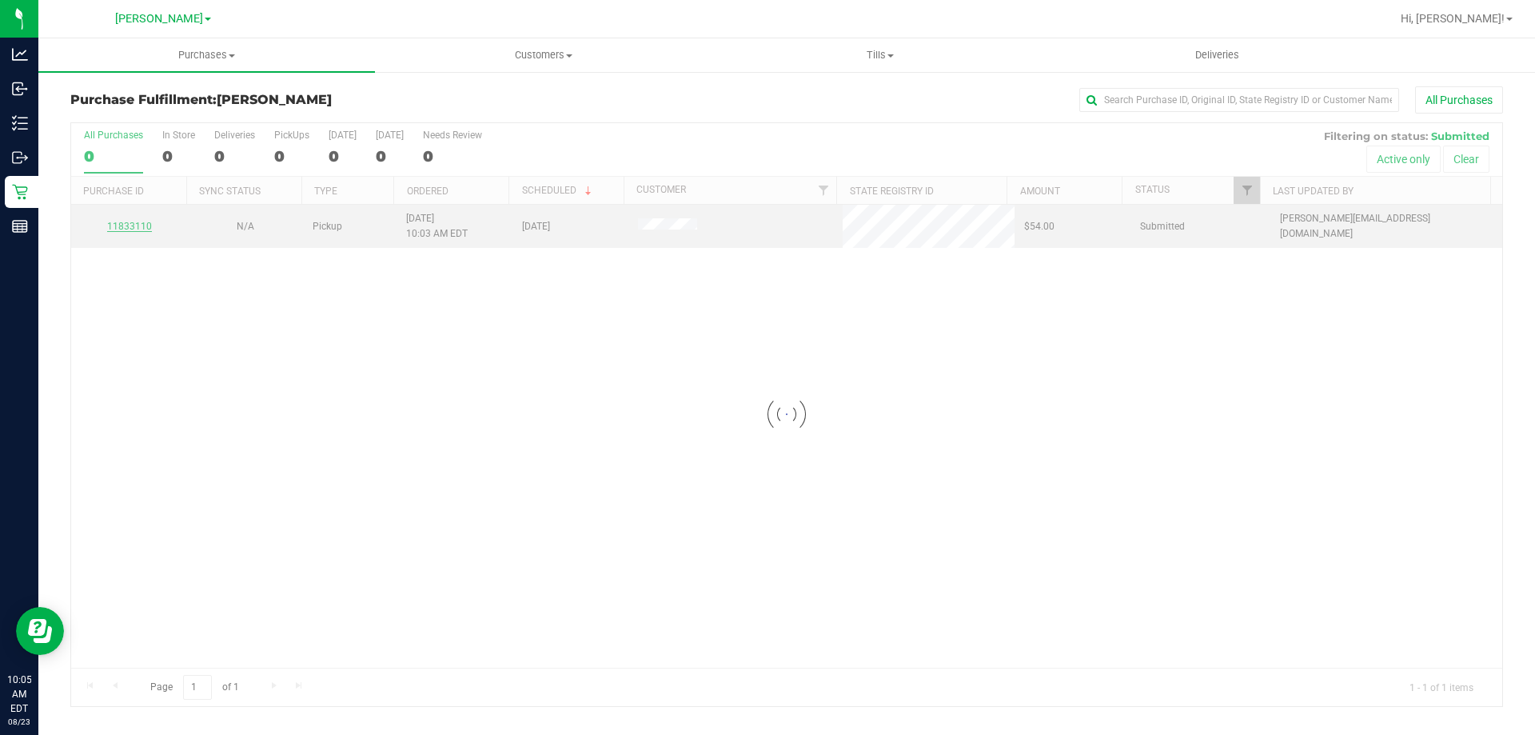
click at [134, 225] on div at bounding box center [786, 414] width 1431 height 583
click at [130, 233] on div "11833110" at bounding box center [129, 226] width 97 height 15
click at [130, 232] on div "11833110" at bounding box center [129, 226] width 97 height 15
click at [130, 229] on link "11833110" at bounding box center [129, 226] width 45 height 11
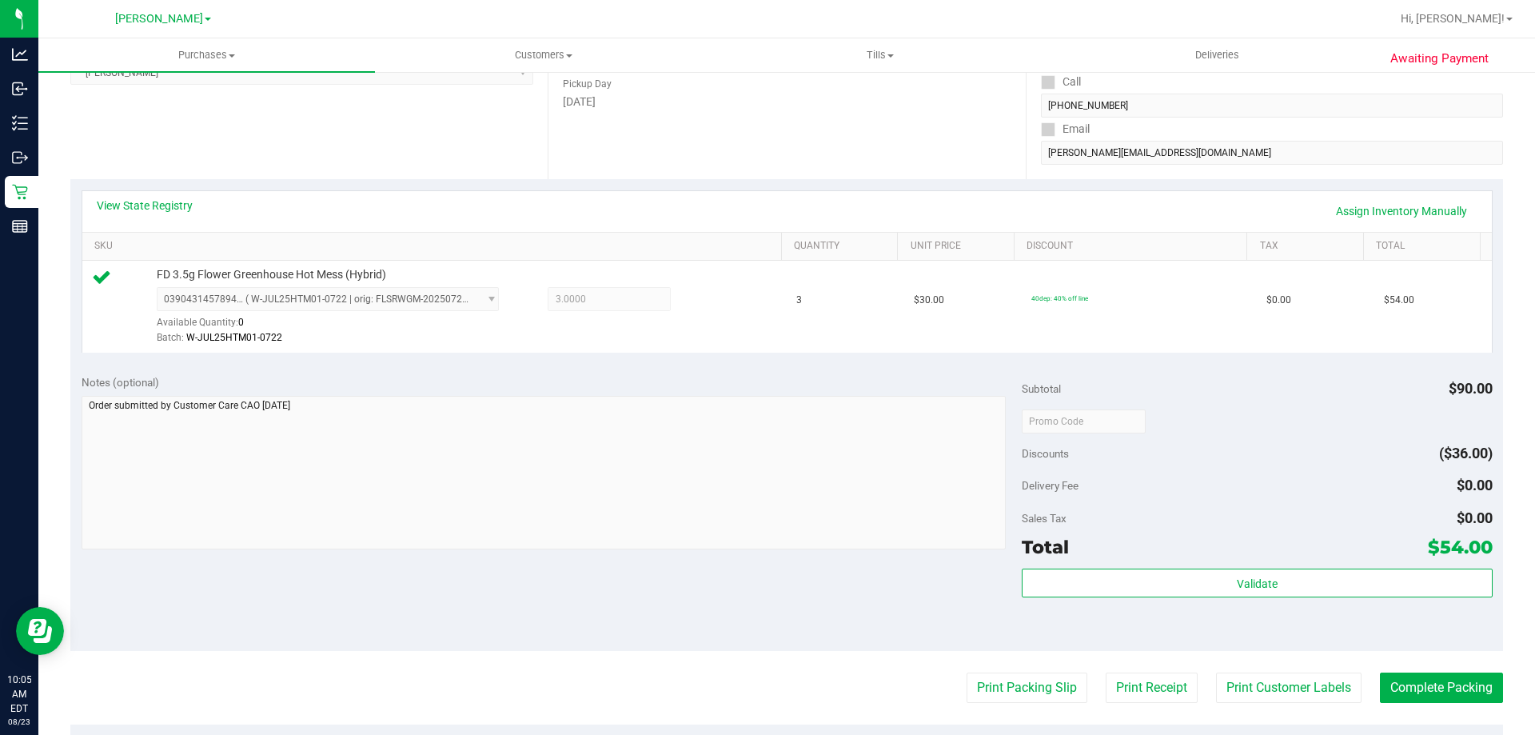
scroll to position [334, 0]
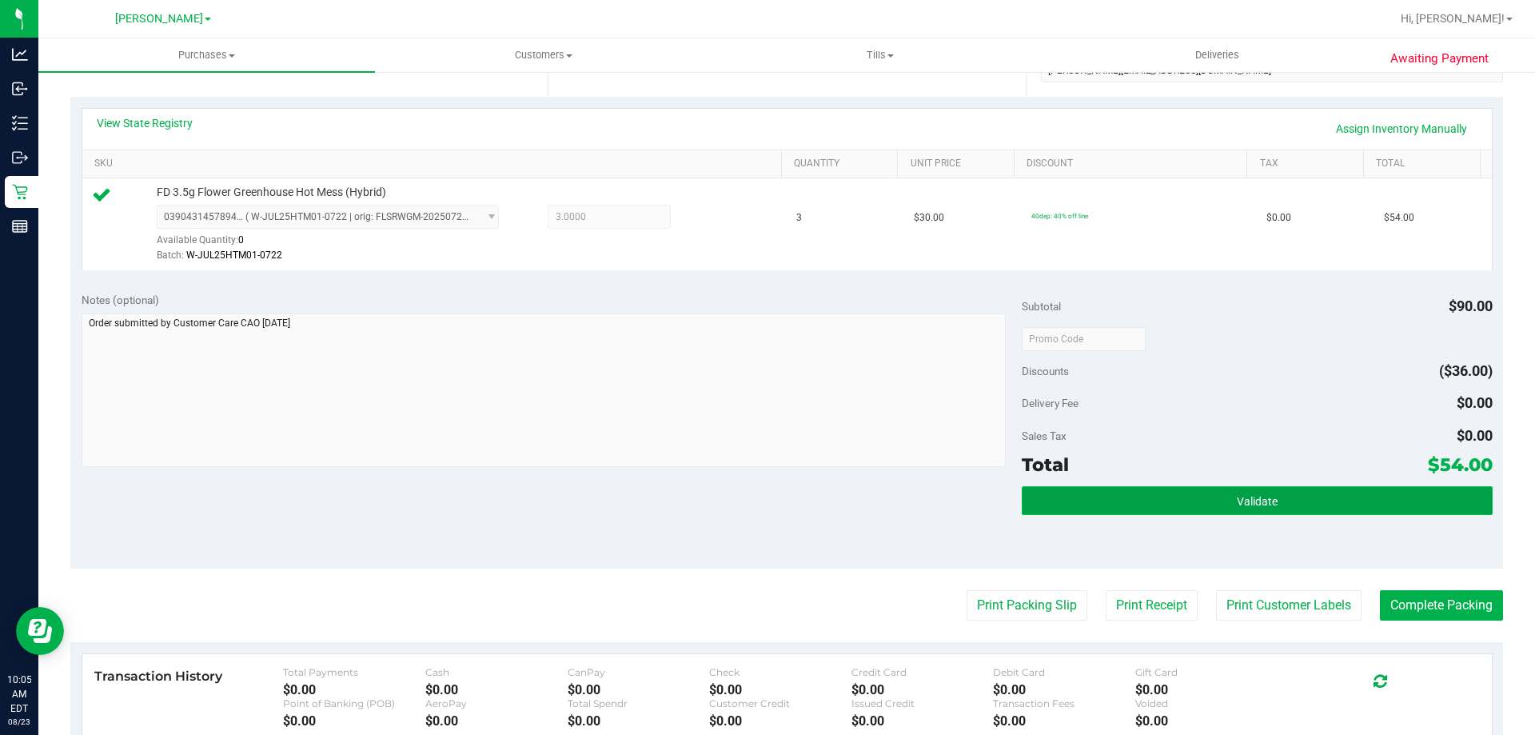
click at [1300, 509] on button "Validate" at bounding box center [1257, 500] width 470 height 29
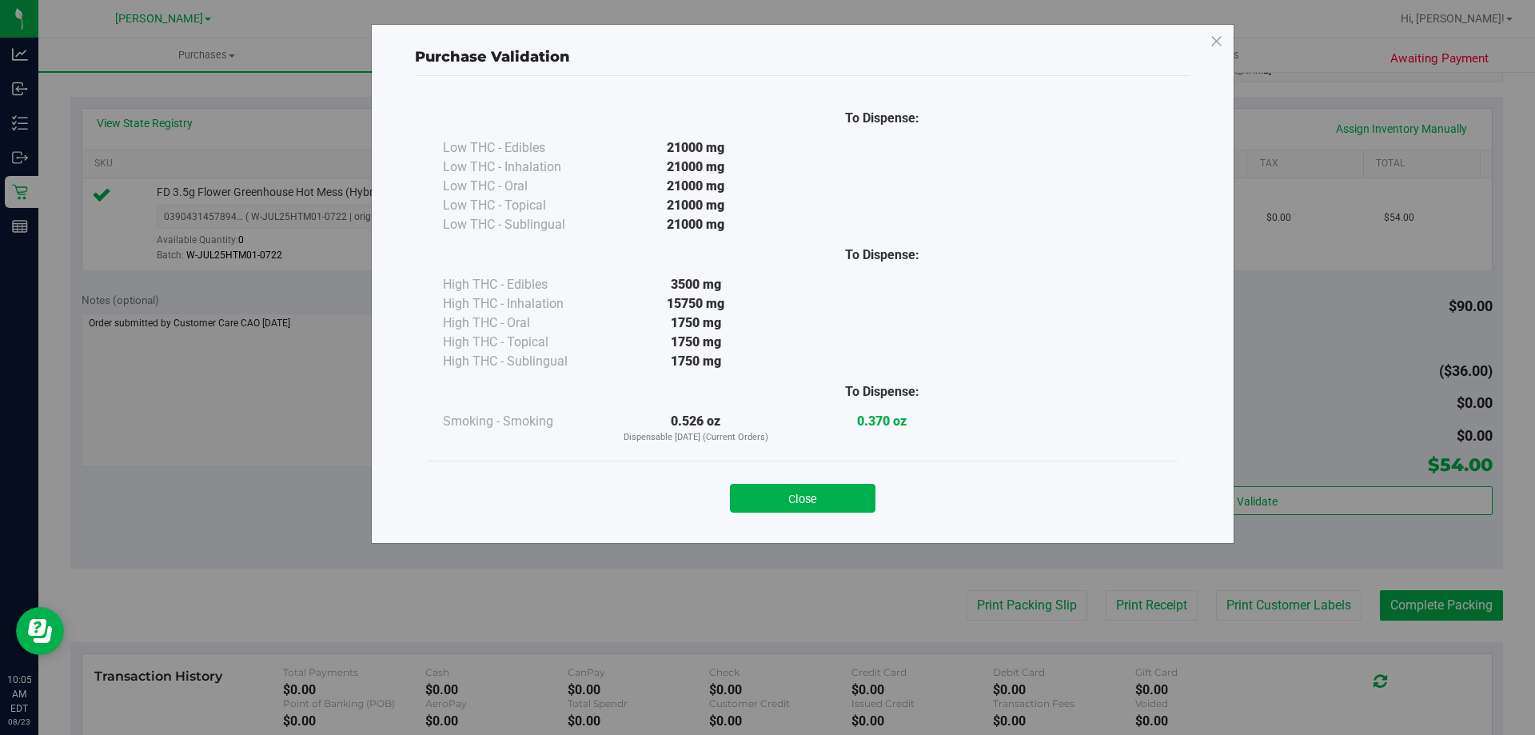
click at [822, 477] on div "Close" at bounding box center [803, 493] width 728 height 40
click at [818, 492] on button "Close" at bounding box center [803, 498] width 146 height 29
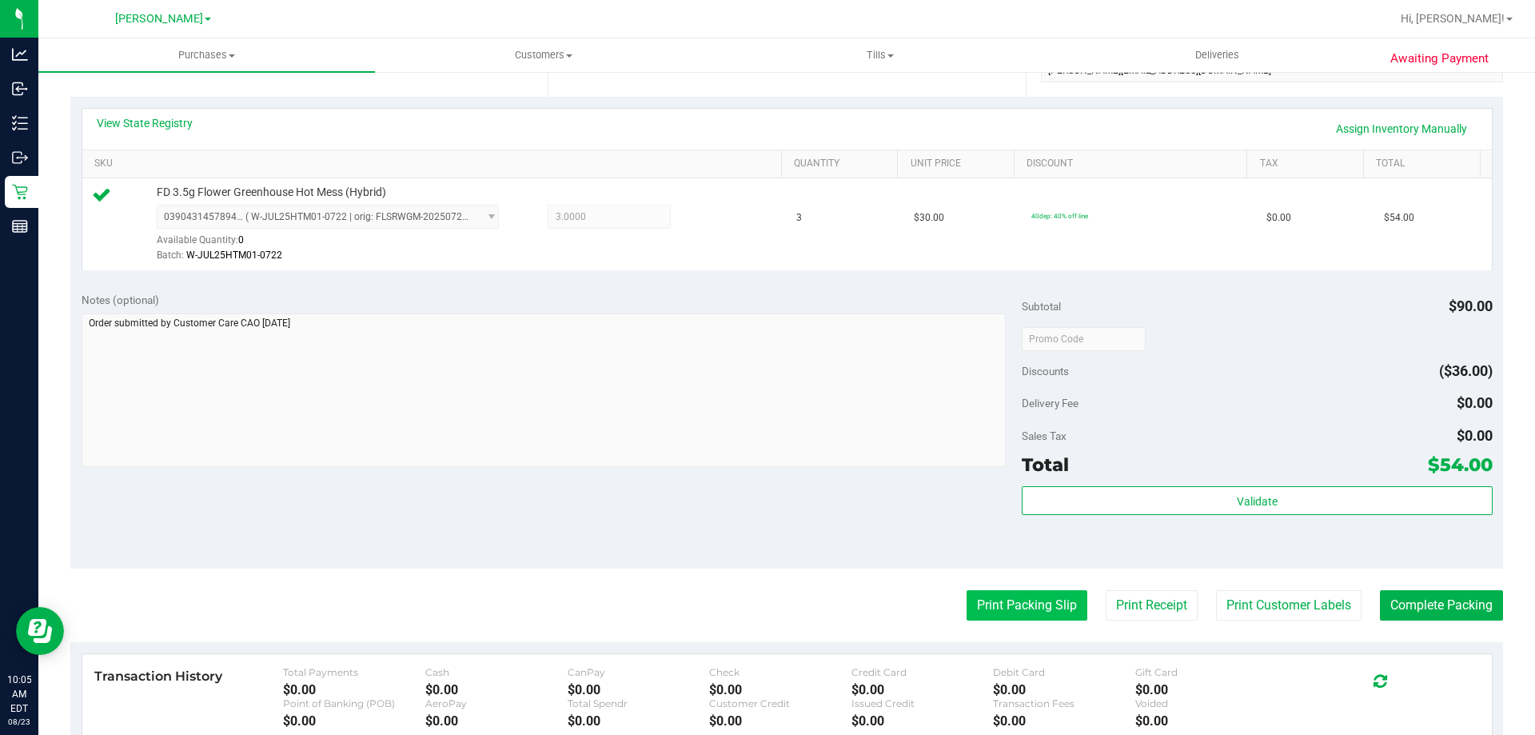
click at [1003, 609] on button "Print Packing Slip" at bounding box center [1027, 605] width 121 height 30
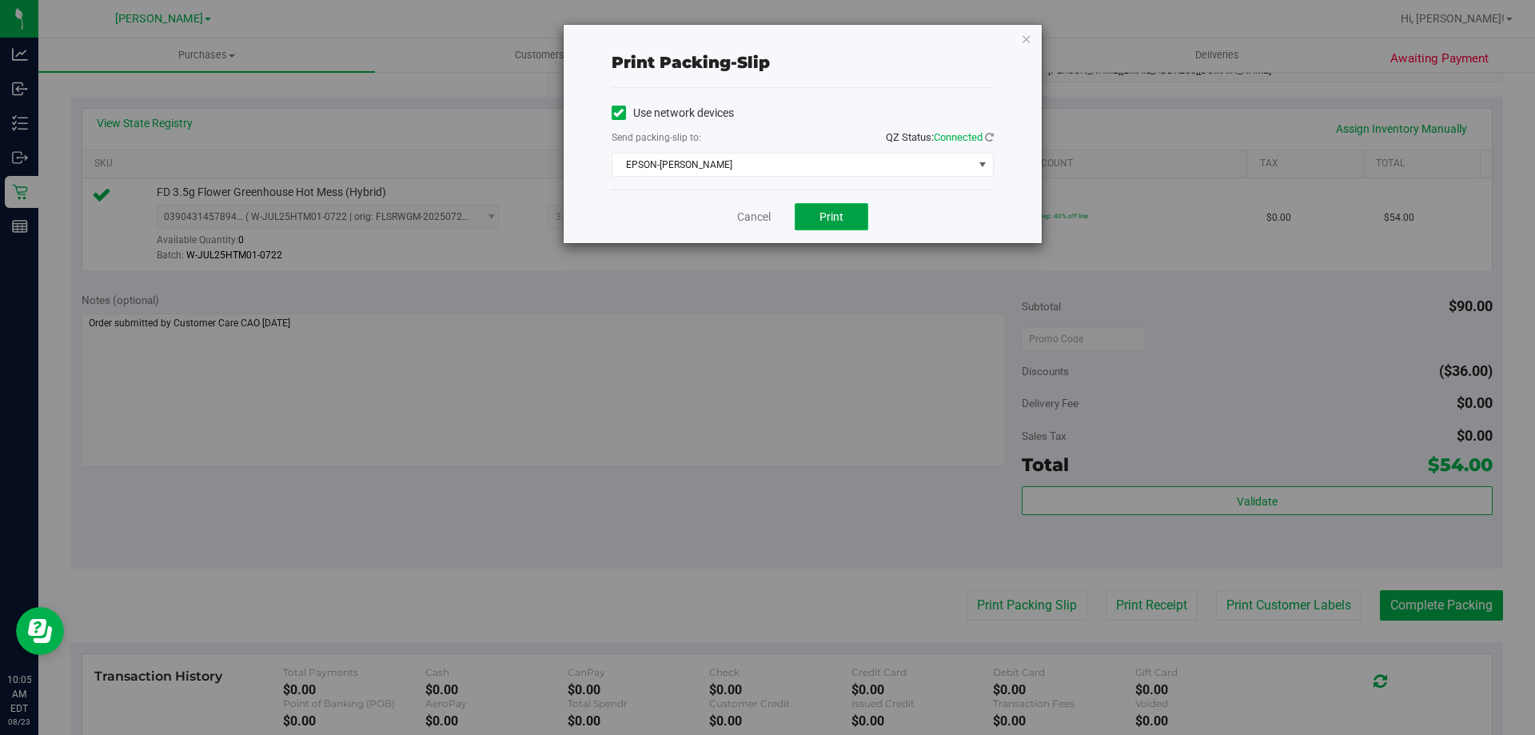
click at [825, 211] on span "Print" at bounding box center [831, 216] width 24 height 13
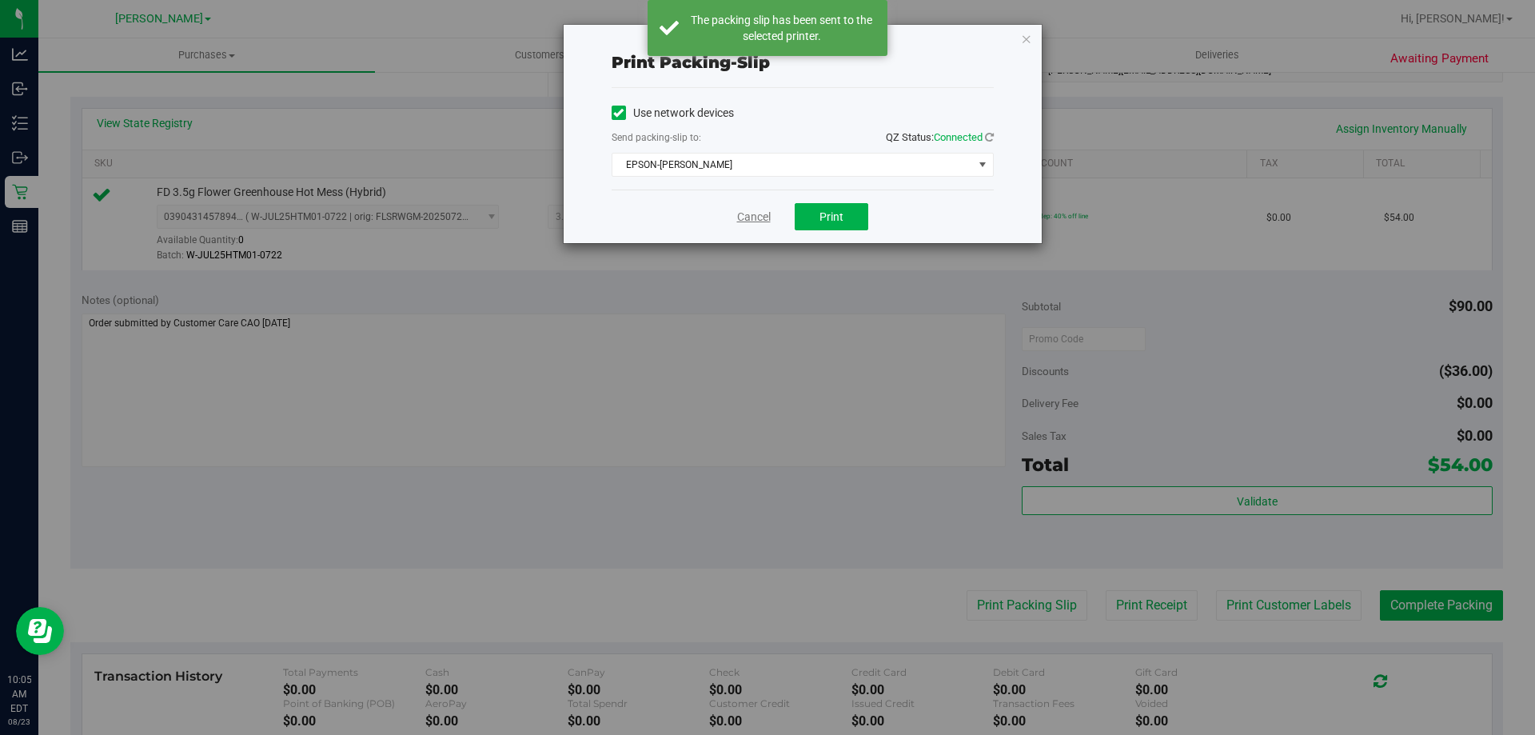
click at [759, 212] on link "Cancel" at bounding box center [754, 217] width 34 height 17
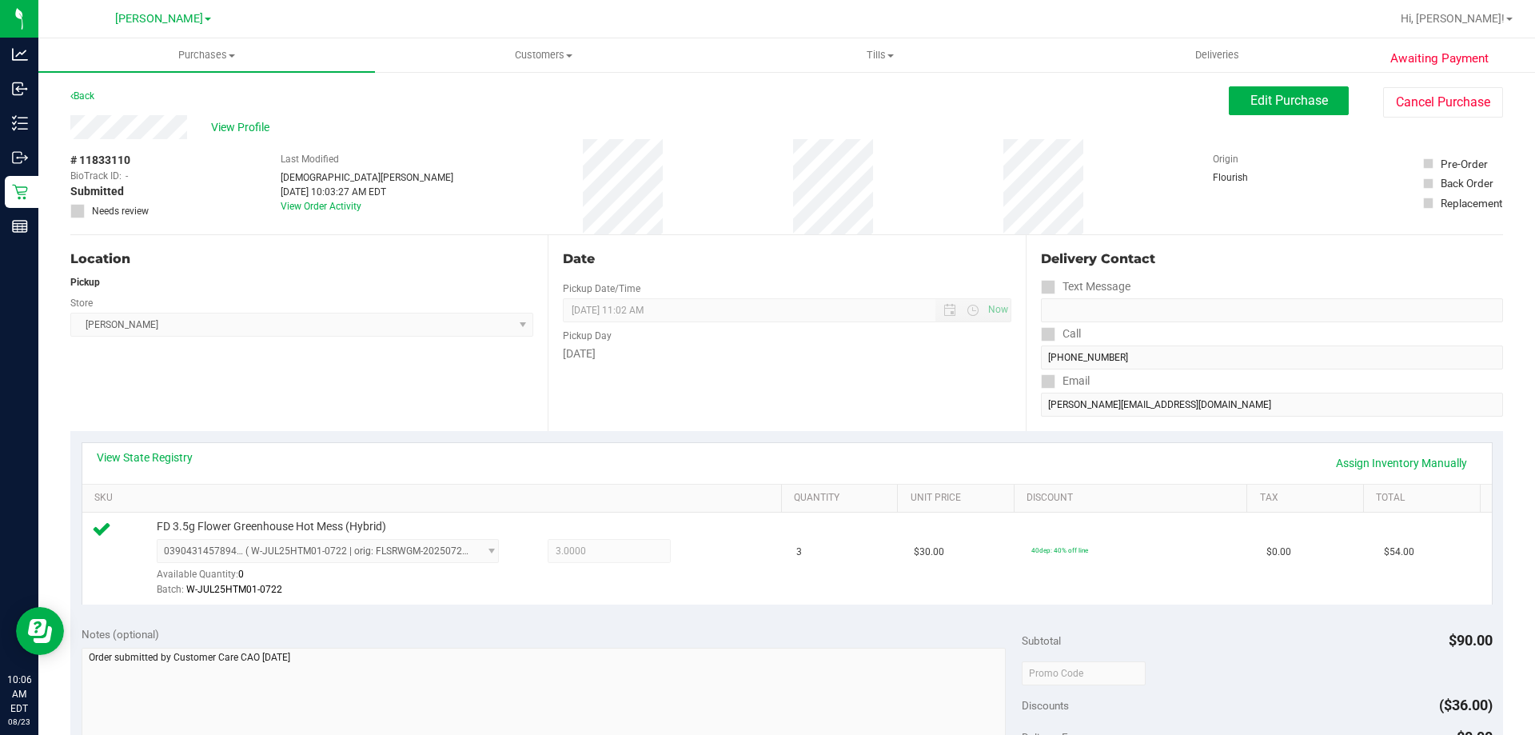
scroll to position [572, 0]
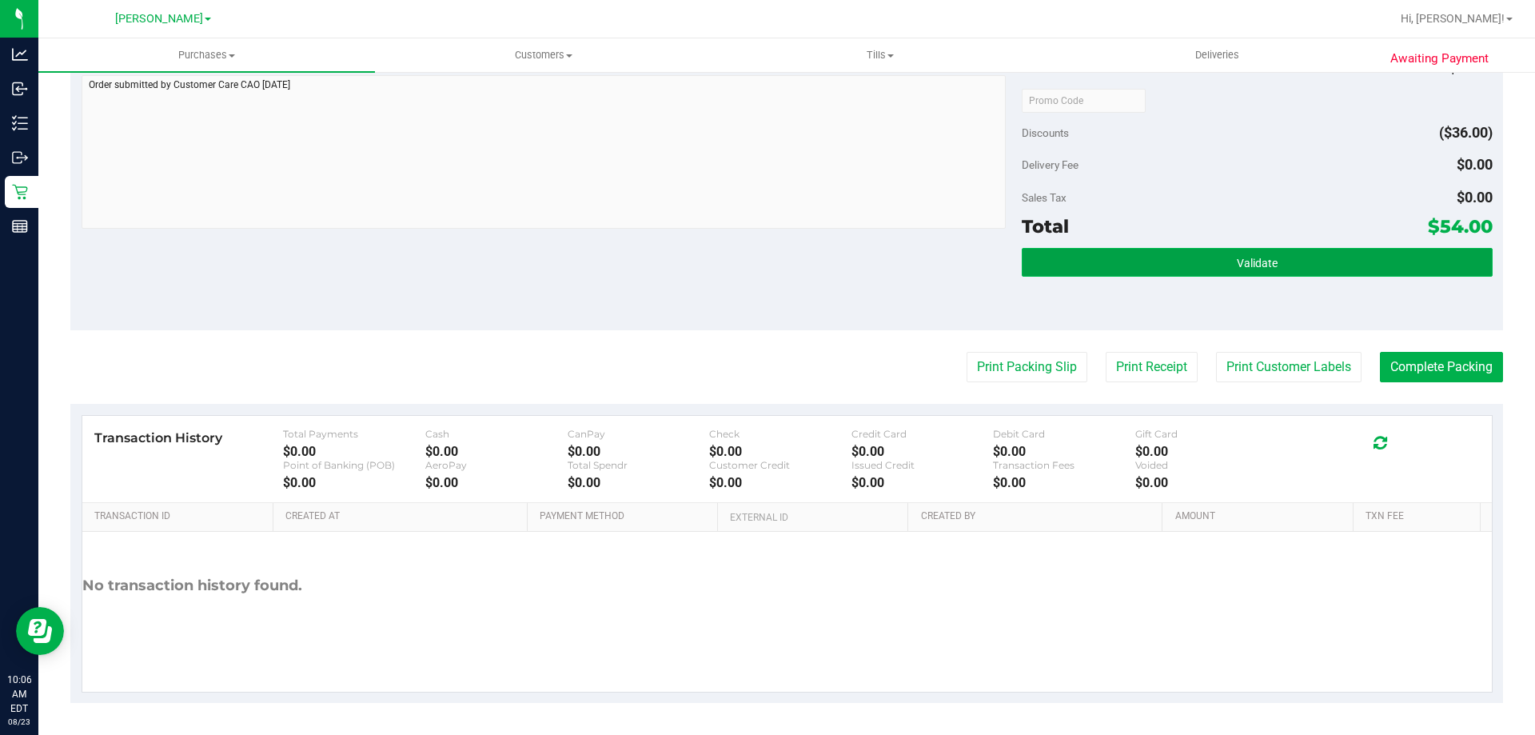
click at [1311, 261] on button "Validate" at bounding box center [1257, 262] width 470 height 29
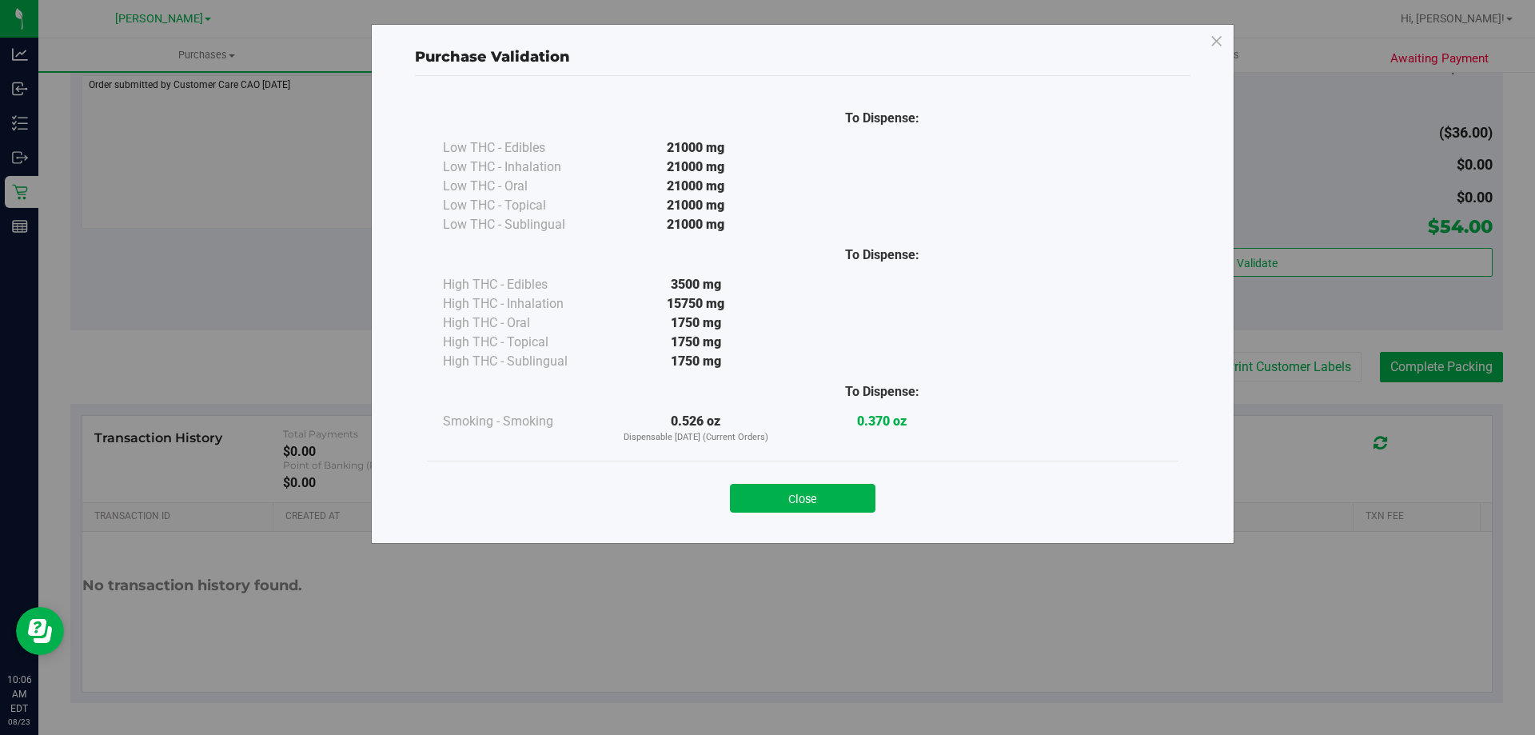
drag, startPoint x: 818, startPoint y: 503, endPoint x: 852, endPoint y: 479, distance: 41.9
click at [817, 500] on button "Close" at bounding box center [803, 498] width 146 height 29
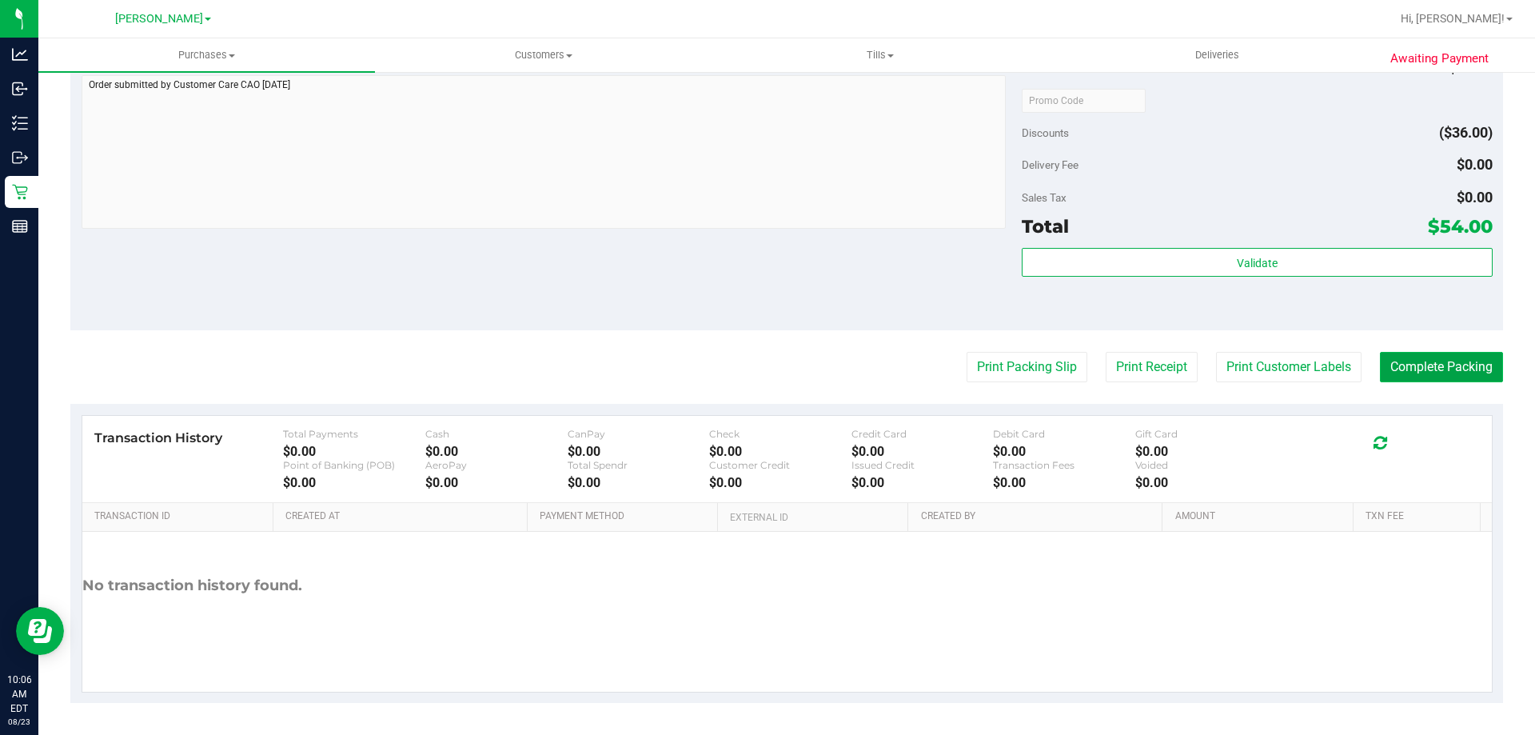
click at [1427, 358] on button "Complete Packing" at bounding box center [1441, 367] width 123 height 30
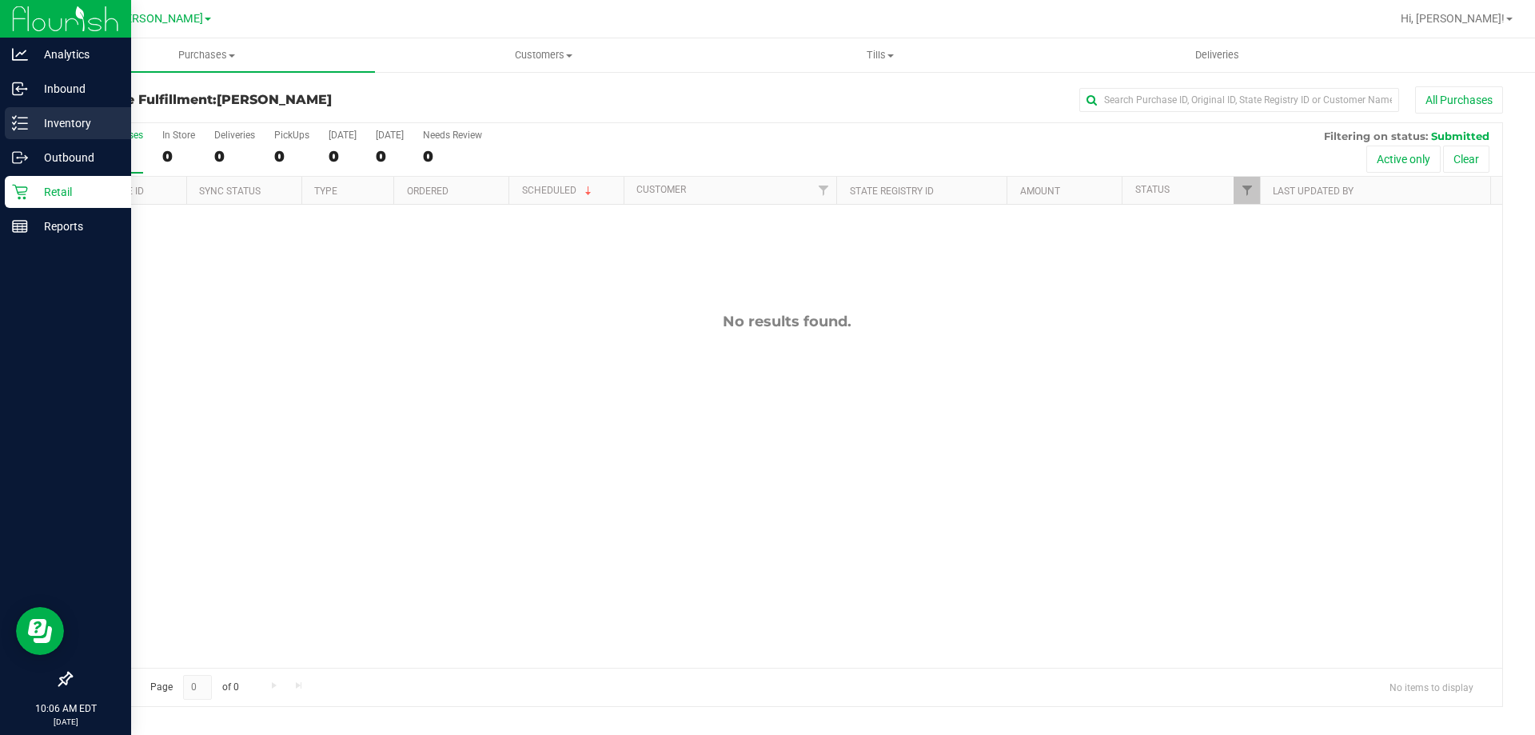
click at [30, 122] on p "Inventory" at bounding box center [76, 123] width 96 height 19
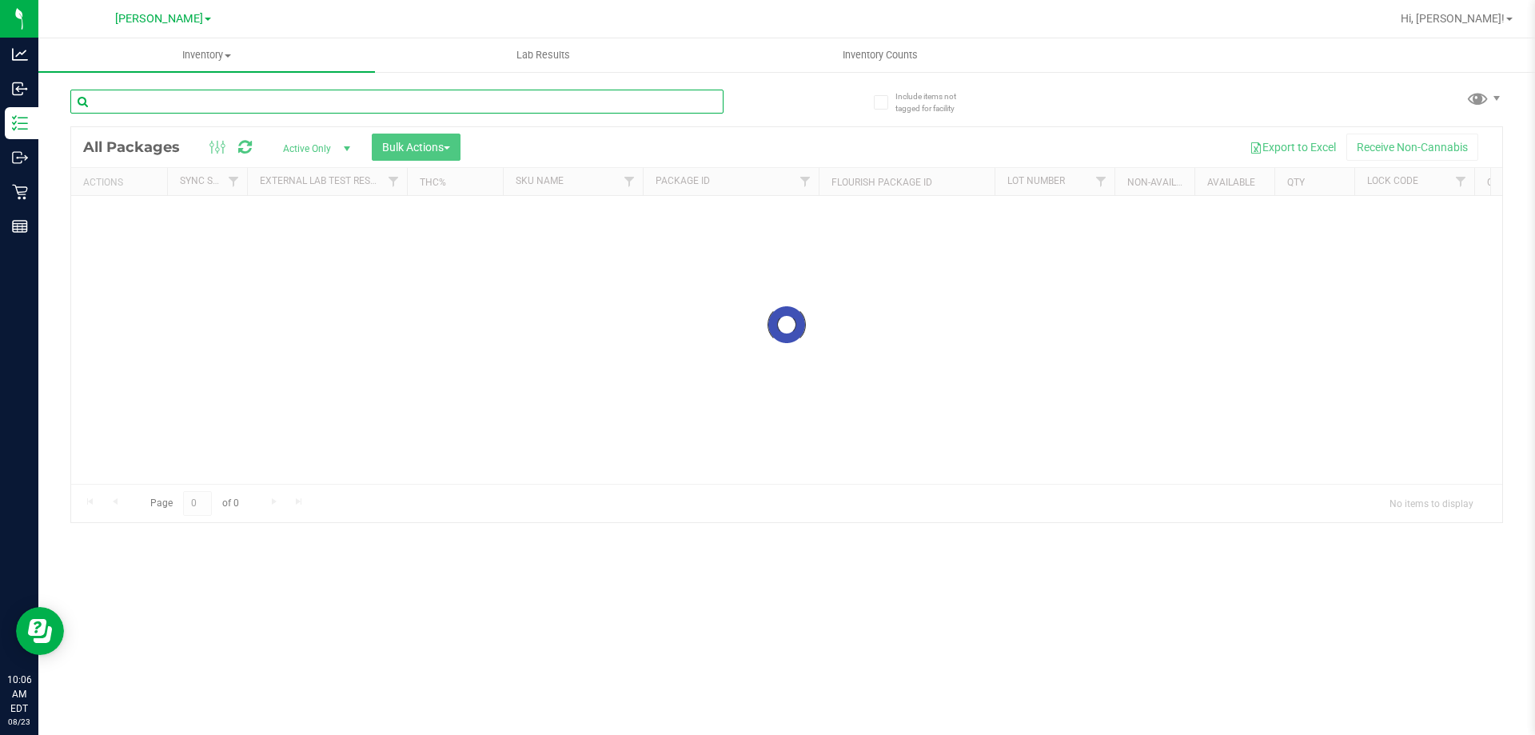
click at [200, 95] on div "Inventory All packages All inventory Waste log Create inventory Lab Results Inv…" at bounding box center [786, 386] width 1497 height 696
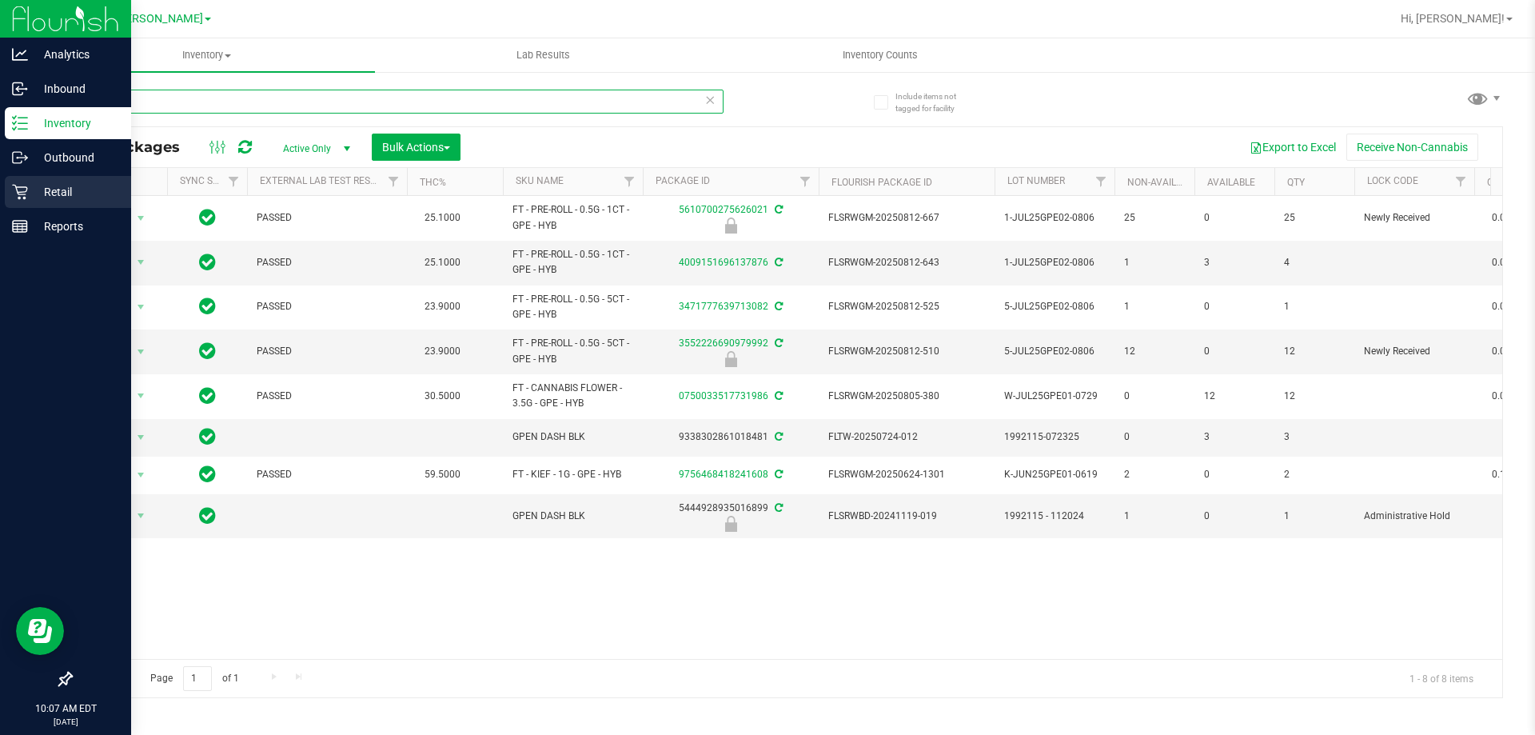
type input "gpe"
click at [58, 185] on p "Retail" at bounding box center [76, 191] width 96 height 19
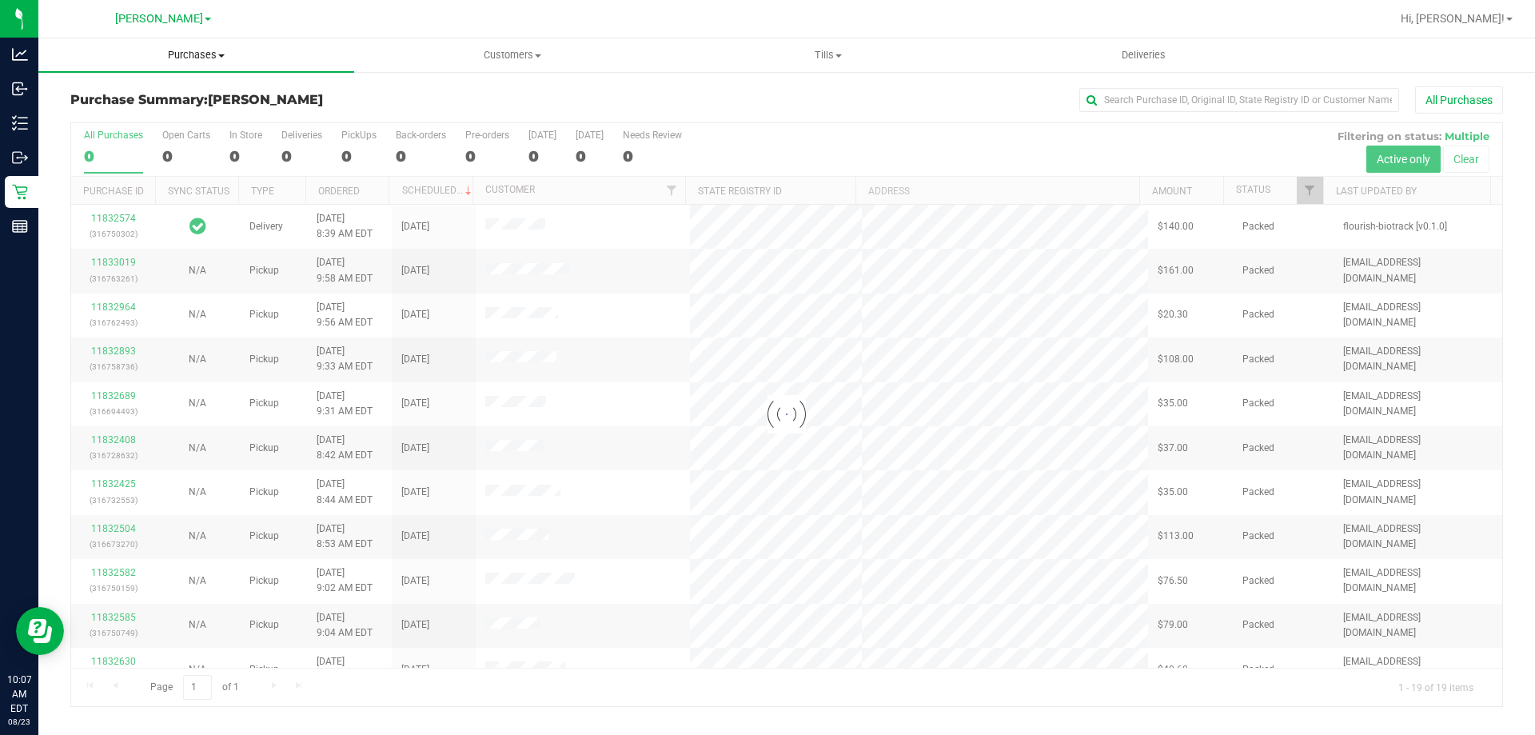
click at [217, 51] on span "Purchases" at bounding box center [196, 55] width 316 height 14
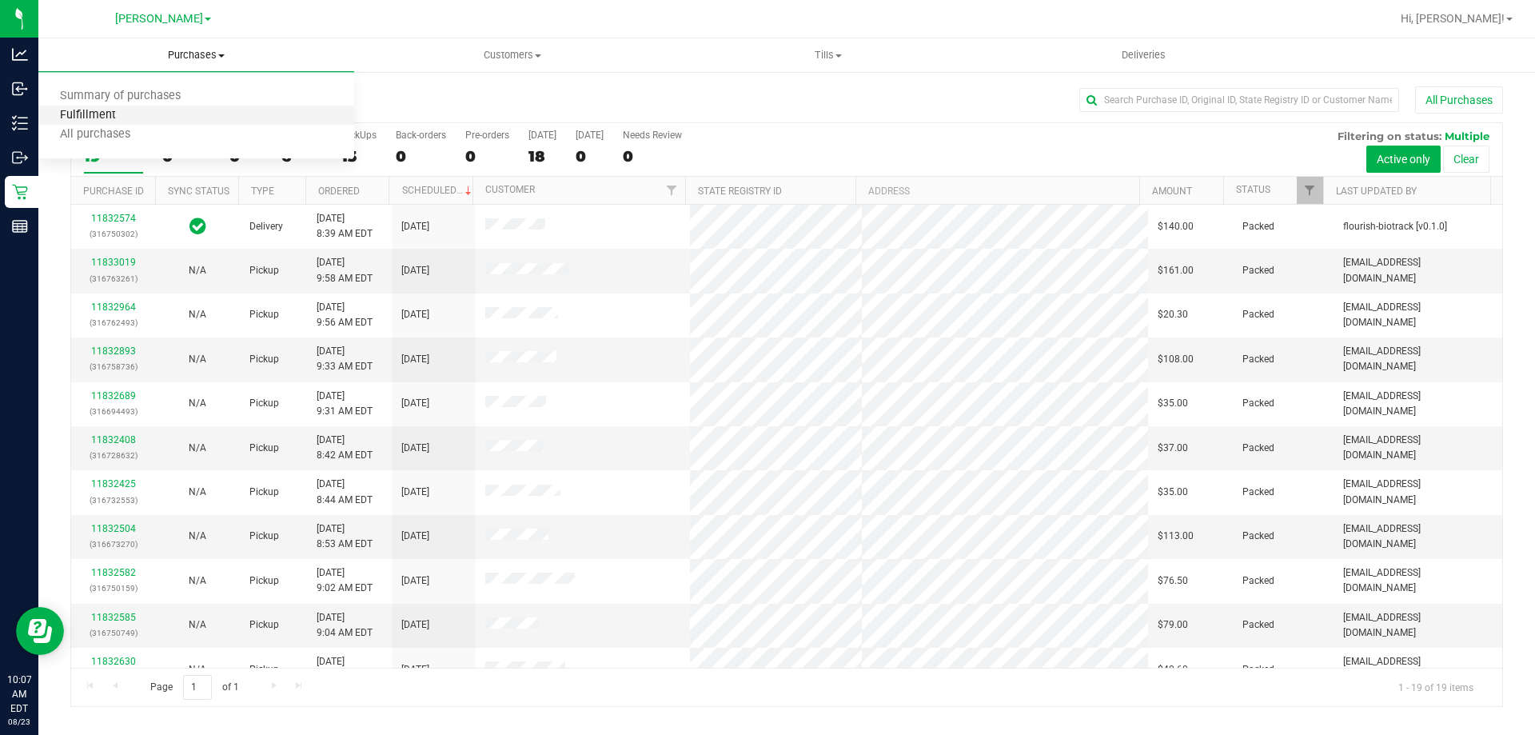
click at [100, 114] on span "Fulfillment" at bounding box center [87, 116] width 99 height 14
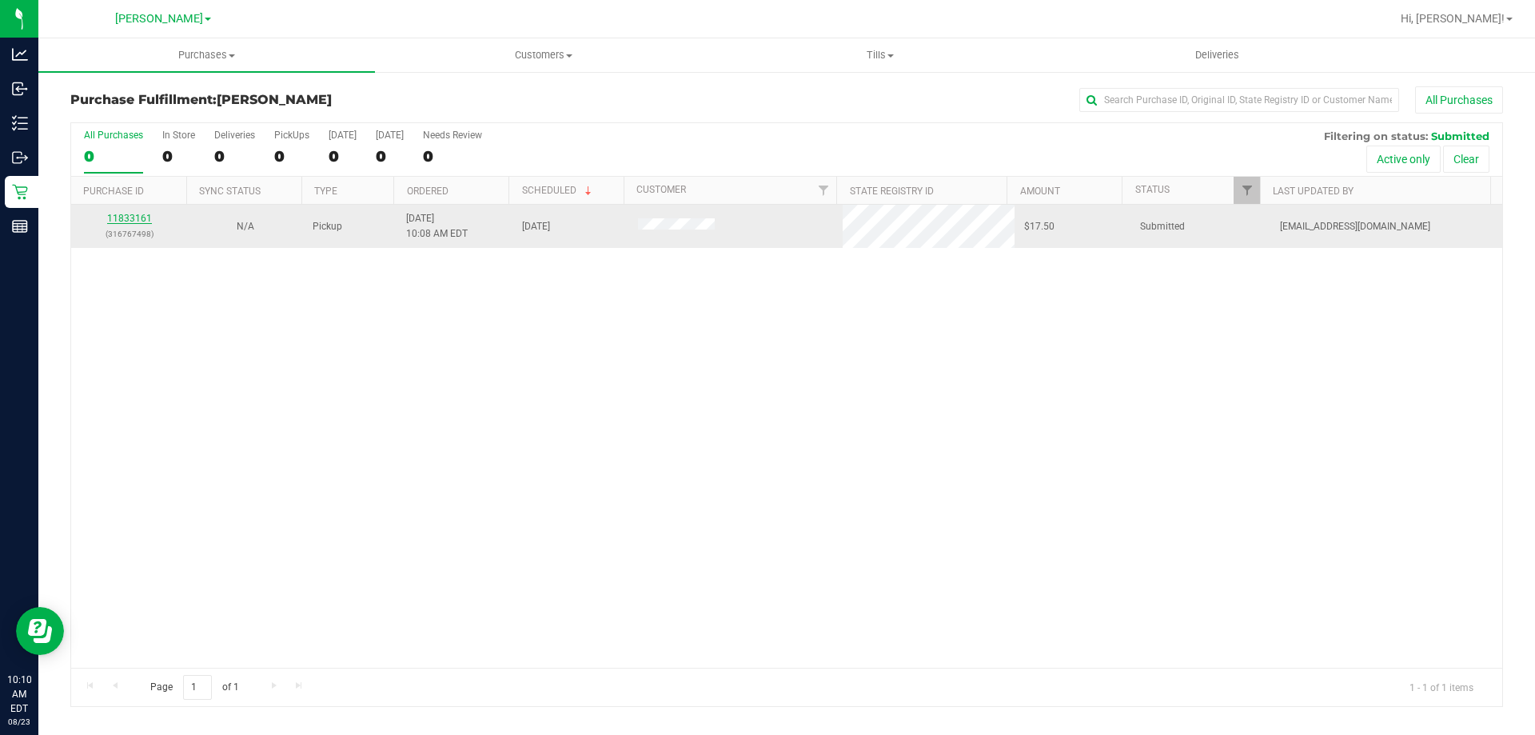
click at [131, 218] on link "11833161" at bounding box center [129, 218] width 45 height 11
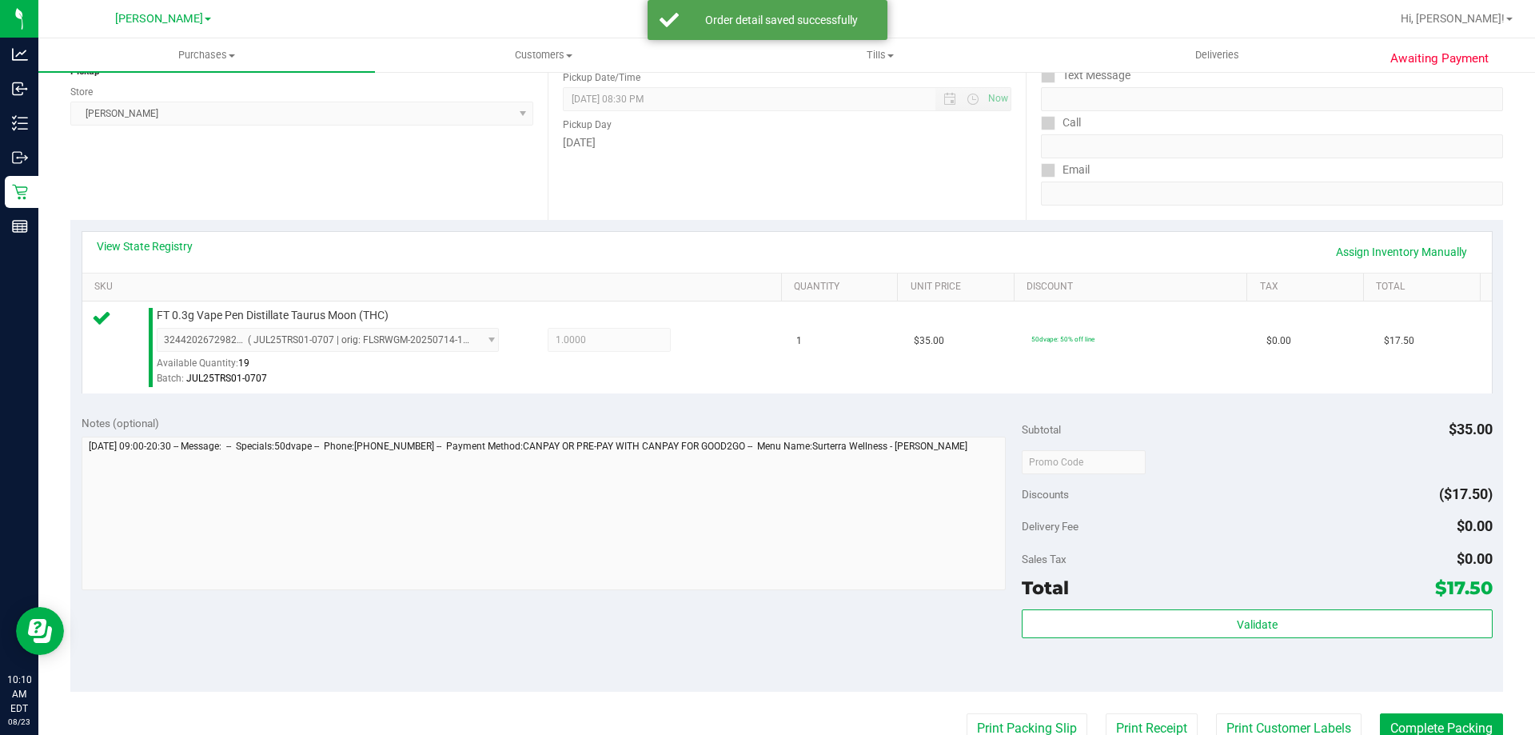
scroll to position [216, 0]
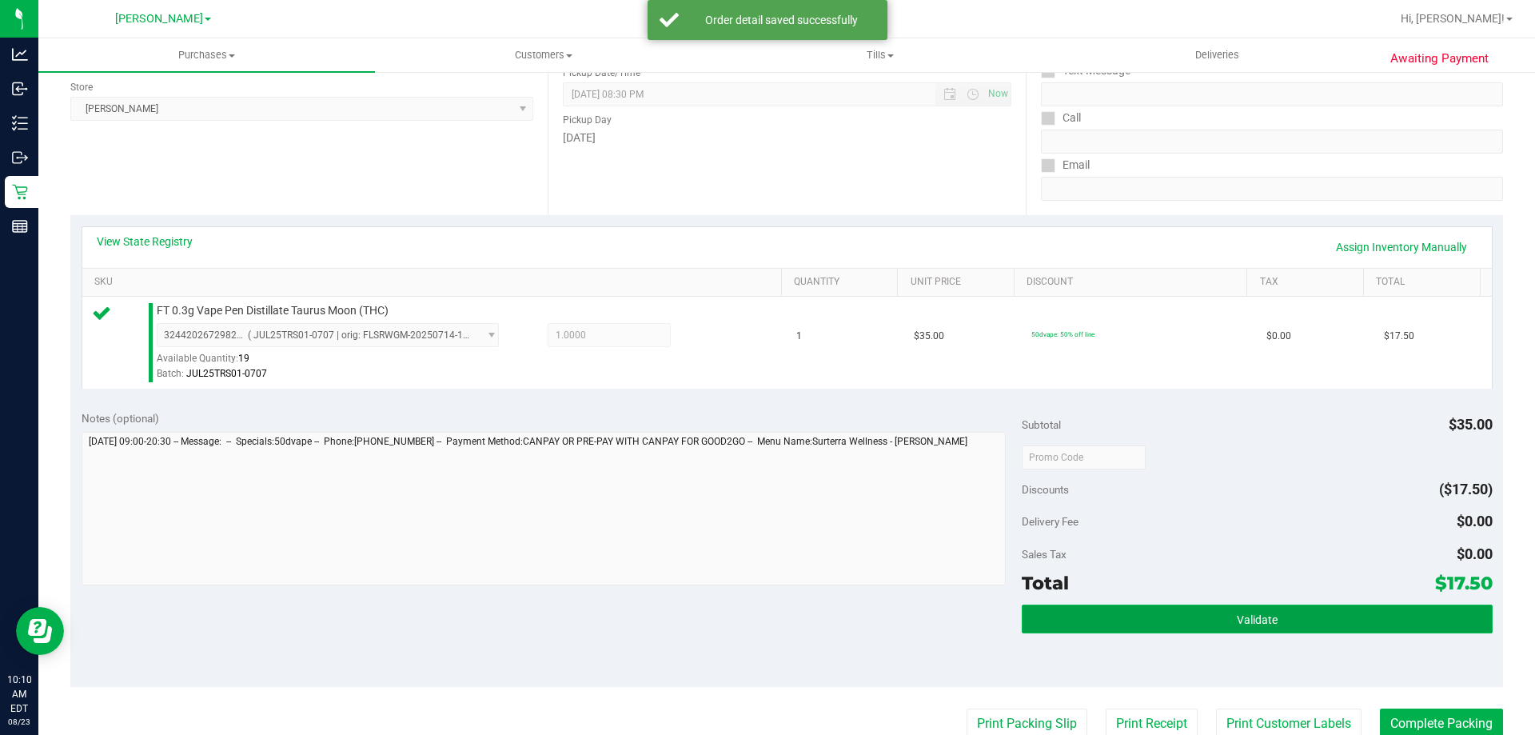
click at [1330, 623] on button "Validate" at bounding box center [1257, 618] width 470 height 29
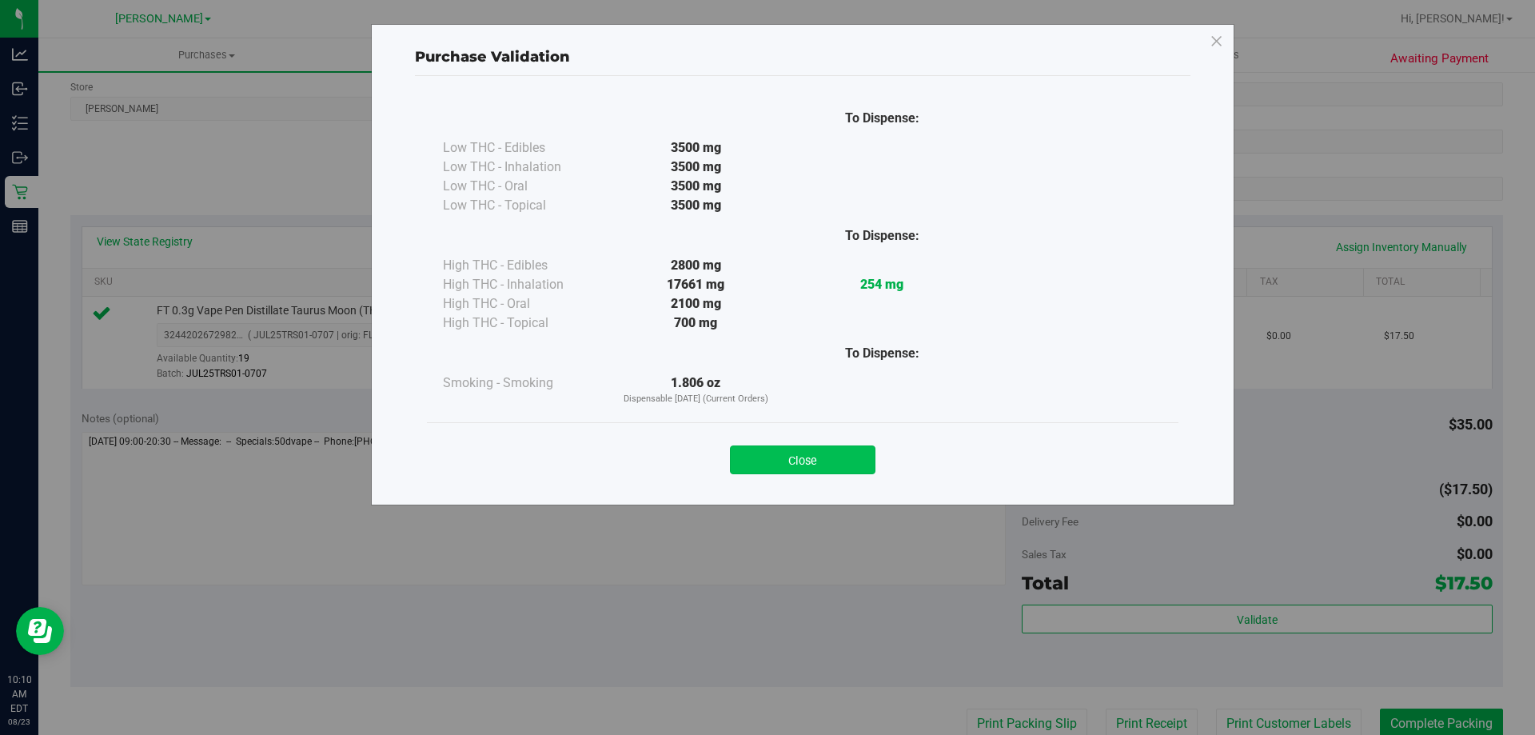
click at [799, 461] on button "Close" at bounding box center [803, 459] width 146 height 29
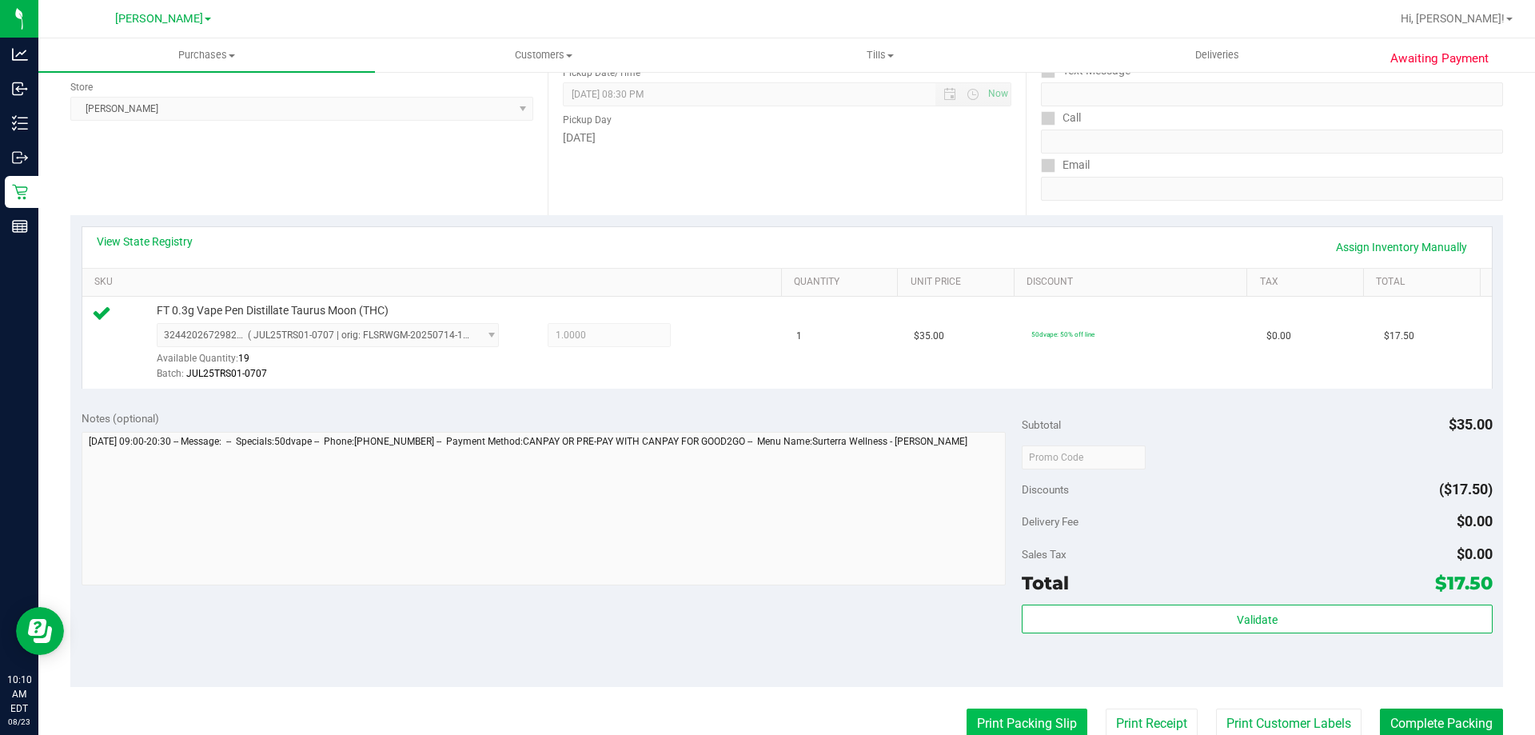
click at [988, 720] on button "Print Packing Slip" at bounding box center [1027, 723] width 121 height 30
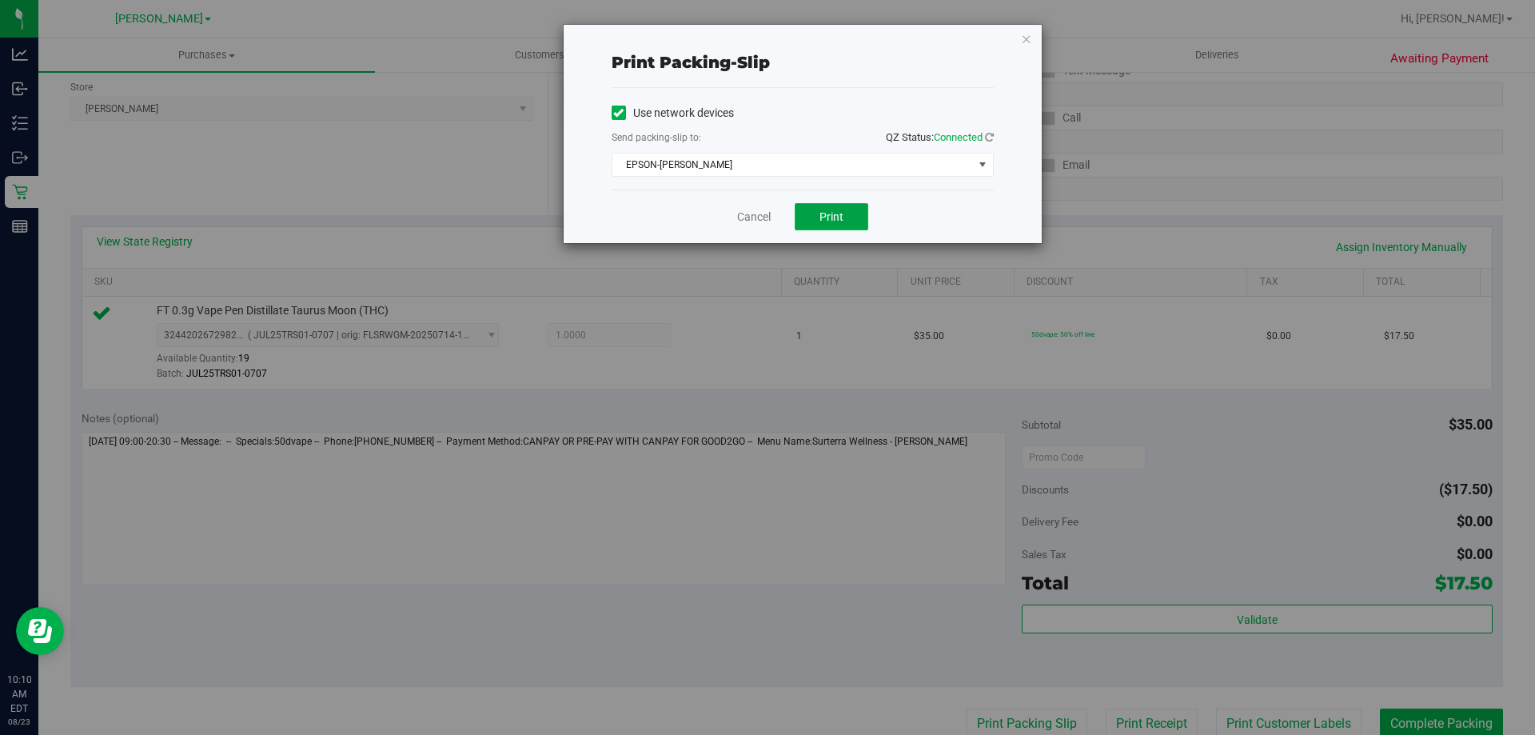
click at [864, 213] on button "Print" at bounding box center [832, 216] width 74 height 27
click at [742, 216] on link "Cancel" at bounding box center [754, 217] width 34 height 17
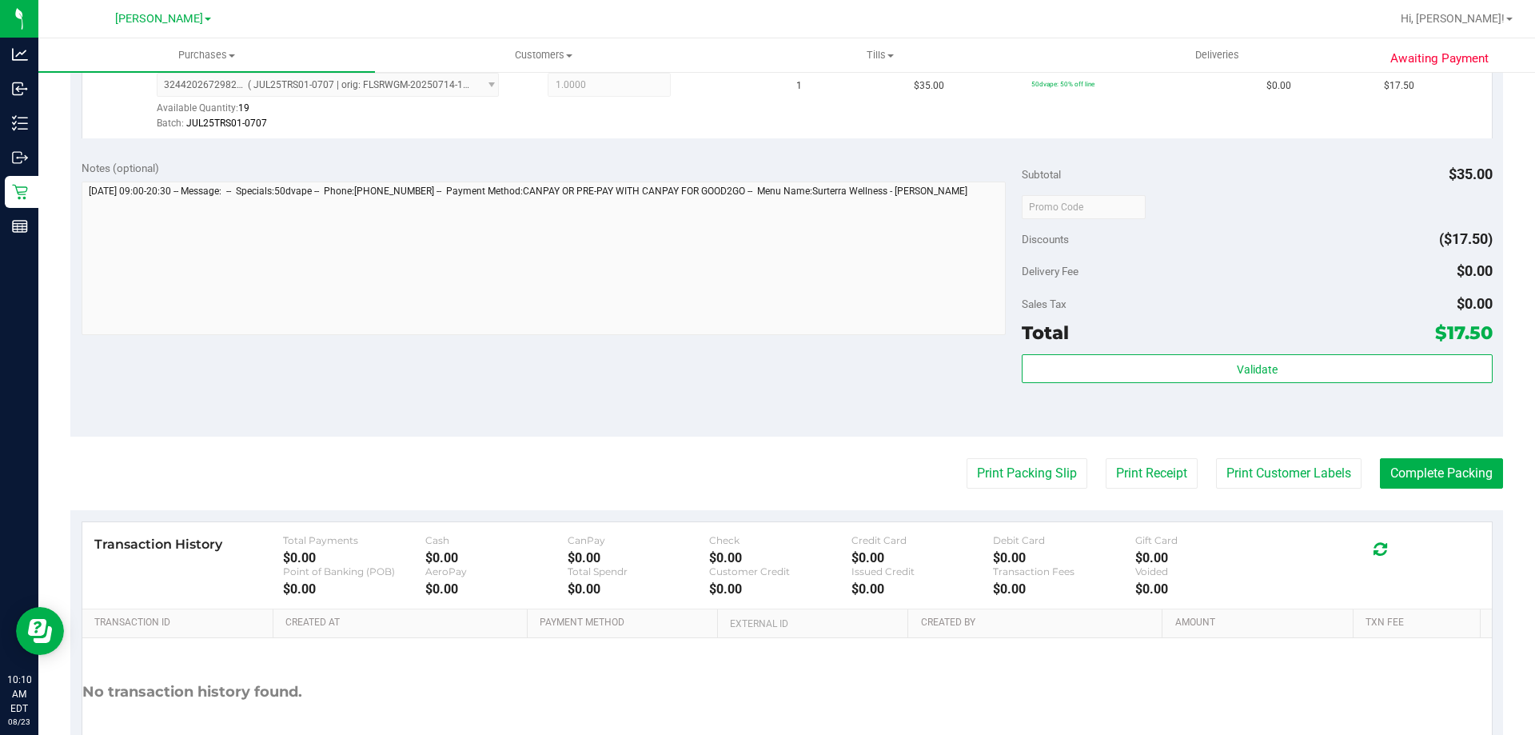
scroll to position [522, 0]
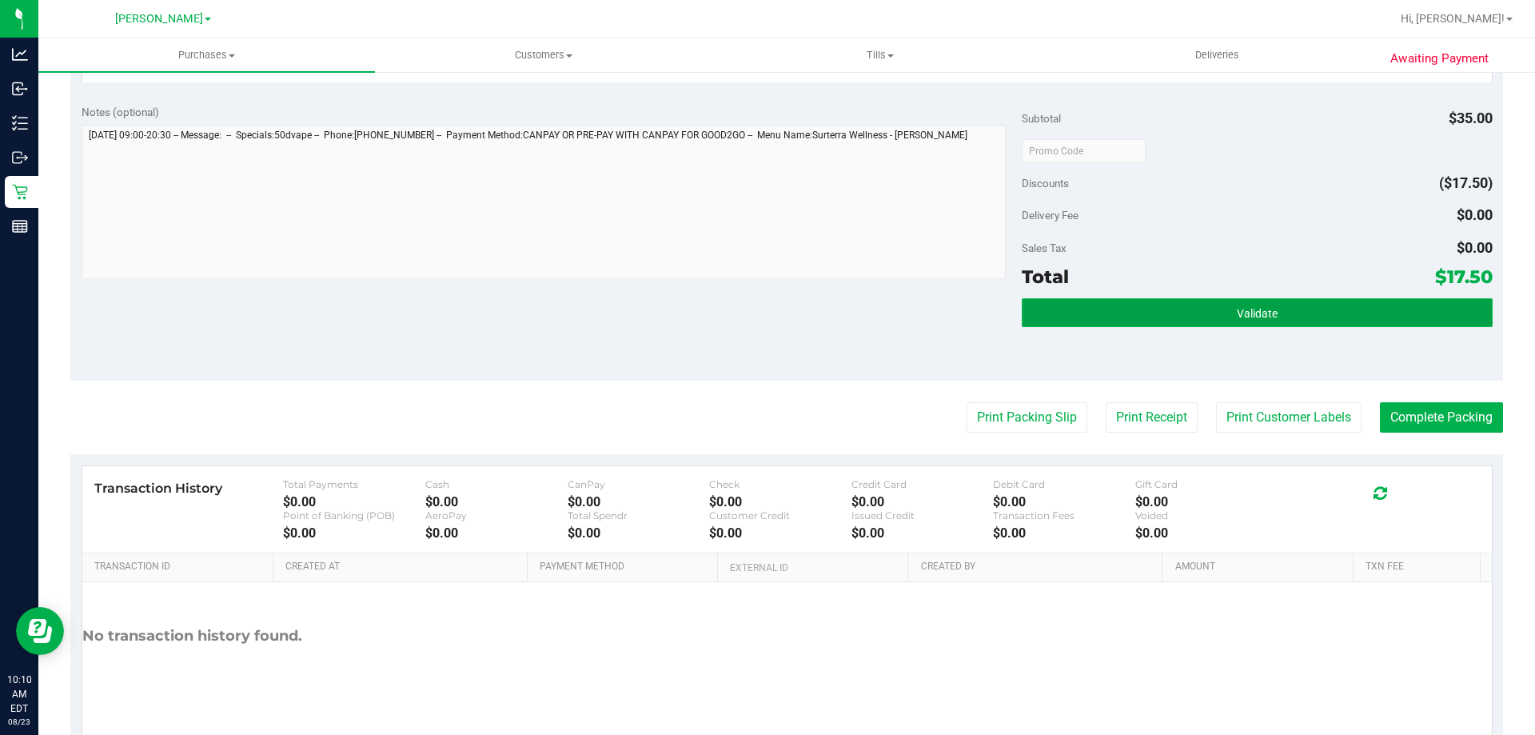
click at [1233, 327] on button "Validate" at bounding box center [1257, 312] width 470 height 29
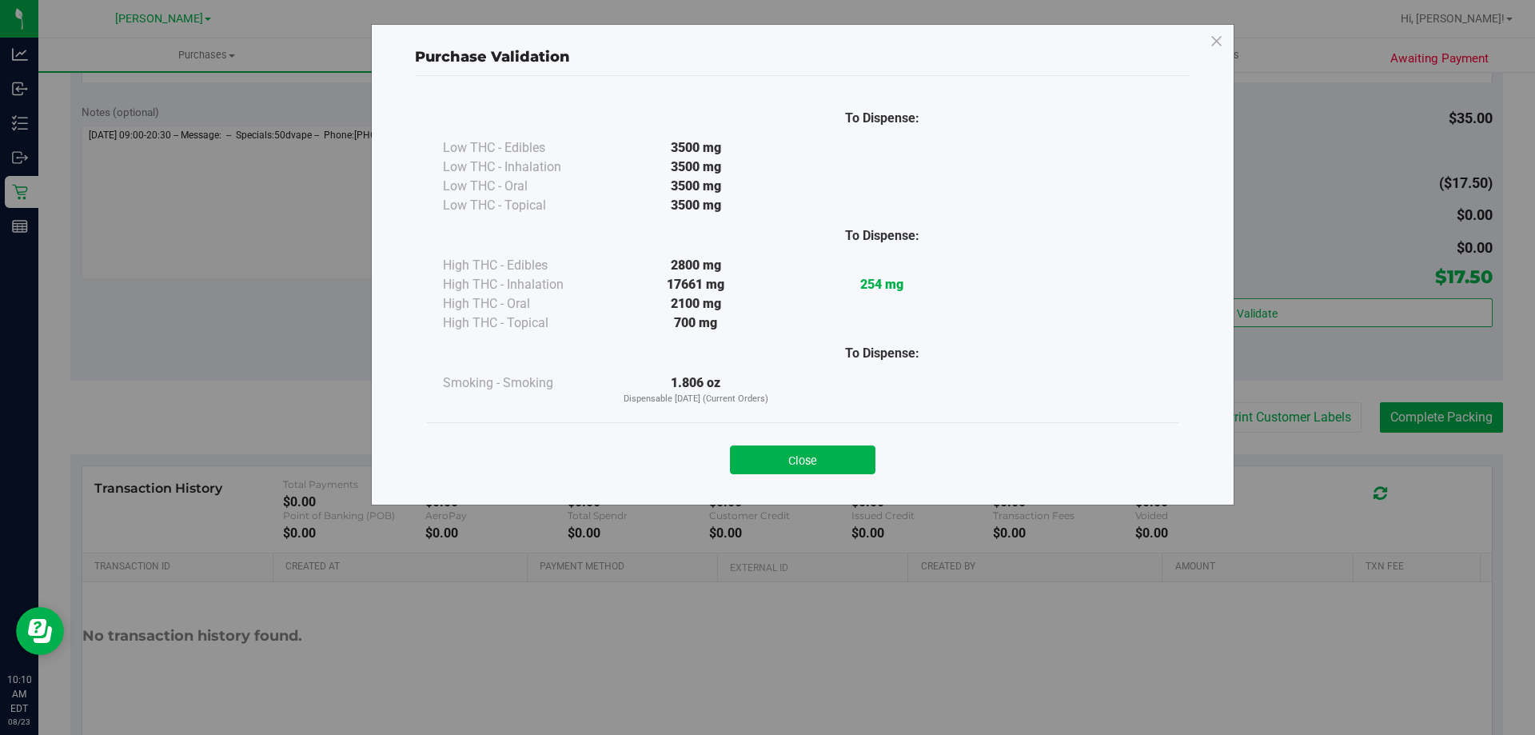
click at [1238, 313] on div "Purchase Validation To Dispense: Low THC - Edibles 3500 mg" at bounding box center [773, 367] width 1547 height 735
click at [811, 437] on div "Close" at bounding box center [803, 455] width 728 height 40
click at [804, 463] on button "Close" at bounding box center [803, 459] width 146 height 29
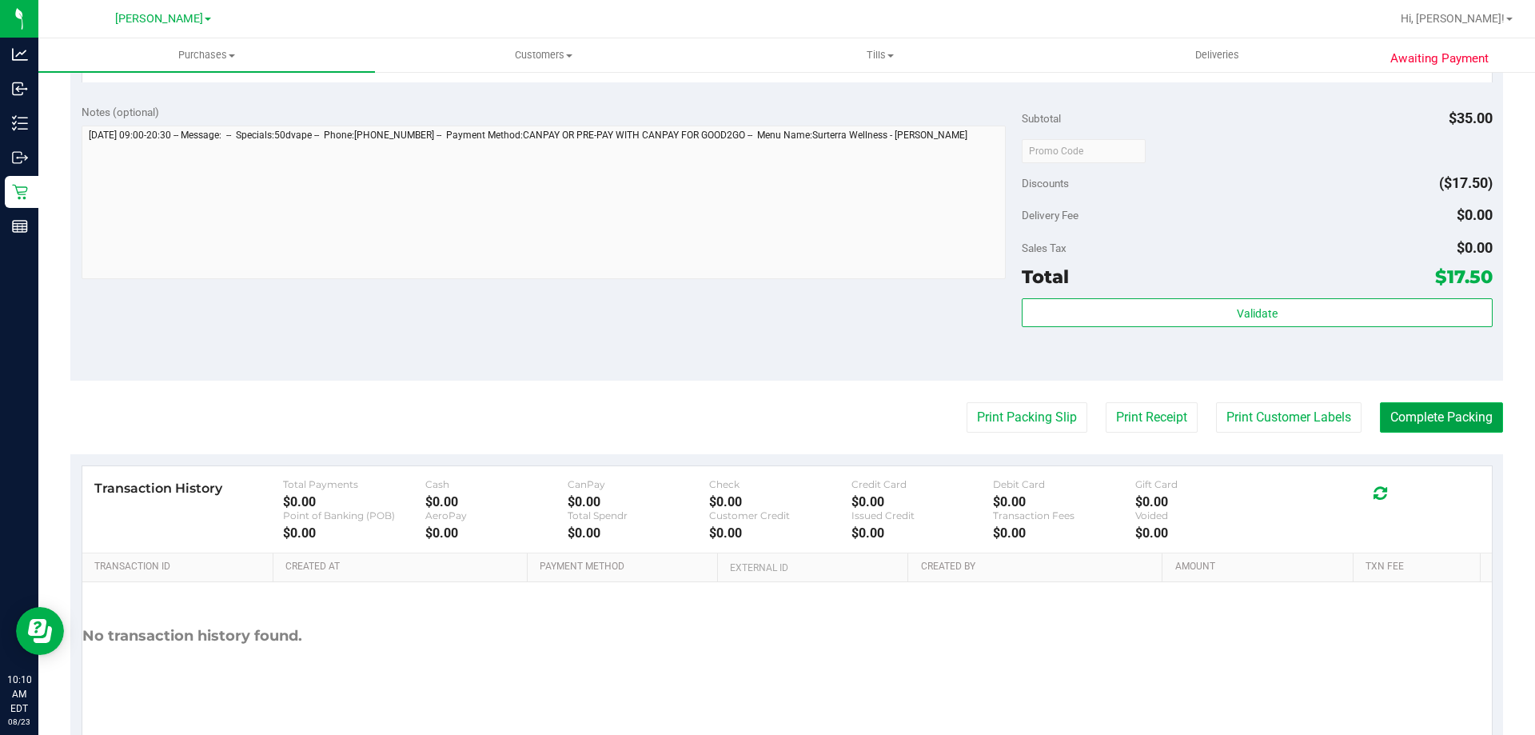
click at [1465, 425] on button "Complete Packing" at bounding box center [1441, 417] width 123 height 30
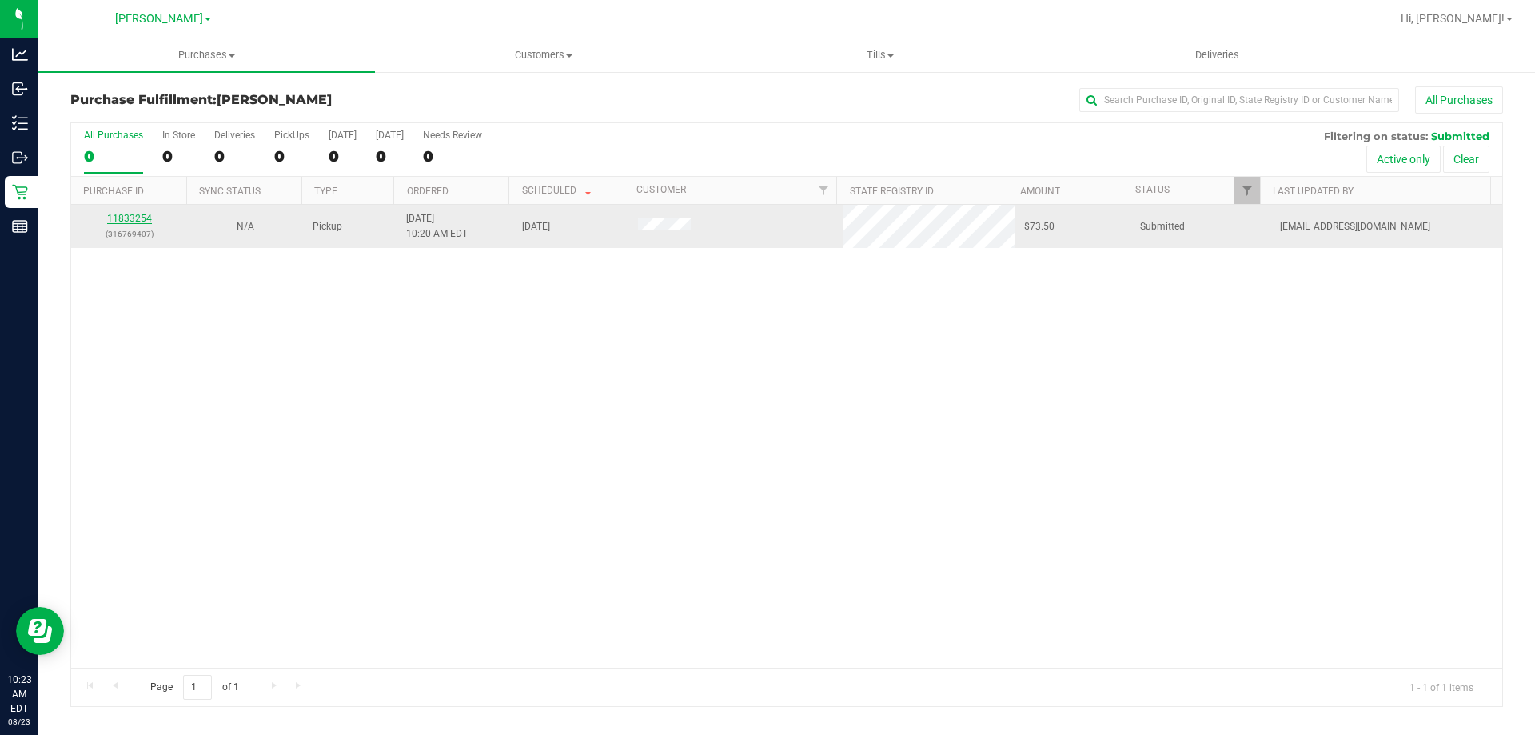
click at [126, 217] on link "11833254" at bounding box center [129, 218] width 45 height 11
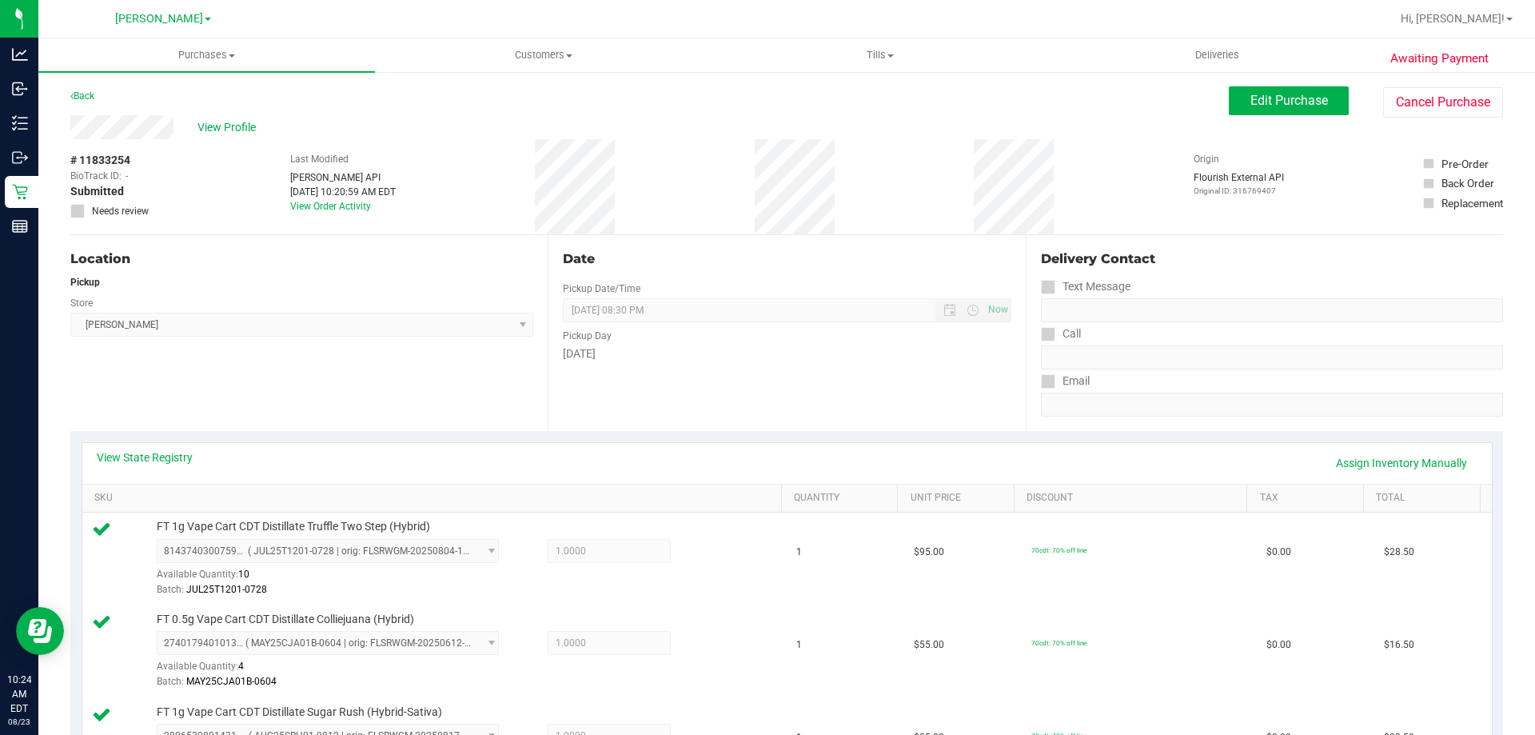
scroll to position [758, 0]
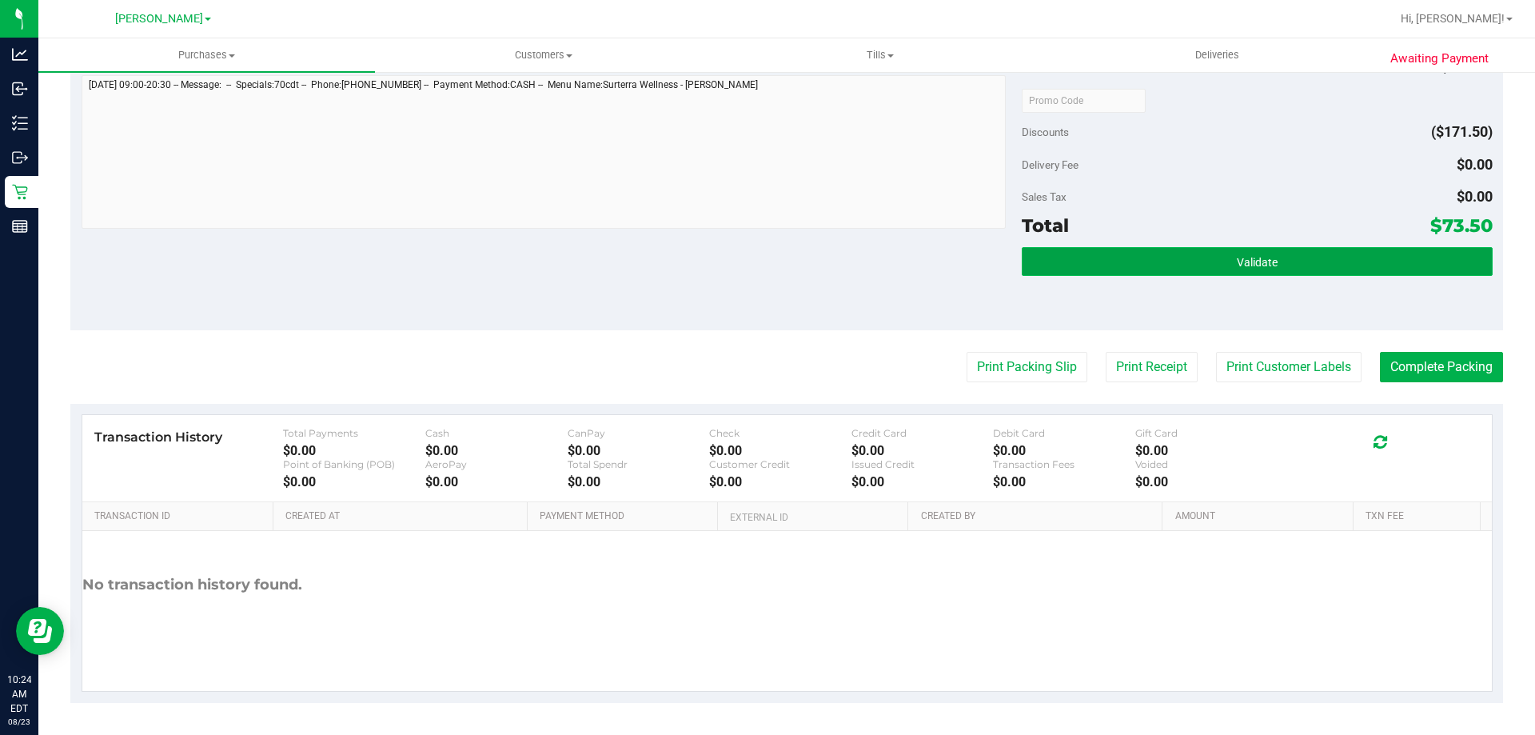
click at [1238, 247] on button "Validate" at bounding box center [1257, 261] width 470 height 29
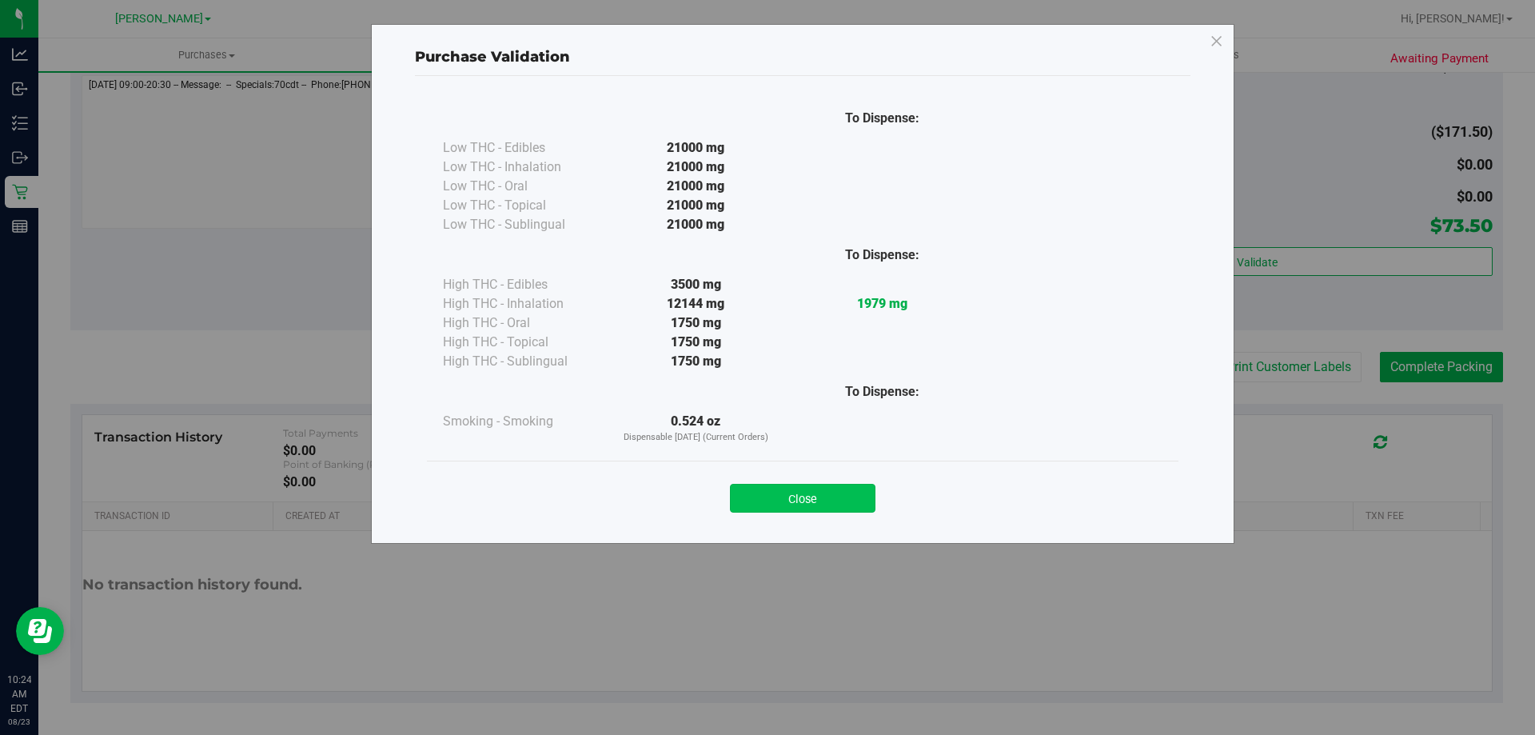
click at [808, 496] on button "Close" at bounding box center [803, 498] width 146 height 29
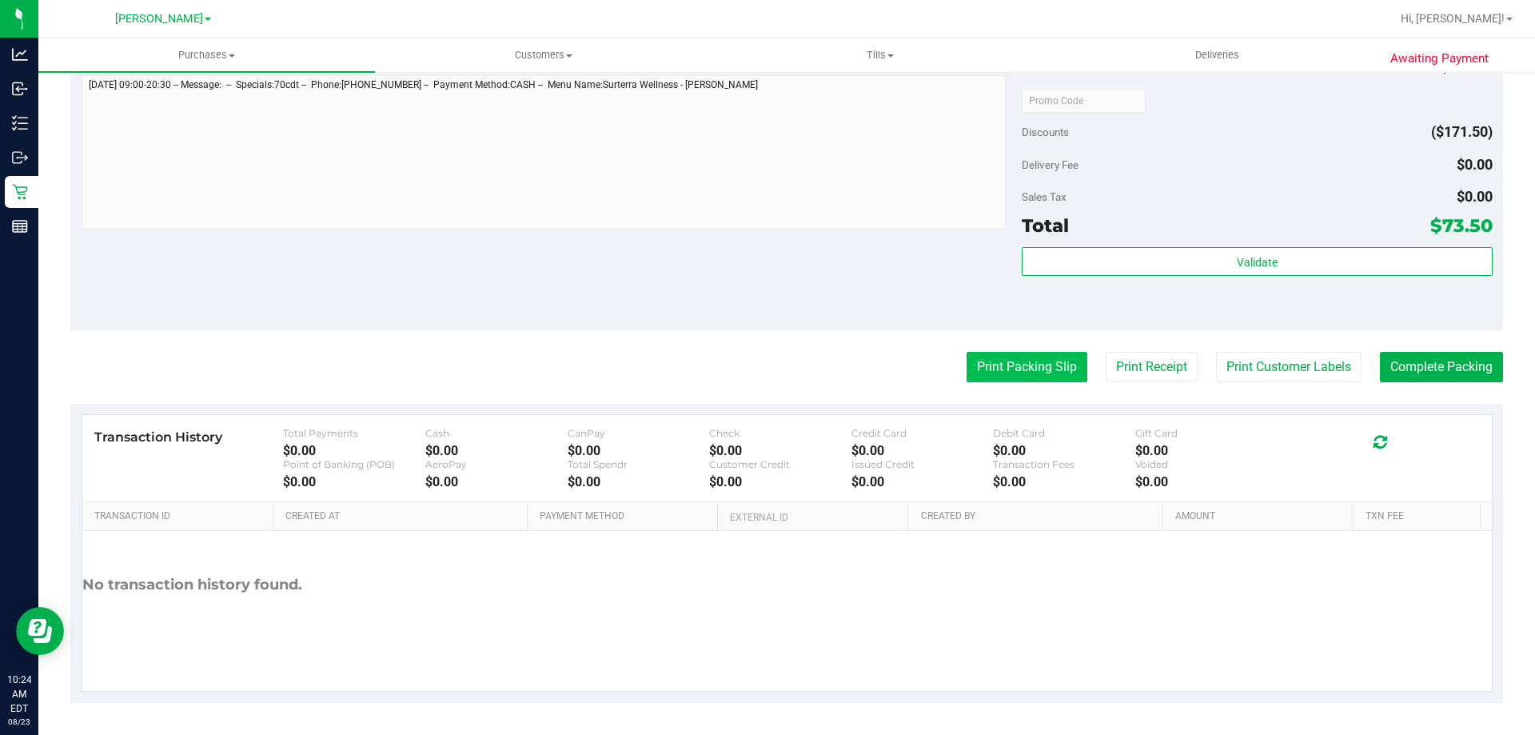
click at [995, 366] on button "Print Packing Slip" at bounding box center [1027, 367] width 121 height 30
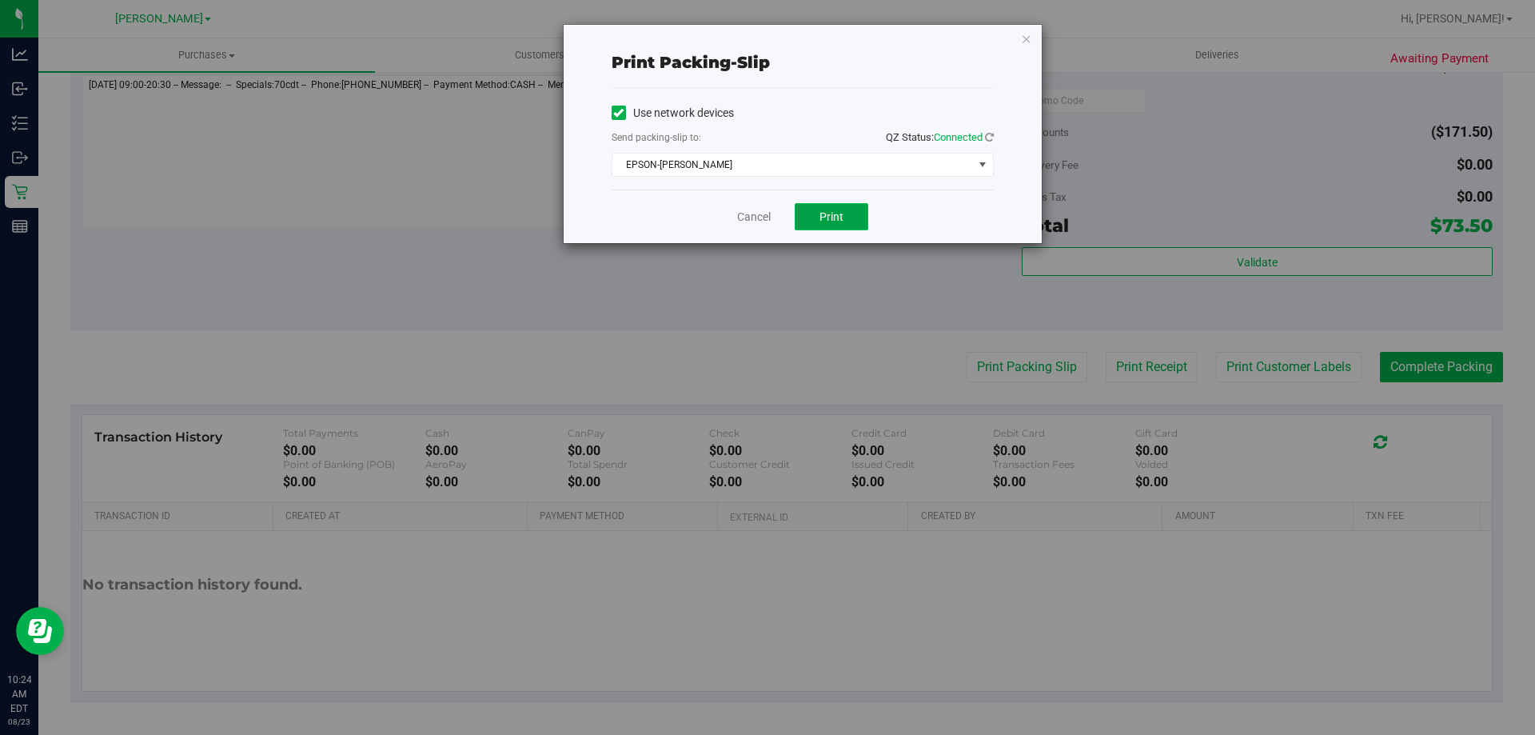
click at [840, 218] on span "Print" at bounding box center [831, 216] width 24 height 13
click at [761, 213] on link "Cancel" at bounding box center [754, 217] width 34 height 17
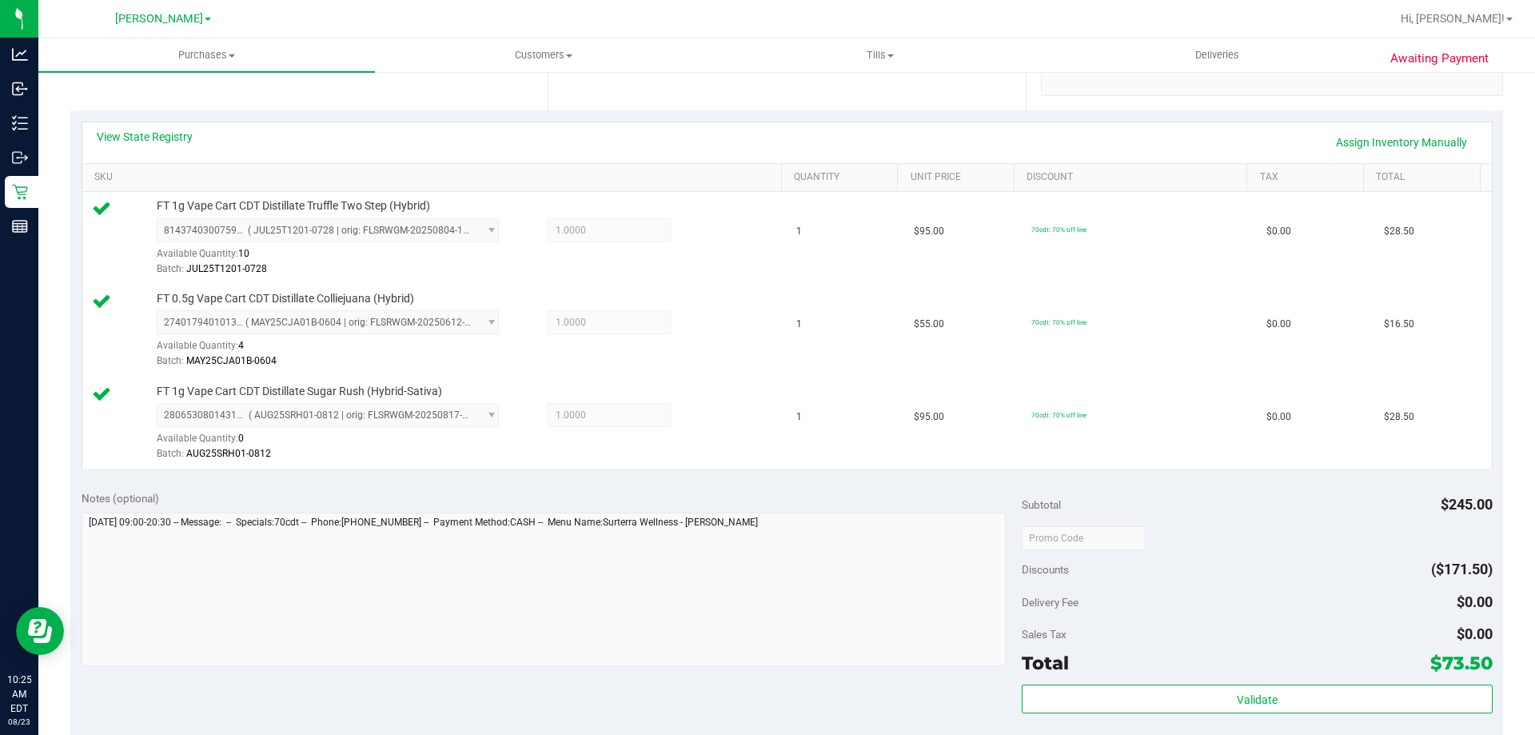
scroll to position [401, 0]
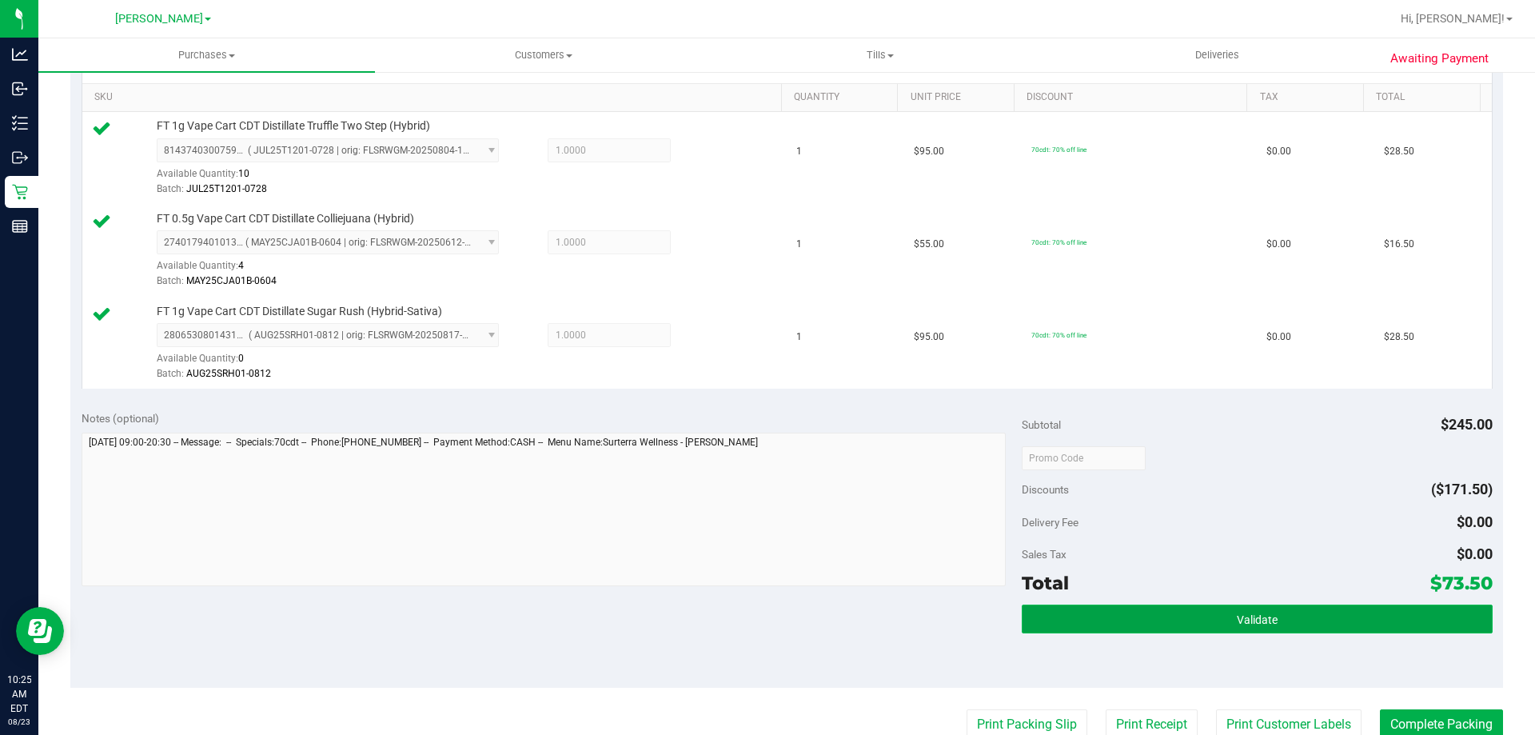
click at [1184, 604] on button "Validate" at bounding box center [1257, 618] width 470 height 29
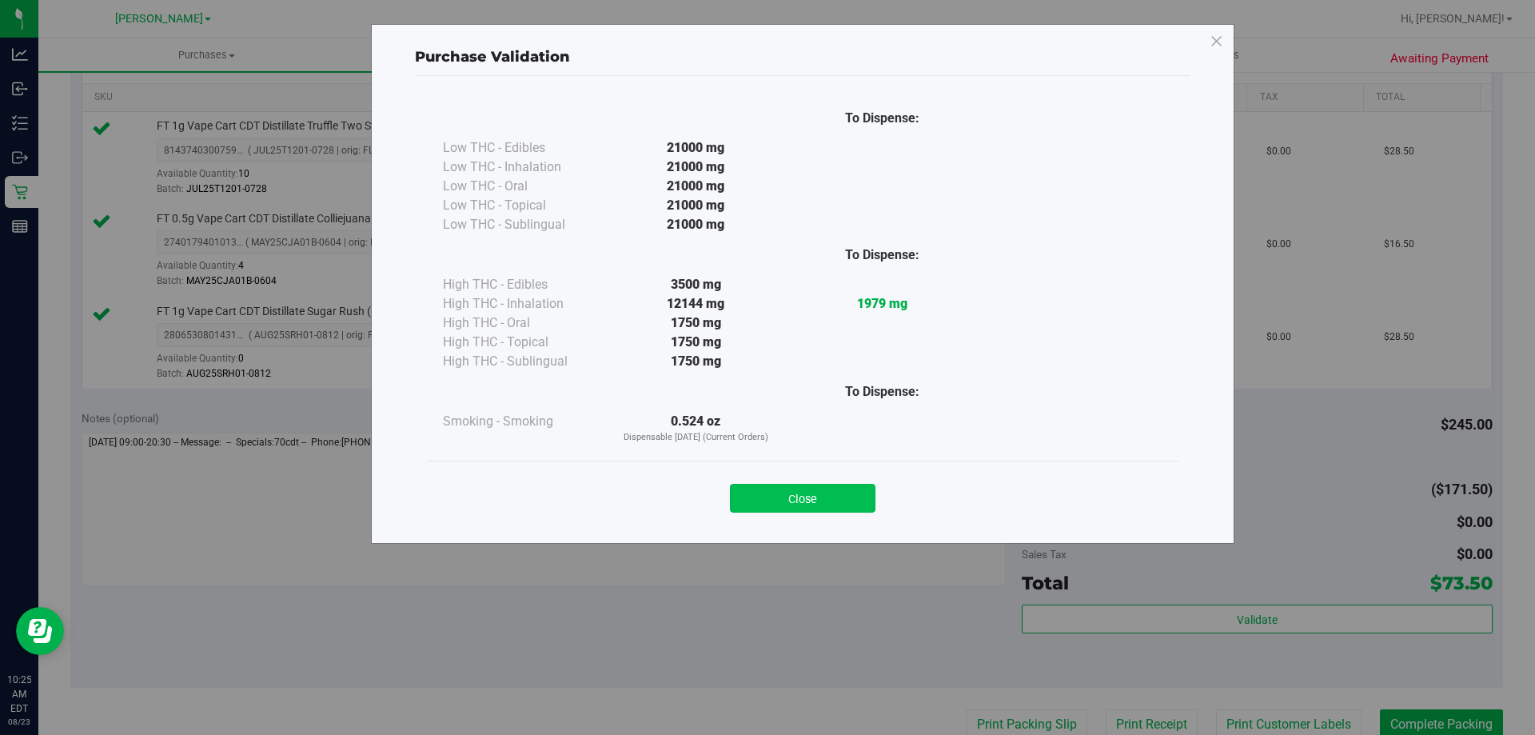
click at [808, 497] on button "Close" at bounding box center [803, 498] width 146 height 29
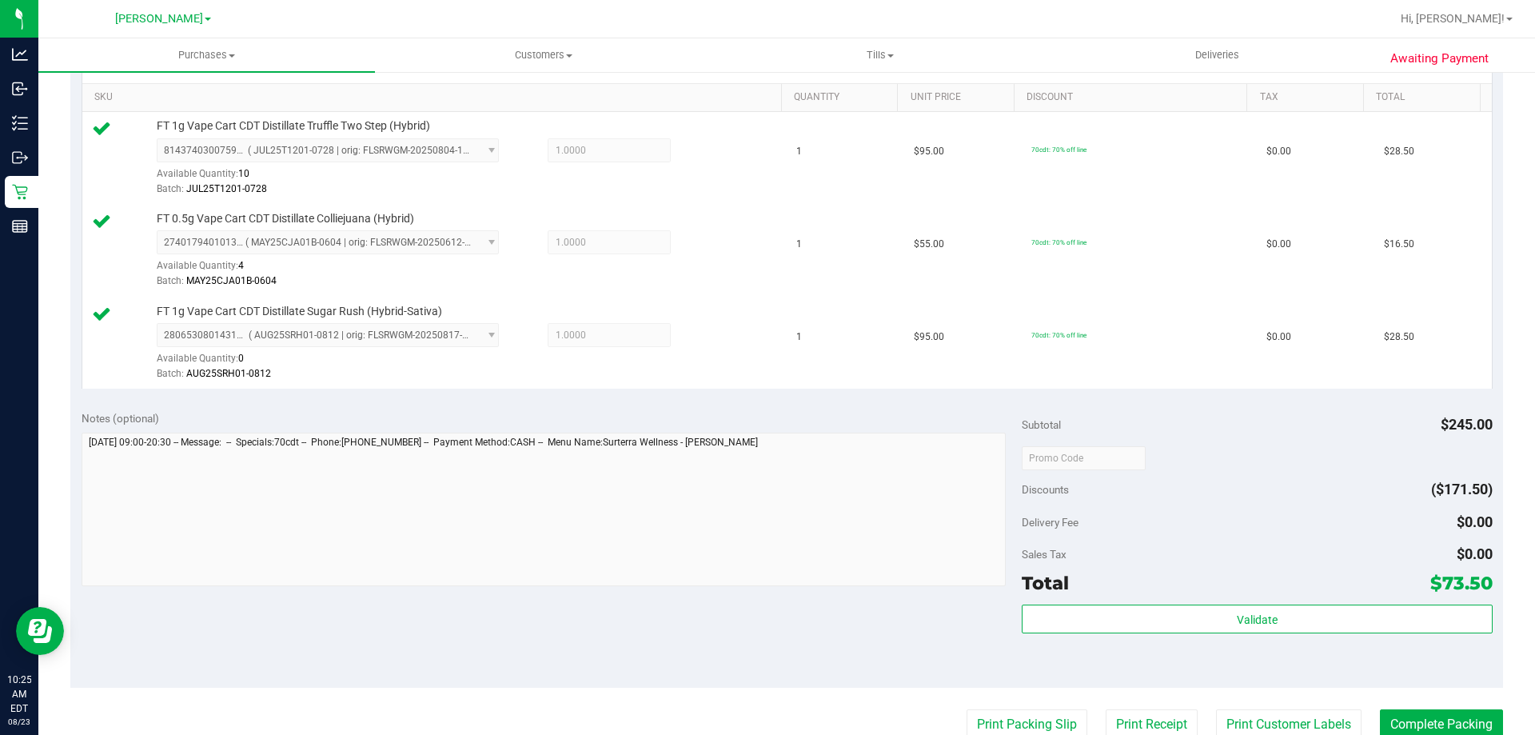
scroll to position [733, 0]
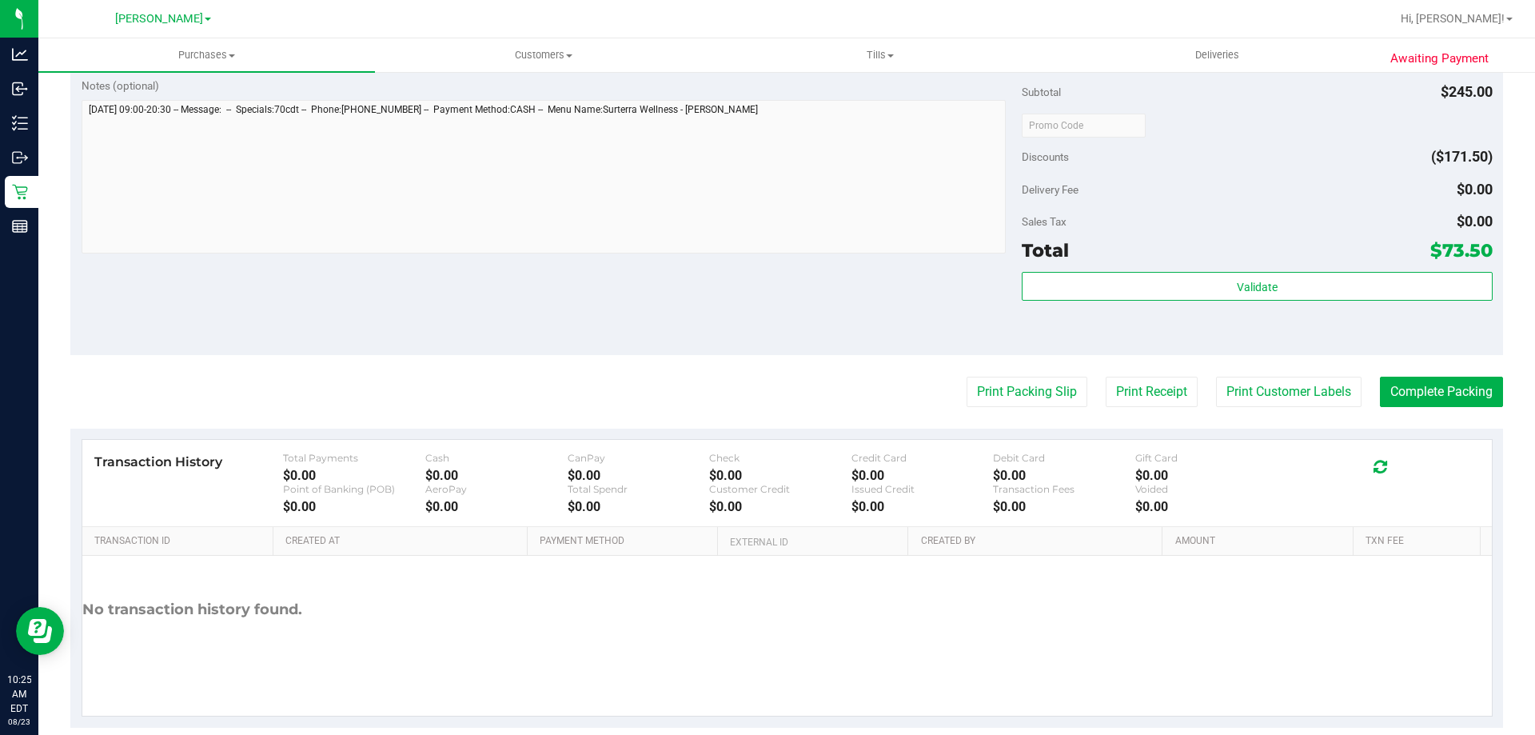
click at [1215, 303] on div "Validate" at bounding box center [1257, 308] width 470 height 72
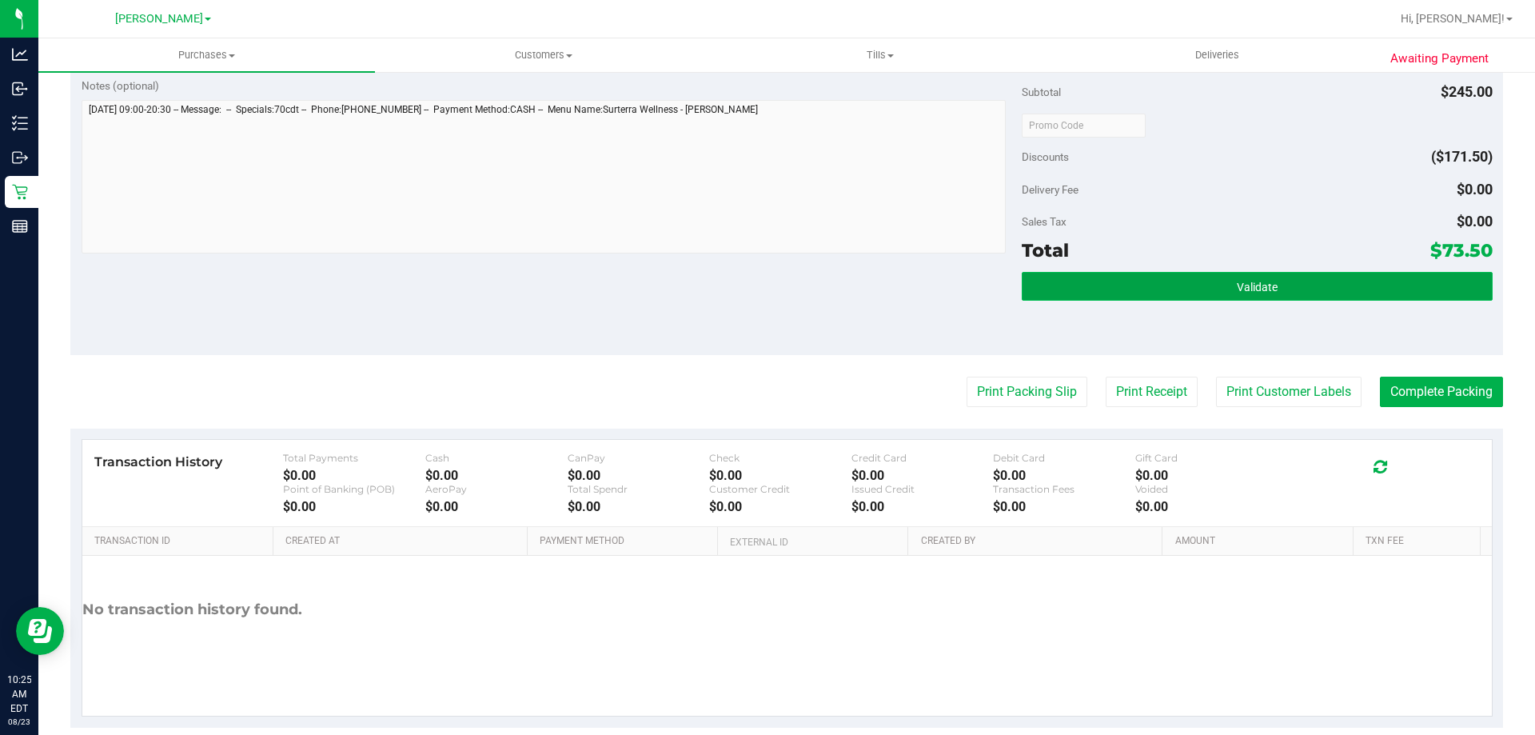
click at [1223, 273] on button "Validate" at bounding box center [1257, 286] width 470 height 29
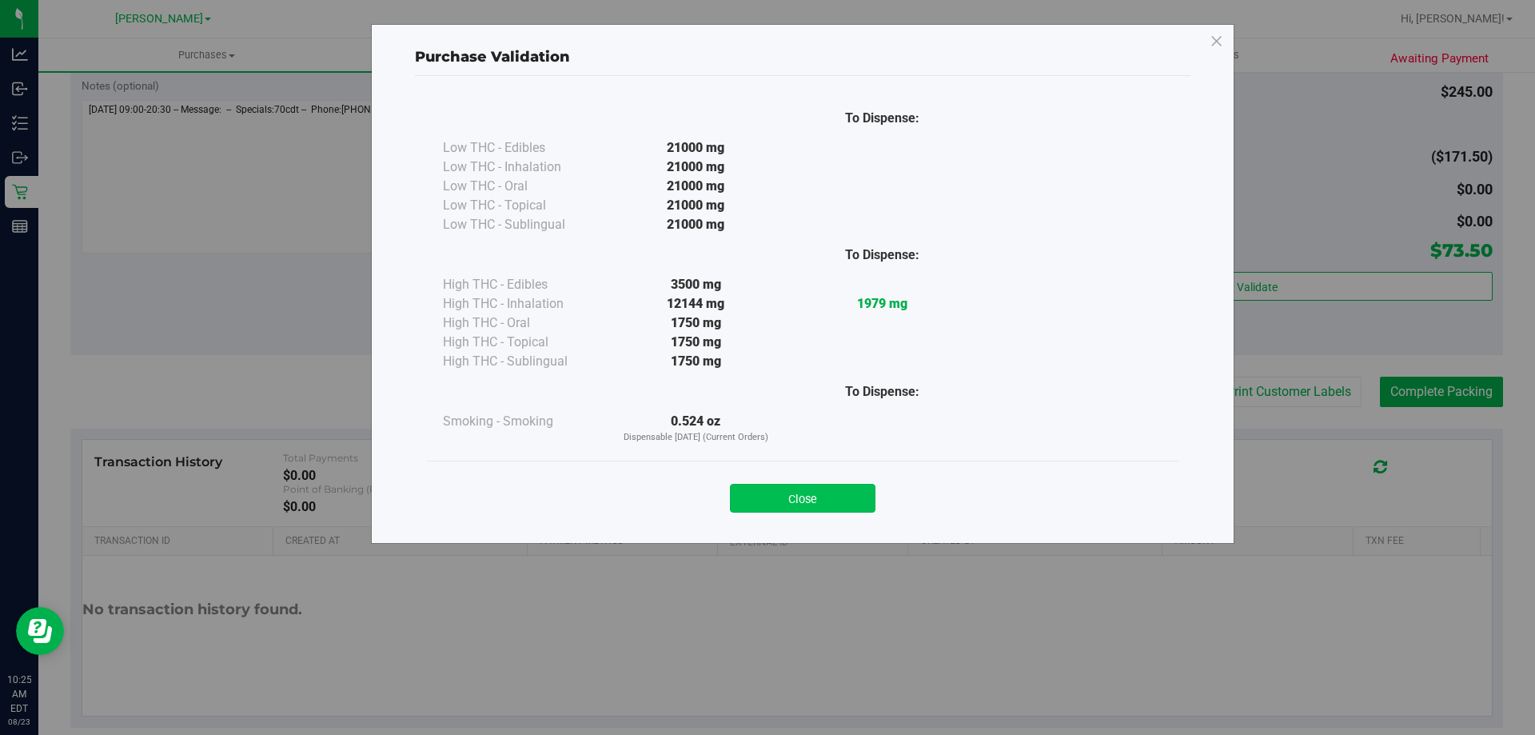
click at [768, 501] on button "Close" at bounding box center [803, 498] width 146 height 29
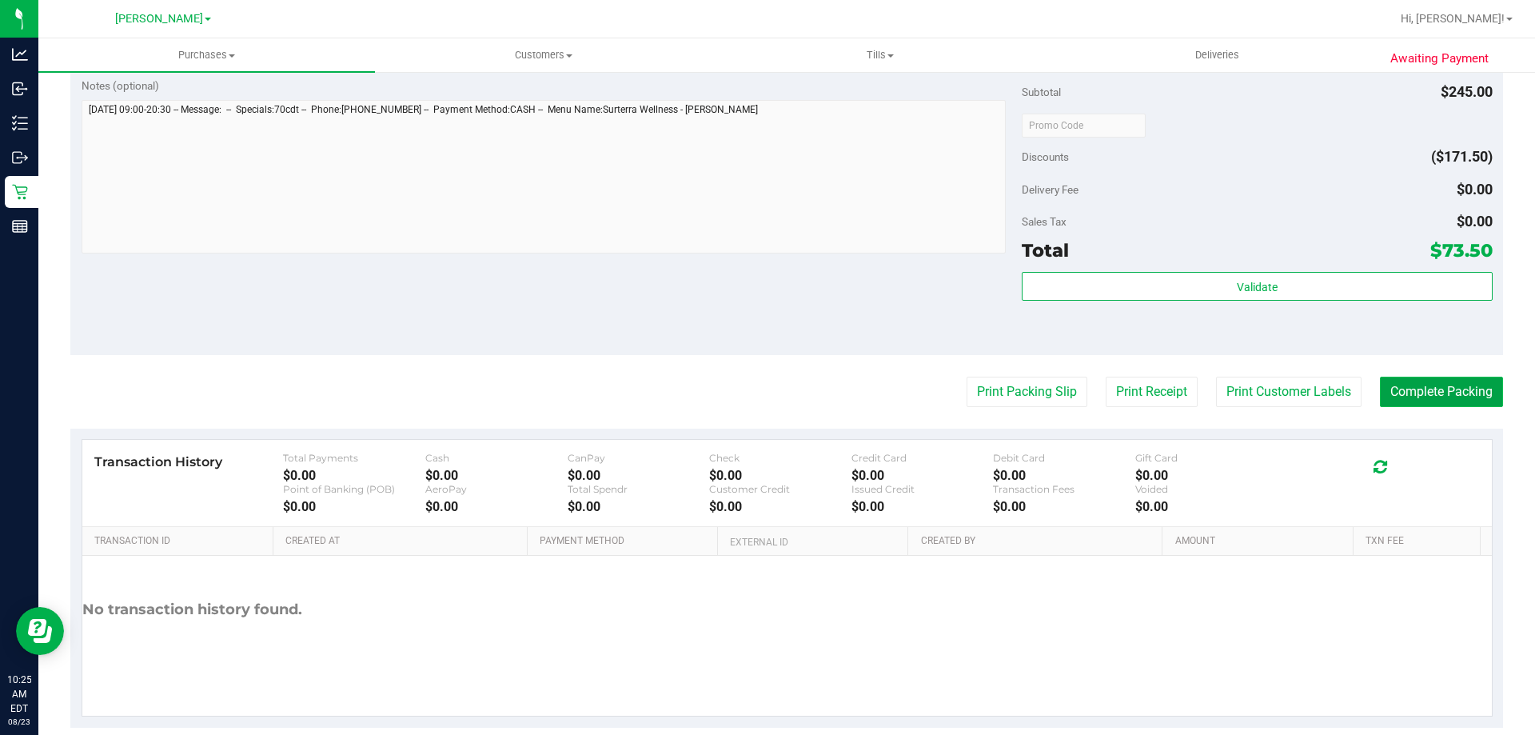
click at [1413, 382] on button "Complete Packing" at bounding box center [1441, 392] width 123 height 30
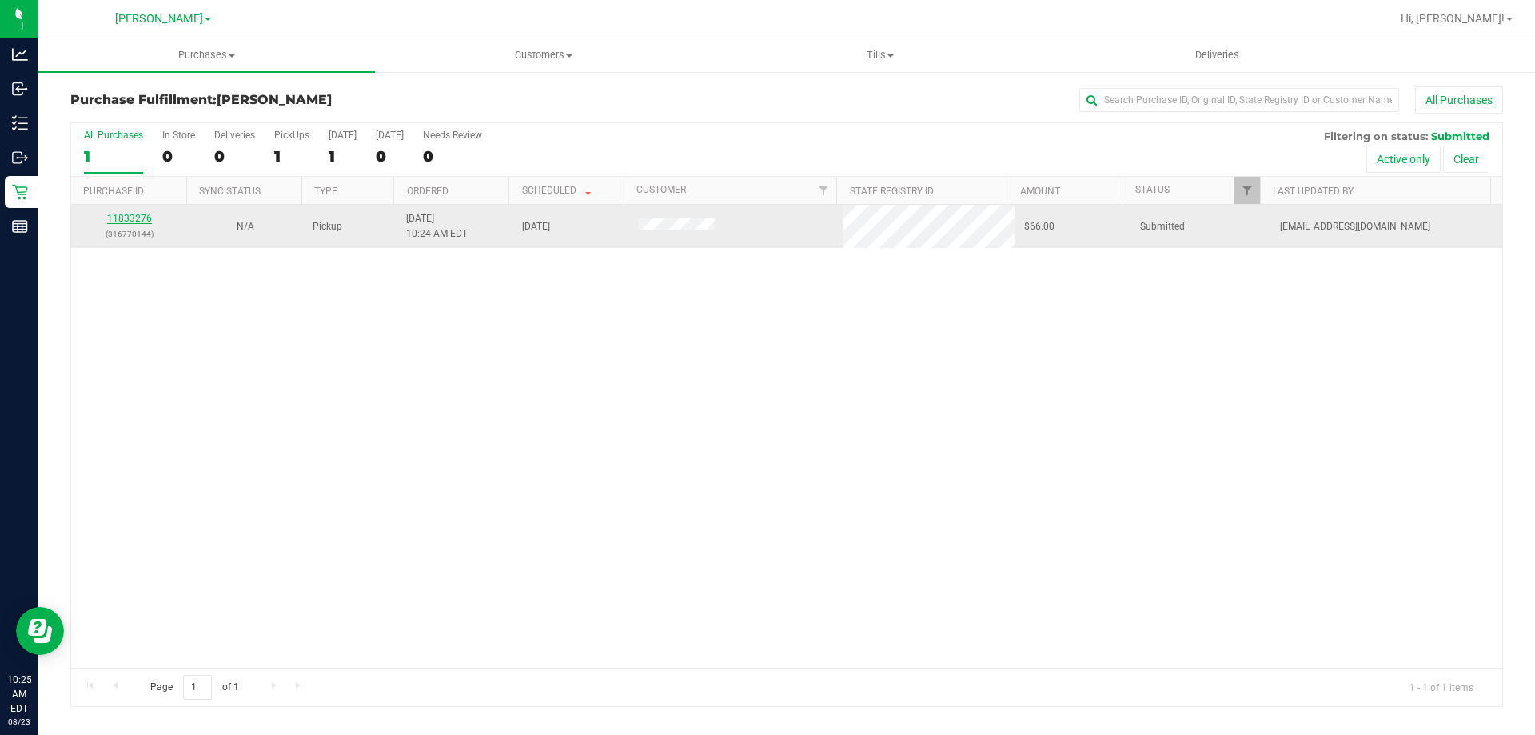
click at [132, 217] on link "11833276" at bounding box center [129, 218] width 45 height 11
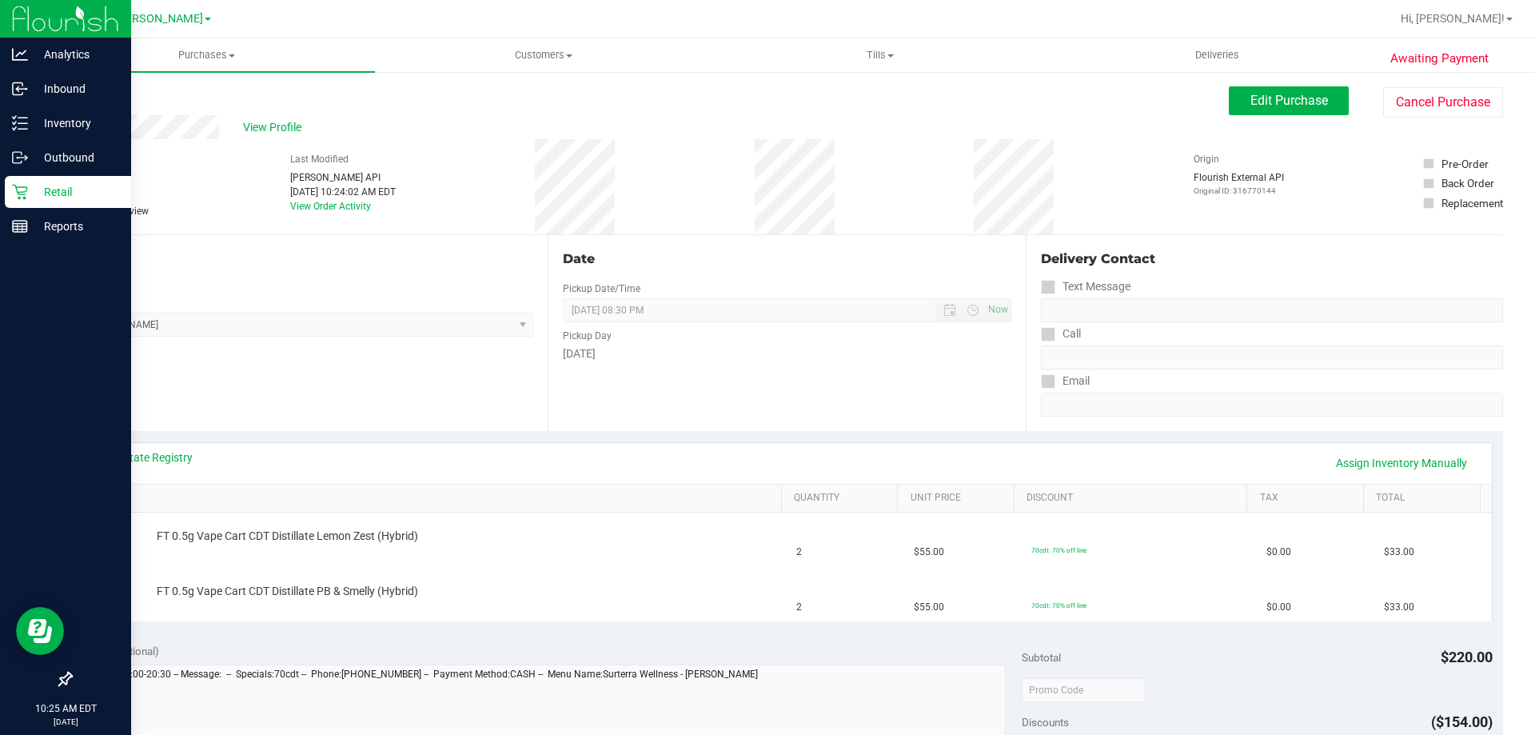
click at [28, 185] on p "Retail" at bounding box center [76, 191] width 96 height 19
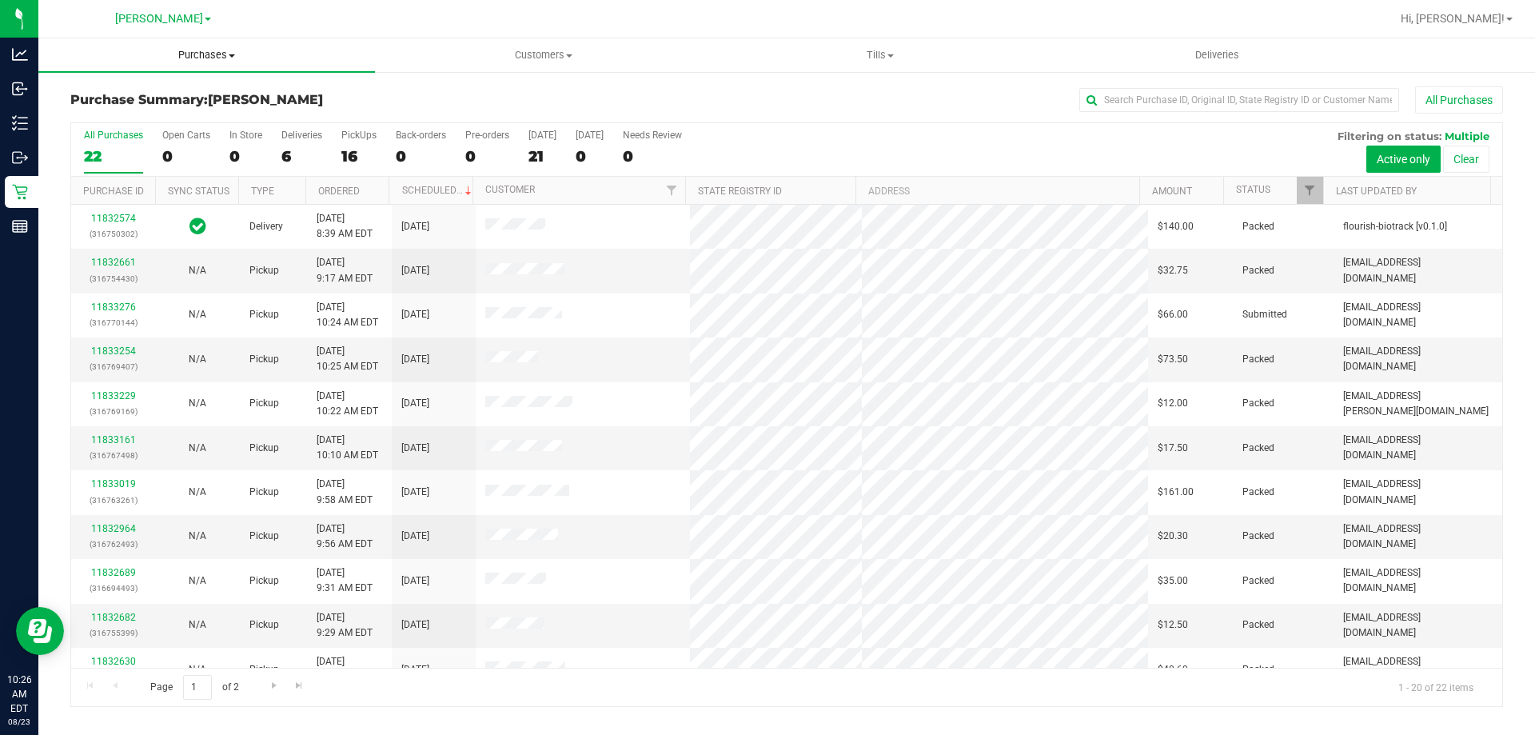
click at [211, 51] on span "Purchases" at bounding box center [206, 55] width 337 height 14
click at [522, 59] on span "Customers" at bounding box center [543, 55] width 335 height 14
click at [446, 42] on uib-tab-heading "Customers All customers Add a new customer All physicians" at bounding box center [543, 55] width 337 height 34
click at [307, 152] on div "6" at bounding box center [301, 156] width 41 height 18
click at [0, 0] on input "Deliveries 6" at bounding box center [0, 0] width 0 height 0
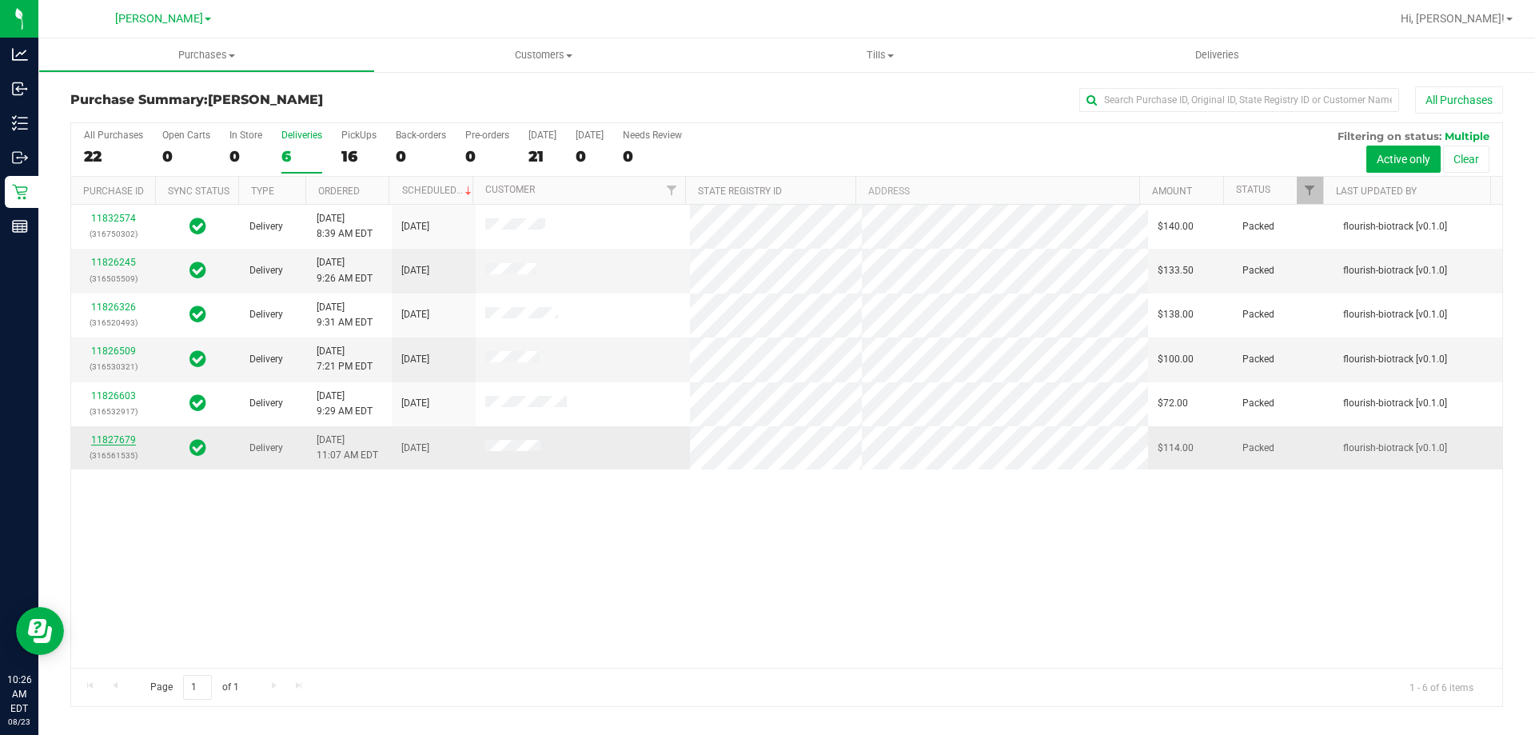
click at [102, 441] on link "11827679" at bounding box center [113, 439] width 45 height 11
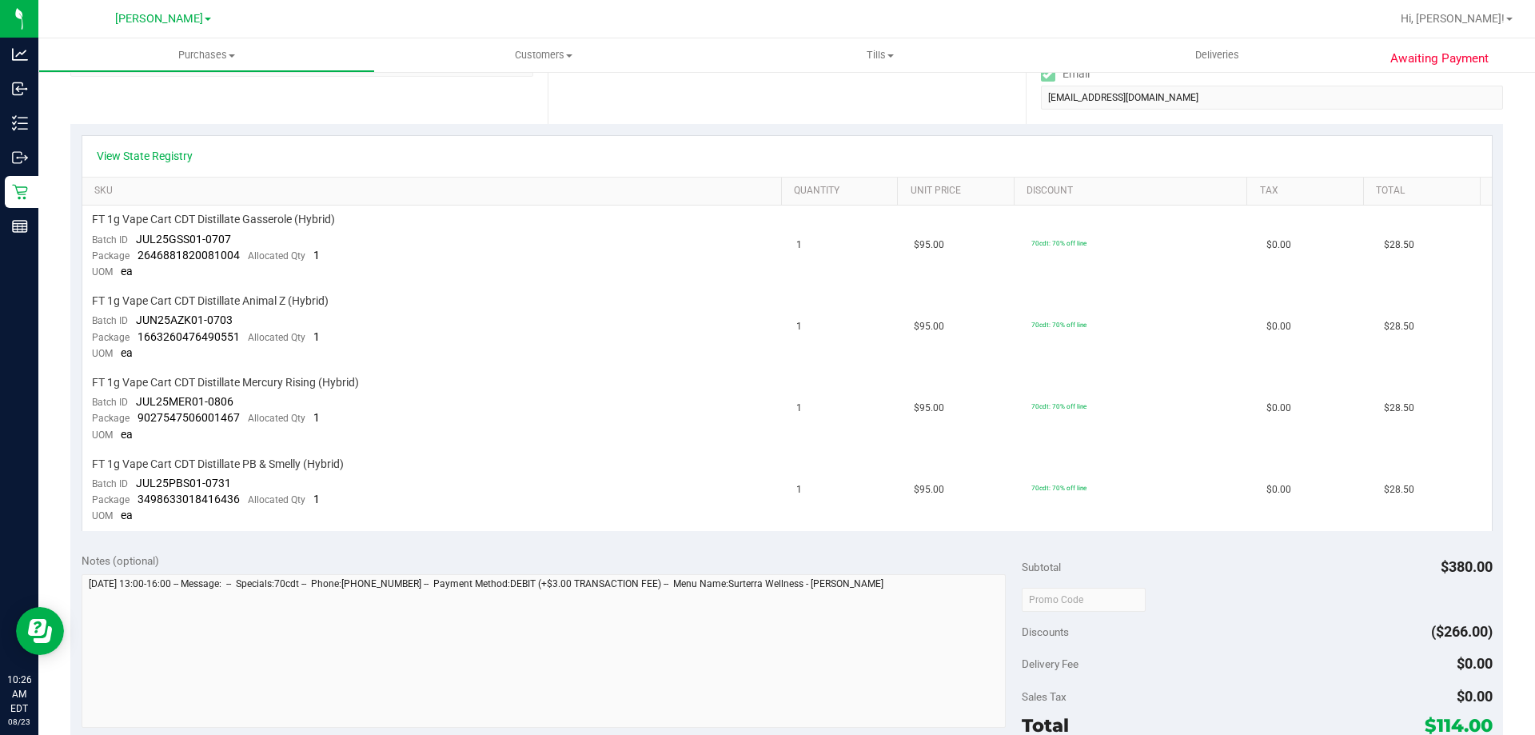
scroll to position [320, 0]
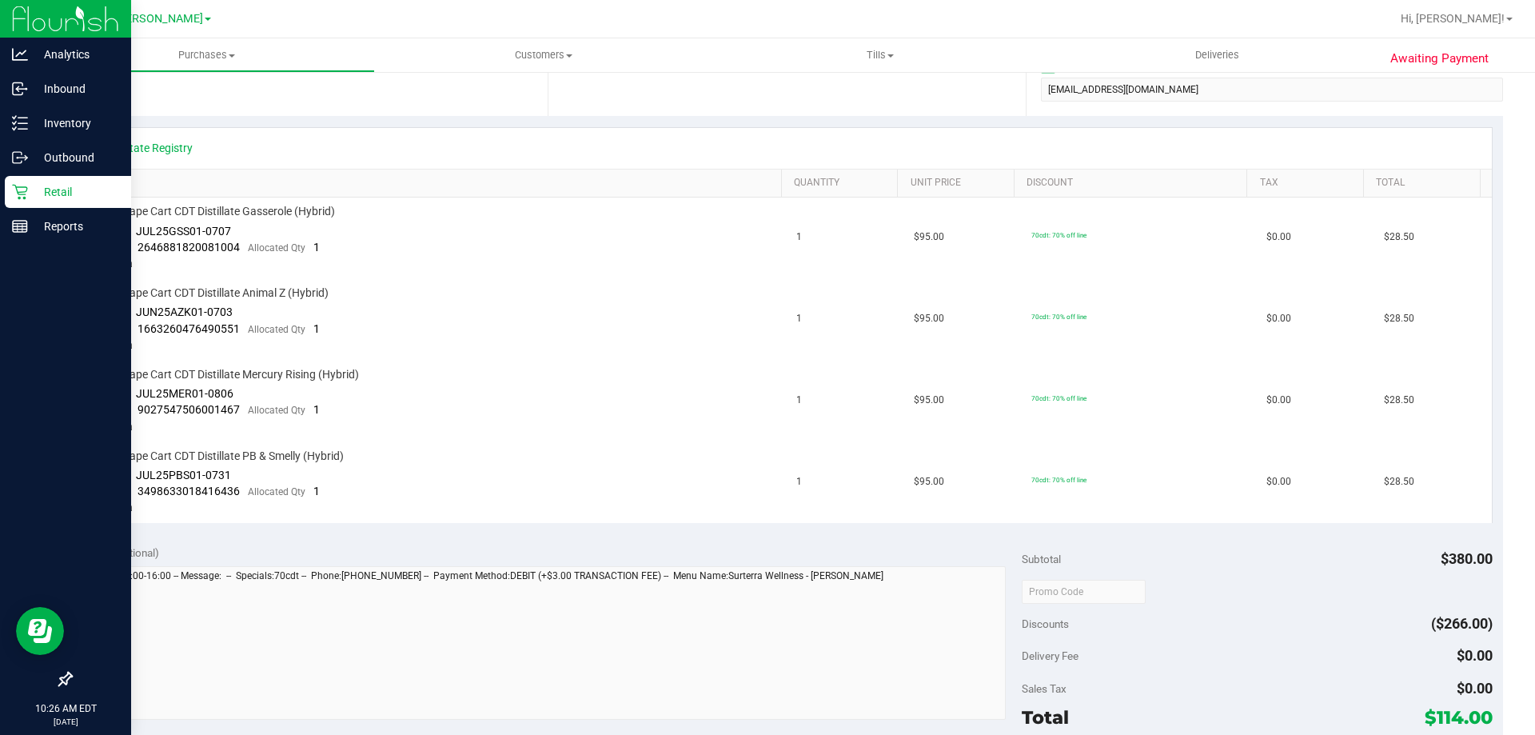
click at [37, 197] on p "Retail" at bounding box center [76, 191] width 96 height 19
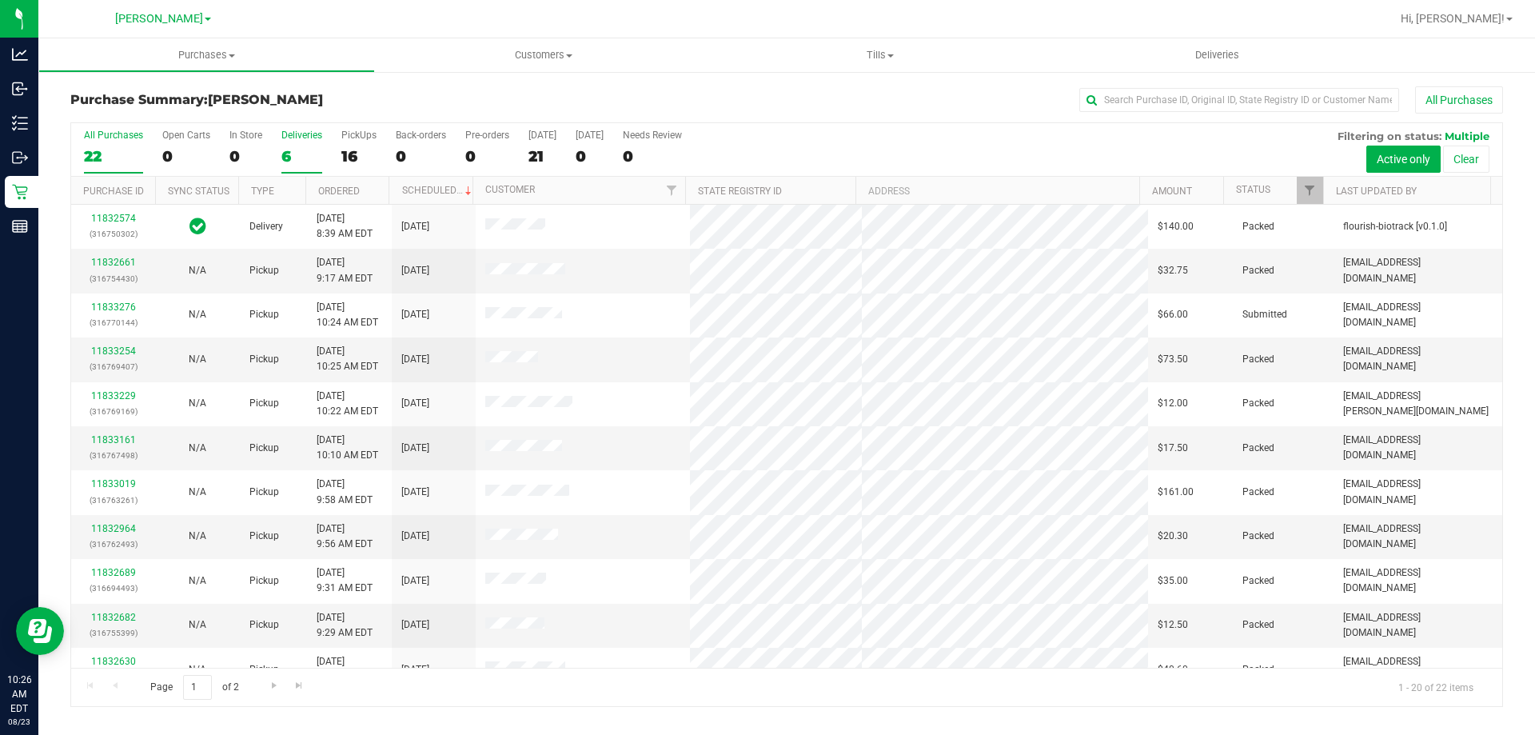
click at [302, 148] on div "6" at bounding box center [301, 156] width 41 height 18
click at [0, 0] on input "Deliveries 6" at bounding box center [0, 0] width 0 height 0
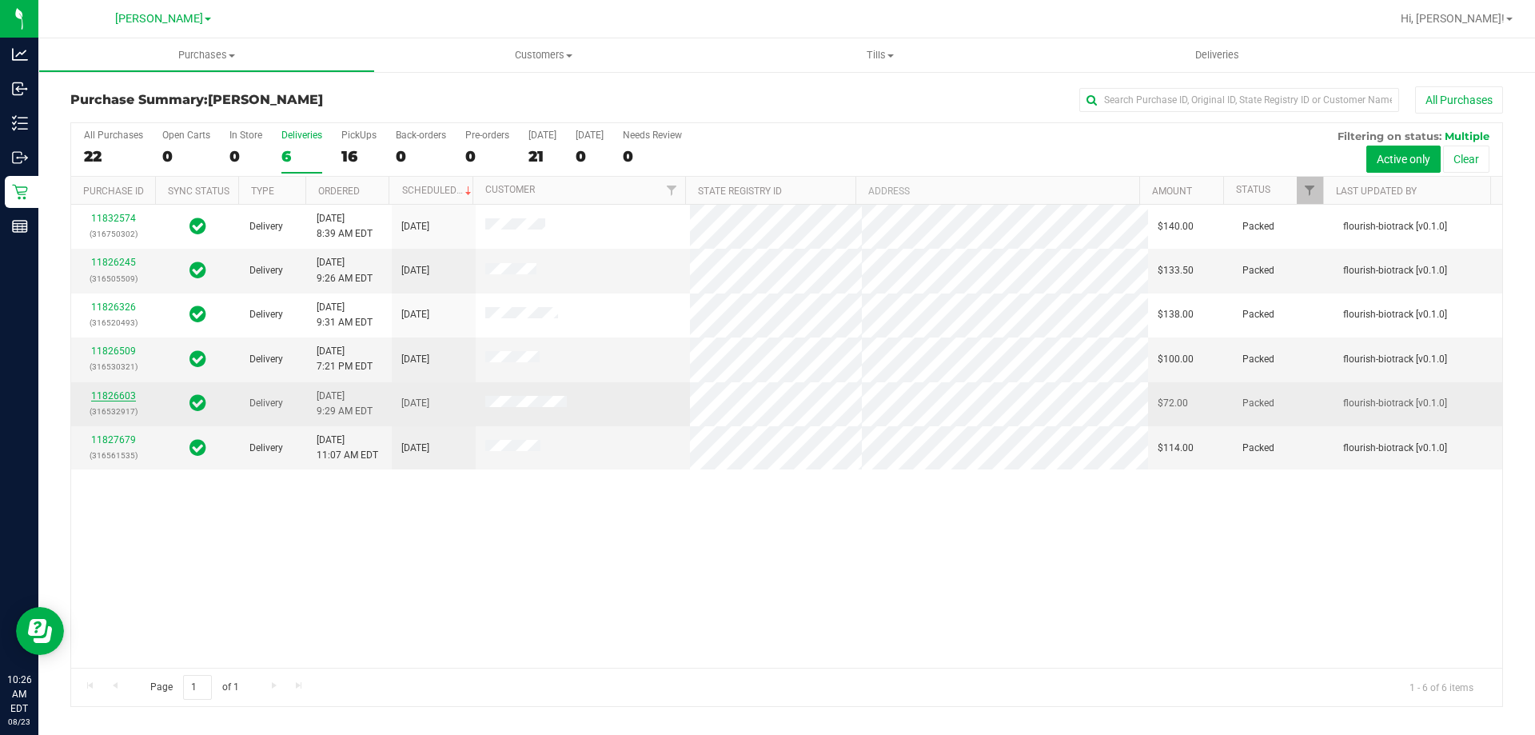
click at [101, 395] on link "11826603" at bounding box center [113, 395] width 45 height 11
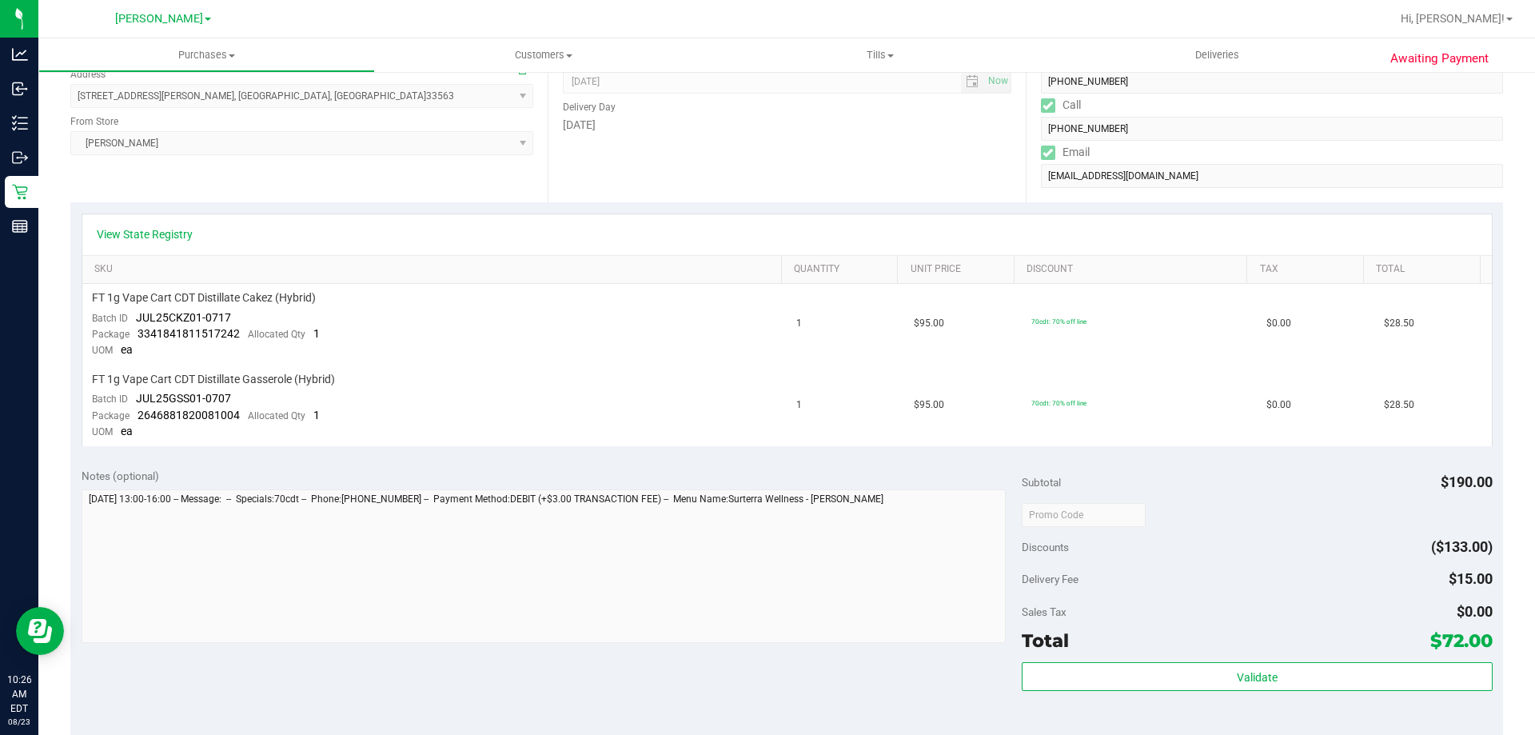
scroll to position [205, 0]
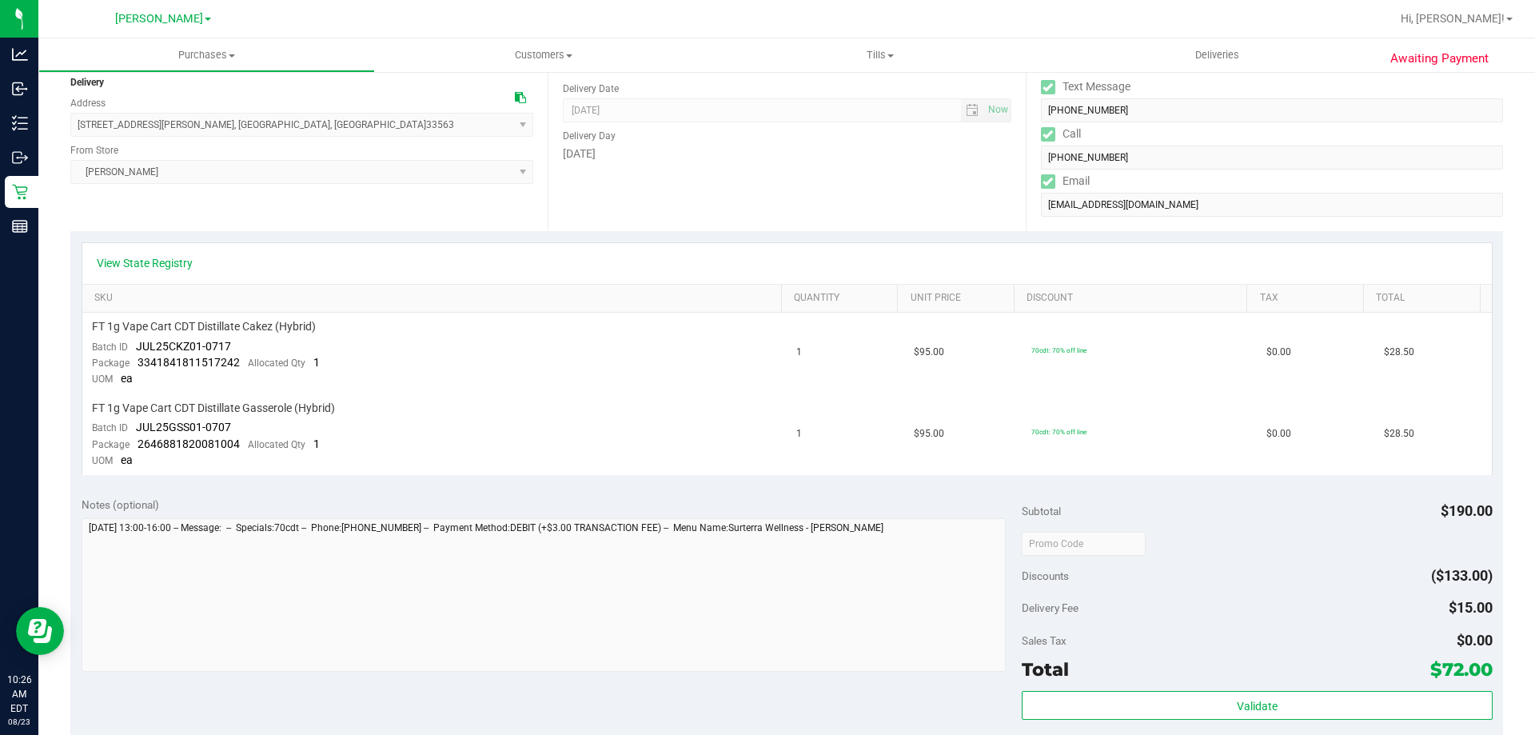
click at [966, 497] on div "Notes (optional)" at bounding box center [552, 585] width 941 height 179
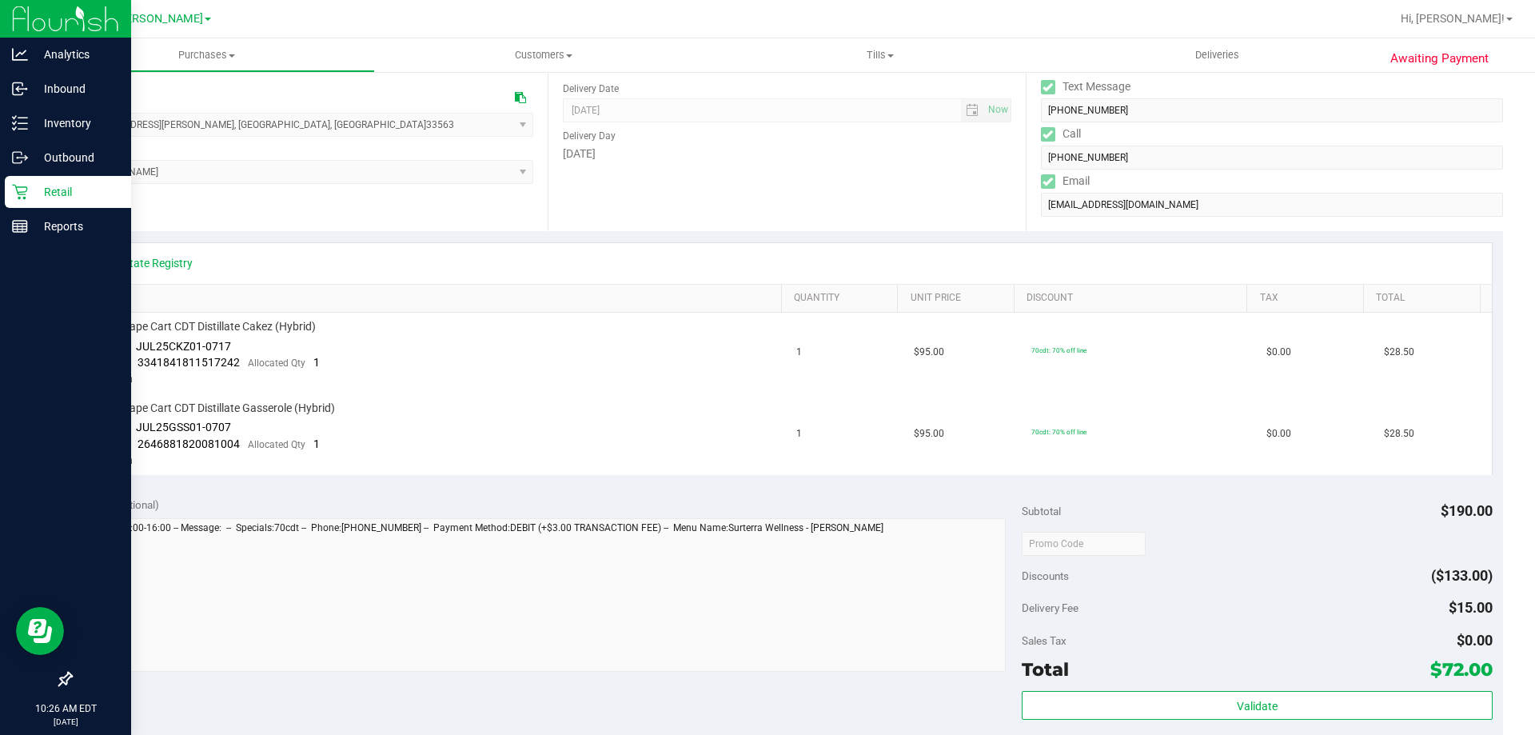
click at [26, 188] on icon at bounding box center [19, 192] width 15 height 15
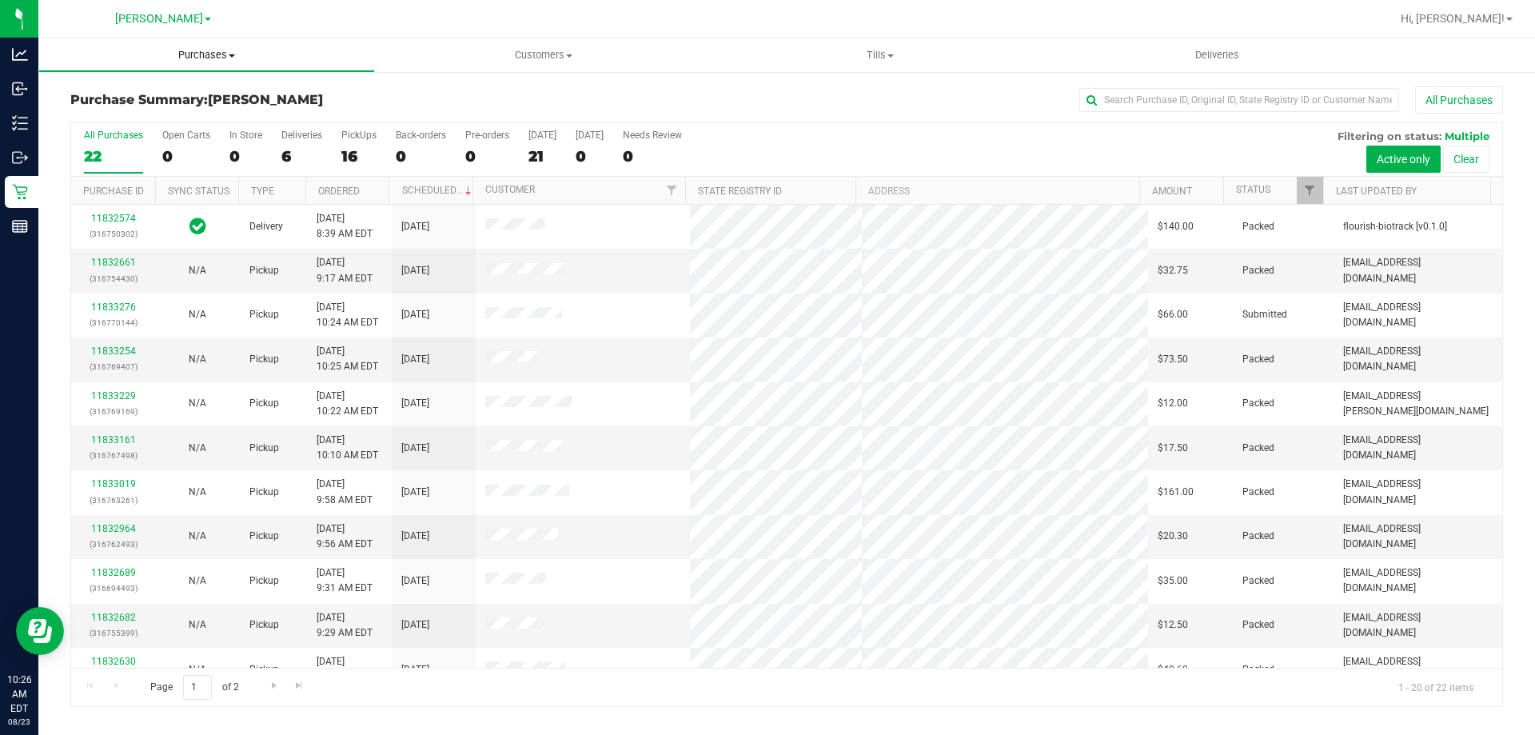
click at [225, 64] on uib-tab-heading "Purchases Summary of purchases Fulfillment All purchases" at bounding box center [206, 55] width 335 height 32
click at [232, 119] on li "Fulfillment" at bounding box center [206, 115] width 337 height 19
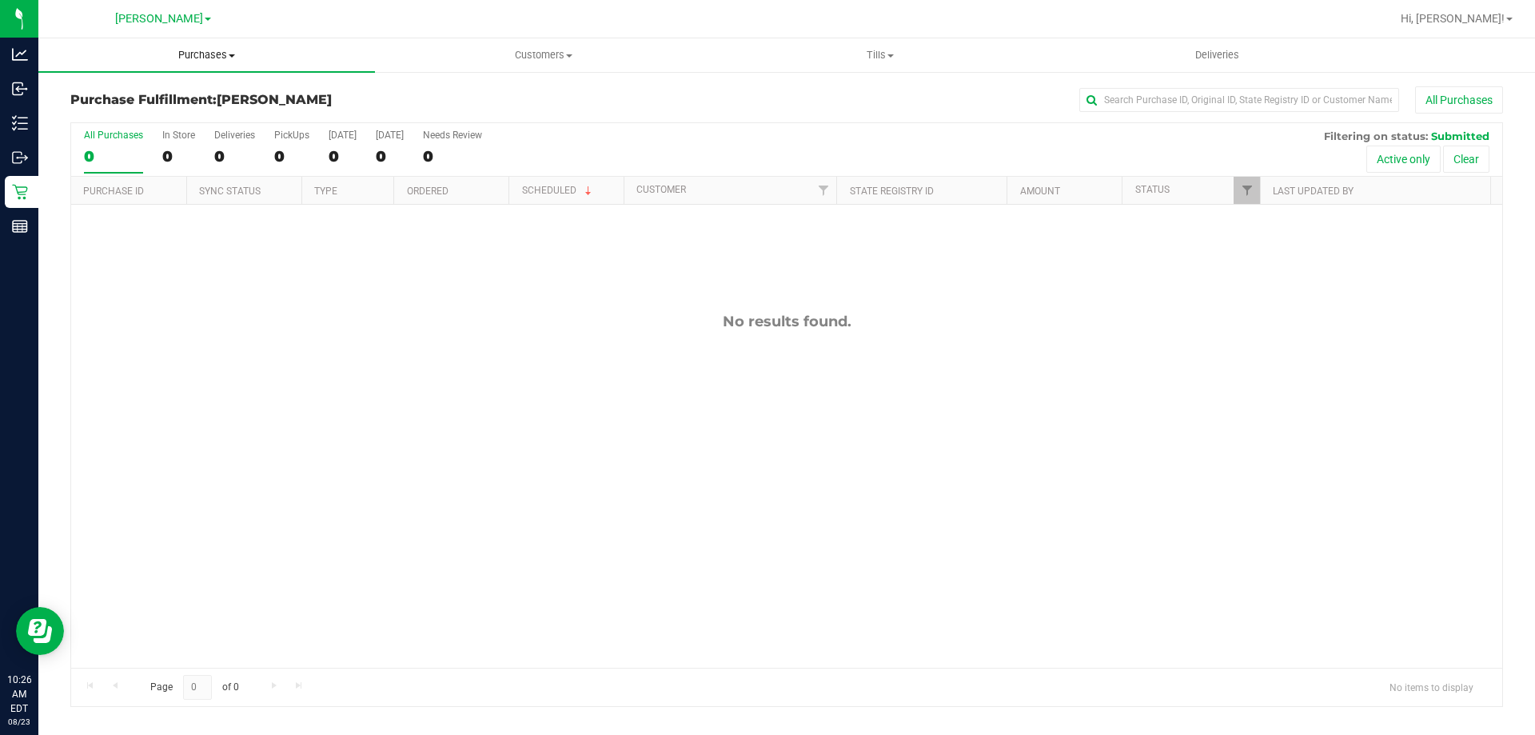
click at [216, 52] on span "Purchases" at bounding box center [206, 55] width 337 height 14
click at [146, 88] on li "Summary of purchases" at bounding box center [206, 96] width 337 height 19
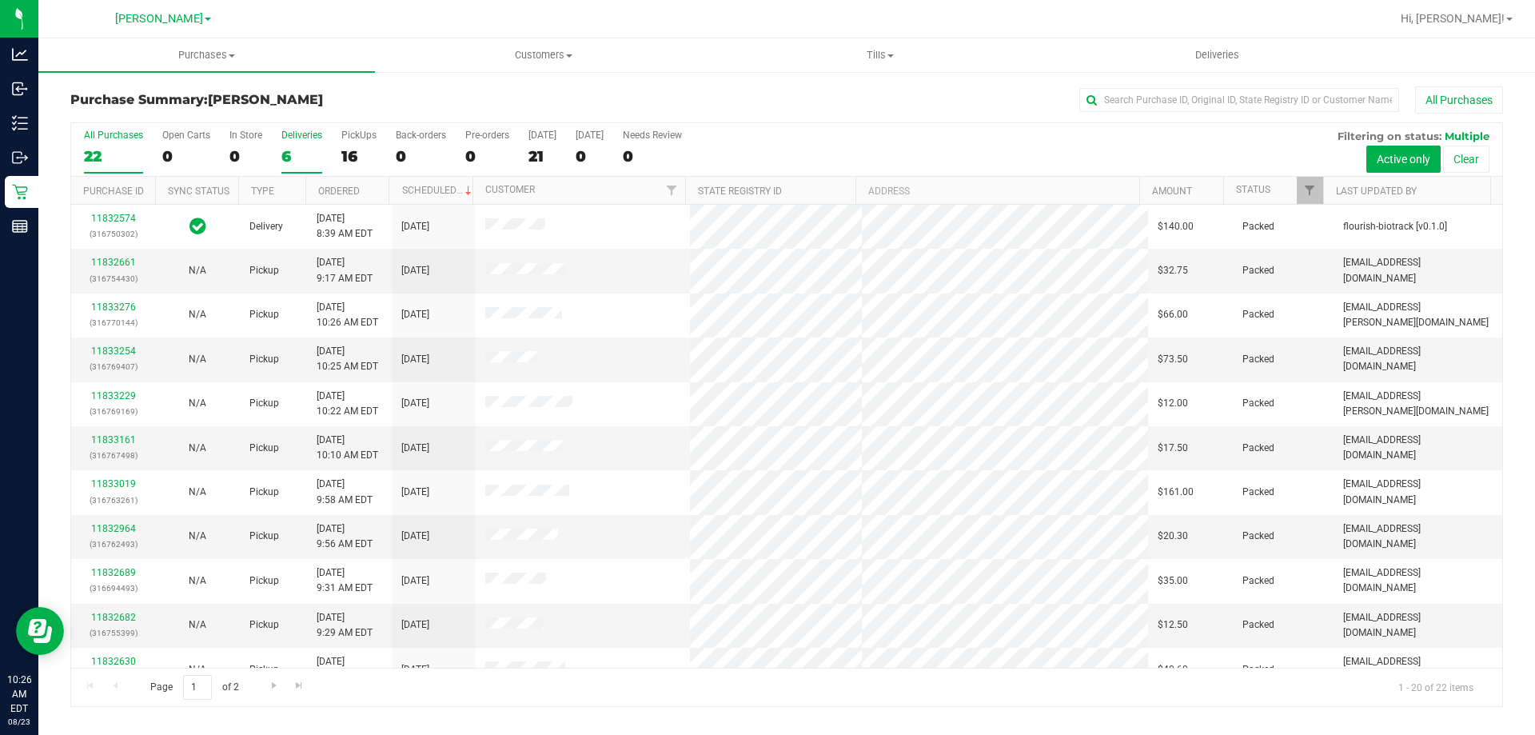
click at [314, 154] on div "6" at bounding box center [301, 156] width 41 height 18
click at [0, 0] on input "Deliveries 6" at bounding box center [0, 0] width 0 height 0
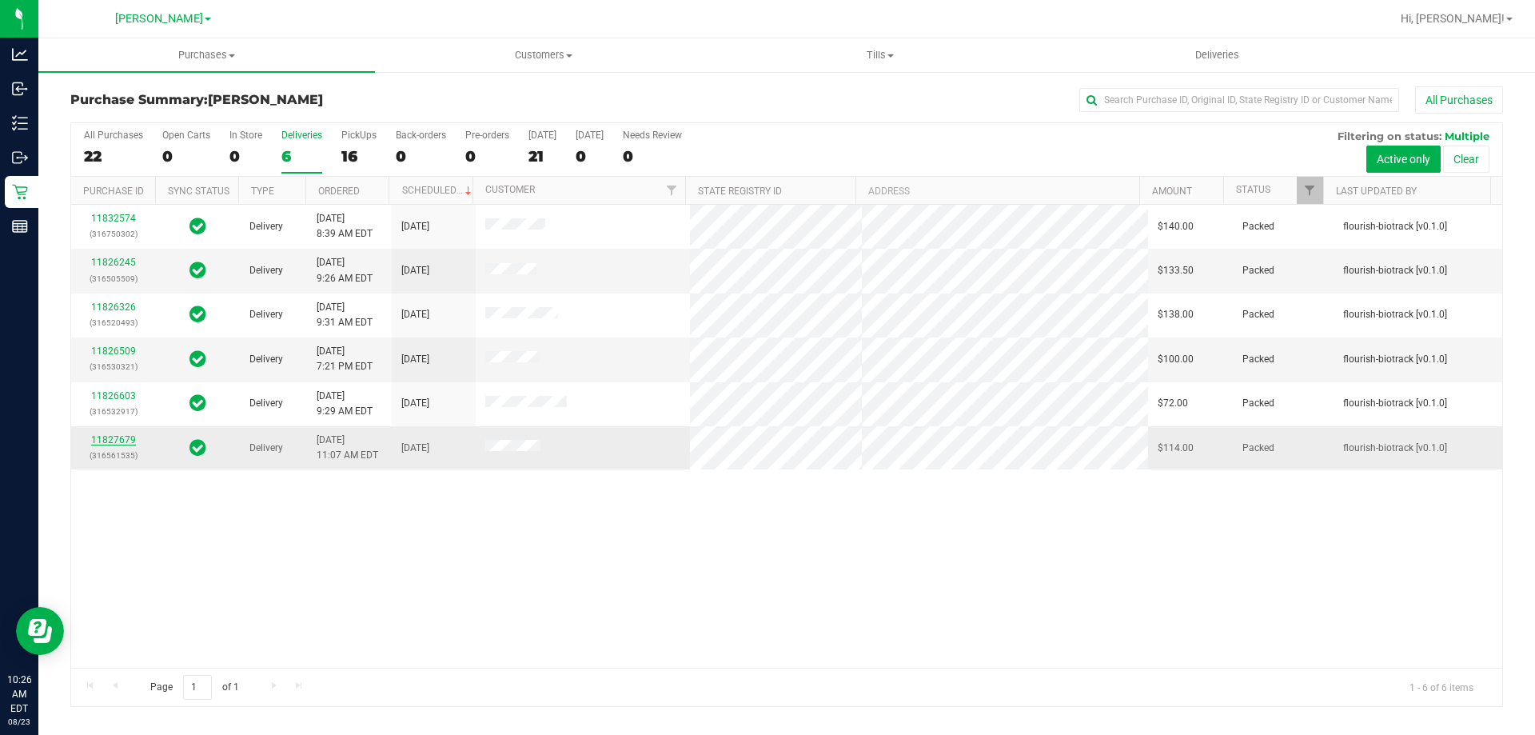
click at [111, 441] on link "11827679" at bounding box center [113, 439] width 45 height 11
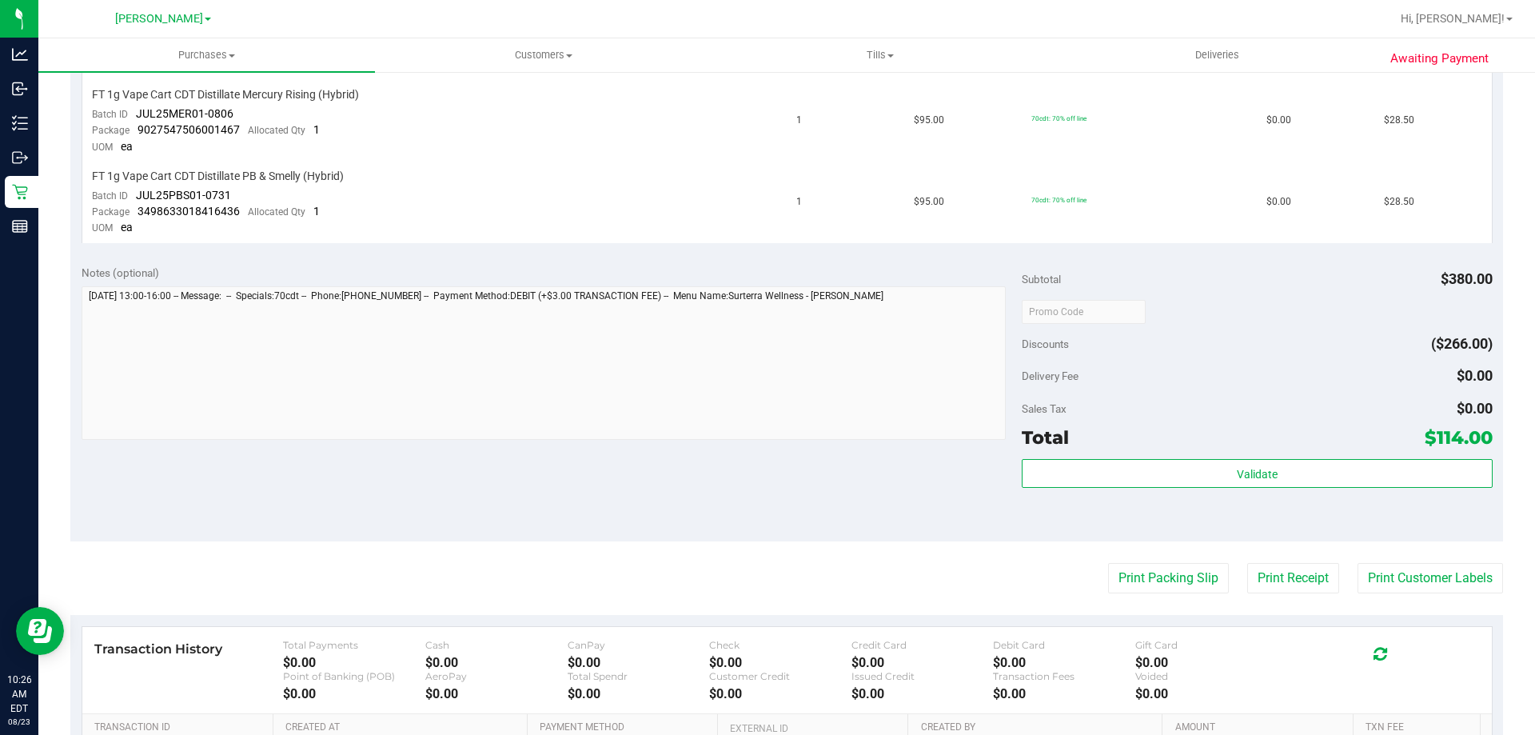
scroll to position [56, 0]
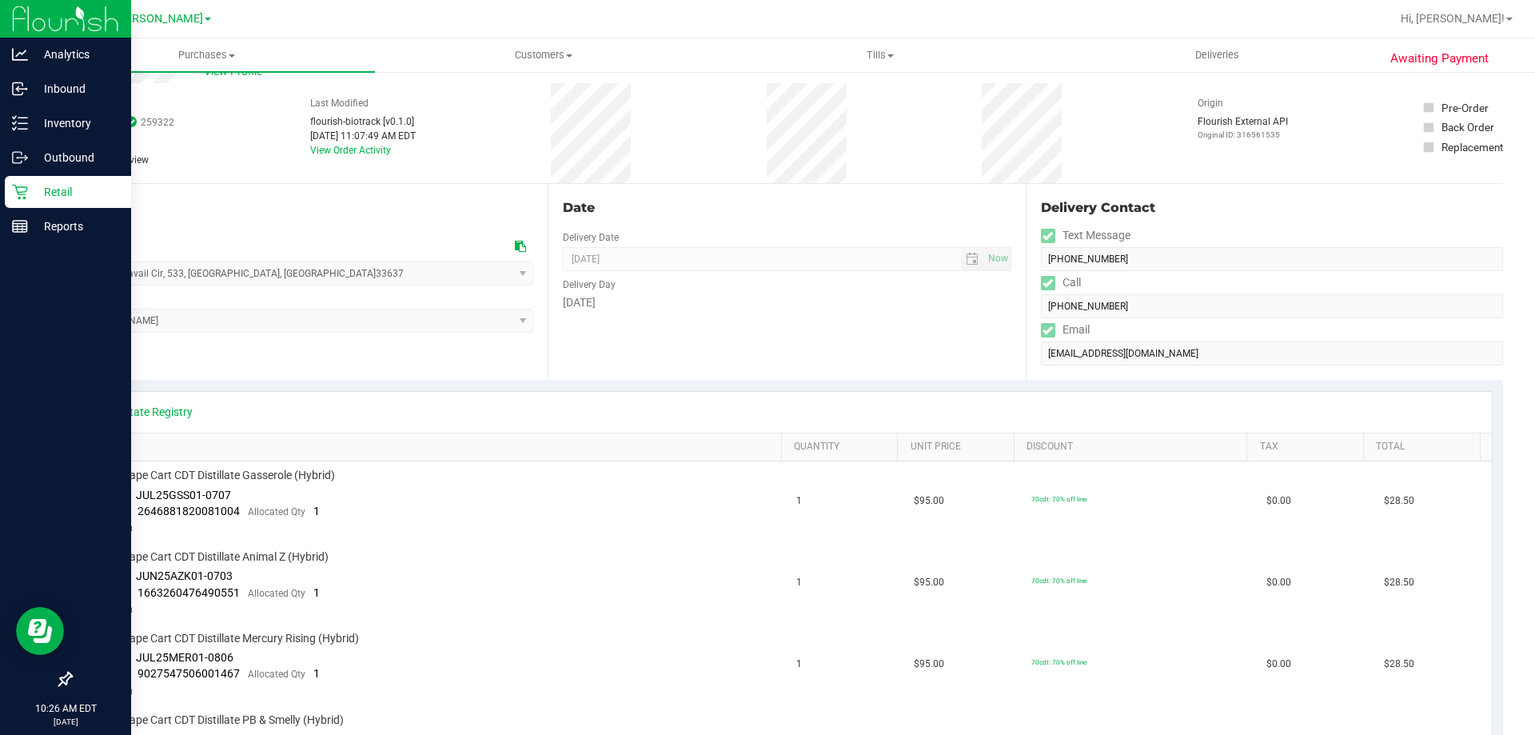
click at [21, 186] on icon at bounding box center [20, 192] width 16 height 16
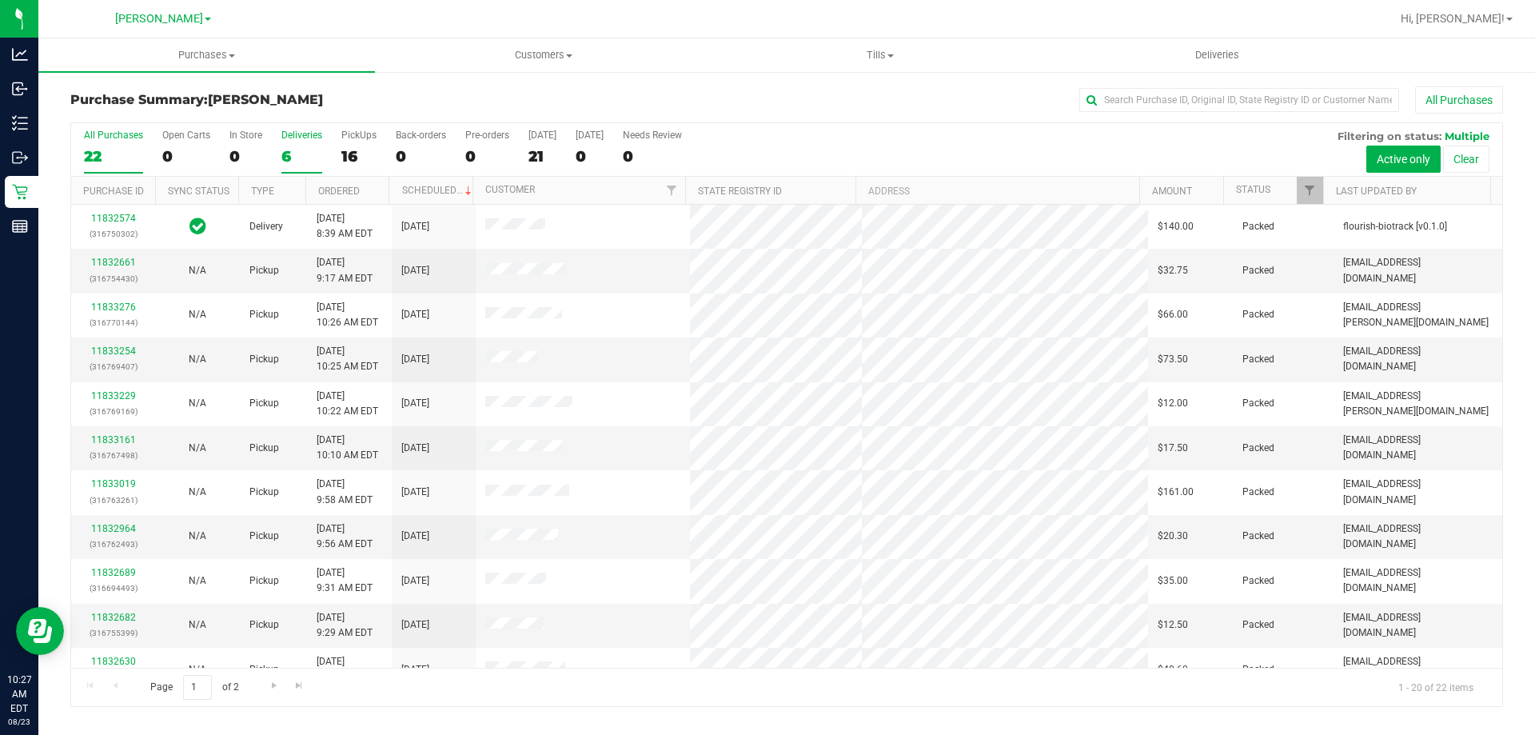
click at [309, 149] on div "6" at bounding box center [301, 156] width 41 height 18
click at [0, 0] on input "Deliveries 6" at bounding box center [0, 0] width 0 height 0
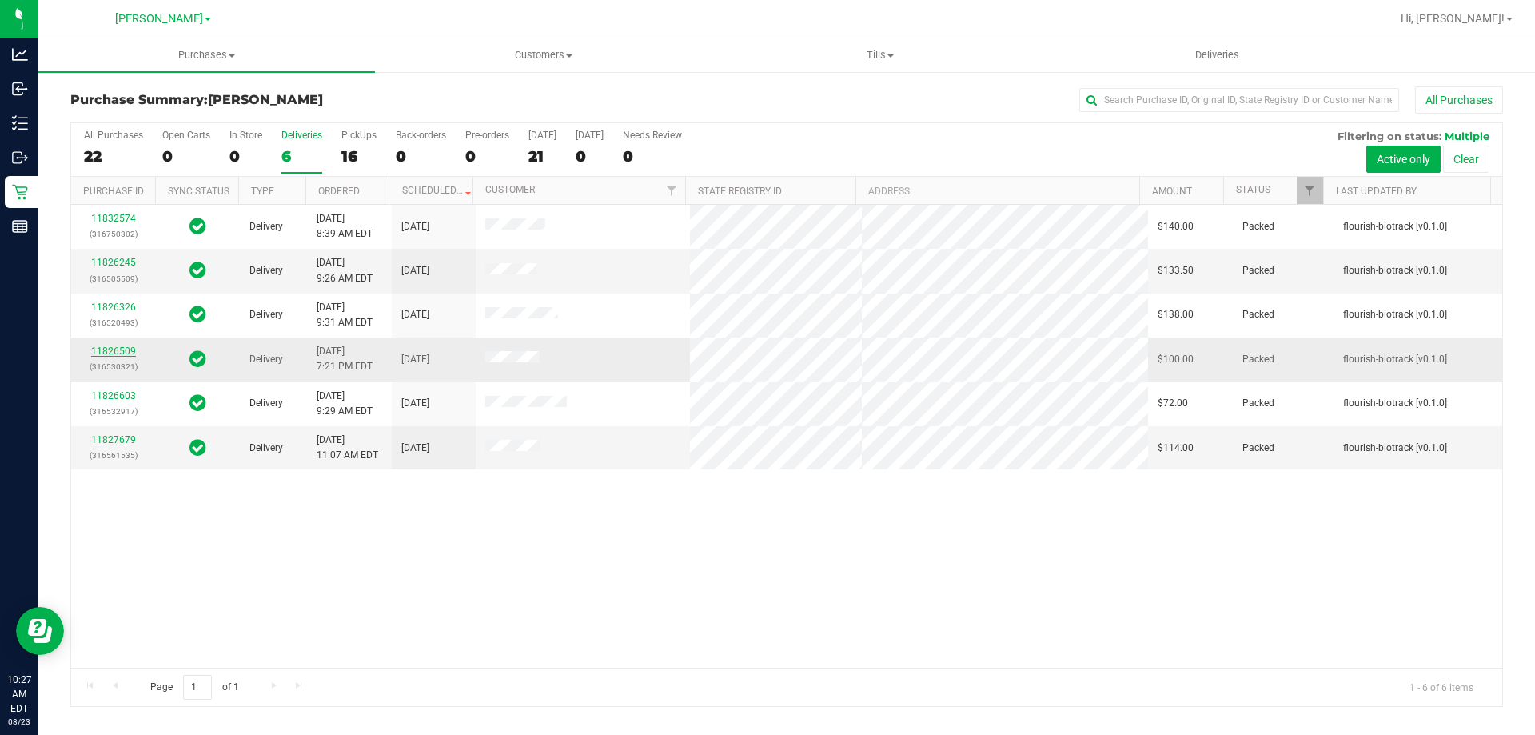
click at [102, 350] on link "11826509" at bounding box center [113, 350] width 45 height 11
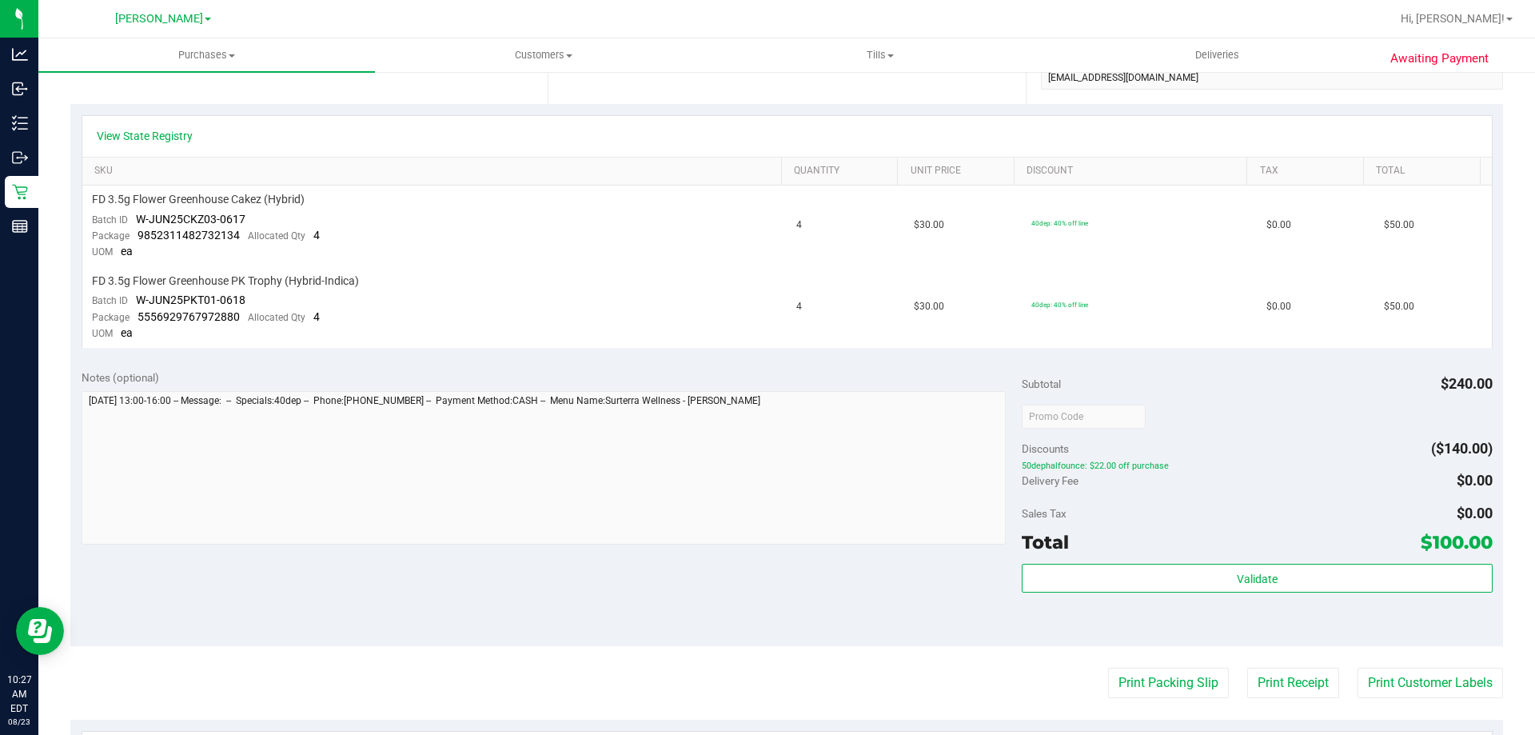
scroll to position [389, 0]
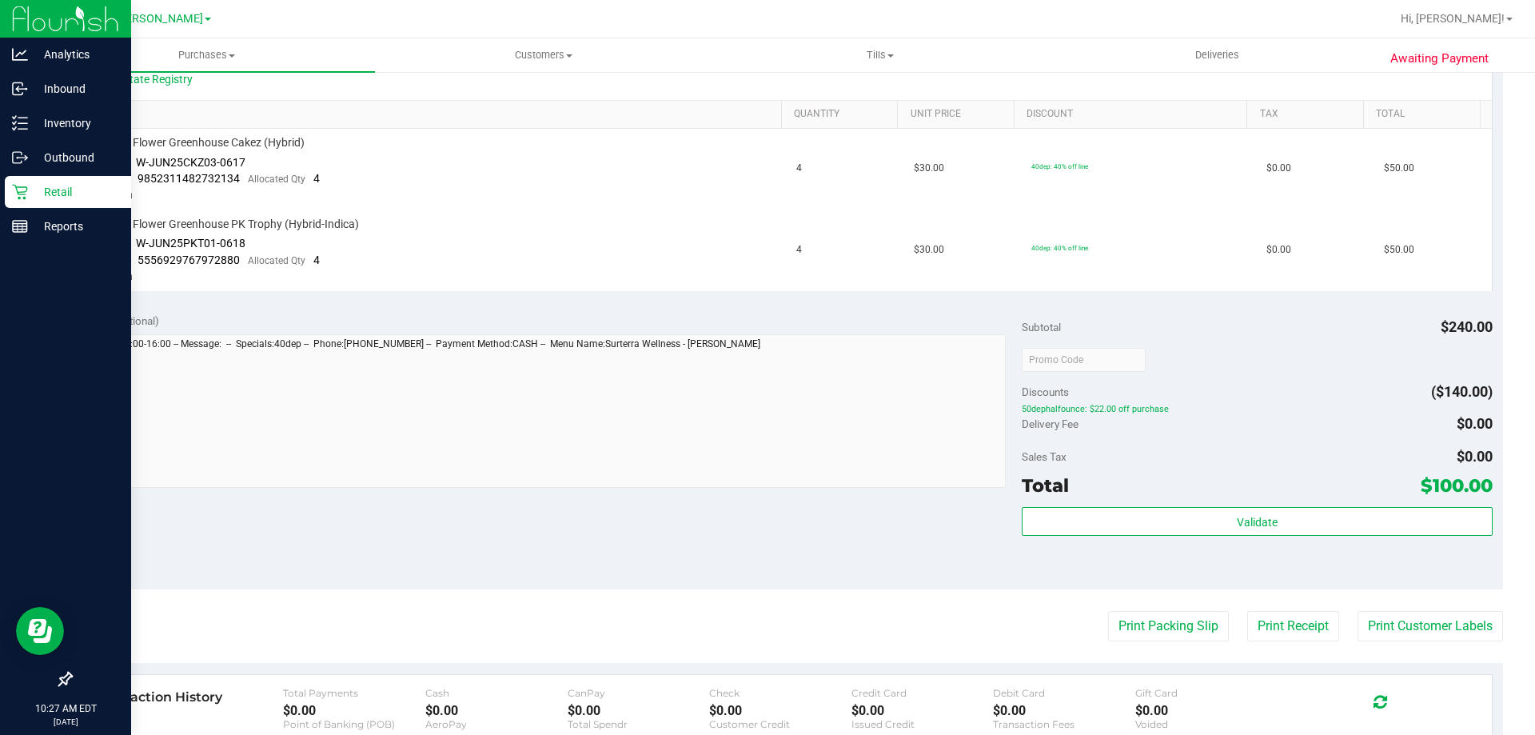
click at [11, 189] on div "Retail" at bounding box center [68, 192] width 126 height 32
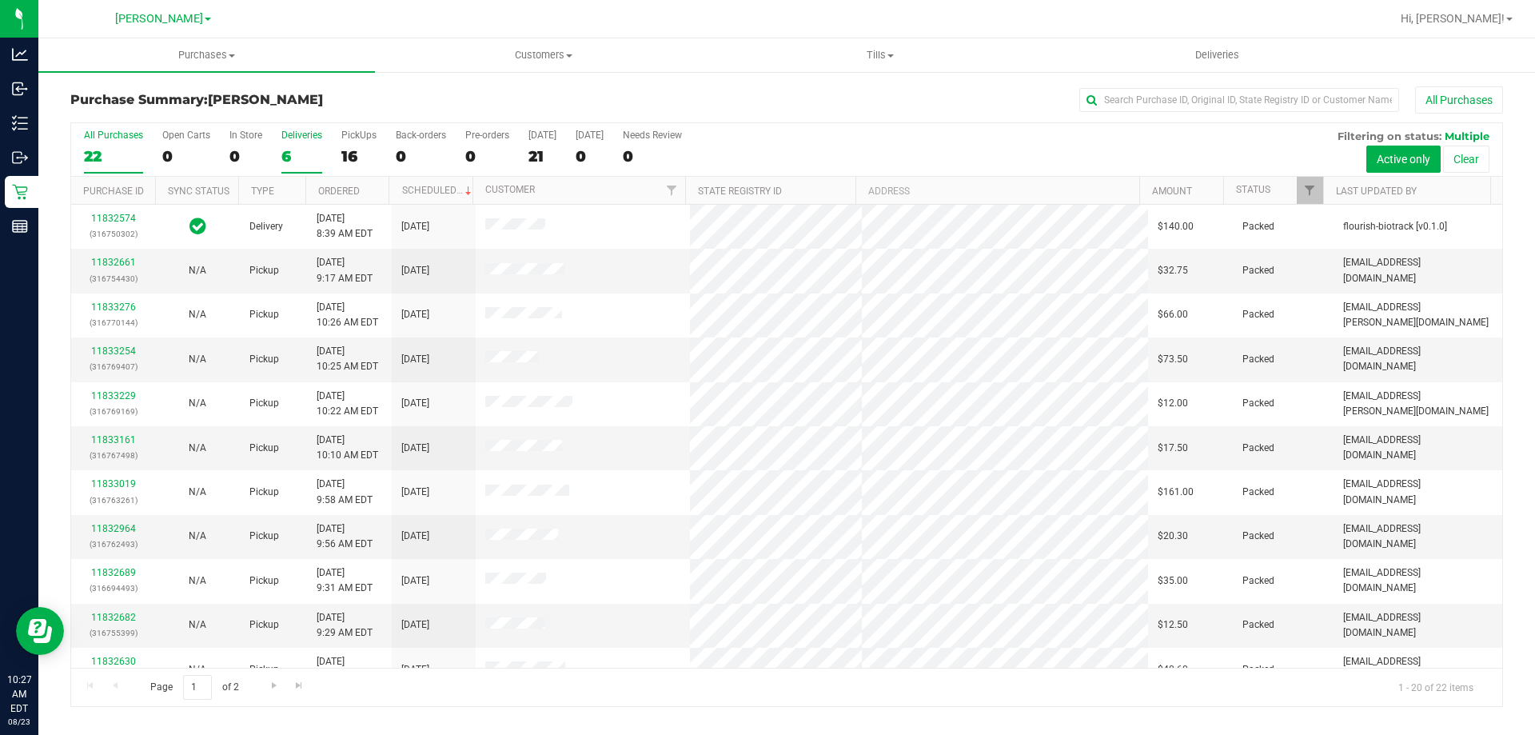
click at [301, 163] on div "6" at bounding box center [301, 156] width 41 height 18
click at [0, 0] on input "Deliveries 6" at bounding box center [0, 0] width 0 height 0
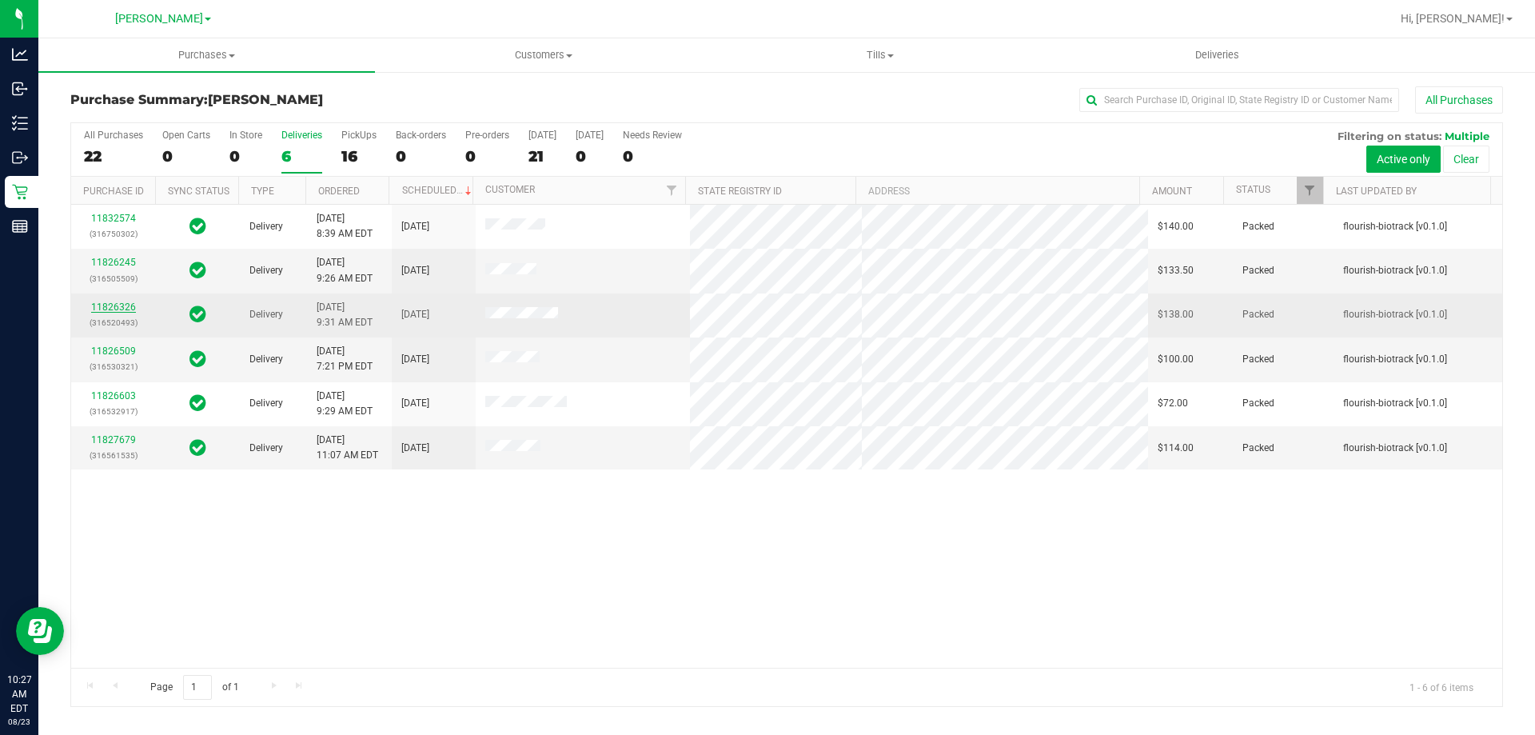
click at [106, 309] on link "11826326" at bounding box center [113, 306] width 45 height 11
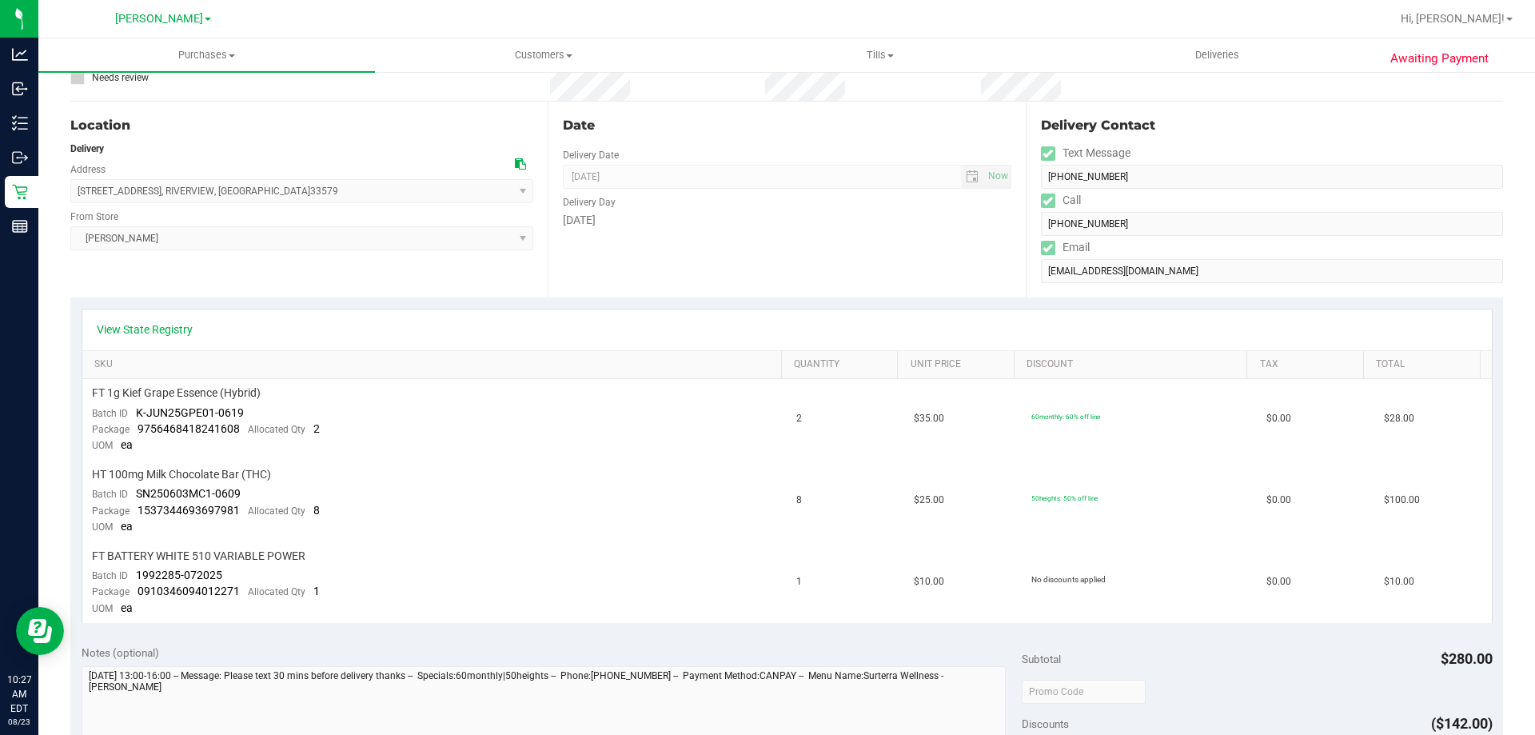
scroll to position [128, 0]
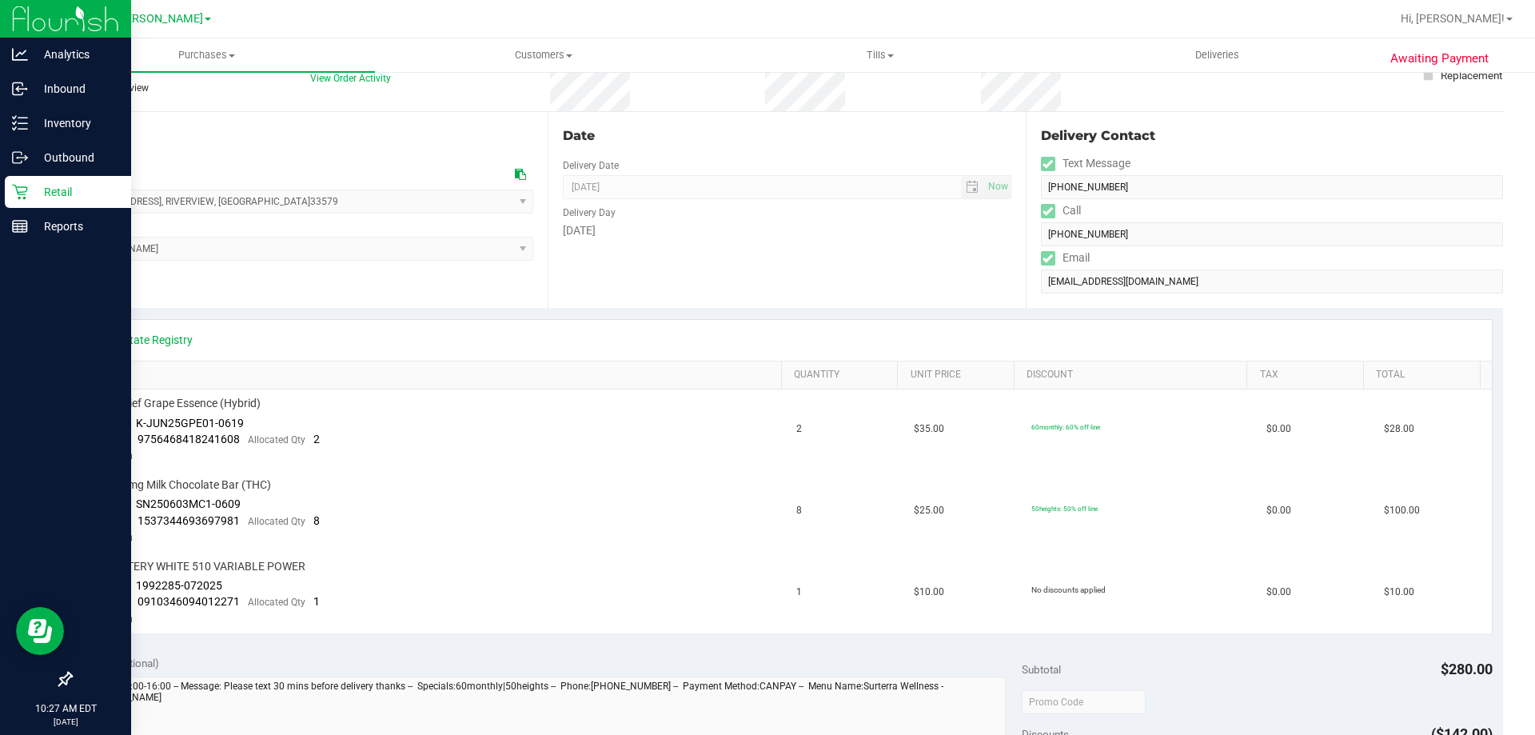
click at [51, 185] on p "Retail" at bounding box center [76, 191] width 96 height 19
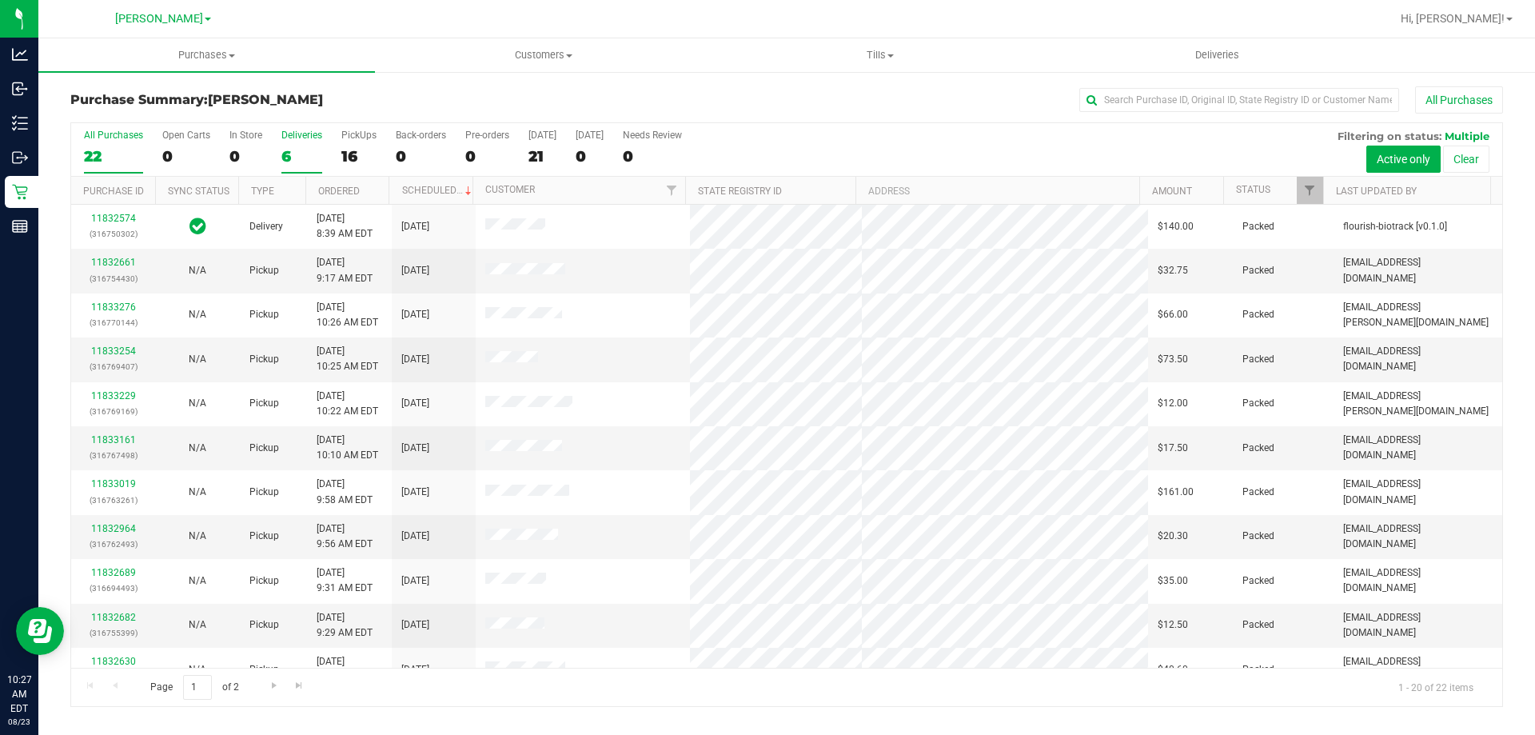
click at [302, 149] on div "6" at bounding box center [301, 156] width 41 height 18
click at [0, 0] on input "Deliveries 6" at bounding box center [0, 0] width 0 height 0
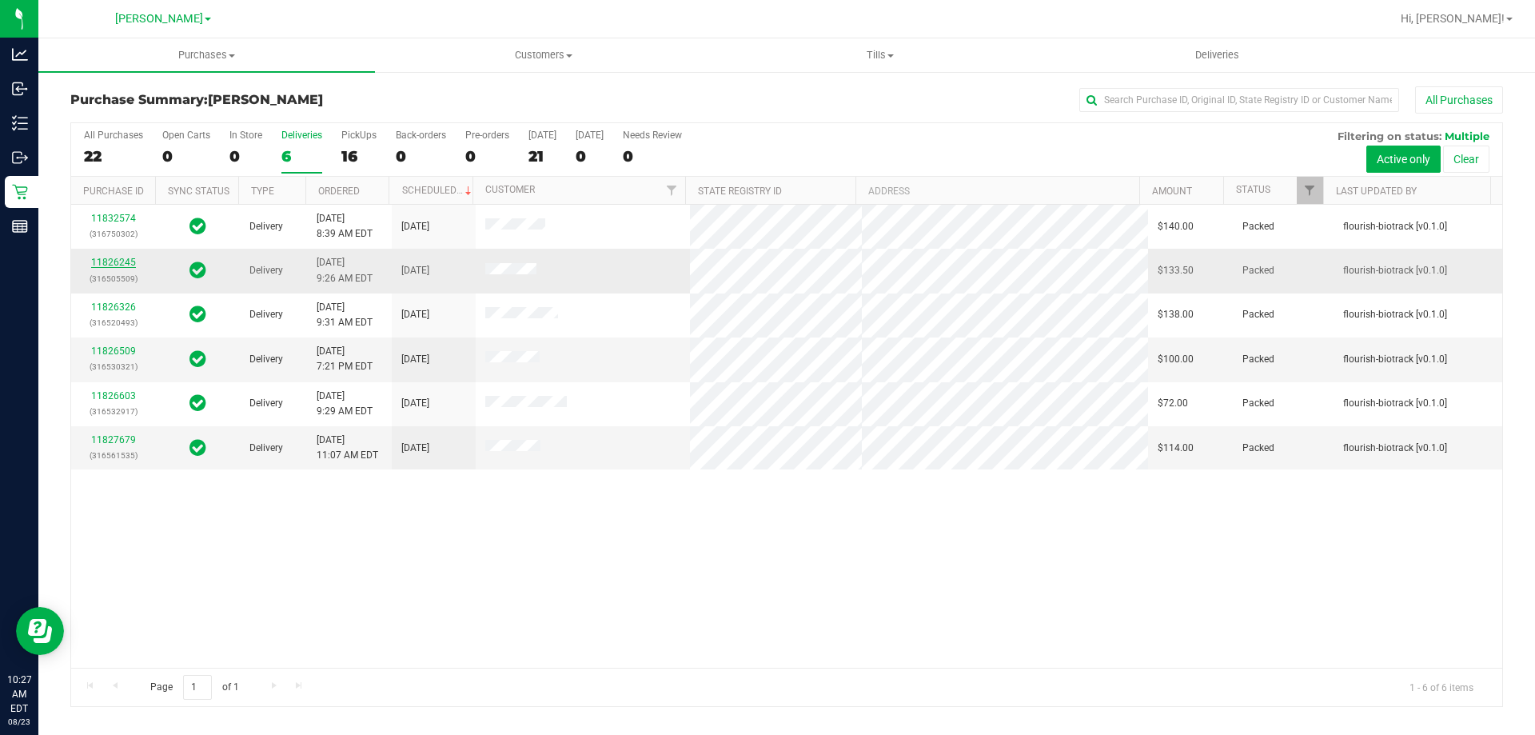
click at [122, 265] on link "11826245" at bounding box center [113, 262] width 45 height 11
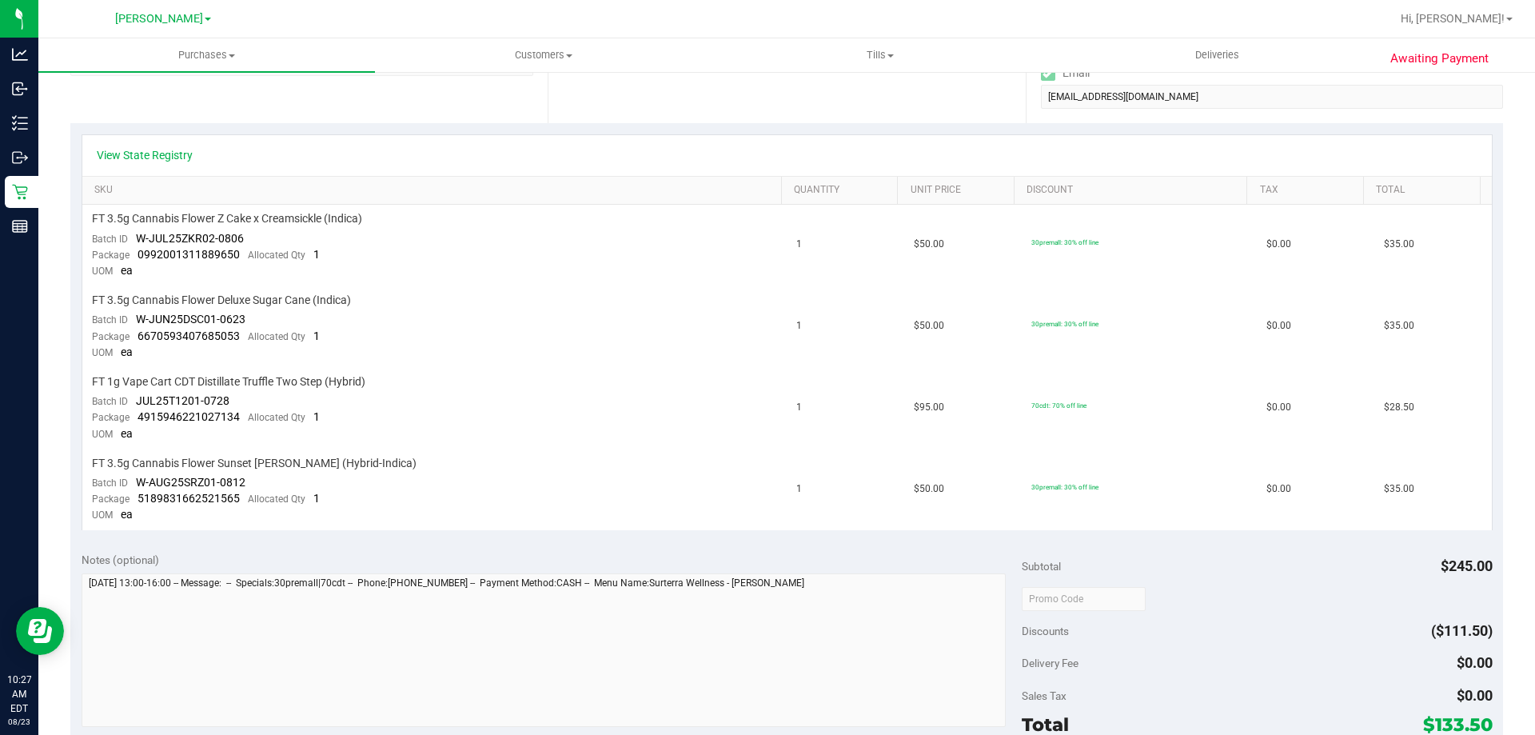
scroll to position [112, 0]
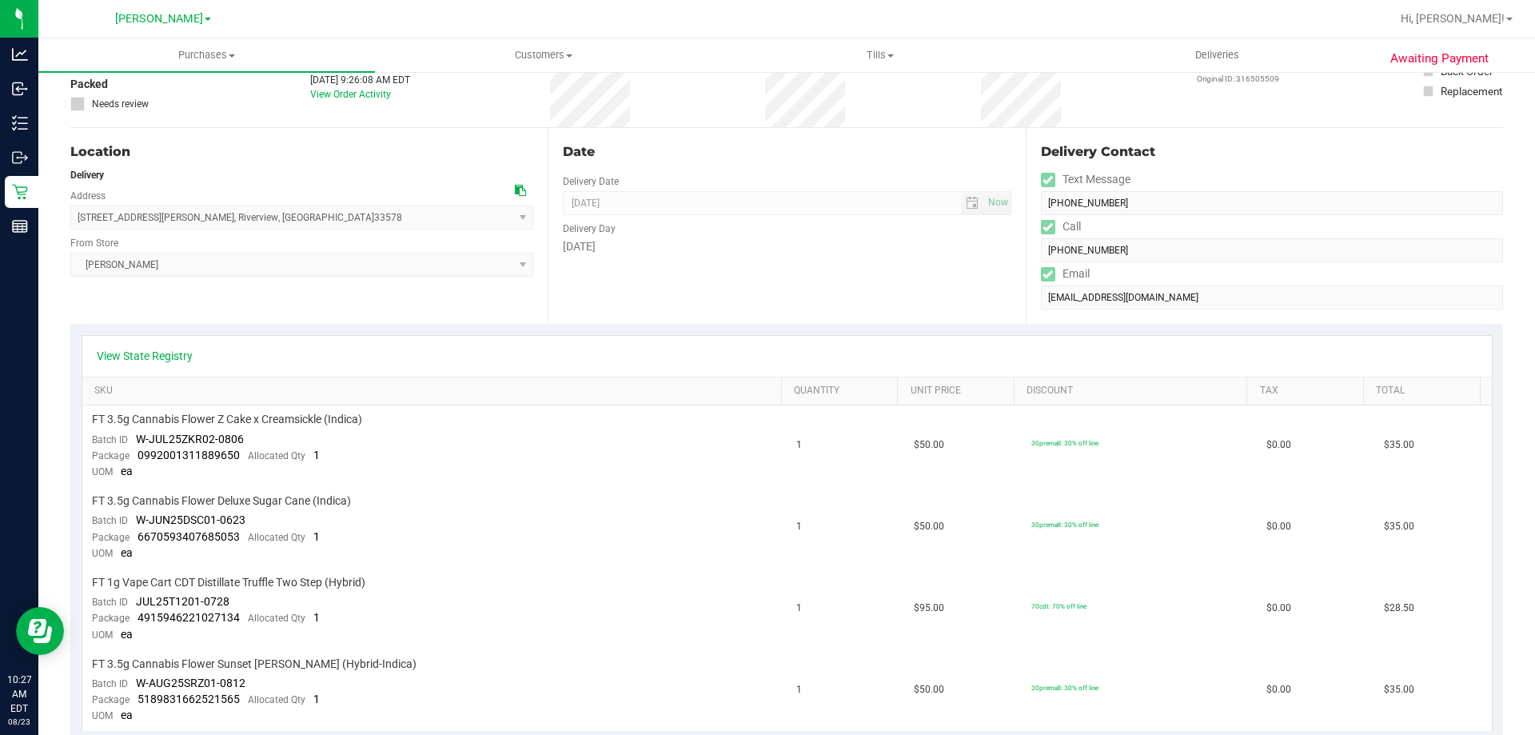
click at [1517, 274] on div "Awaiting Payment Back Send Back to Created Cancel Purchase View Profile # 11826…" at bounding box center [786, 695] width 1497 height 1475
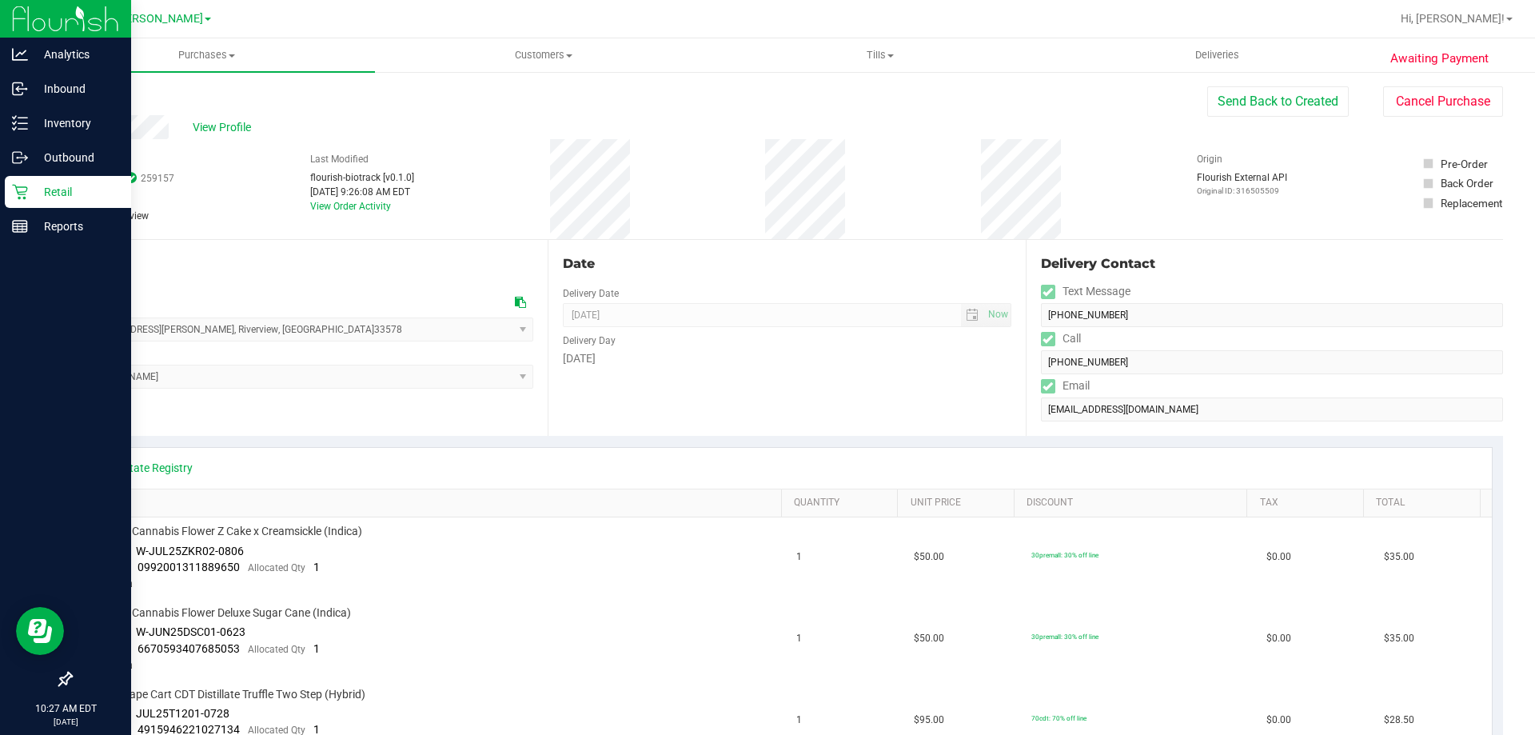
click at [35, 195] on p "Retail" at bounding box center [76, 191] width 96 height 19
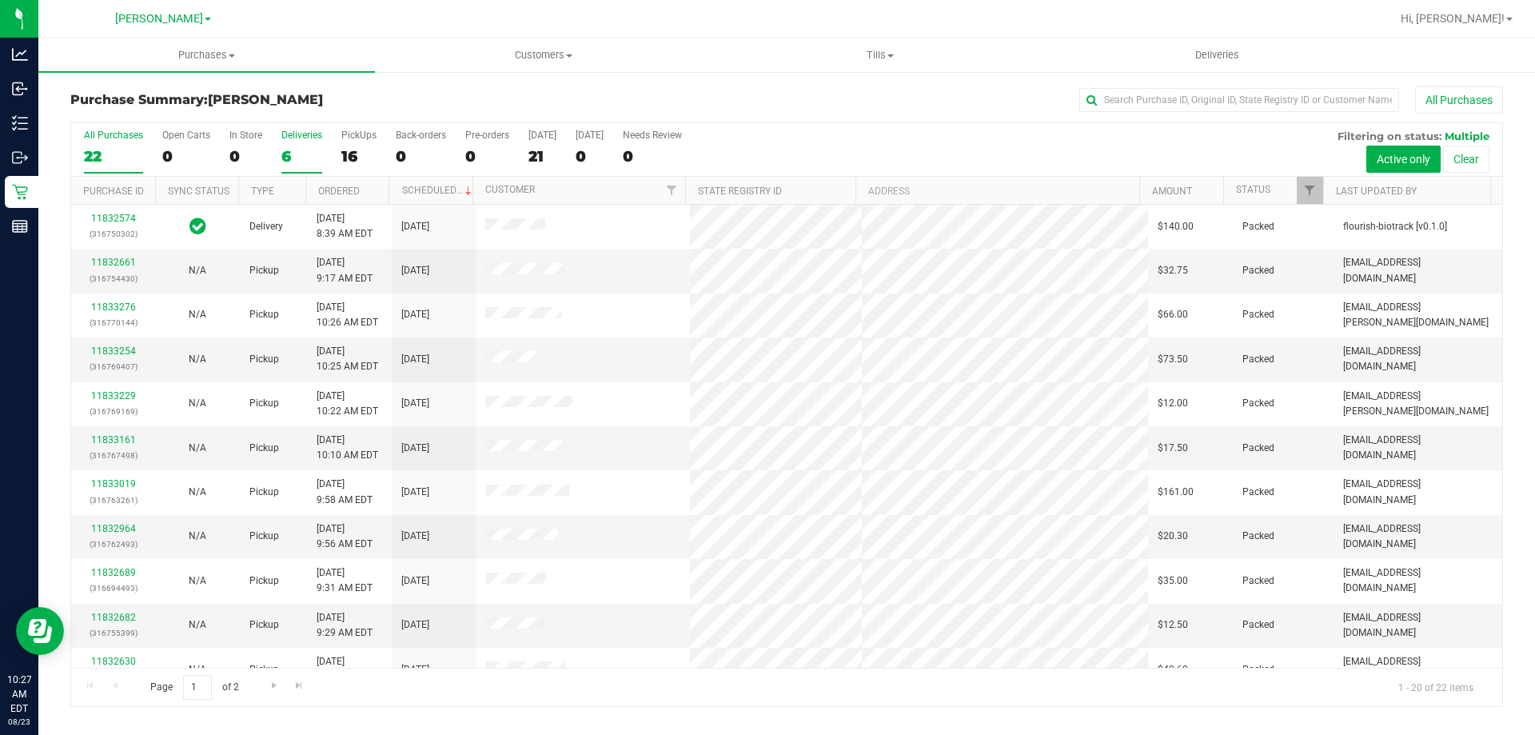
click at [298, 147] on div "6" at bounding box center [301, 156] width 41 height 18
click at [0, 0] on input "Deliveries 6" at bounding box center [0, 0] width 0 height 0
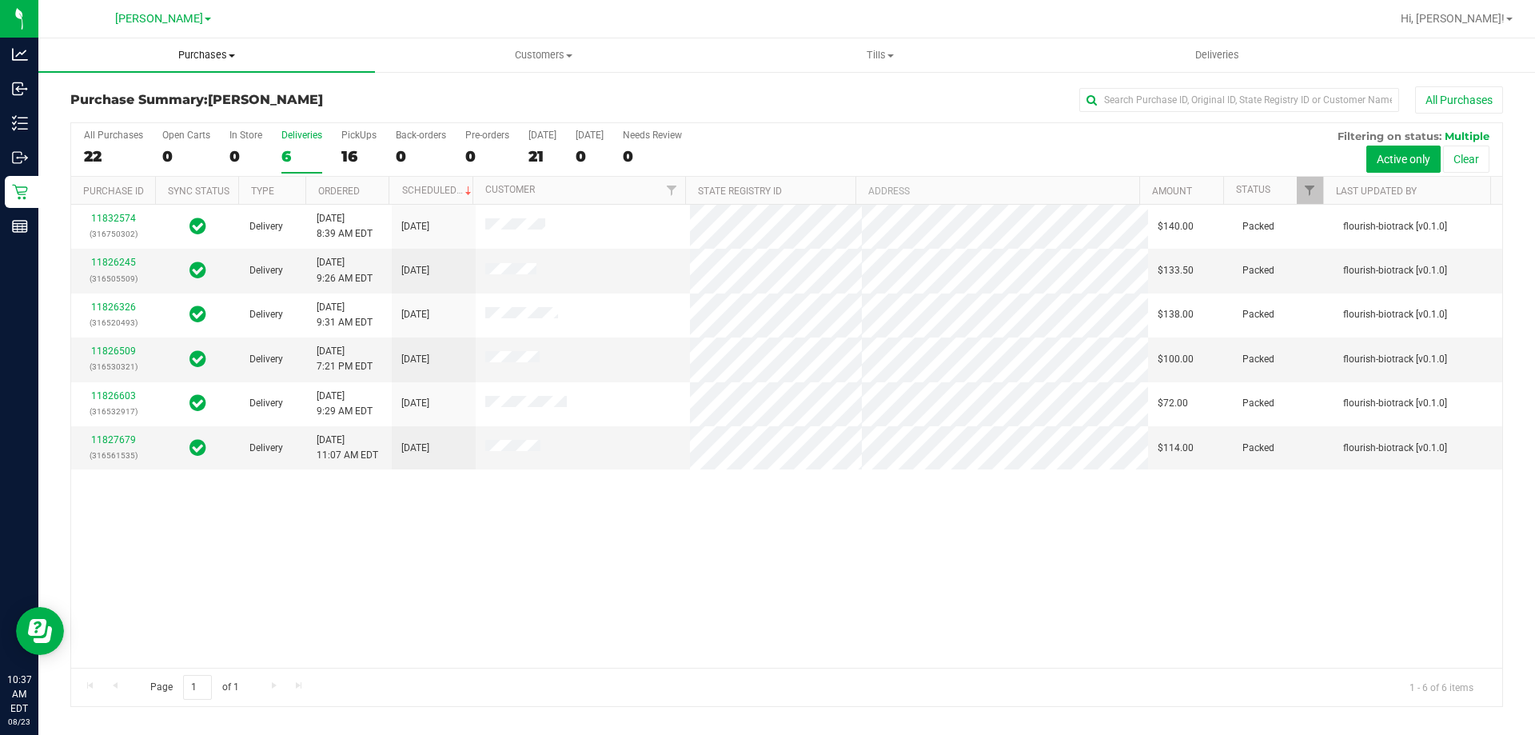
click at [223, 60] on span "Purchases" at bounding box center [206, 55] width 337 height 14
click at [150, 114] on li "Fulfillment" at bounding box center [206, 115] width 337 height 19
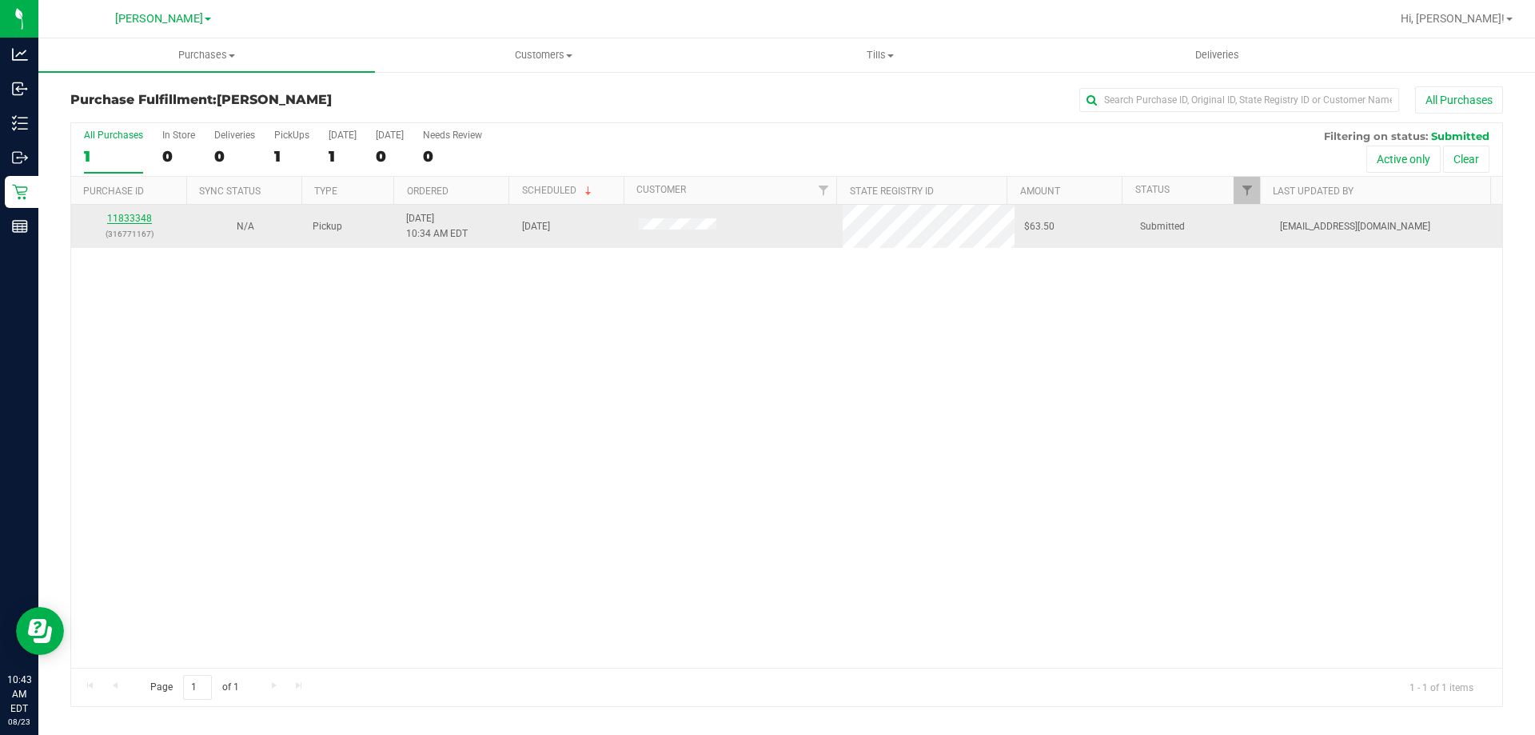
click at [134, 220] on link "11833348" at bounding box center [129, 218] width 45 height 11
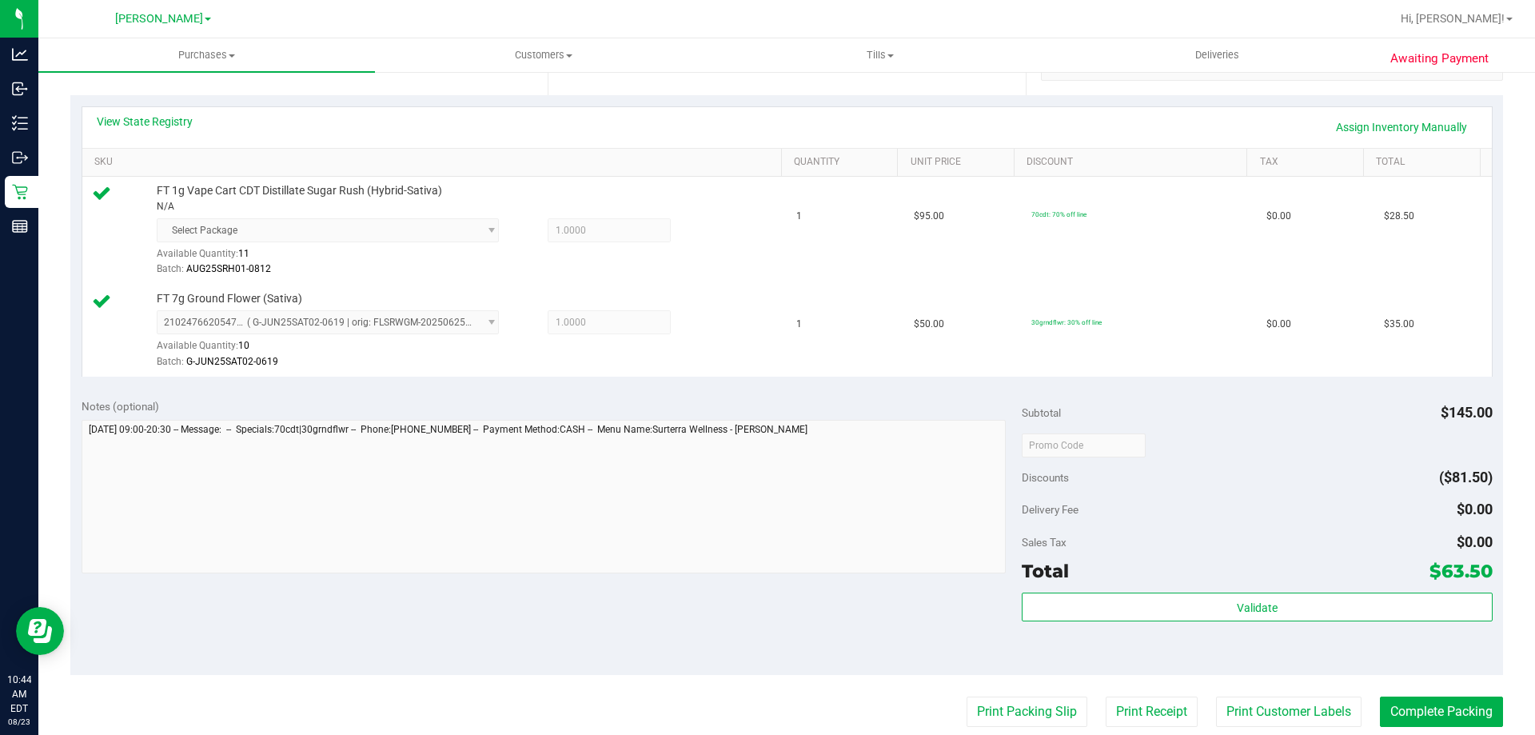
scroll to position [379, 0]
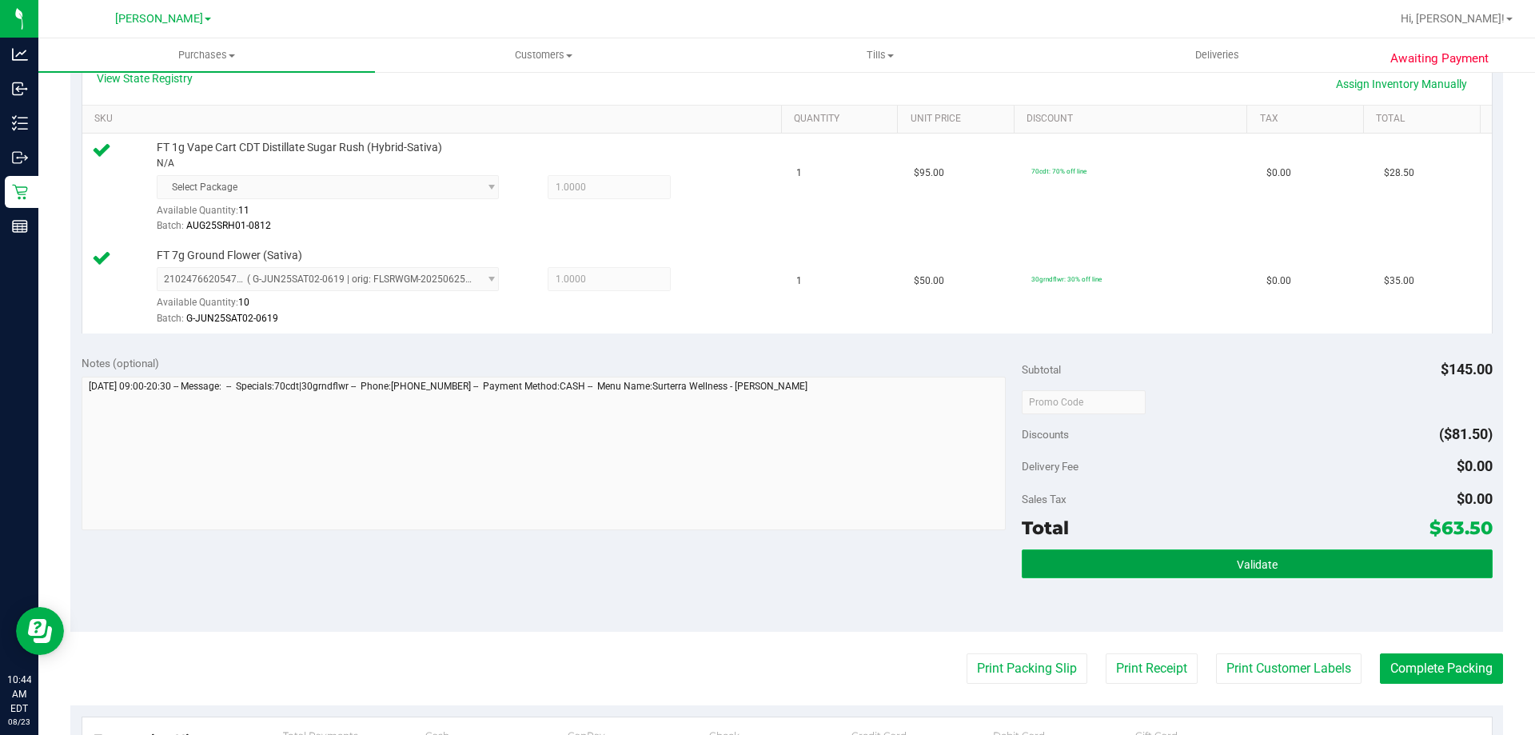
click at [1255, 558] on span "Validate" at bounding box center [1257, 564] width 41 height 13
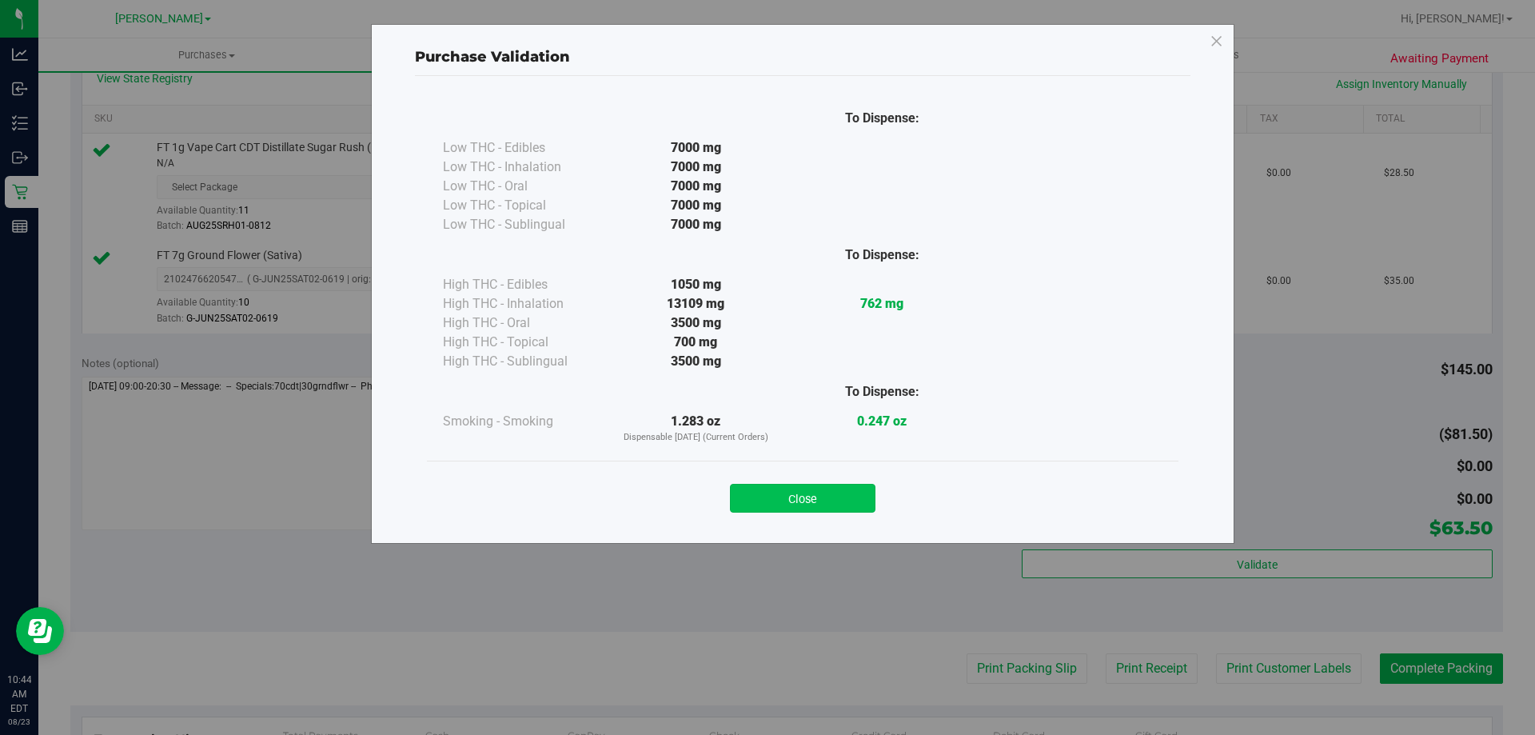
click at [795, 495] on button "Close" at bounding box center [803, 498] width 146 height 29
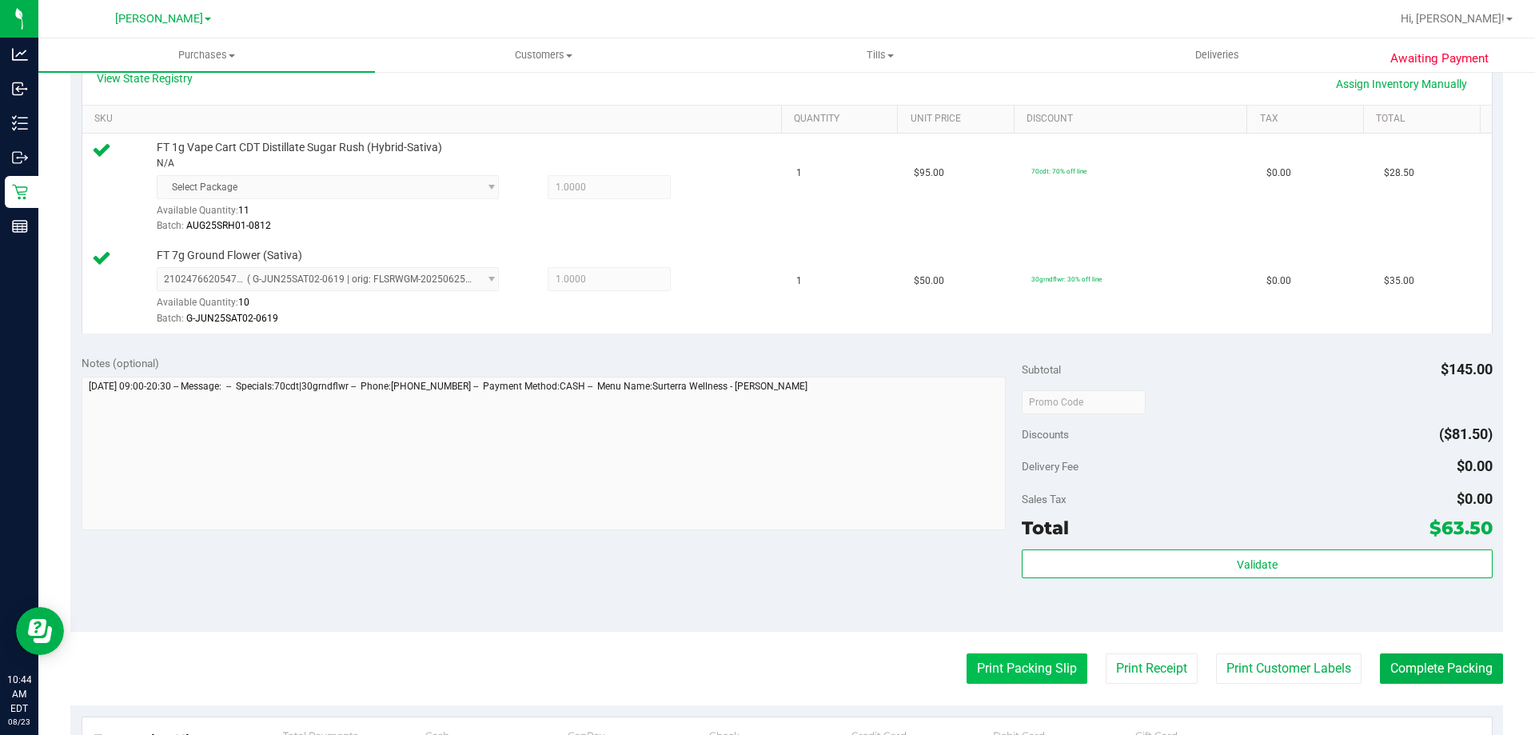
click at [1006, 668] on button "Print Packing Slip" at bounding box center [1027, 668] width 121 height 30
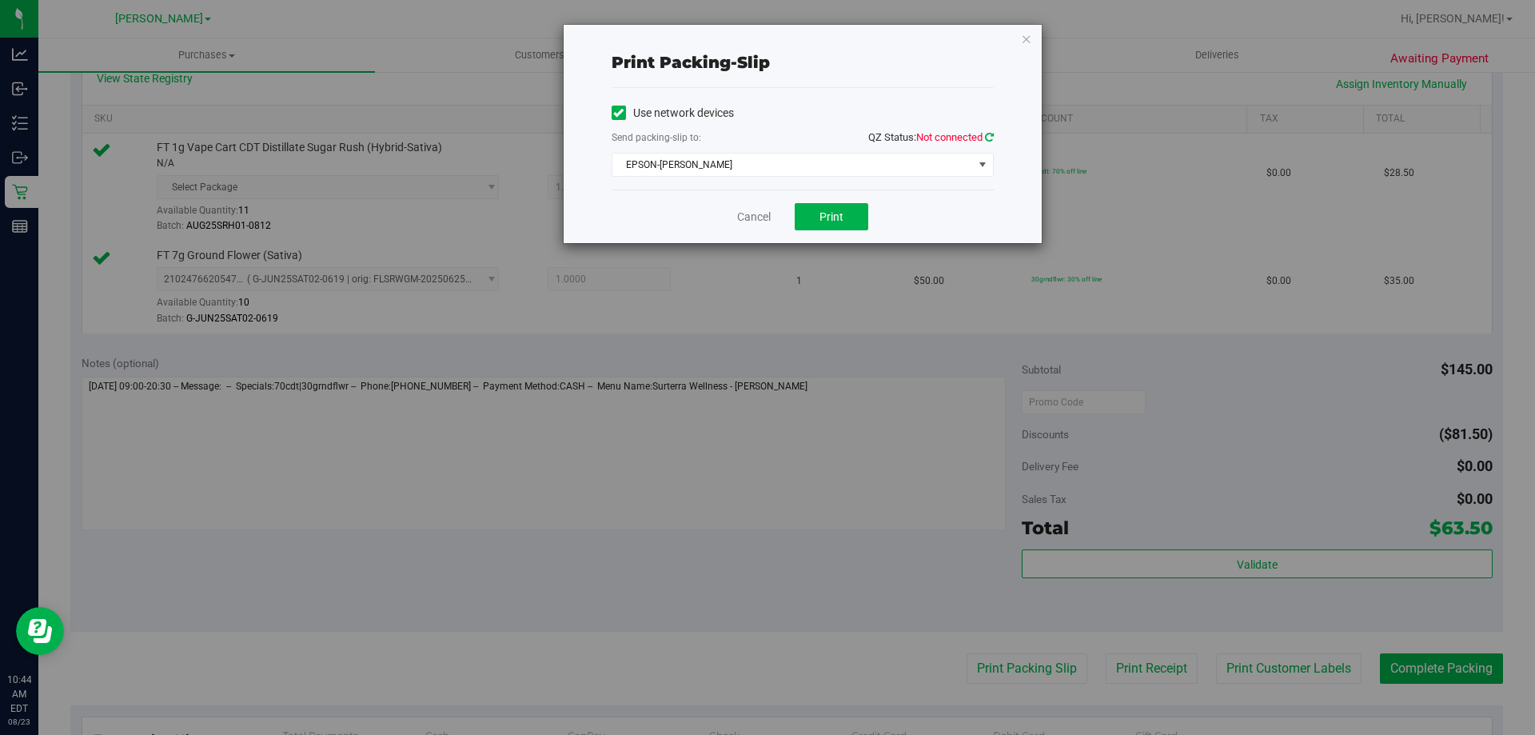
click at [993, 134] on icon at bounding box center [989, 137] width 9 height 10
click at [843, 217] on button "Print" at bounding box center [832, 216] width 74 height 27
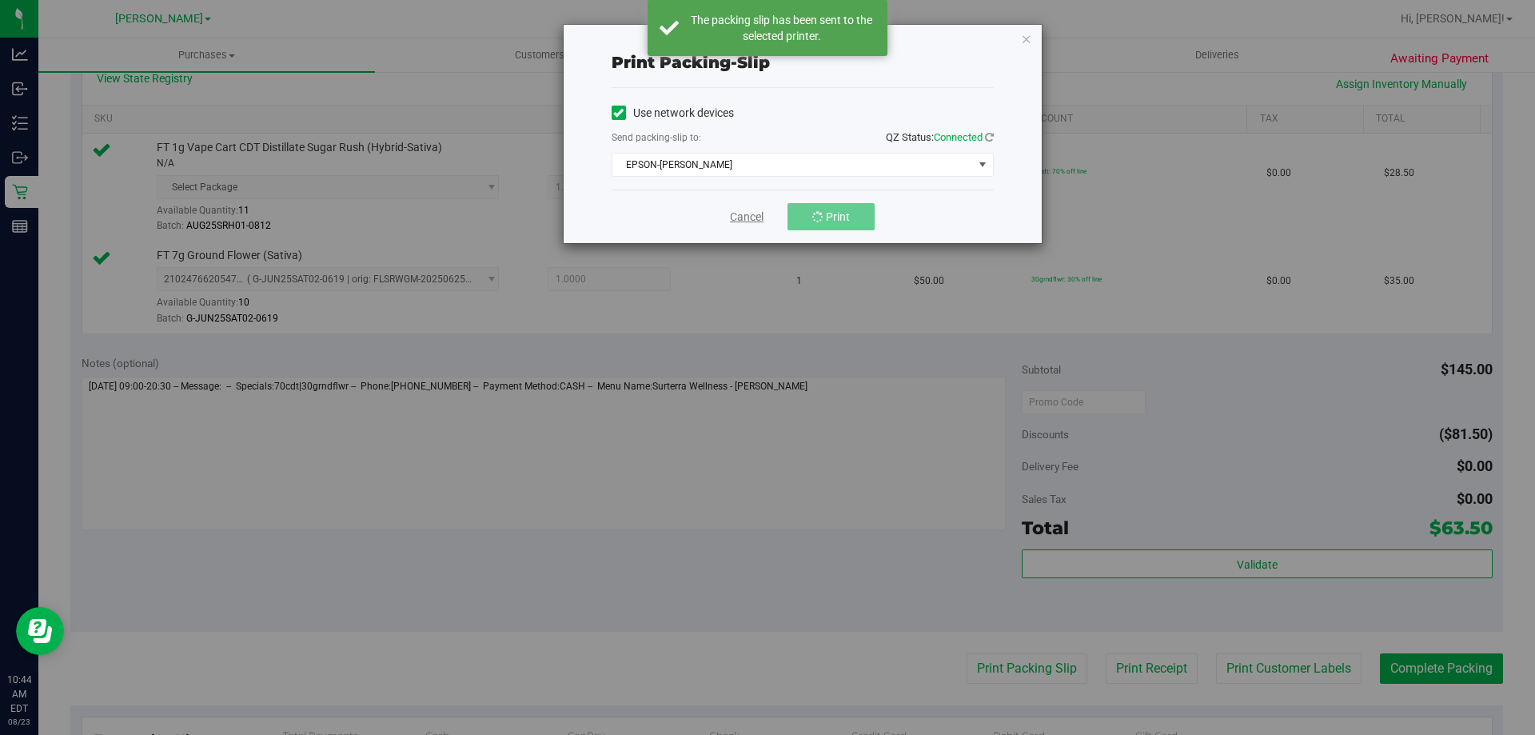
click at [747, 213] on link "Cancel" at bounding box center [747, 217] width 34 height 17
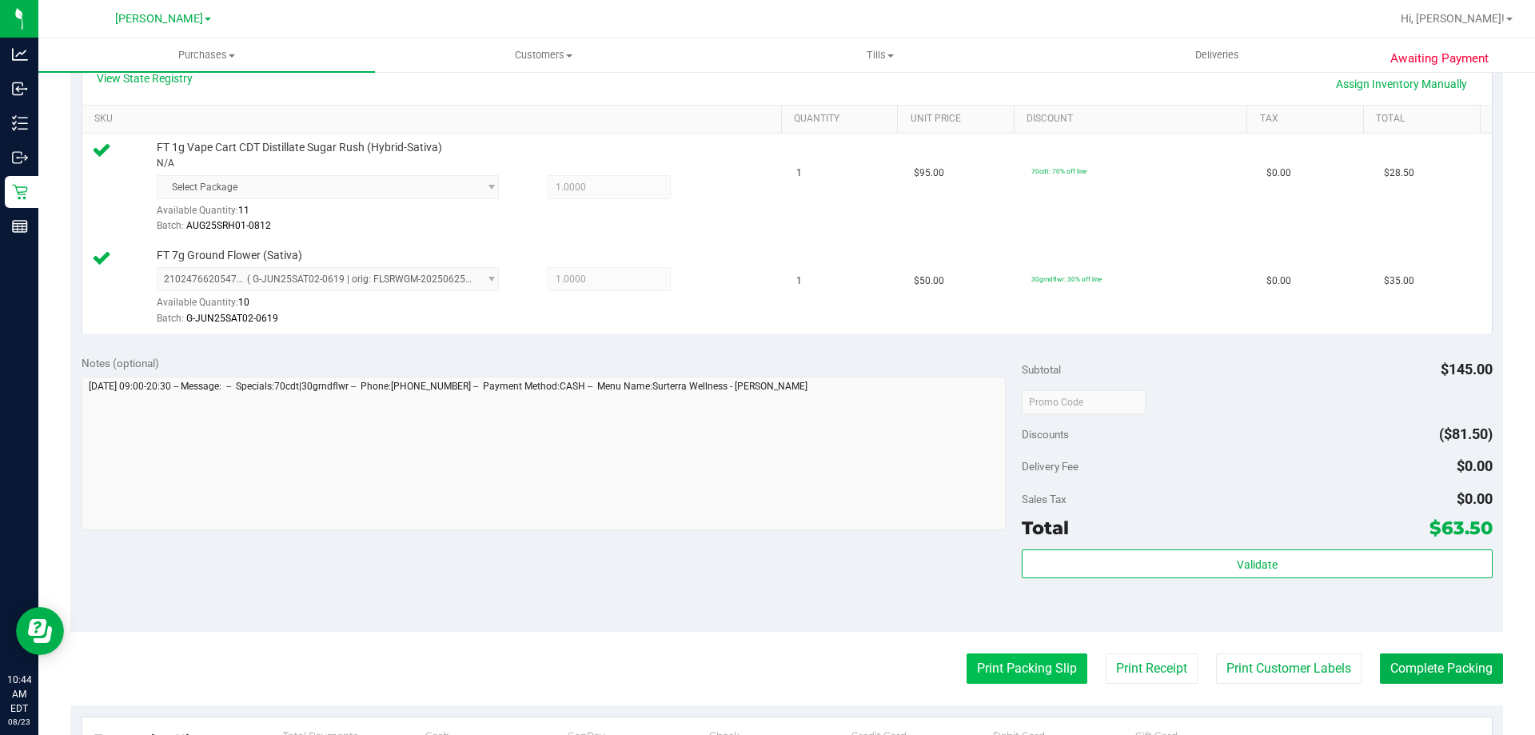
click at [1025, 668] on button "Print Packing Slip" at bounding box center [1027, 668] width 121 height 30
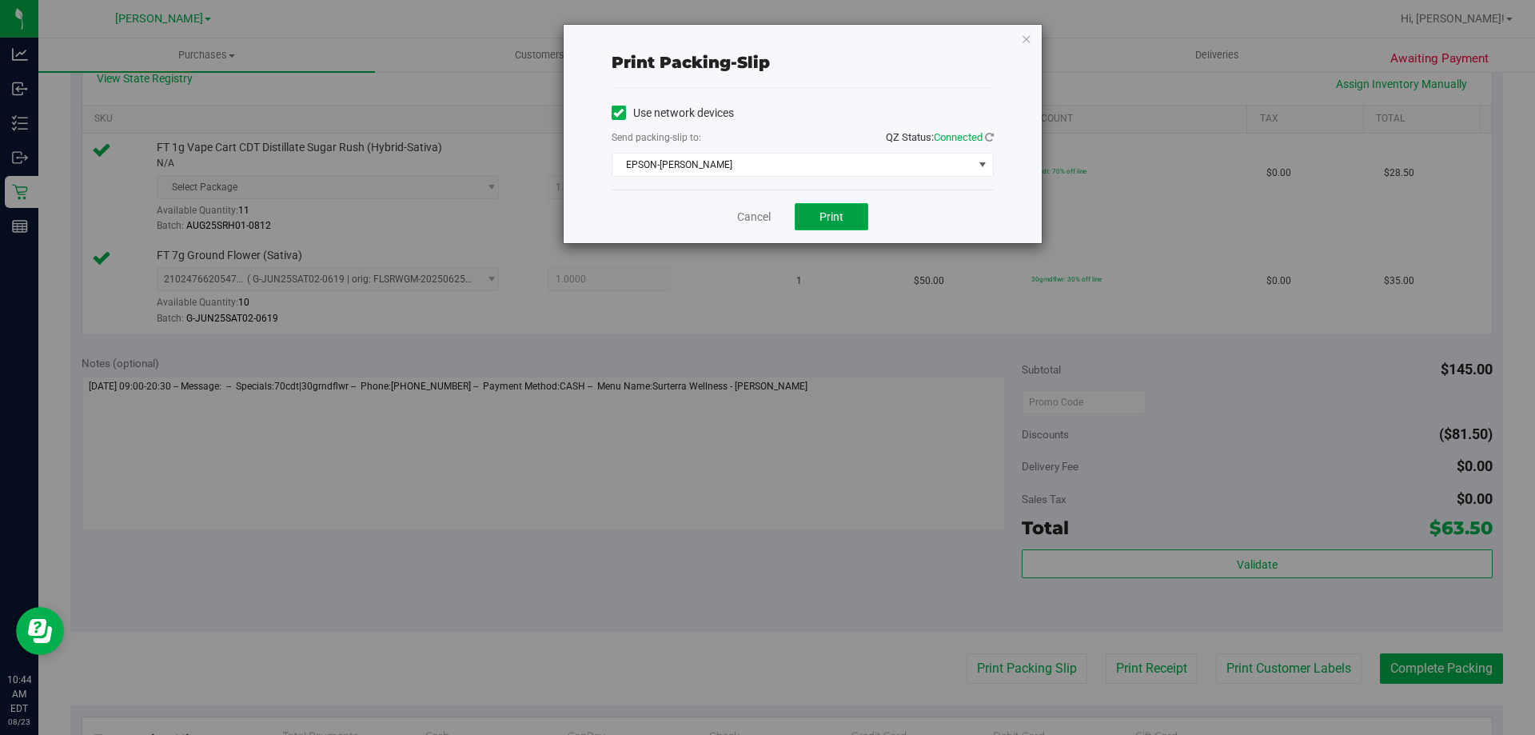
click at [811, 208] on button "Print" at bounding box center [832, 216] width 74 height 27
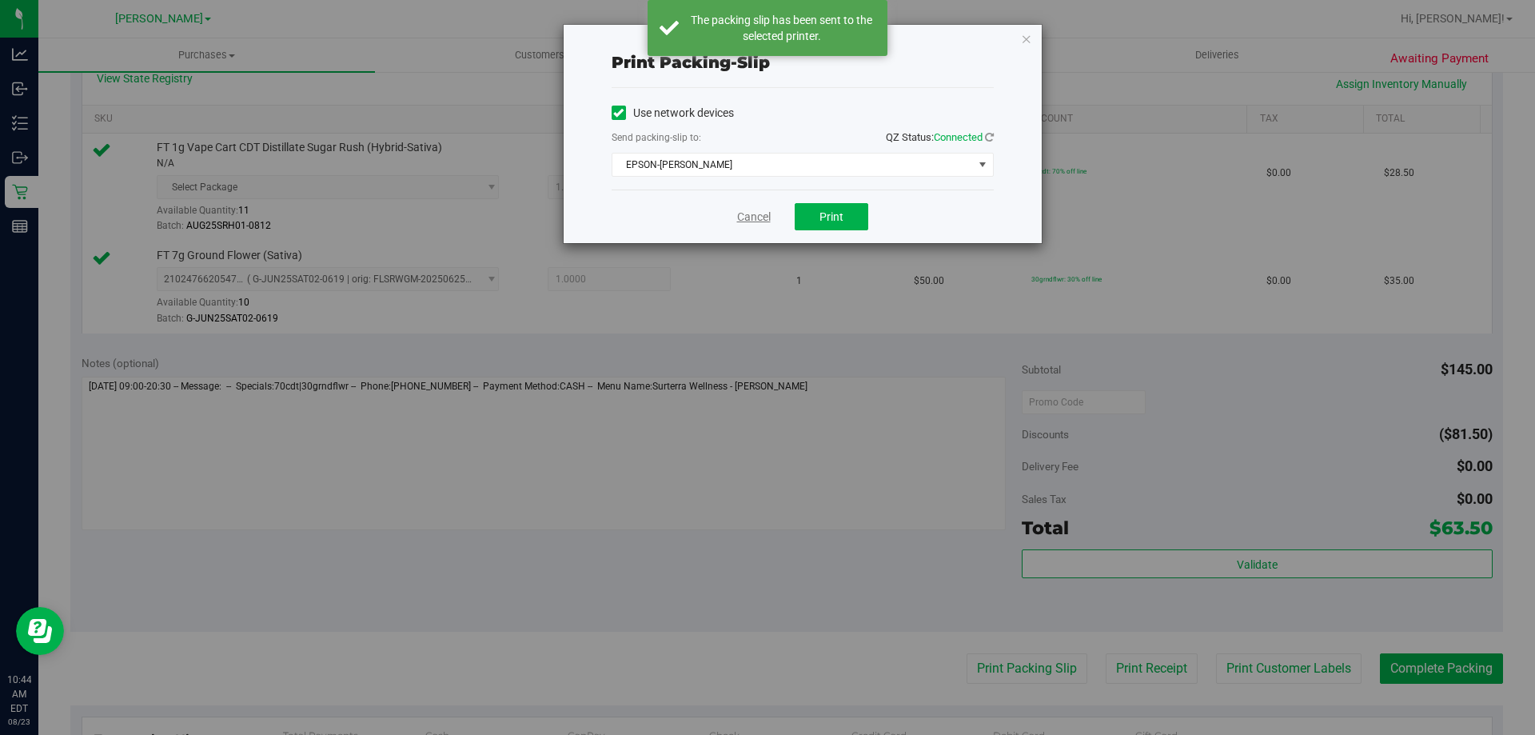
click at [743, 217] on link "Cancel" at bounding box center [754, 217] width 34 height 17
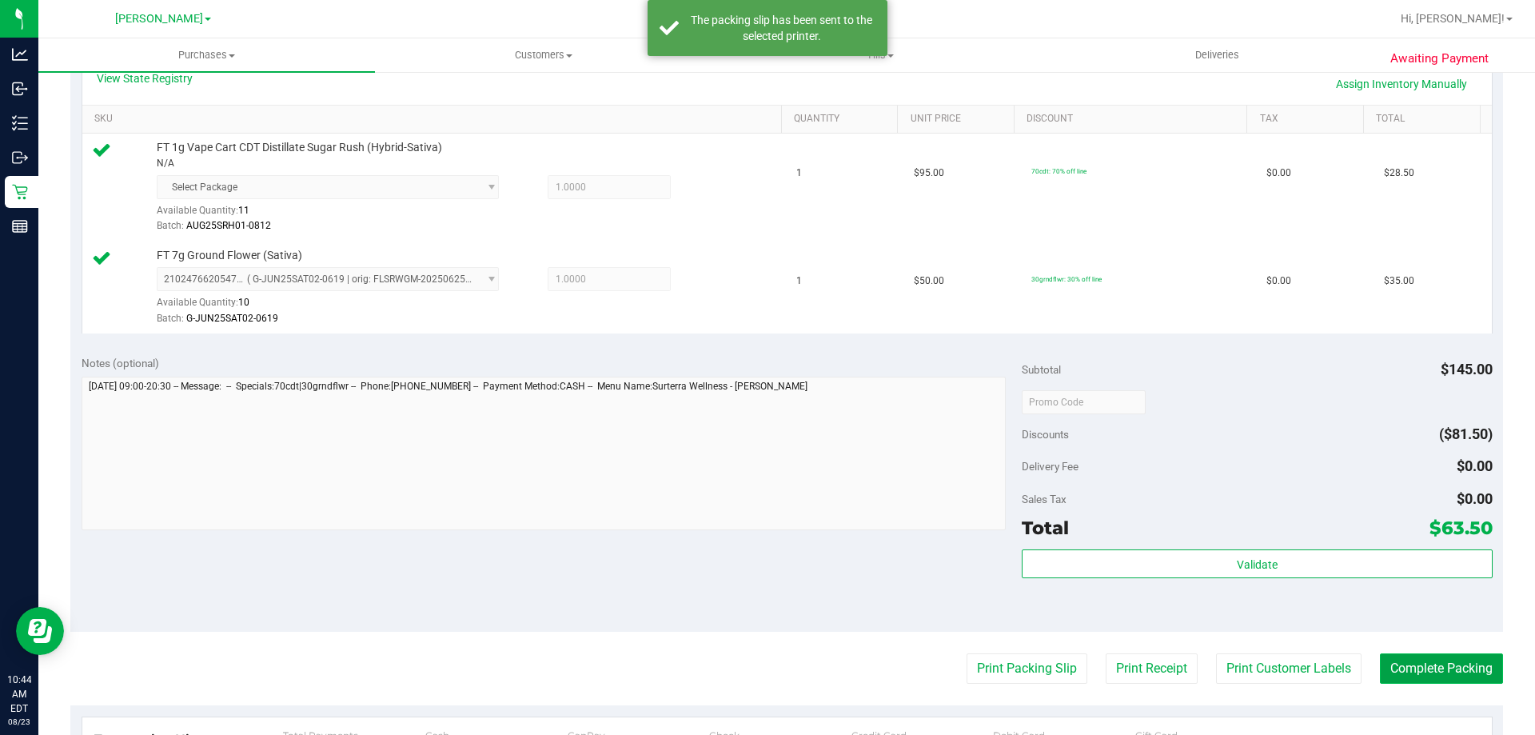
click at [1443, 668] on button "Complete Packing" at bounding box center [1441, 668] width 123 height 30
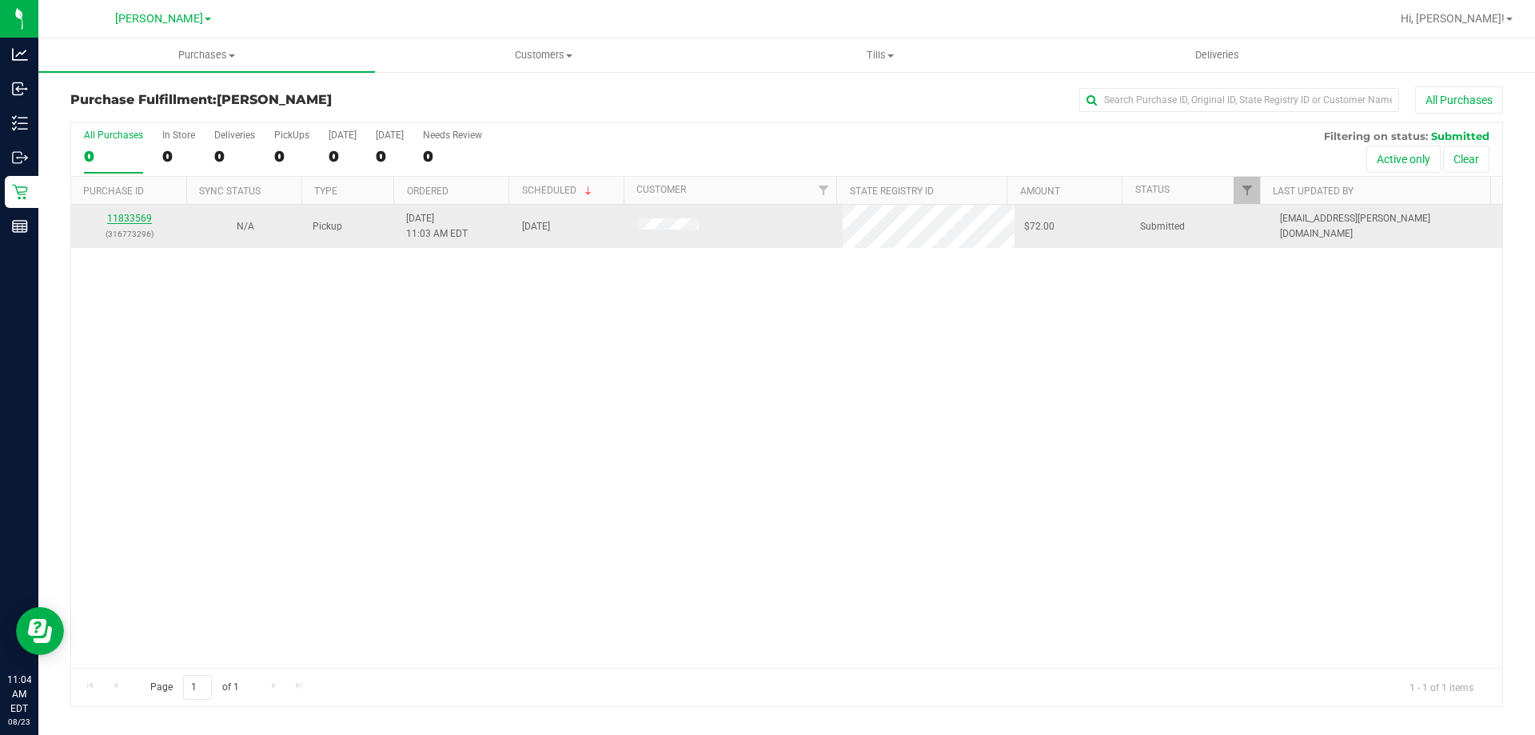
click at [134, 214] on link "11833569" at bounding box center [129, 218] width 45 height 11
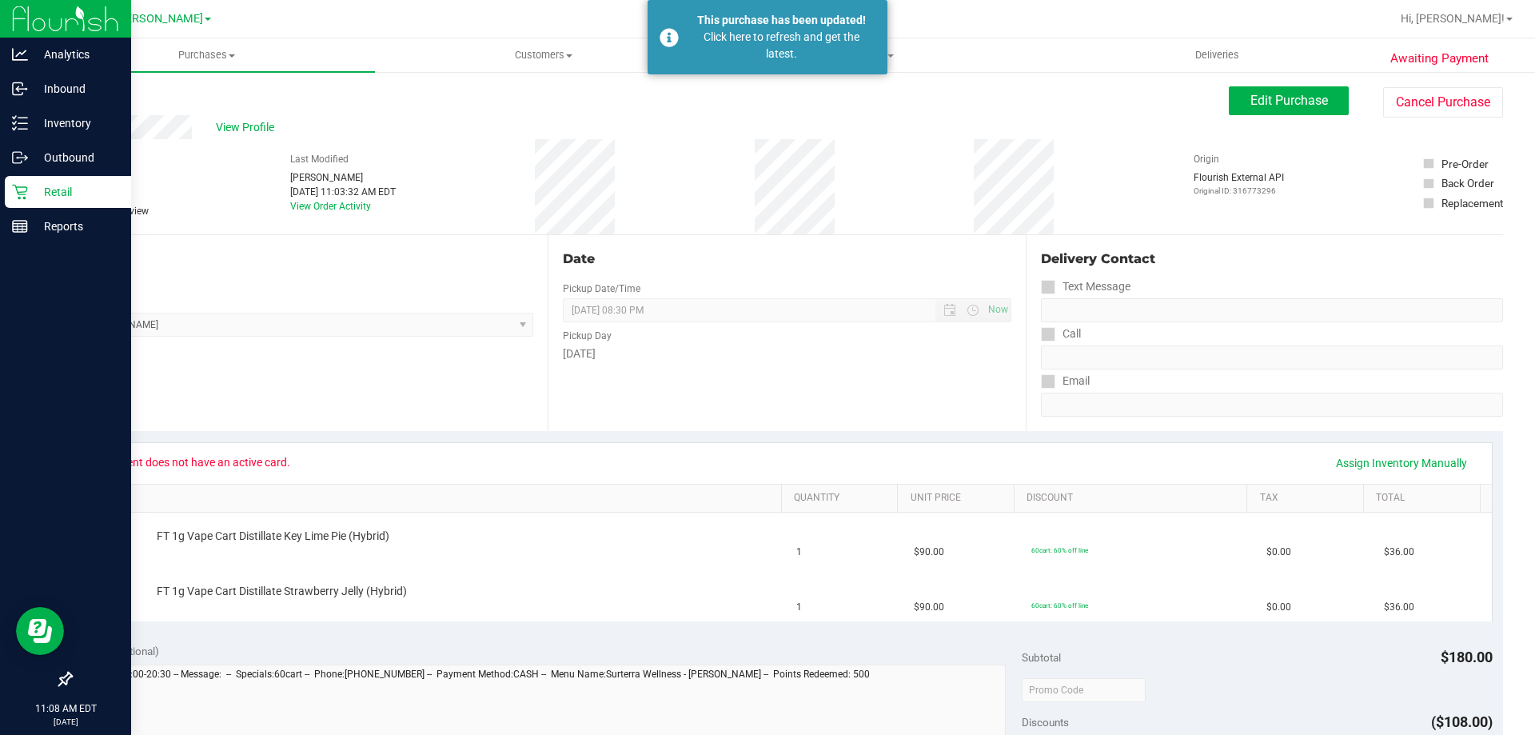
click at [18, 184] on icon at bounding box center [20, 192] width 16 height 16
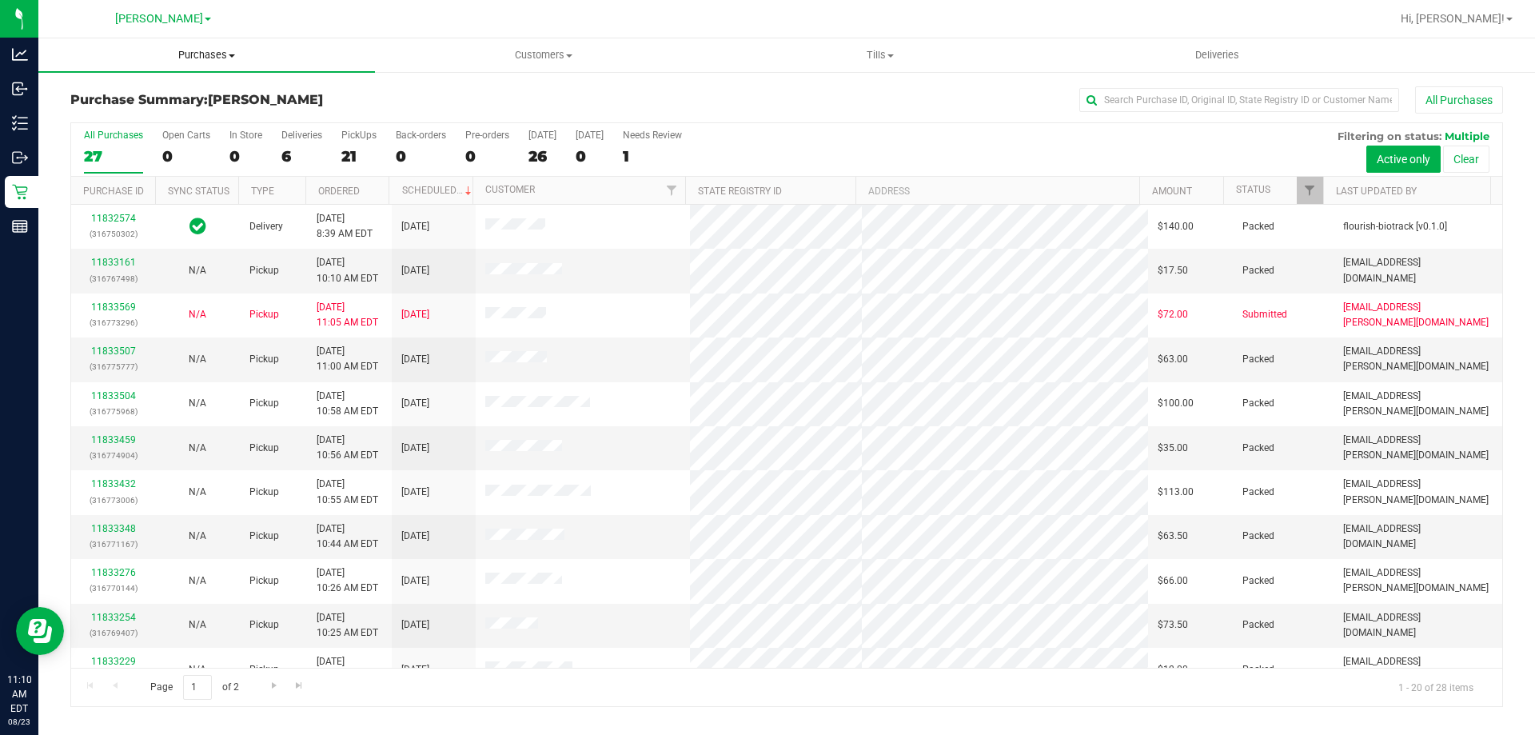
click at [190, 60] on span "Purchases" at bounding box center [206, 55] width 337 height 14
click at [146, 115] on li "Fulfillment" at bounding box center [206, 115] width 337 height 19
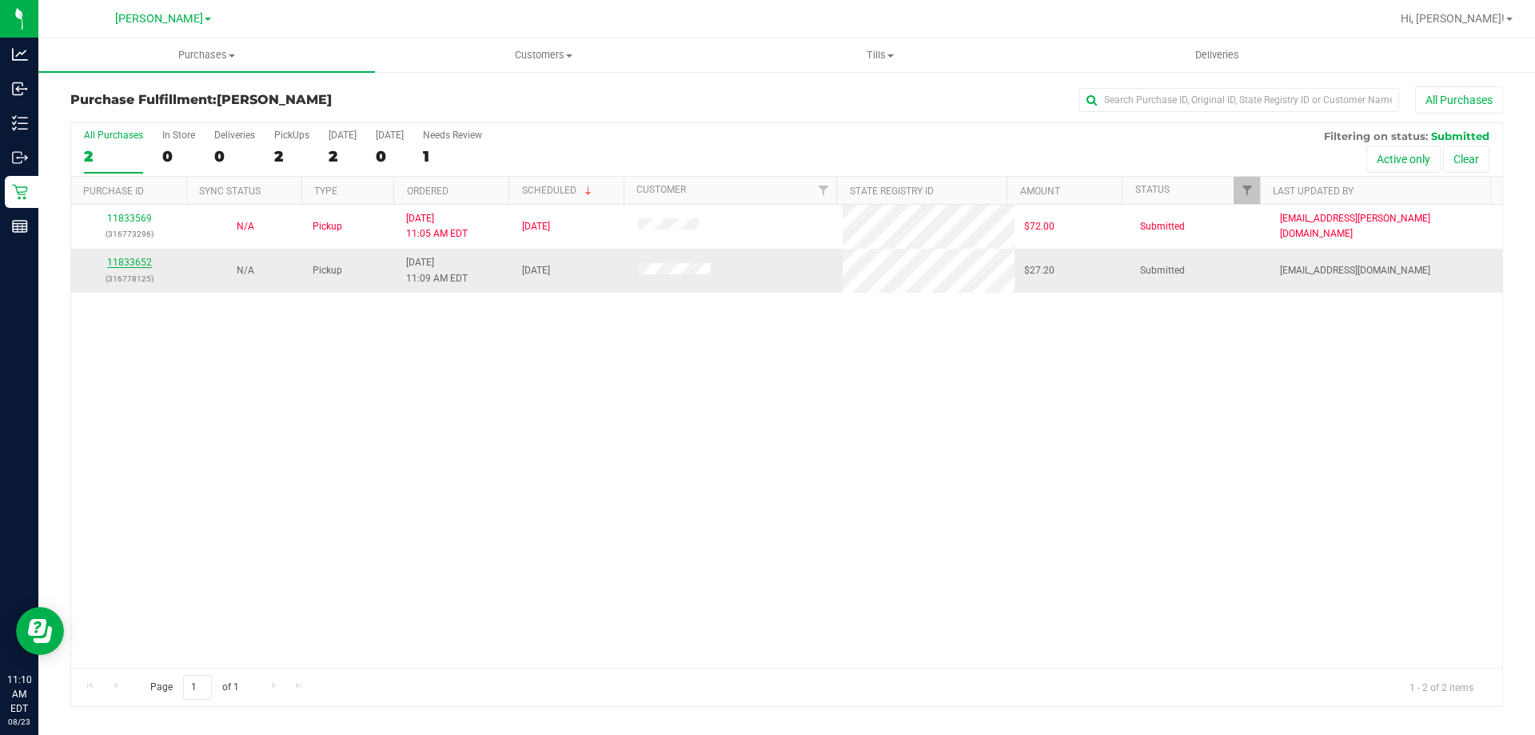
click at [139, 261] on link "11833652" at bounding box center [129, 262] width 45 height 11
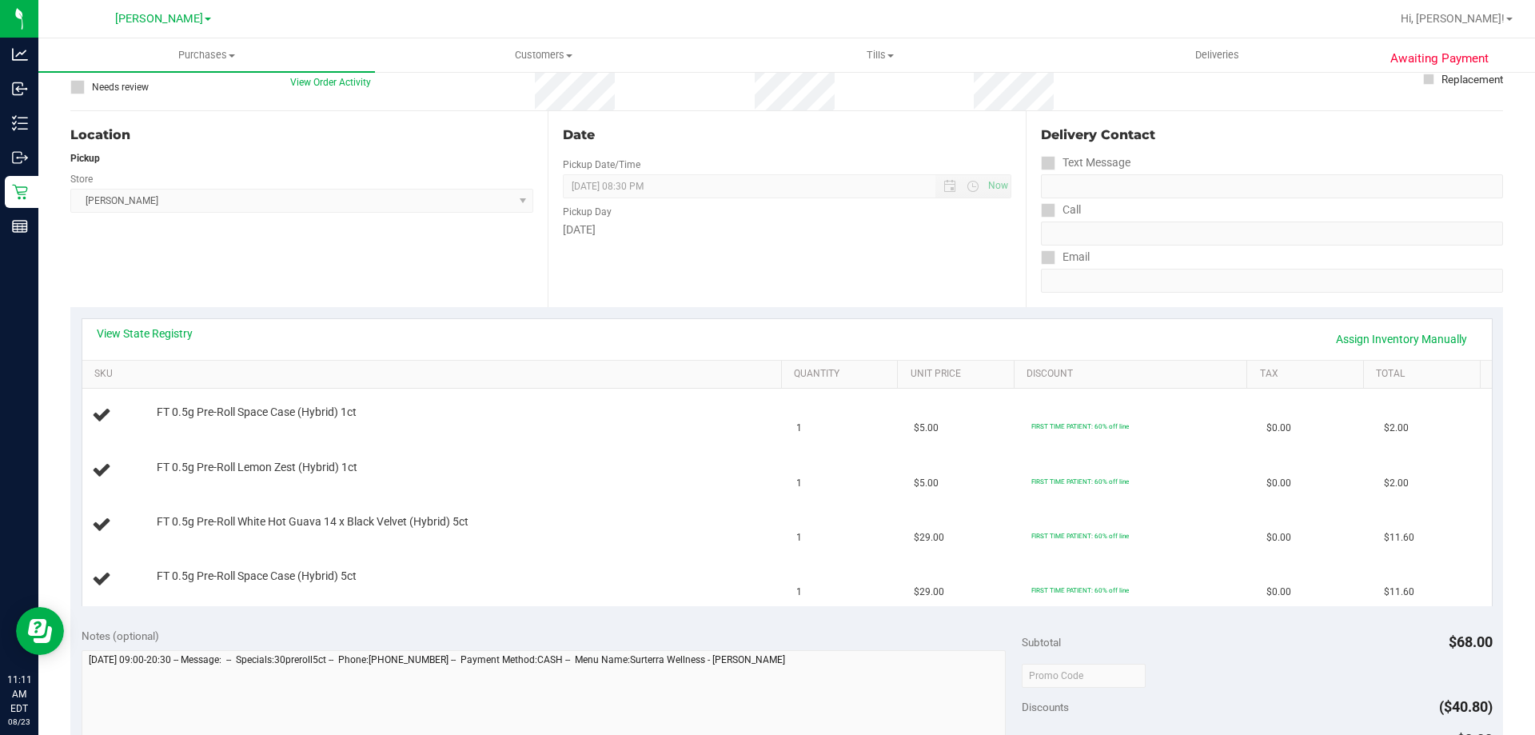
scroll to position [130, 0]
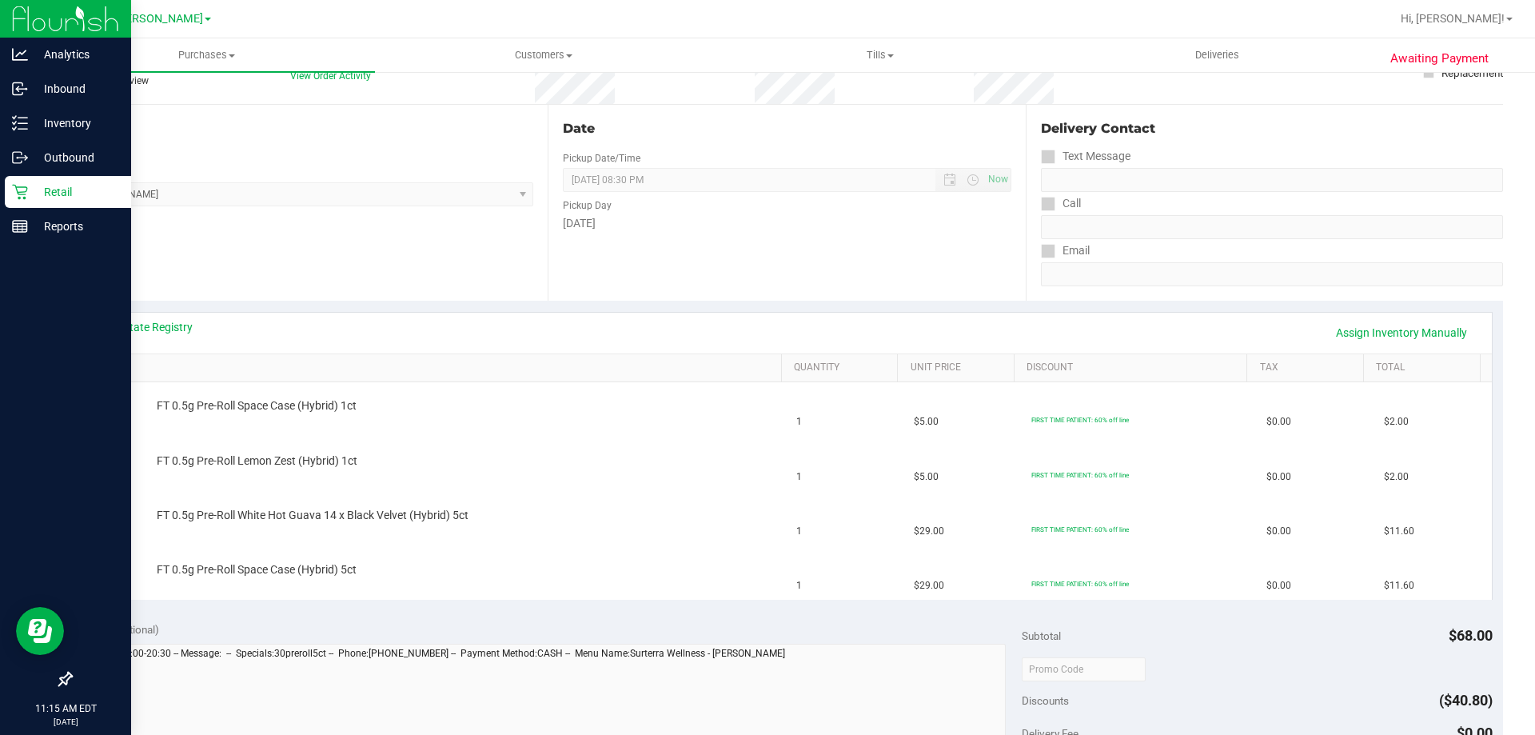
click at [36, 186] on p "Retail" at bounding box center [76, 191] width 96 height 19
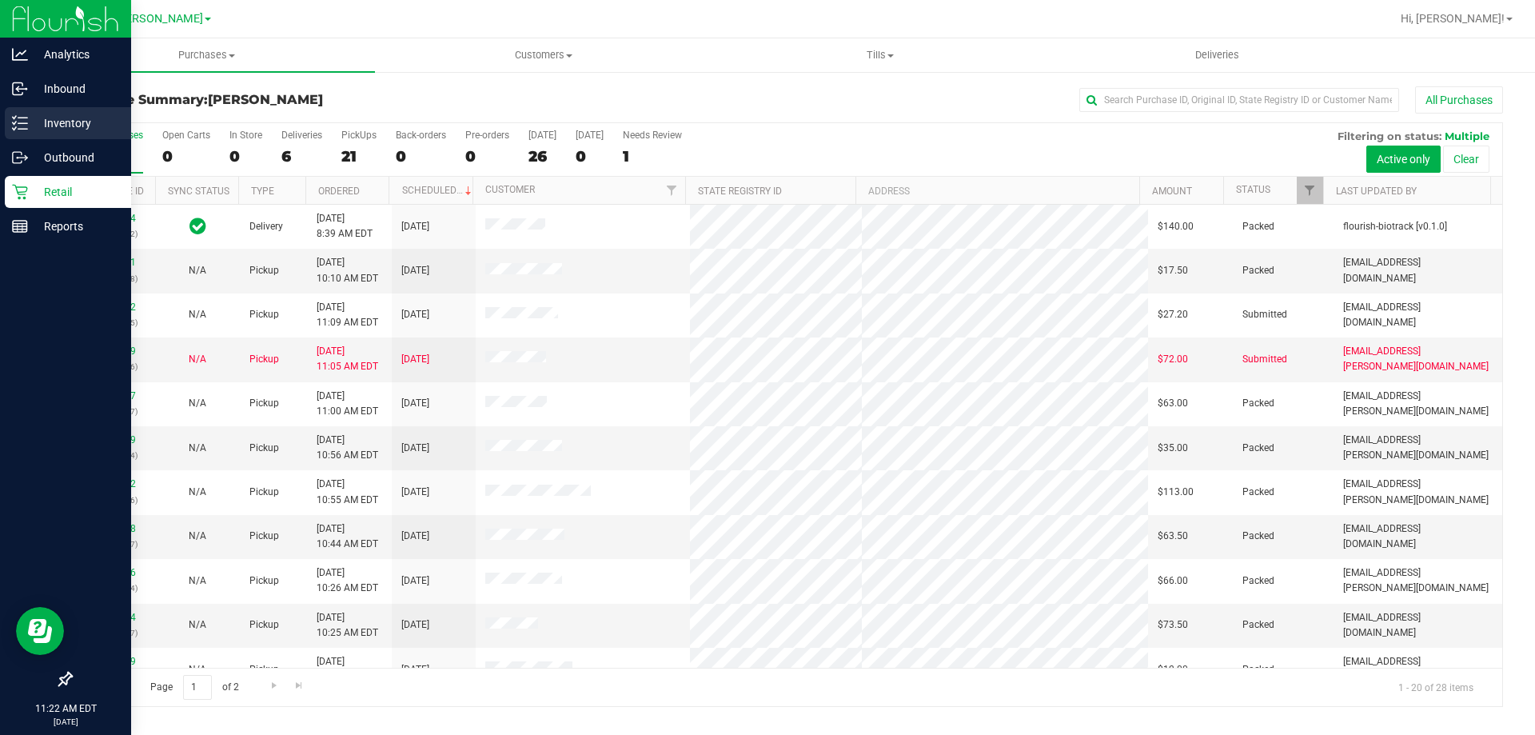
click at [75, 121] on p "Inventory" at bounding box center [76, 123] width 96 height 19
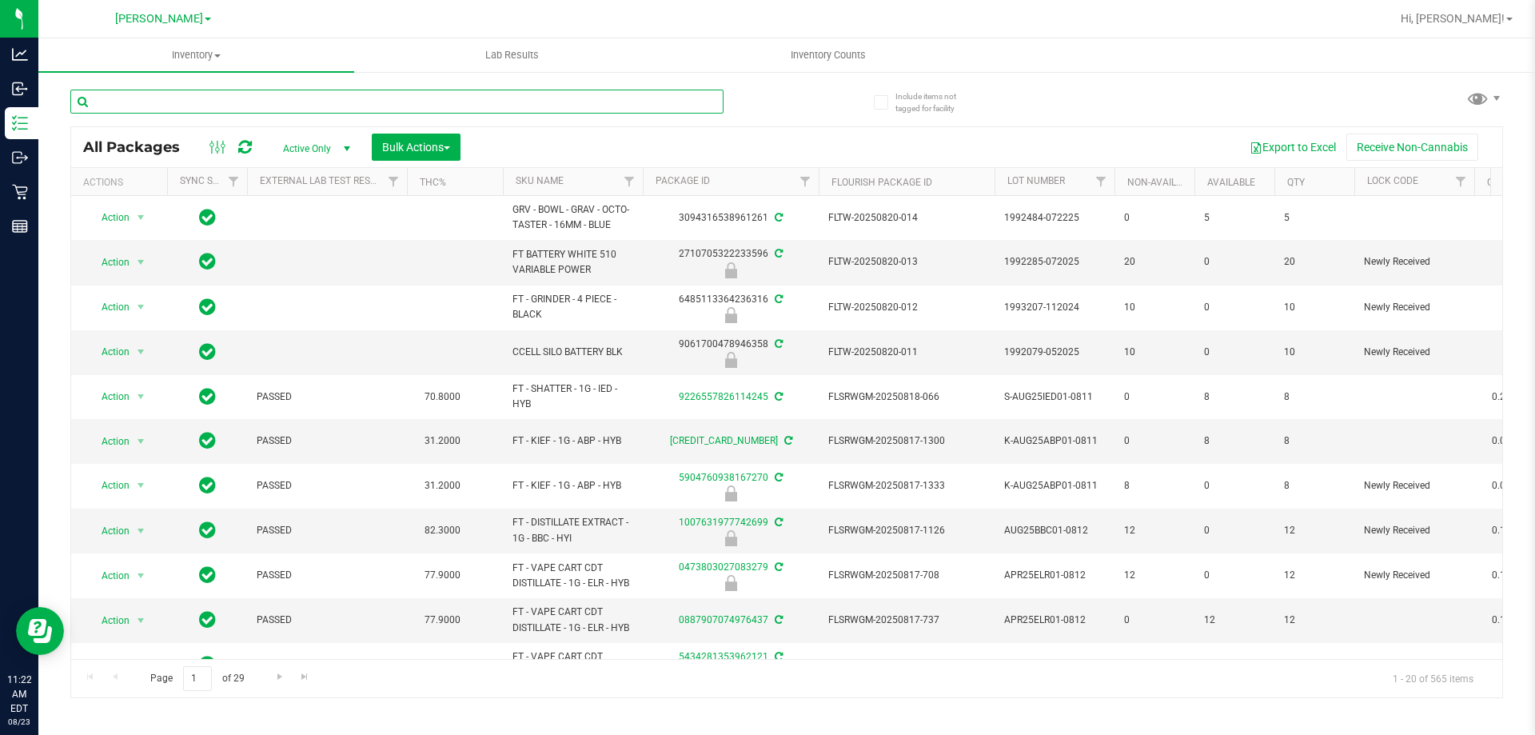
click at [334, 102] on input "text" at bounding box center [396, 102] width 653 height 24
type input "4320668701369720"
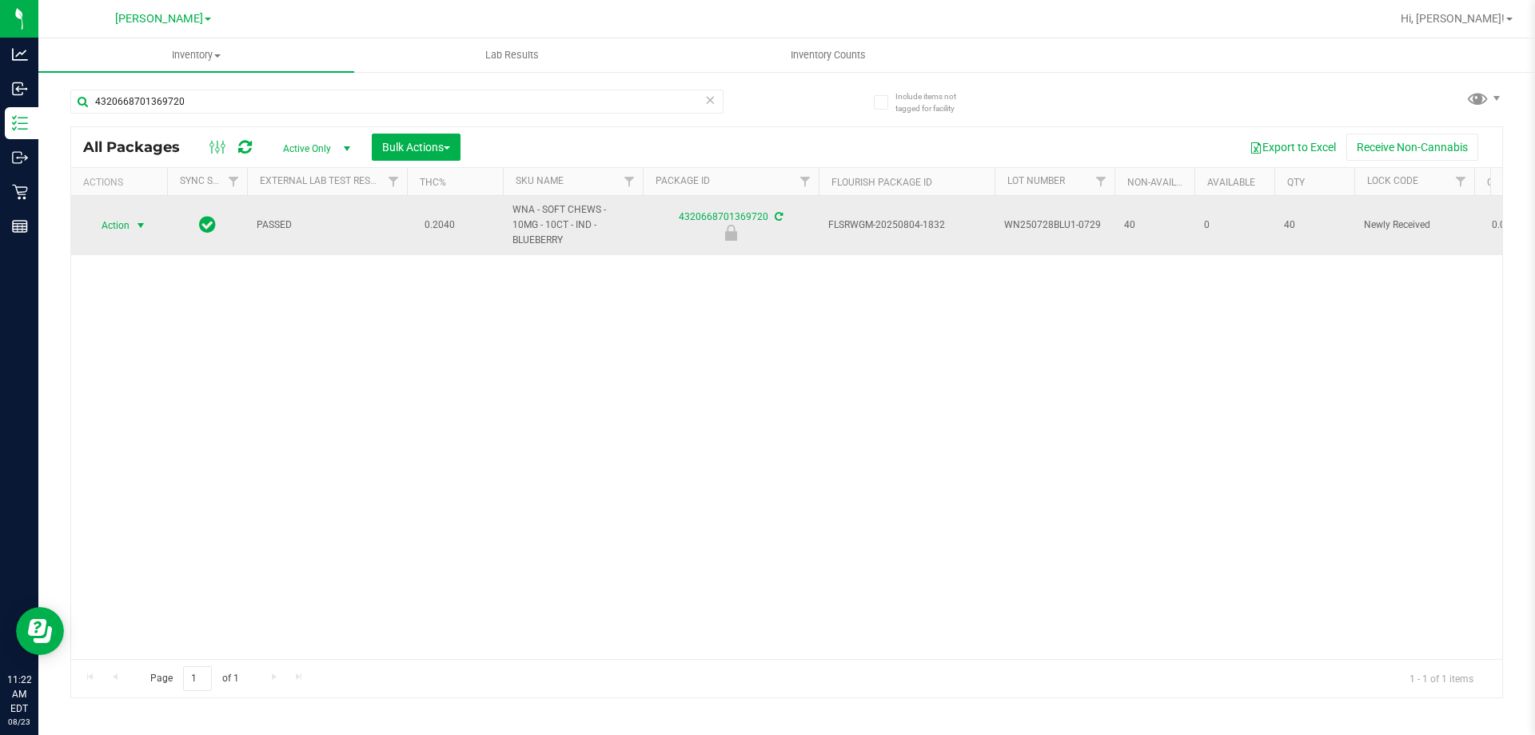
click at [145, 222] on span "select" at bounding box center [140, 225] width 13 height 13
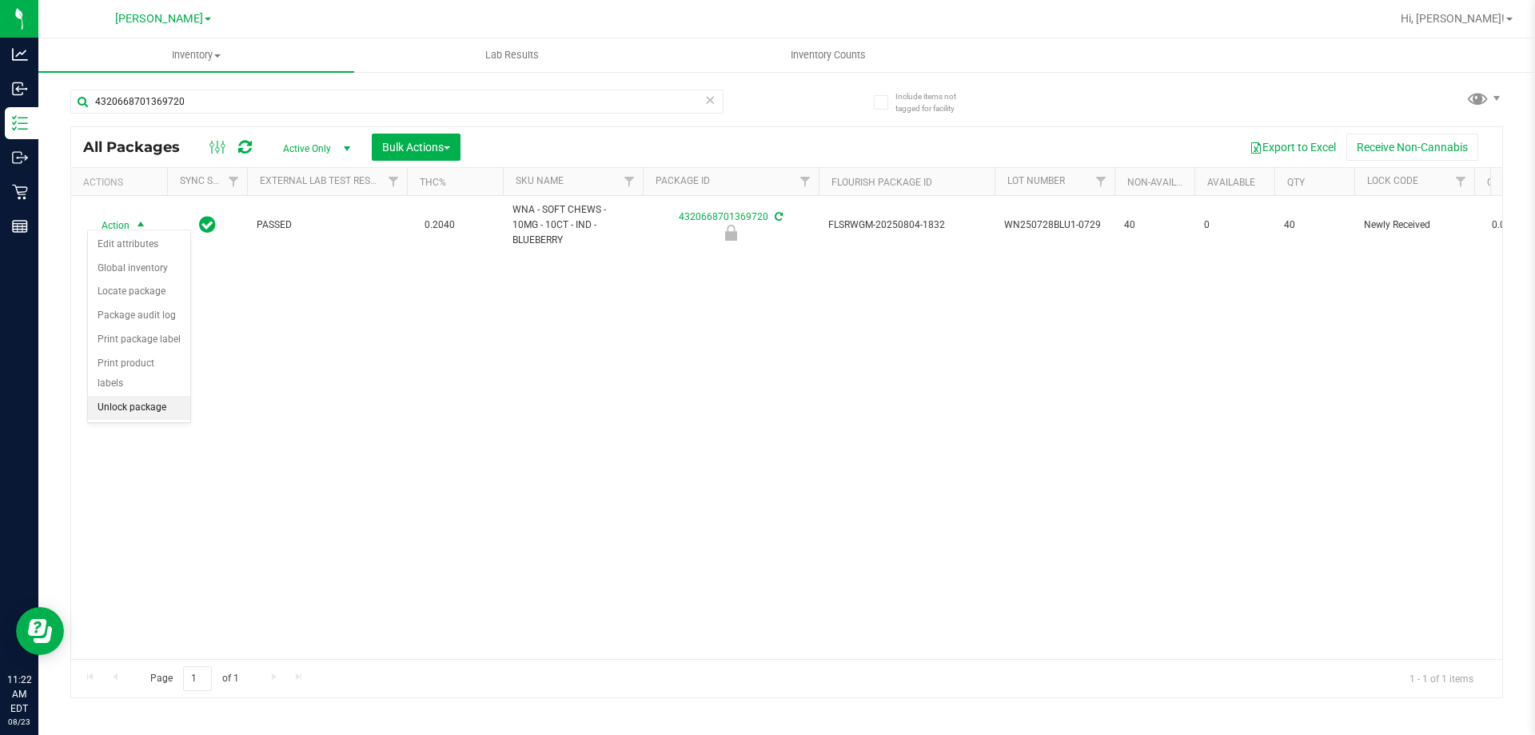
click at [165, 396] on li "Unlock package" at bounding box center [139, 408] width 102 height 24
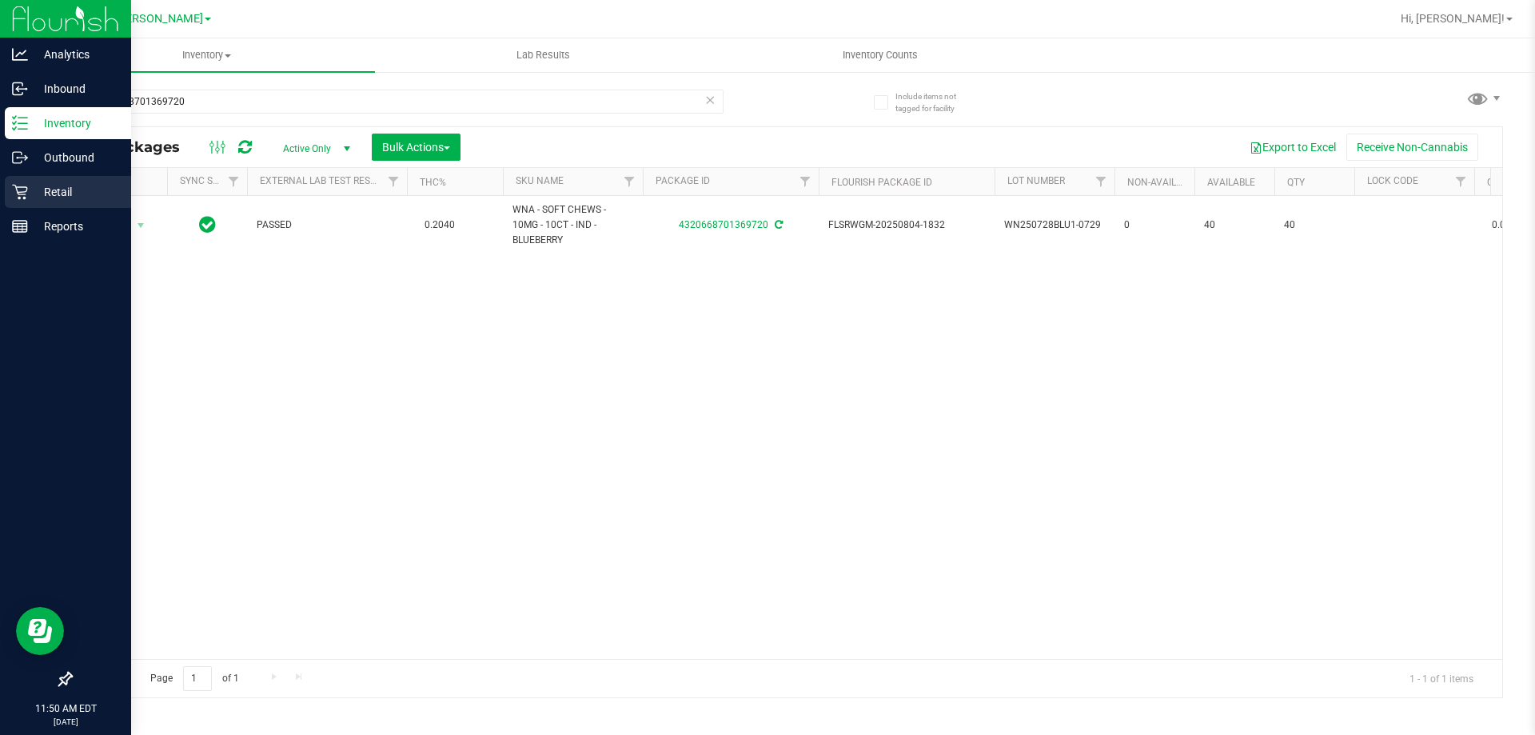
click at [49, 198] on p "Retail" at bounding box center [76, 191] width 96 height 19
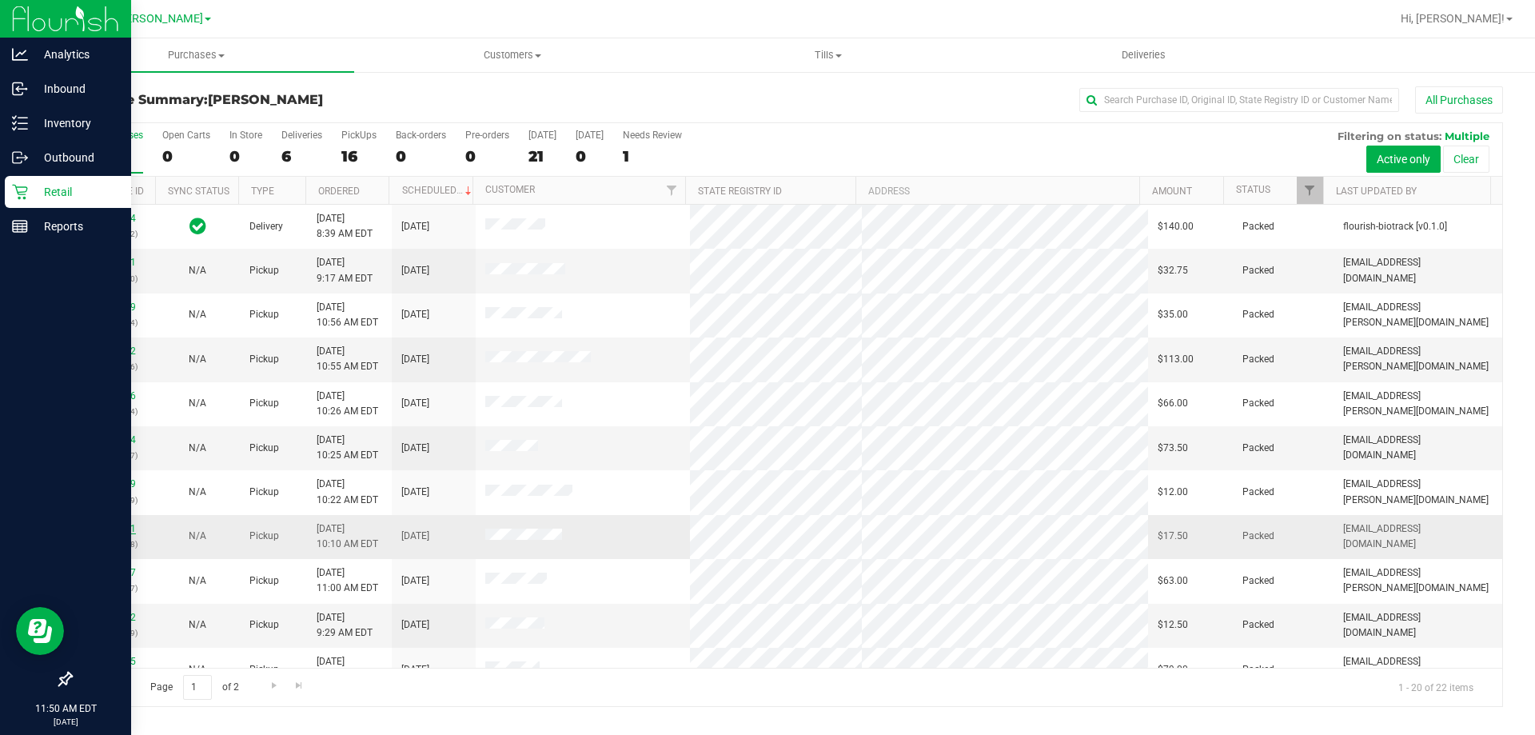
click at [108, 529] on link "11833161" at bounding box center [113, 528] width 45 height 11
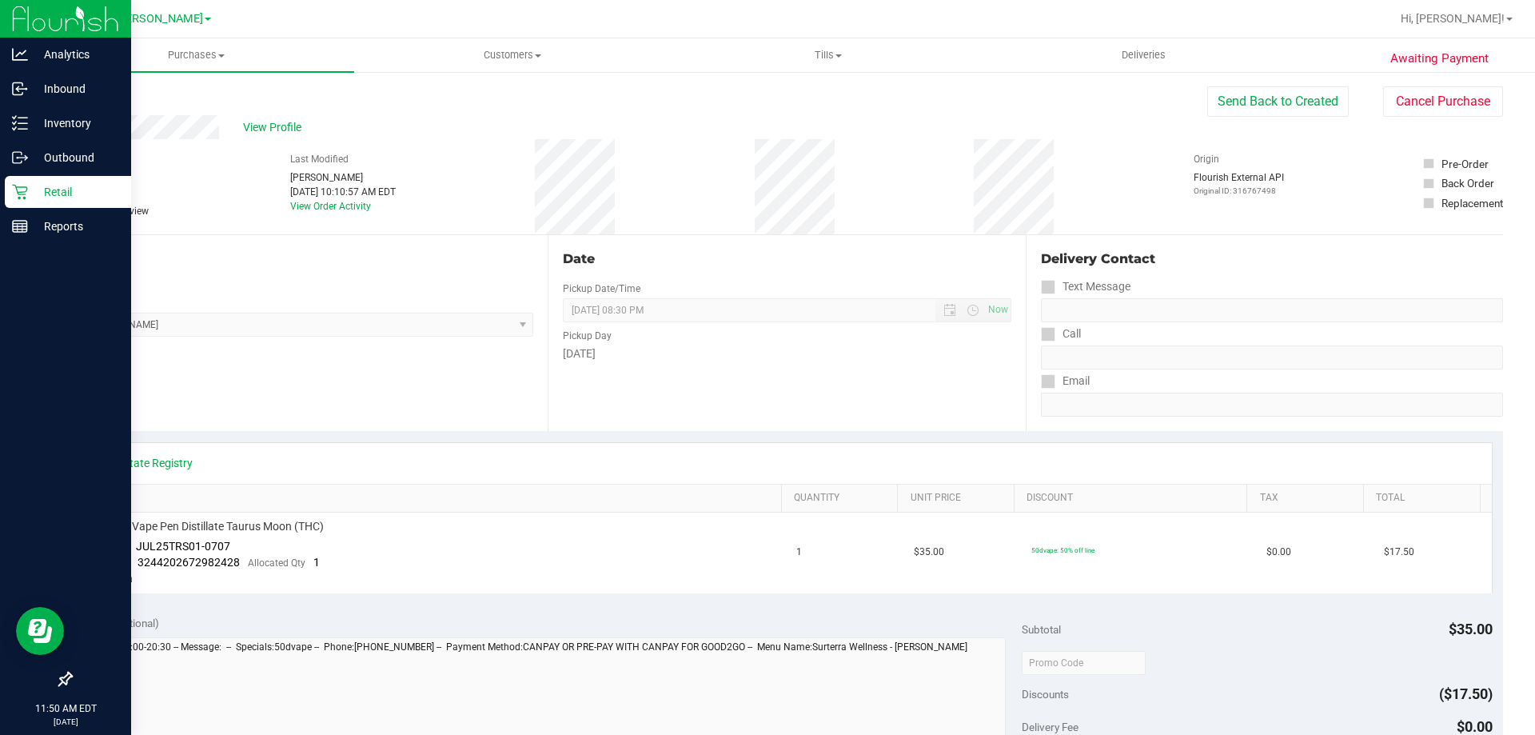
click at [46, 198] on p "Retail" at bounding box center [76, 191] width 96 height 19
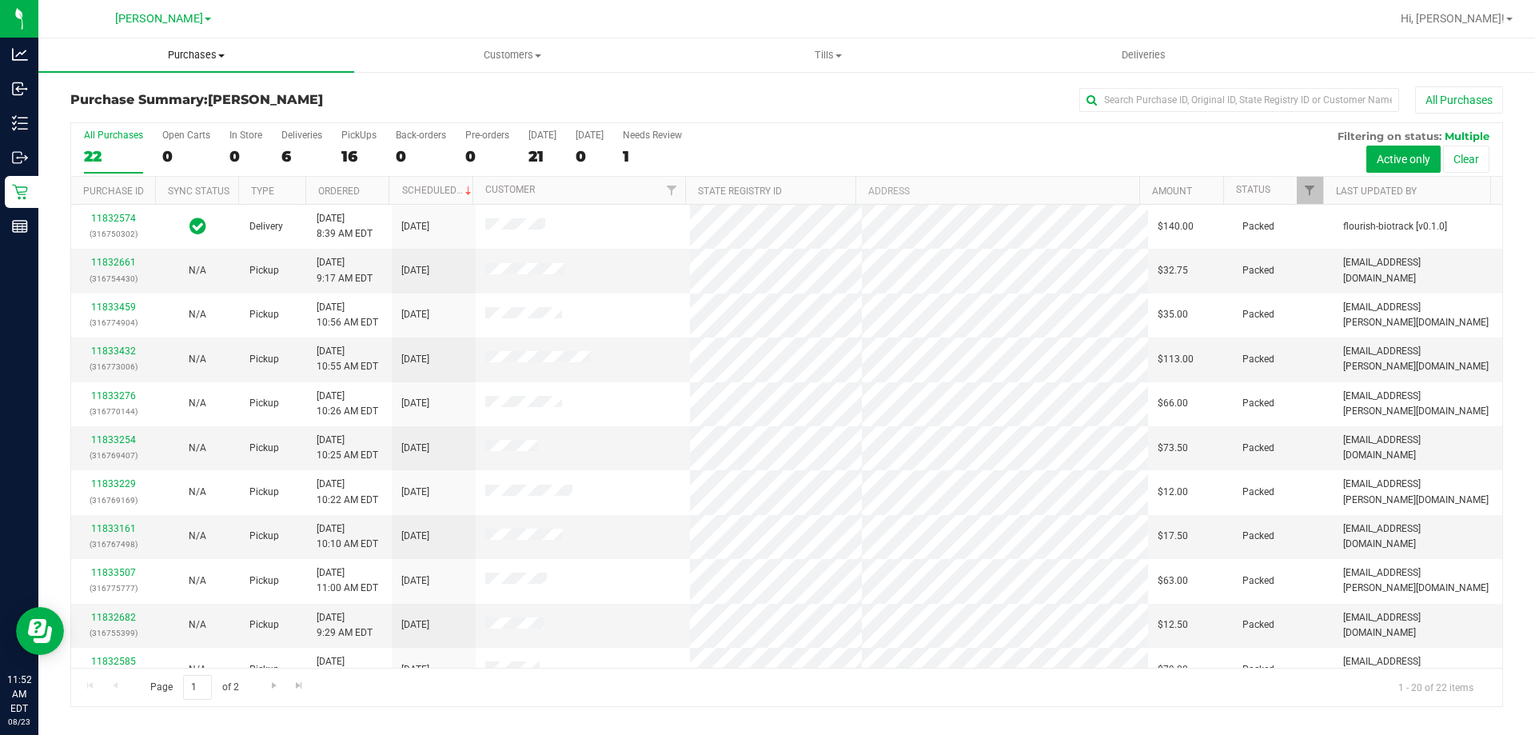
click at [194, 50] on span "Purchases" at bounding box center [196, 55] width 316 height 14
click at [89, 117] on span "Fulfillment" at bounding box center [87, 116] width 99 height 14
